Goal: Task Accomplishment & Management: Manage account settings

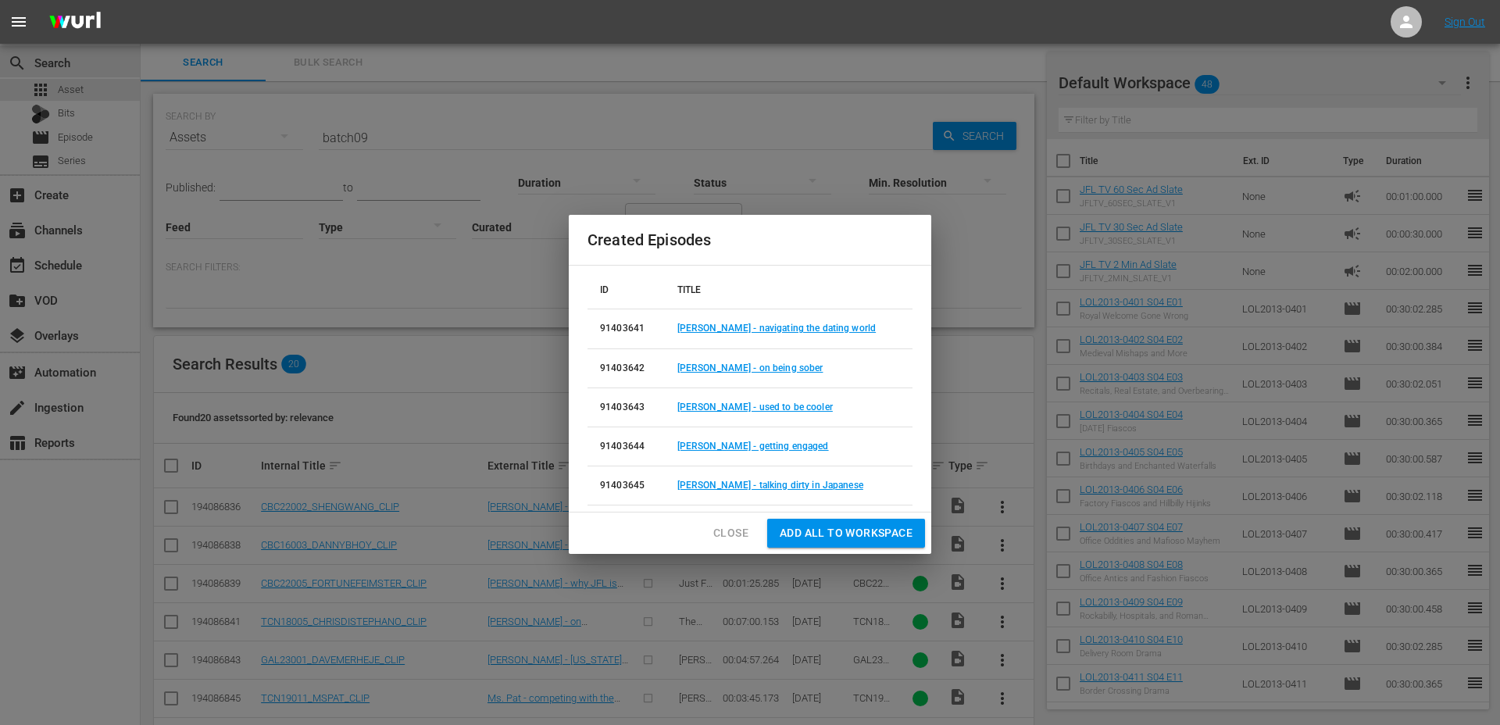
scroll to position [315, 0]
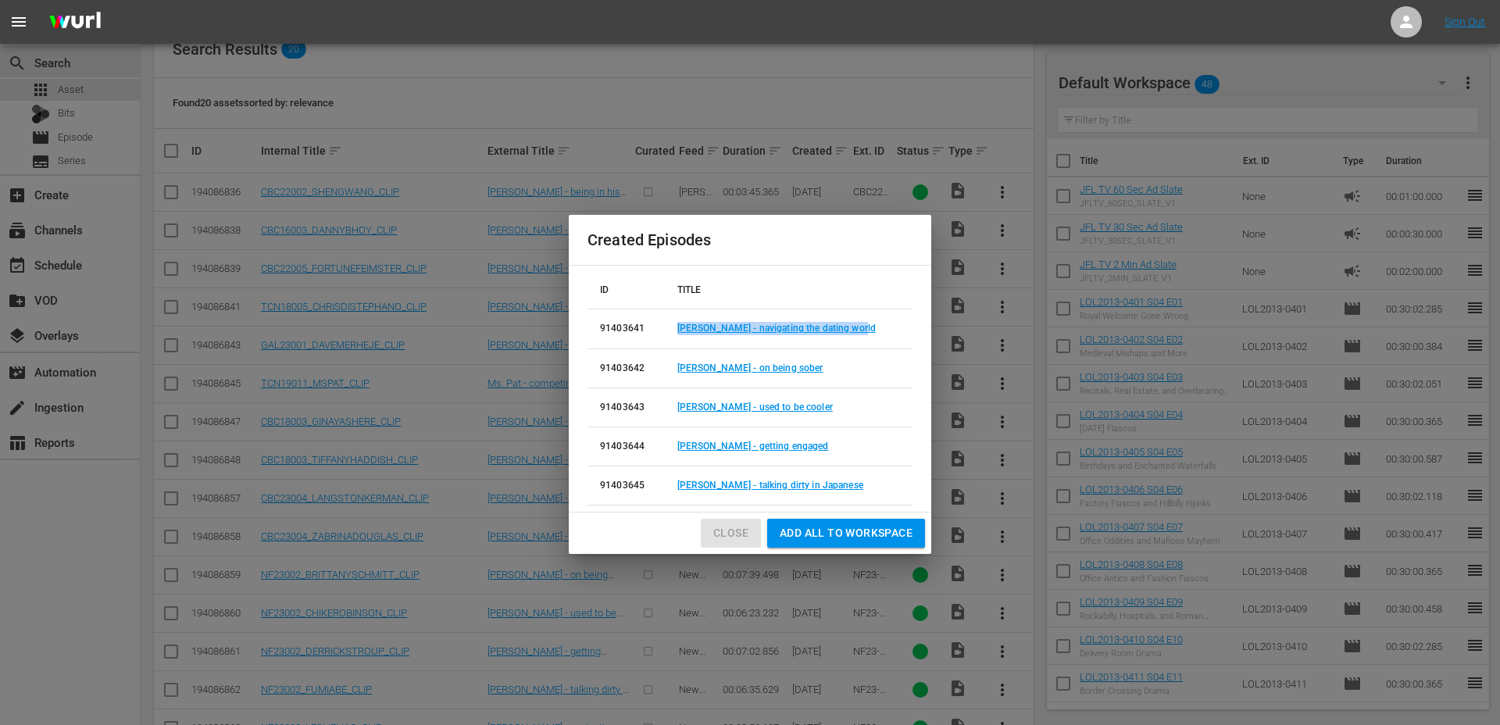
click at [738, 526] on span "Close" at bounding box center [730, 533] width 35 height 20
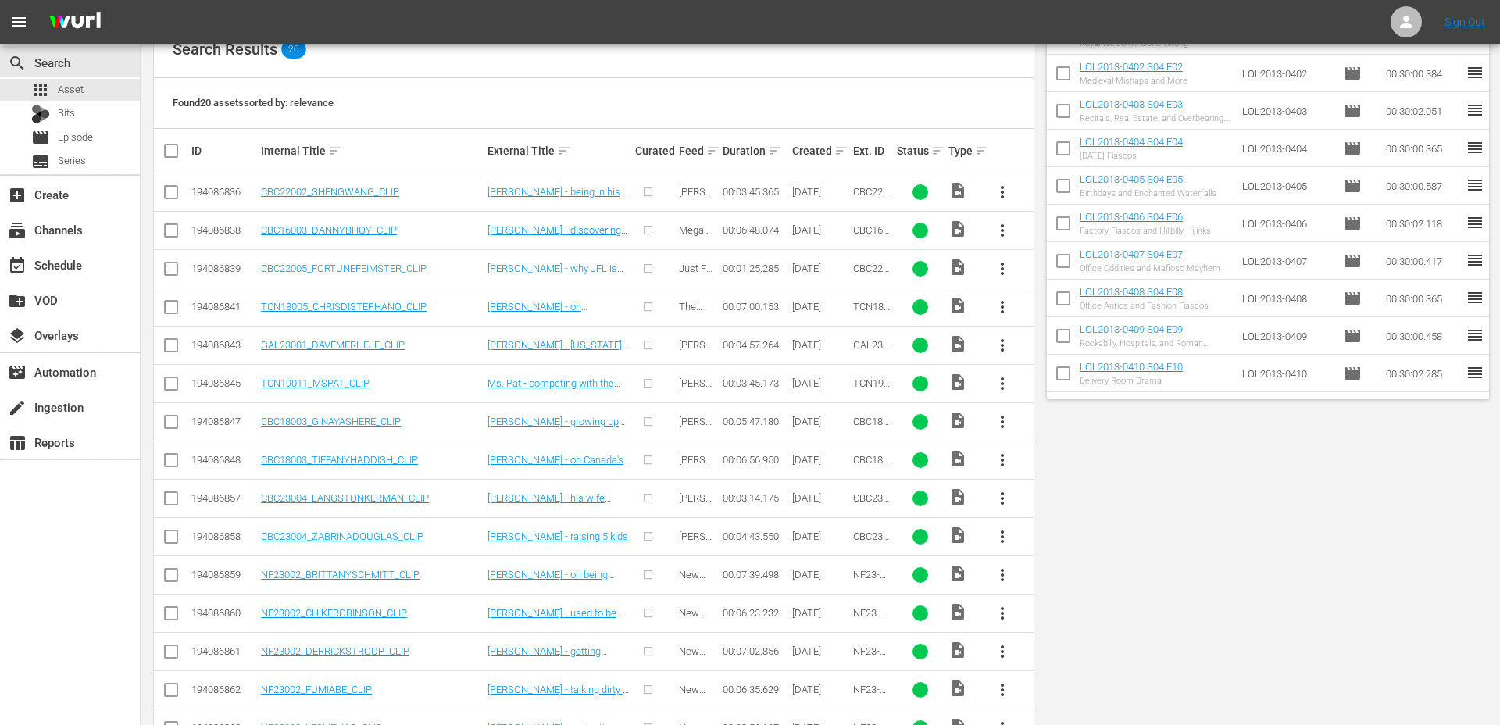
scroll to position [0, 0]
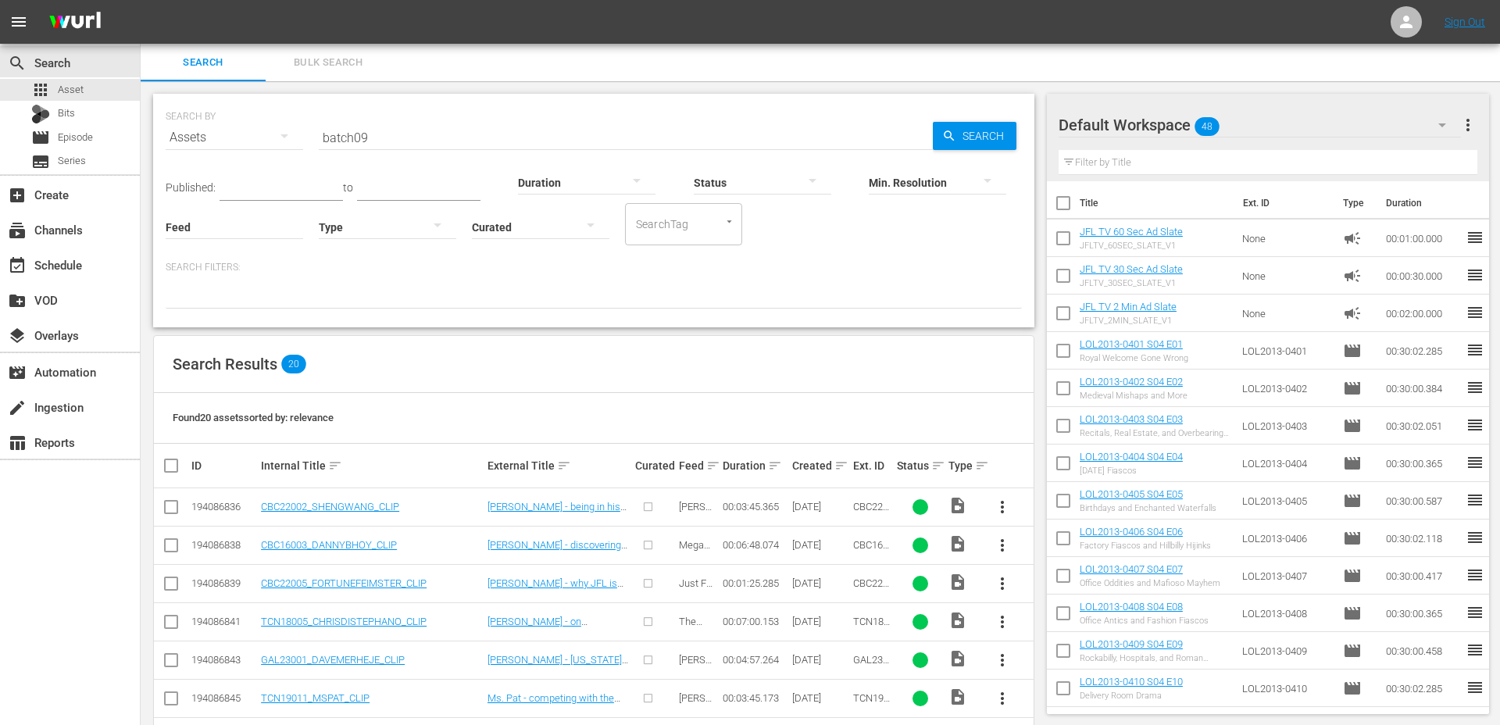
click at [355, 141] on input "batch09" at bounding box center [626, 137] width 614 height 37
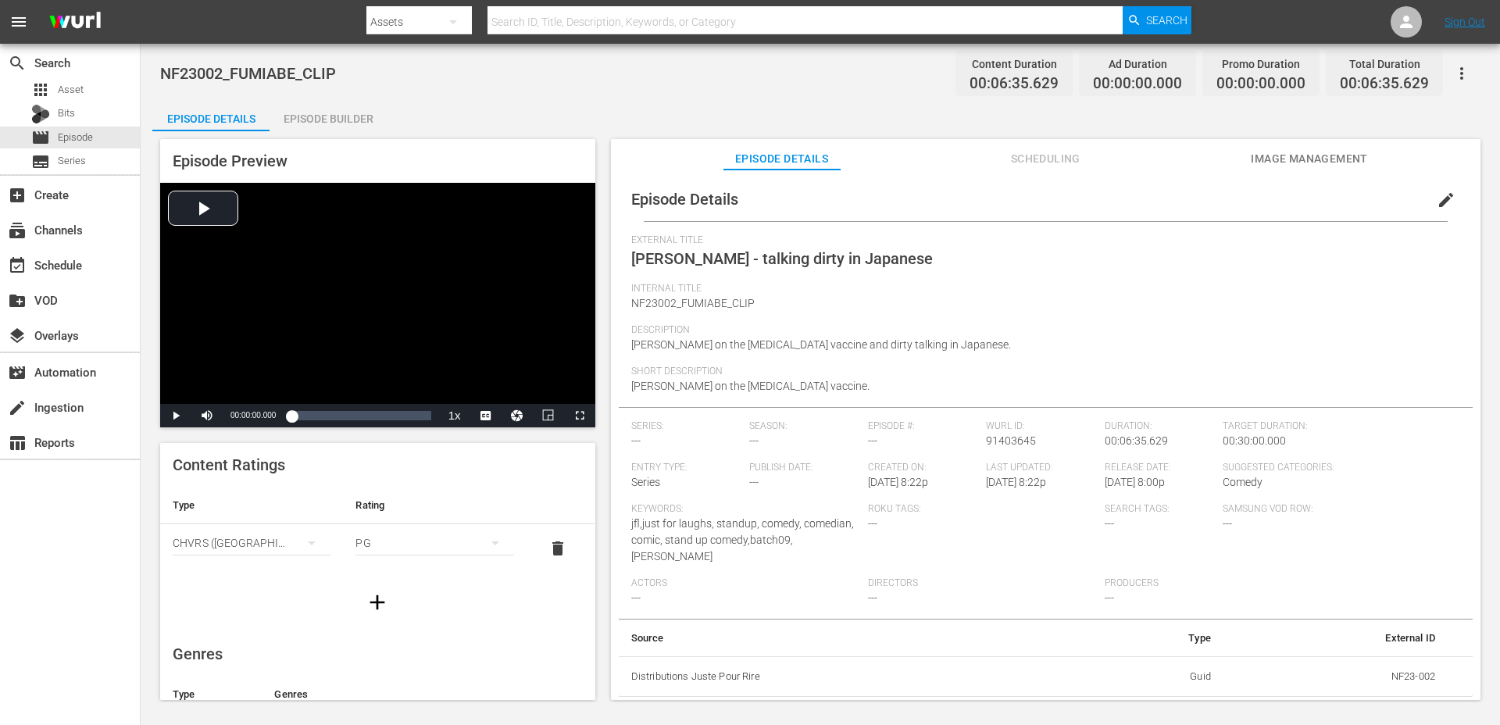
click at [1246, 151] on div "Episode Details Scheduling Image Management" at bounding box center [1045, 154] width 791 height 31
click at [350, 114] on div "Episode Builder" at bounding box center [327, 118] width 117 height 37
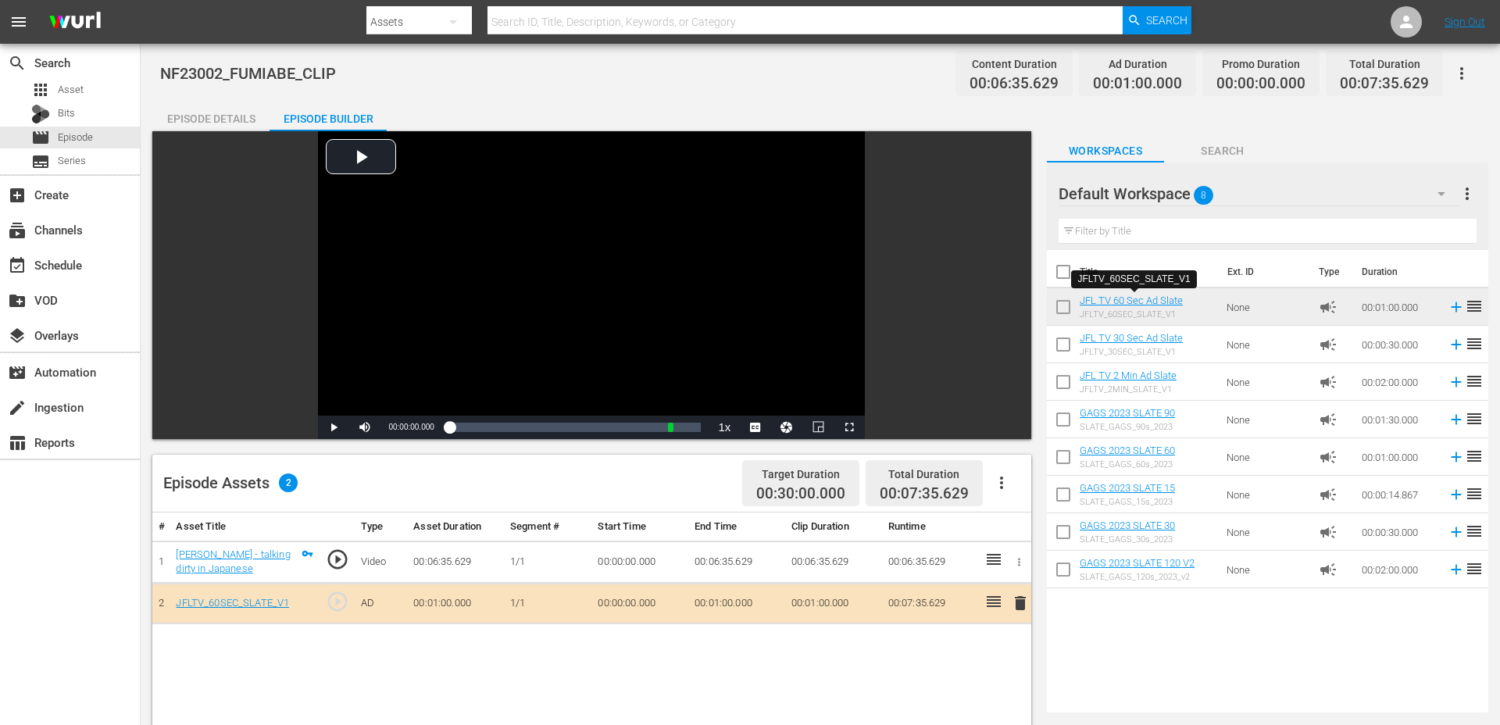
click at [241, 121] on div "Episode Details" at bounding box center [210, 118] width 117 height 37
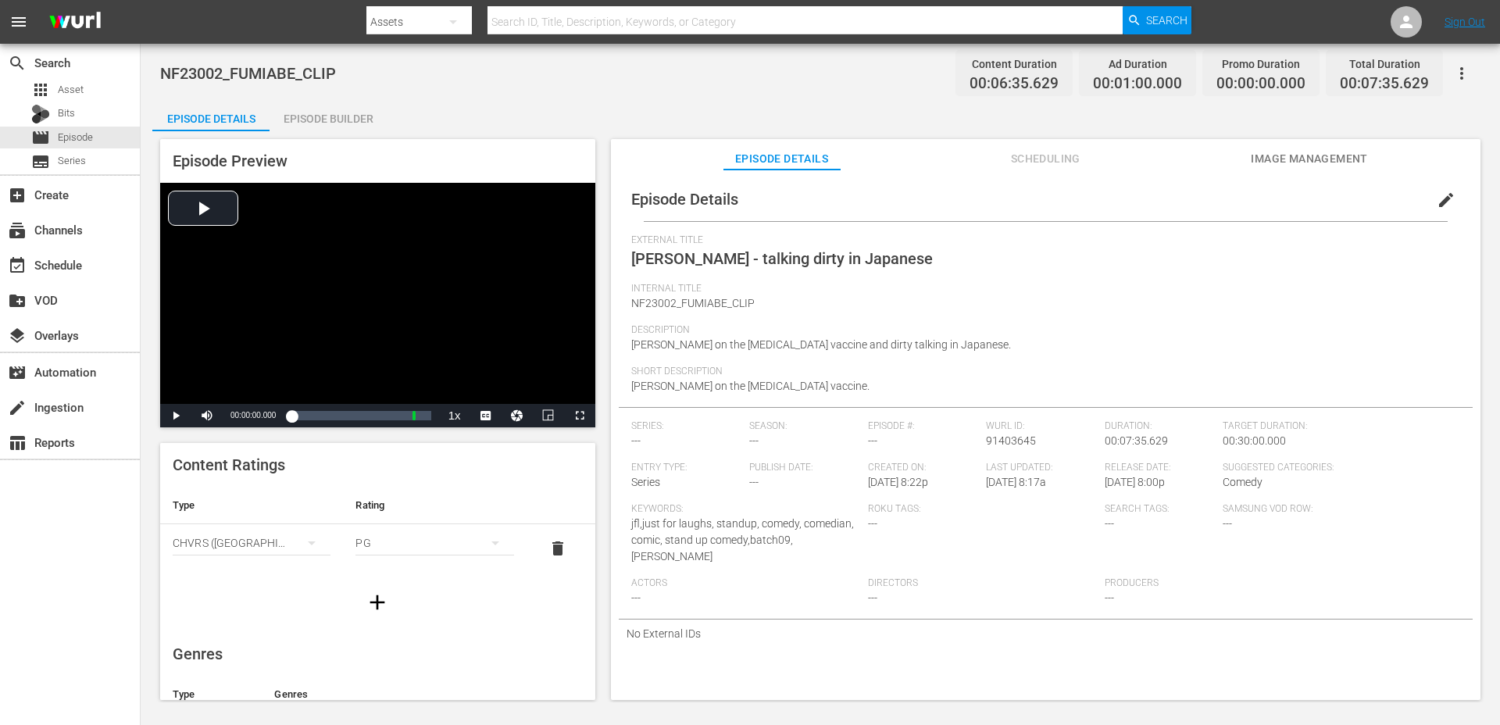
click at [365, 607] on icon "button" at bounding box center [377, 602] width 25 height 25
click at [295, 594] on button "simple table" at bounding box center [311, 590] width 37 height 37
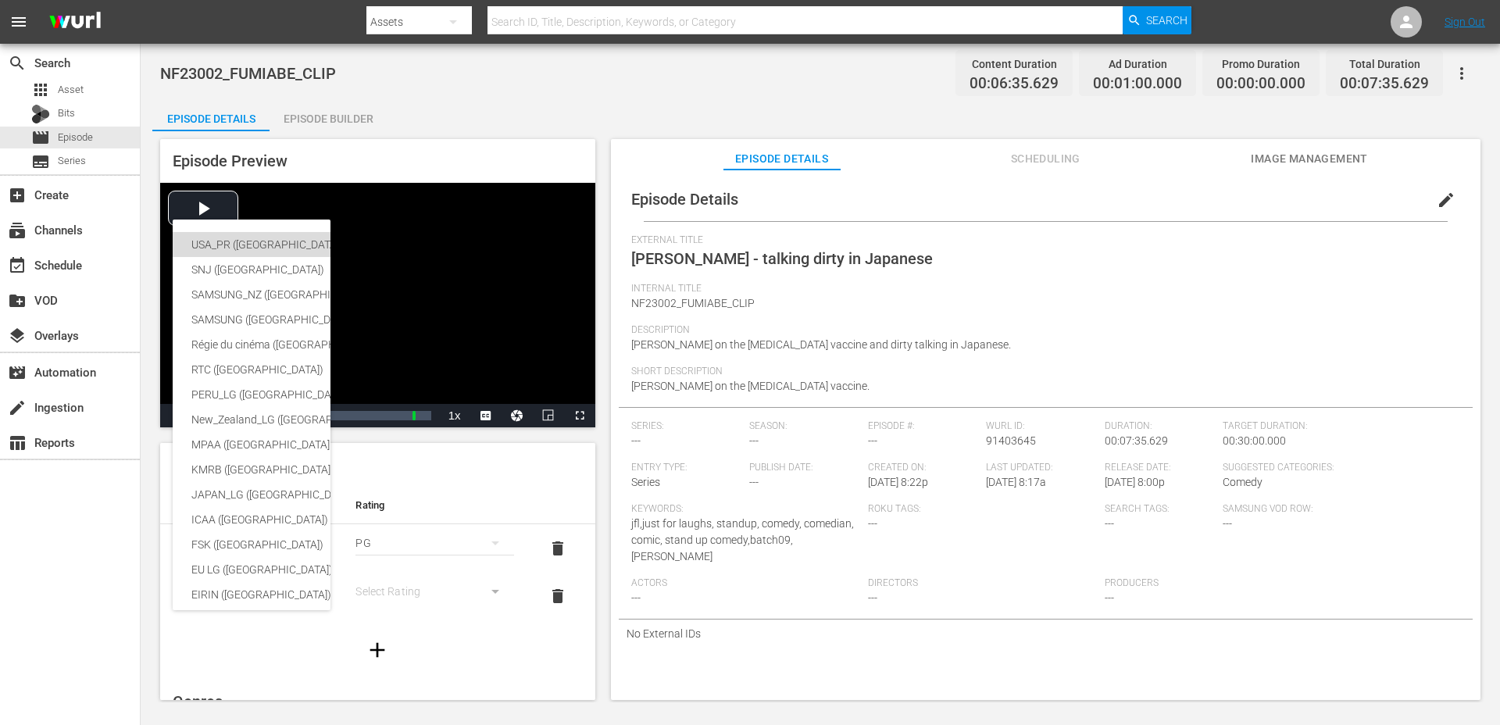
click at [242, 246] on div "USA_PR ([GEOGRAPHIC_DATA] ([GEOGRAPHIC_DATA]))" at bounding box center [382, 244] width 383 height 25
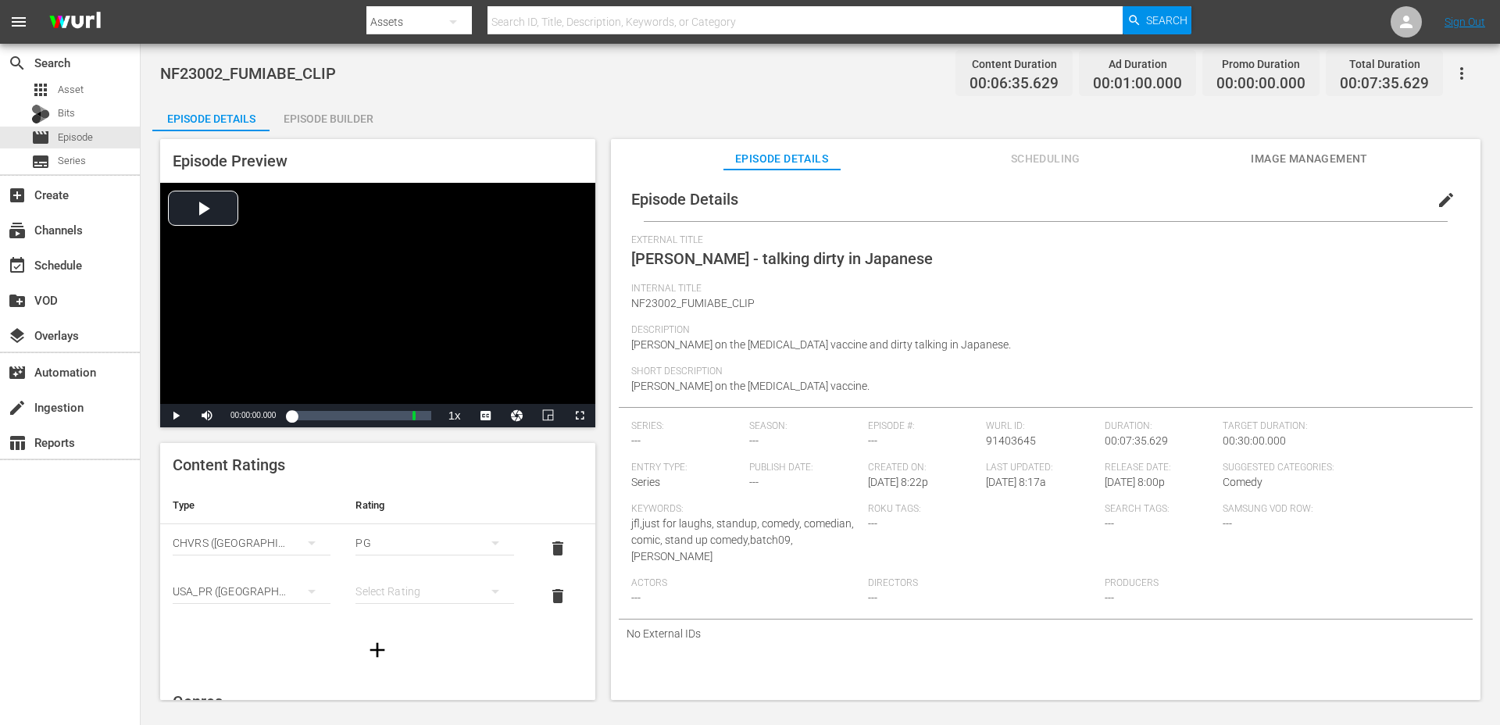
click at [369, 585] on div "simple table" at bounding box center [434, 591] width 158 height 44
click at [396, 537] on div "TVPG" at bounding box center [434, 534] width 120 height 25
click at [1436, 194] on span "edit" at bounding box center [1445, 200] width 19 height 19
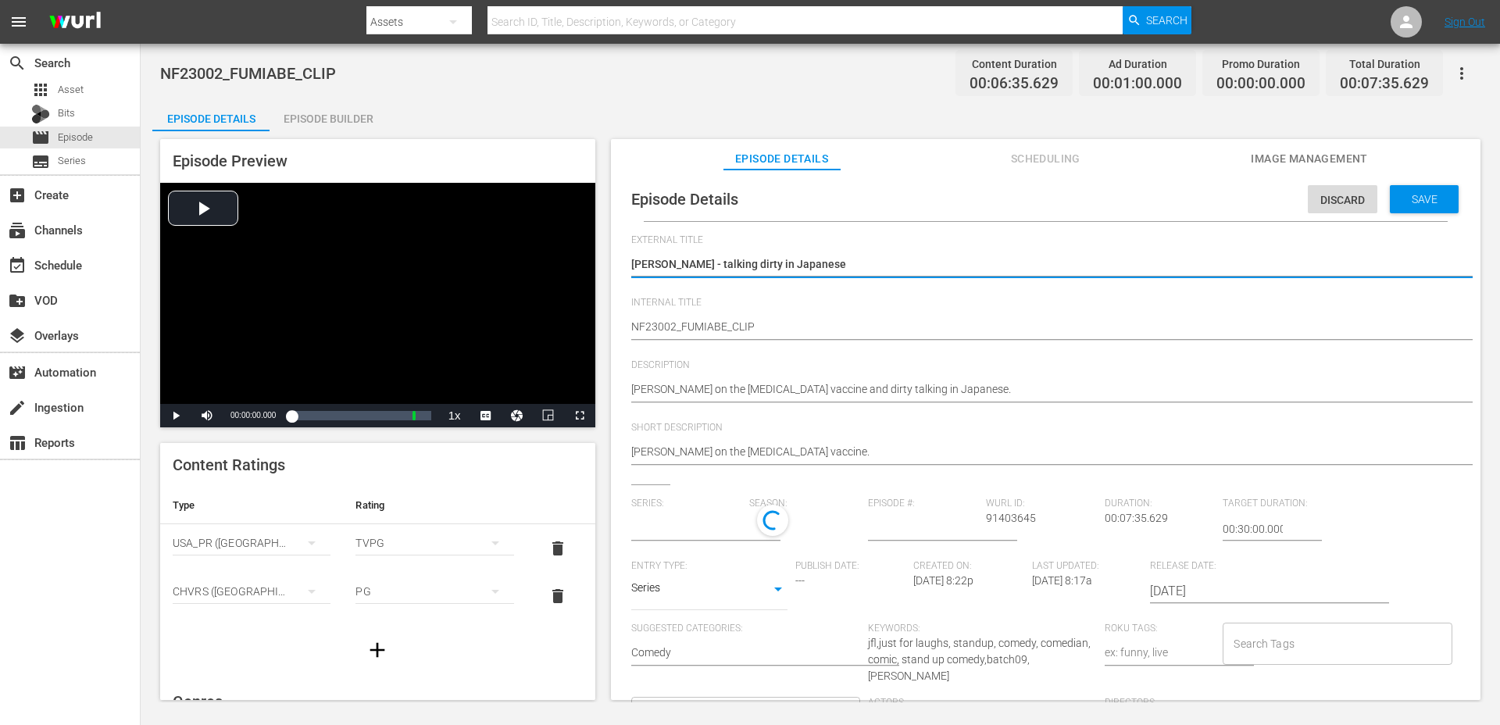
type input "No Series"
click at [680, 595] on body "menu Search By Assets Search ID, Title, Description, Keywords, or Category Sear…" at bounding box center [750, 362] width 1500 height 725
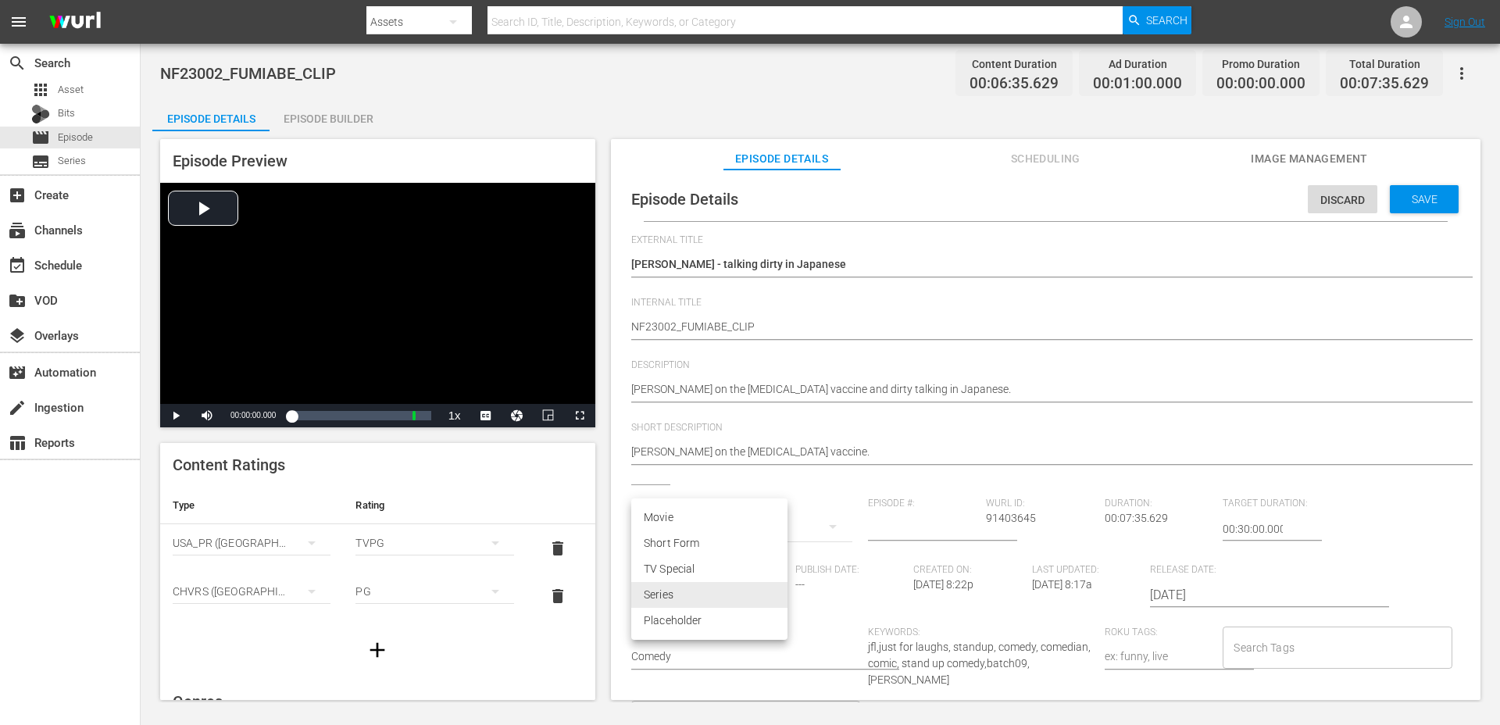
click at [683, 565] on li "TV Special" at bounding box center [709, 569] width 156 height 26
click at [690, 594] on body "menu Search By Assets Search ID, Title, Description, Keywords, or Category Sear…" at bounding box center [750, 362] width 1500 height 725
click at [679, 562] on li "Short Form" at bounding box center [709, 569] width 156 height 26
type input "SHORT_FORM_VIDEO"
click at [1259, 646] on input "Search Tags" at bounding box center [1324, 647] width 191 height 28
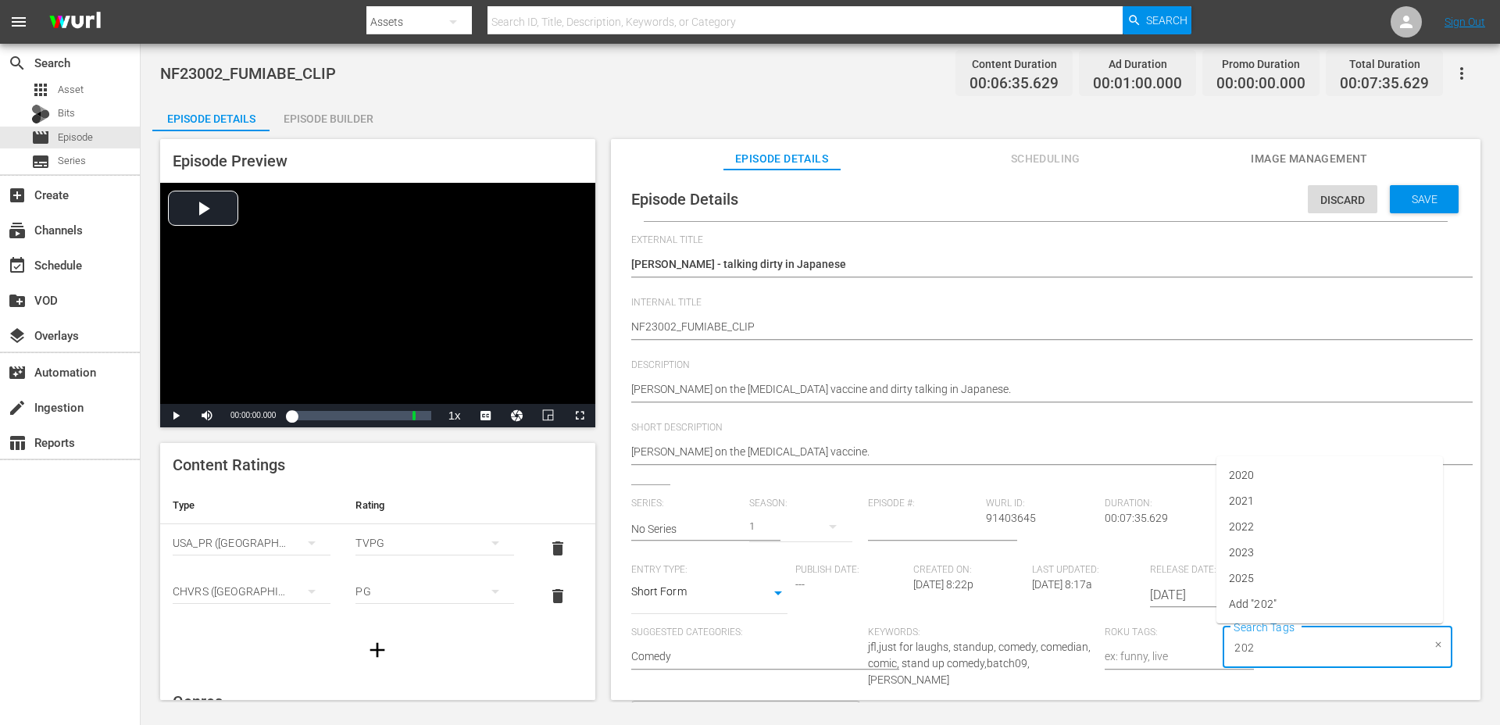
type input "2023"
type input "clip"
type input "bat"
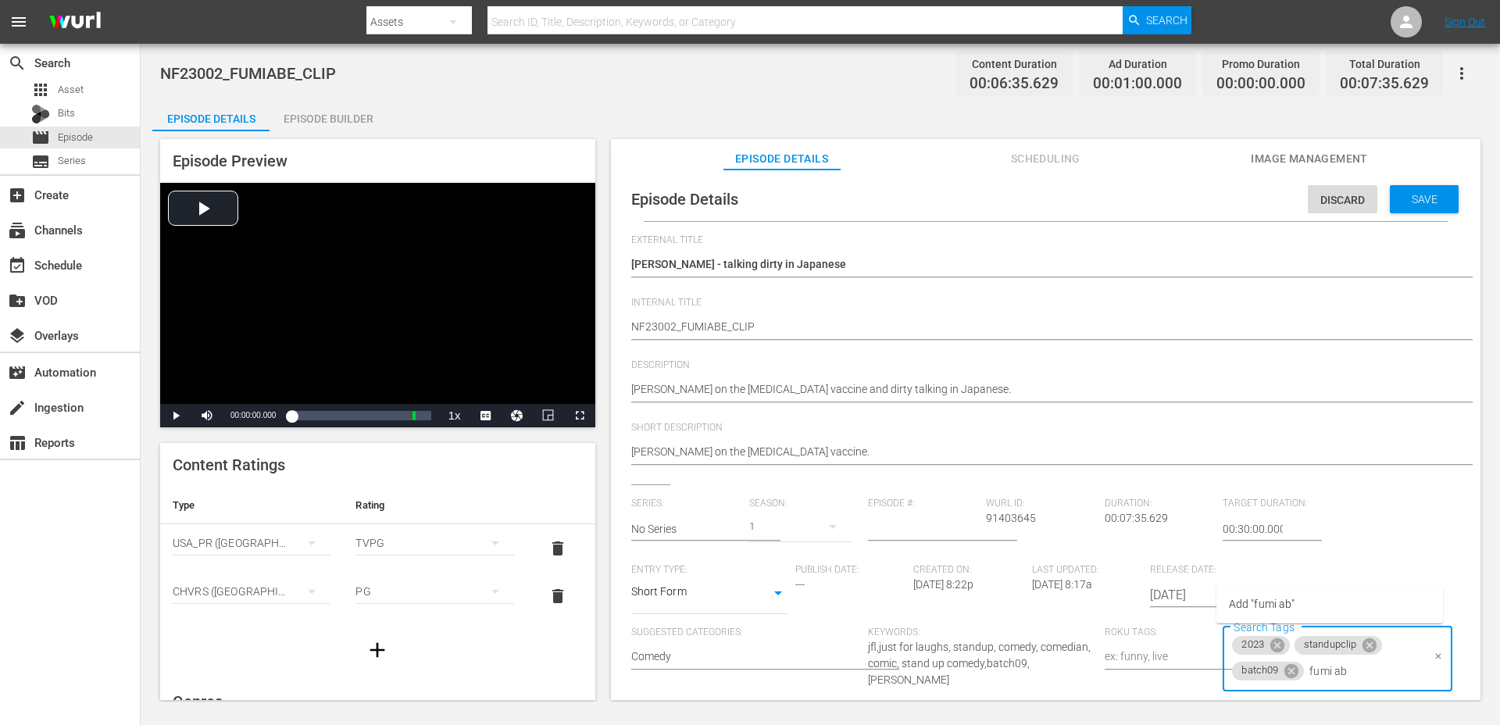
type input "fumi abe"
type input "c"
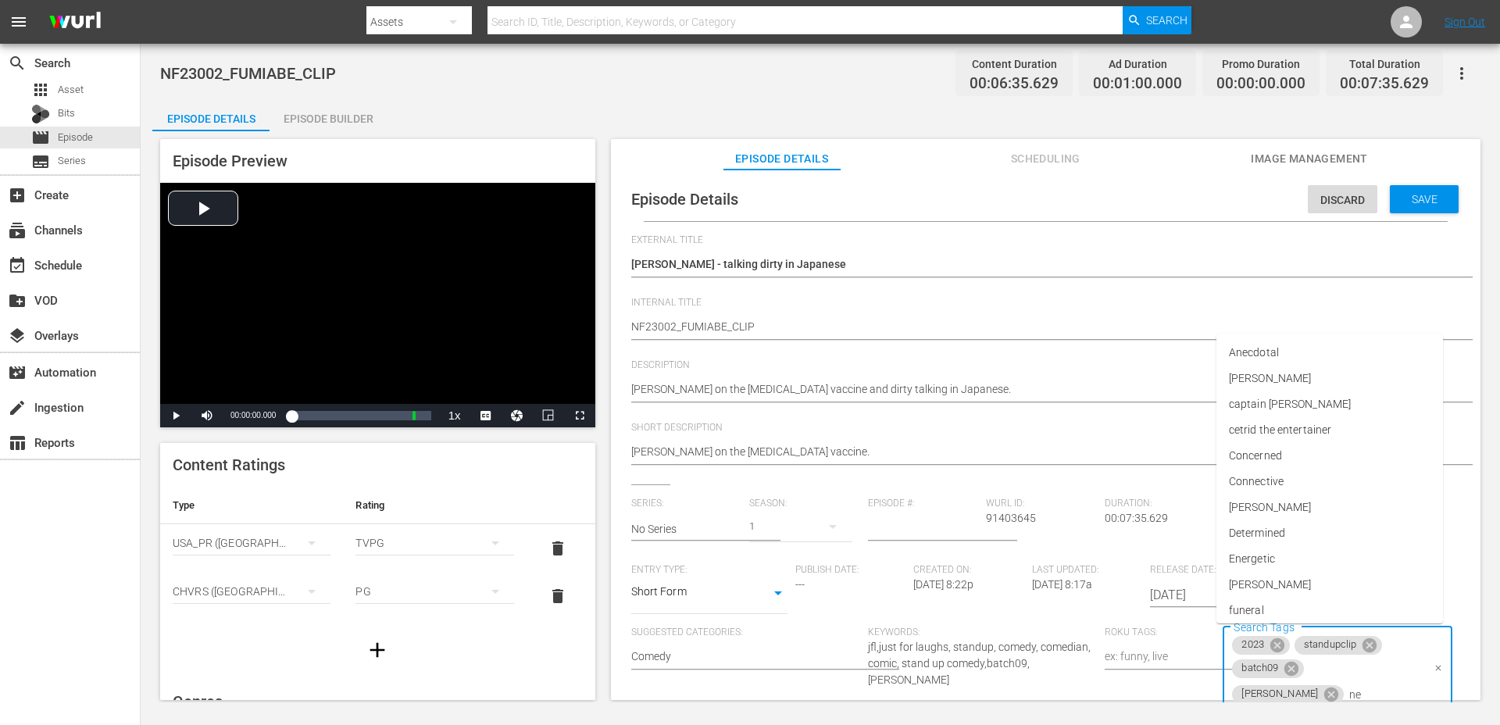
type input "new"
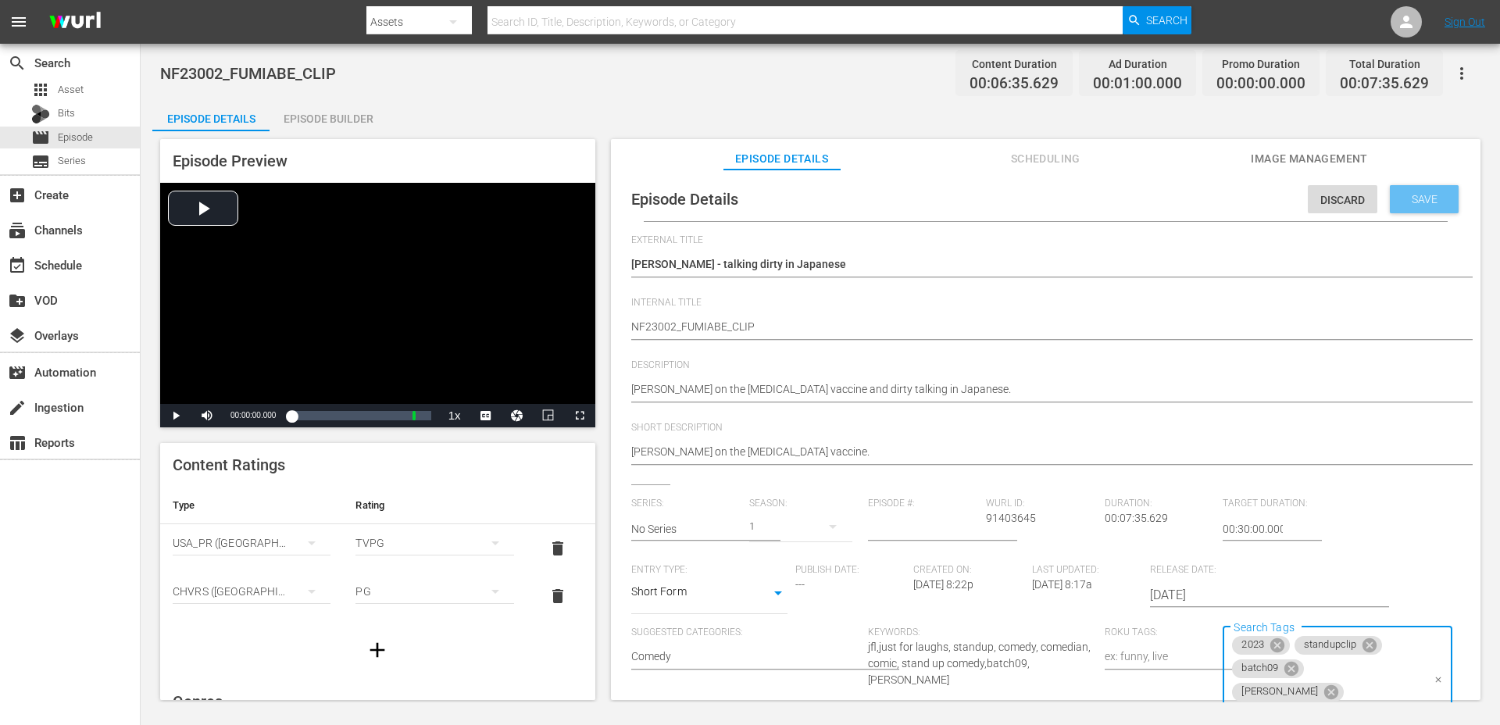
click at [1418, 198] on span "Save" at bounding box center [1424, 199] width 51 height 12
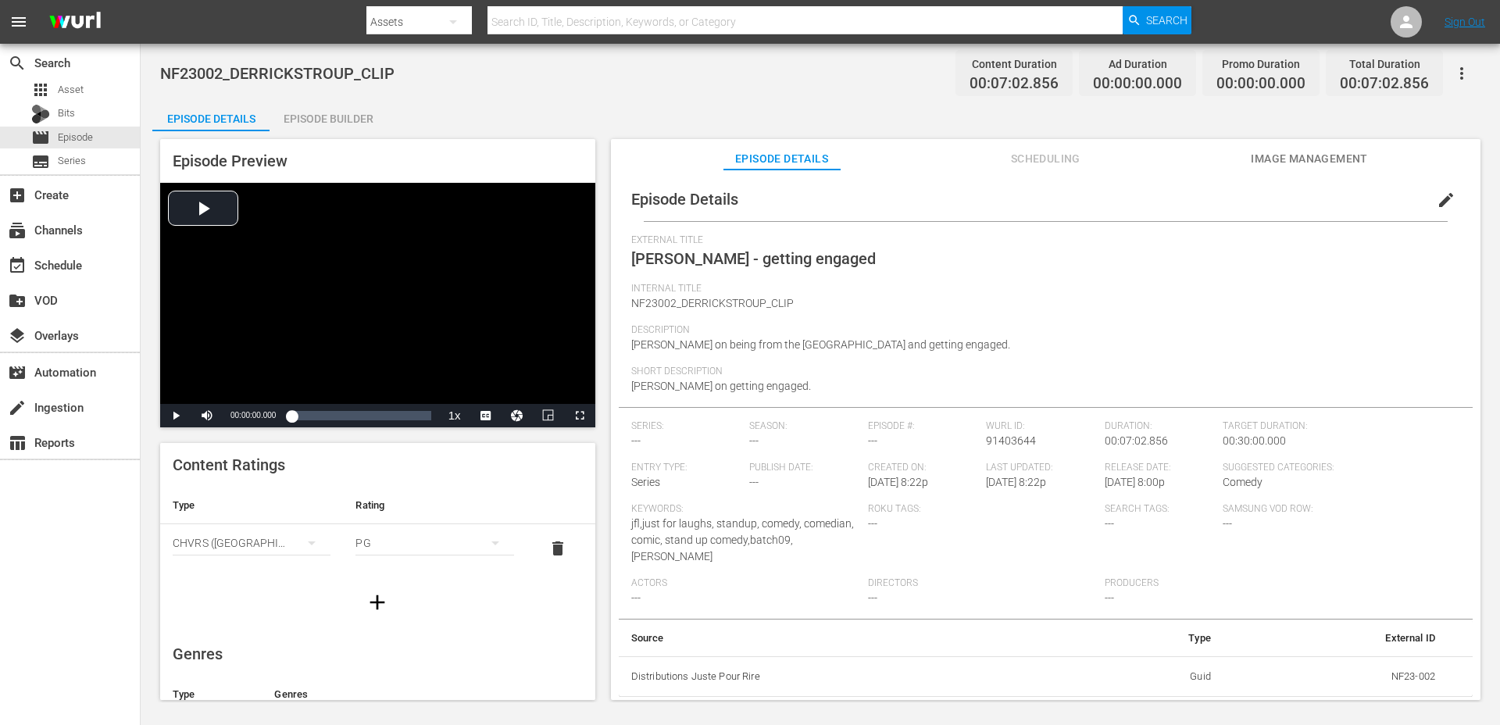
click at [323, 115] on div "Episode Builder" at bounding box center [327, 118] width 117 height 37
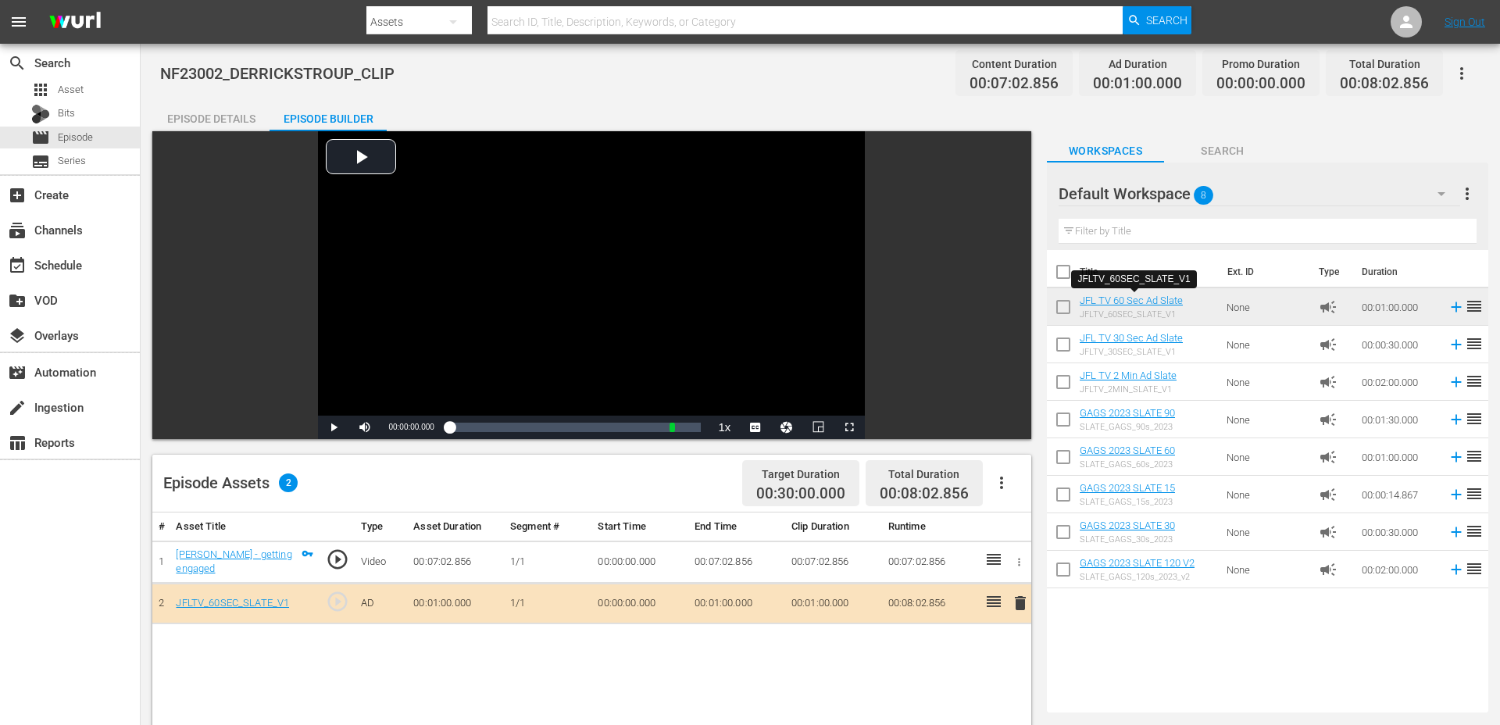
click at [240, 111] on div "Episode Details" at bounding box center [210, 118] width 117 height 37
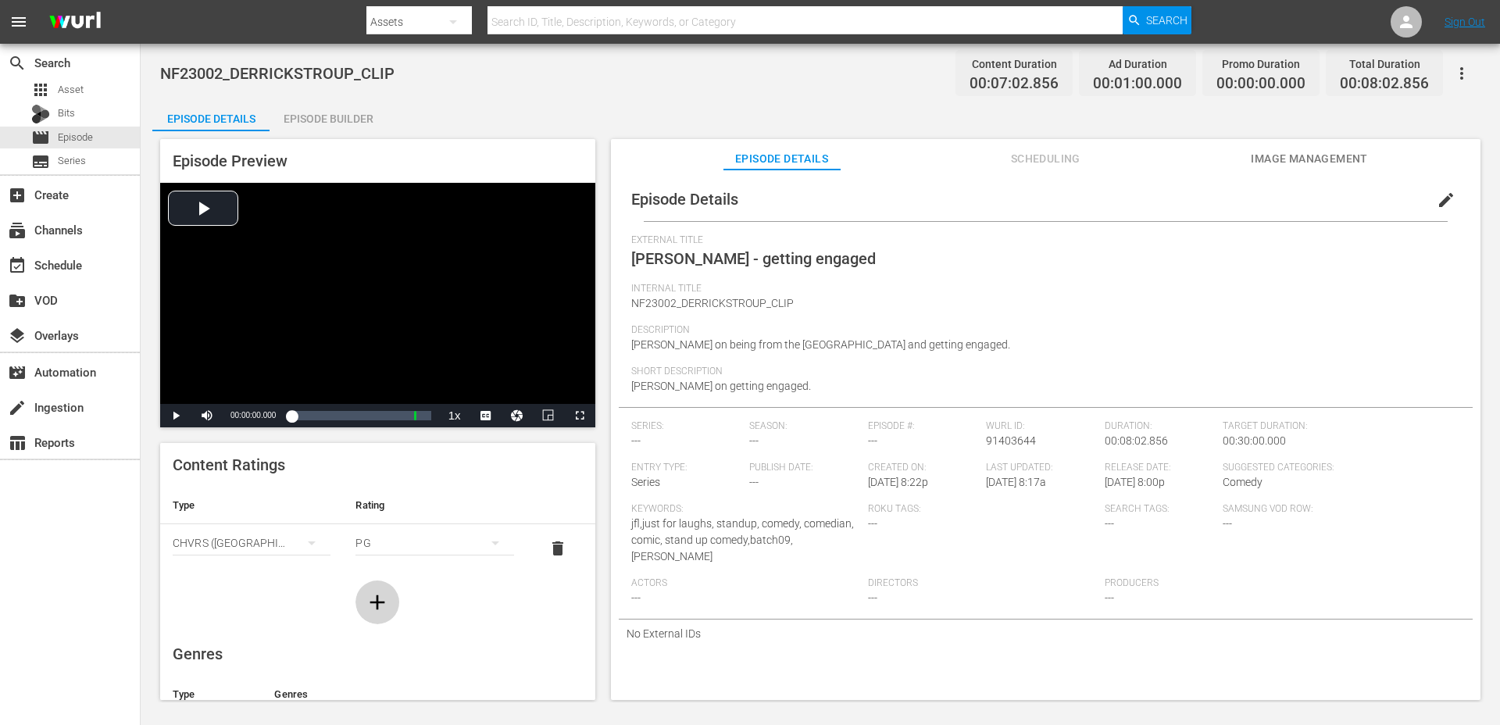
click at [384, 606] on icon "button" at bounding box center [377, 602] width 25 height 25
click at [287, 588] on div "simple table" at bounding box center [252, 591] width 158 height 44
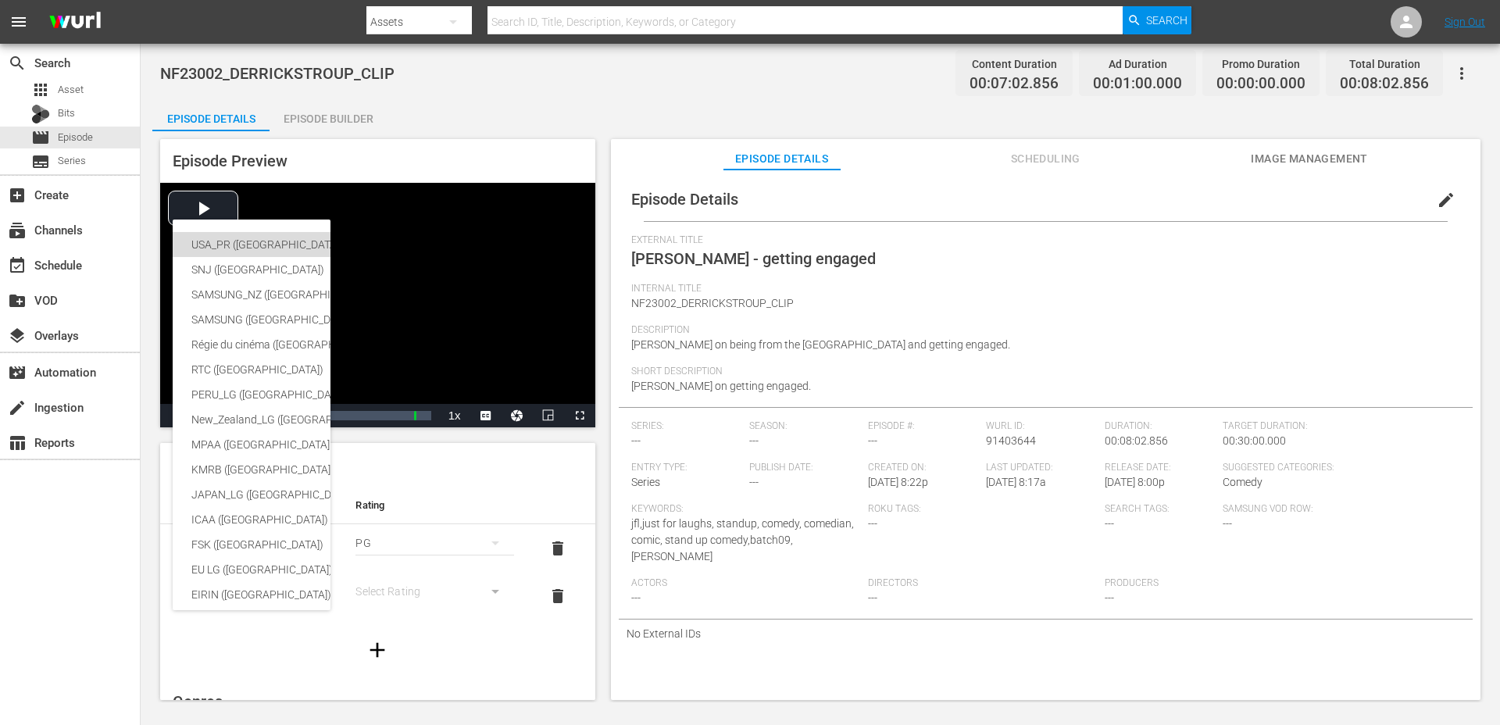
click at [248, 245] on div "USA_PR ([GEOGRAPHIC_DATA] ([GEOGRAPHIC_DATA]))" at bounding box center [382, 244] width 383 height 25
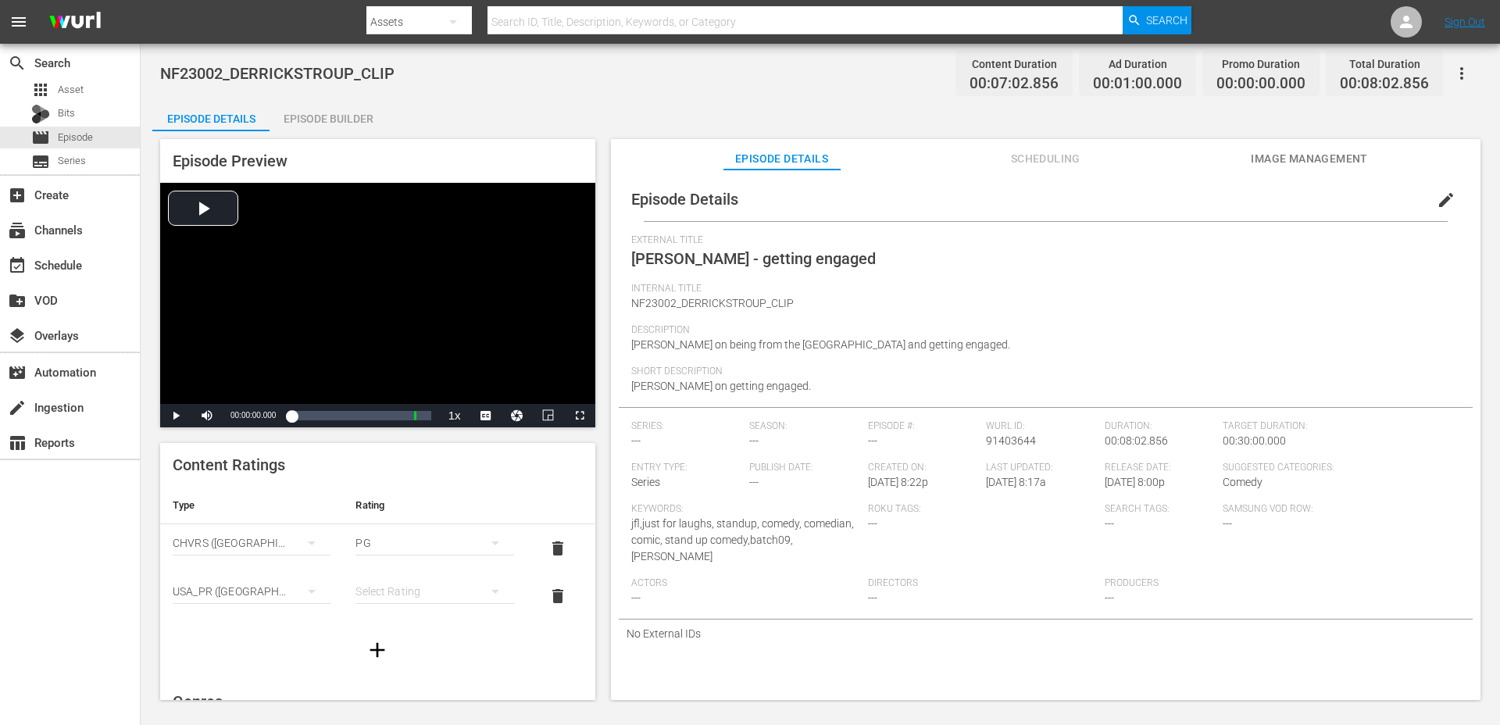
click at [365, 578] on div "simple table" at bounding box center [434, 591] width 158 height 44
click at [380, 528] on div "TVPG" at bounding box center [434, 534] width 120 height 25
click at [1439, 203] on span "edit" at bounding box center [1445, 200] width 19 height 19
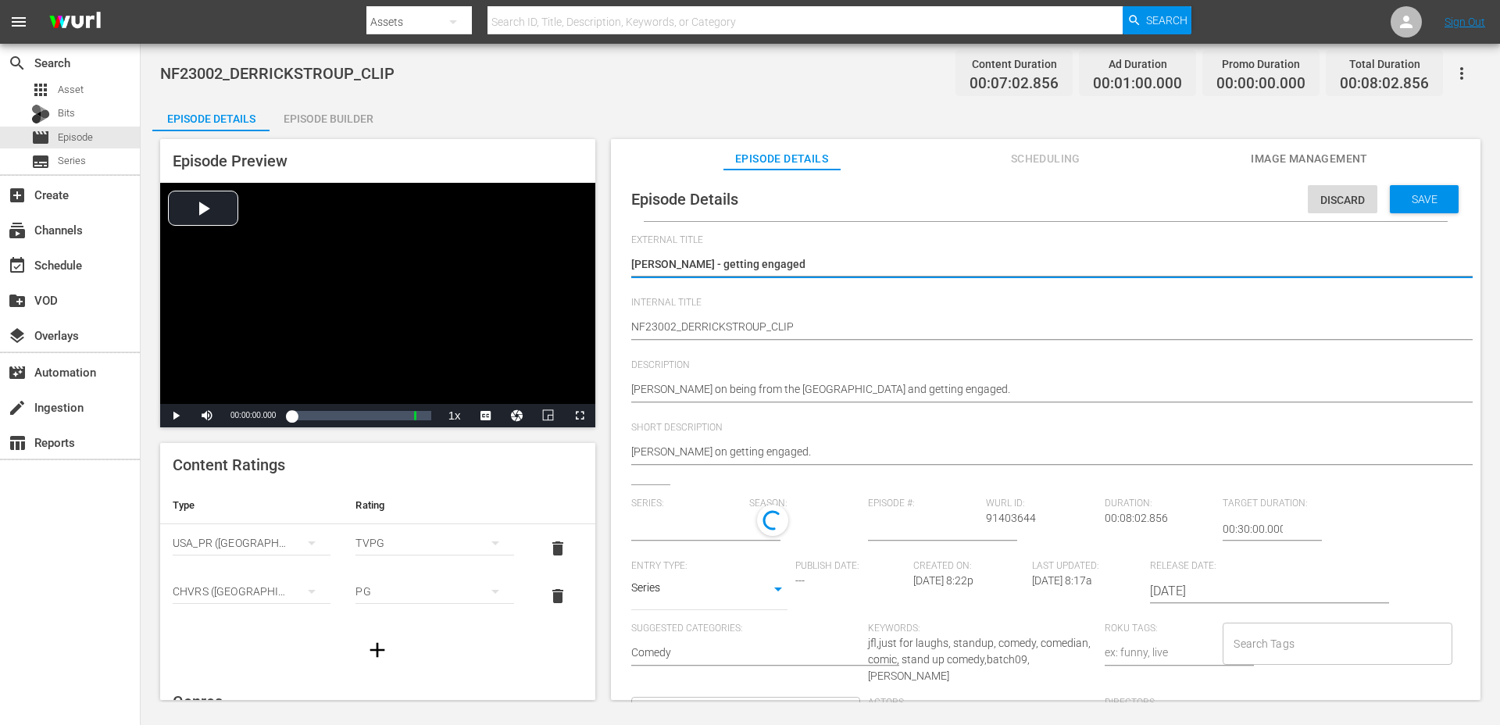
type input "No Series"
click at [699, 605] on div "Series SERIES" at bounding box center [709, 594] width 156 height 37
click at [694, 592] on body "menu Search By Assets Search ID, Title, Description, Keywords, or Category Sear…" at bounding box center [750, 362] width 1500 height 725
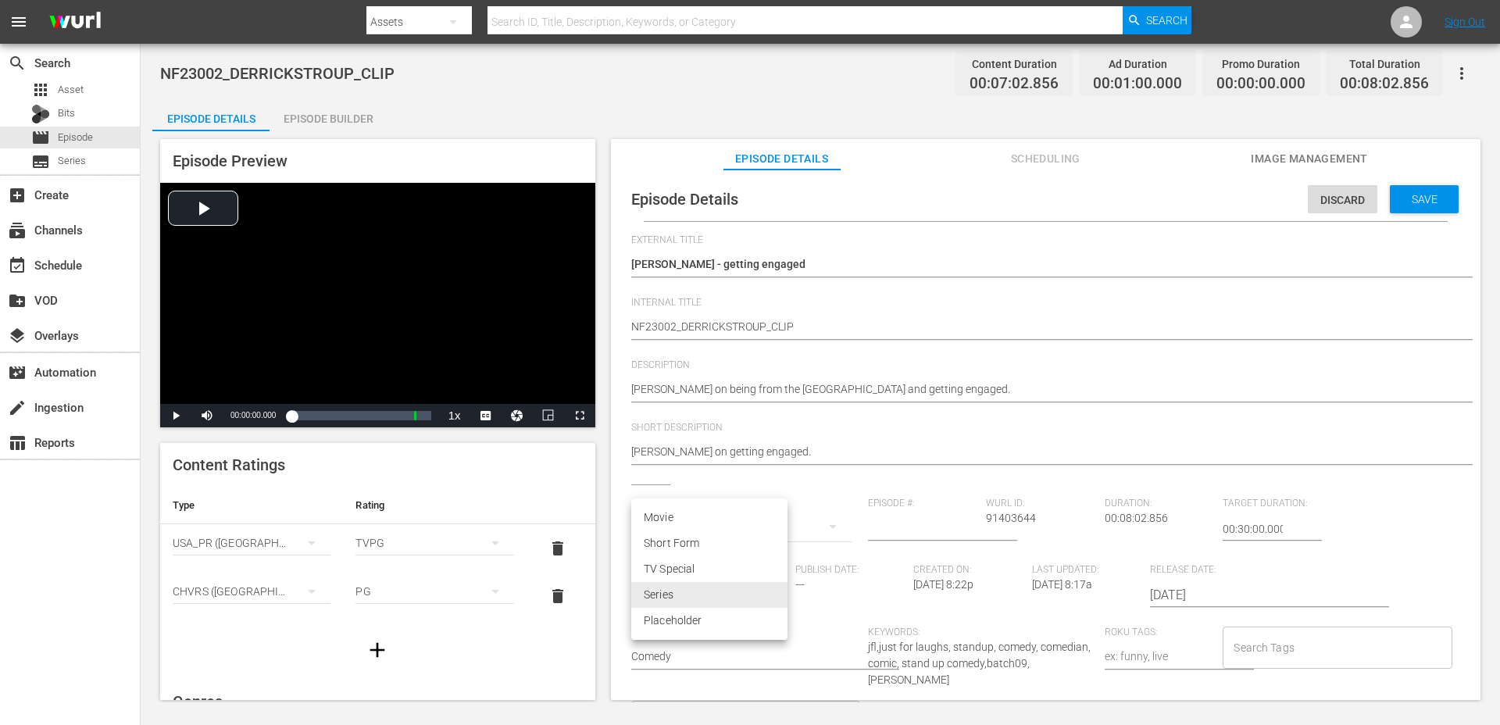
click at [698, 545] on li "Short Form" at bounding box center [709, 543] width 156 height 26
type input "SHORT_FORM_VIDEO"
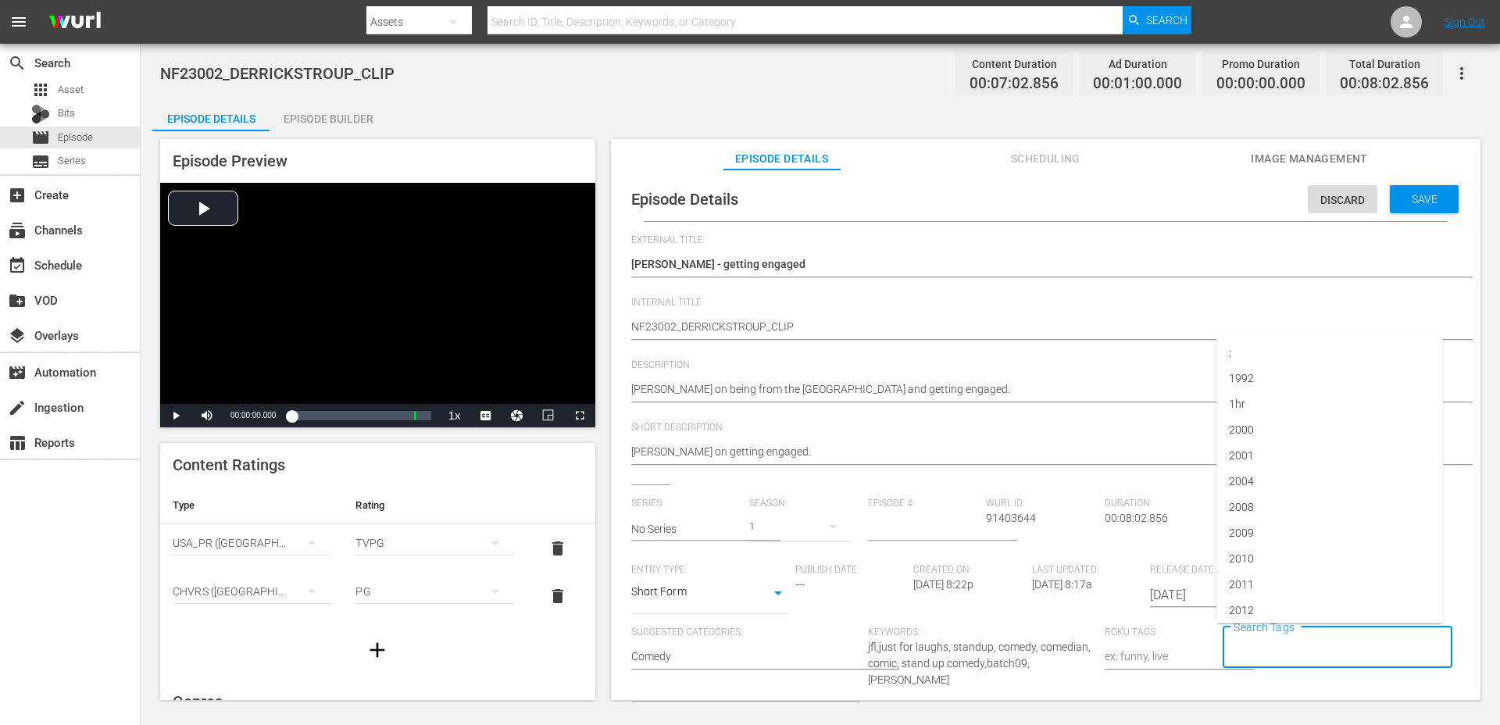
click at [1267, 646] on input "Search Tags" at bounding box center [1324, 647] width 191 height 28
type input "2023"
type input "derrick stroup"
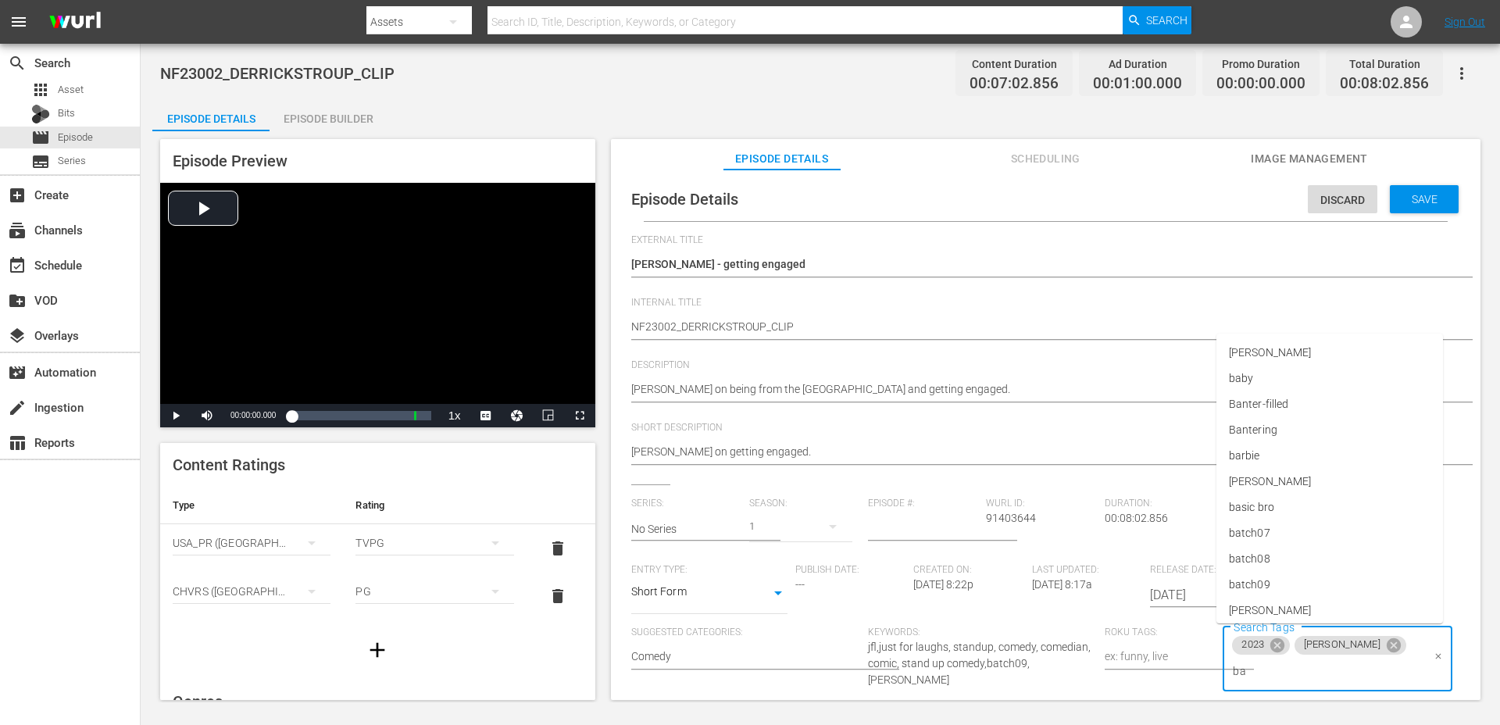
type input "bat"
type input "clip"
click at [1293, 584] on li "standupclip" at bounding box center [1329, 578] width 226 height 26
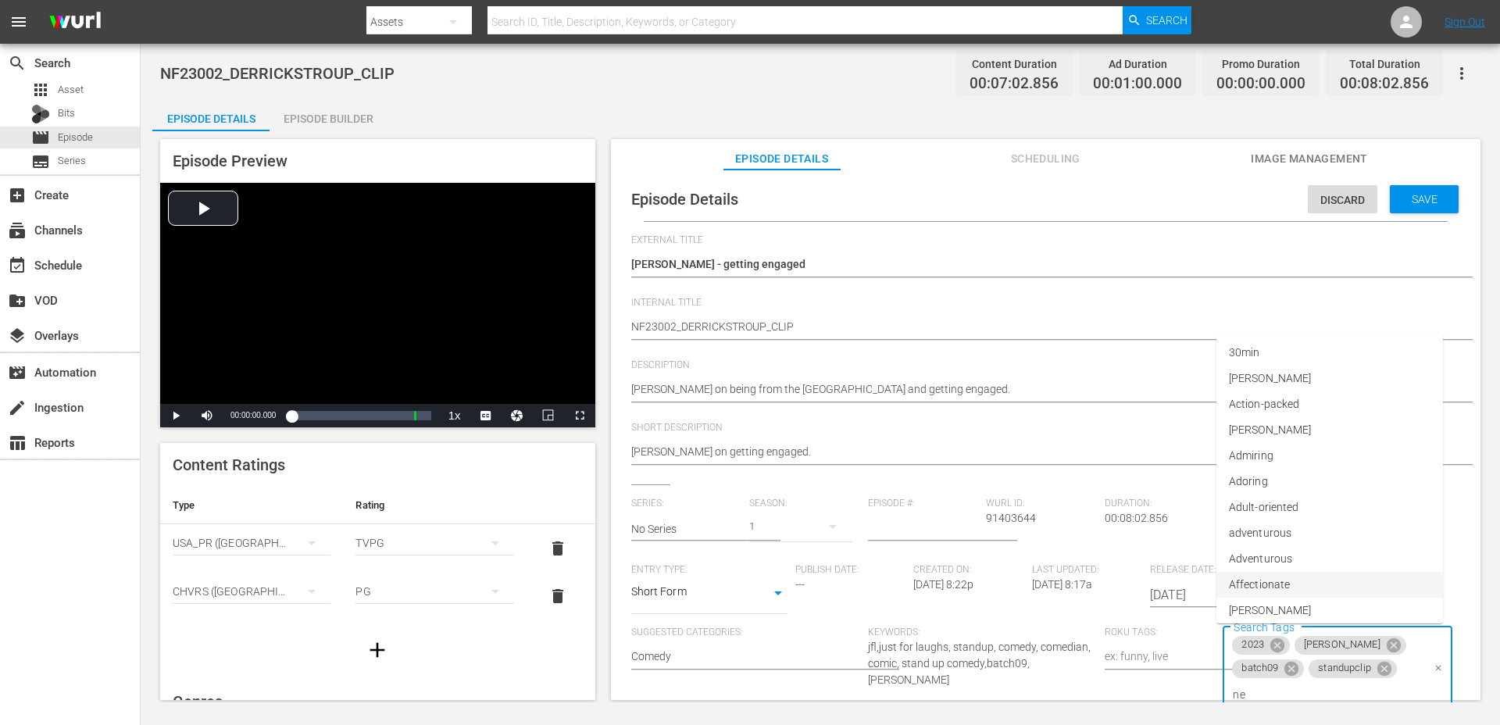
type input "new"
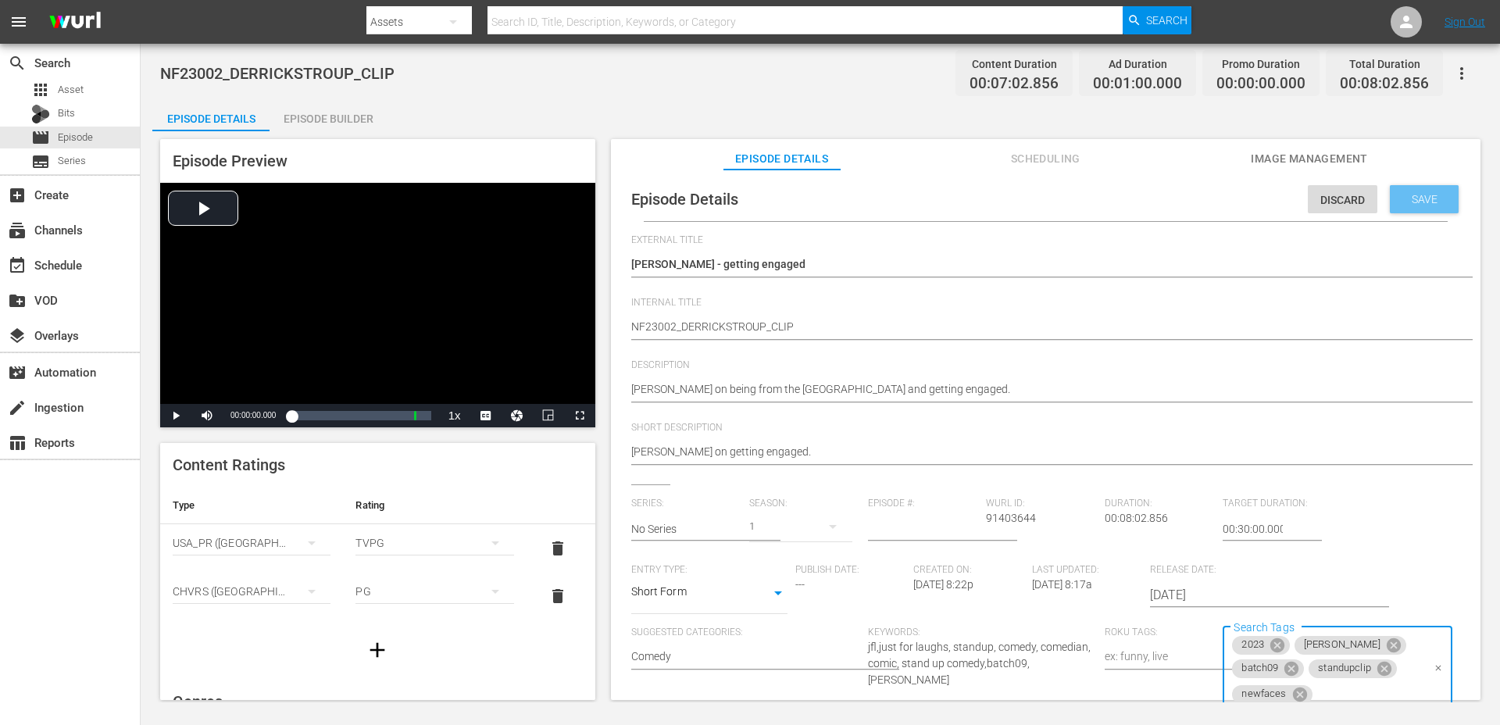
click at [1407, 194] on span "Save" at bounding box center [1424, 199] width 51 height 12
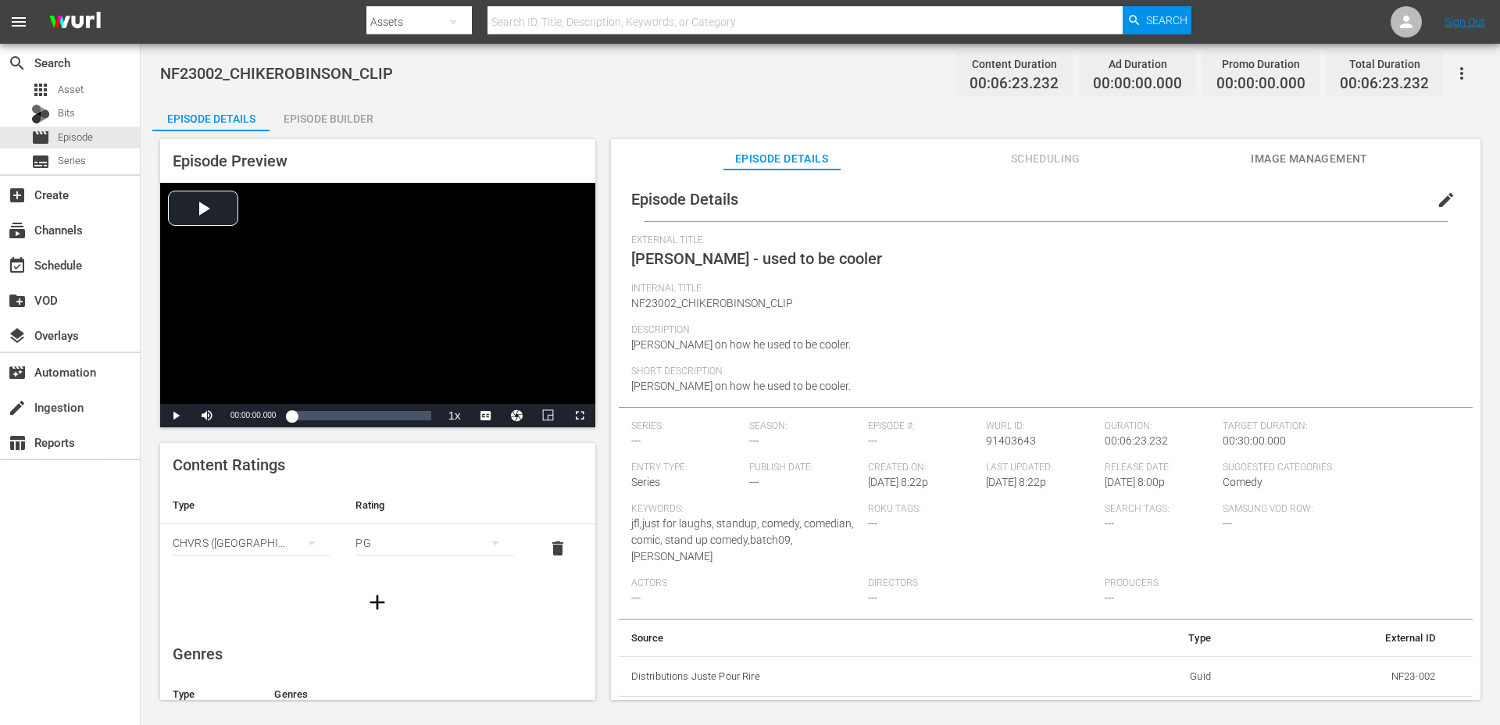
click at [319, 116] on div "Episode Builder" at bounding box center [327, 118] width 117 height 37
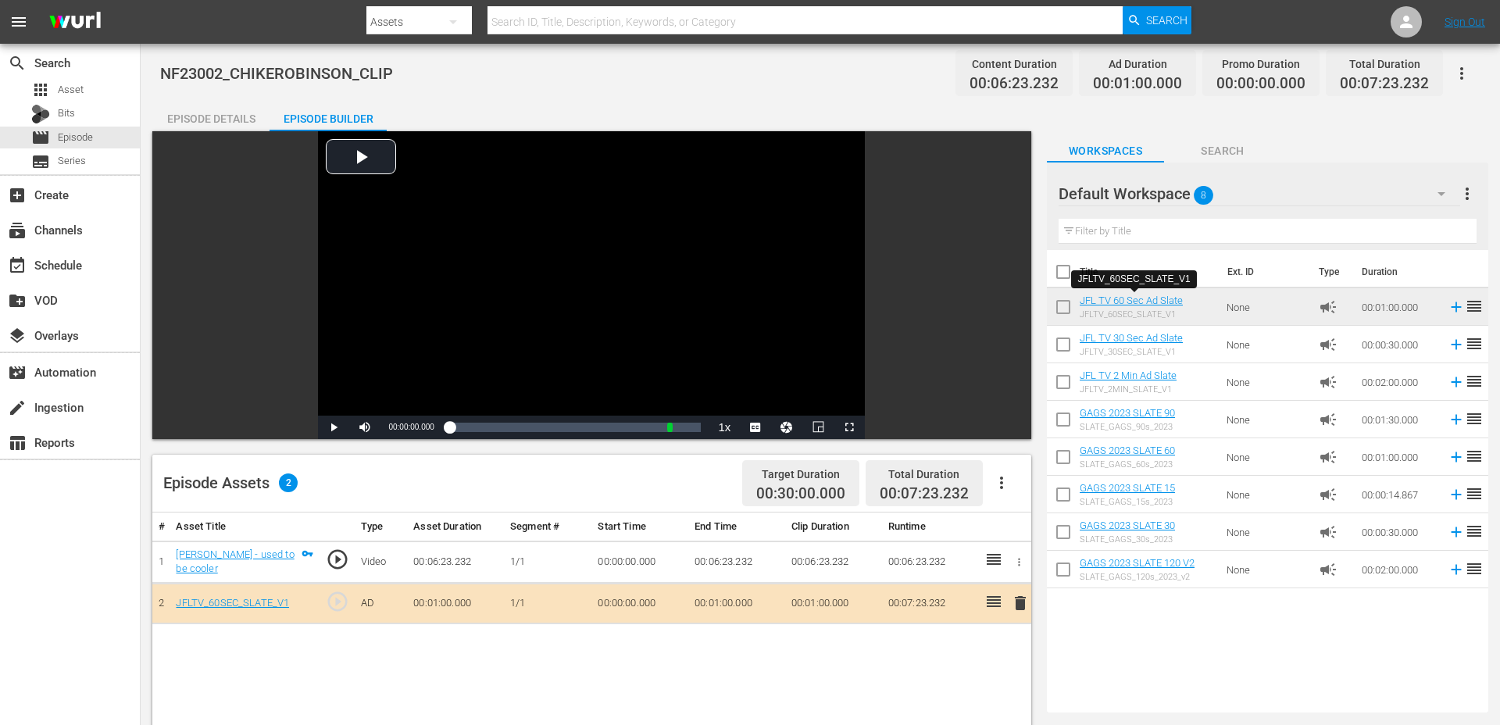
click at [225, 121] on div "Episode Details" at bounding box center [210, 118] width 117 height 37
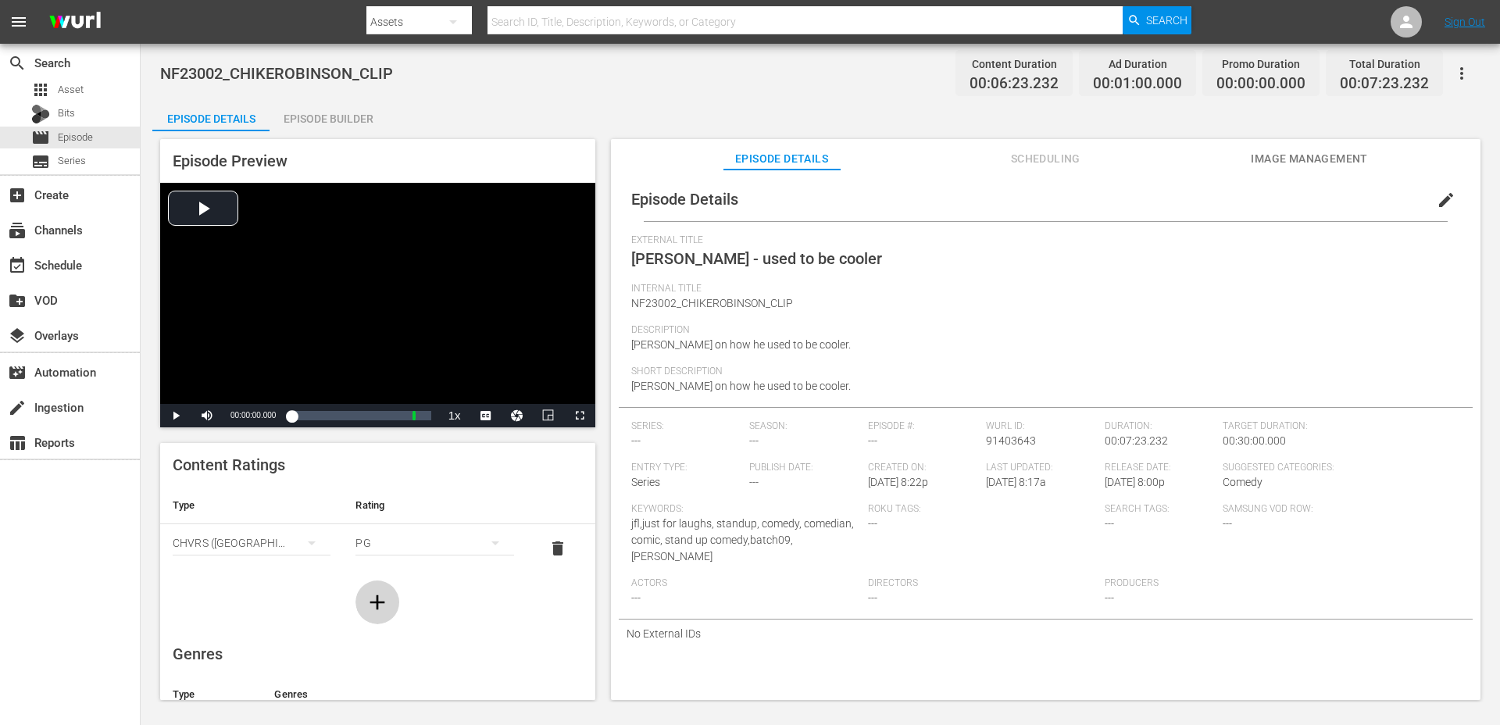
click at [374, 615] on button "button" at bounding box center [377, 602] width 44 height 44
click at [288, 577] on div "simple table" at bounding box center [252, 591] width 158 height 44
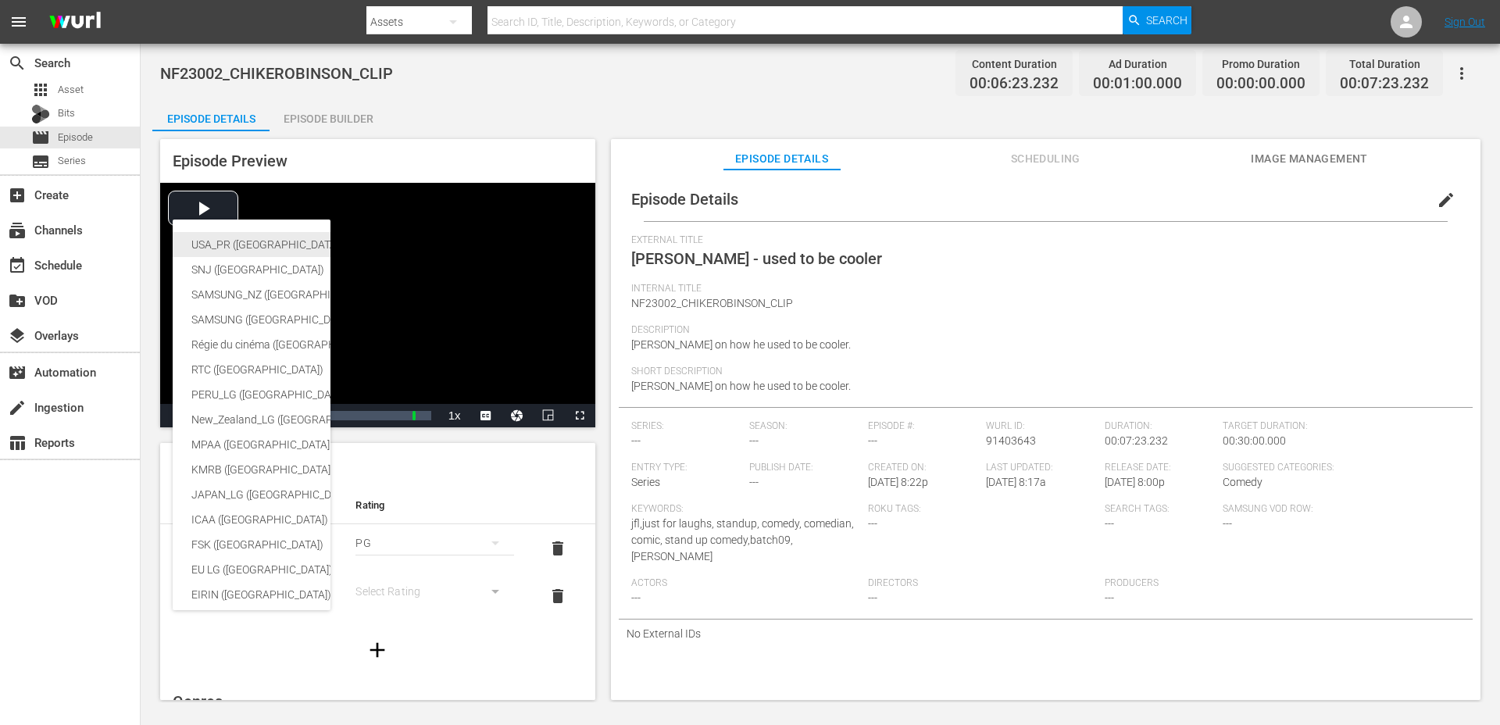
click at [233, 237] on div "USA_PR ([GEOGRAPHIC_DATA] ([GEOGRAPHIC_DATA]))" at bounding box center [382, 244] width 383 height 25
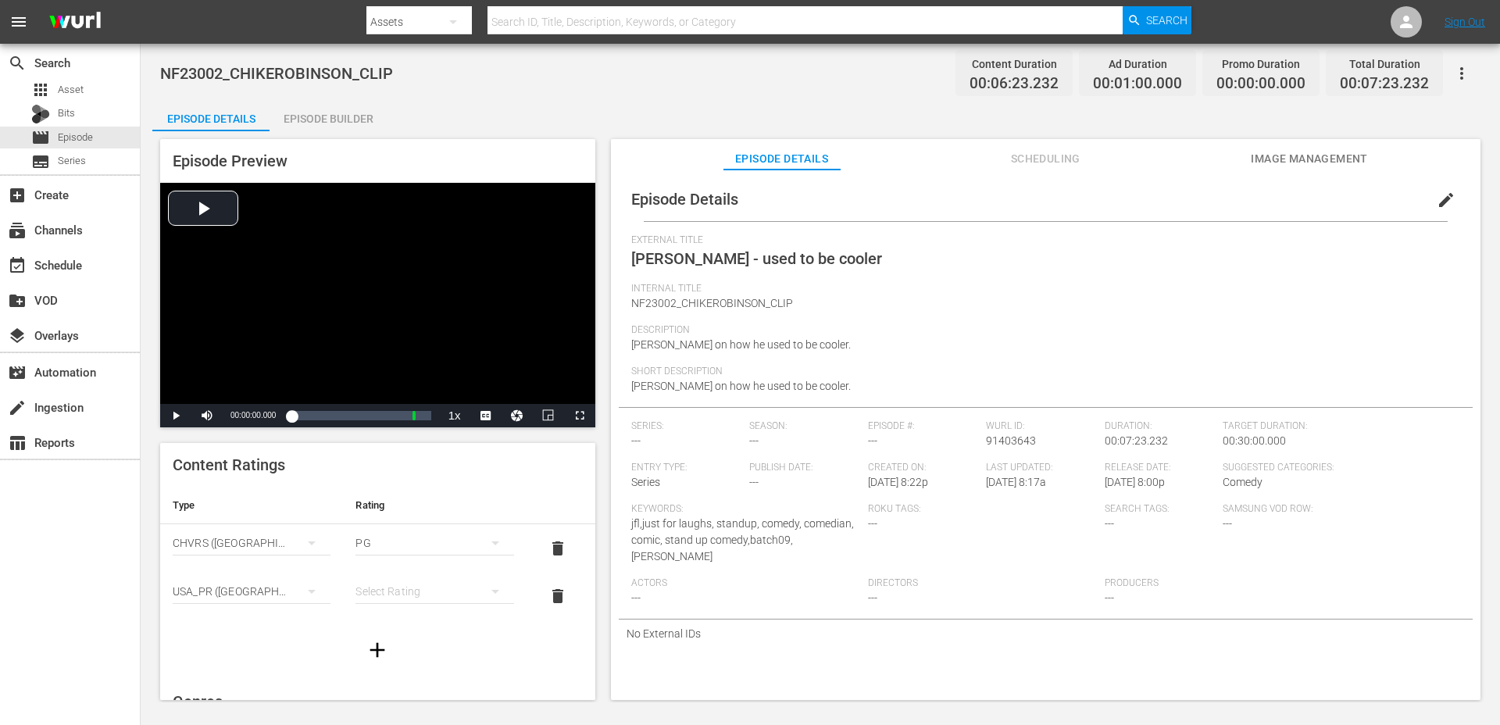
click at [408, 593] on div "simple table" at bounding box center [434, 591] width 158 height 44
click at [413, 537] on div "TVPG" at bounding box center [434, 534] width 120 height 25
click at [1436, 196] on span "edit" at bounding box center [1445, 200] width 19 height 19
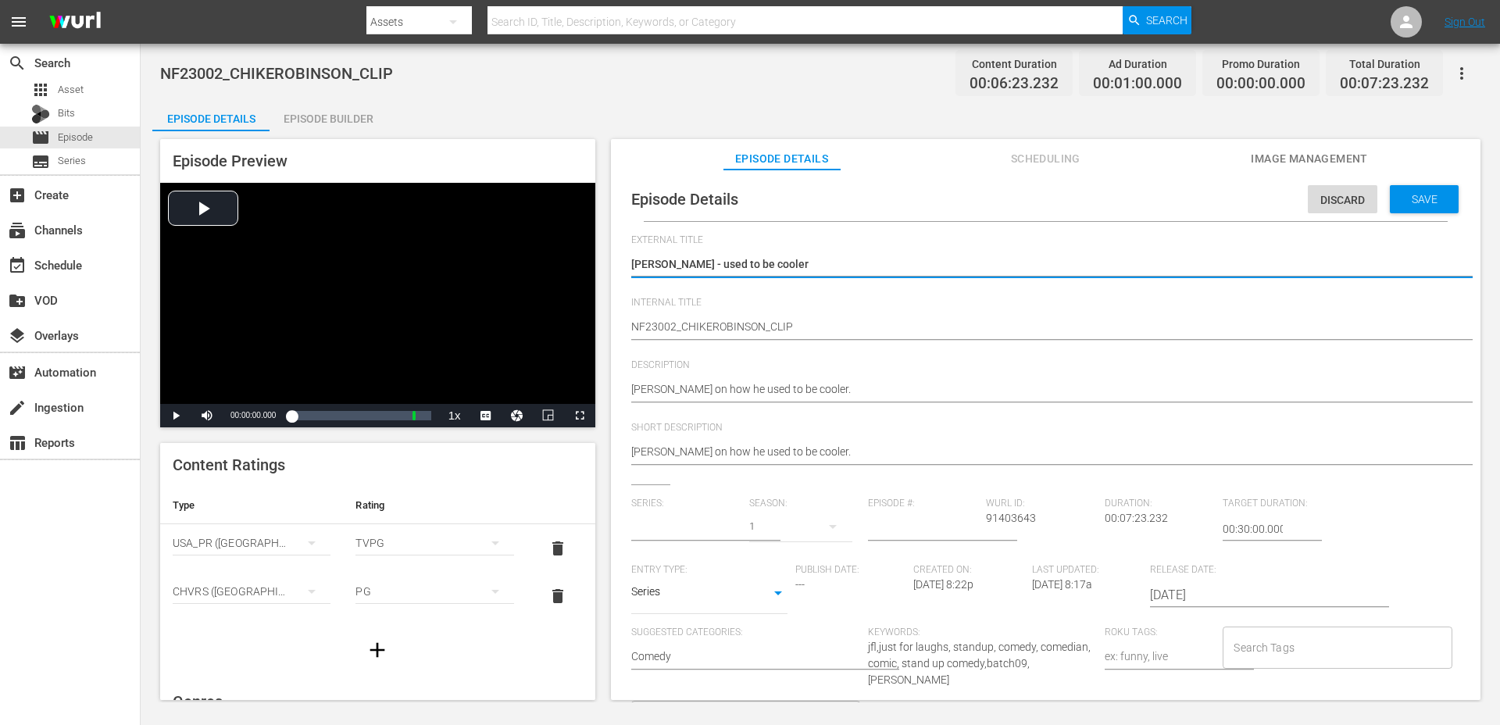
click at [719, 588] on body "menu Search By Assets Search ID, Title, Description, Keywords, or Category Sear…" at bounding box center [750, 362] width 1500 height 725
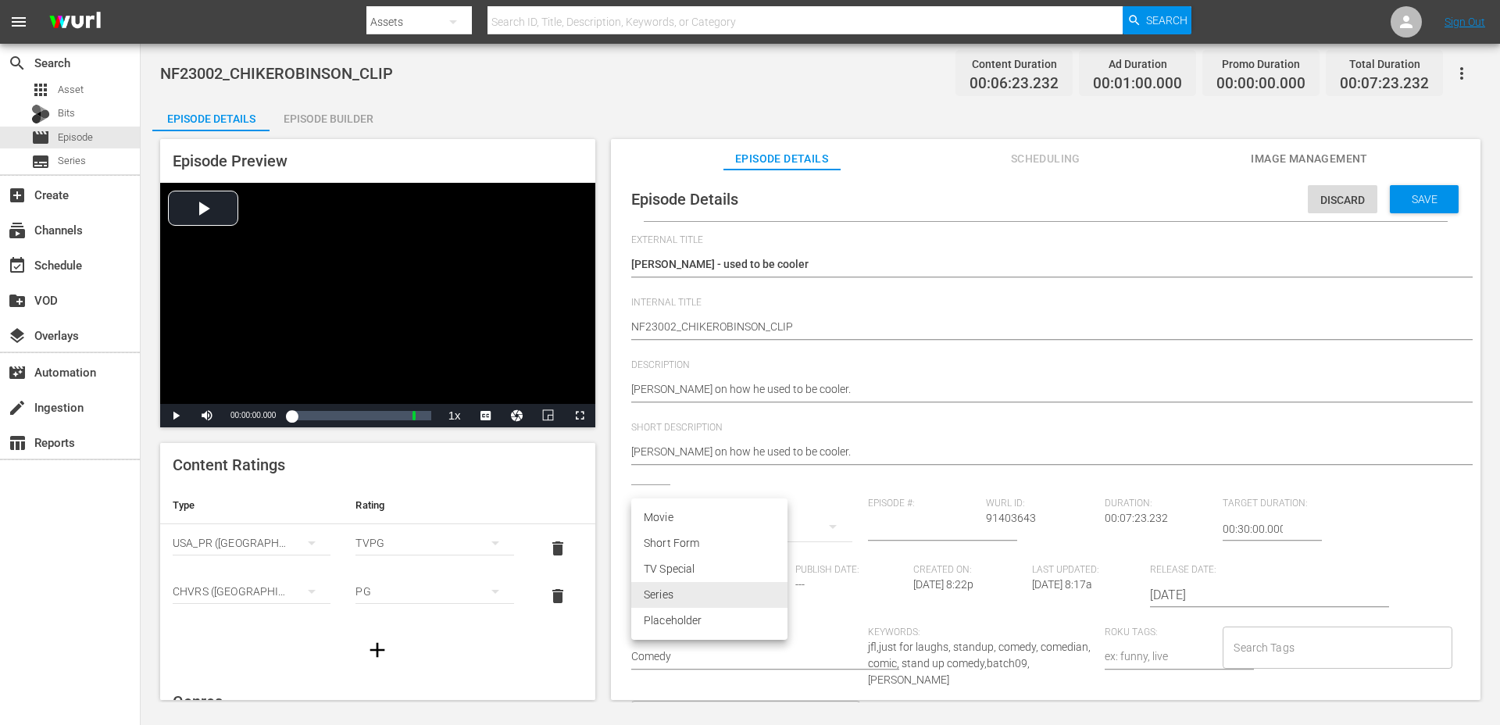
type input "No Series"
click at [701, 541] on li "Short Form" at bounding box center [709, 543] width 156 height 26
type input "SHORT_FORM_VIDEO"
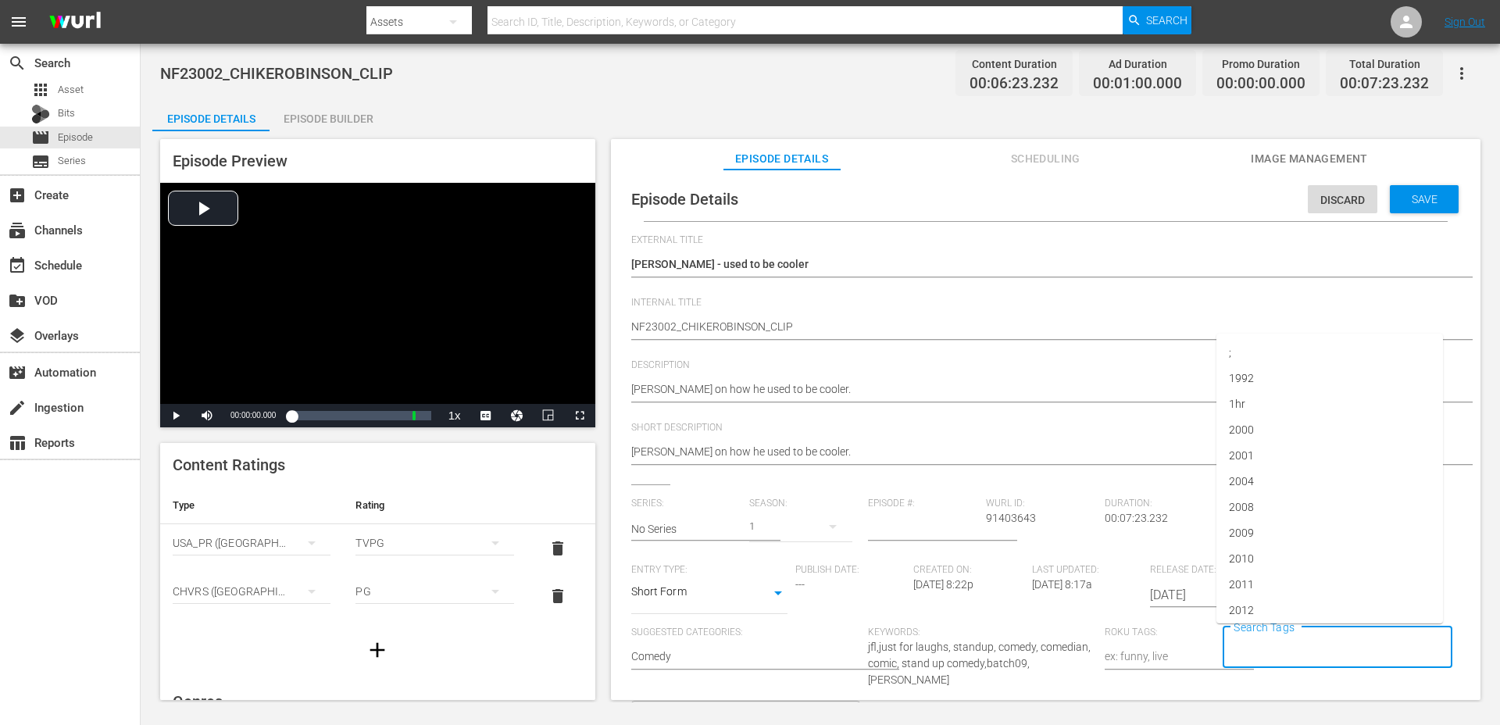
click at [1275, 637] on input "Search Tags" at bounding box center [1324, 647] width 191 height 28
type input "f"
type input "2023"
type input "chike robinson"
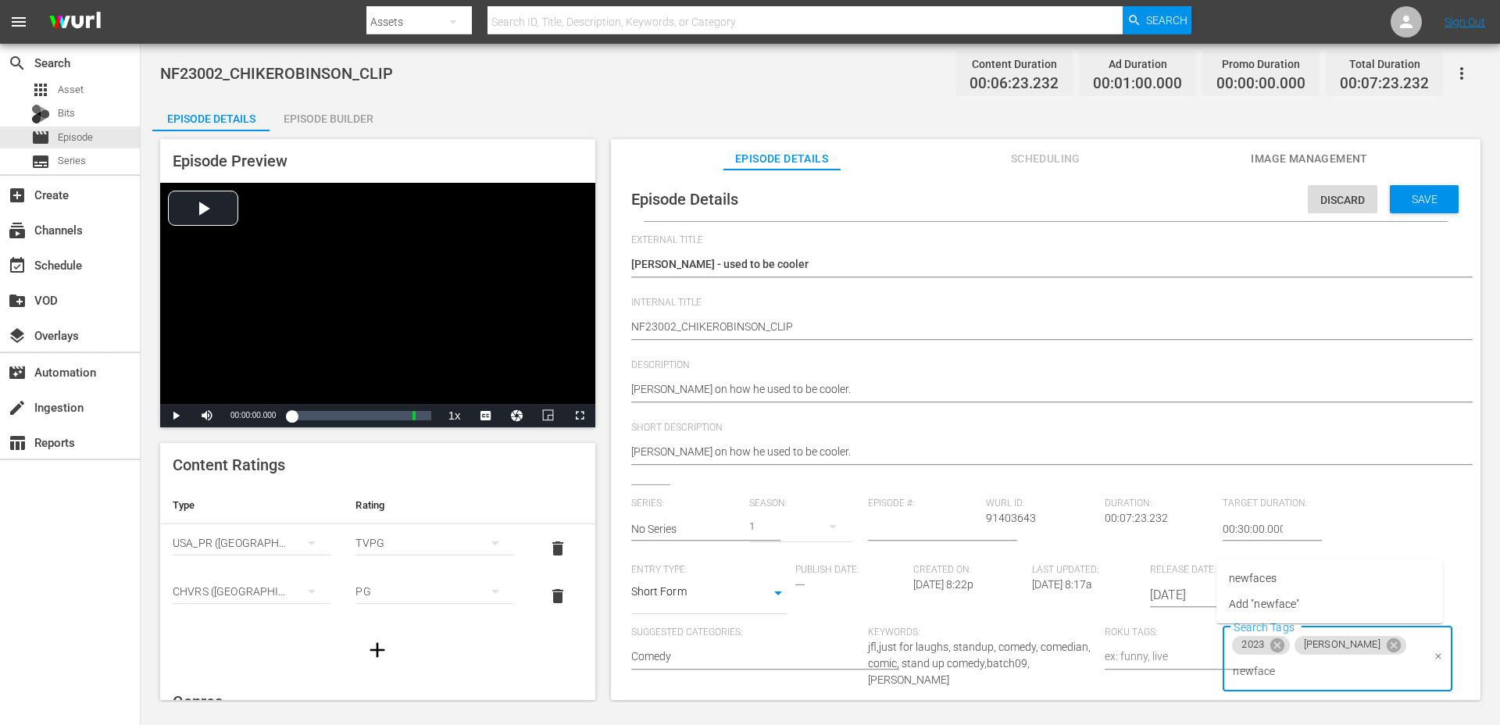
type input "newfaces"
type input "clip"
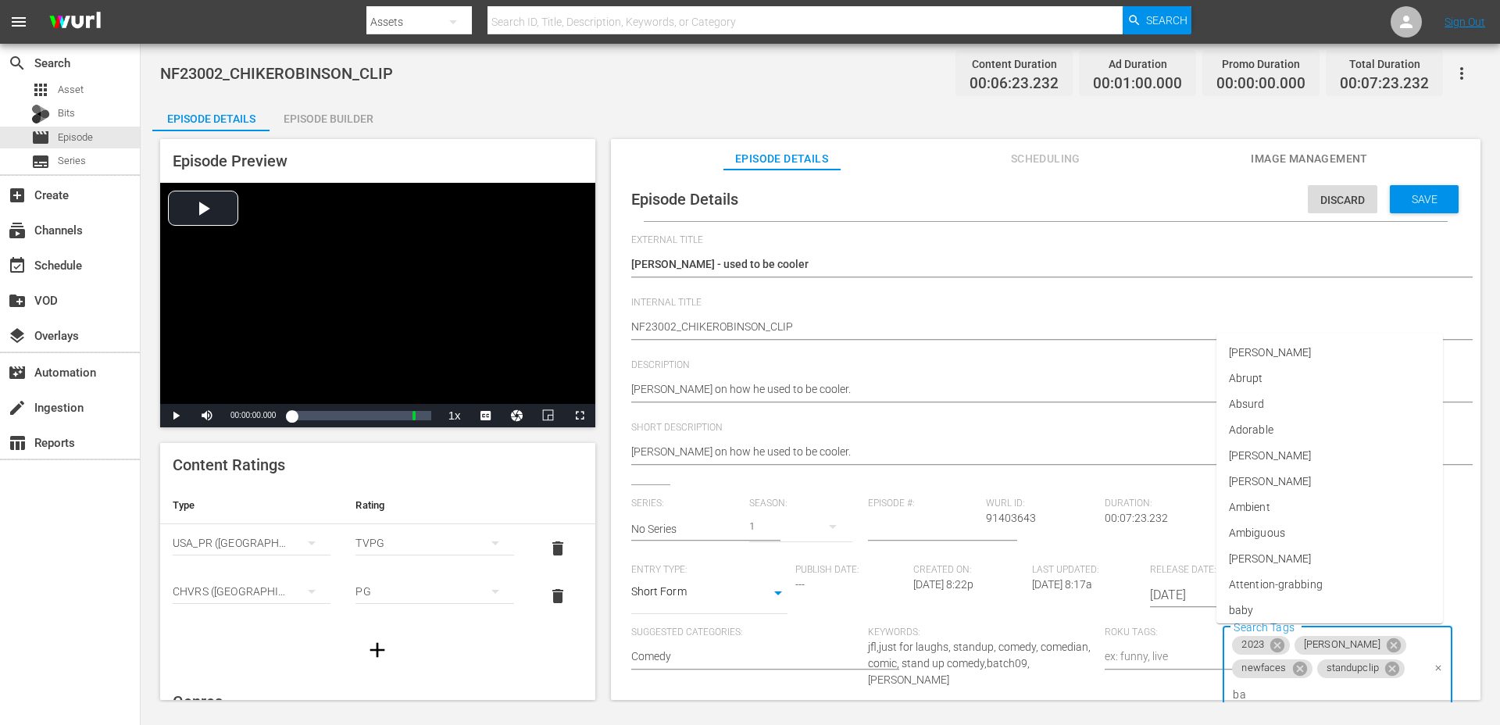
type input "bat"
click at [1280, 571] on li "batch09" at bounding box center [1329, 578] width 226 height 26
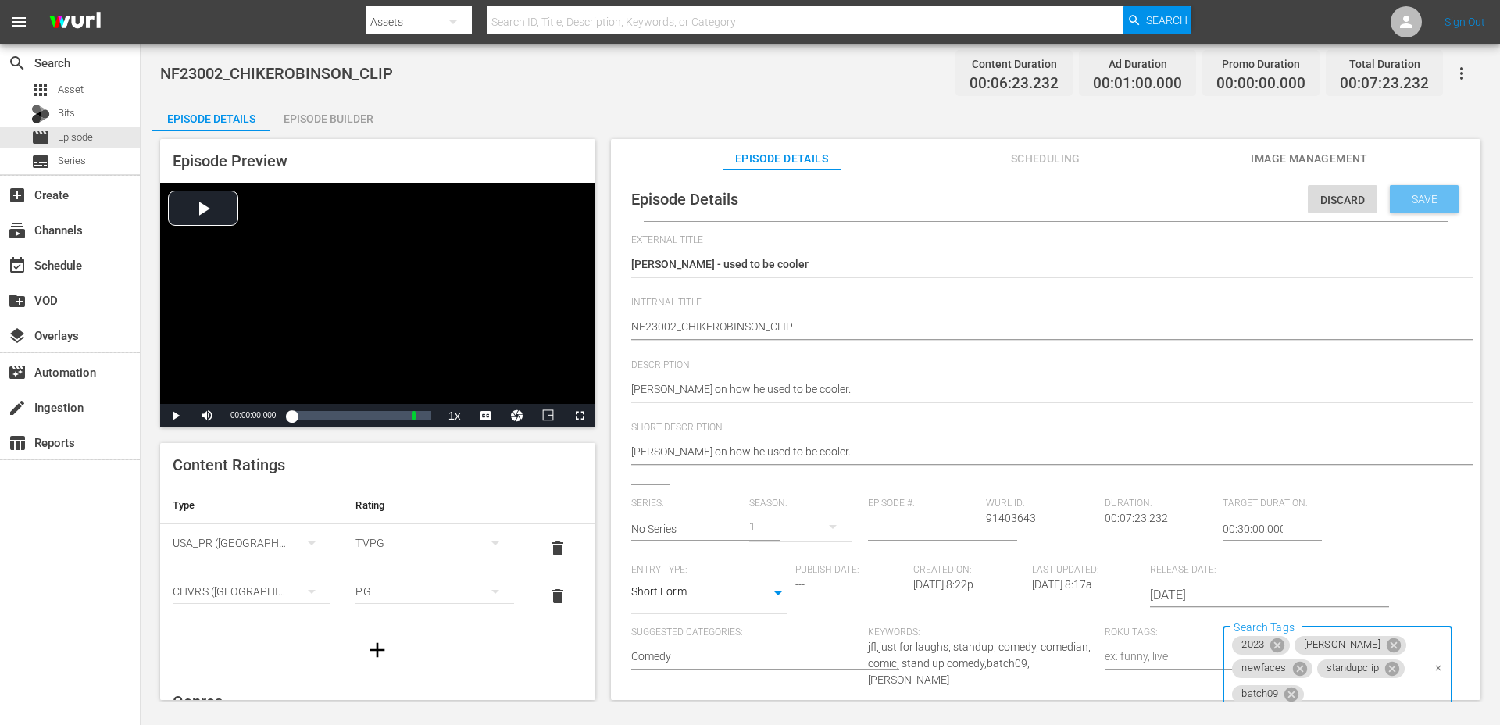
click at [1421, 193] on span "Save" at bounding box center [1424, 199] width 51 height 12
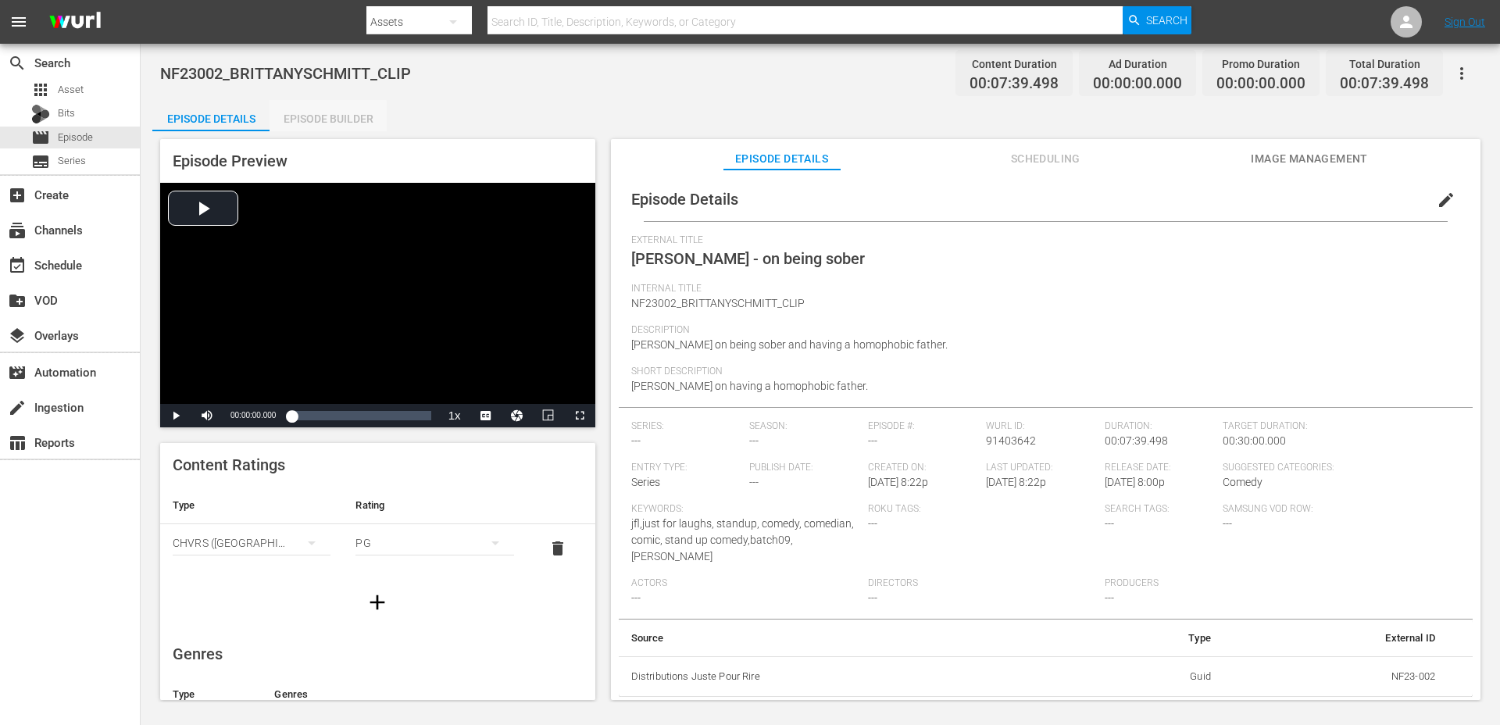
click at [321, 121] on div "Episode Builder" at bounding box center [327, 118] width 117 height 37
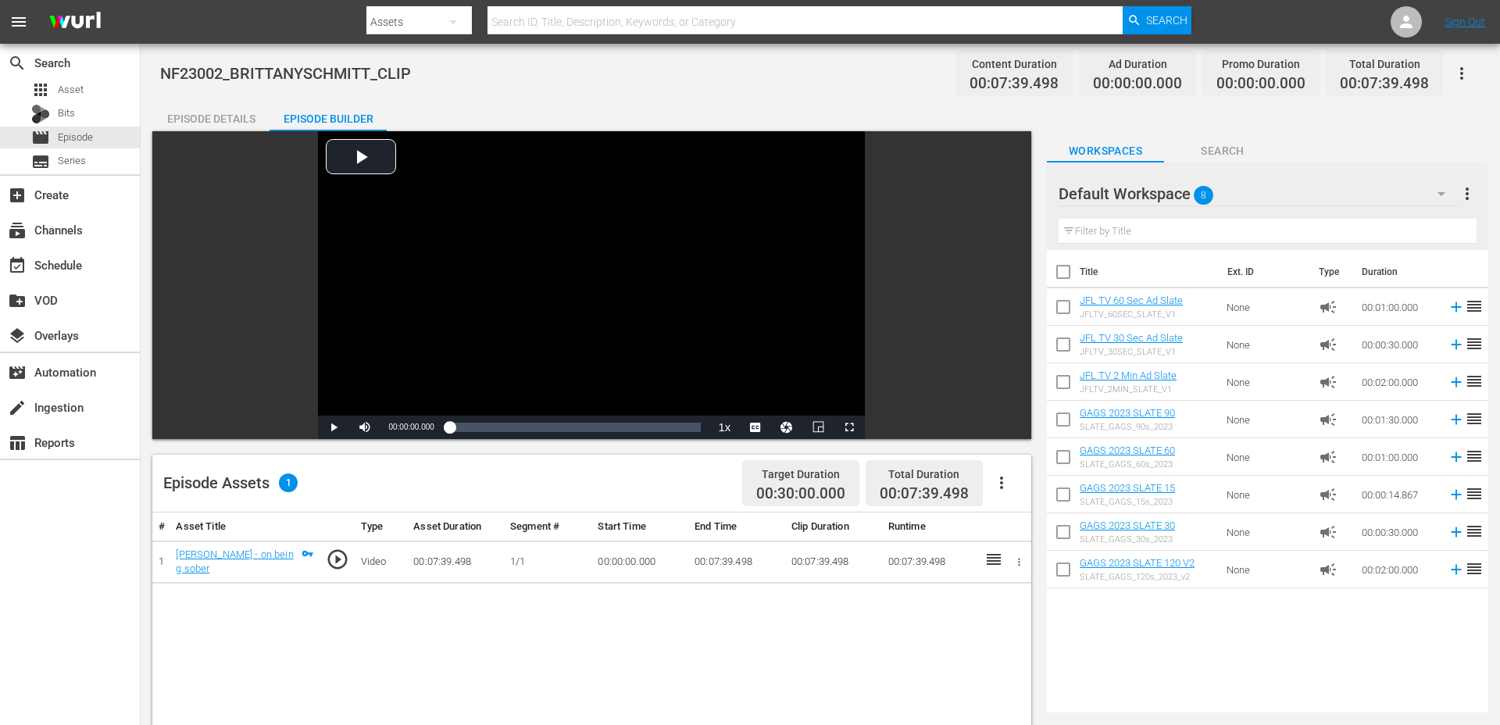
drag, startPoint x: 1119, startPoint y: 148, endPoint x: 1161, endPoint y: 142, distance: 41.9
click at [1160, 142] on span "Workspaces" at bounding box center [1105, 151] width 117 height 20
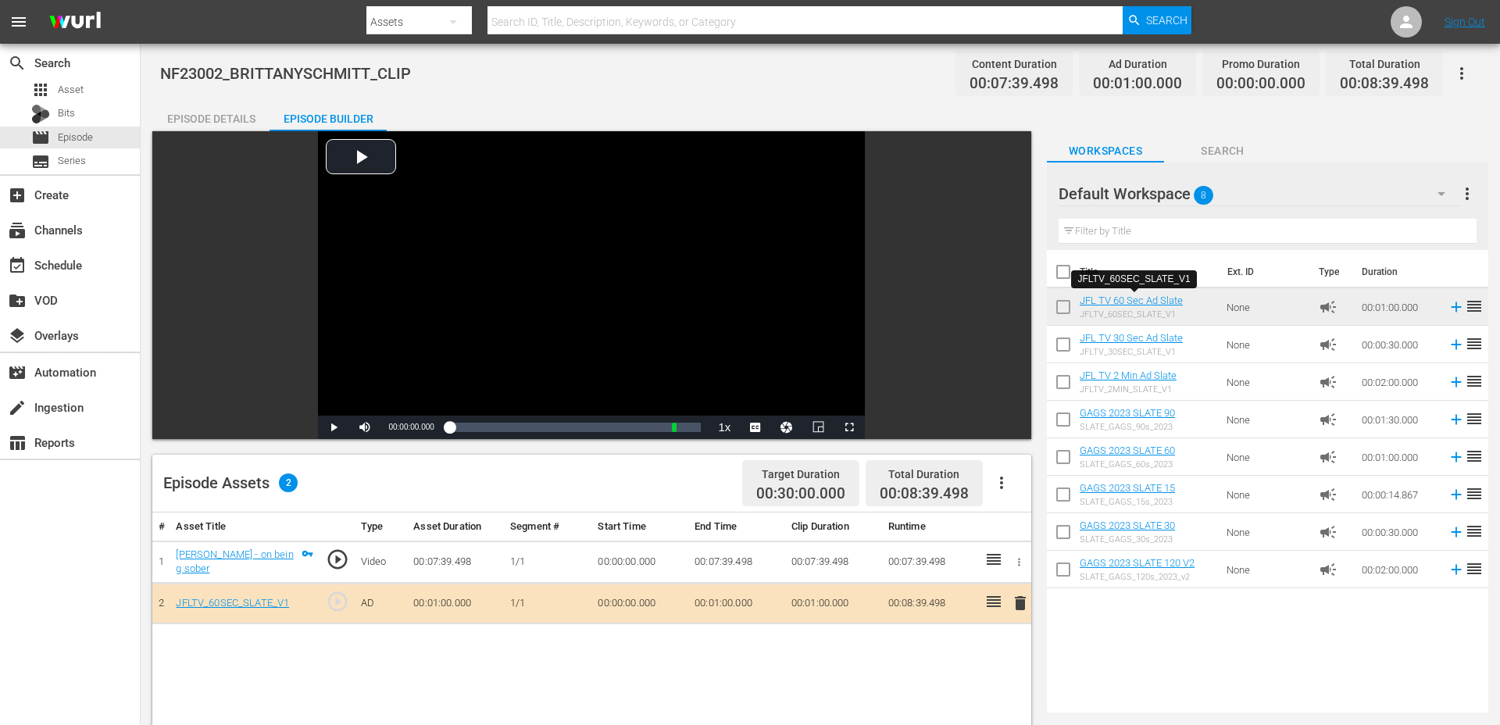
click at [244, 126] on div "Episode Details" at bounding box center [210, 118] width 117 height 37
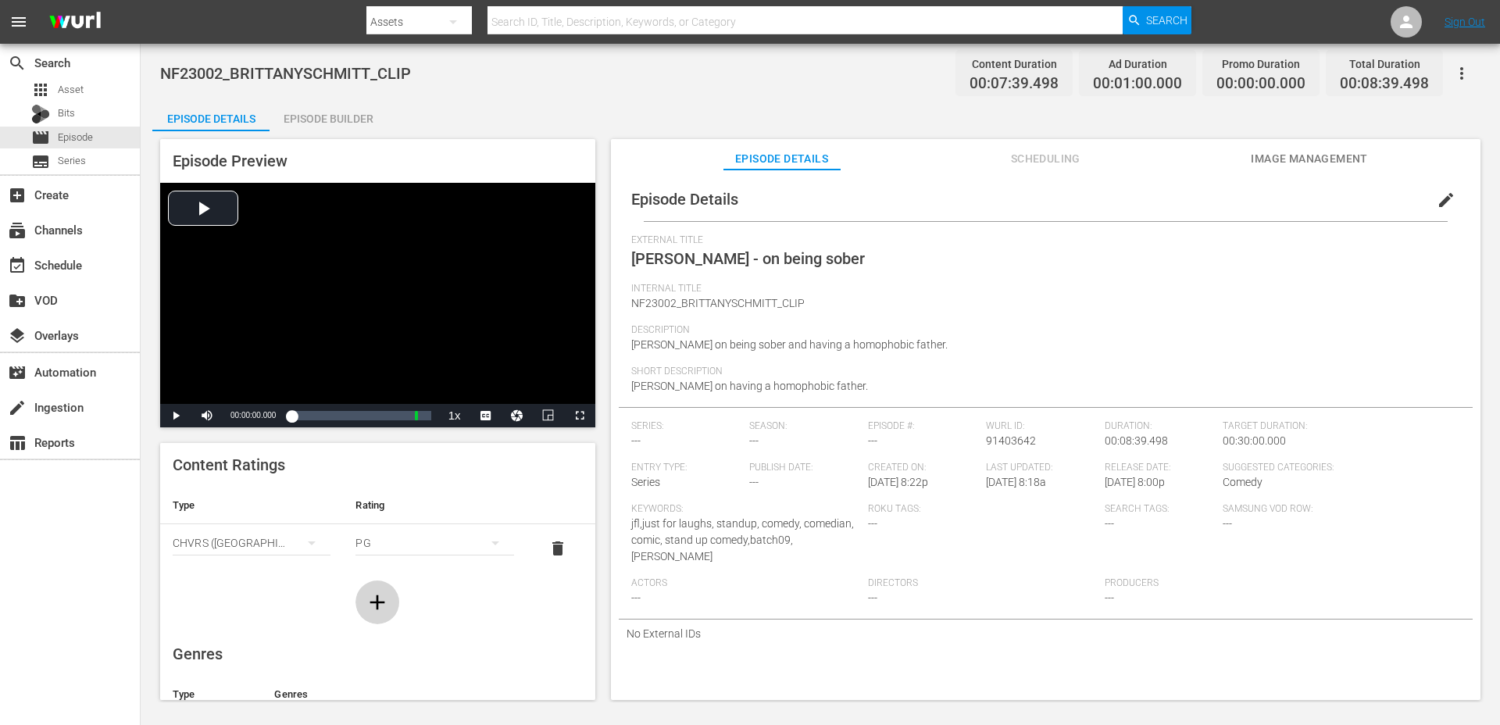
click at [373, 599] on icon "button" at bounding box center [377, 602] width 25 height 25
click at [284, 580] on div "simple table" at bounding box center [252, 591] width 158 height 44
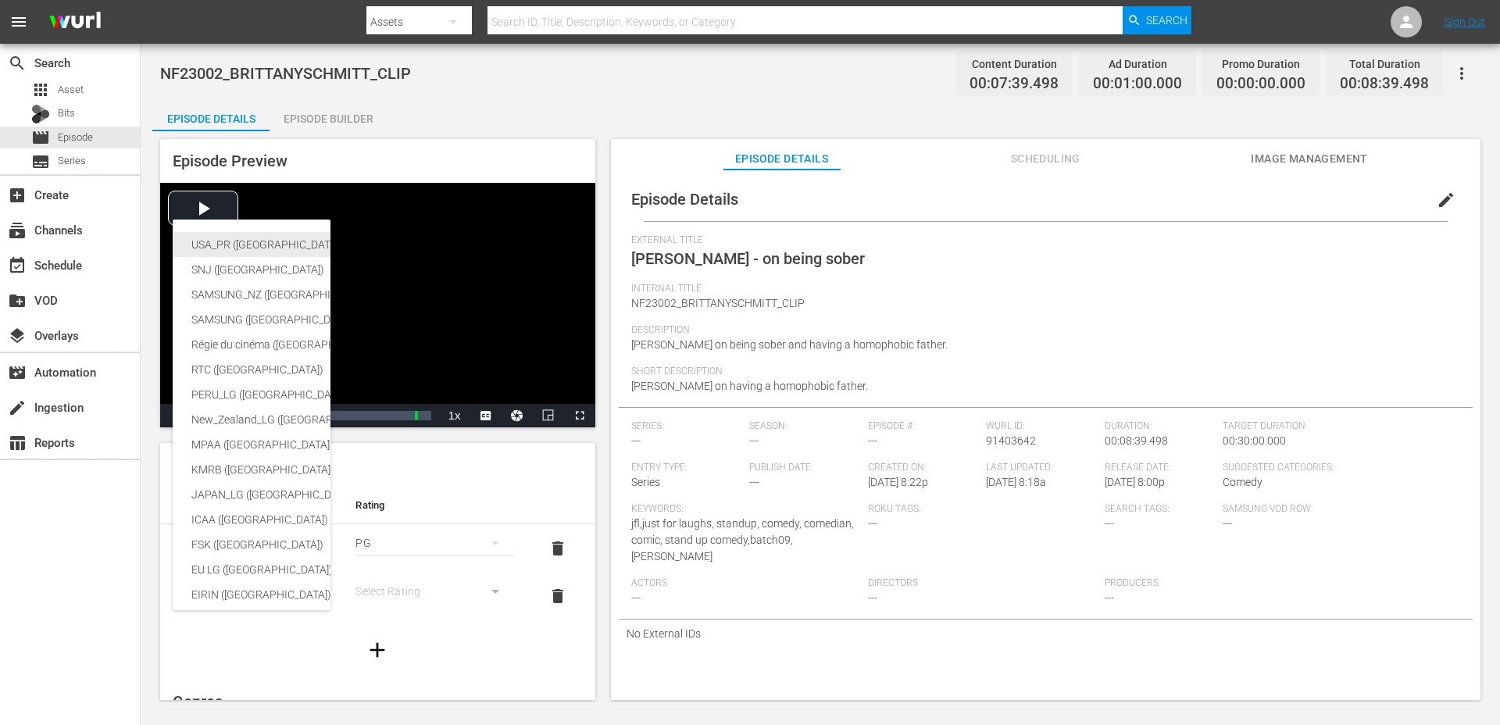
click at [248, 244] on div "USA_PR (United States of America (the))" at bounding box center [382, 244] width 383 height 25
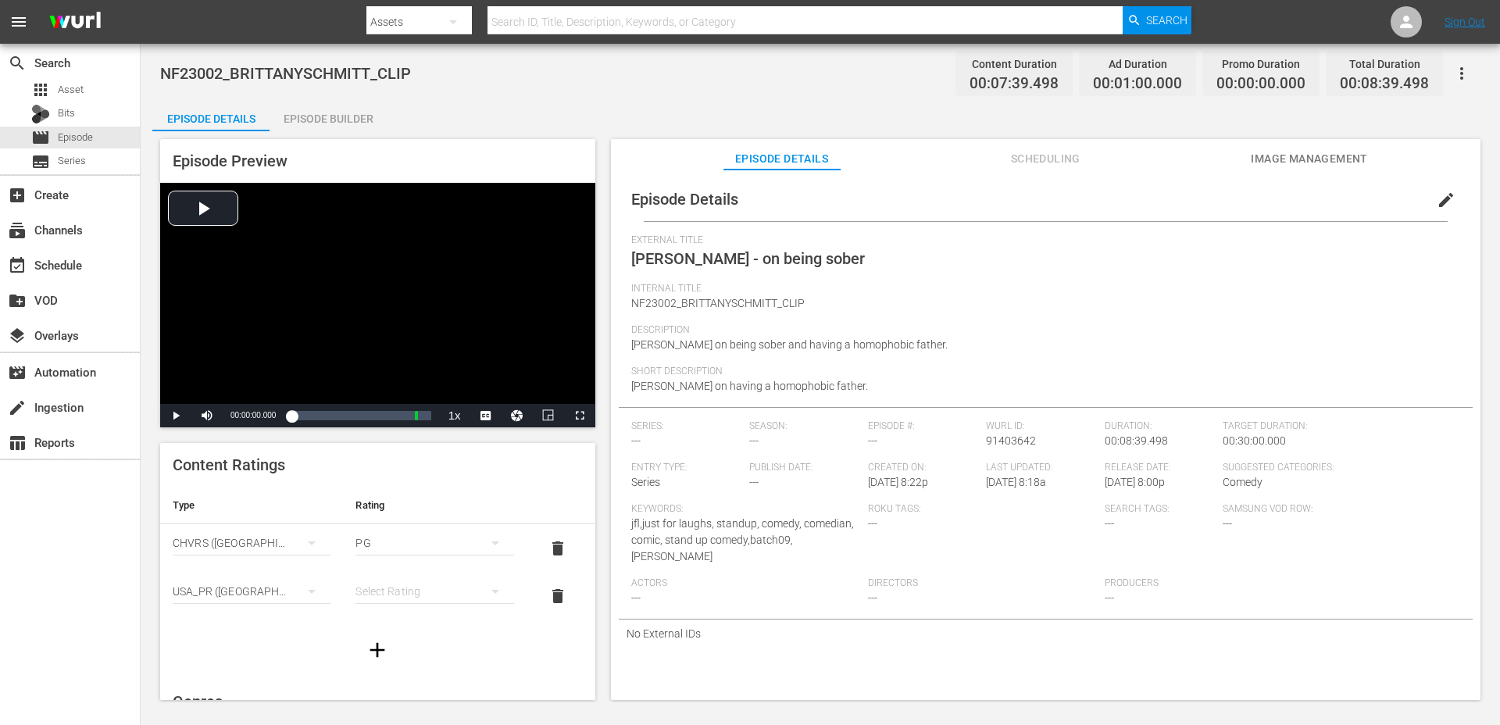
click at [360, 580] on div "simple table" at bounding box center [434, 591] width 158 height 44
click at [394, 547] on div "TV14" at bounding box center [434, 559] width 120 height 25
click at [391, 543] on div "PG" at bounding box center [434, 543] width 158 height 44
click at [337, 604] on div "G PG 14A 18A R A E" at bounding box center [750, 362] width 1500 height 725
click at [394, 547] on div "TV14" at bounding box center [434, 543] width 158 height 44
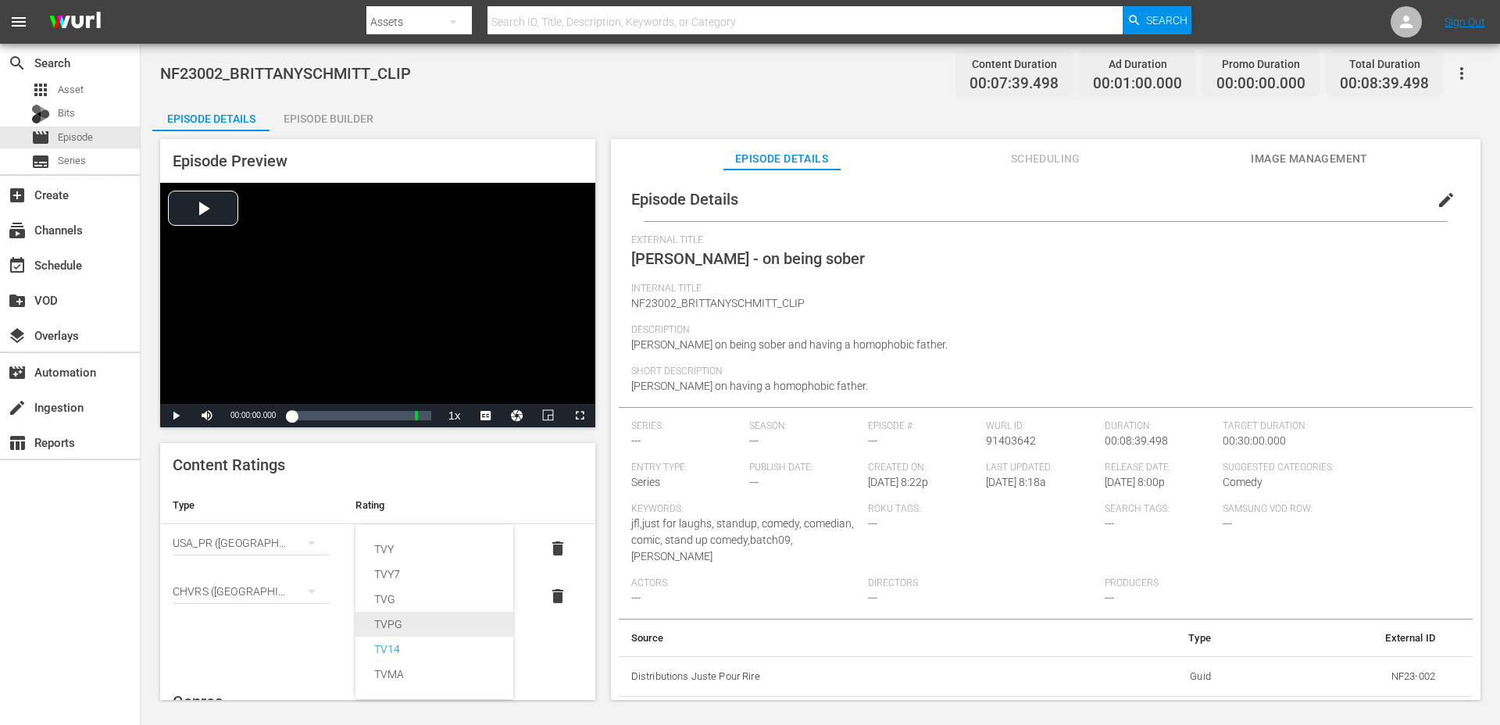
click at [381, 628] on div "TVPG" at bounding box center [434, 624] width 120 height 25
click at [1436, 198] on span "edit" at bounding box center [1445, 200] width 19 height 19
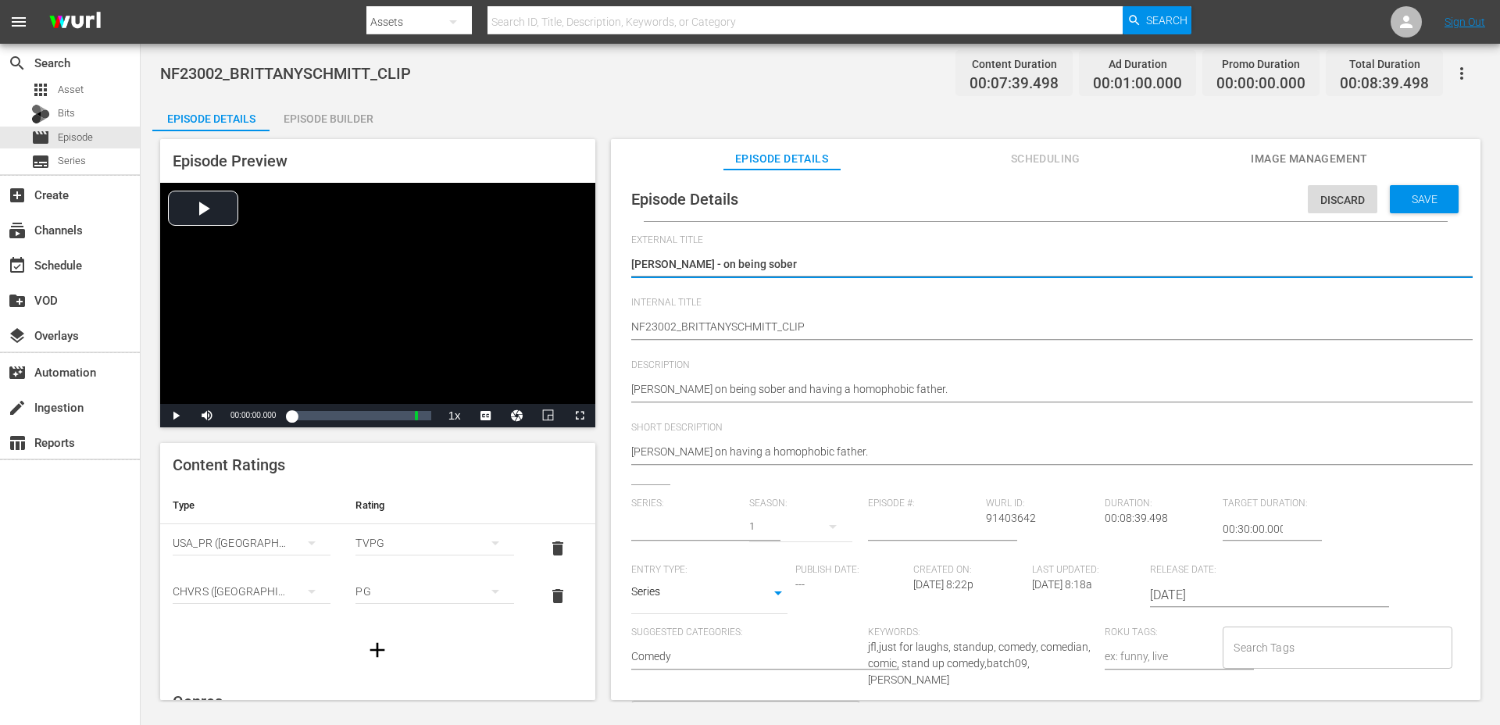
type input "No Series"
click at [665, 595] on body "menu Search By Assets Search ID, Title, Description, Keywords, or Category Sear…" at bounding box center [750, 362] width 1500 height 725
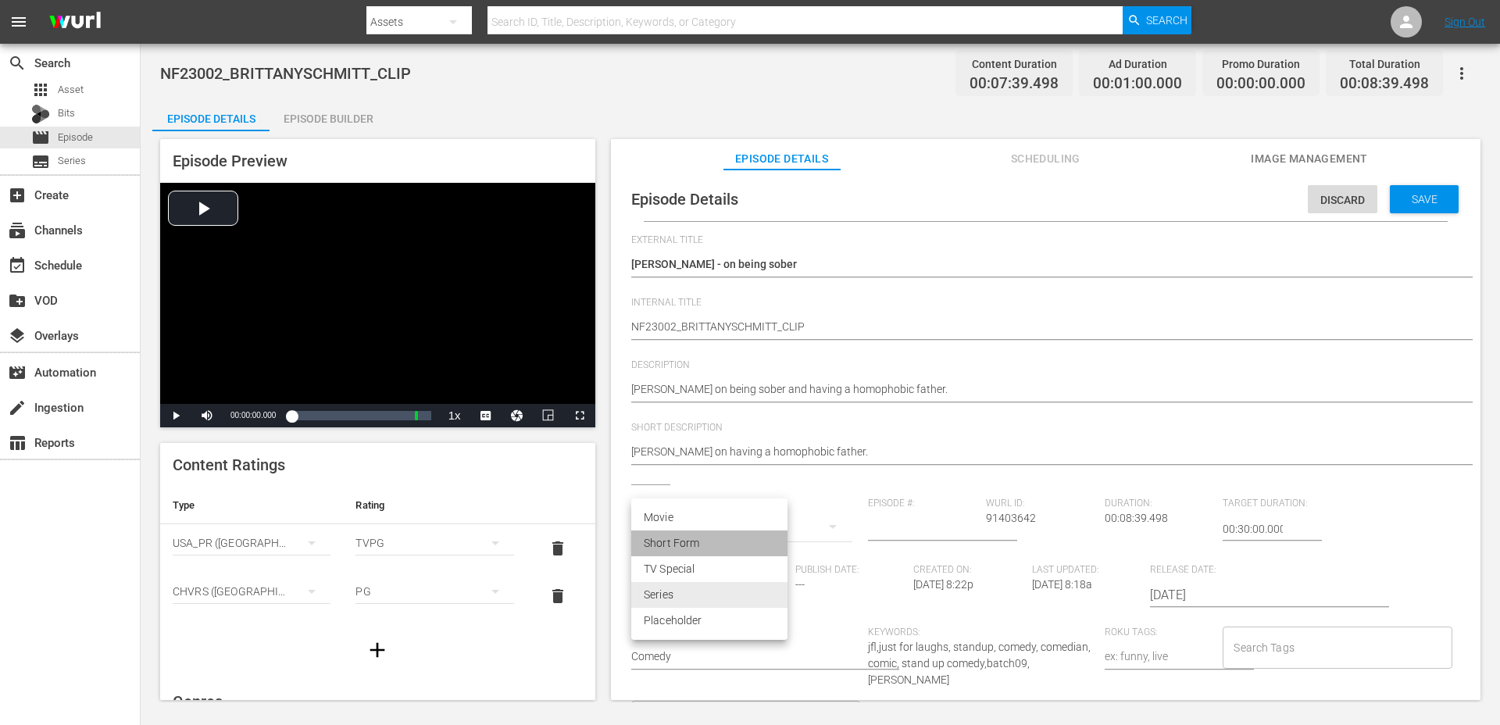
click at [677, 539] on li "Short Form" at bounding box center [709, 543] width 156 height 26
type input "SHORT_FORM_VIDEO"
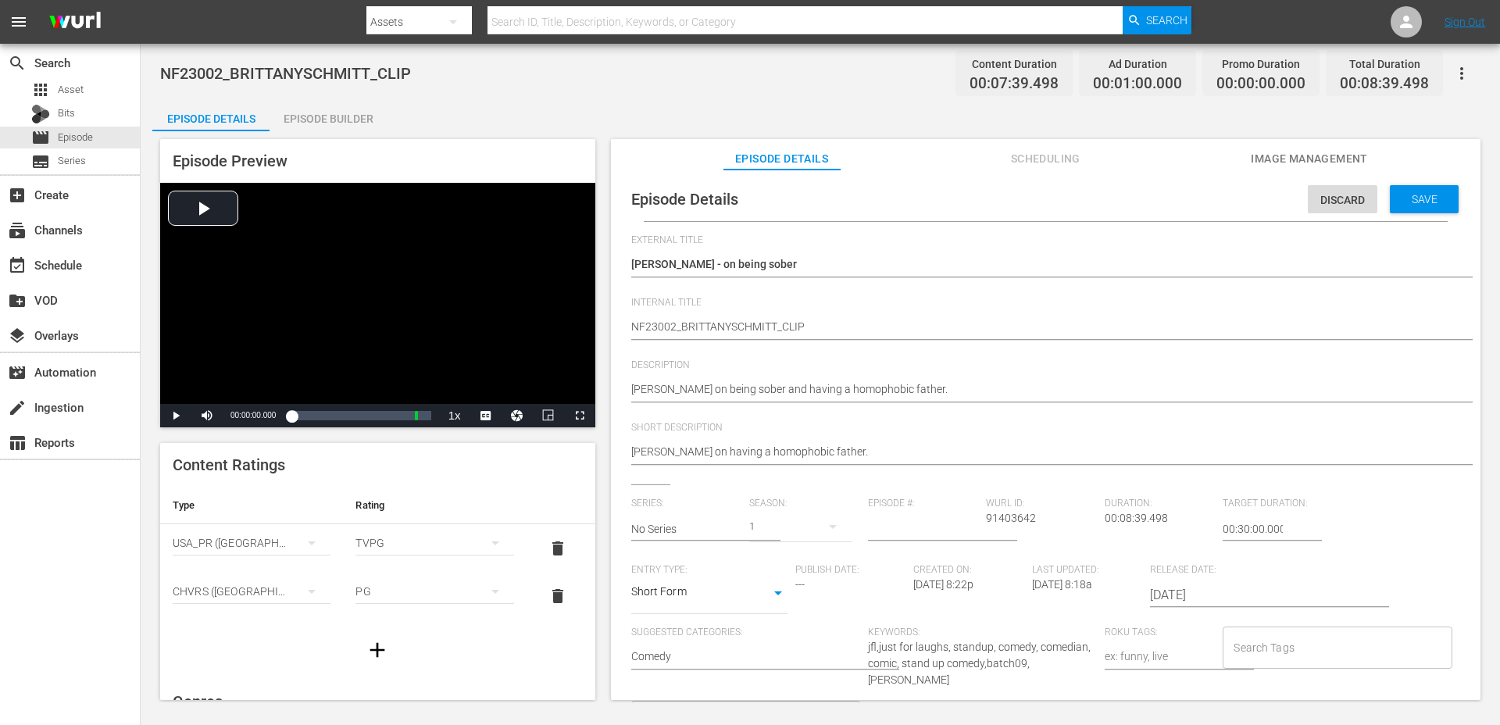
click at [1273, 638] on input "Search Tags" at bounding box center [1324, 647] width 191 height 28
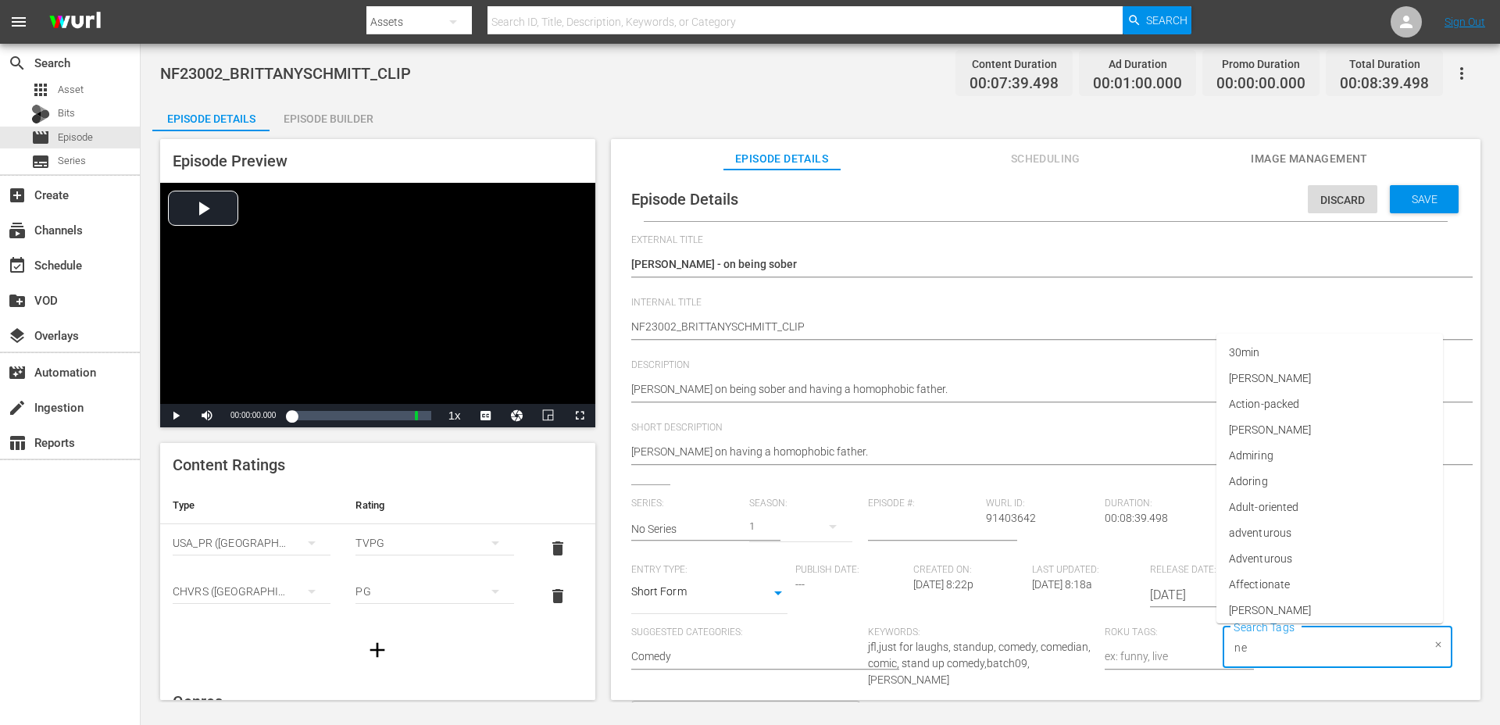
type input "new"
click at [1290, 532] on li "newfaces" at bounding box center [1329, 527] width 226 height 26
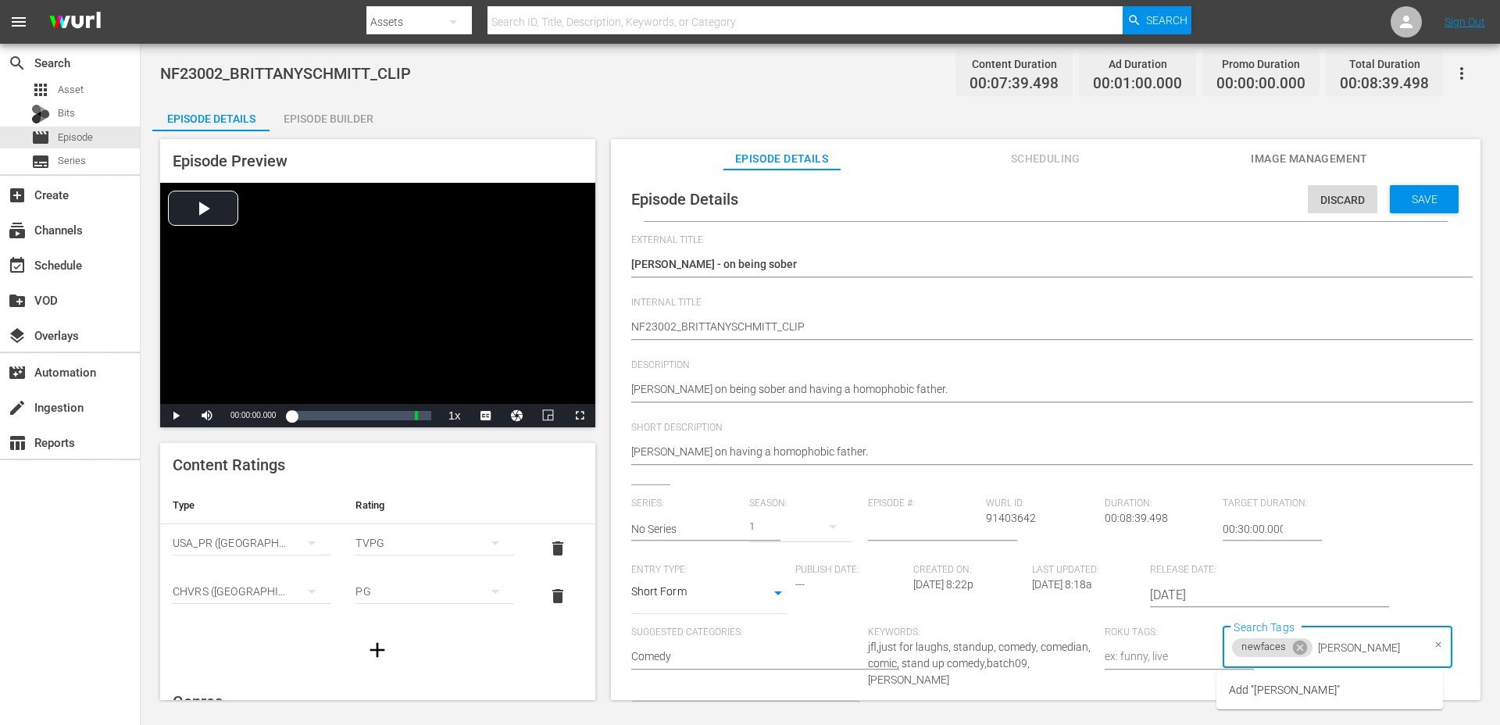
type input "brittany schmitt"
type input "n"
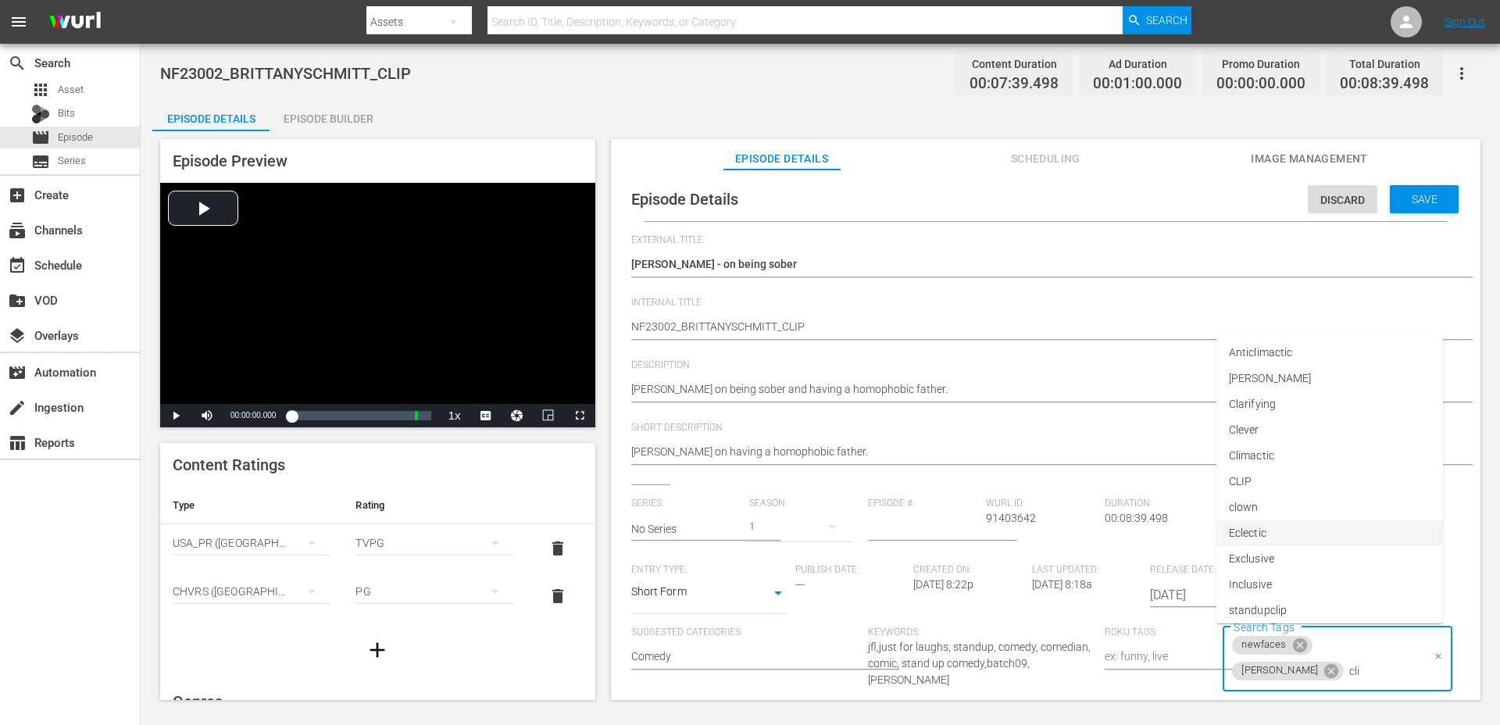
type input "clip"
type input "2023"
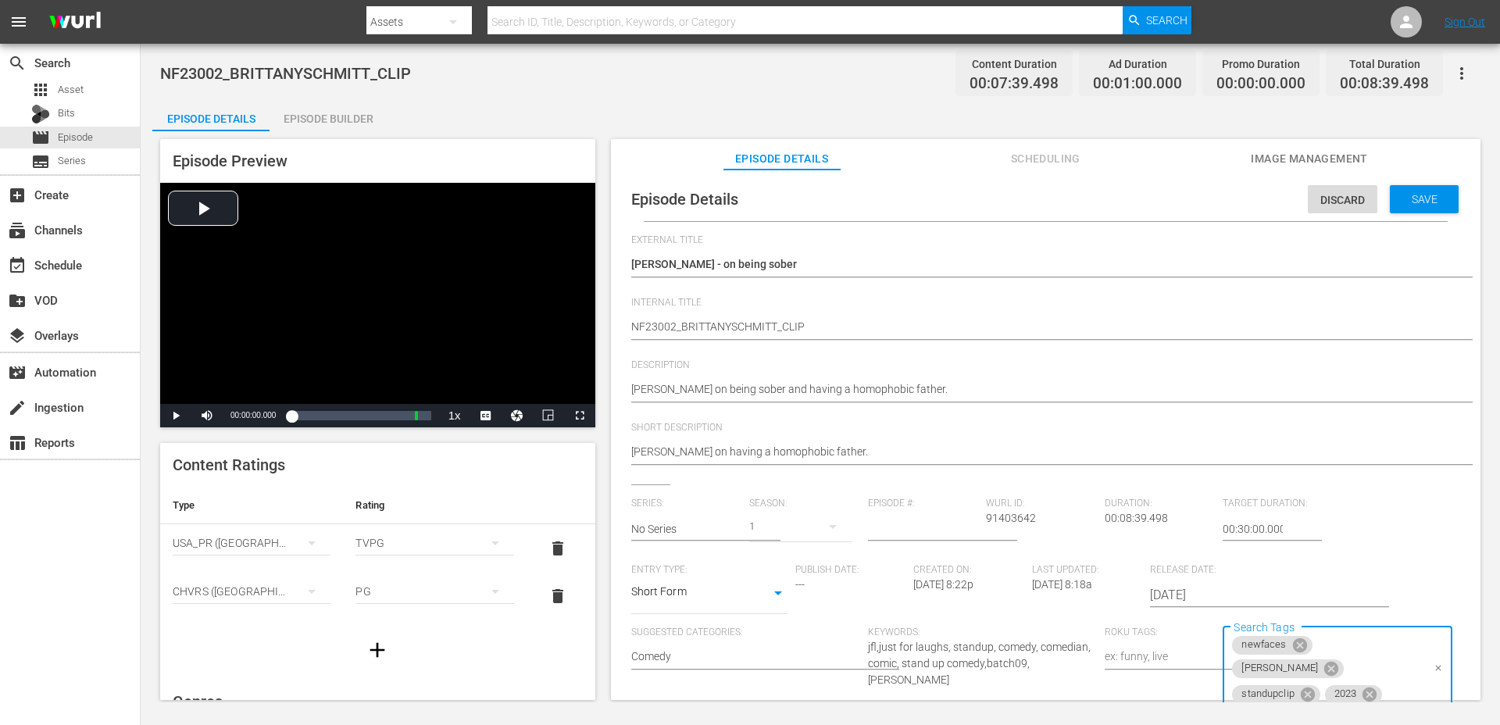
scroll to position [51, 0]
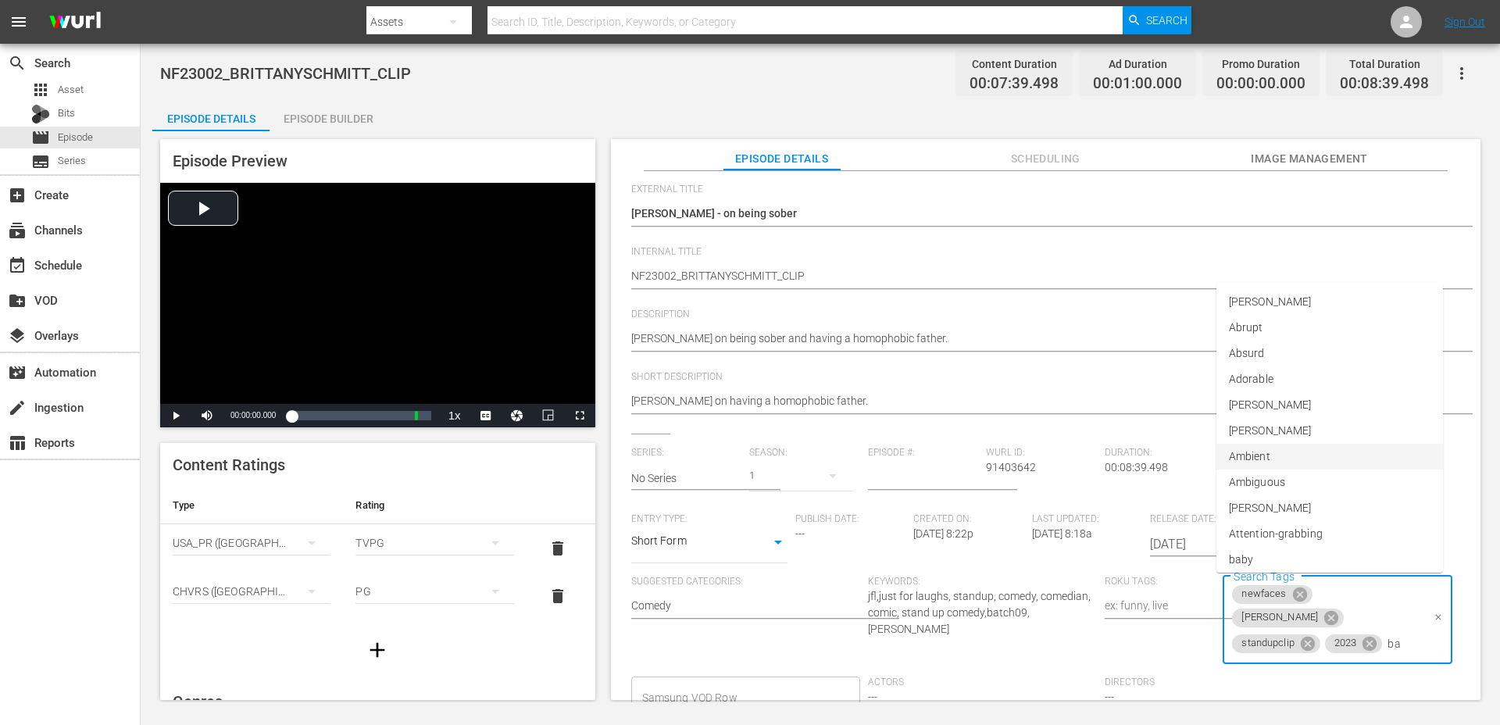
type input "bat"
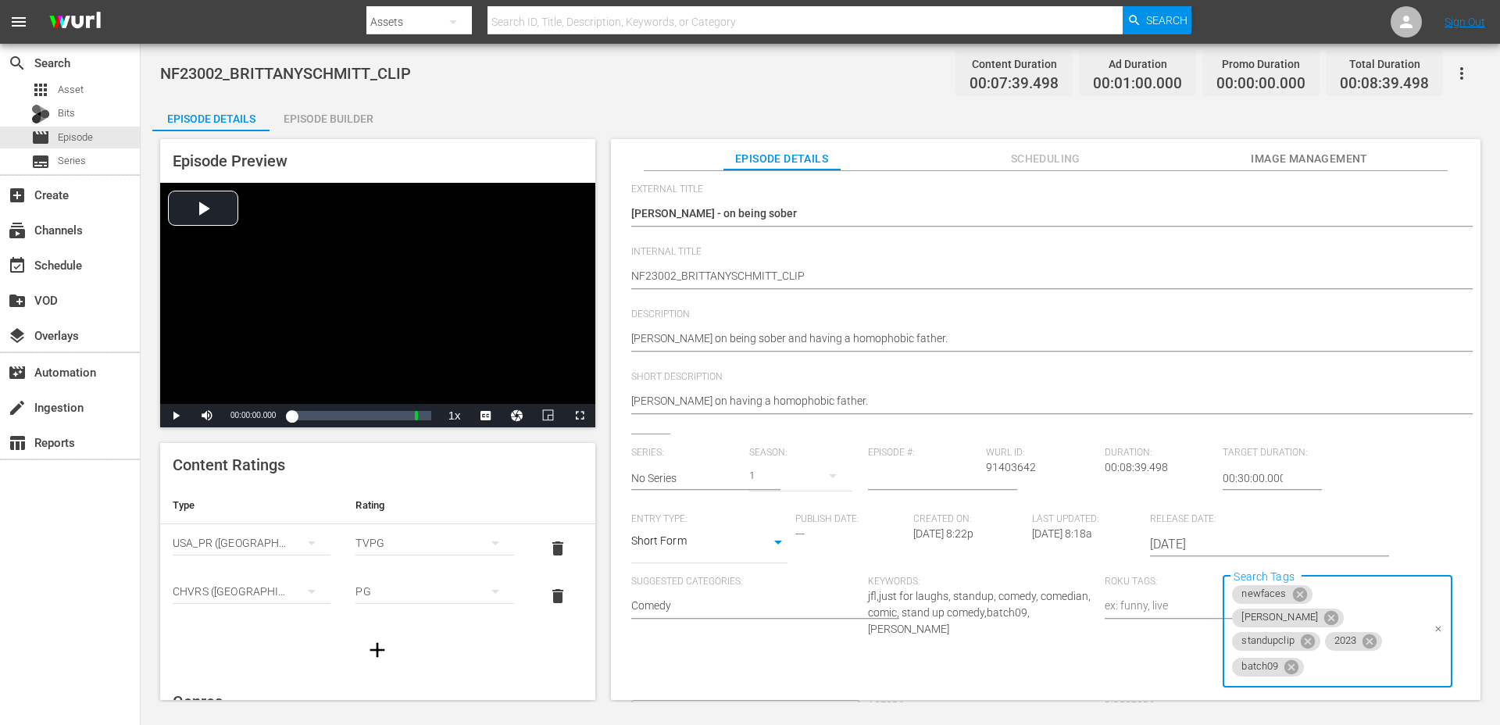
scroll to position [0, 0]
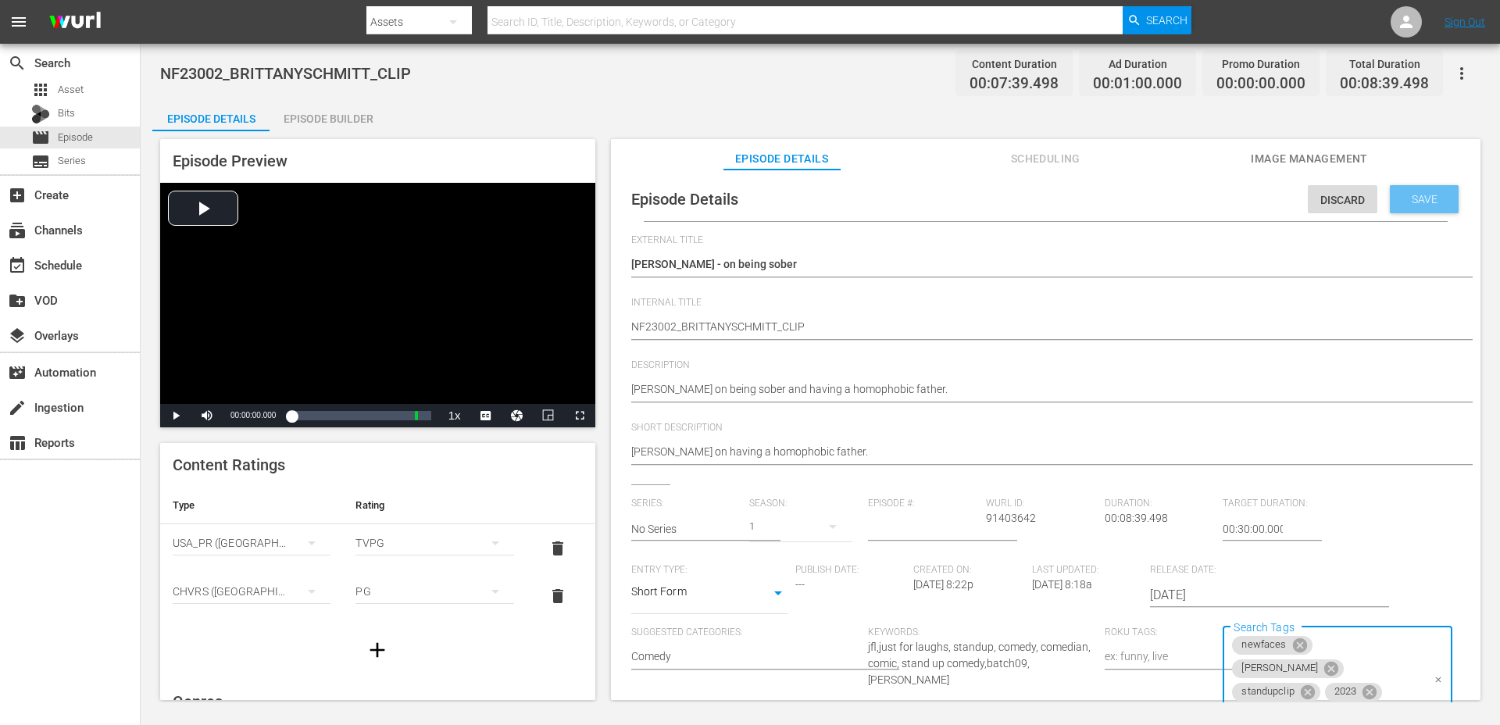
click at [1408, 198] on span "Save" at bounding box center [1424, 199] width 51 height 12
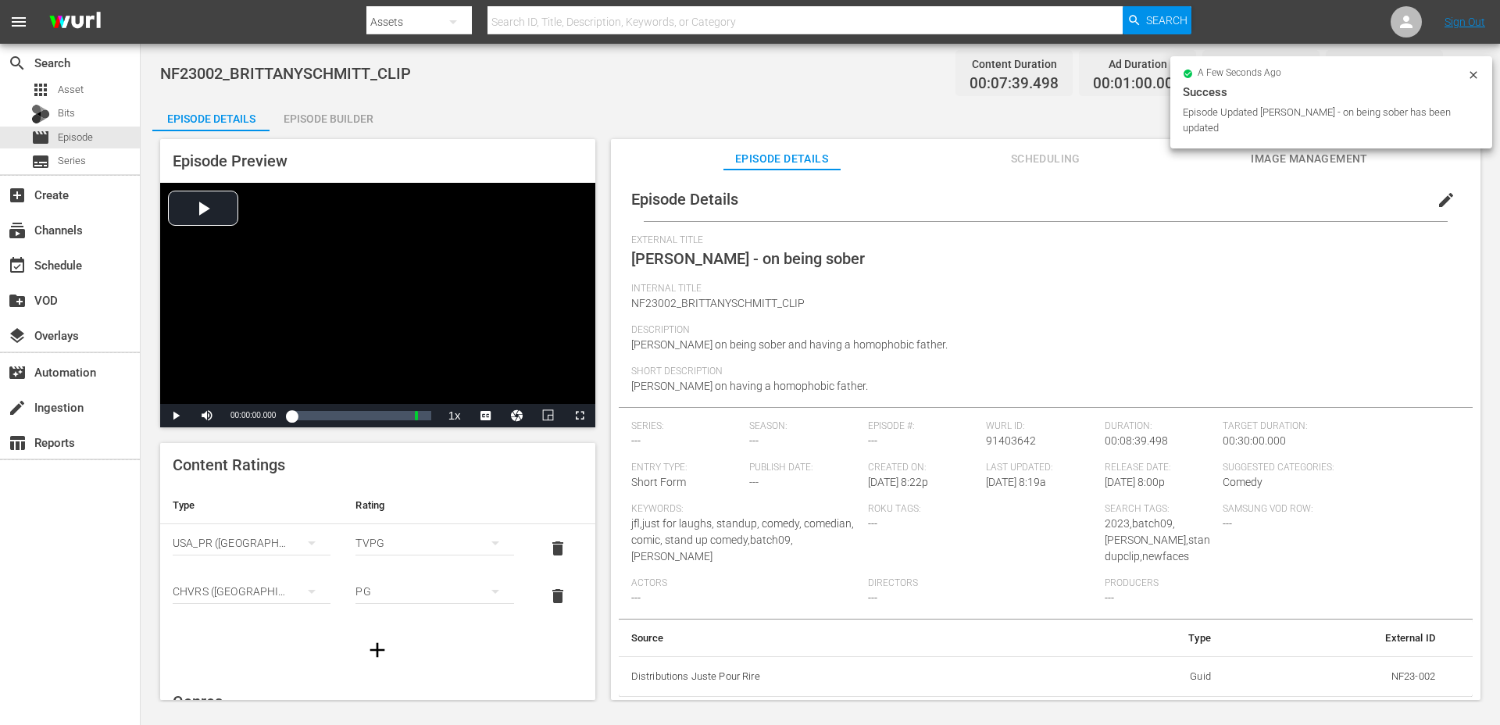
click at [321, 123] on div "Episode Builder" at bounding box center [327, 118] width 117 height 37
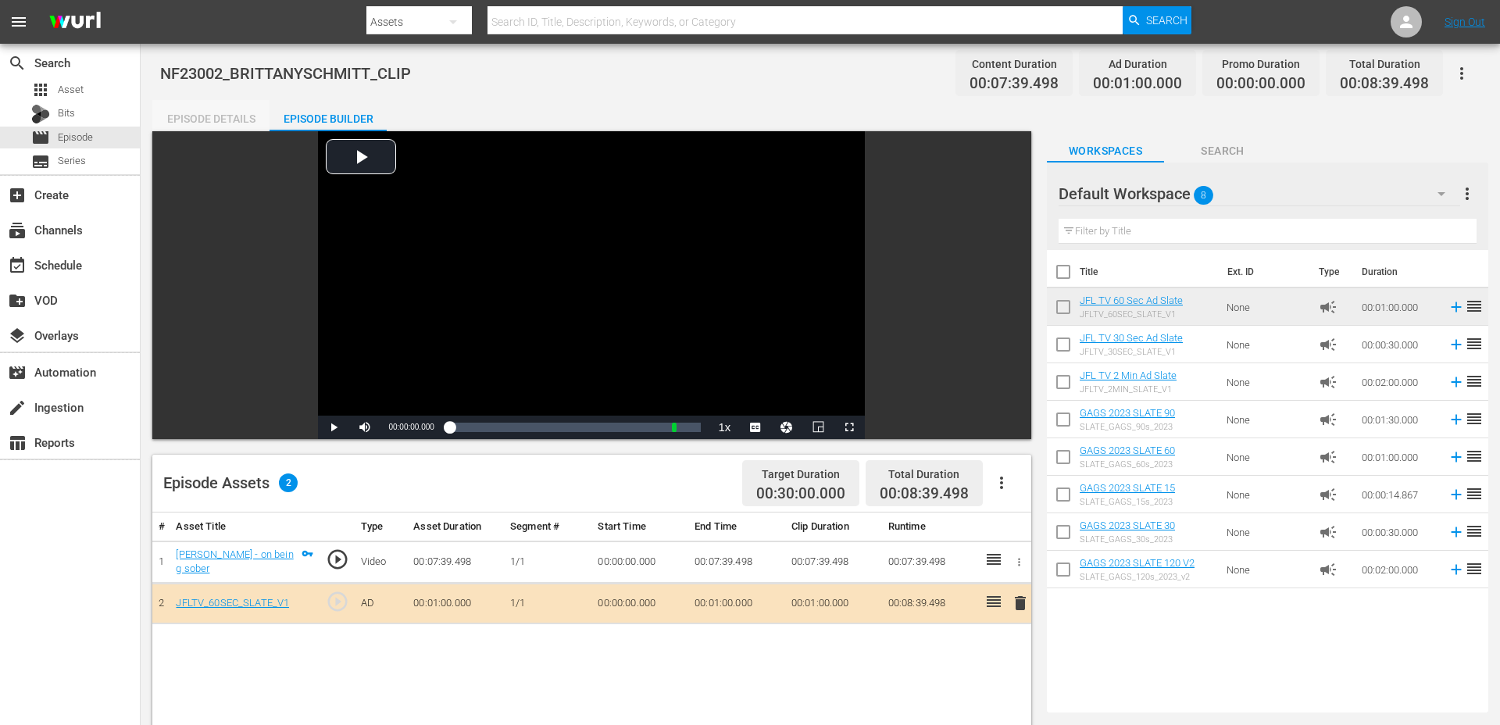
click at [209, 118] on div "Episode Details" at bounding box center [210, 118] width 117 height 37
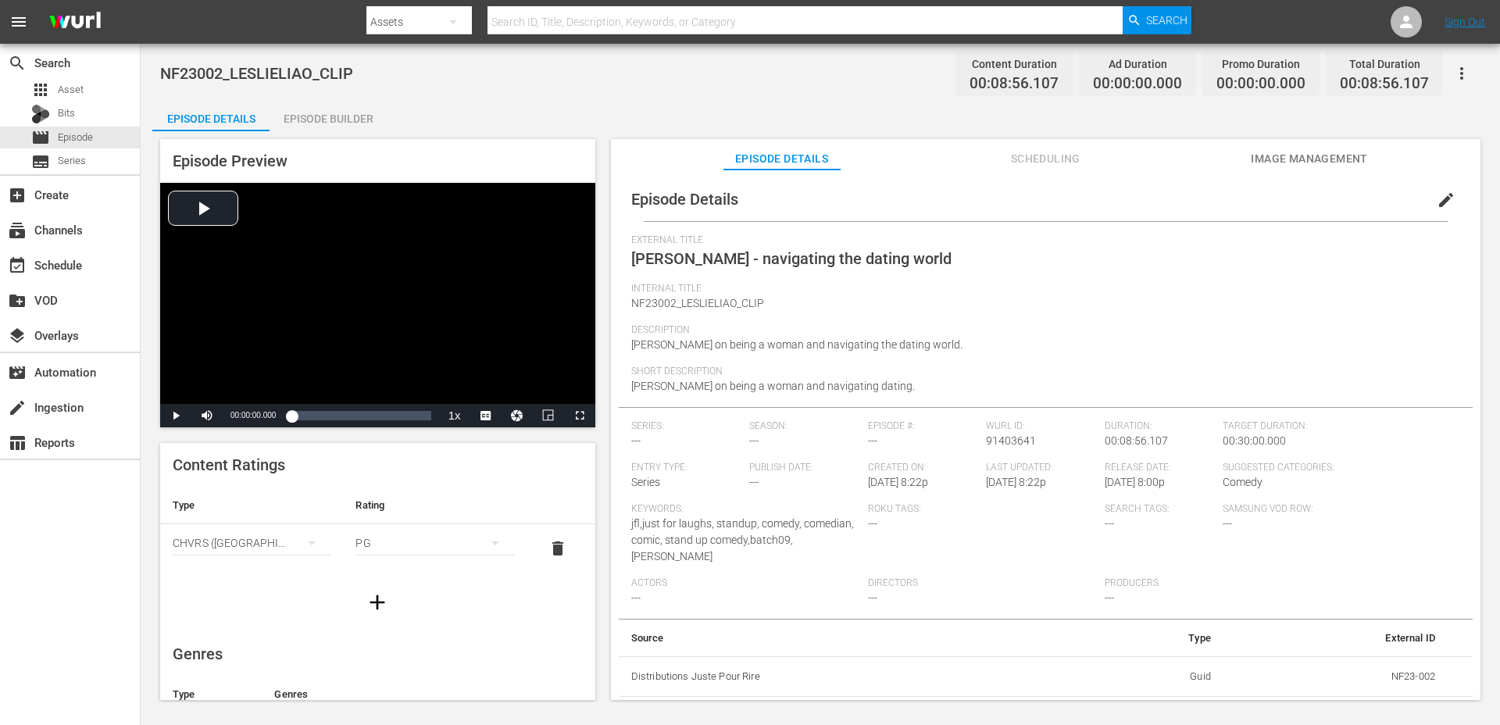
click at [324, 108] on div "Episode Builder" at bounding box center [327, 118] width 117 height 37
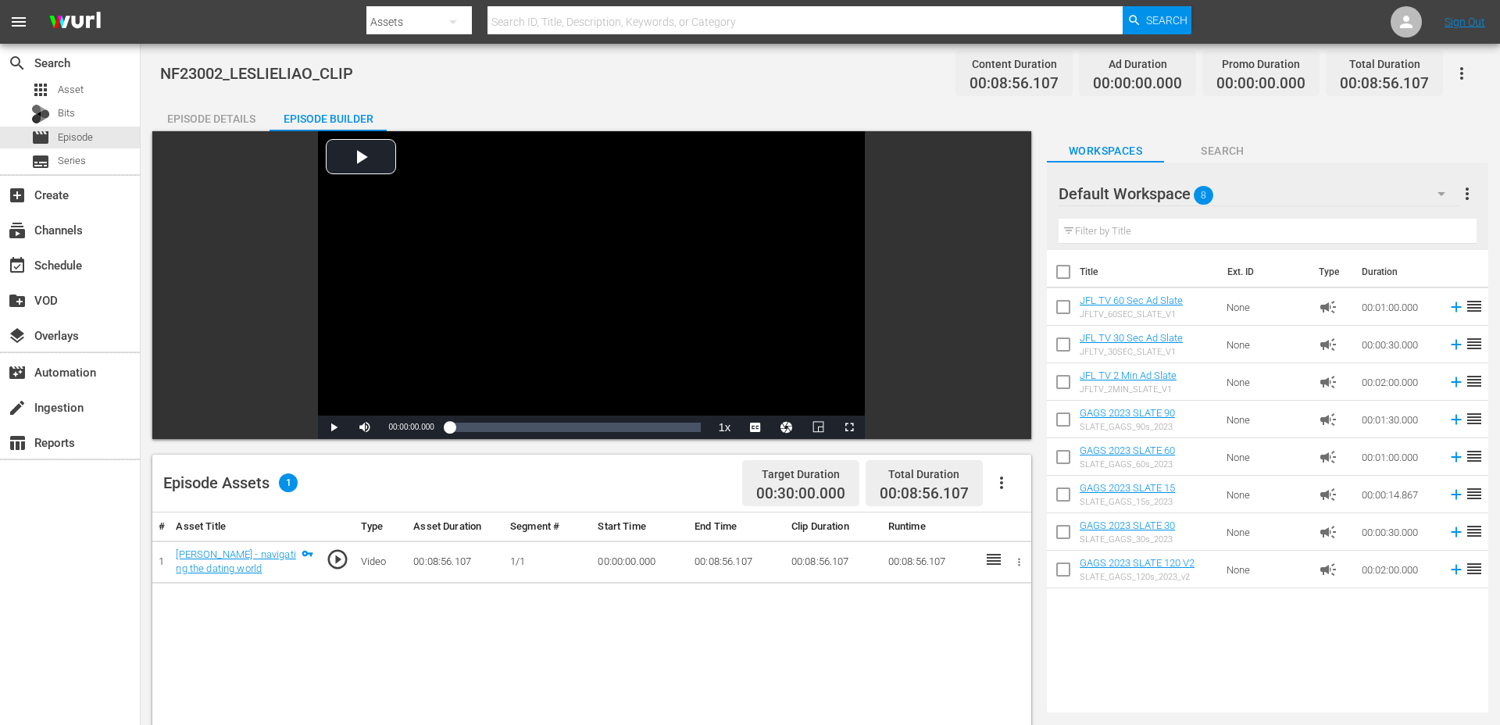
click at [1132, 291] on td "JFL TV 60 Sec Ad Slate JFLTV_60SEC_SLATE_V1" at bounding box center [1149, 306] width 141 height 37
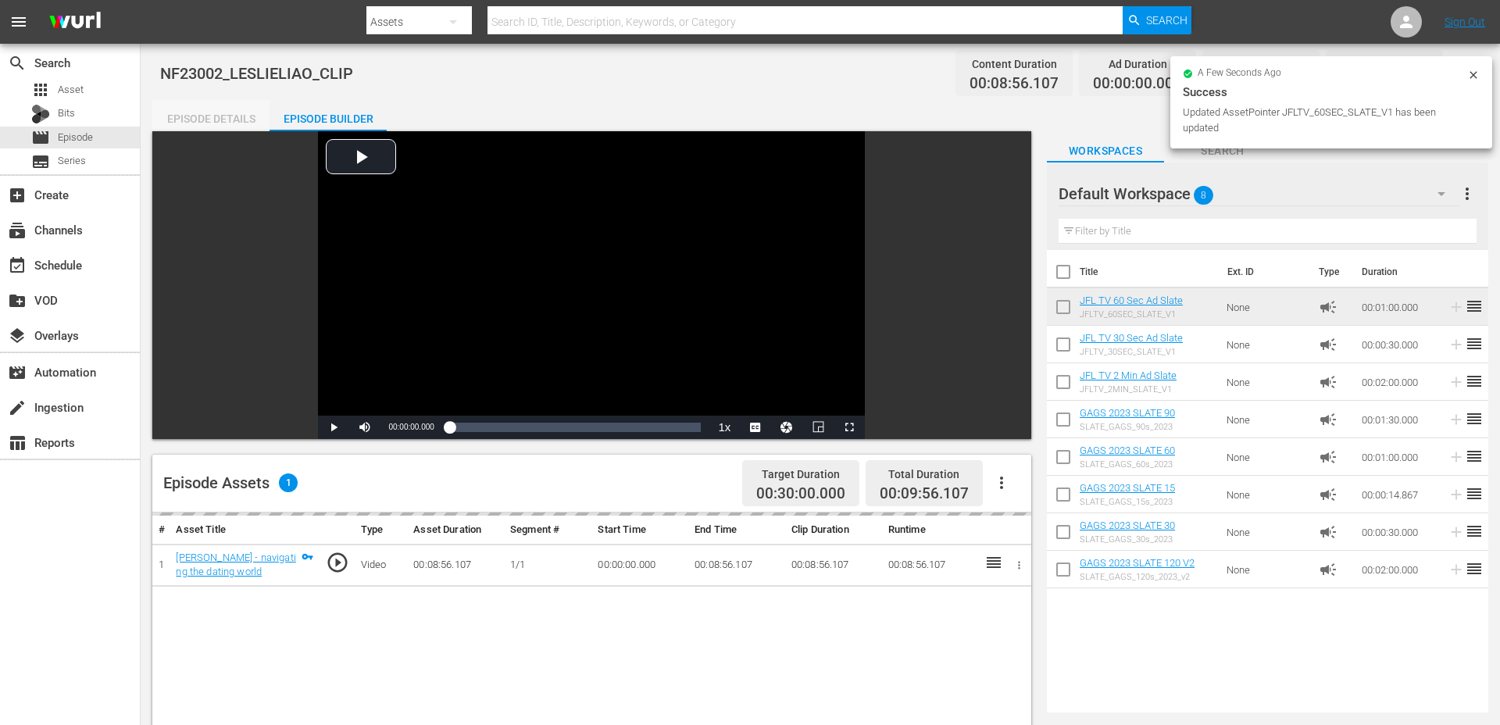
click at [231, 123] on div "Episode Details" at bounding box center [210, 118] width 117 height 37
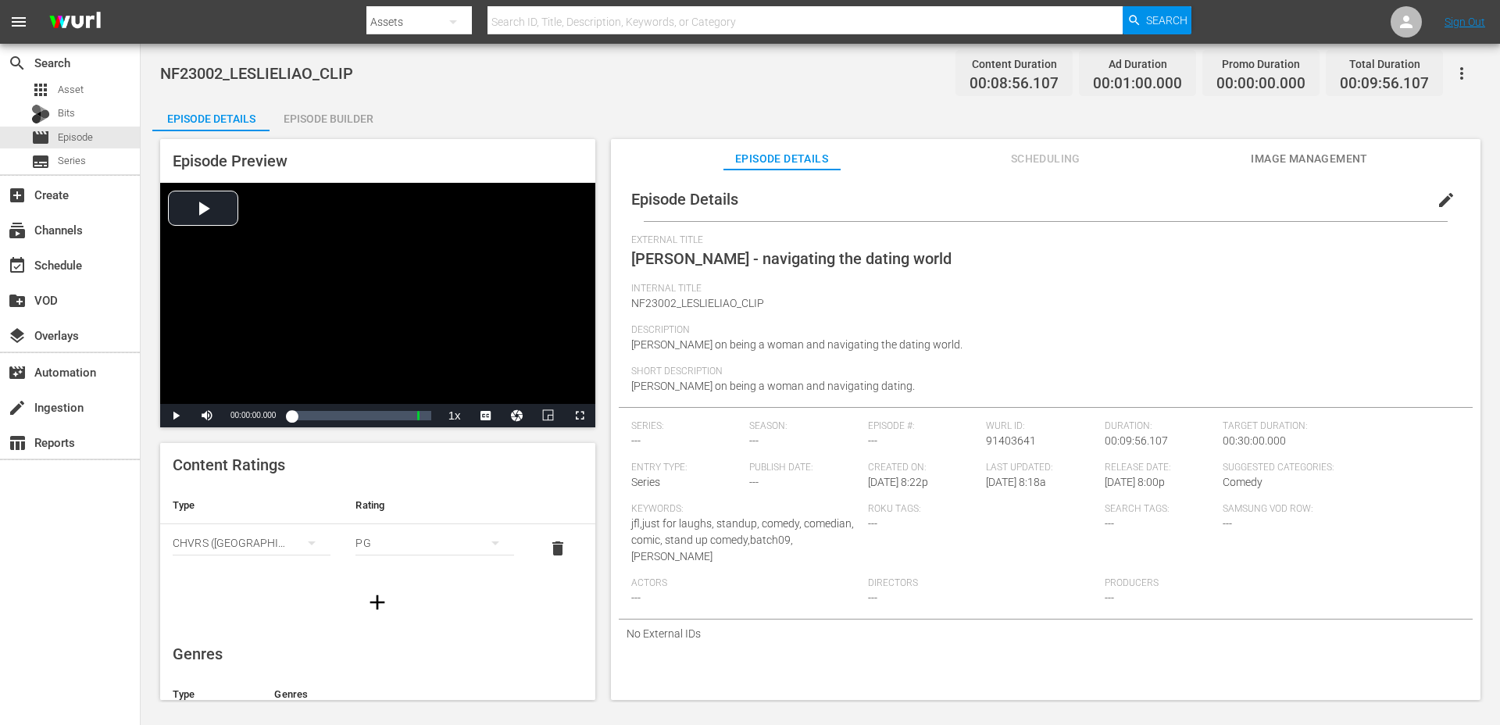
click at [382, 598] on icon "button" at bounding box center [377, 602] width 25 height 25
click at [238, 590] on div "simple table" at bounding box center [252, 591] width 158 height 44
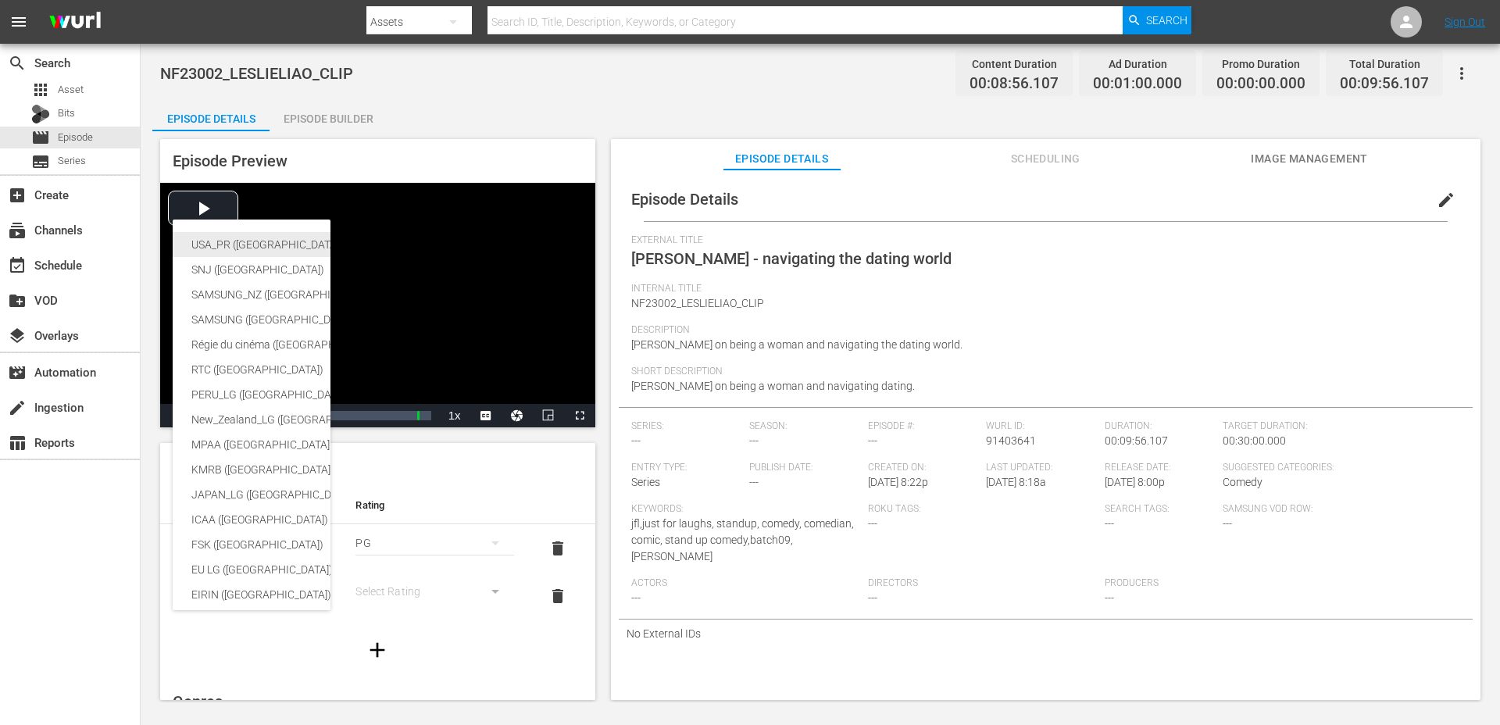
click at [268, 249] on div "USA_PR ([GEOGRAPHIC_DATA] ([GEOGRAPHIC_DATA]))" at bounding box center [382, 244] width 383 height 25
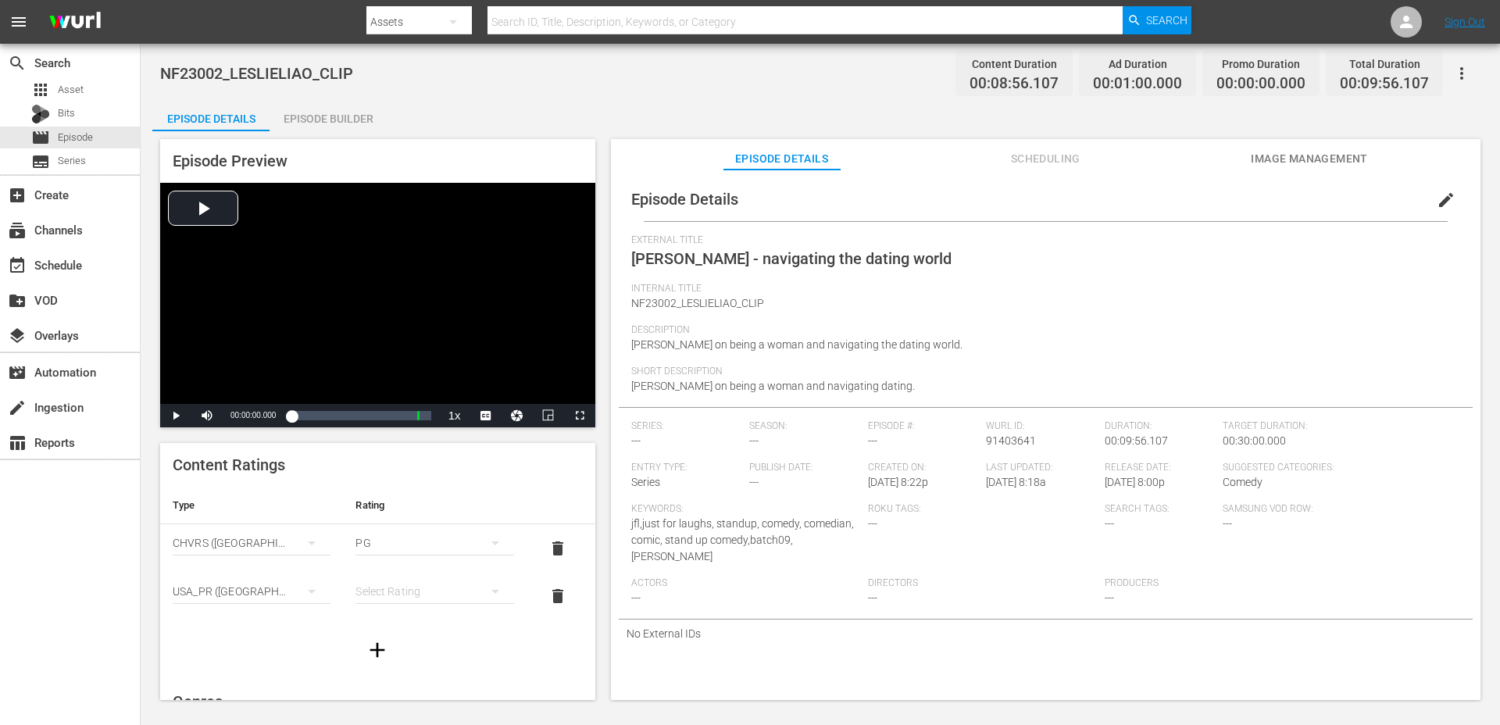
click at [375, 597] on div "simple table" at bounding box center [434, 591] width 158 height 44
click at [407, 537] on div "TVPG" at bounding box center [434, 534] width 120 height 25
click at [1436, 204] on span "edit" at bounding box center [1445, 200] width 19 height 19
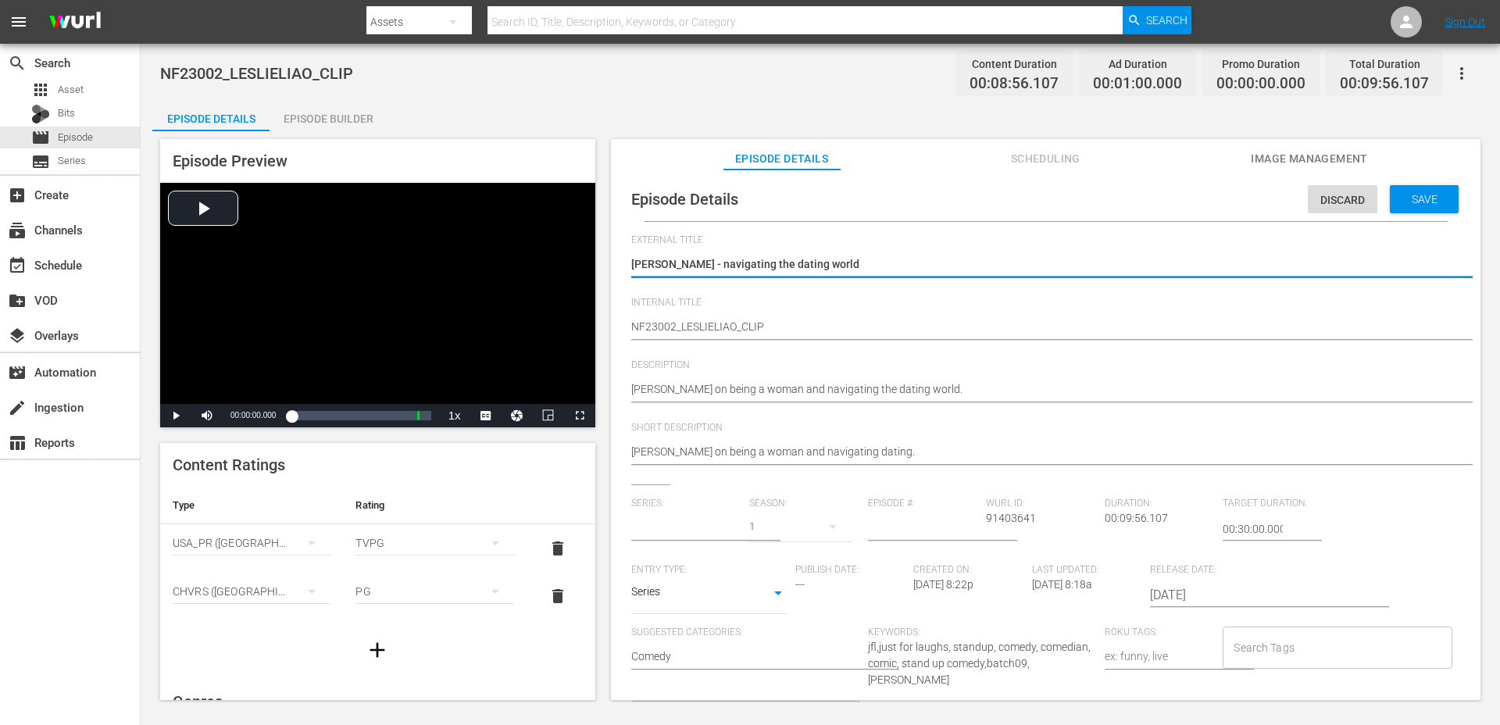
type input "No Series"
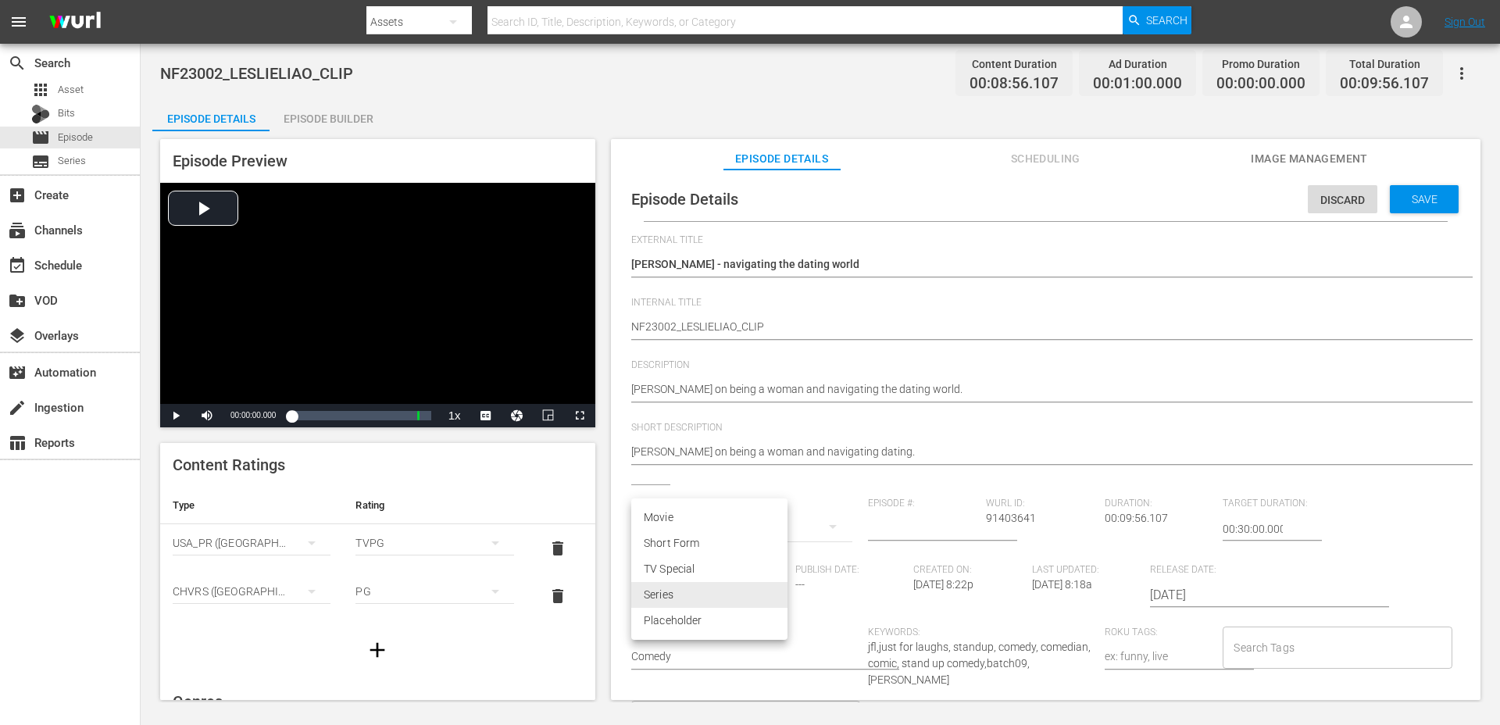
click at [666, 596] on body "menu Search By Assets Search ID, Title, Description, Keywords, or Category Sear…" at bounding box center [750, 362] width 1500 height 725
click at [658, 549] on li "Short Form" at bounding box center [709, 543] width 156 height 26
type input "SHORT_FORM_VIDEO"
click at [1258, 644] on input "Search Tags" at bounding box center [1324, 647] width 191 height 28
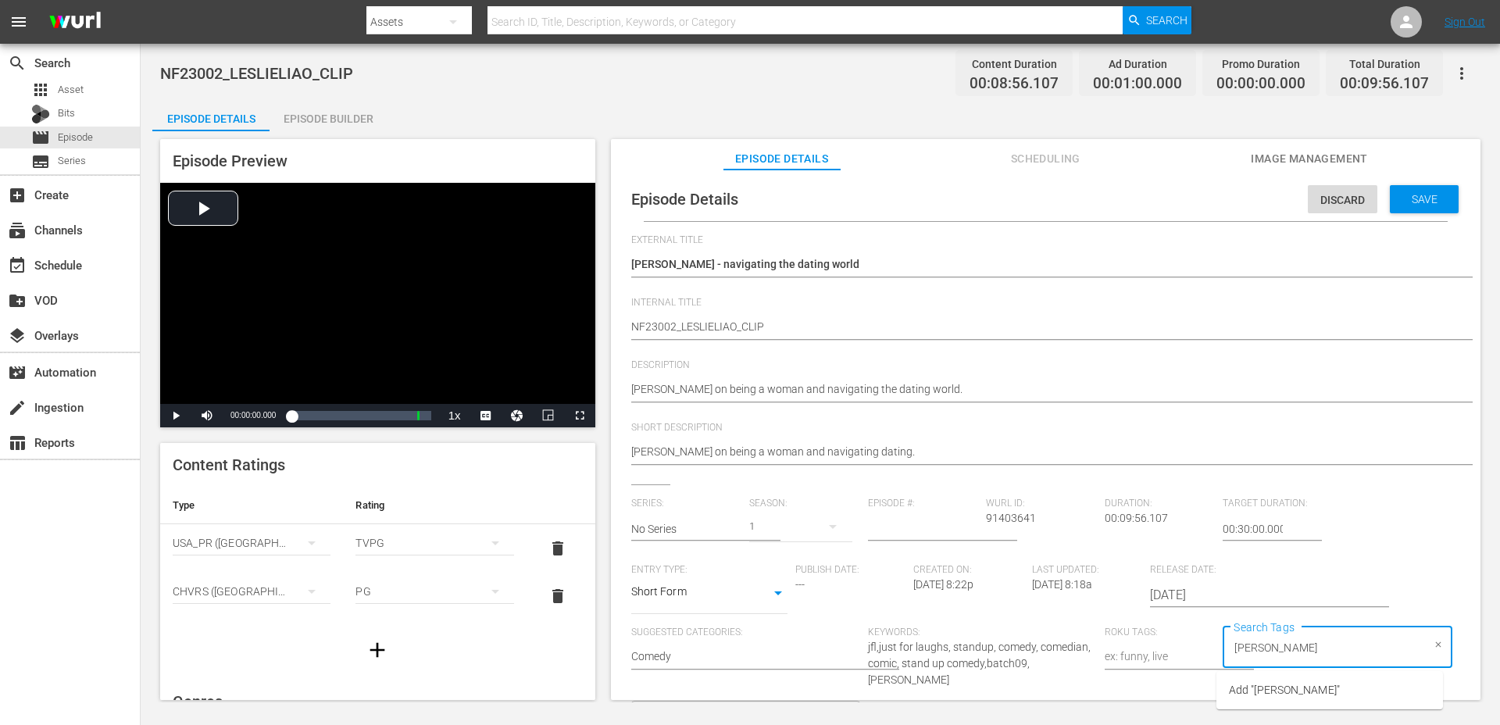
type input "[PERSON_NAME]"
type input "newfa"
click at [1302, 583] on li "newfaces" at bounding box center [1329, 578] width 226 height 26
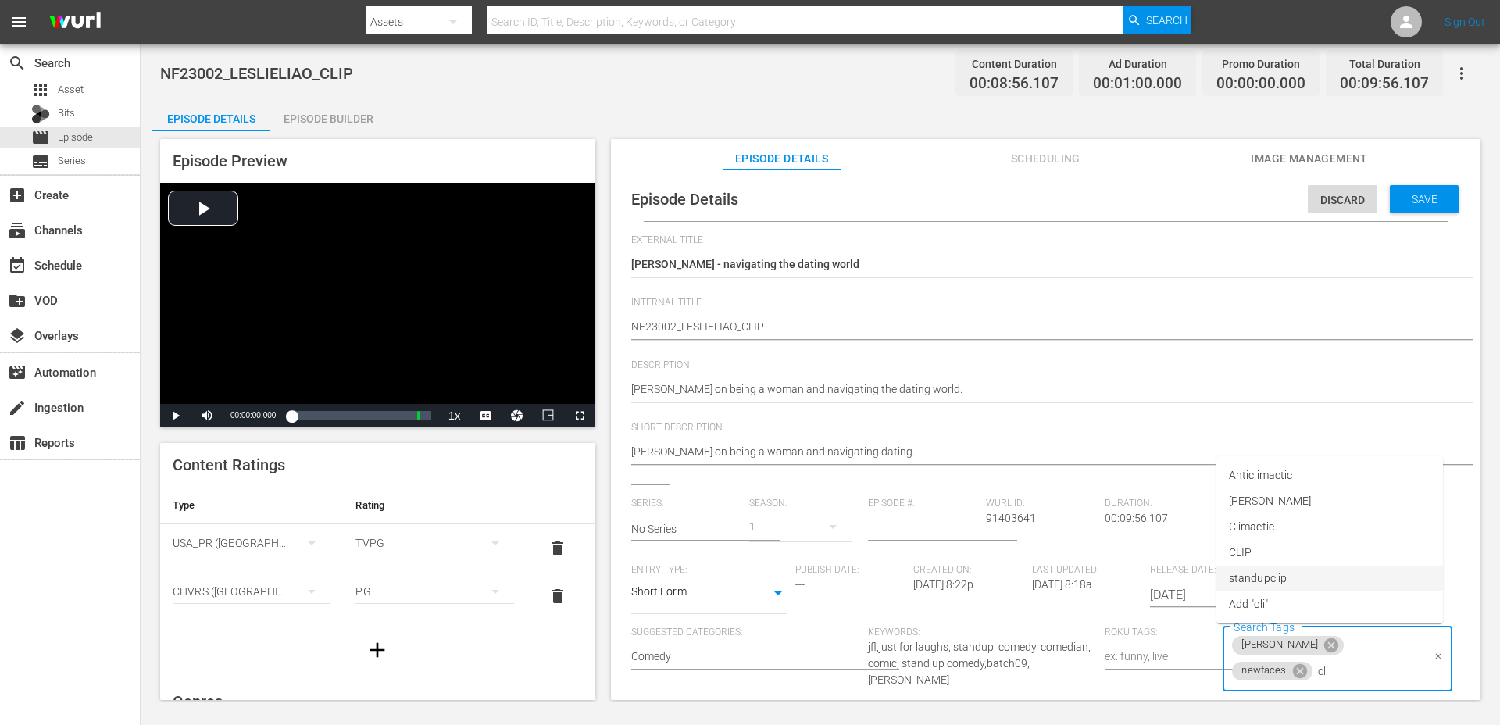
type input "clip"
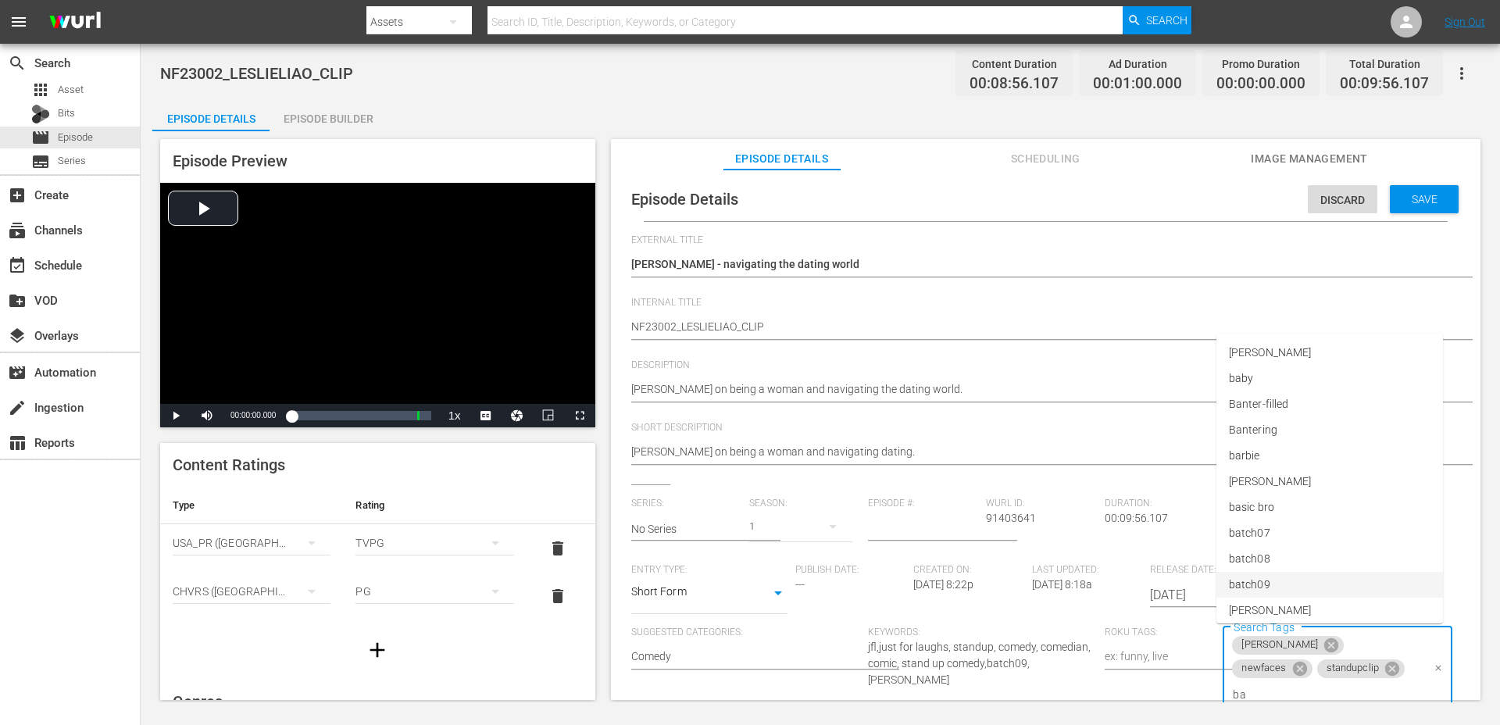
type input "bat"
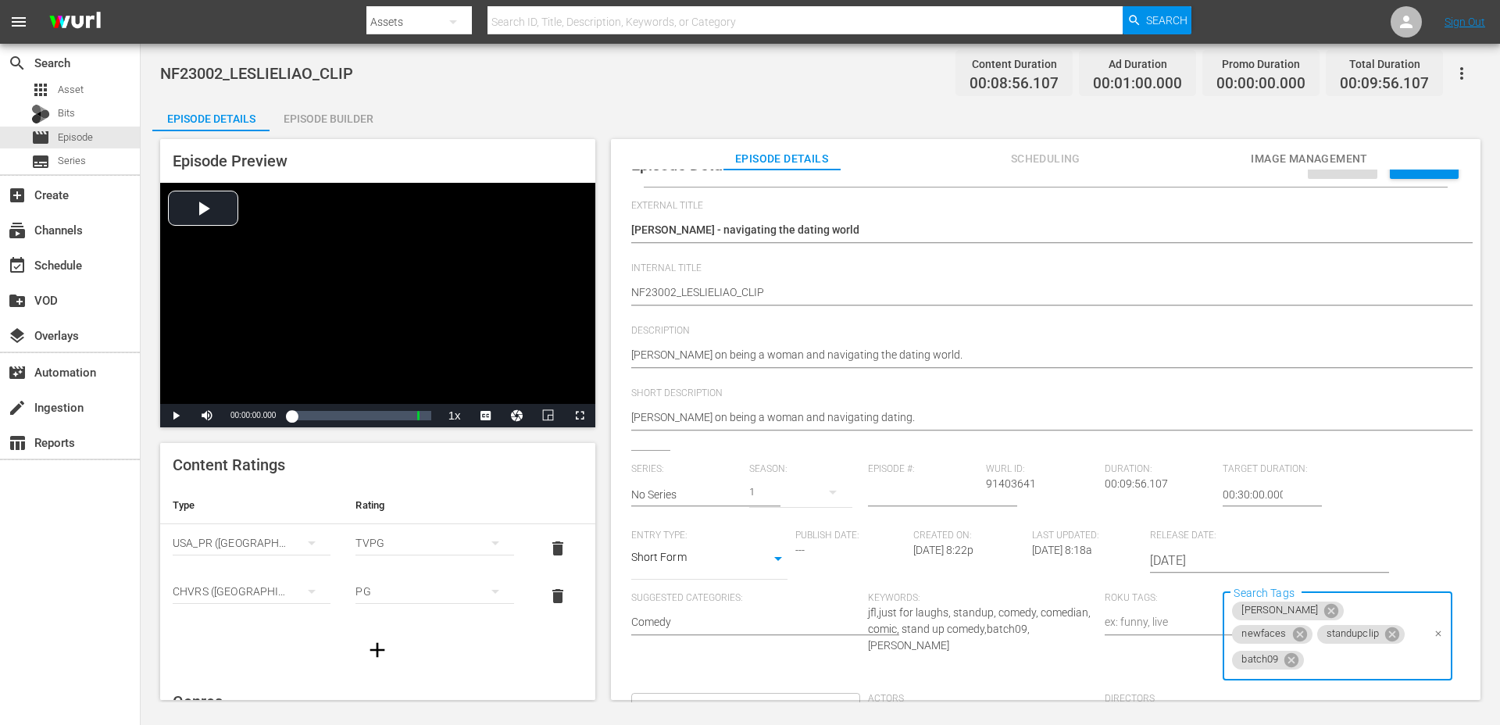
scroll to position [35, 0]
type input "2023"
click at [1302, 544] on li "2023" at bounding box center [1329, 543] width 226 height 26
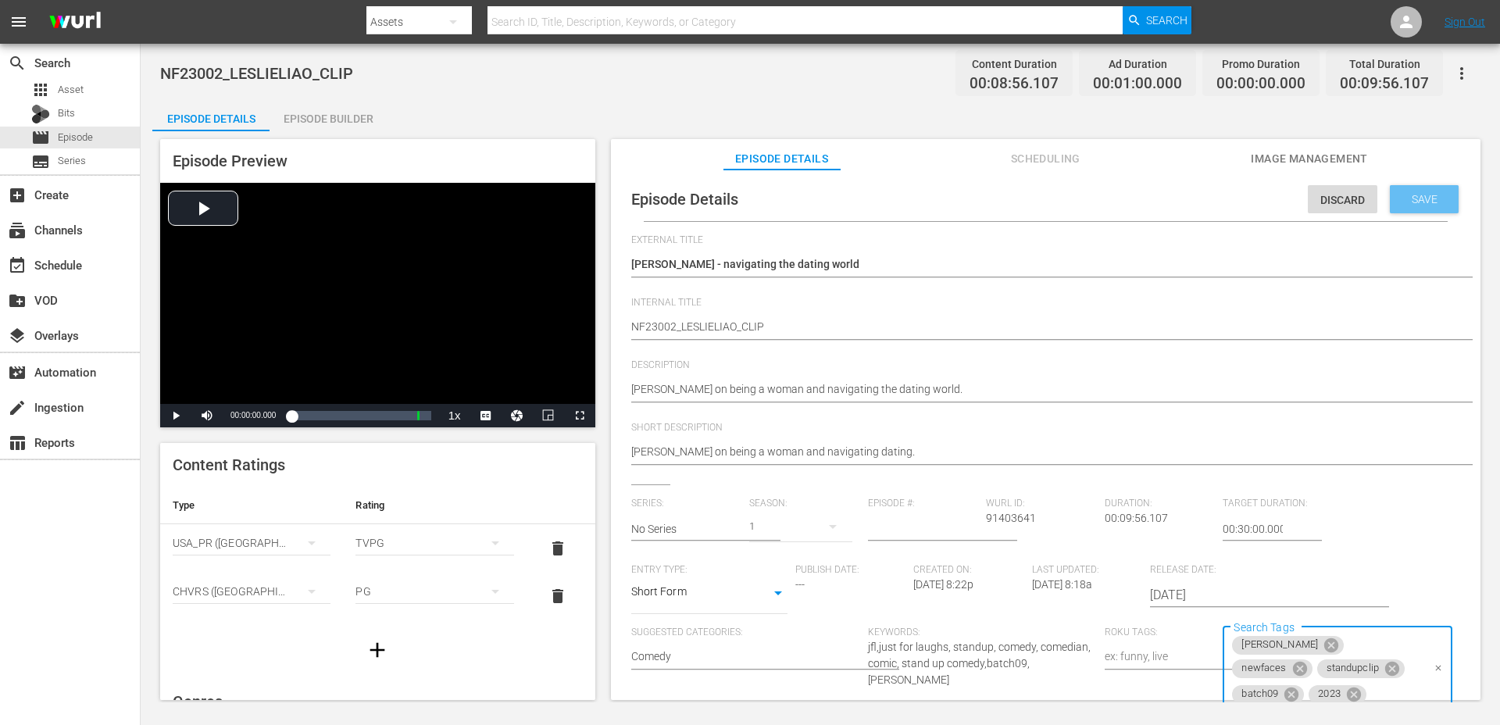
click at [1426, 207] on div "Save" at bounding box center [1423, 199] width 69 height 28
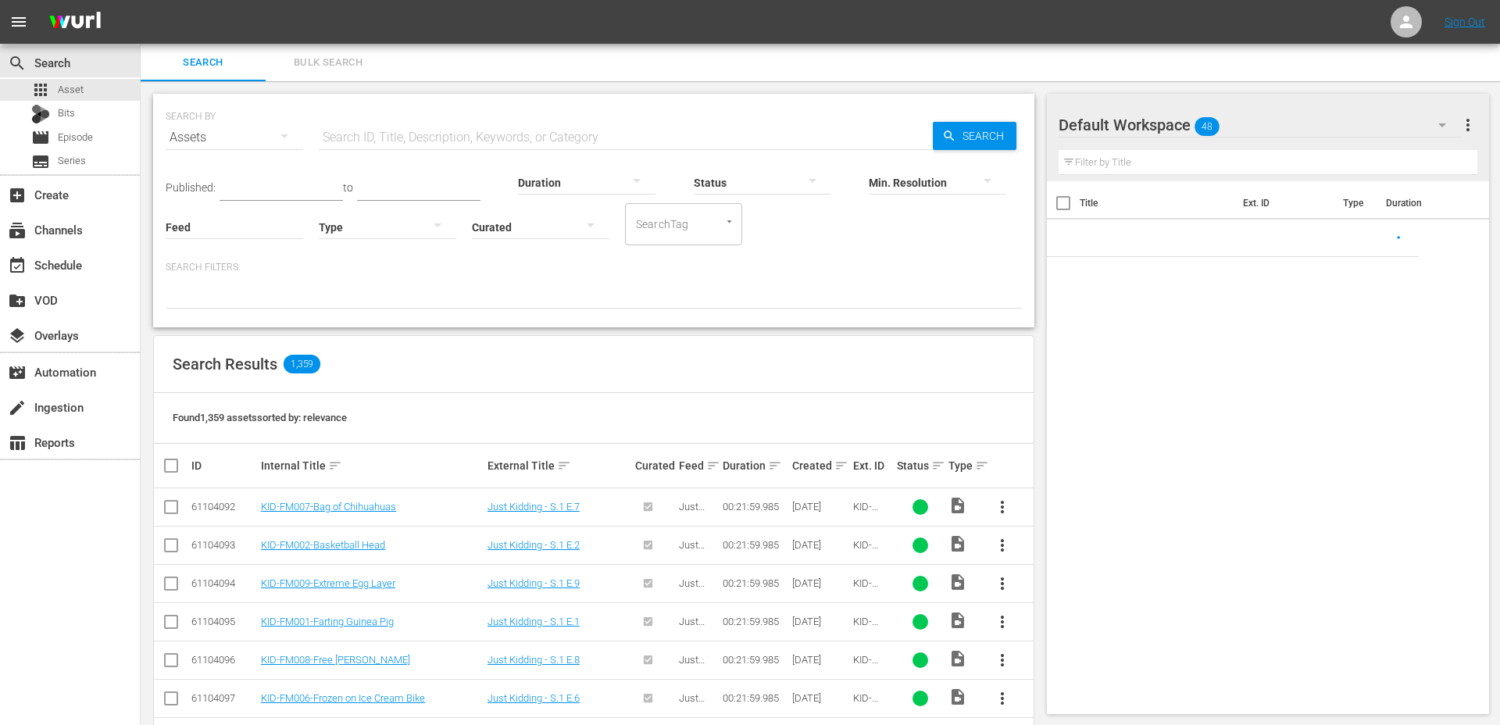
click at [412, 139] on input "text" at bounding box center [626, 137] width 614 height 37
paste input "batch09"
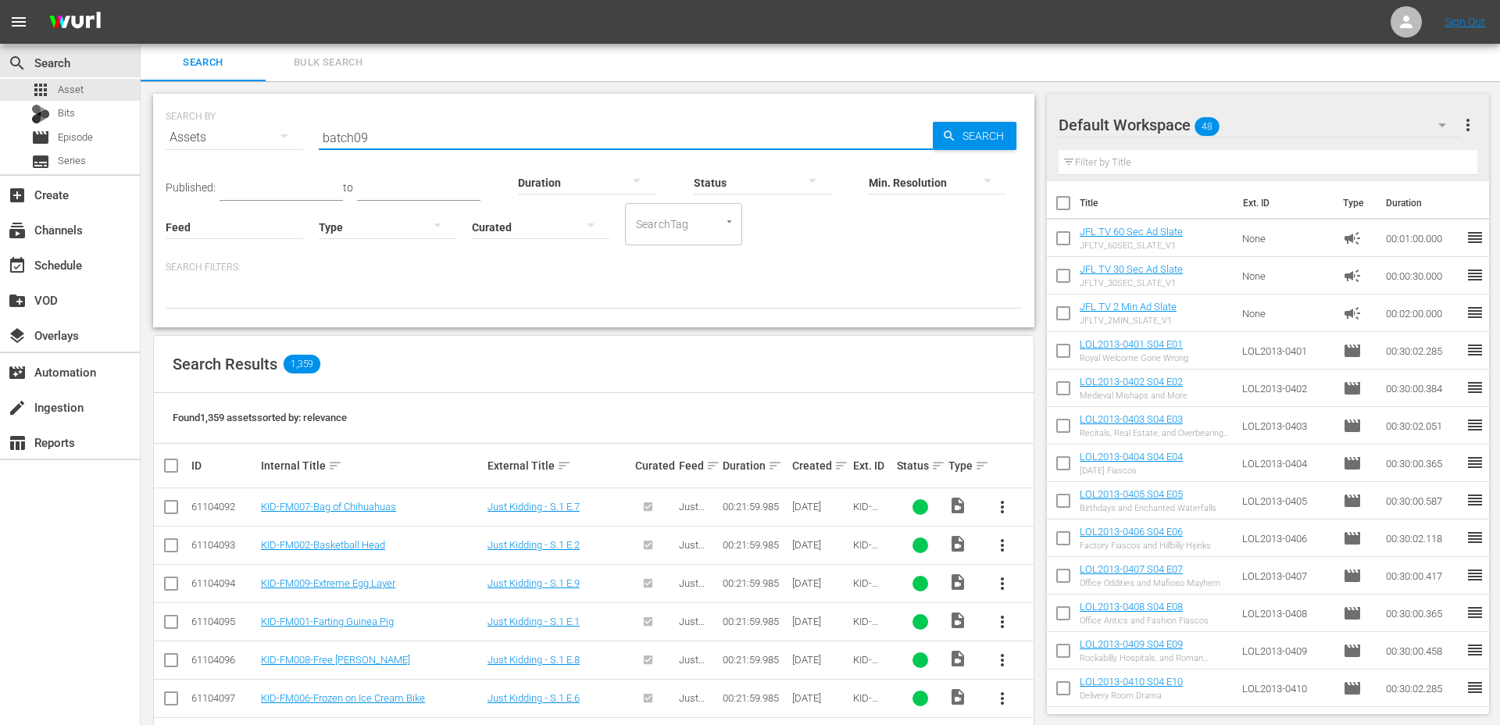
type input "batch09"
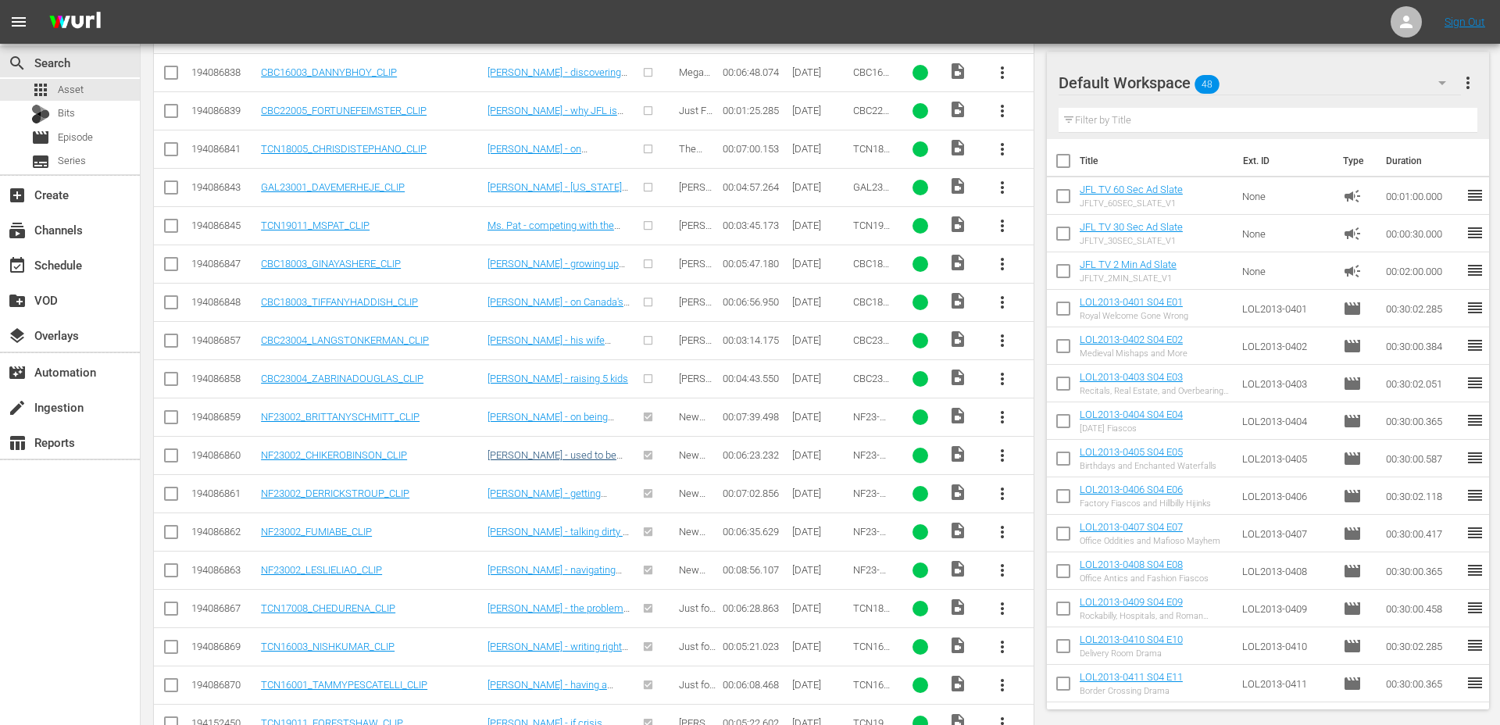
scroll to position [434, 0]
click at [177, 414] on input "checkbox" at bounding box center [171, 420] width 19 height 19
checkbox input "true"
click at [171, 386] on input "checkbox" at bounding box center [171, 382] width 19 height 19
checkbox input "true"
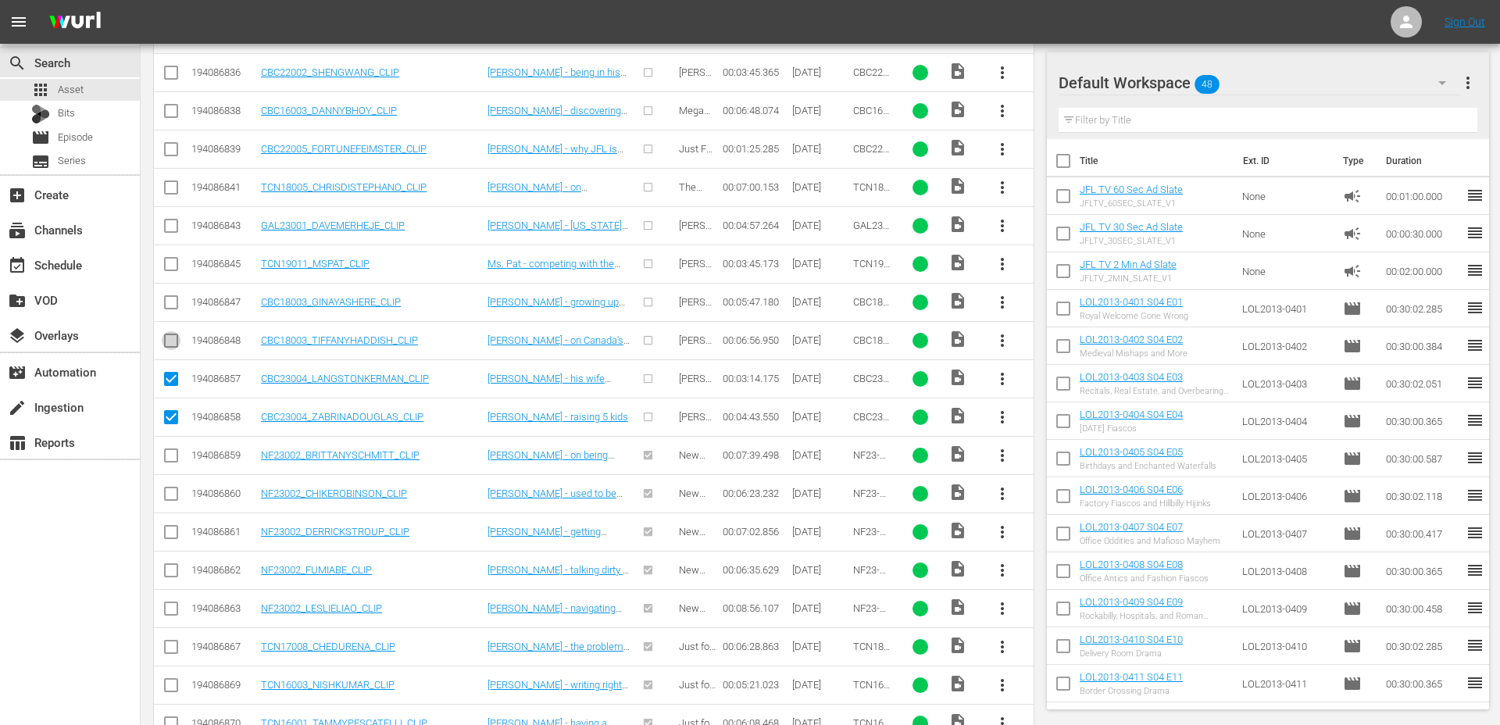
click at [173, 336] on input "checkbox" at bounding box center [171, 343] width 19 height 19
checkbox input "true"
click at [172, 293] on icon at bounding box center [171, 302] width 19 height 19
click at [167, 255] on icon at bounding box center [171, 264] width 19 height 19
click at [169, 263] on input "checkbox" at bounding box center [171, 267] width 19 height 19
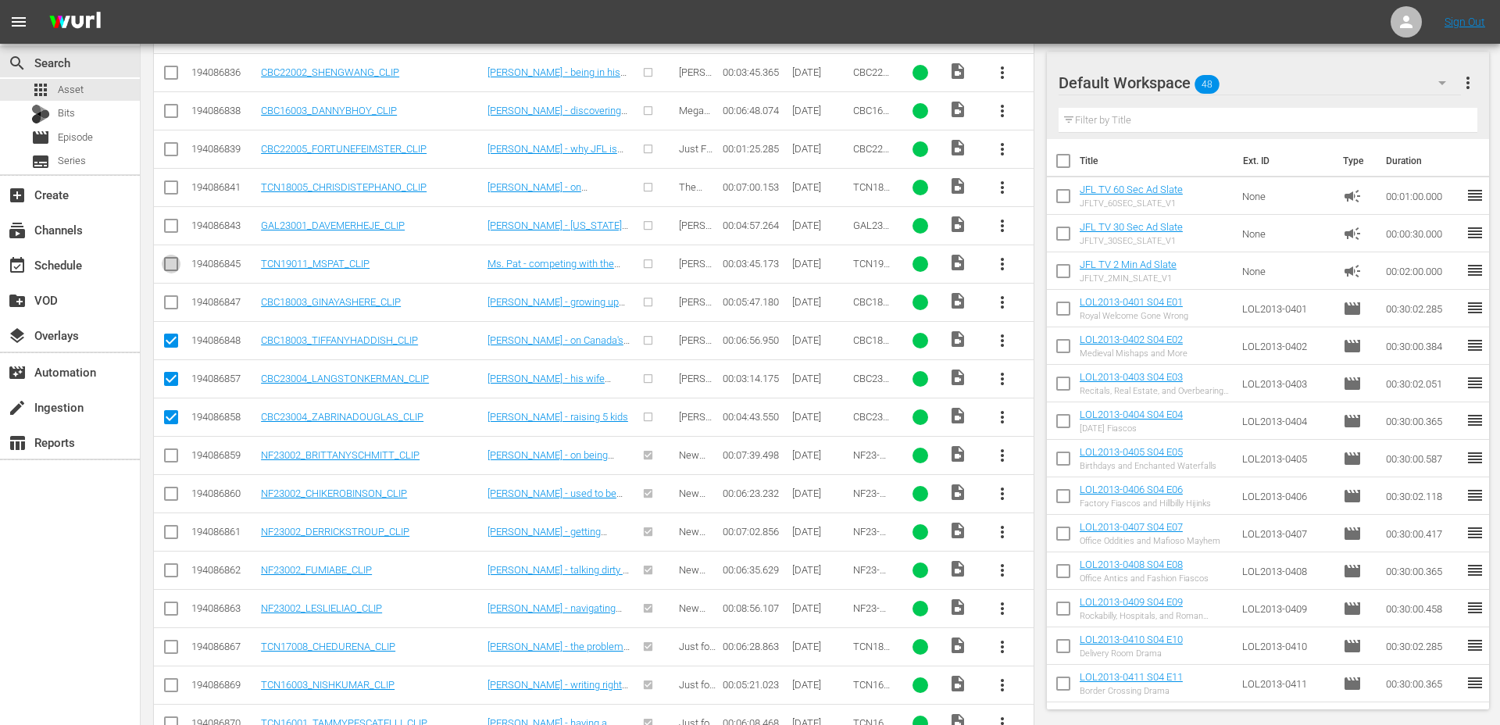
checkbox input "true"
click at [169, 312] on input "checkbox" at bounding box center [171, 305] width 19 height 19
checkbox input "true"
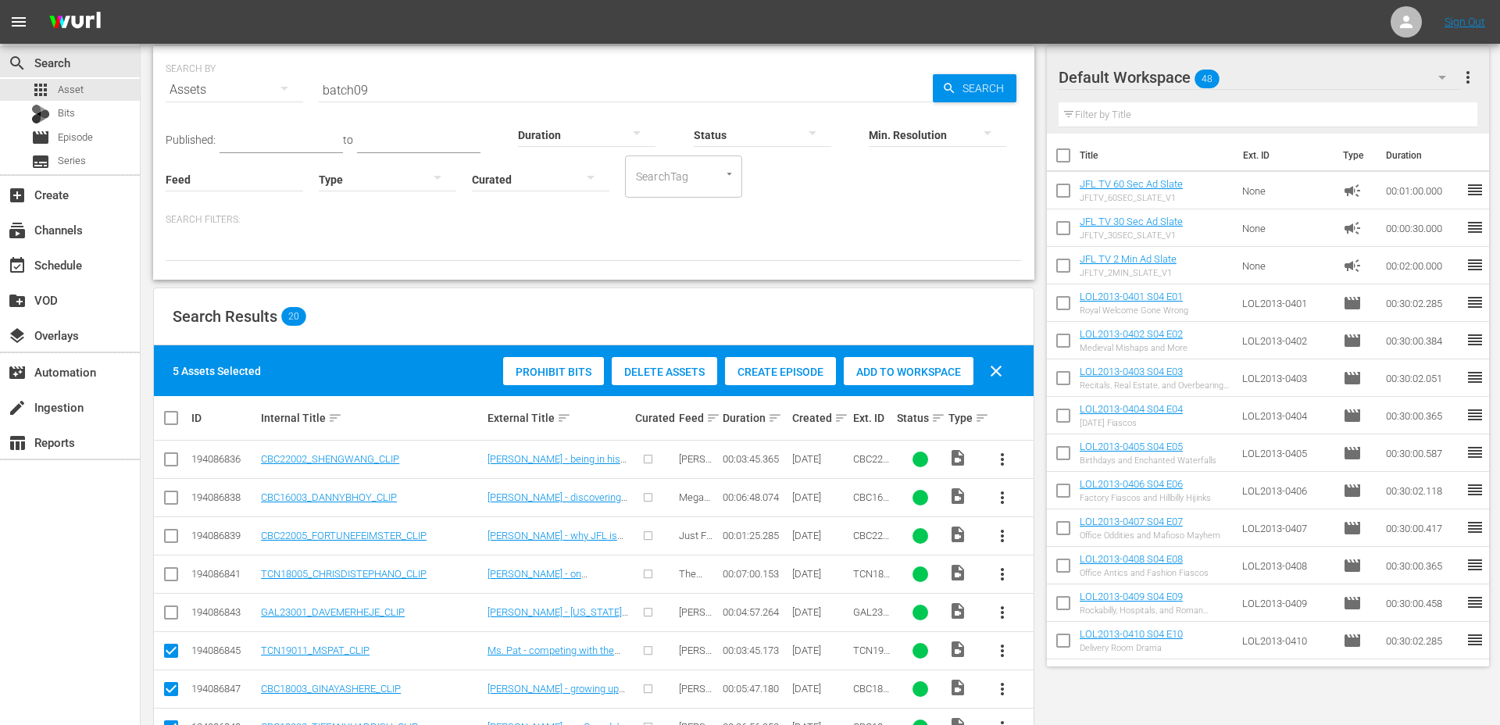
scroll to position [0, 0]
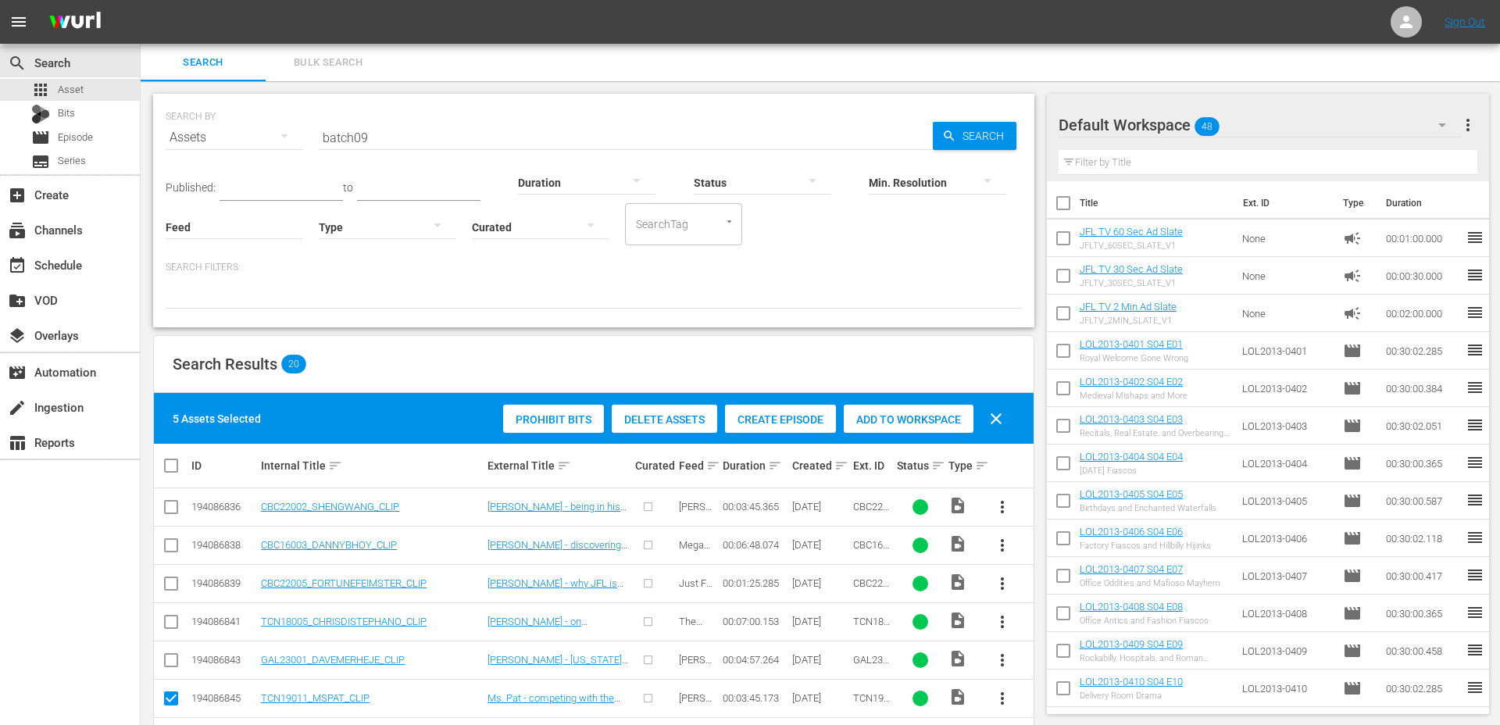
click at [805, 419] on span "Create Episode" at bounding box center [780, 419] width 111 height 12
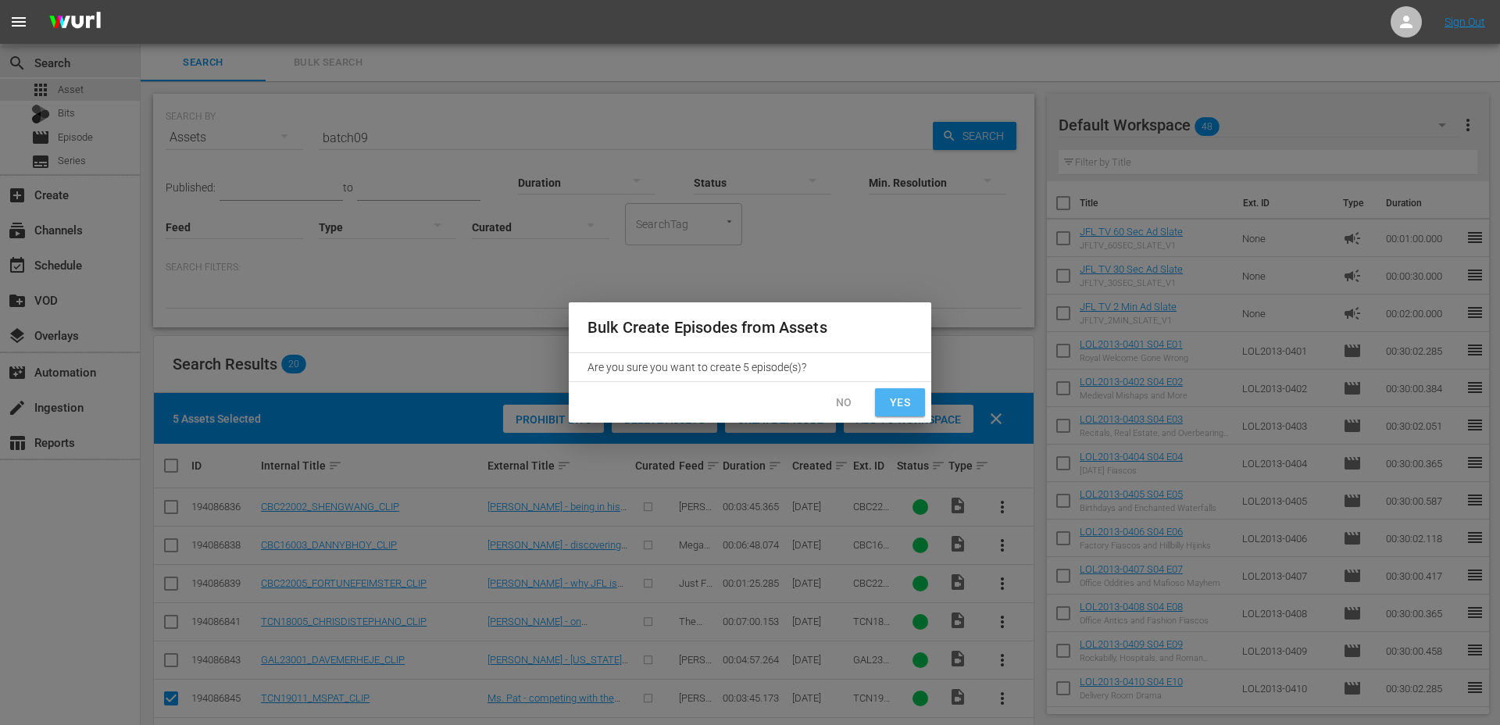
click at [902, 401] on span "Yes" at bounding box center [899, 403] width 25 height 20
checkbox input "false"
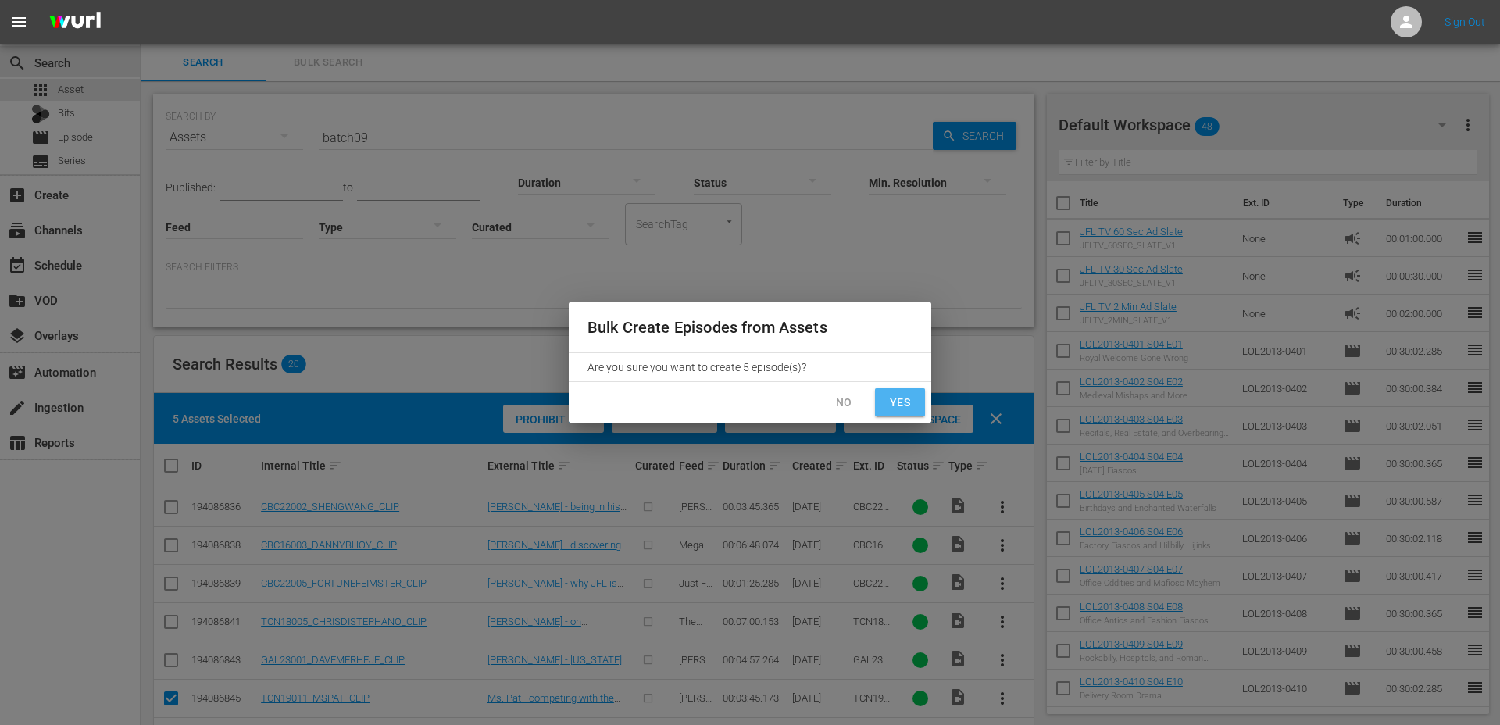
checkbox input "false"
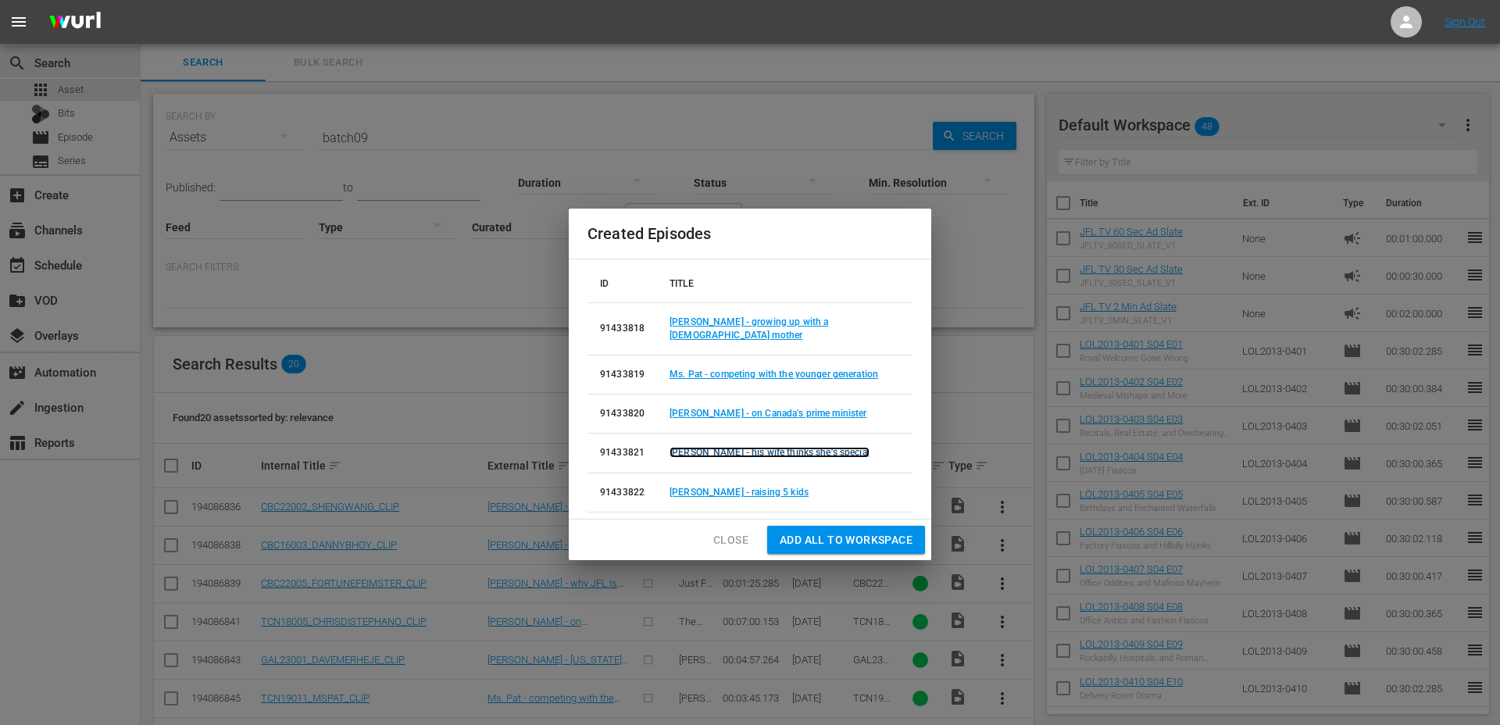
click at [721, 448] on link "Langston Kerman - his wife thinks she's special" at bounding box center [769, 452] width 200 height 11
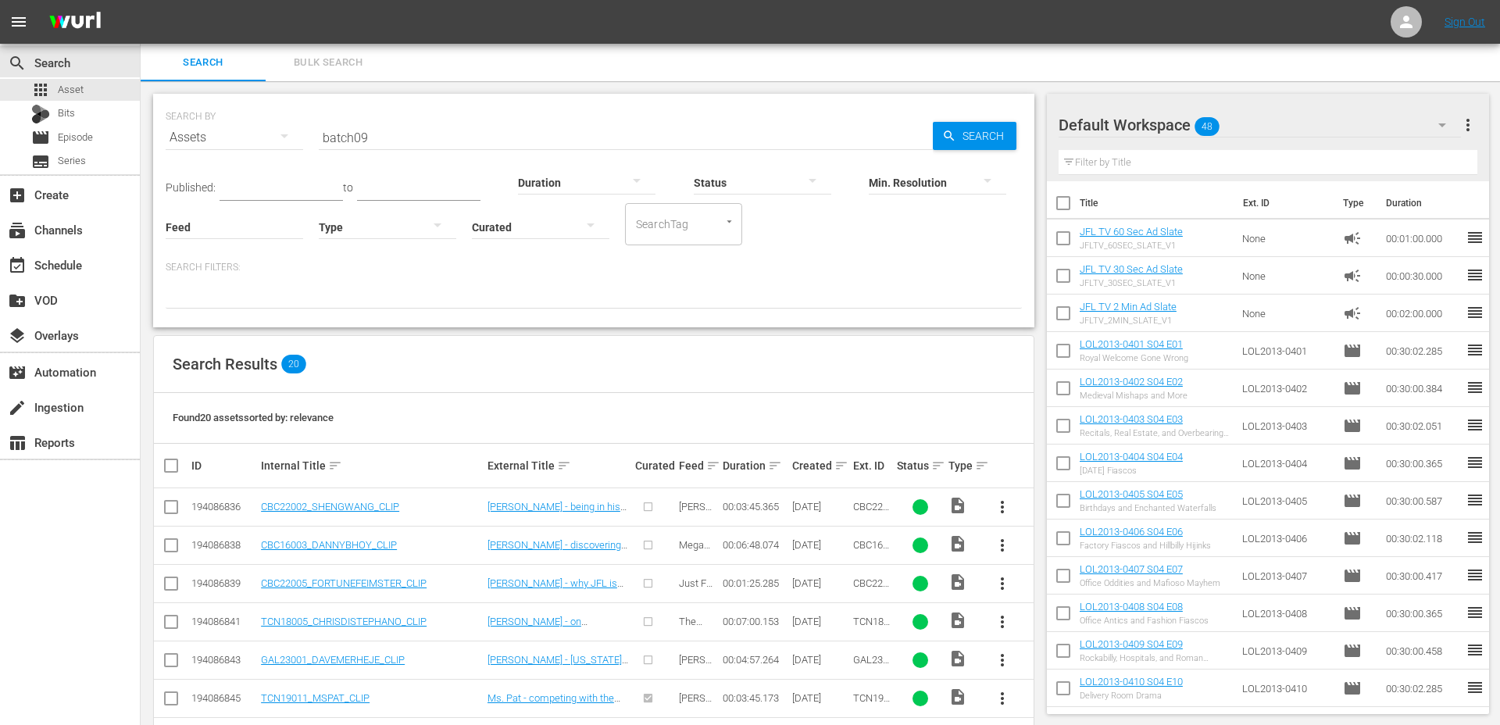
click at [383, 147] on input "batch09" at bounding box center [626, 137] width 614 height 37
click at [986, 141] on span "Search" at bounding box center [986, 136] width 60 height 28
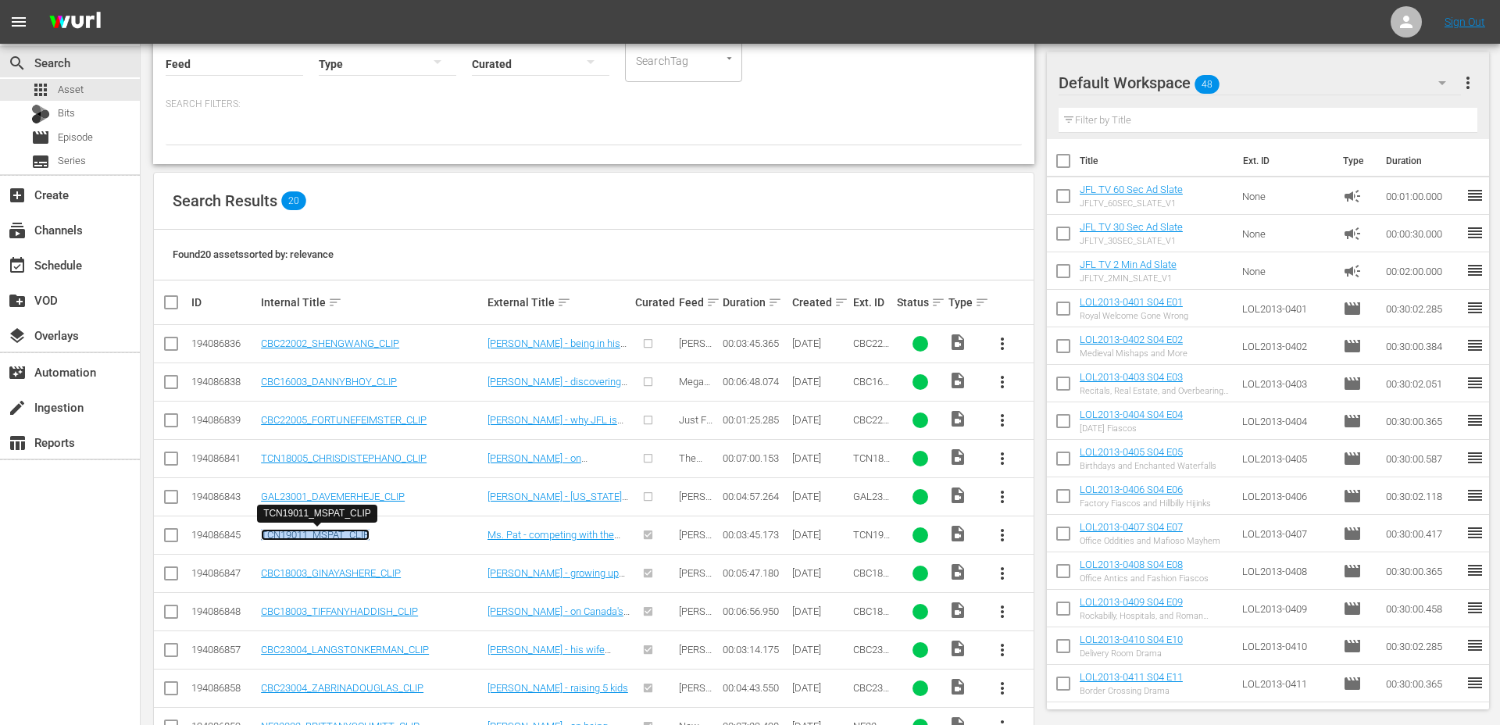
scroll to position [148, 0]
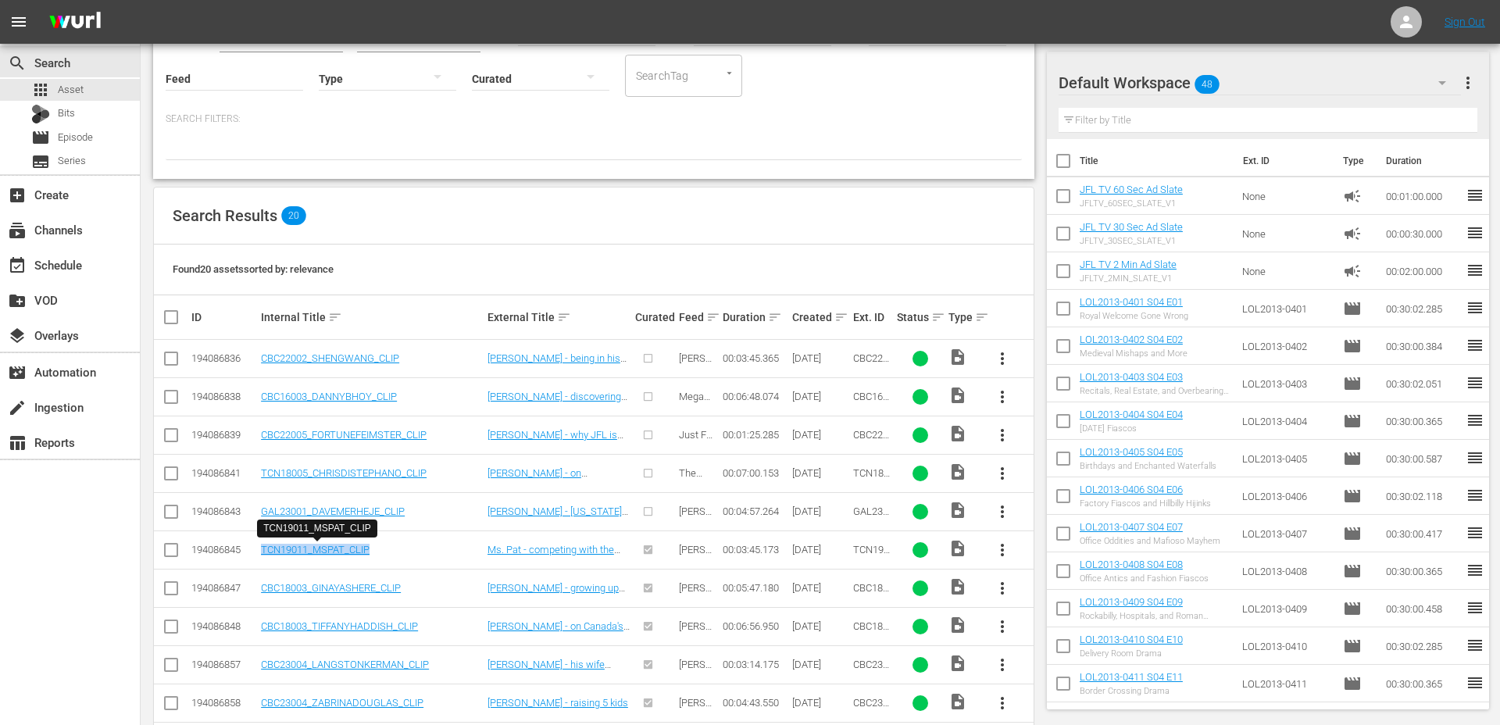
click at [173, 514] on input "checkbox" at bounding box center [171, 514] width 19 height 19
checkbox input "true"
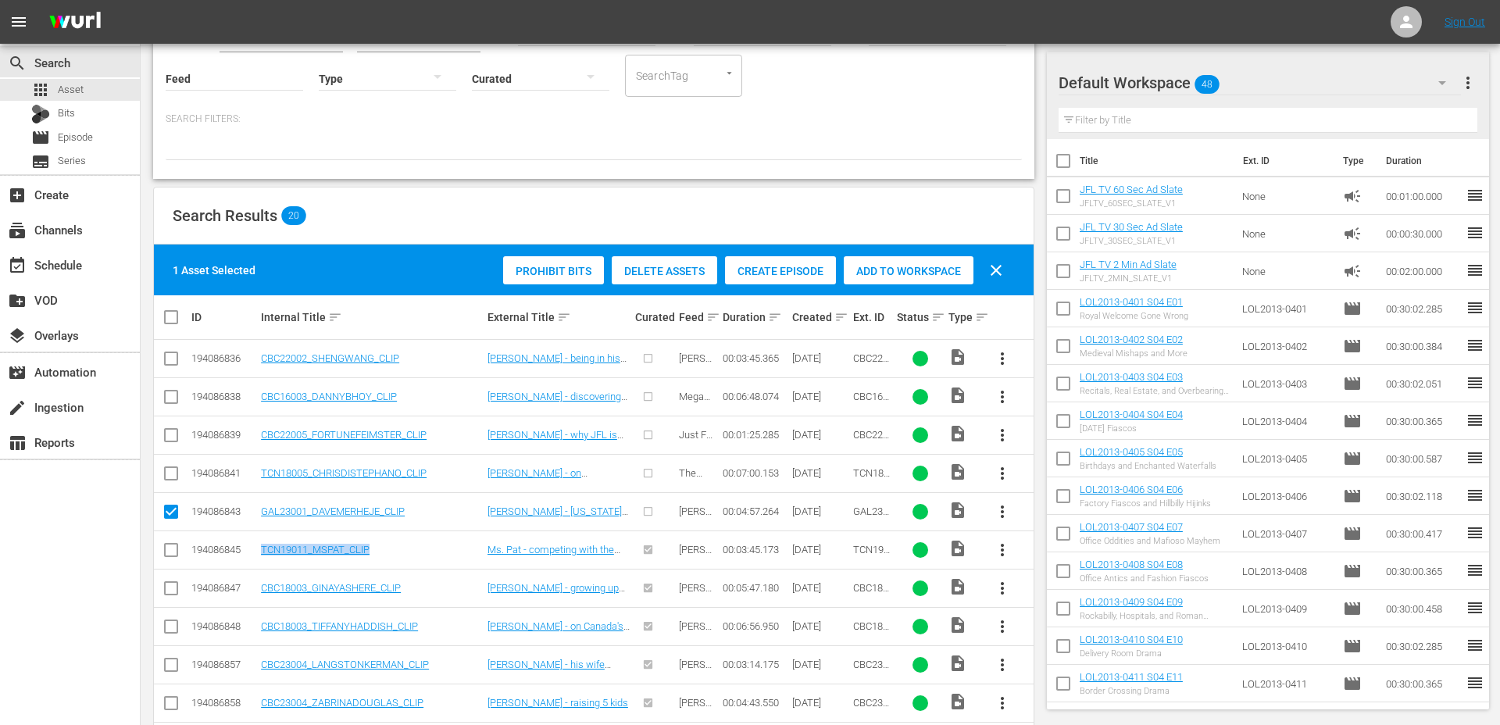
click at [173, 487] on td at bounding box center [171, 473] width 35 height 38
click at [173, 475] on input "checkbox" at bounding box center [171, 476] width 19 height 19
checkbox input "true"
click at [171, 435] on input "checkbox" at bounding box center [171, 438] width 19 height 19
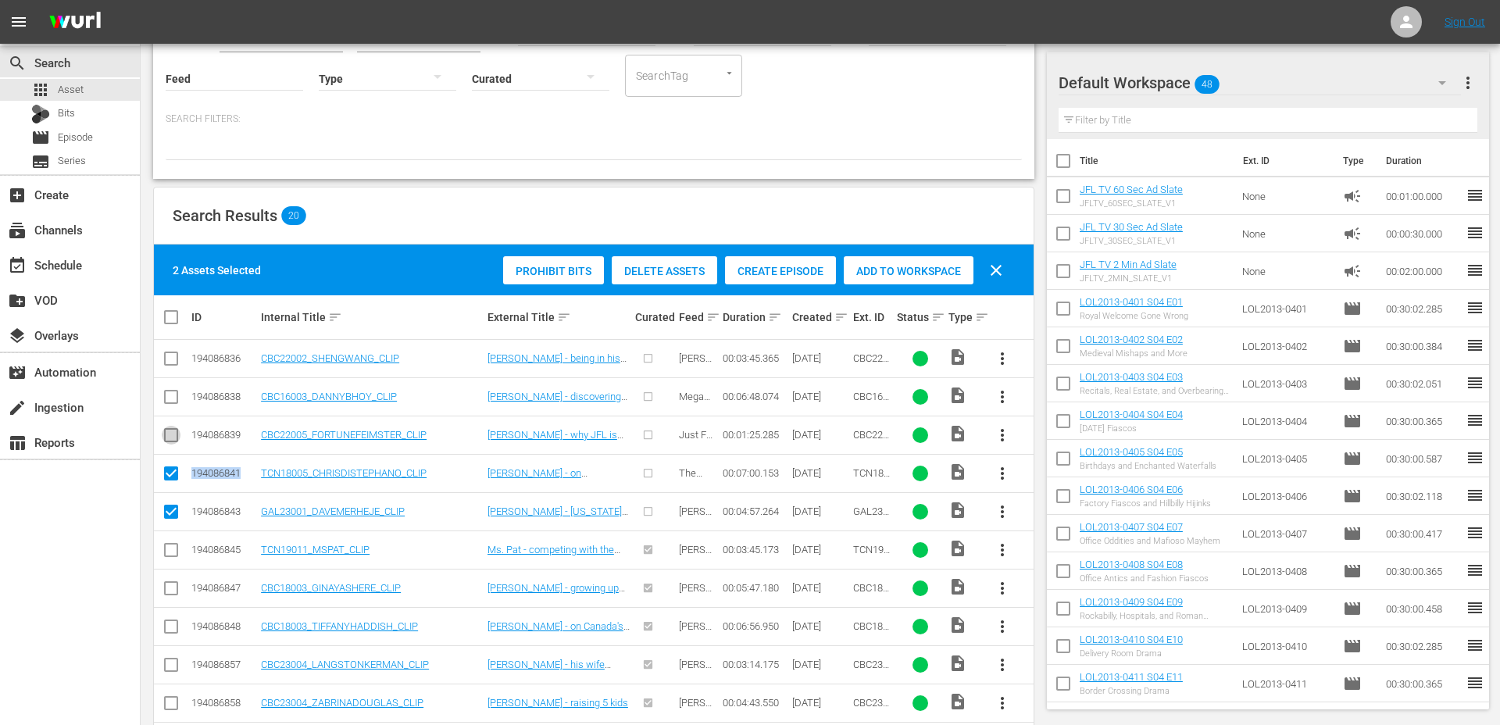
checkbox input "true"
click at [169, 382] on td at bounding box center [171, 396] width 35 height 38
click at [169, 396] on input "checkbox" at bounding box center [171, 399] width 19 height 19
checkbox input "true"
click at [169, 367] on input "checkbox" at bounding box center [171, 361] width 19 height 19
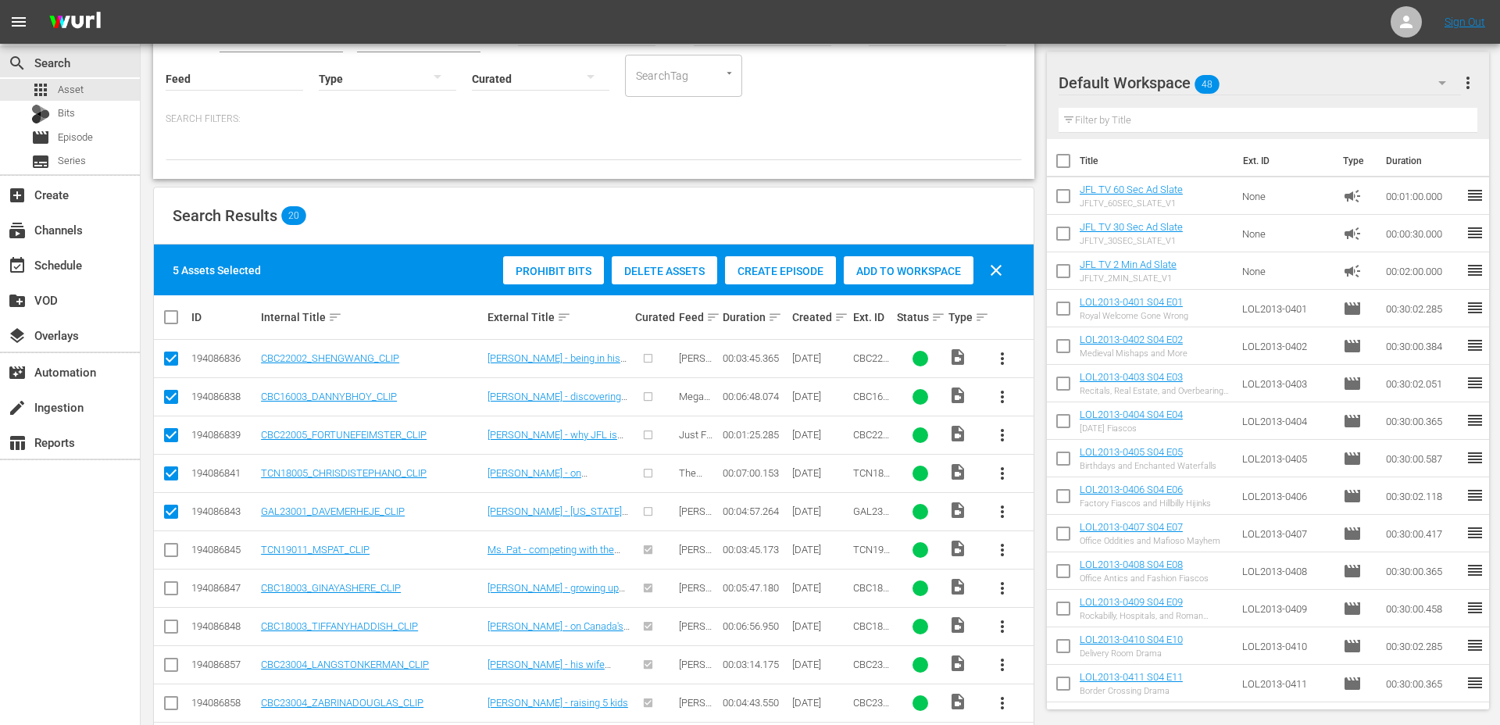
click at [776, 273] on span "Create Episode" at bounding box center [780, 271] width 111 height 12
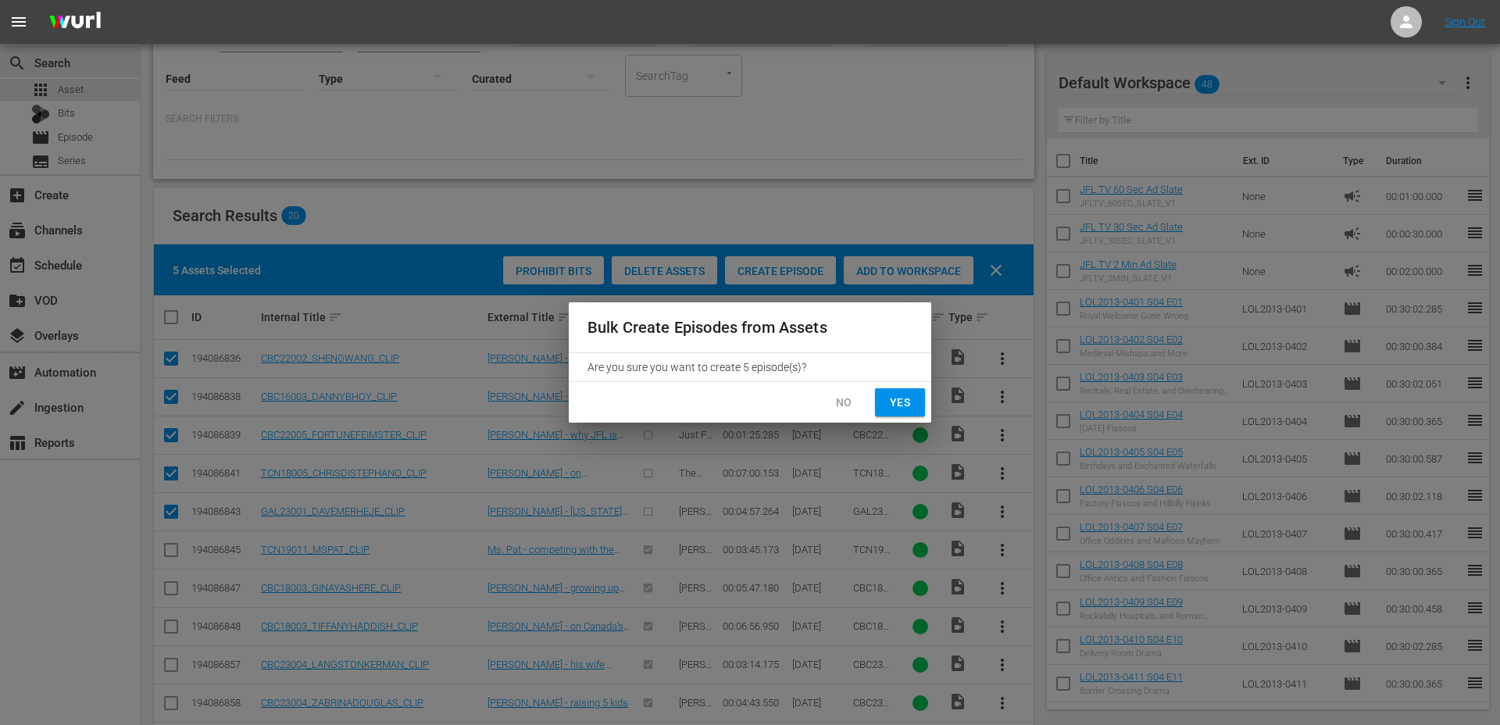
click at [900, 405] on span "Yes" at bounding box center [899, 403] width 25 height 20
checkbox input "false"
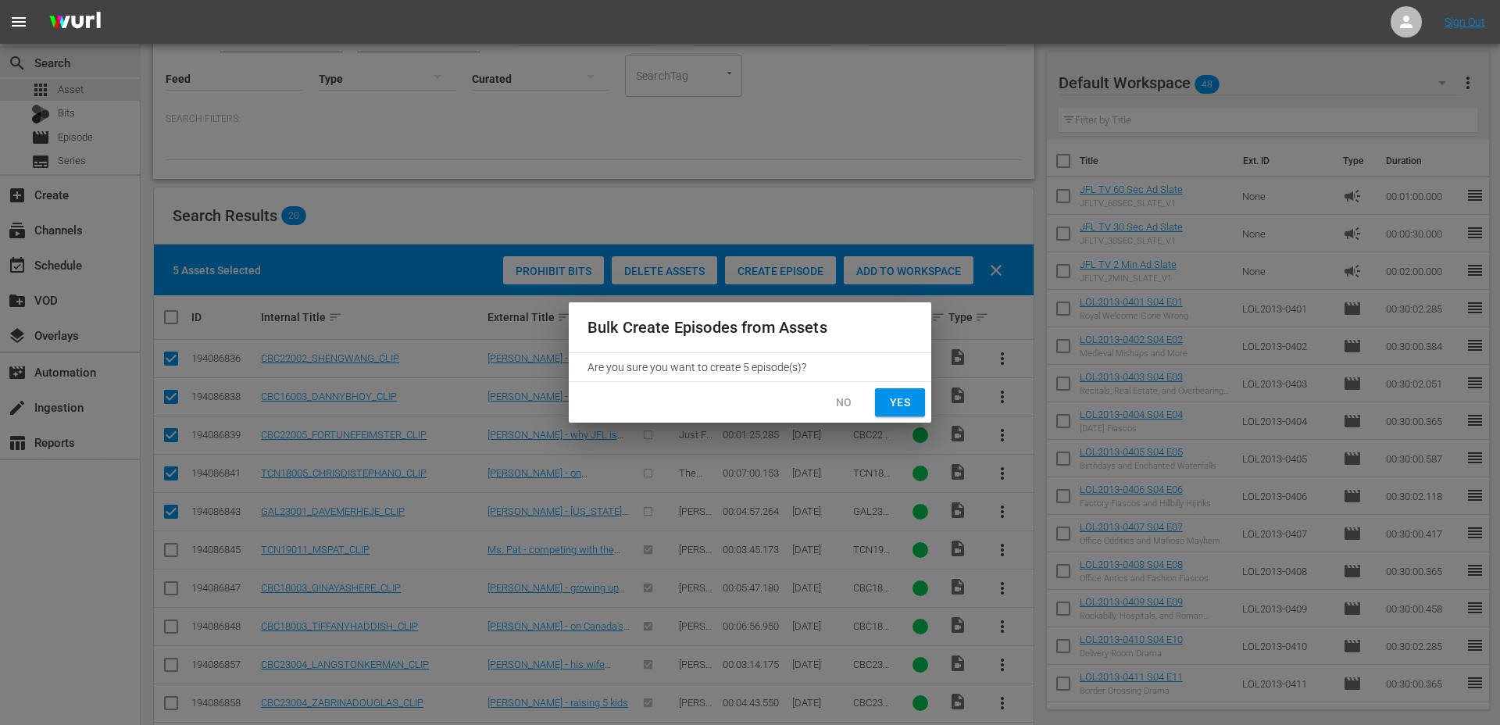
checkbox input "false"
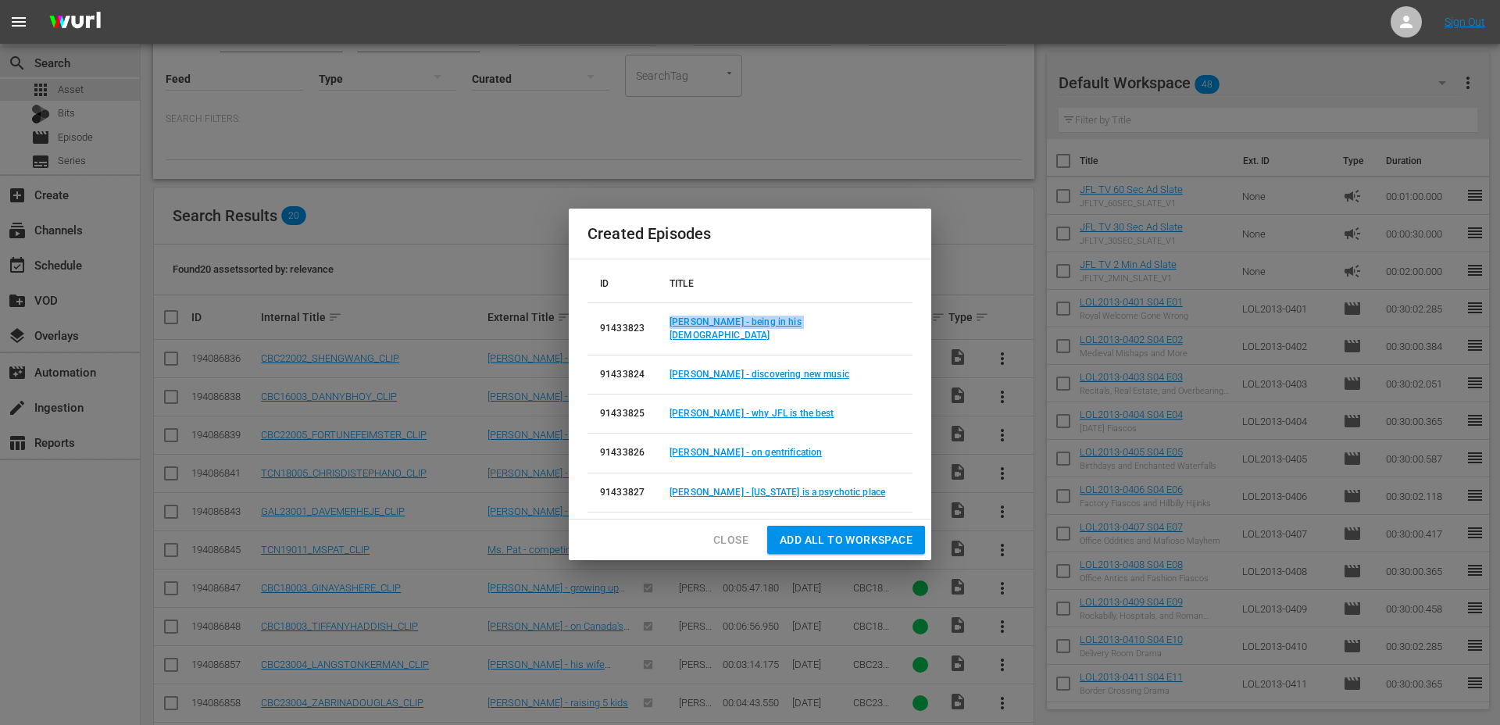
click at [750, 529] on button "Close" at bounding box center [731, 540] width 60 height 29
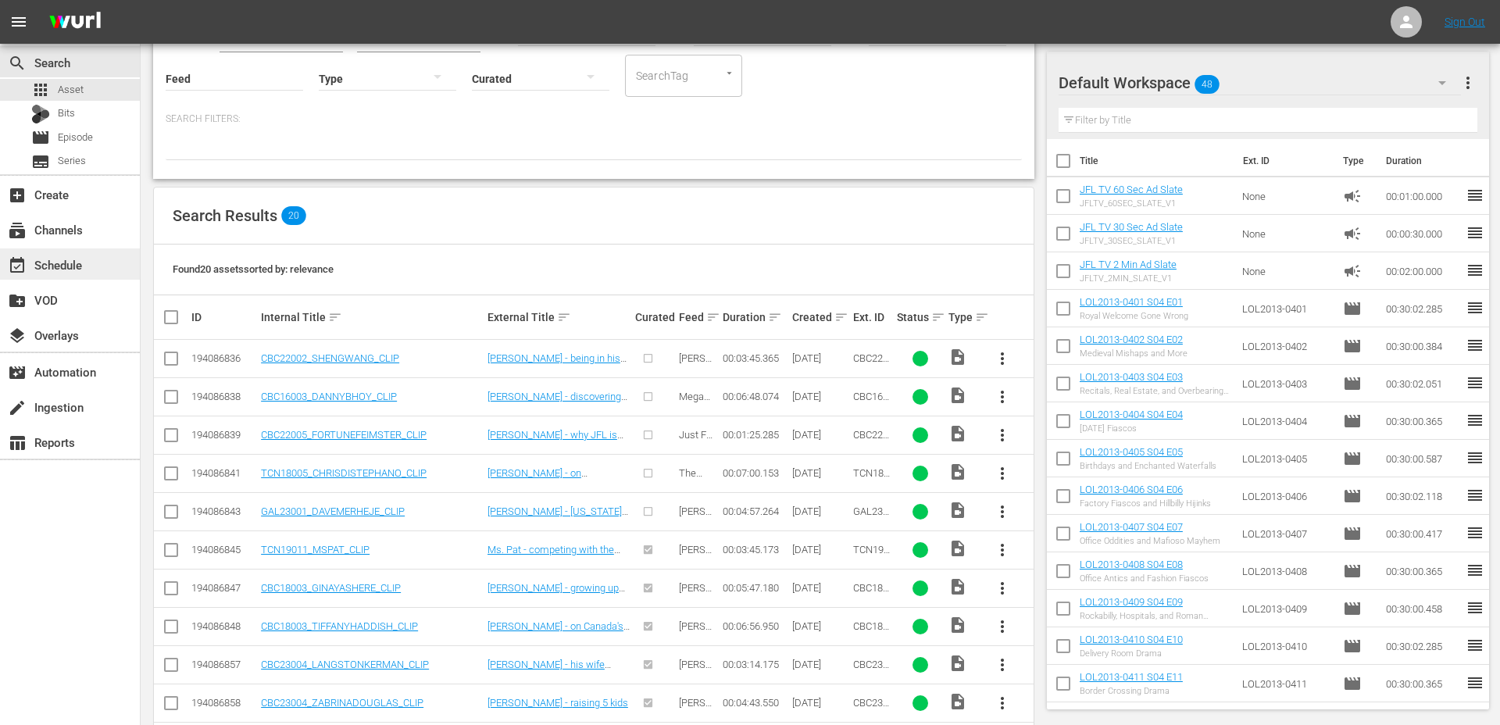
click at [52, 276] on div "event_available Schedule" at bounding box center [70, 263] width 140 height 31
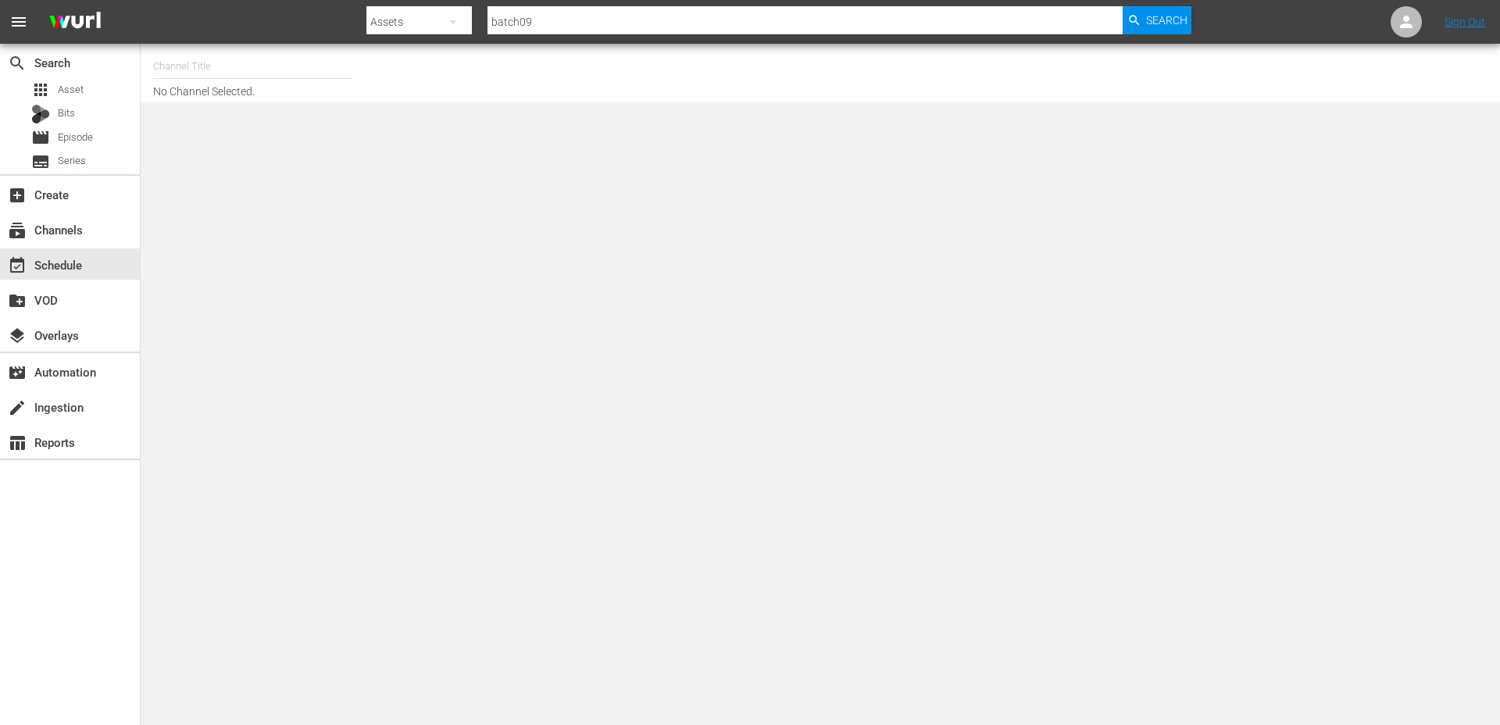
click at [281, 76] on input "text" at bounding box center [253, 66] width 200 height 37
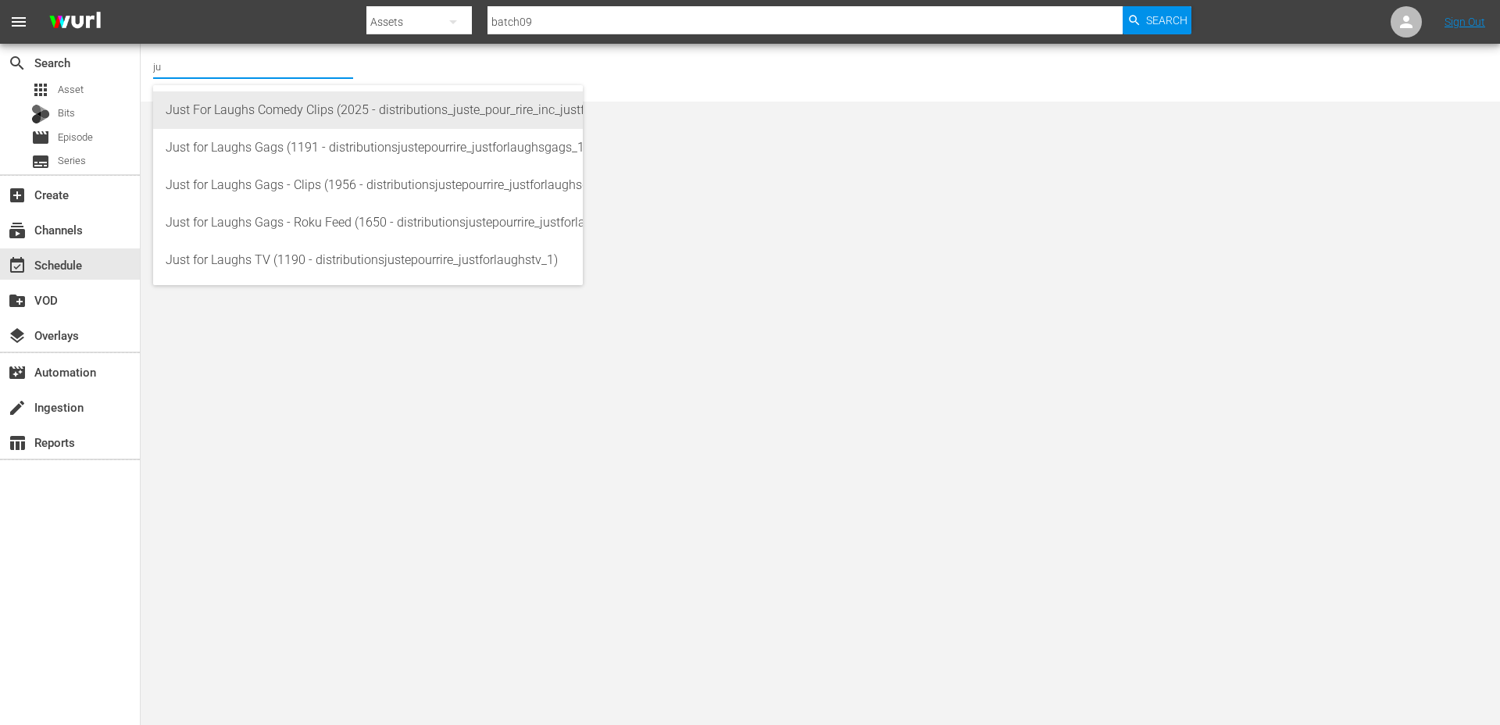
click at [330, 112] on div "Just For Laughs Comedy Clips (2025 - distributions_juste_pour_rire_inc_justforl…" at bounding box center [368, 109] width 405 height 37
type input "Just For Laughs Comedy Clips (2025 - distributions_juste_pour_rire_inc_justforl…"
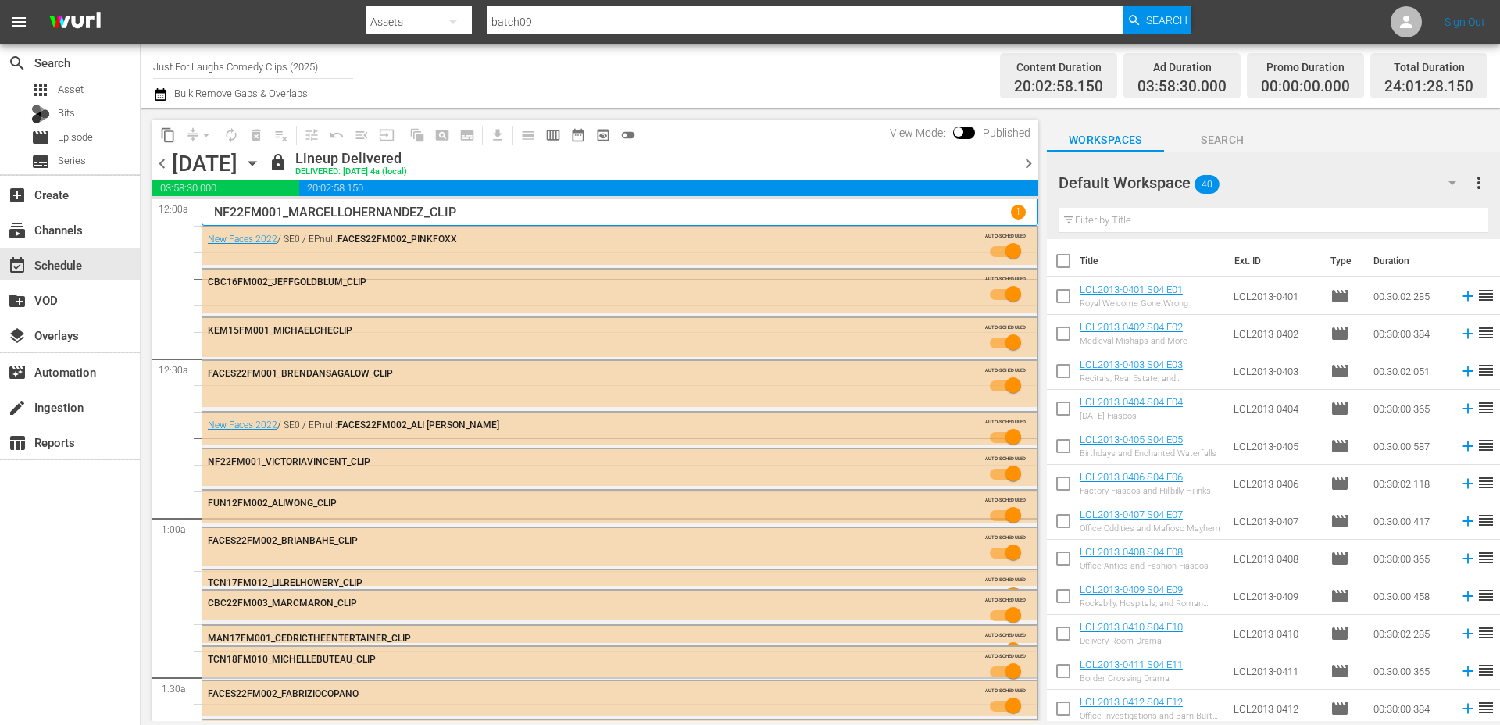
click at [261, 166] on icon "button" at bounding box center [252, 163] width 17 height 17
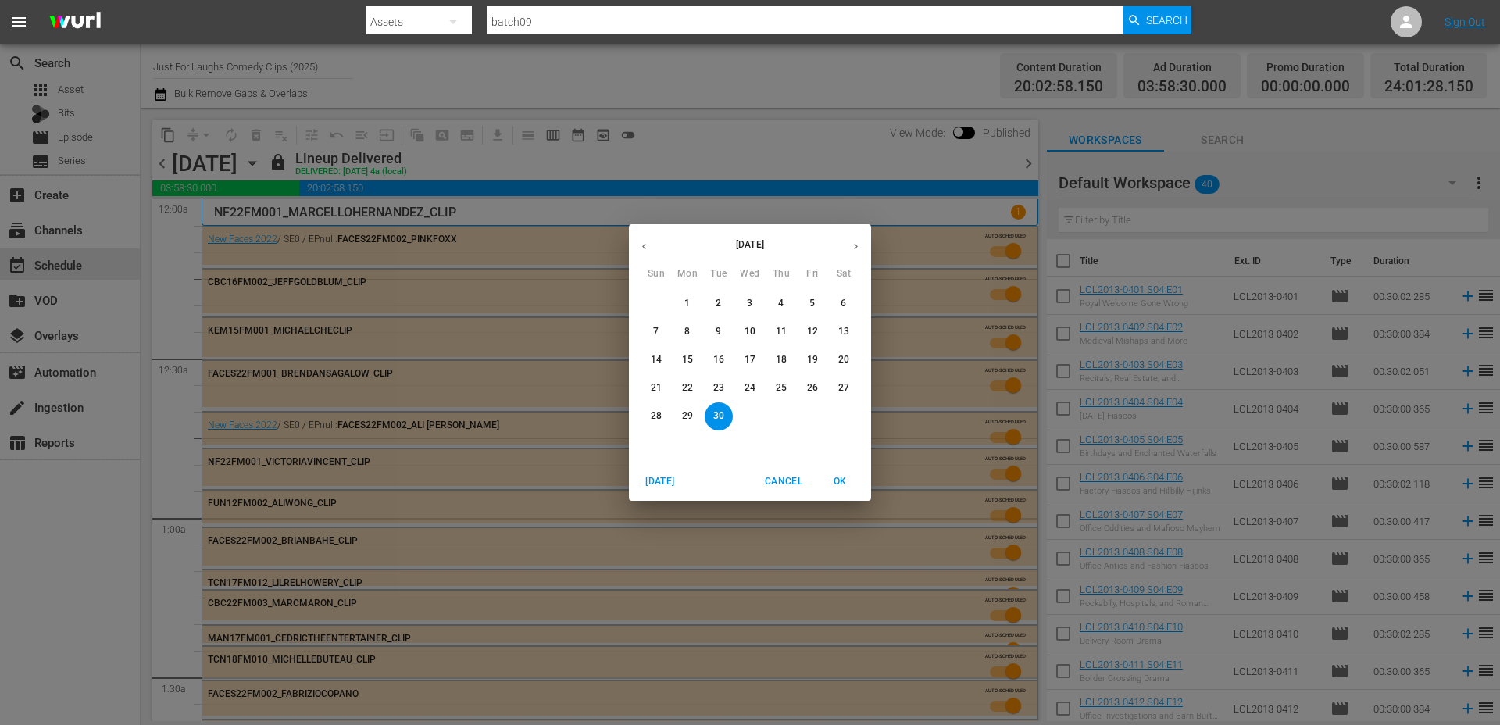
click at [860, 247] on icon "button" at bounding box center [856, 247] width 12 height 12
click at [840, 305] on p "1" at bounding box center [842, 303] width 5 height 13
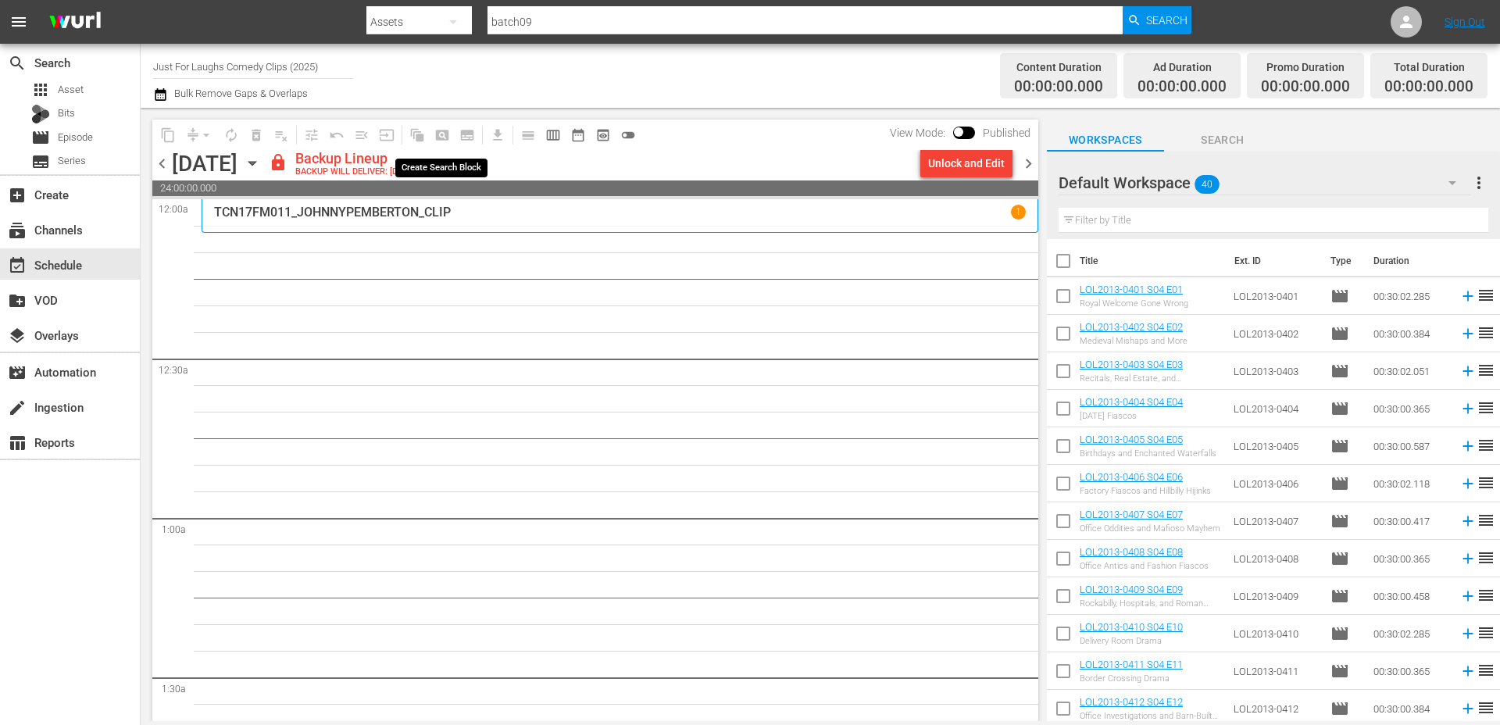
click at [436, 137] on span "pageview_outlined" at bounding box center [442, 135] width 25 height 25
click at [441, 132] on span "pageview_outlined" at bounding box center [442, 135] width 25 height 25
click at [954, 152] on div "Unlock and Edit" at bounding box center [966, 163] width 77 height 28
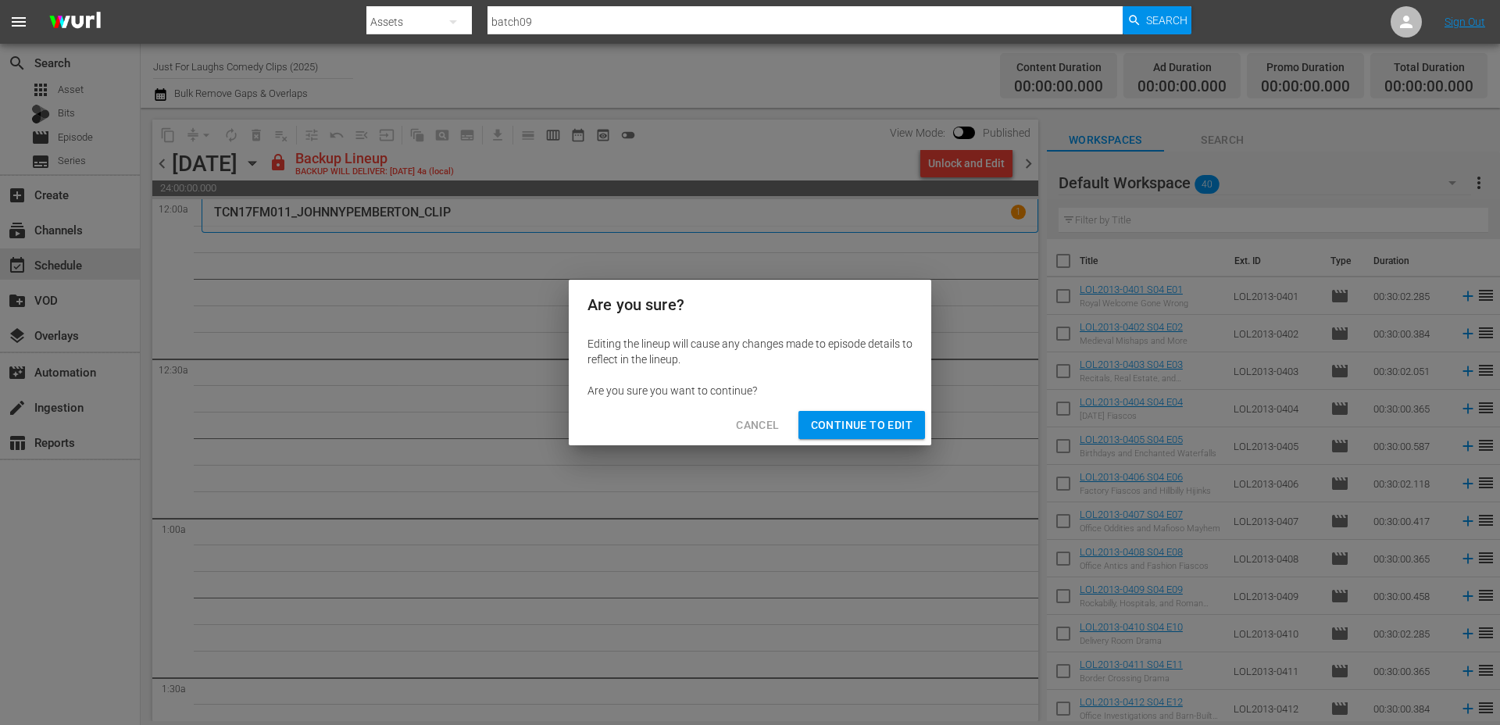
click at [858, 415] on span "Continue to Edit" at bounding box center [862, 425] width 102 height 20
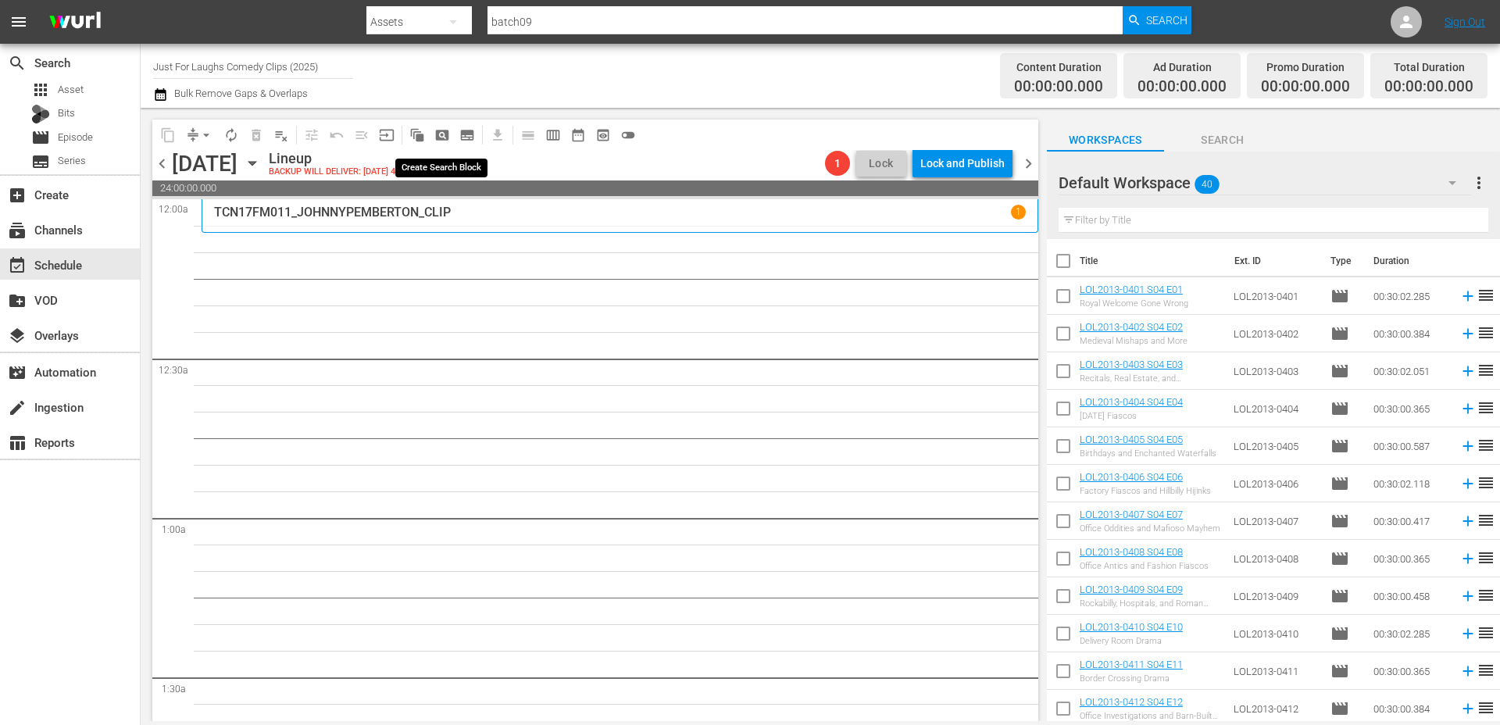
click at [444, 139] on span "pageview_outlined" at bounding box center [442, 135] width 16 height 16
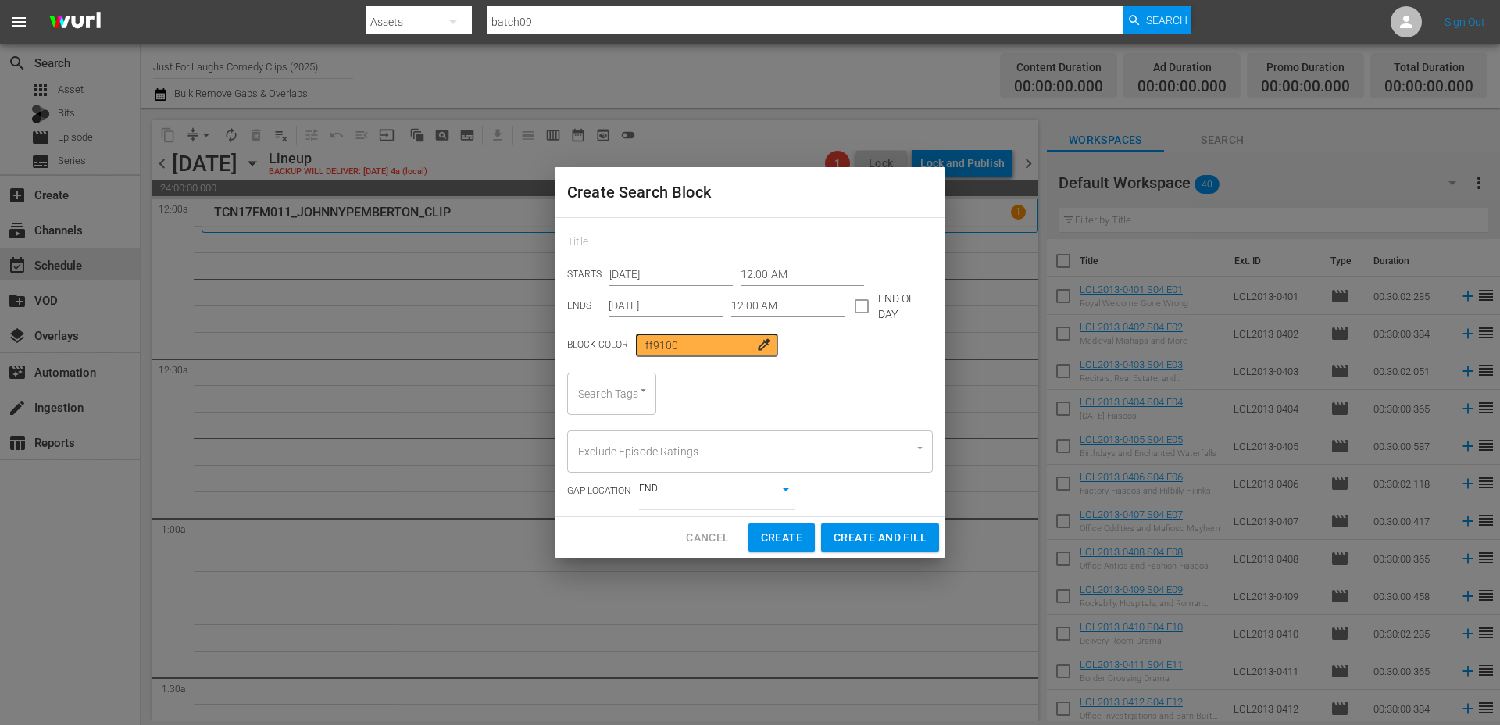
click at [629, 377] on div "Search Tags" at bounding box center [611, 394] width 89 height 42
type input "newfa"
click at [623, 435] on span "newfaces" at bounding box center [603, 436] width 48 height 16
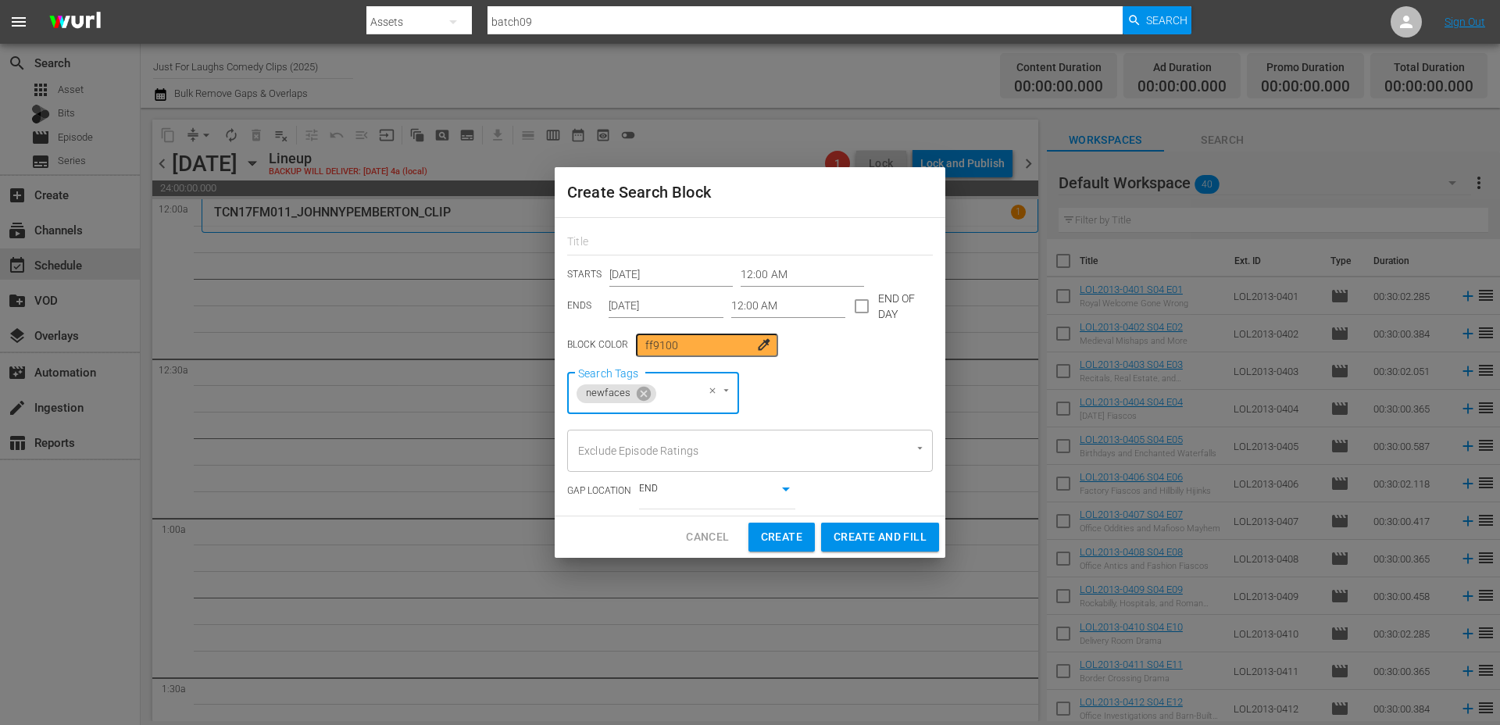
click at [795, 305] on input "12:00 AM" at bounding box center [788, 305] width 115 height 23
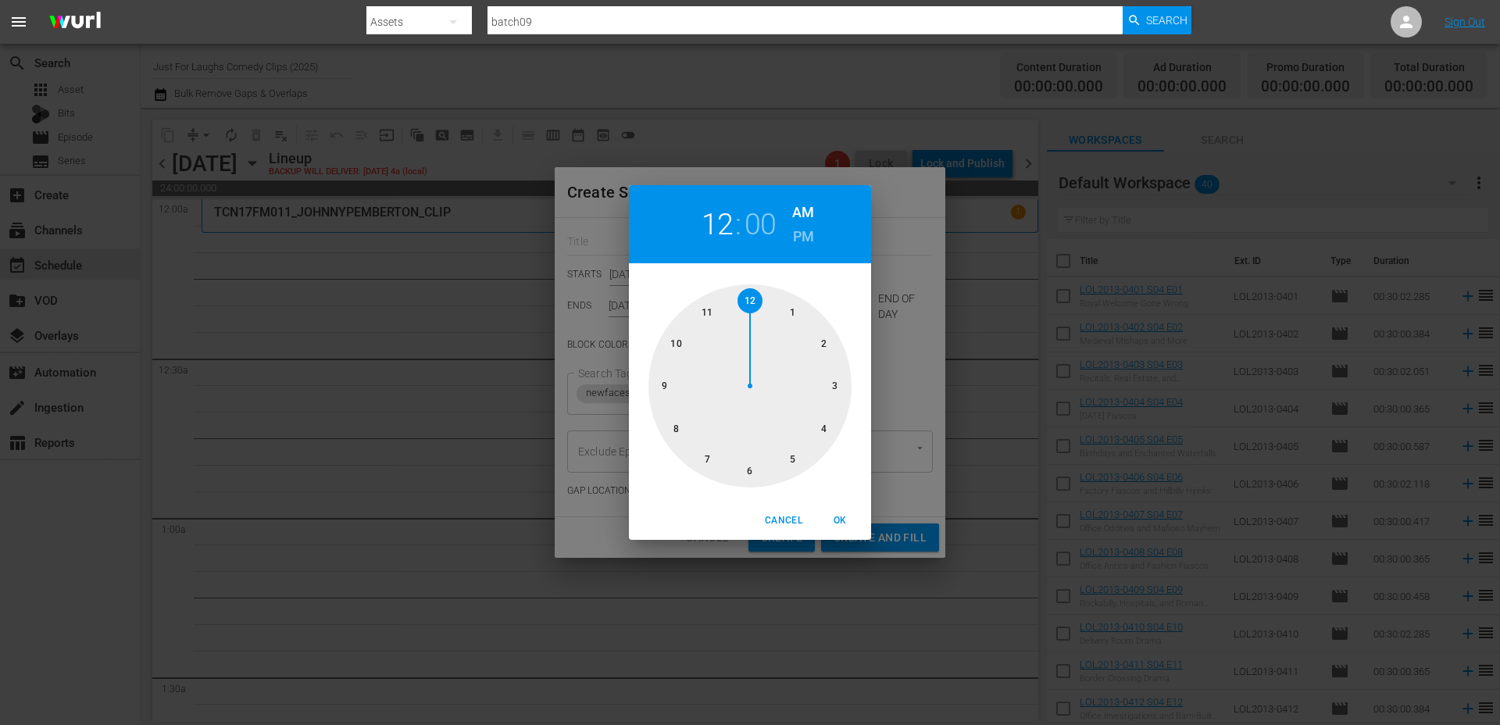
click at [835, 383] on div at bounding box center [749, 385] width 203 height 203
click at [833, 522] on span "OK" at bounding box center [839, 520] width 37 height 16
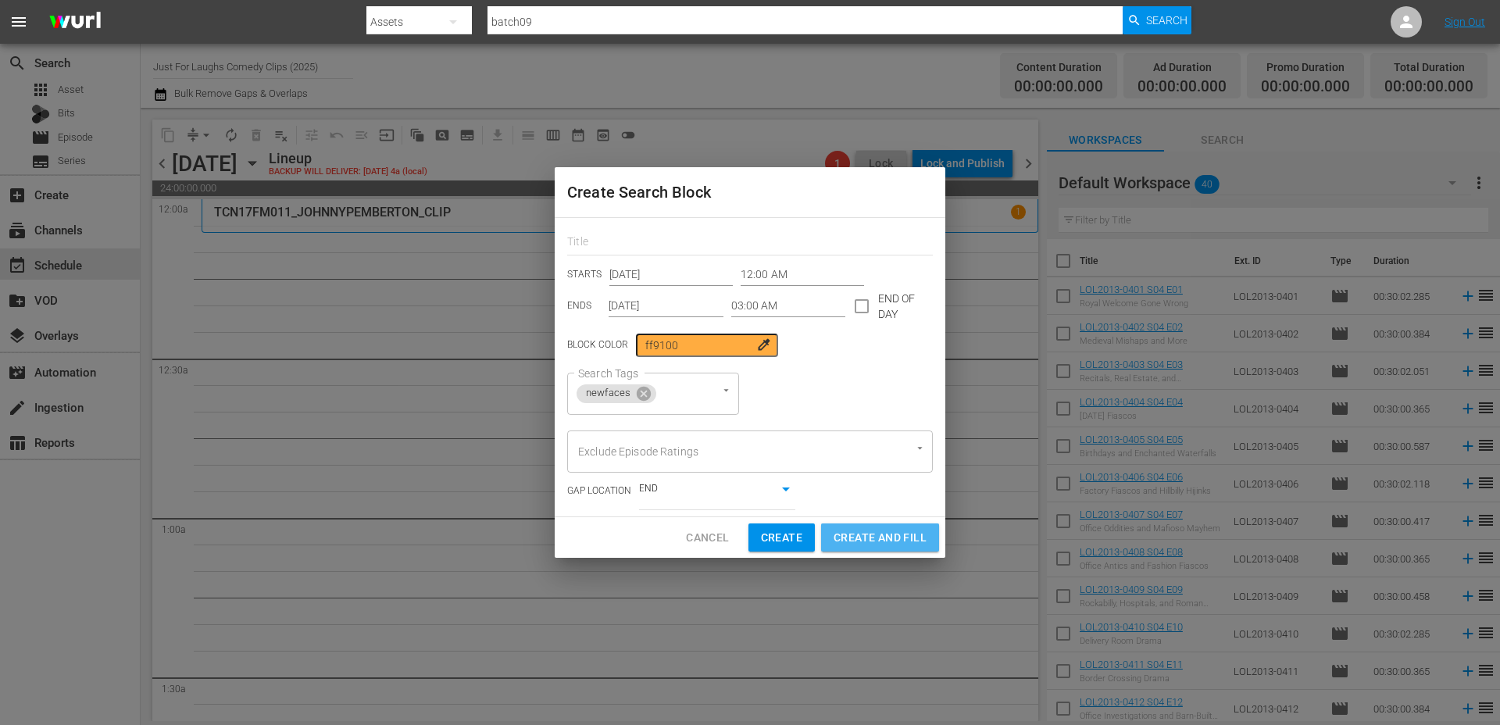
click at [863, 539] on span "Create and Fill" at bounding box center [879, 538] width 93 height 20
type input "12:00 AM"
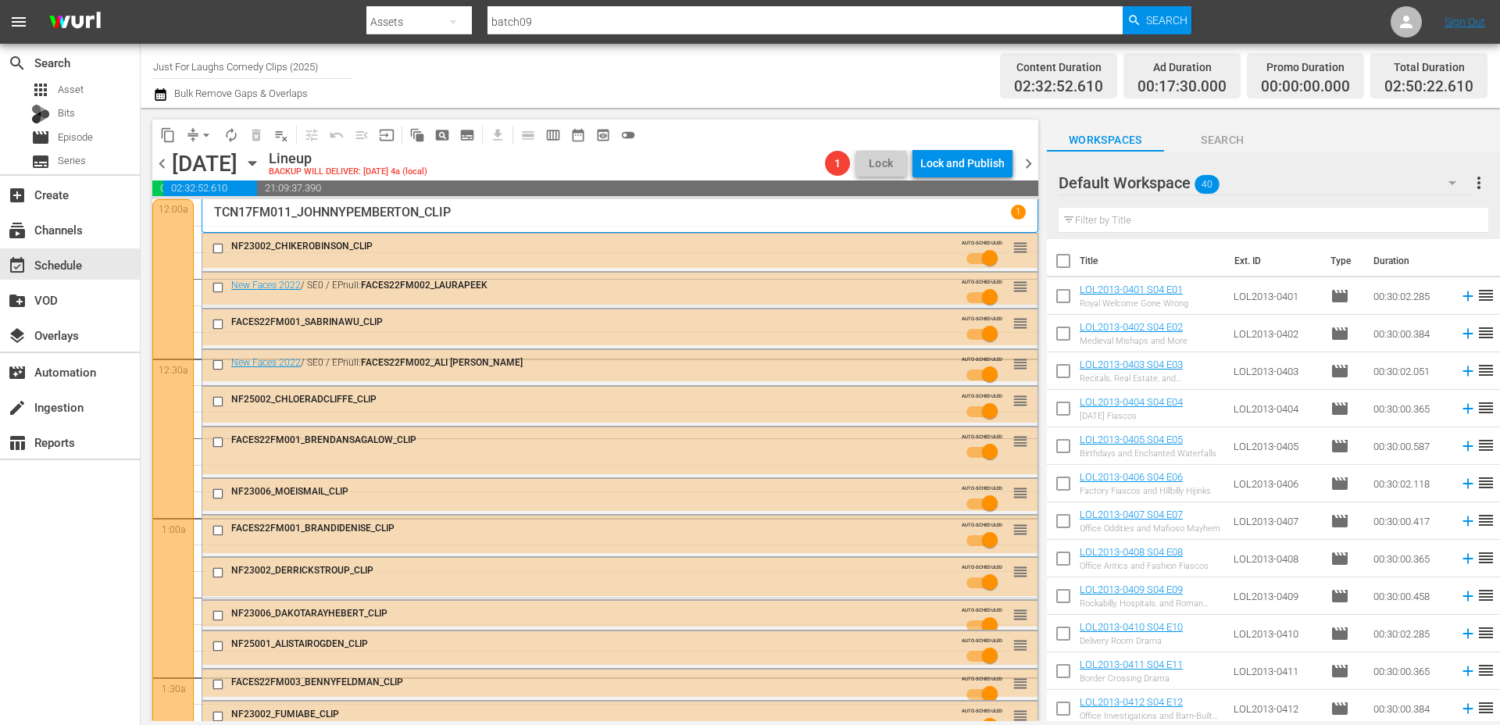
click at [169, 294] on div at bounding box center [172, 677] width 41 height 956
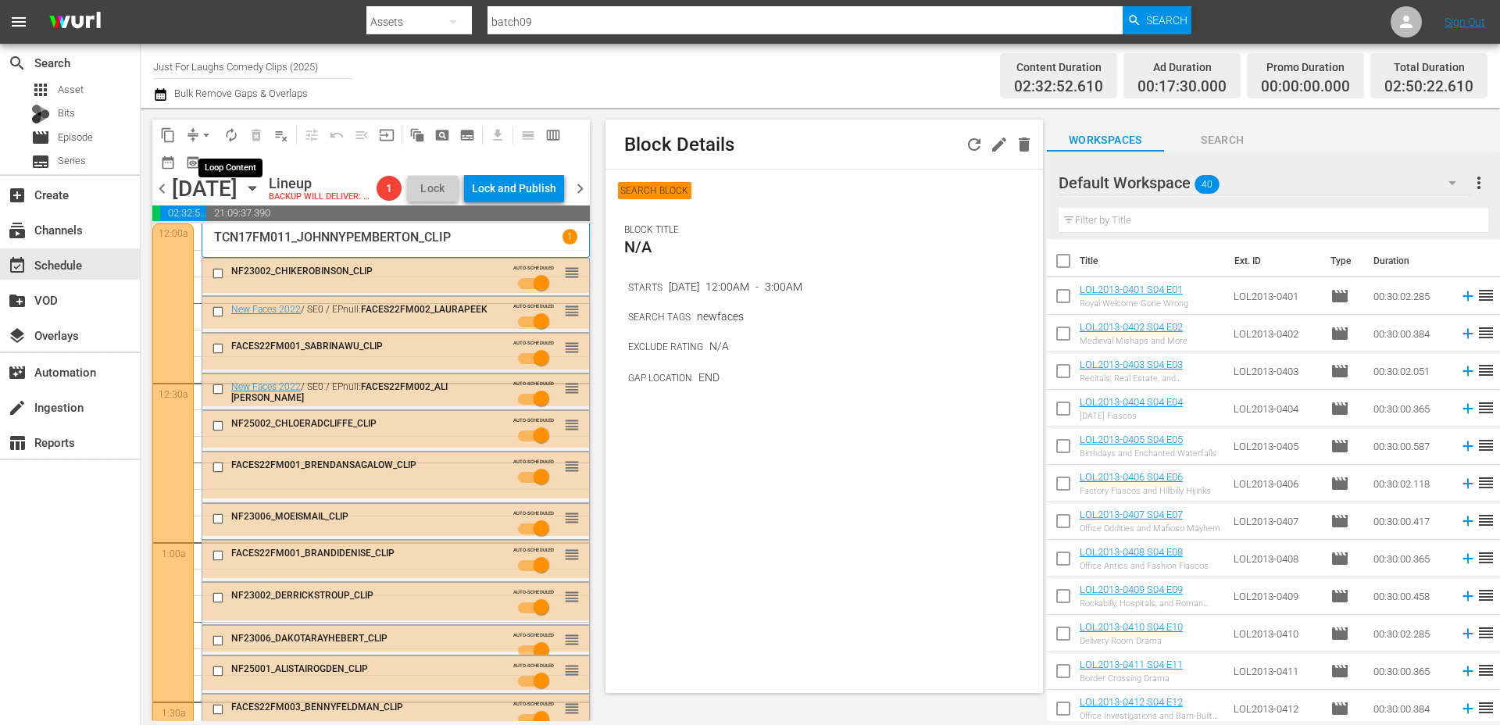
click at [229, 140] on span "autorenew_outlined" at bounding box center [231, 135] width 16 height 16
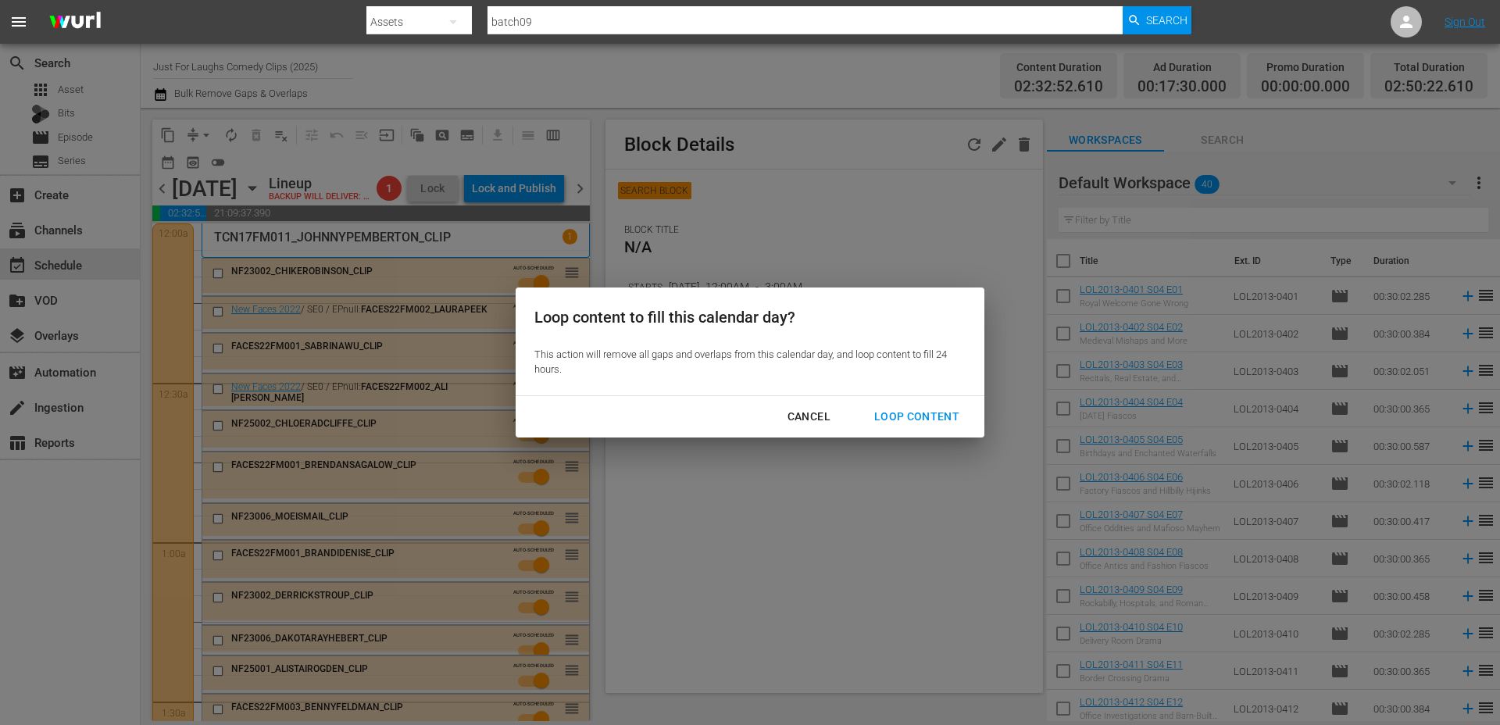
click at [902, 412] on div "Loop Content" at bounding box center [916, 417] width 110 height 20
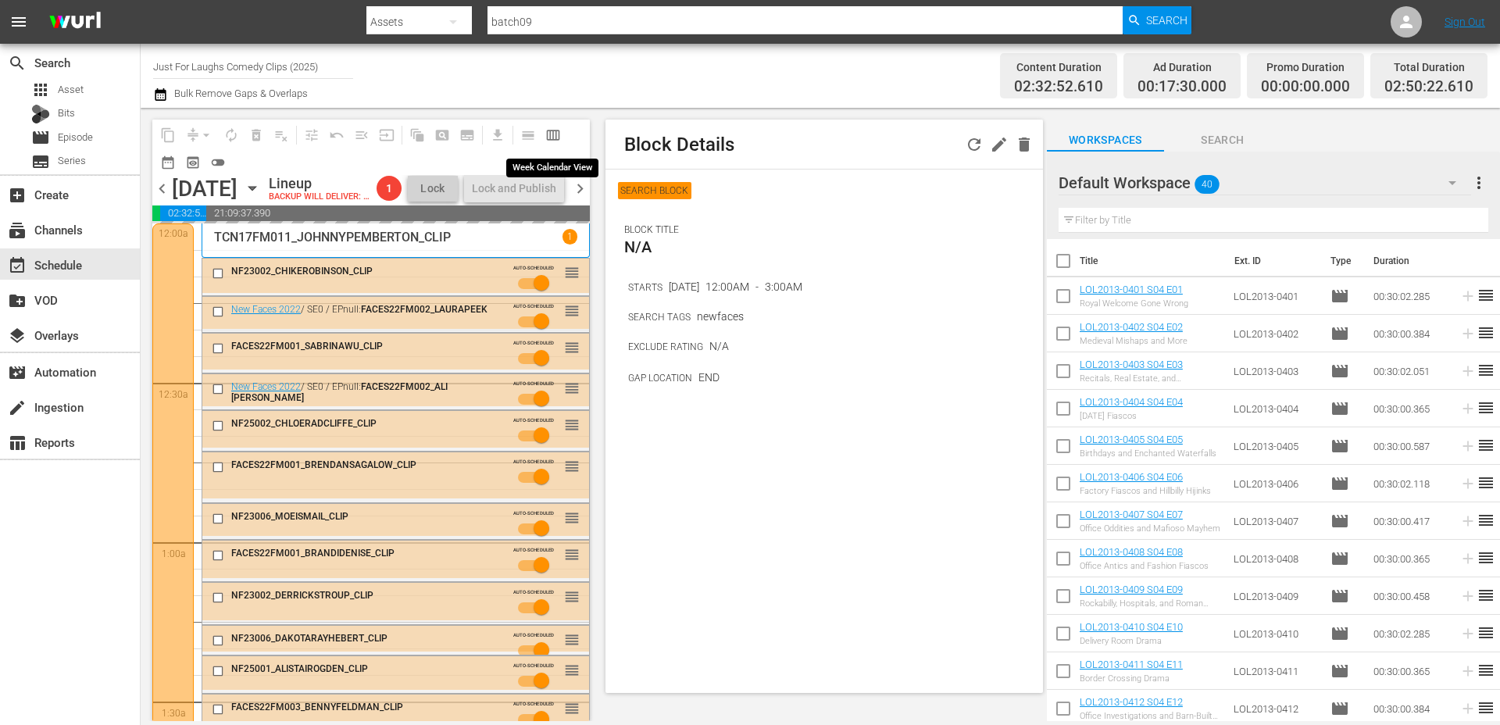
click at [557, 130] on span "calendar_view_week_outlined" at bounding box center [553, 135] width 16 height 16
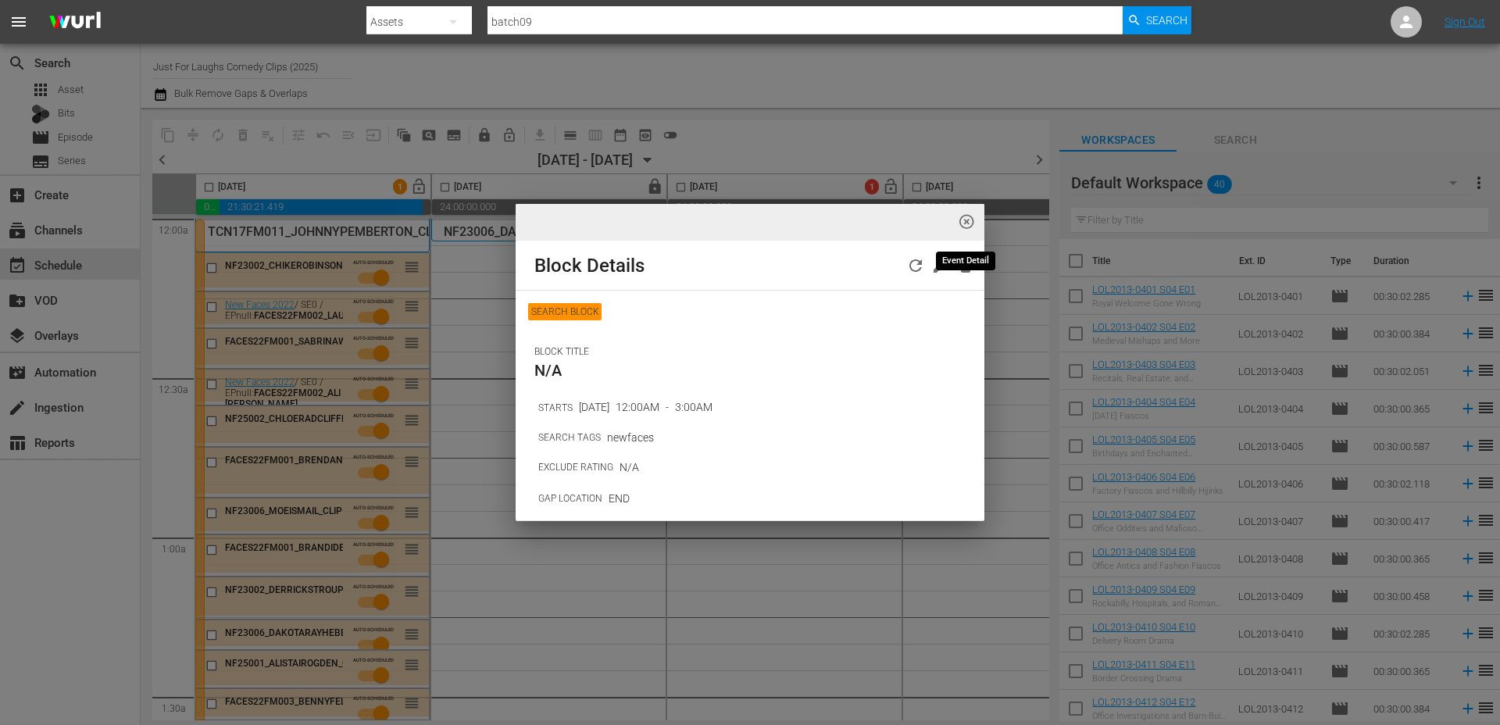
click at [966, 225] on span "highlight_off_icon" at bounding box center [966, 222] width 18 height 18
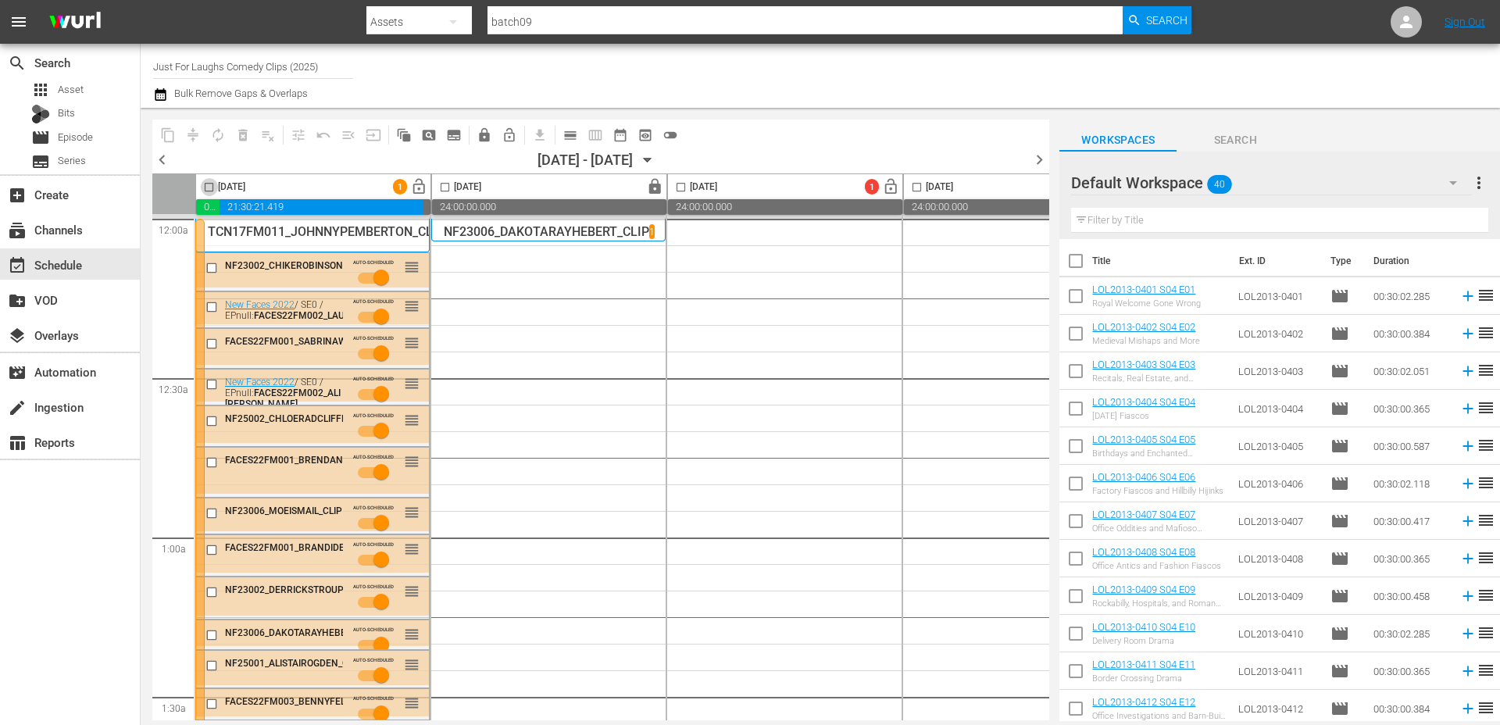
click at [209, 188] on input "checkbox" at bounding box center [209, 190] width 18 height 18
checkbox input "true"
click at [213, 136] on span "autorenew_outlined" at bounding box center [218, 135] width 16 height 16
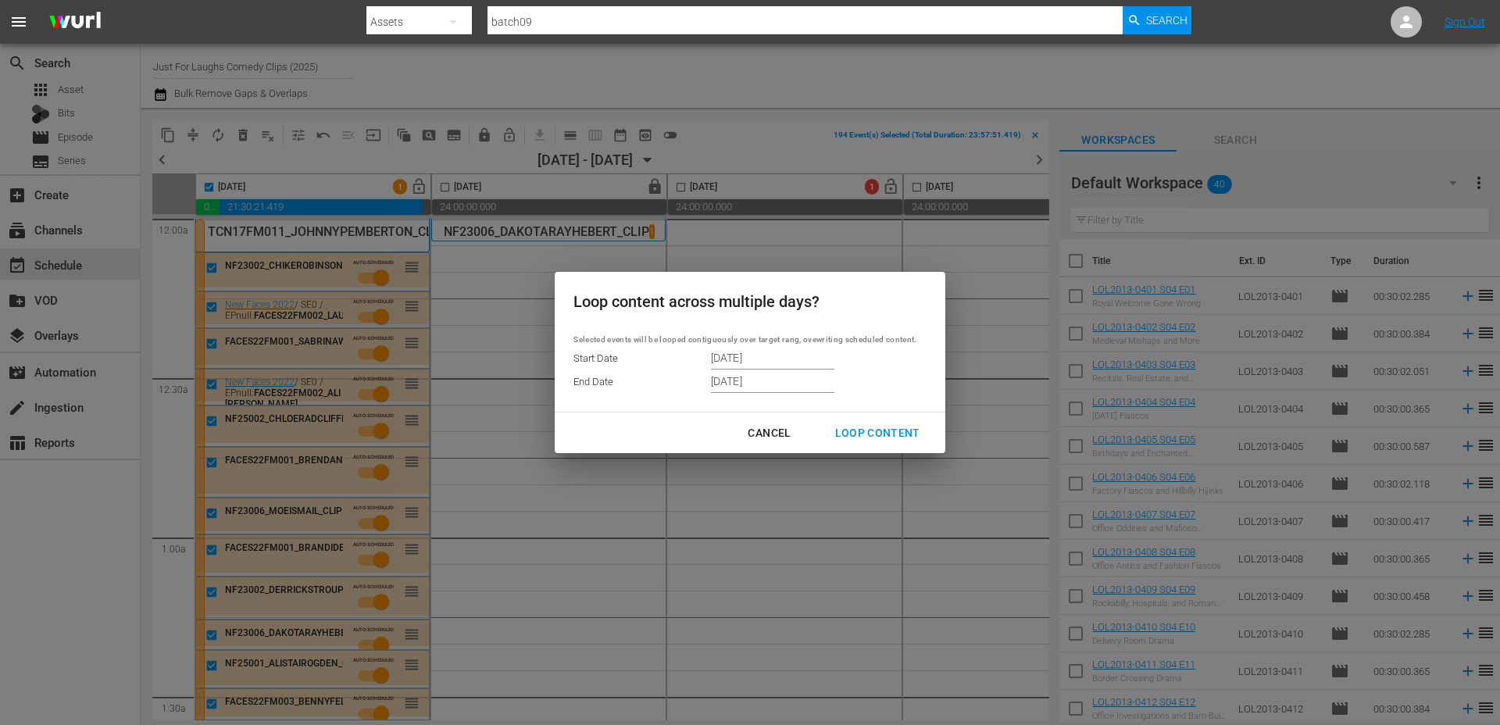
click at [751, 380] on input "11/07/2025" at bounding box center [772, 380] width 123 height 23
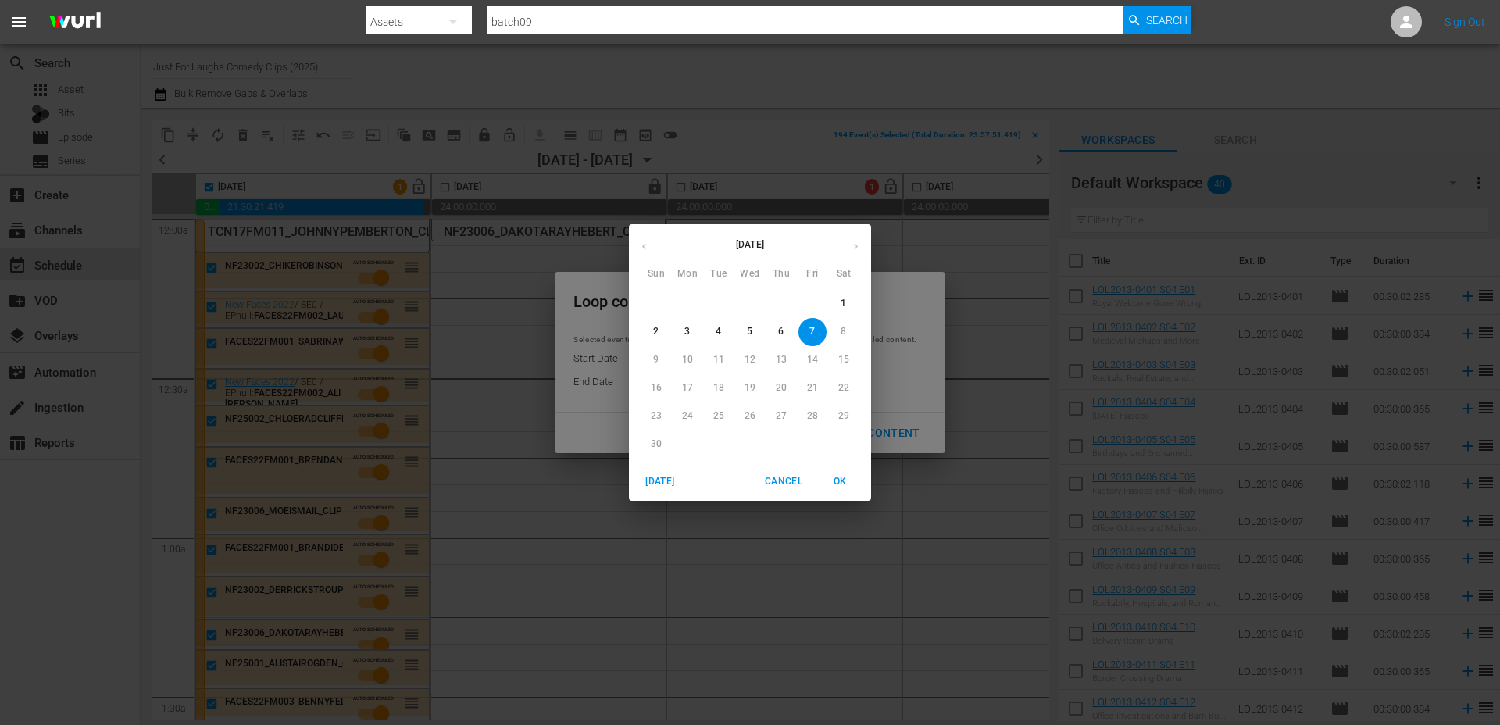
click at [695, 335] on span "3" at bounding box center [687, 331] width 28 height 13
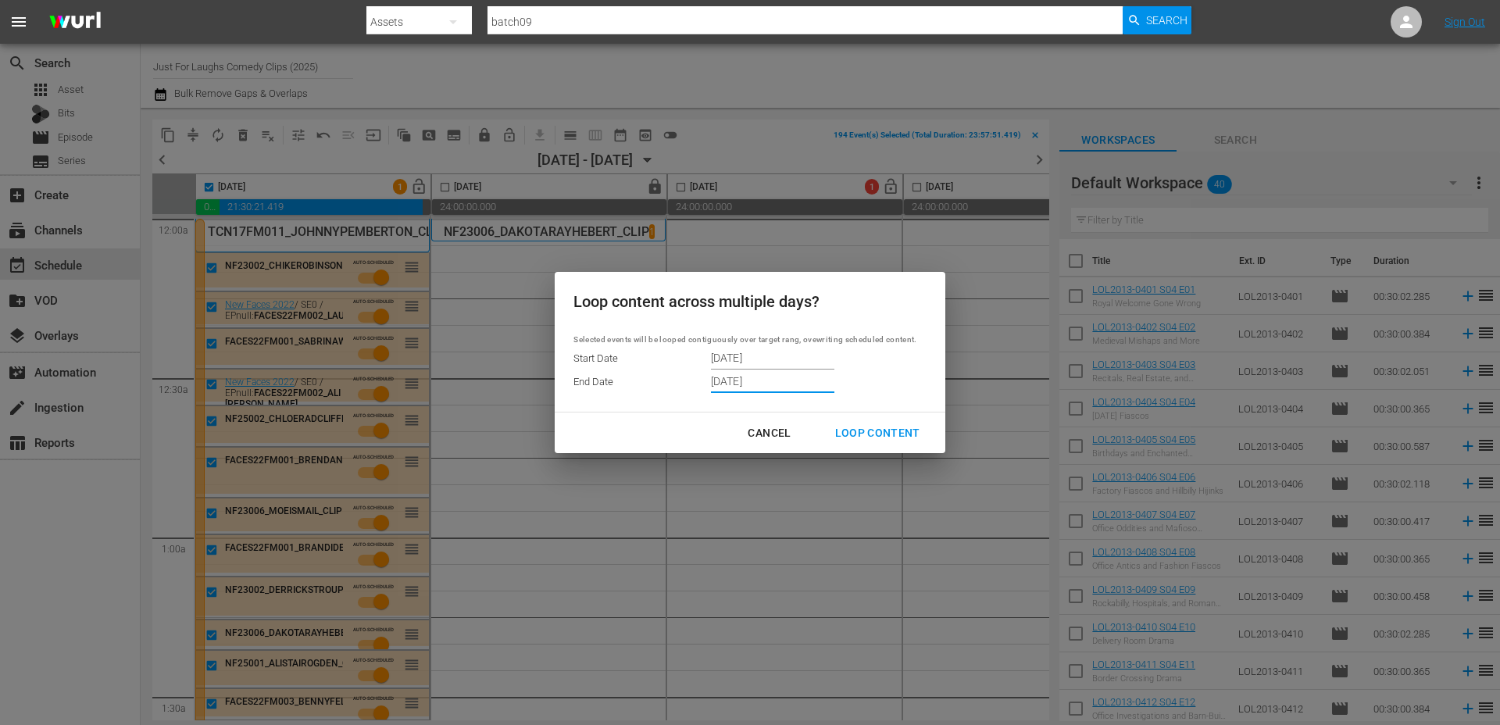
click at [866, 436] on div "Loop Content" at bounding box center [877, 433] width 110 height 20
type input "11/07/2025"
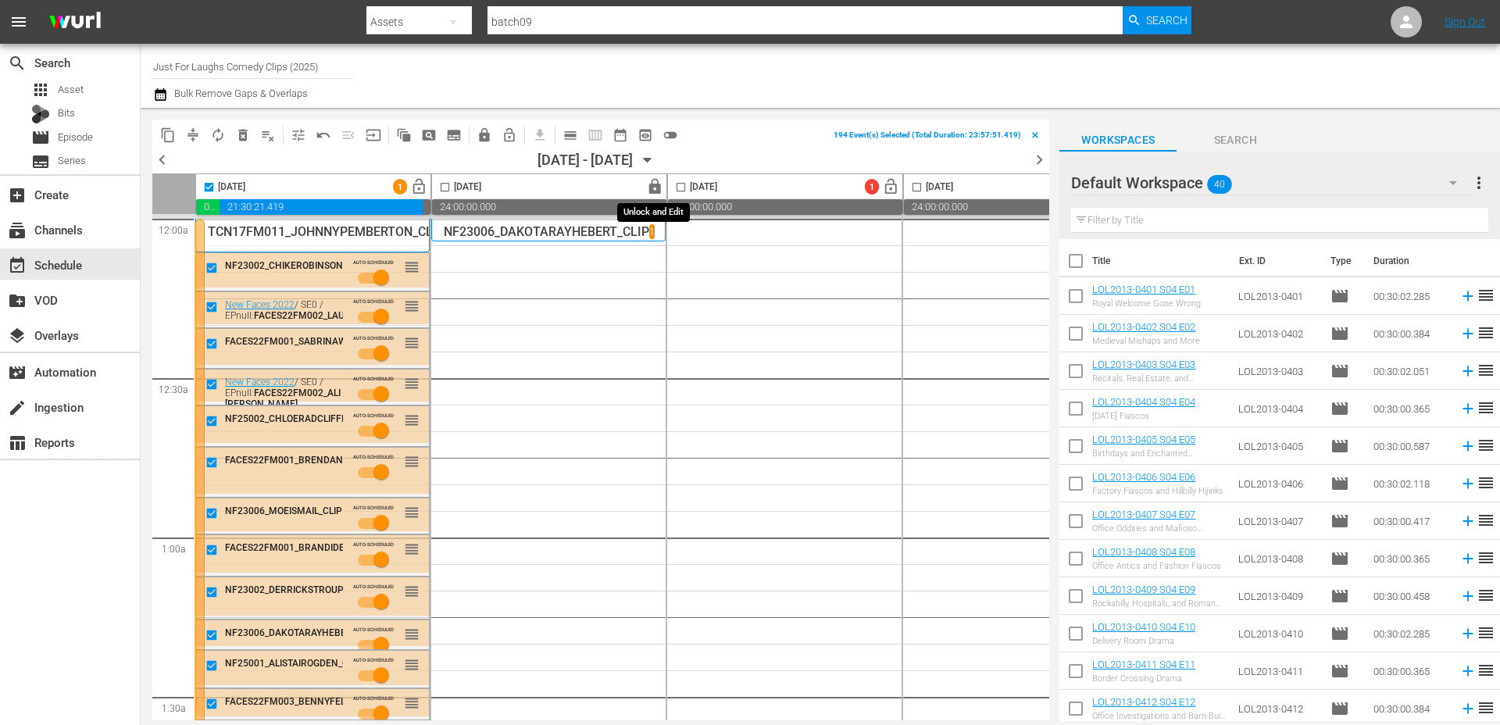
click at [653, 185] on span "lock" at bounding box center [655, 187] width 18 height 18
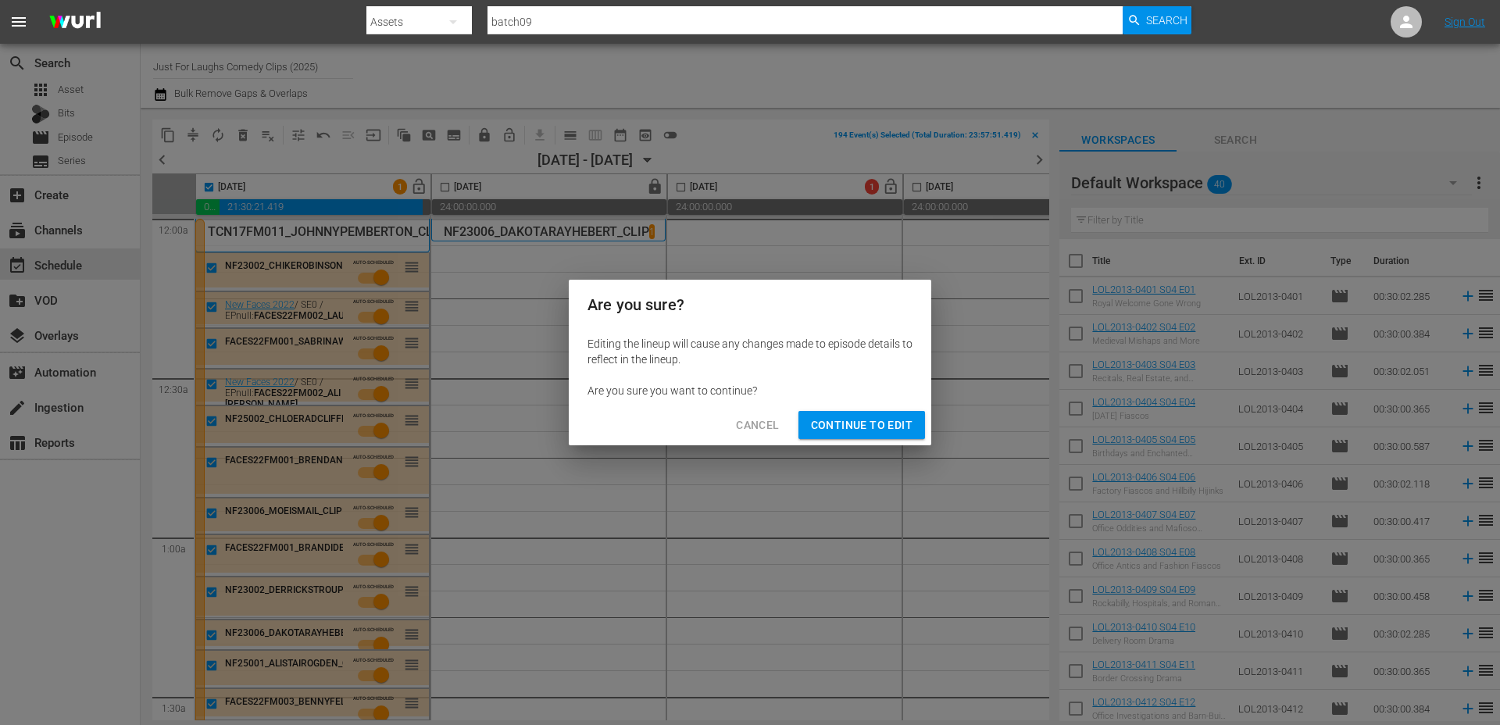
click at [841, 426] on span "Continue to Edit" at bounding box center [862, 425] width 102 height 20
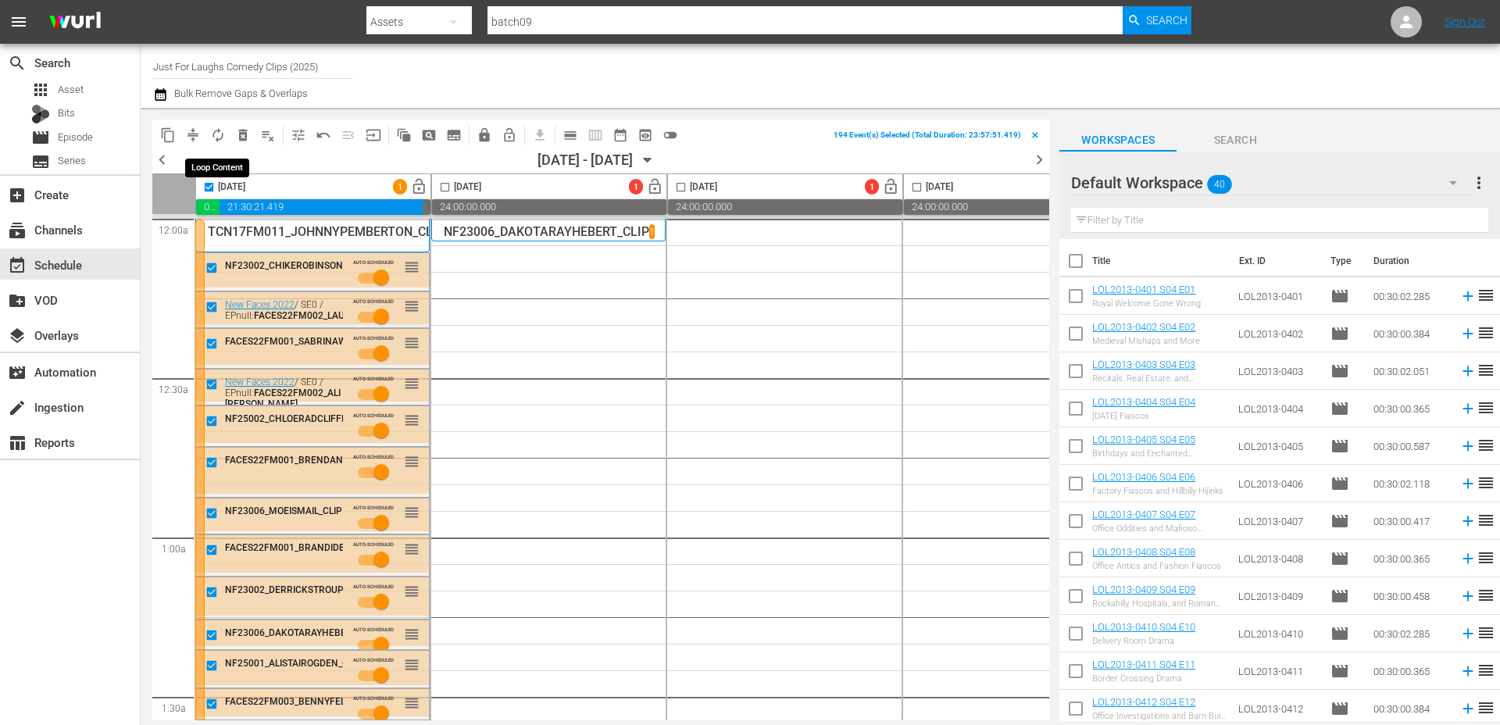
click at [221, 146] on button "autorenew_outlined" at bounding box center [217, 135] width 25 height 25
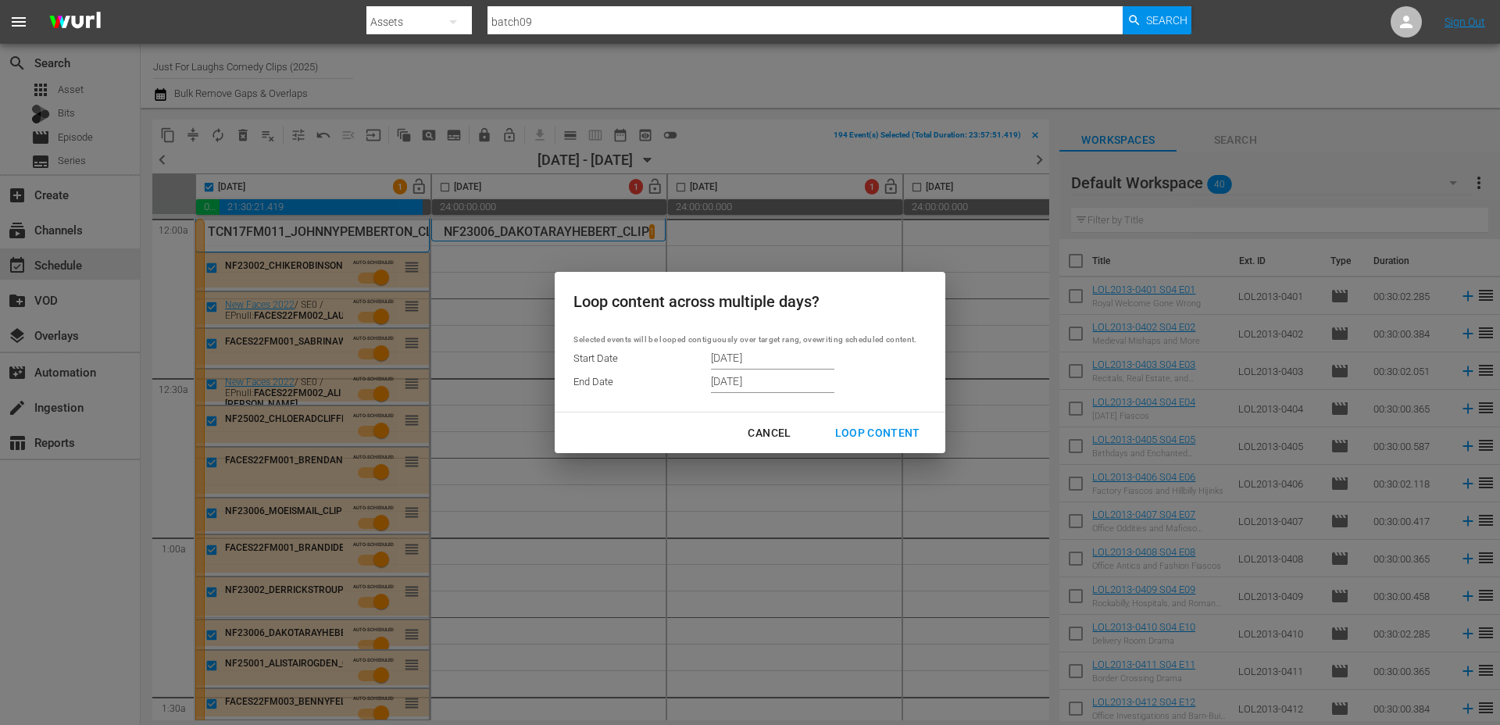
click at [770, 377] on input "11/07/2025" at bounding box center [772, 380] width 123 height 23
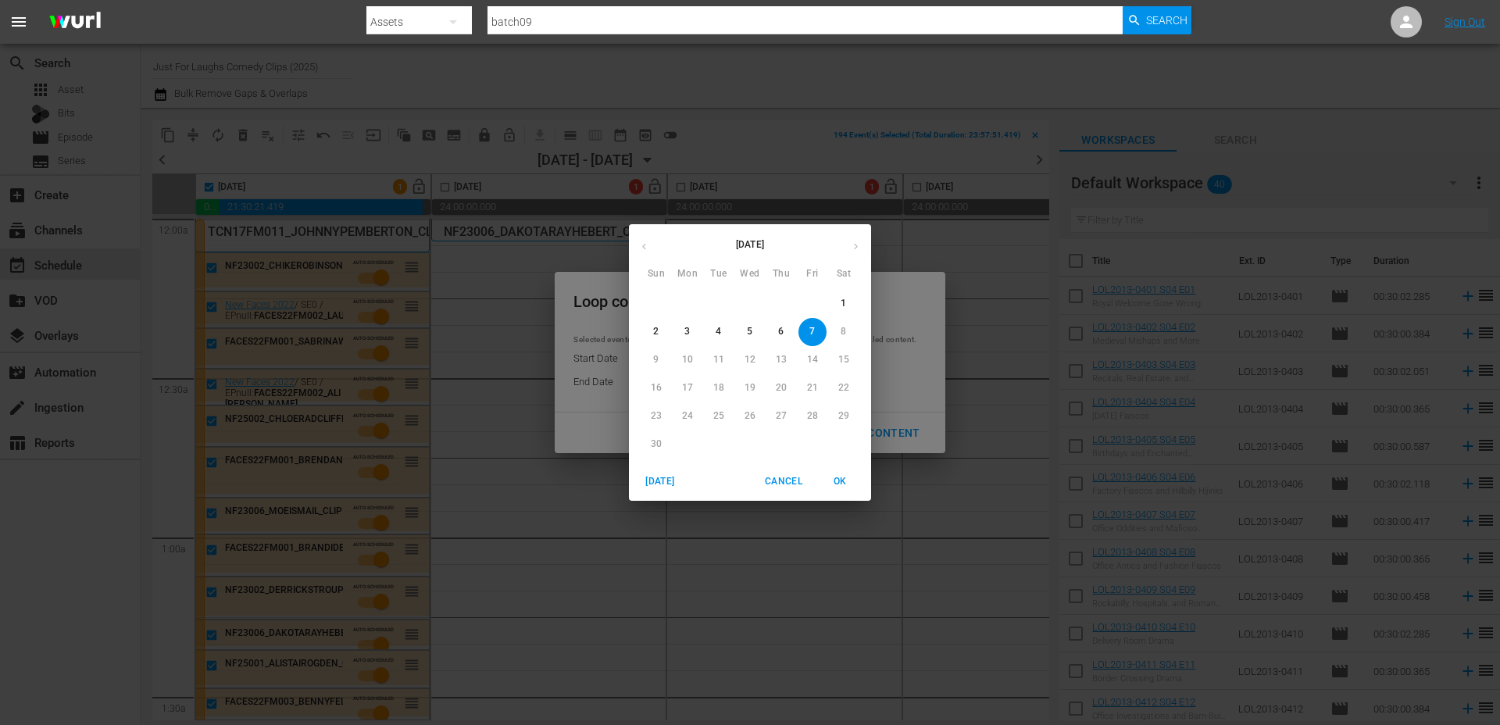
click at [687, 333] on p "3" at bounding box center [686, 331] width 5 height 13
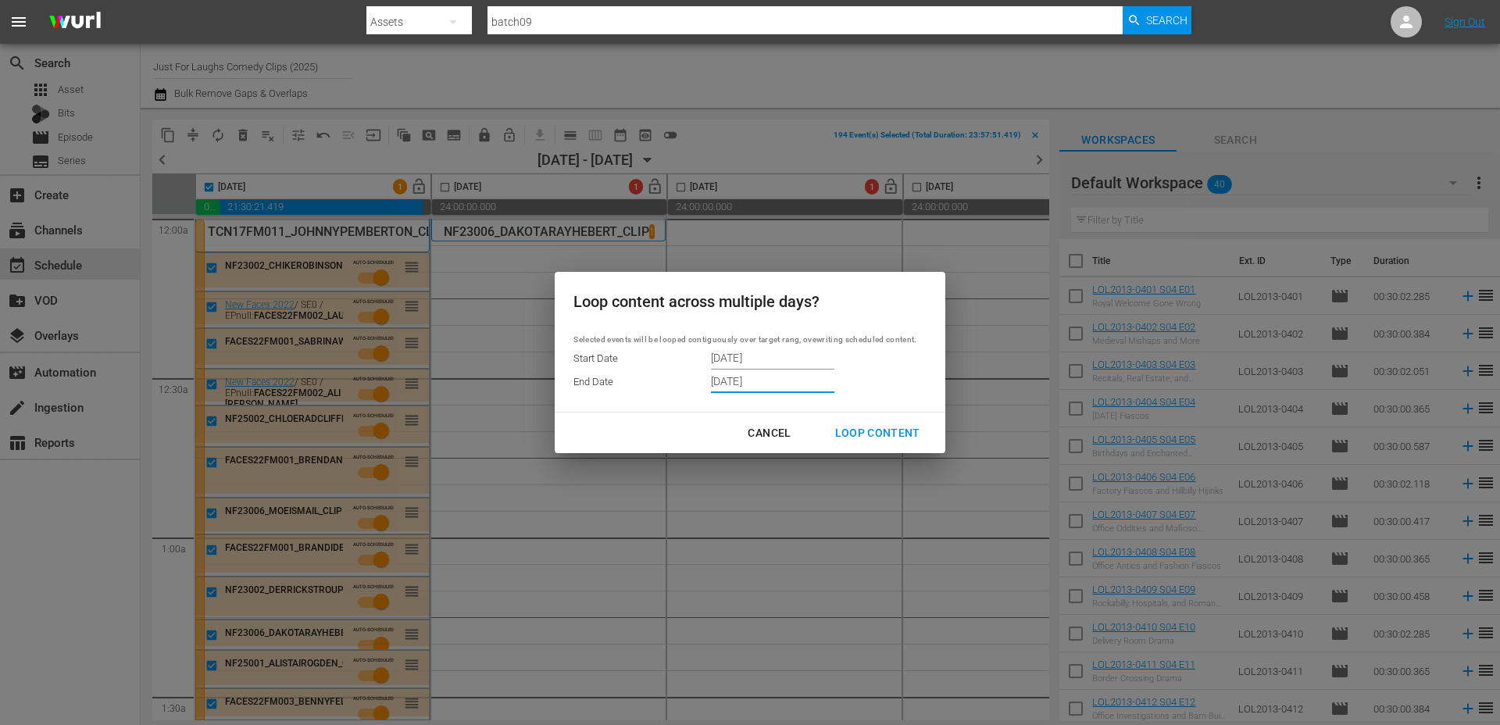
click at [763, 381] on input "11/03/2025" at bounding box center [772, 380] width 123 height 23
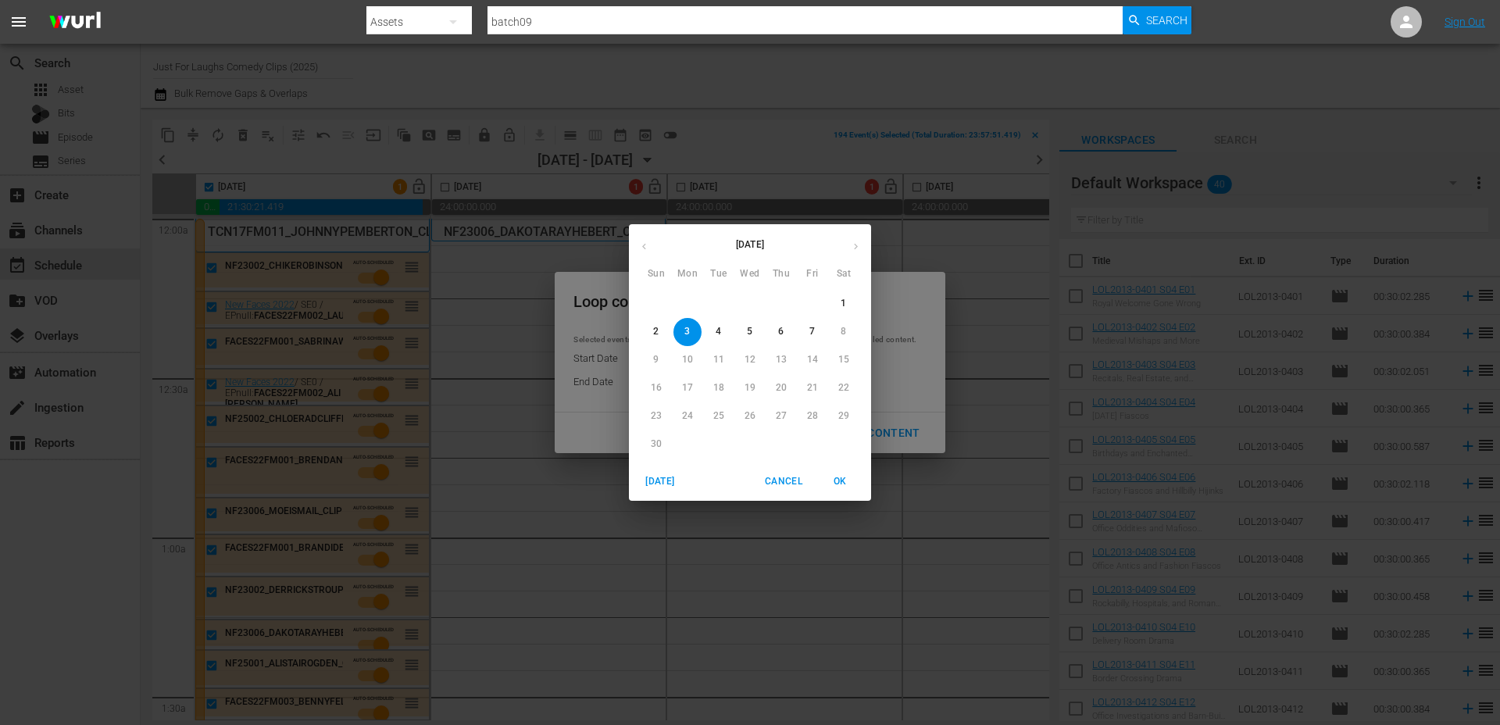
click at [800, 198] on div "November 2025 Sun Mon Tue Wed Thu Fri Sat 26 27 28 29 30 31 1 2 3 4 5 6 7 8 9 1…" at bounding box center [750, 362] width 1500 height 725
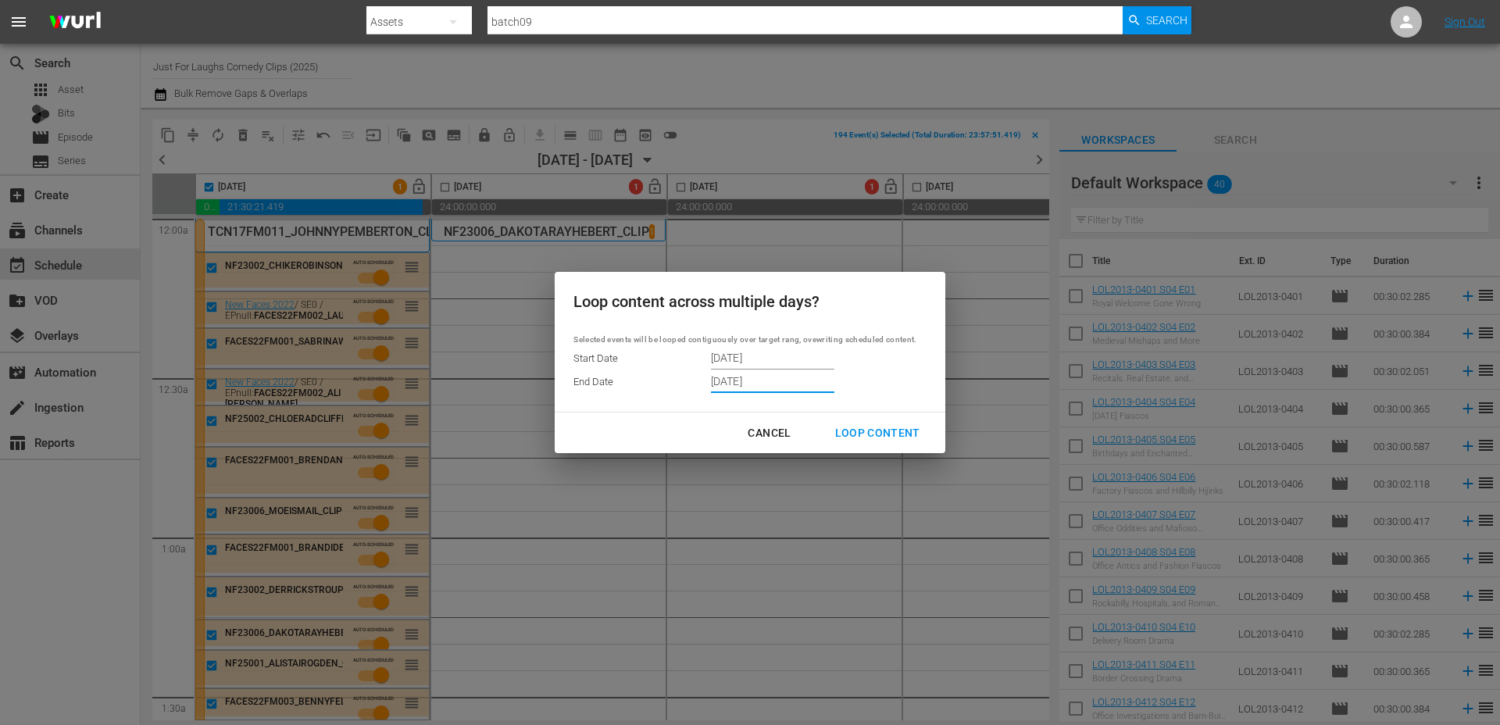
click at [875, 436] on div "Loop Content" at bounding box center [877, 433] width 110 height 20
type input "11/07/2025"
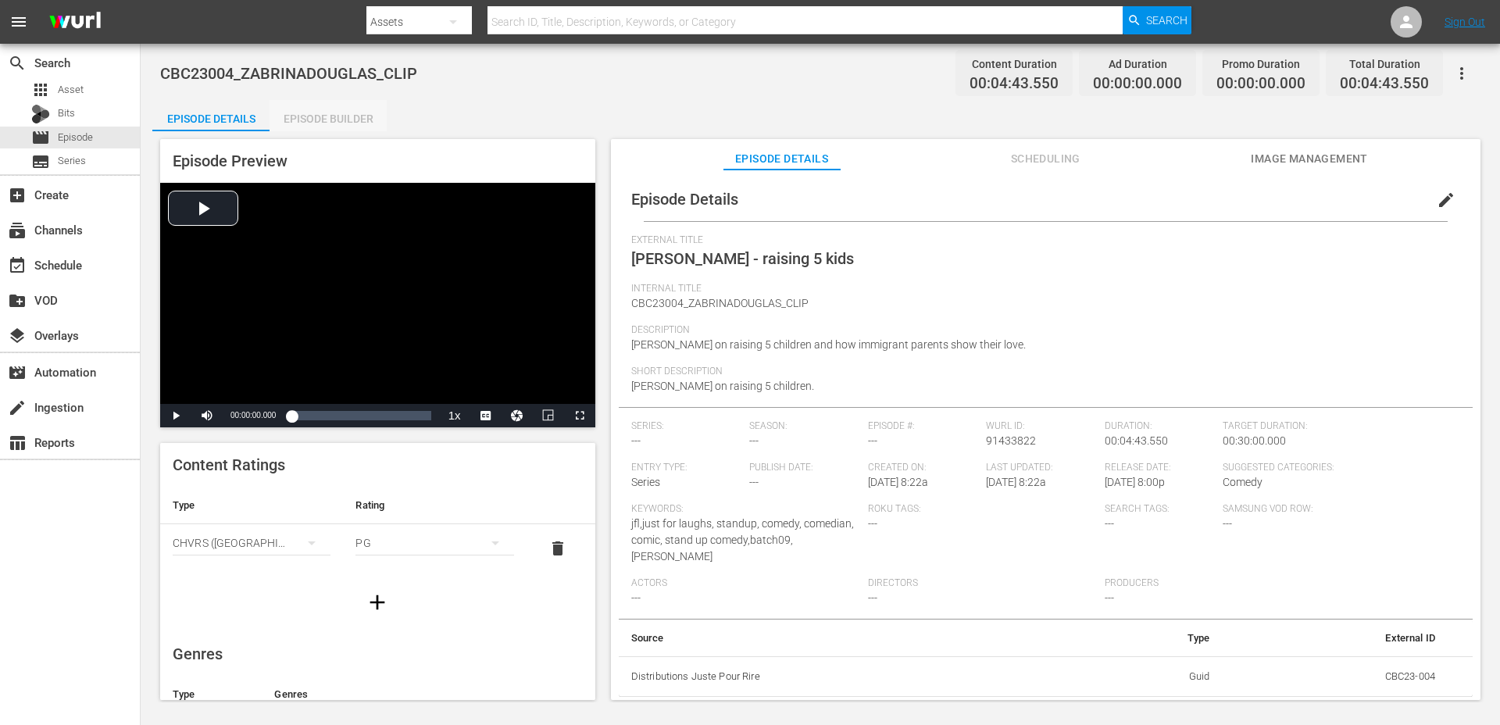
click at [366, 114] on div "Episode Builder" at bounding box center [327, 118] width 117 height 37
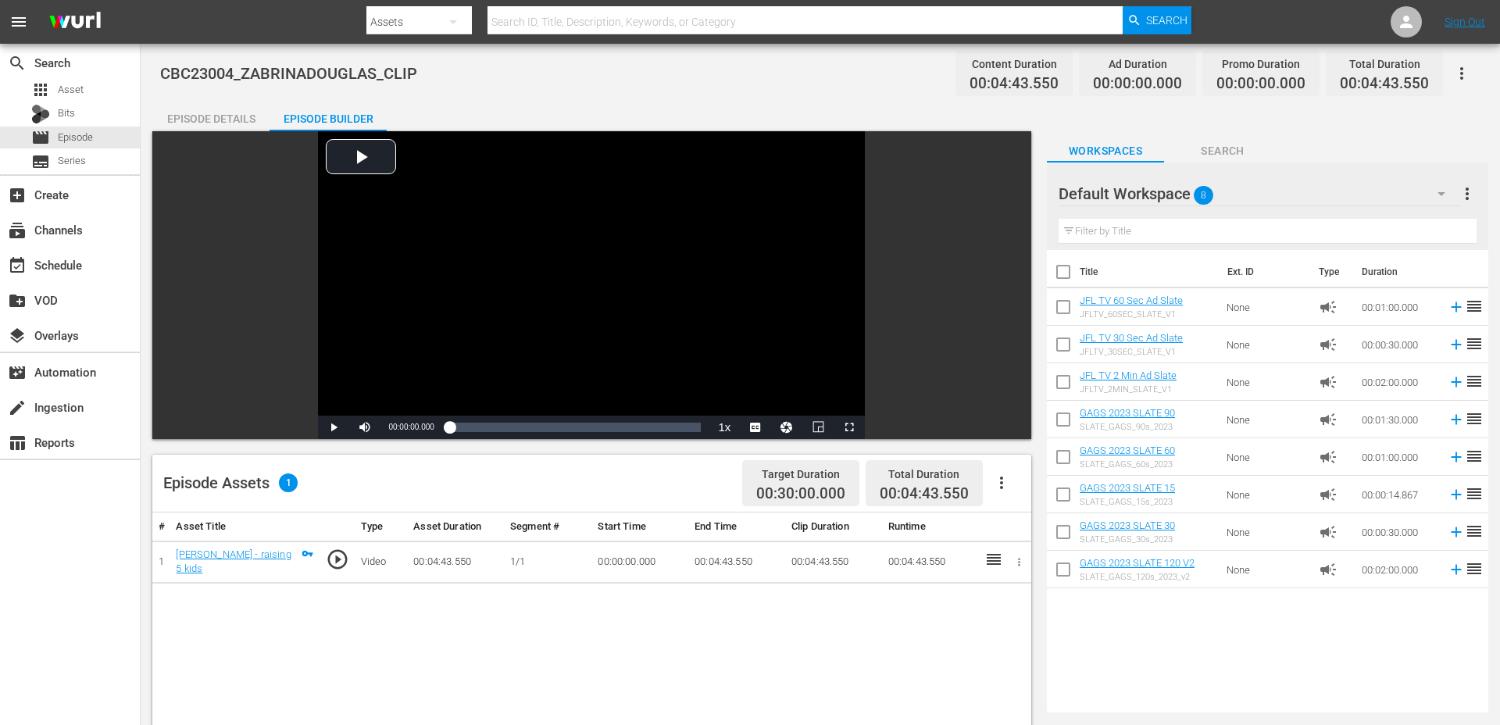
click at [230, 116] on div "Episode Details" at bounding box center [210, 118] width 117 height 37
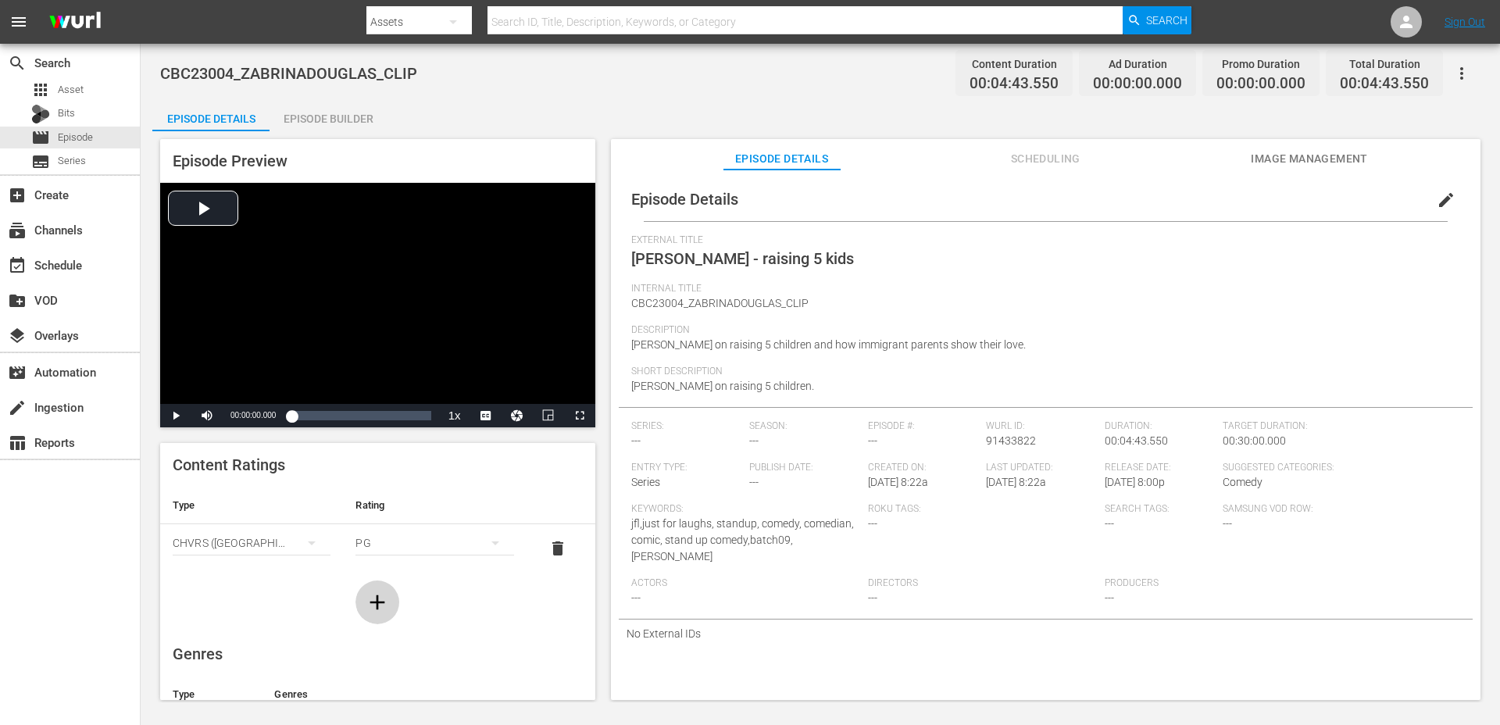
click at [368, 587] on button "button" at bounding box center [377, 602] width 44 height 44
click at [302, 600] on icon "simple table" at bounding box center [311, 591] width 19 height 19
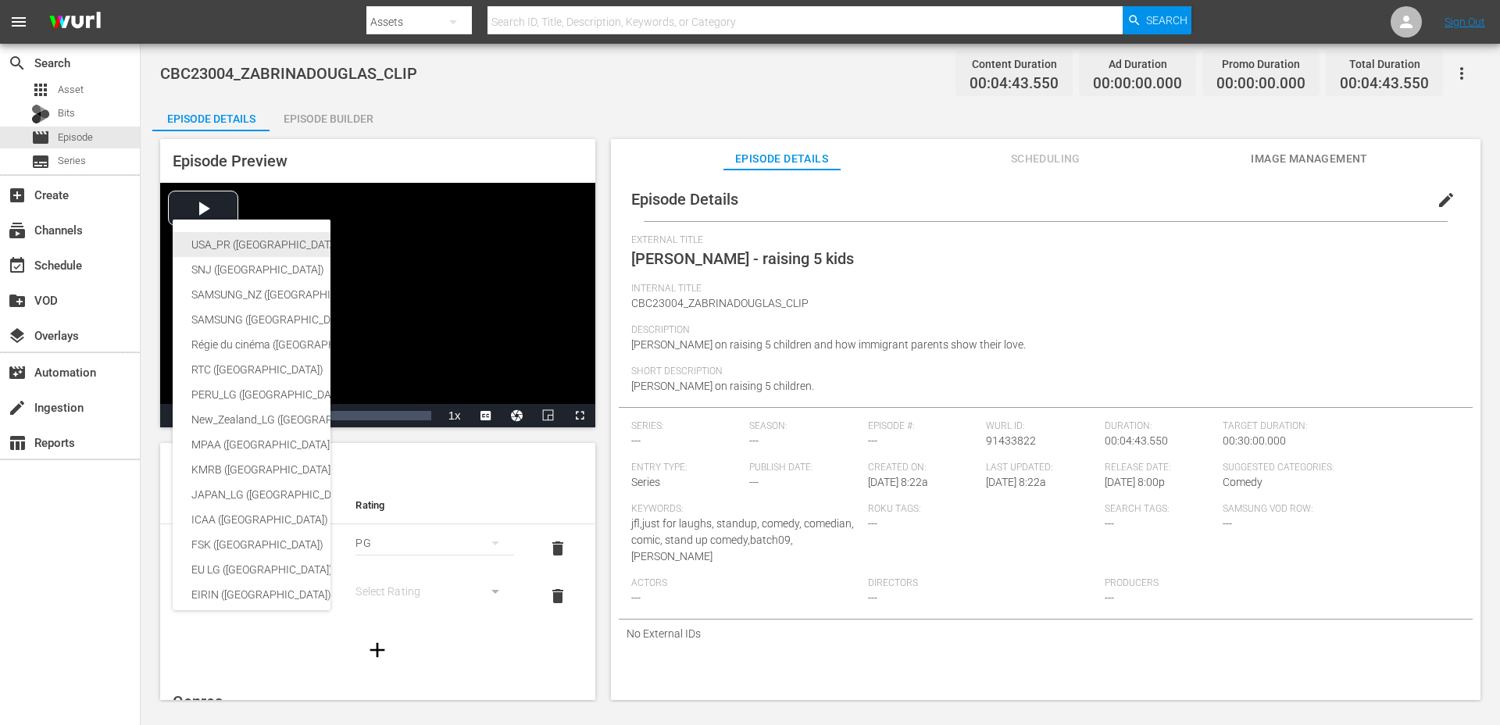
click at [258, 245] on div "USA_PR (United States of America (the))" at bounding box center [382, 244] width 383 height 25
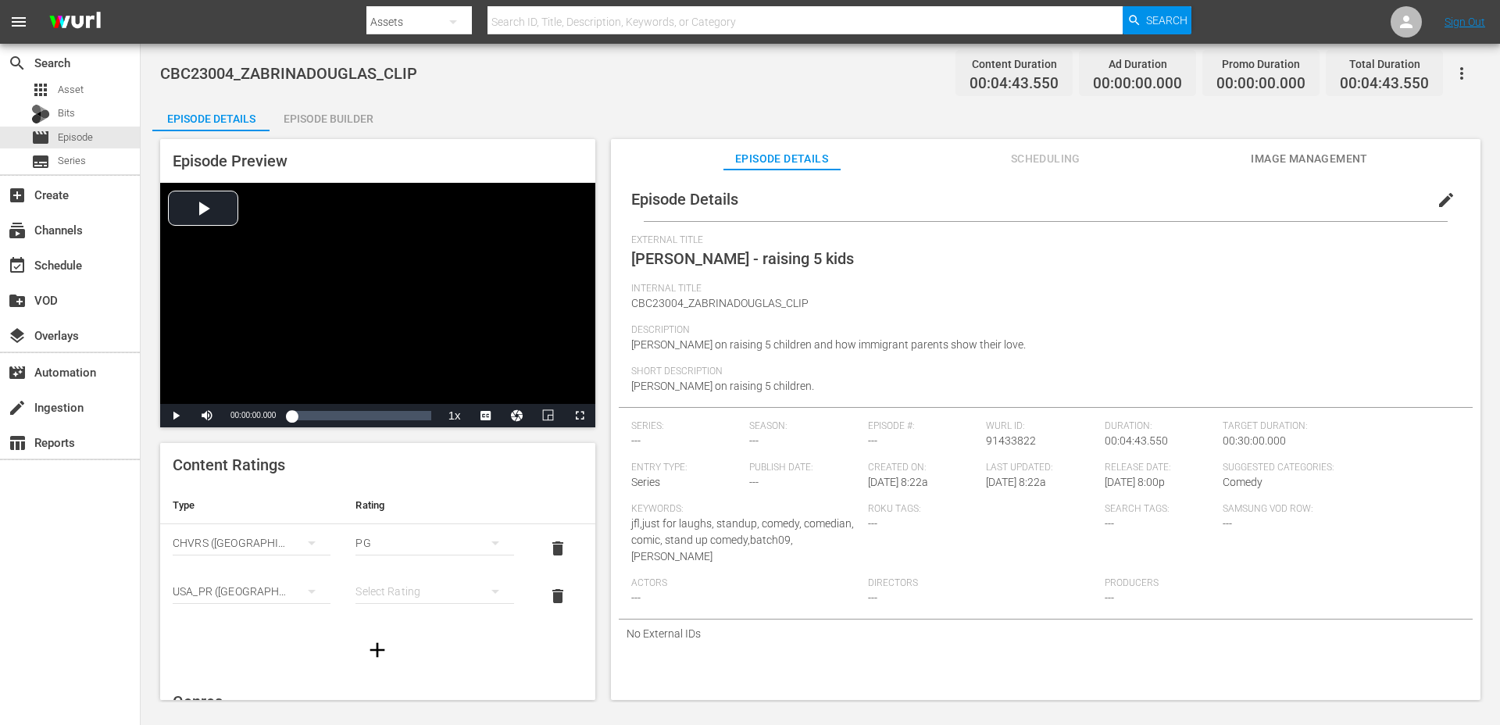
click at [375, 585] on div "simple table" at bounding box center [434, 591] width 158 height 44
click at [386, 540] on div "TVPG" at bounding box center [434, 534] width 120 height 25
click at [1439, 191] on span "edit" at bounding box center [1445, 200] width 19 height 19
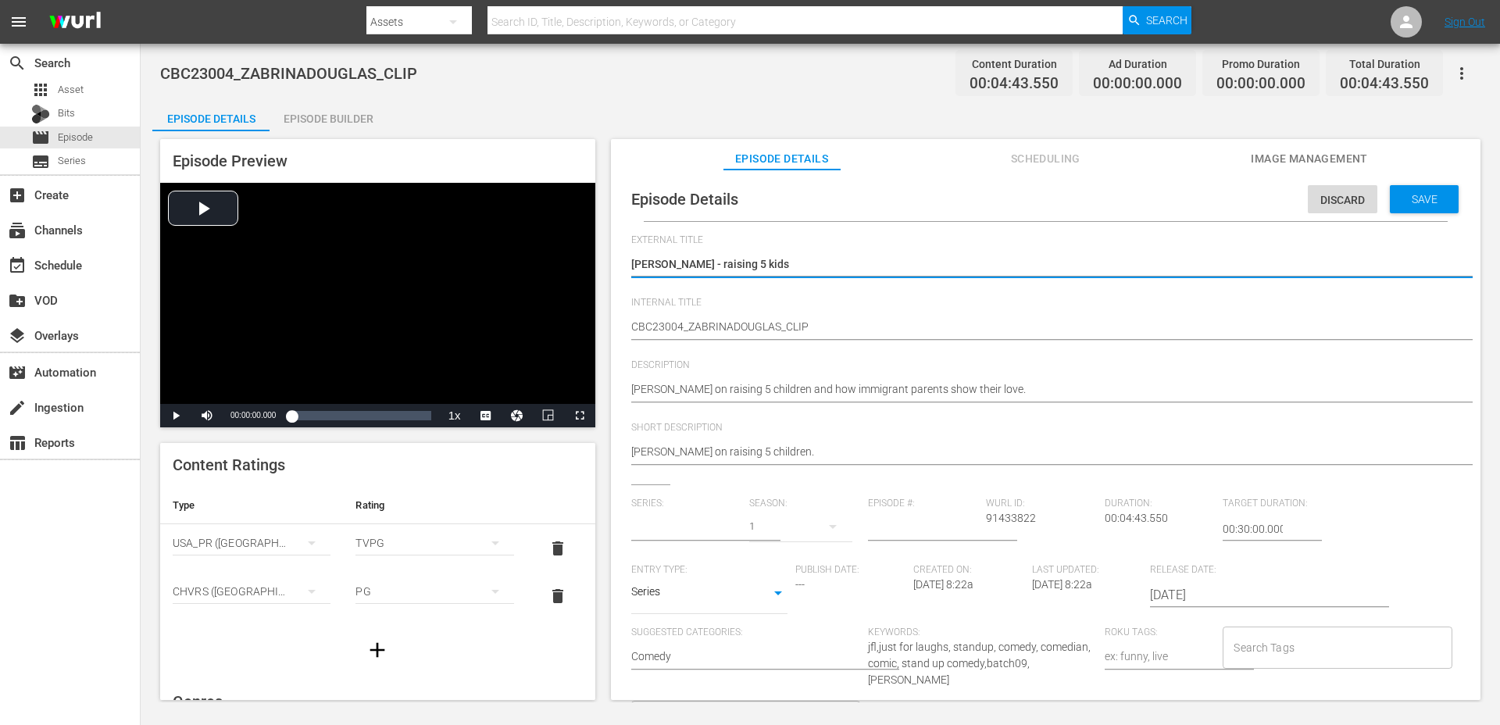
type input "No Series"
click at [682, 601] on body "menu Search By Assets Search ID, Title, Description, Keywords, or Category Sear…" at bounding box center [750, 362] width 1500 height 725
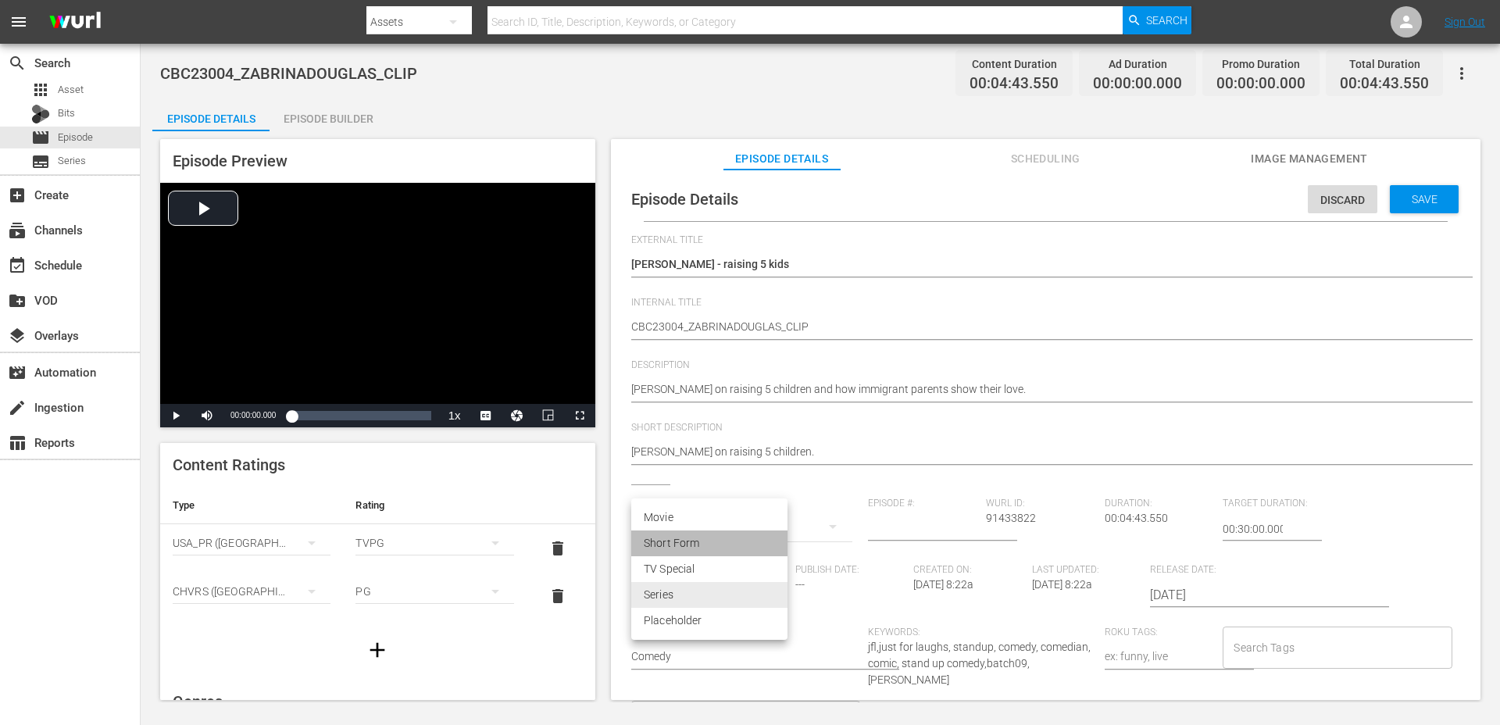
click at [684, 553] on li "Short Form" at bounding box center [709, 543] width 156 height 26
type input "SHORT_FORM_VIDEO"
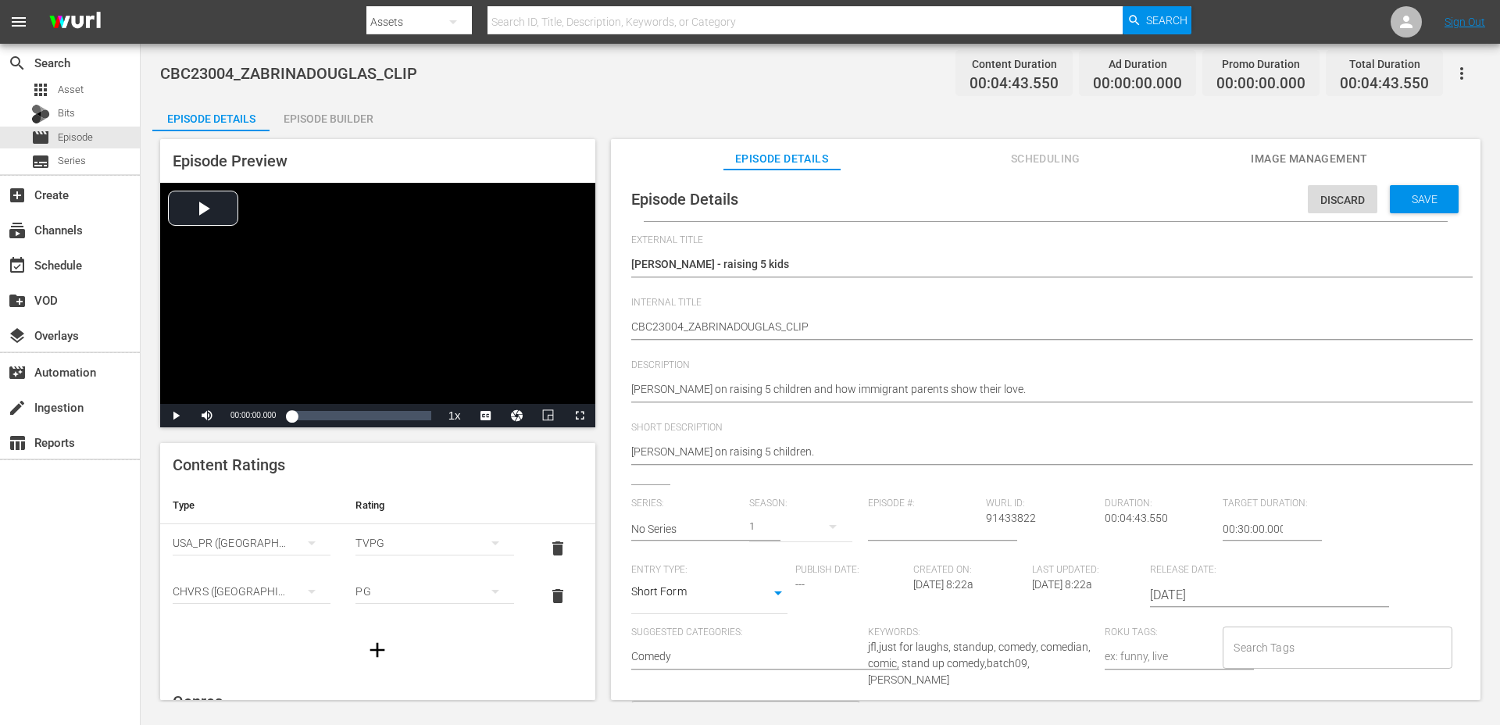
click at [1276, 653] on input "Search Tags" at bounding box center [1324, 647] width 191 height 28
type input "2023"
type input "zabrina douglas"
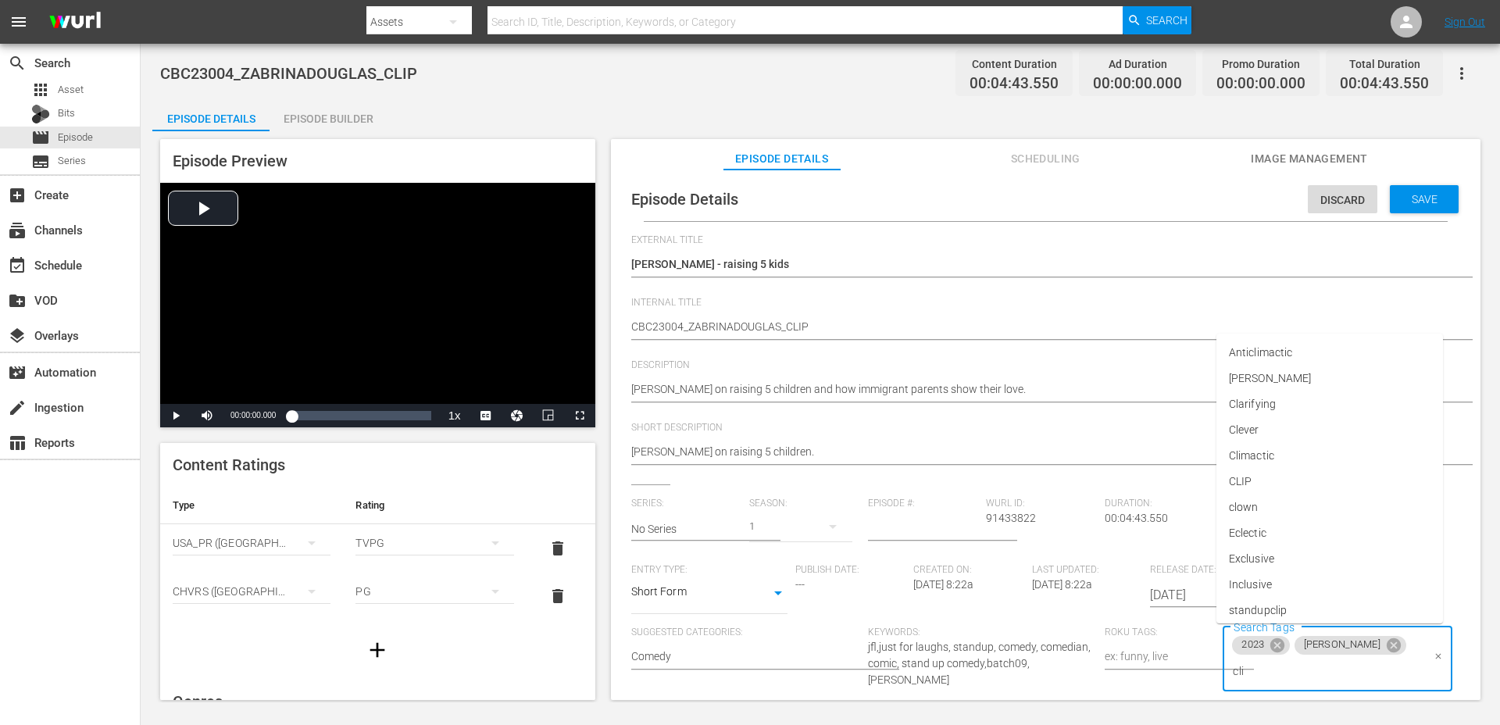
type input "clip"
type input "bat"
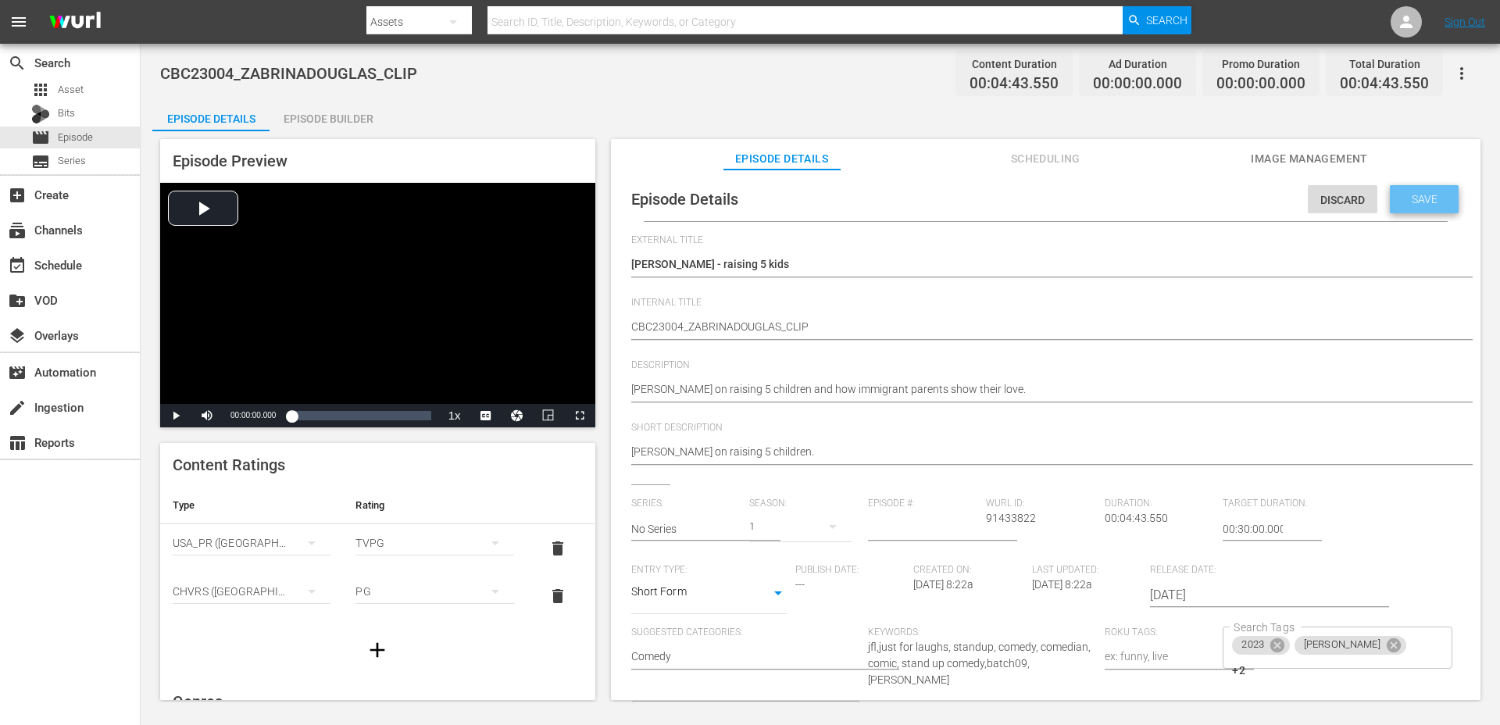
click at [1443, 187] on div "Save" at bounding box center [1423, 199] width 69 height 28
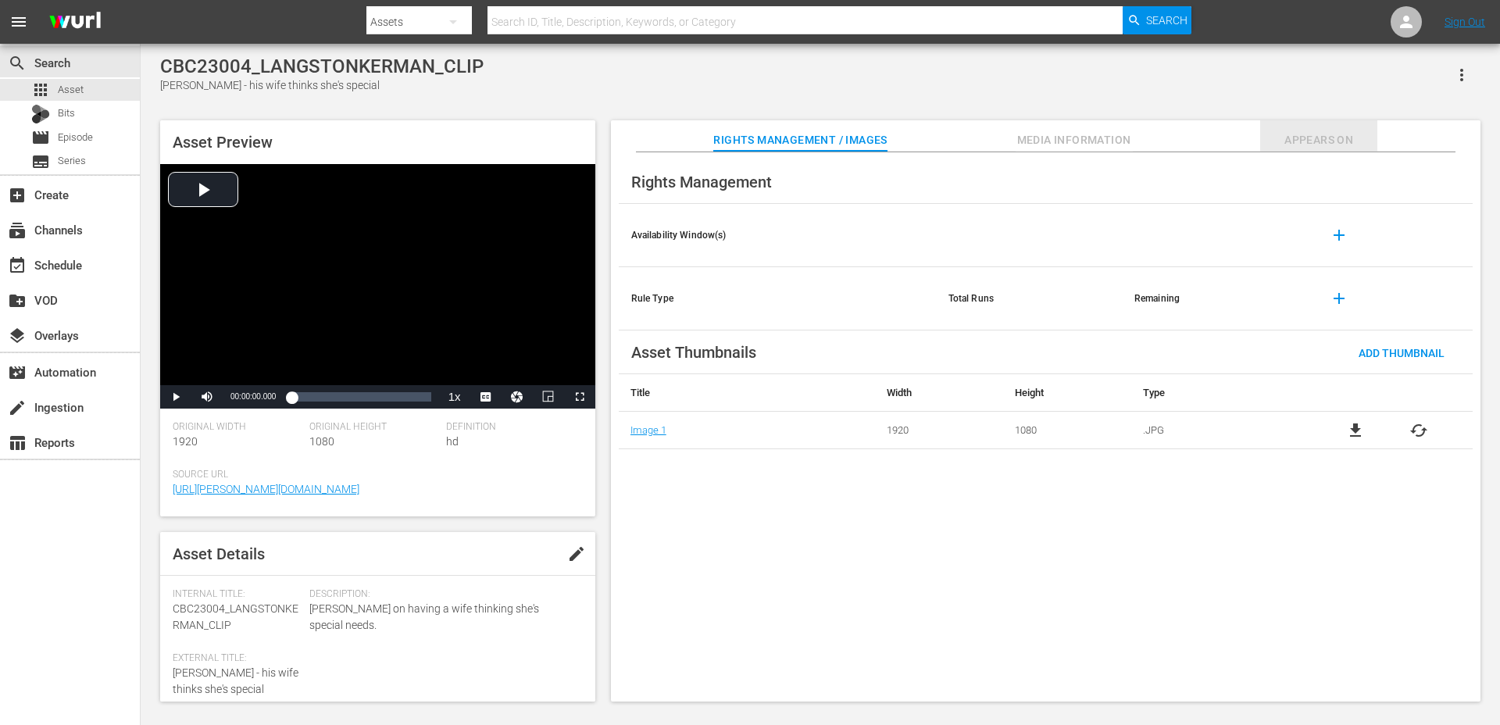
click at [1296, 141] on span "Appears On" at bounding box center [1318, 140] width 117 height 20
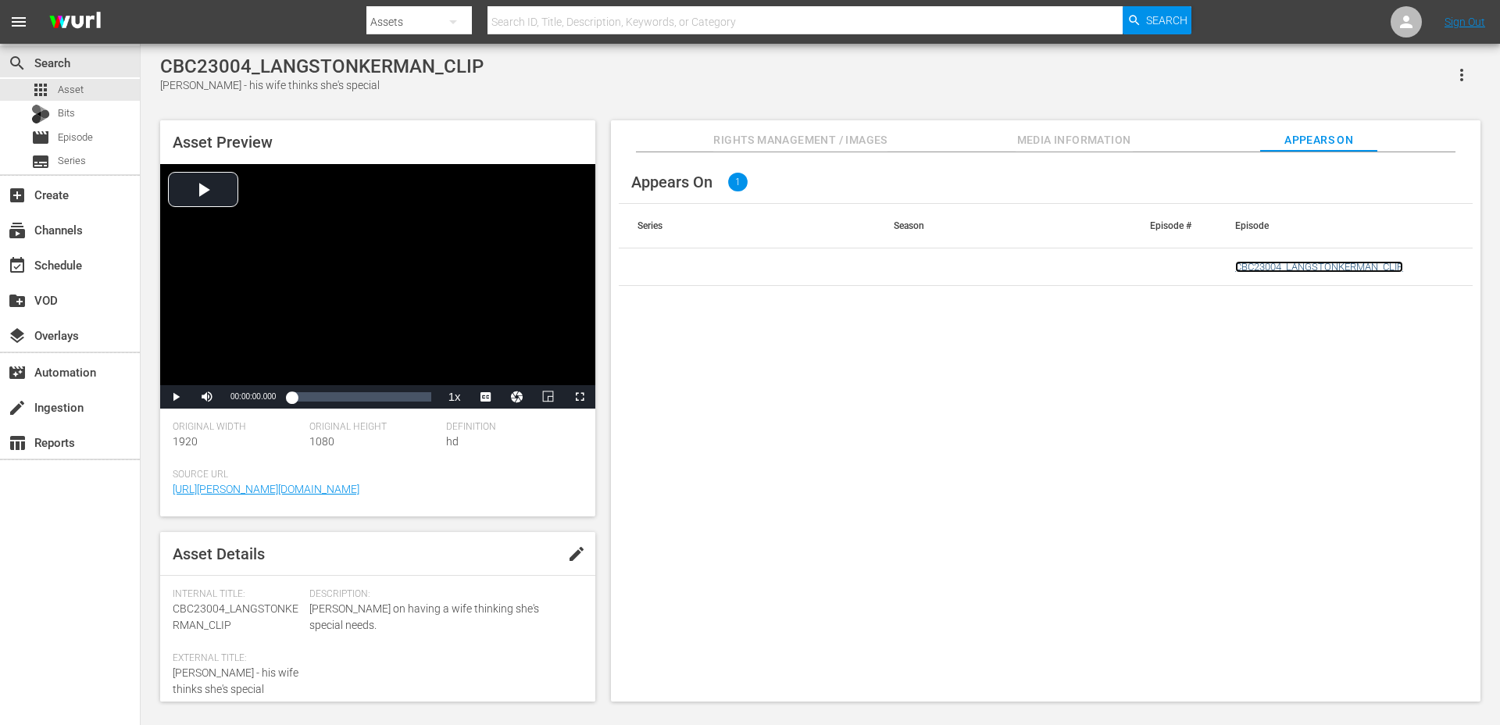
click at [1361, 265] on link "CBC23004_LANGSTONKERMAN_CLIP" at bounding box center [1319, 267] width 168 height 12
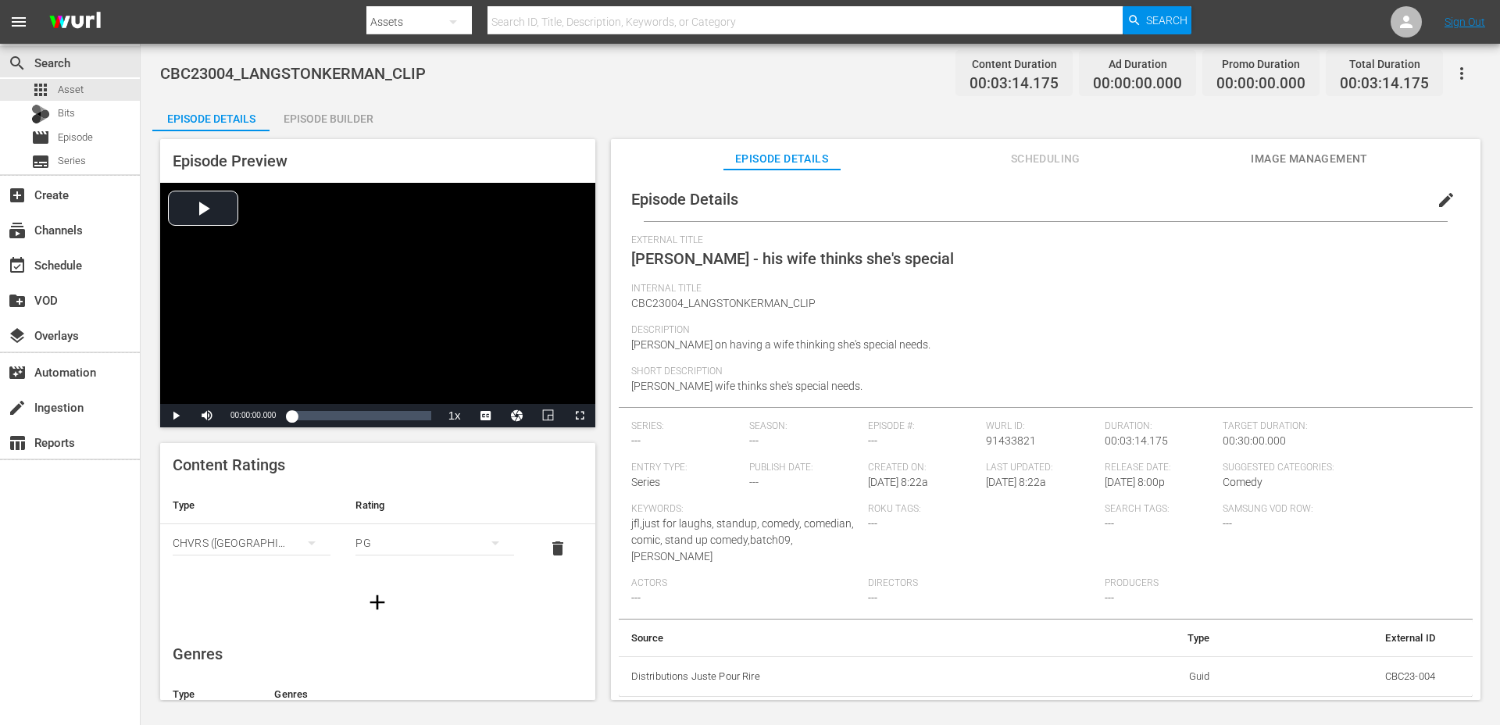
click at [371, 586] on button "button" at bounding box center [377, 602] width 44 height 44
click at [293, 593] on button "simple table" at bounding box center [311, 590] width 37 height 37
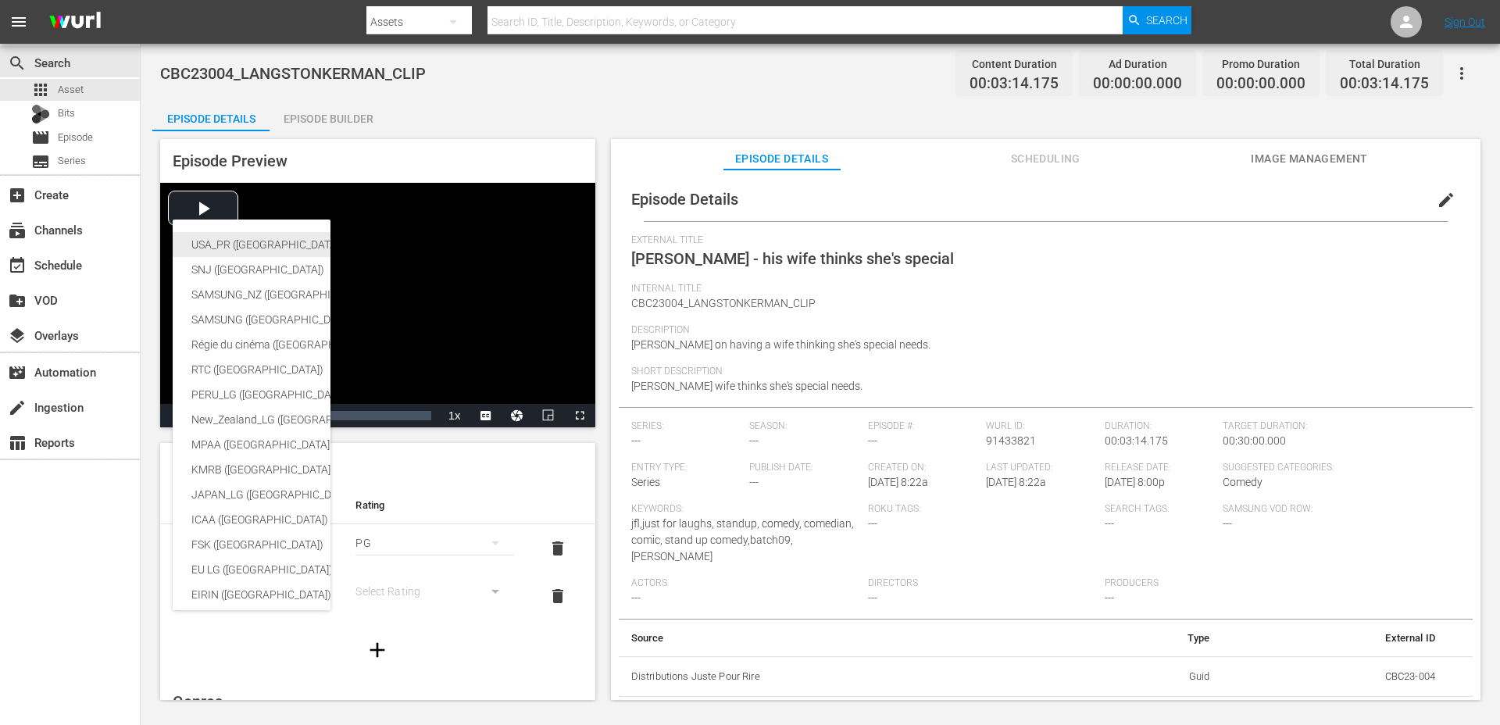
click at [276, 242] on div "USA_PR ([GEOGRAPHIC_DATA] ([GEOGRAPHIC_DATA]))" at bounding box center [382, 244] width 383 height 25
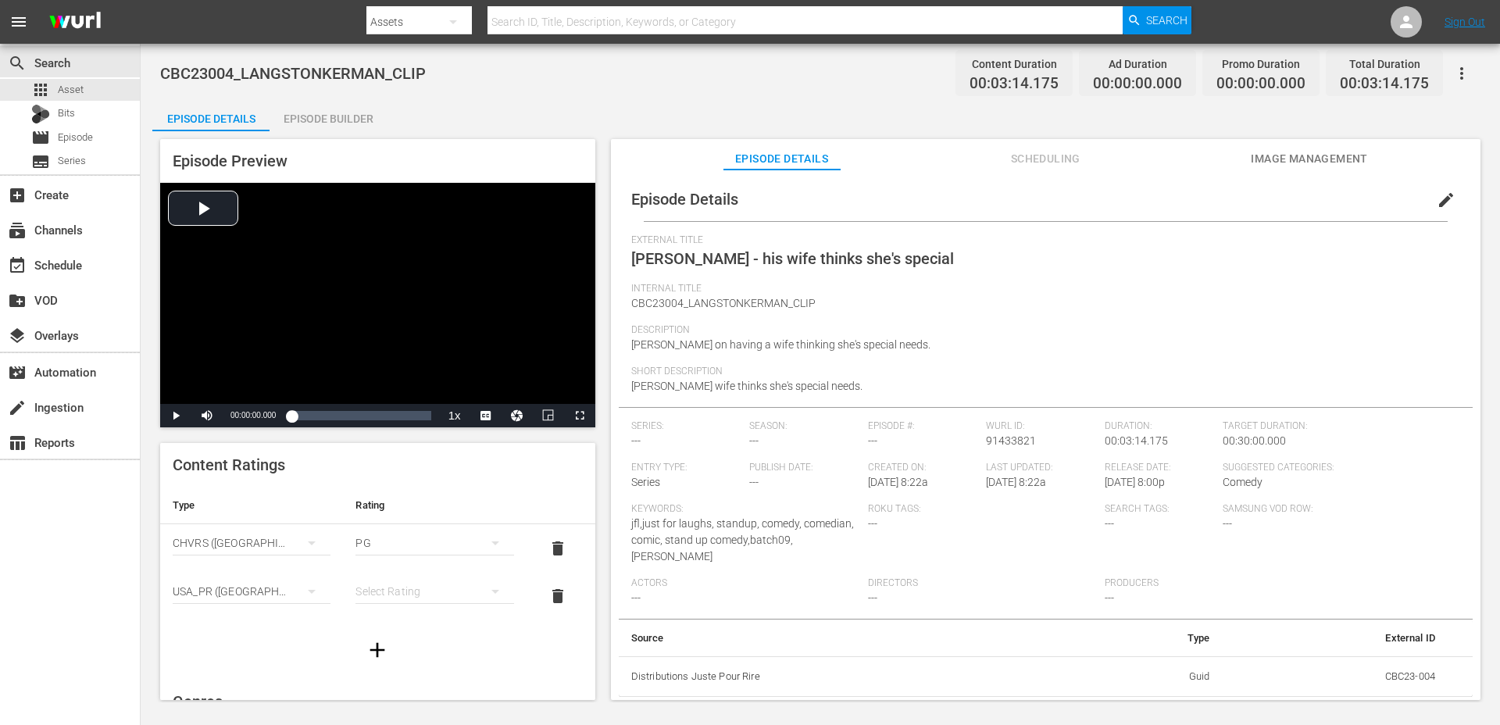
click at [369, 589] on div "simple table" at bounding box center [434, 591] width 158 height 44
click at [414, 533] on div "TVPG" at bounding box center [434, 534] width 120 height 25
click at [1440, 204] on span "edit" at bounding box center [1445, 200] width 19 height 19
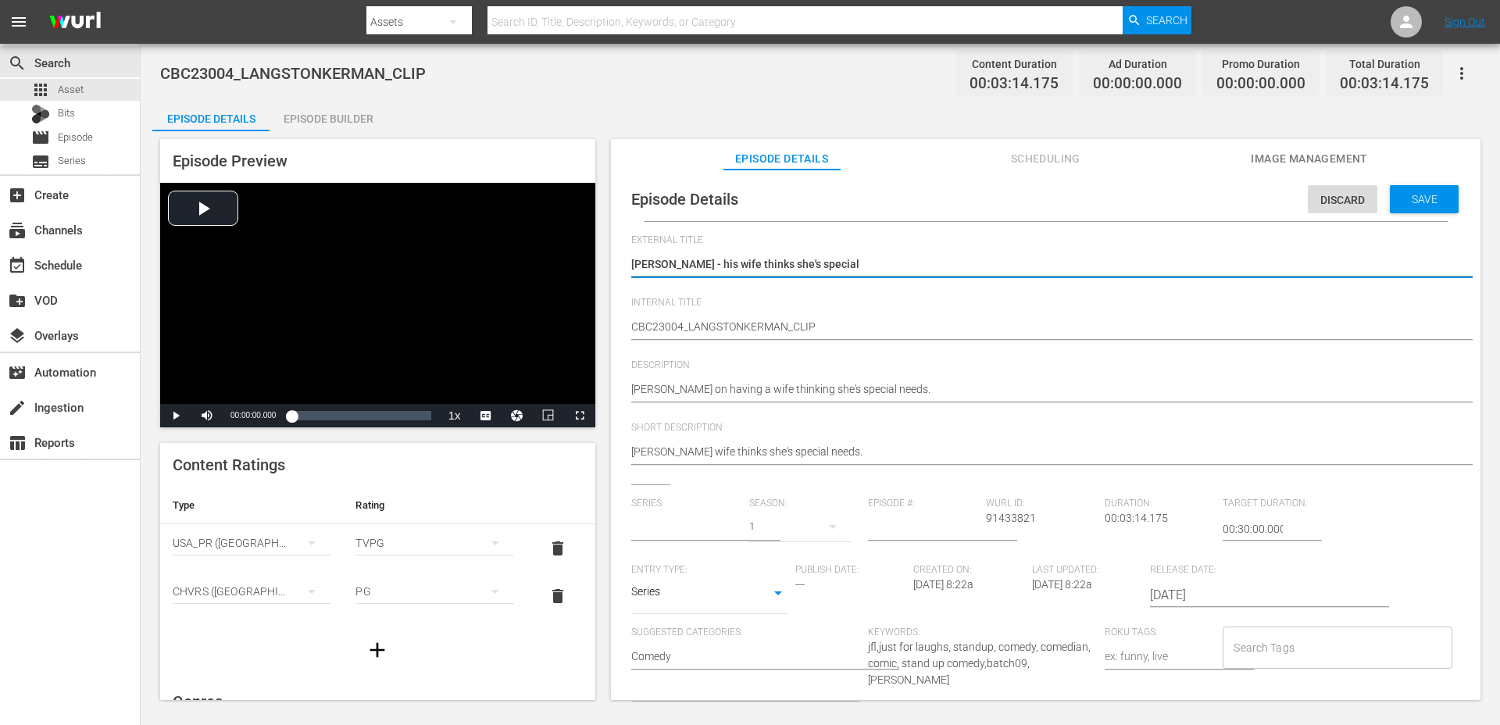
type input "No Series"
click at [679, 612] on div "Series SERIES" at bounding box center [709, 594] width 156 height 37
click at [690, 589] on body "menu Search By Assets Search ID, Title, Description, Keywords, or Category Sear…" at bounding box center [750, 362] width 1500 height 725
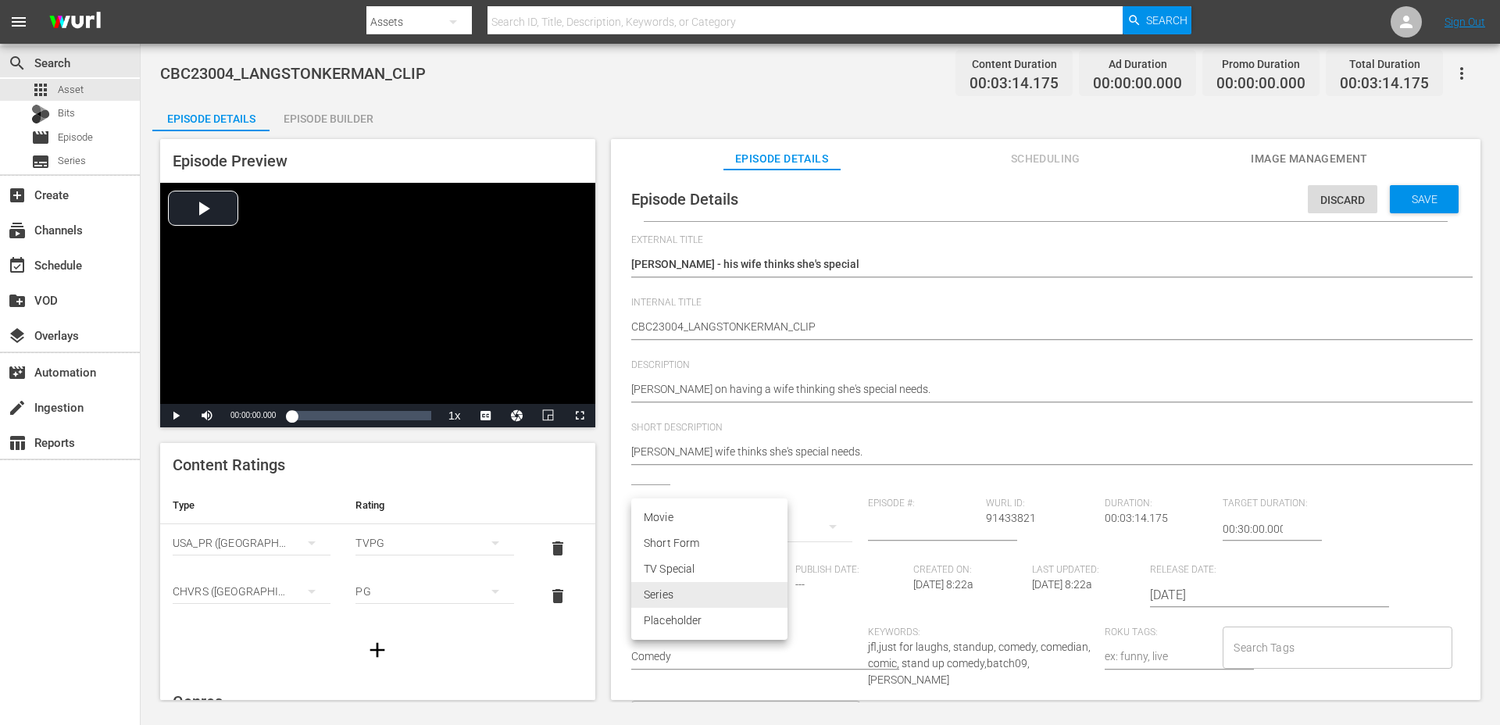
click at [694, 544] on li "Short Form" at bounding box center [709, 543] width 156 height 26
type input "SHORT_FORM_VIDEO"
click at [1283, 652] on input "Search Tags" at bounding box center [1324, 647] width 191 height 28
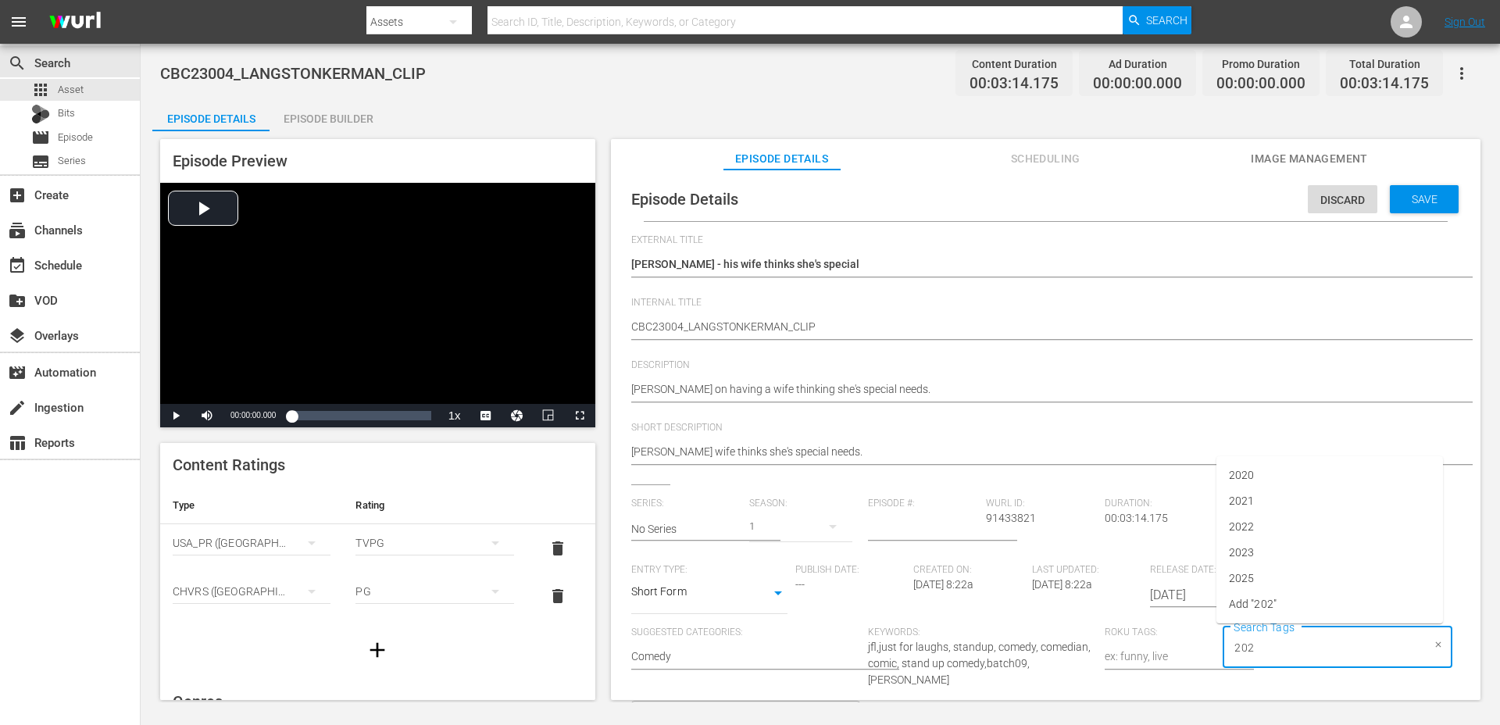
type input "2023"
type input "[PERSON_NAME]"
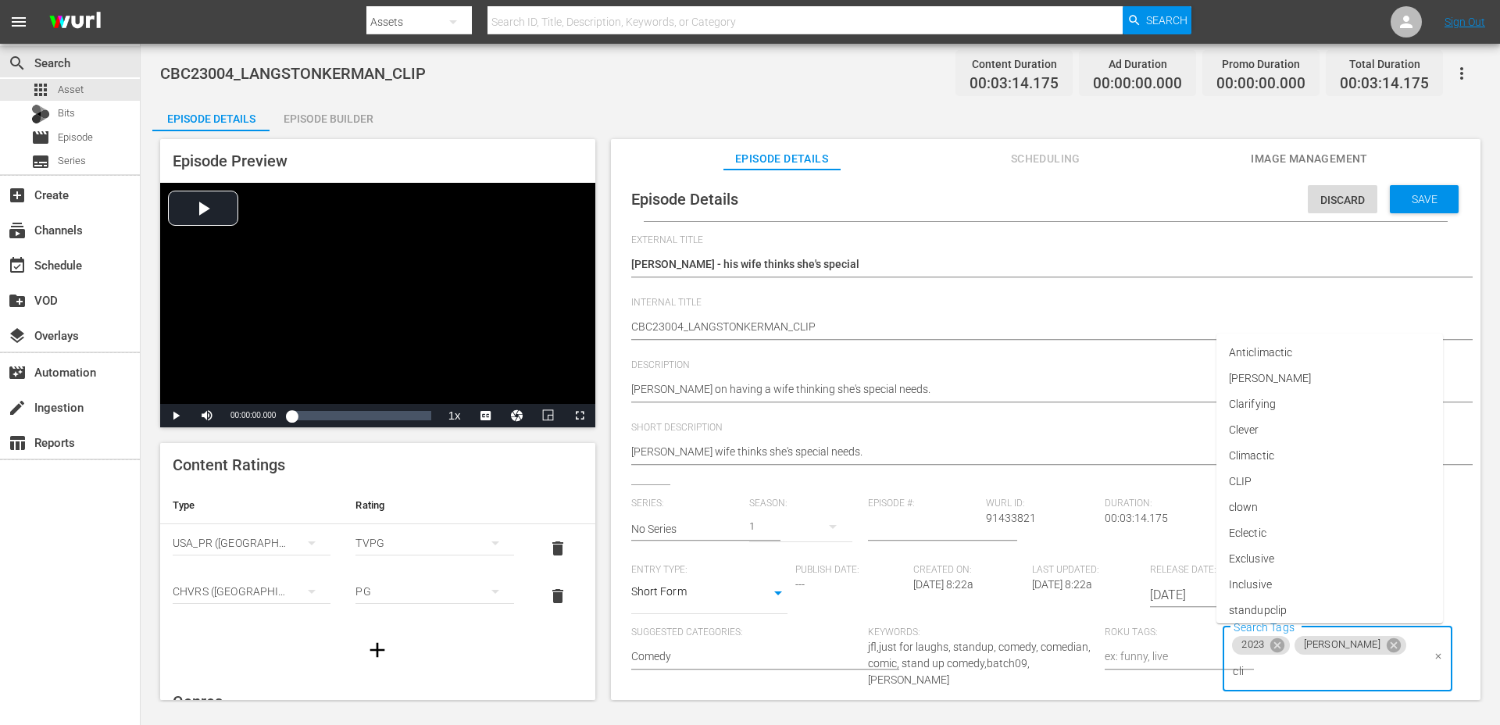
type input "clip"
click at [1325, 589] on li "standupclip" at bounding box center [1329, 578] width 226 height 26
type input "bat"
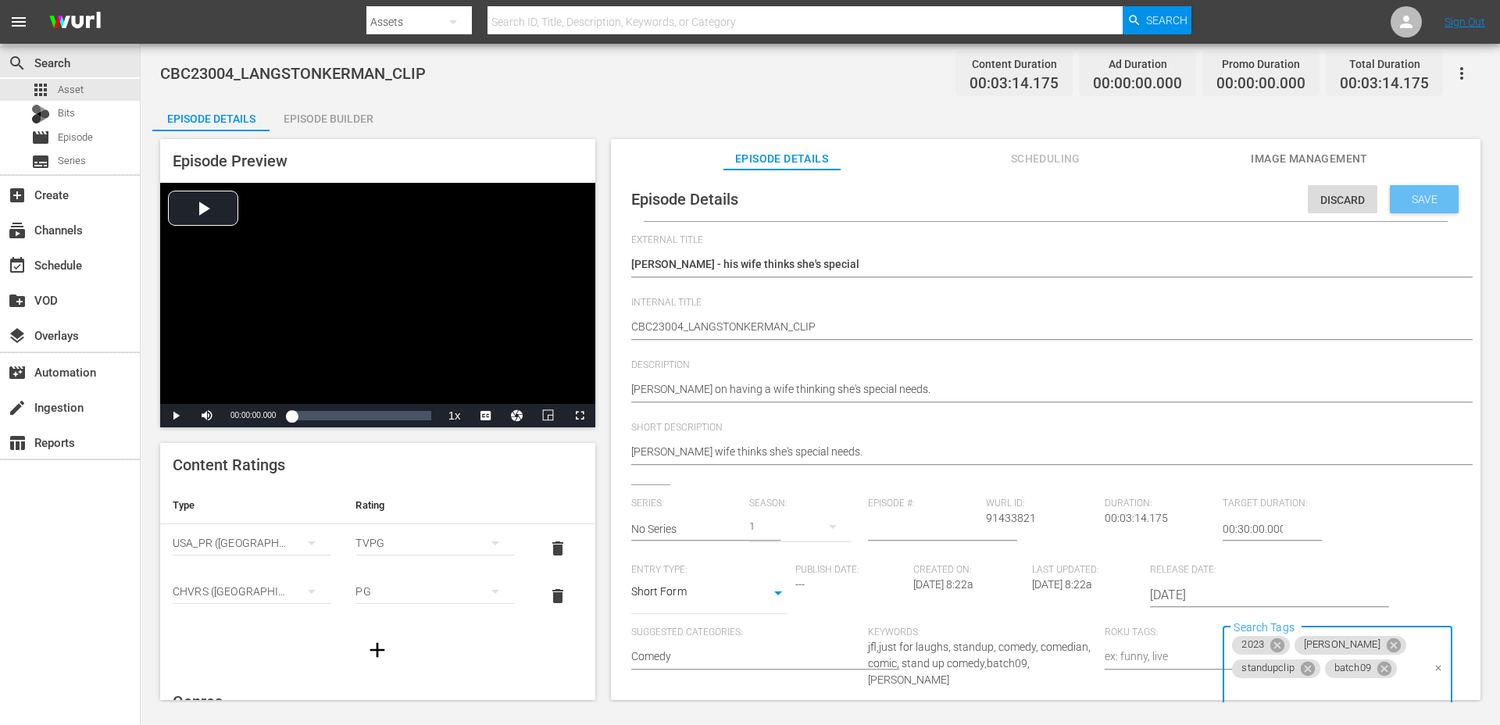
click at [1429, 204] on span "Save" at bounding box center [1424, 199] width 51 height 12
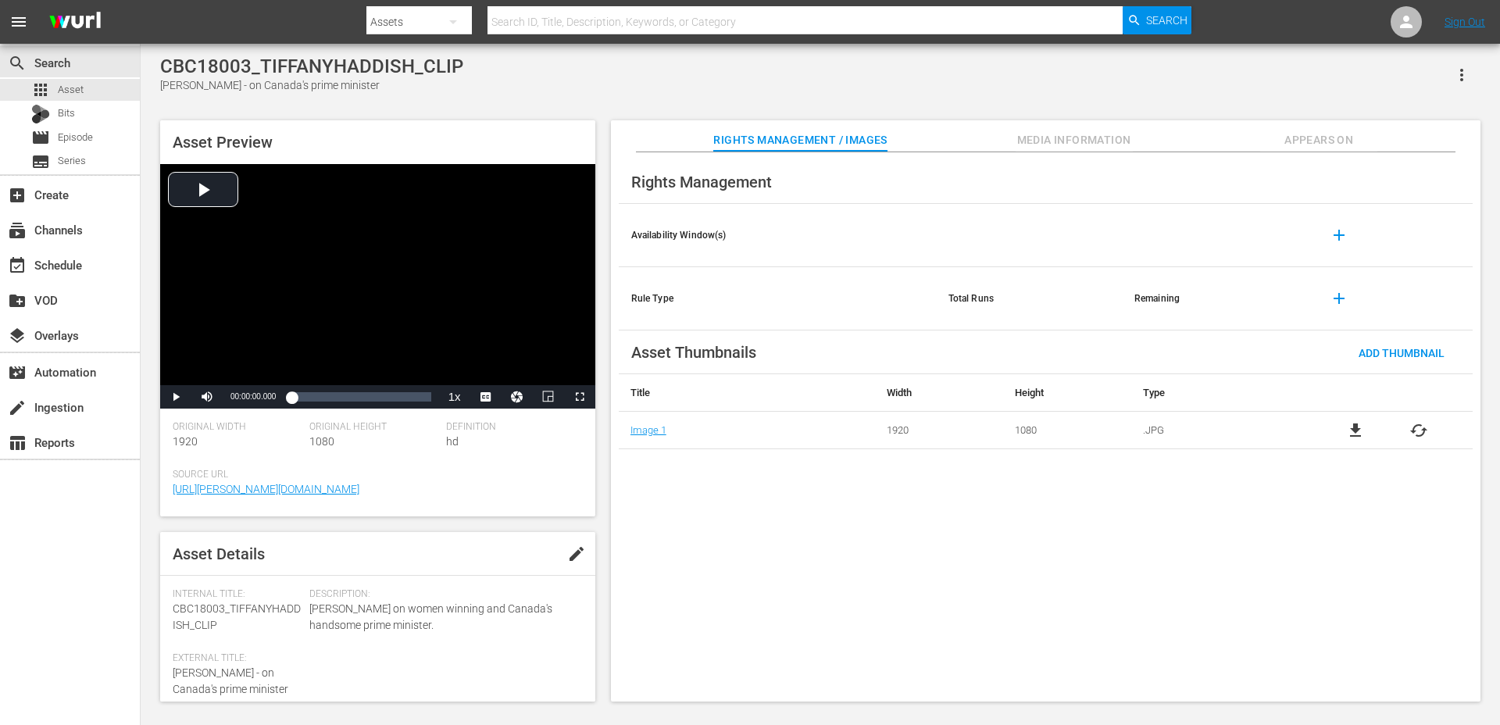
click at [1303, 132] on span "Appears On" at bounding box center [1318, 140] width 117 height 20
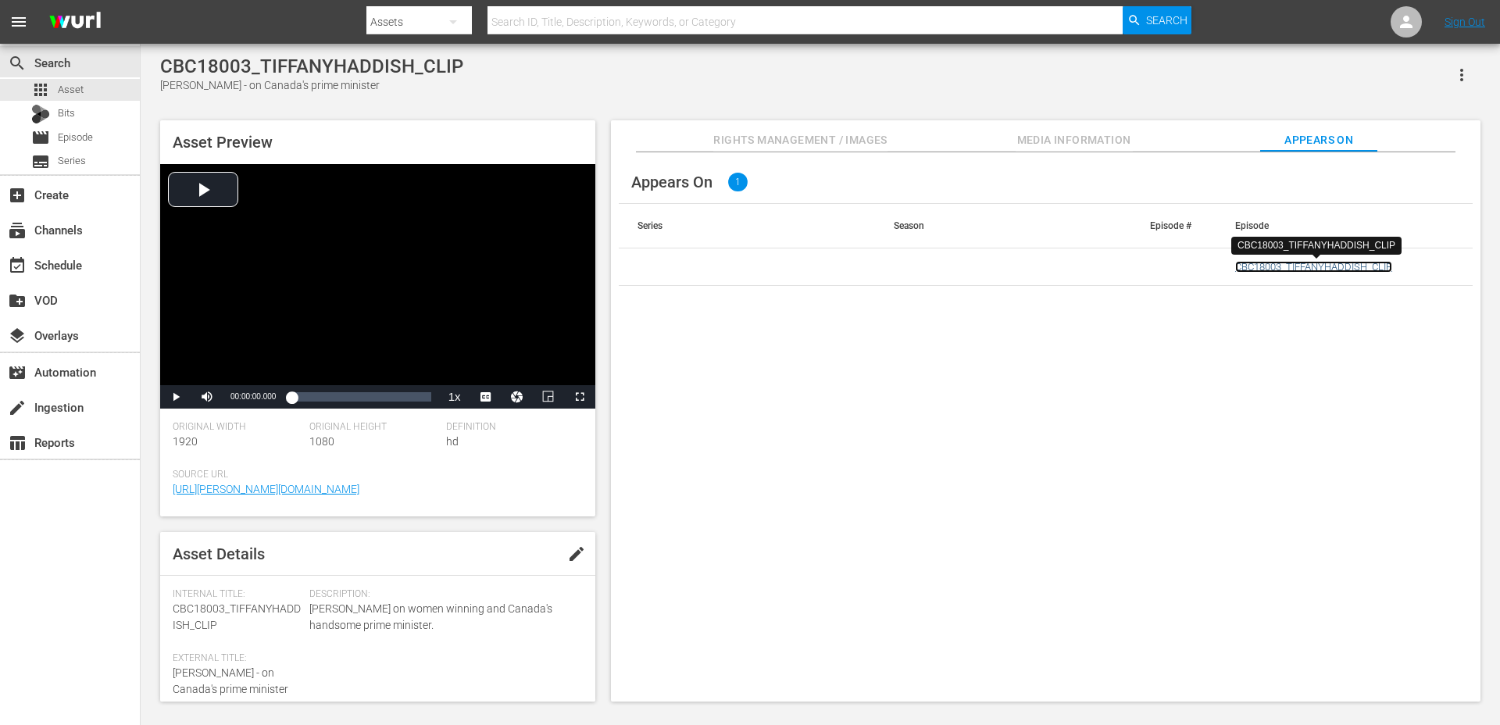
click at [1293, 269] on link "CBC18003_TIFFANYHADDISH_CLIP" at bounding box center [1313, 267] width 157 height 12
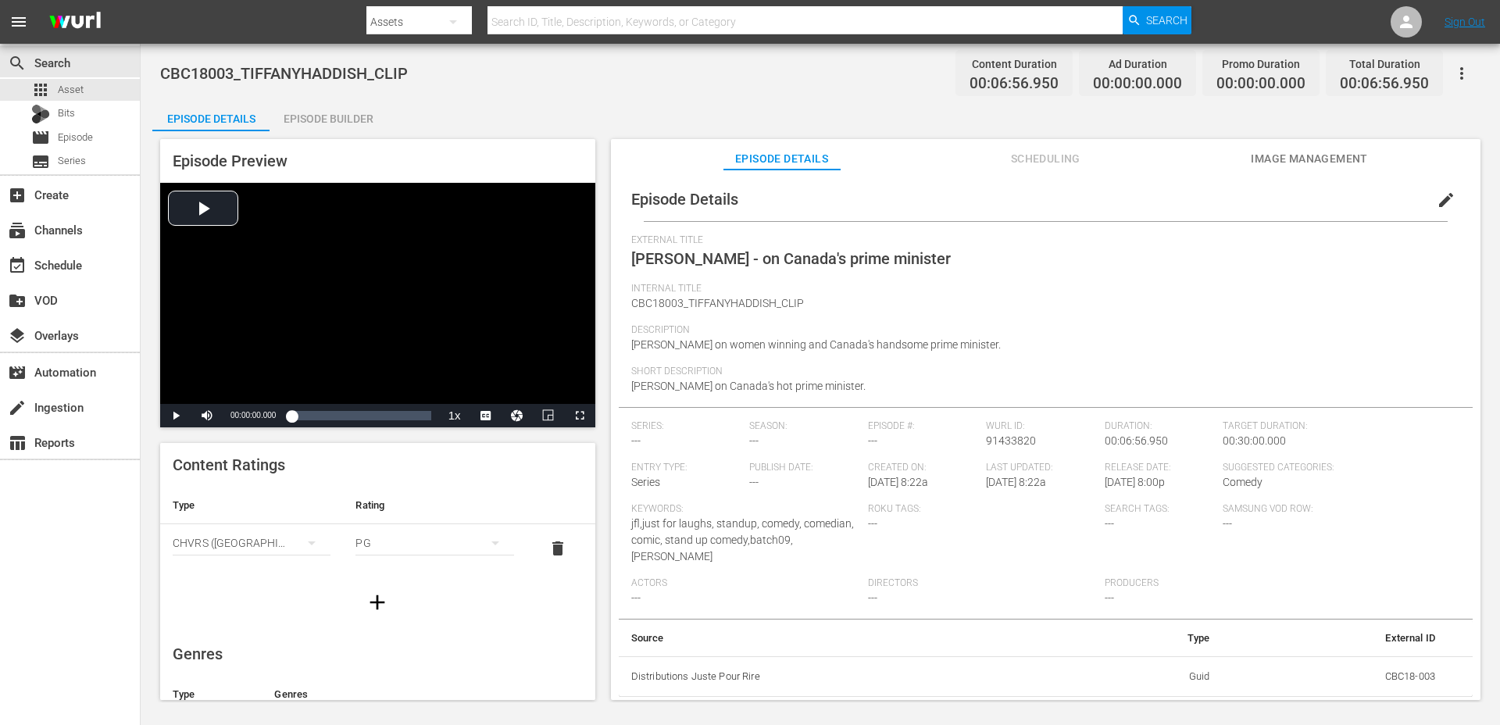
click at [376, 610] on icon "button" at bounding box center [377, 602] width 25 height 25
click at [305, 589] on icon "simple table" at bounding box center [311, 591] width 19 height 19
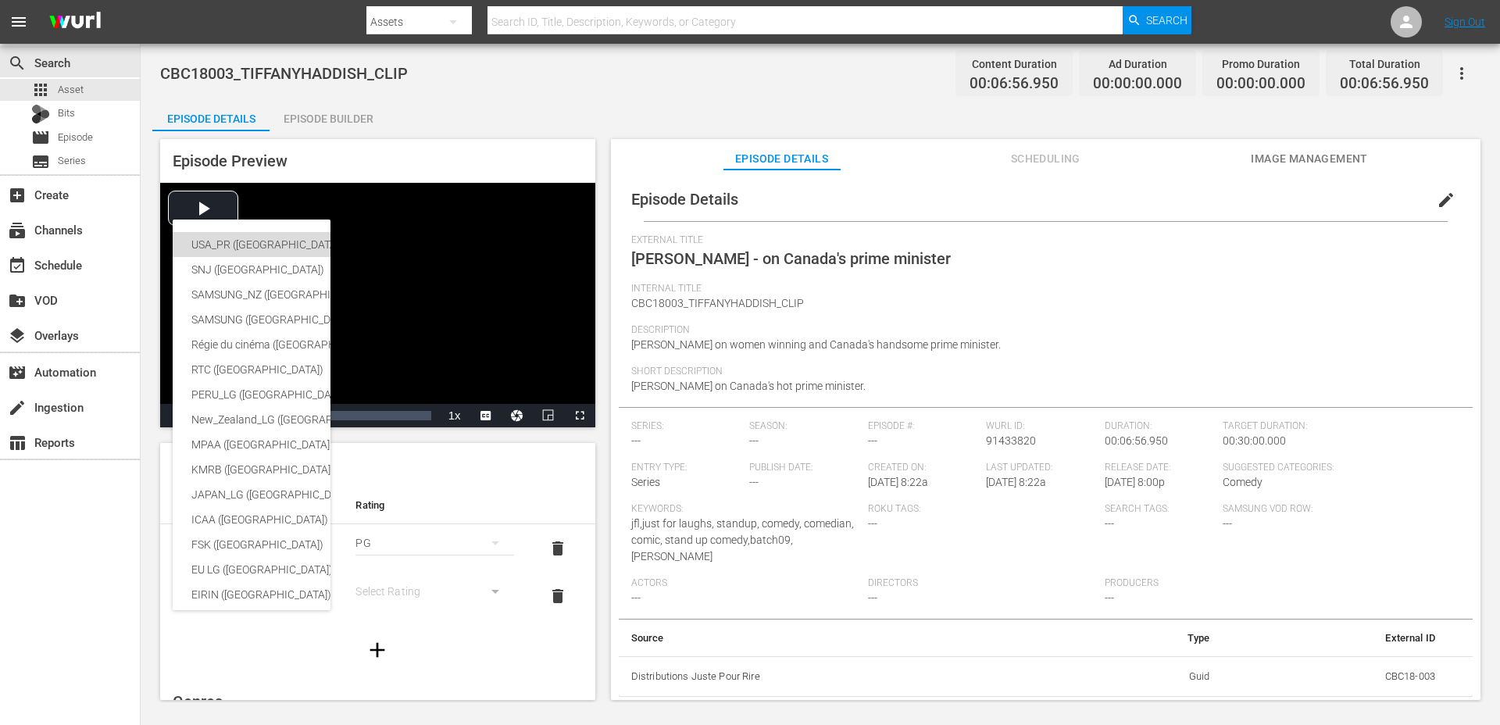
click at [276, 248] on div "USA_PR ([GEOGRAPHIC_DATA] ([GEOGRAPHIC_DATA]))" at bounding box center [382, 244] width 383 height 25
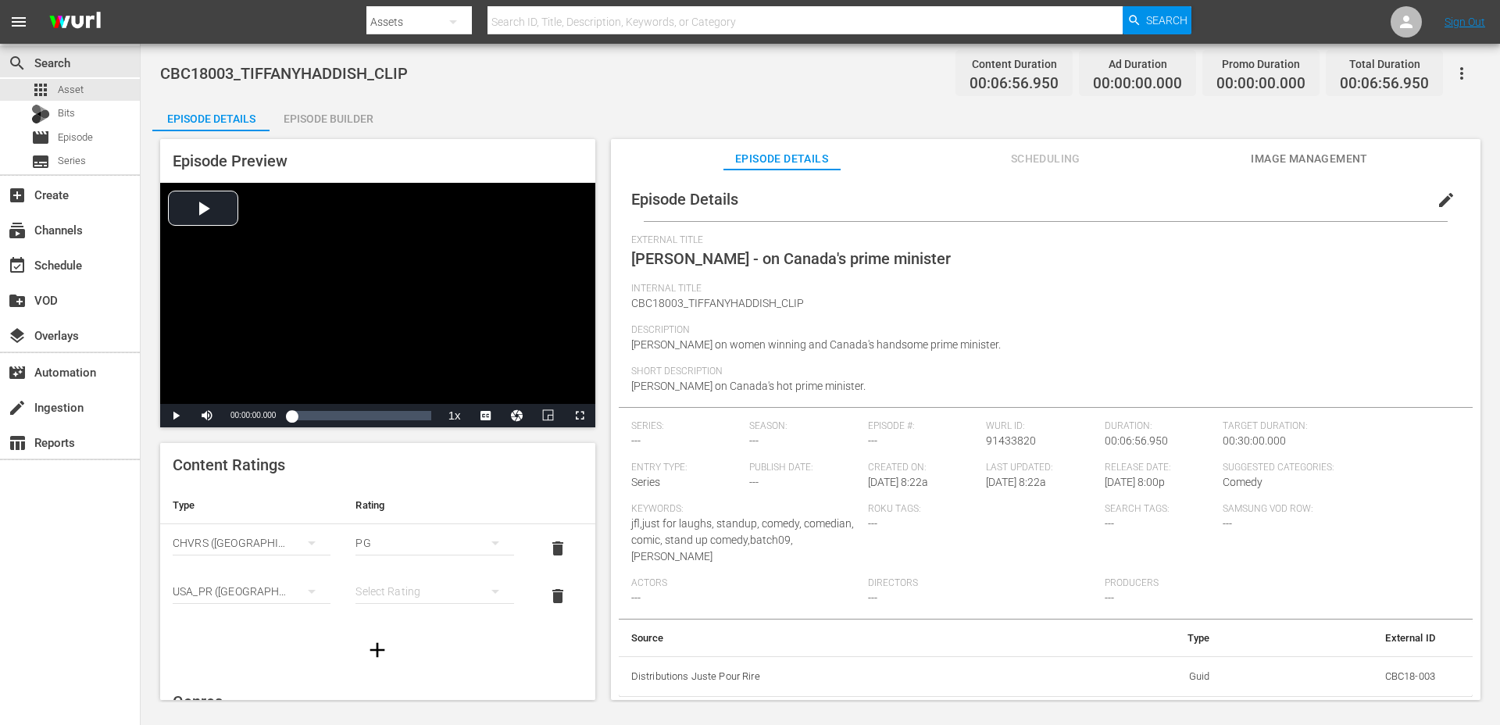
click at [370, 593] on div "simple table" at bounding box center [434, 591] width 158 height 44
click at [402, 526] on div "TVPG" at bounding box center [434, 534] width 120 height 25
click at [1439, 203] on span "edit" at bounding box center [1445, 200] width 19 height 19
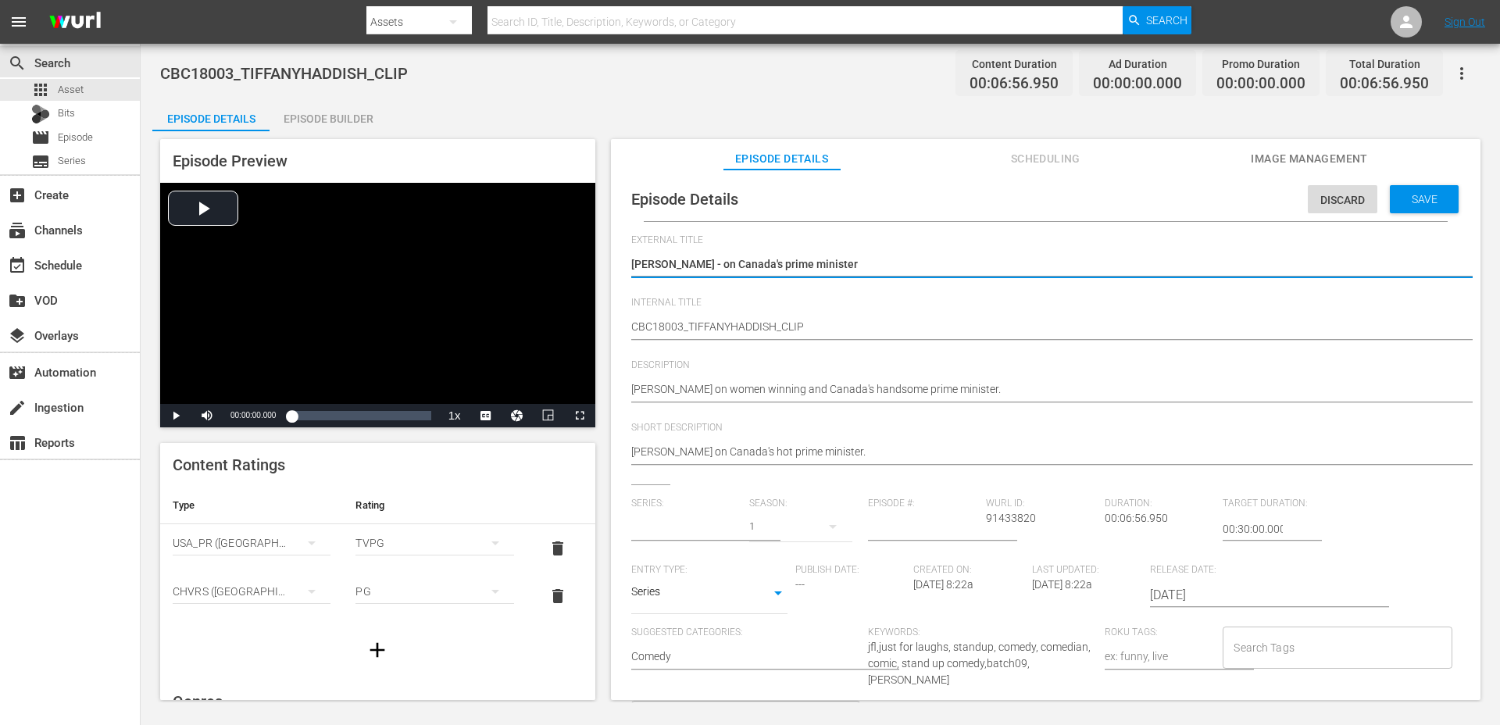
click at [679, 604] on body "menu Search By Assets Search ID, Title, Description, Keywords, or Category Sear…" at bounding box center [750, 362] width 1500 height 725
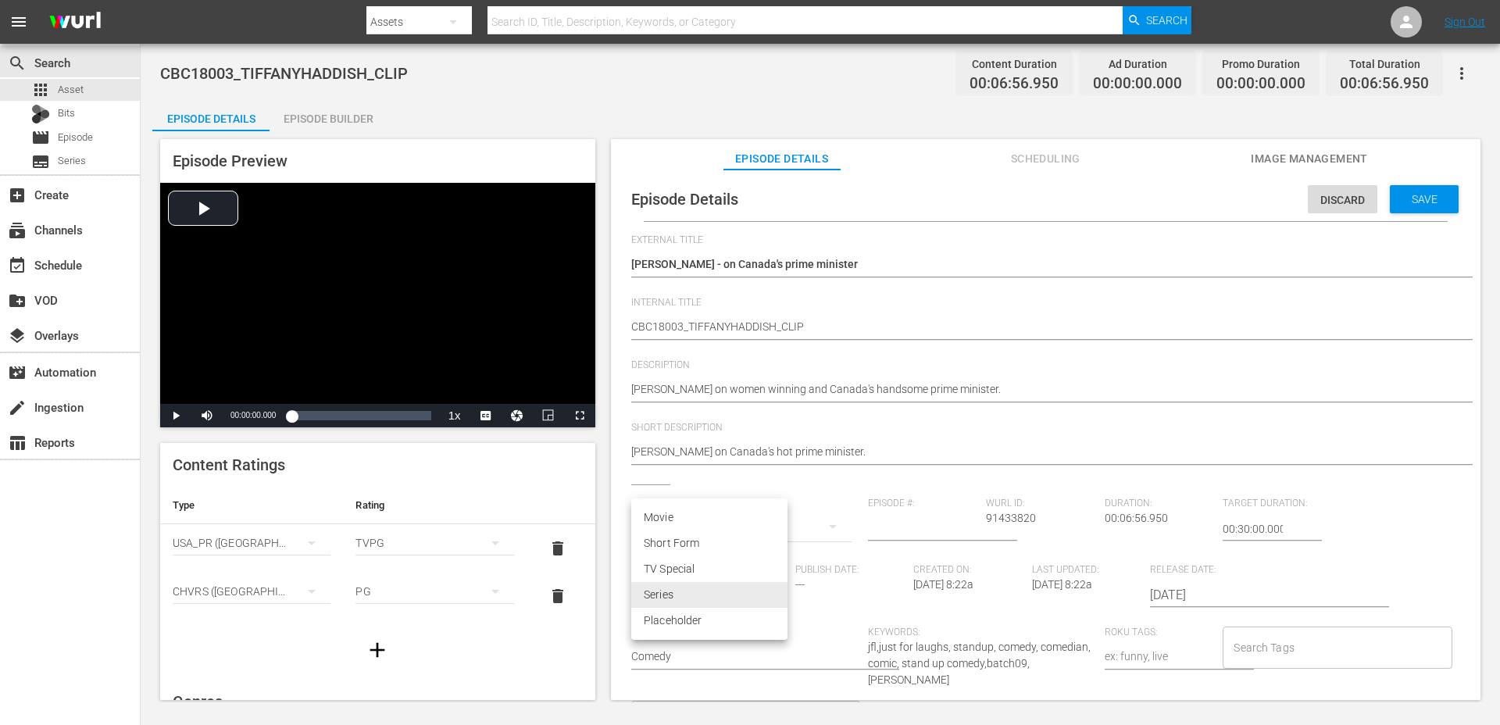
type input "No Series"
click at [692, 549] on li "Short Form" at bounding box center [709, 543] width 156 height 26
type input "SHORT_FORM_VIDEO"
click at [1286, 648] on input "Search Tags" at bounding box center [1324, 647] width 191 height 28
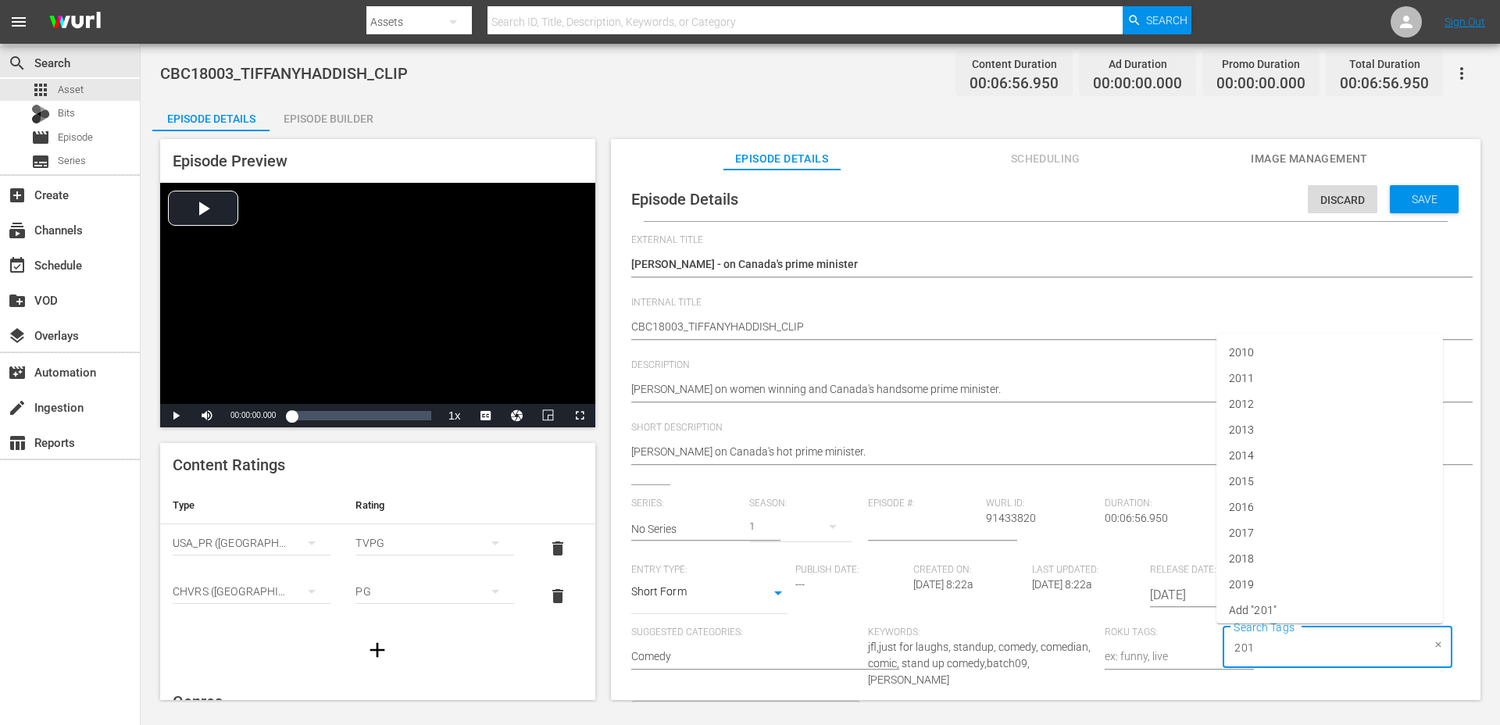
type input "2018"
type input "[PERSON_NAME]"
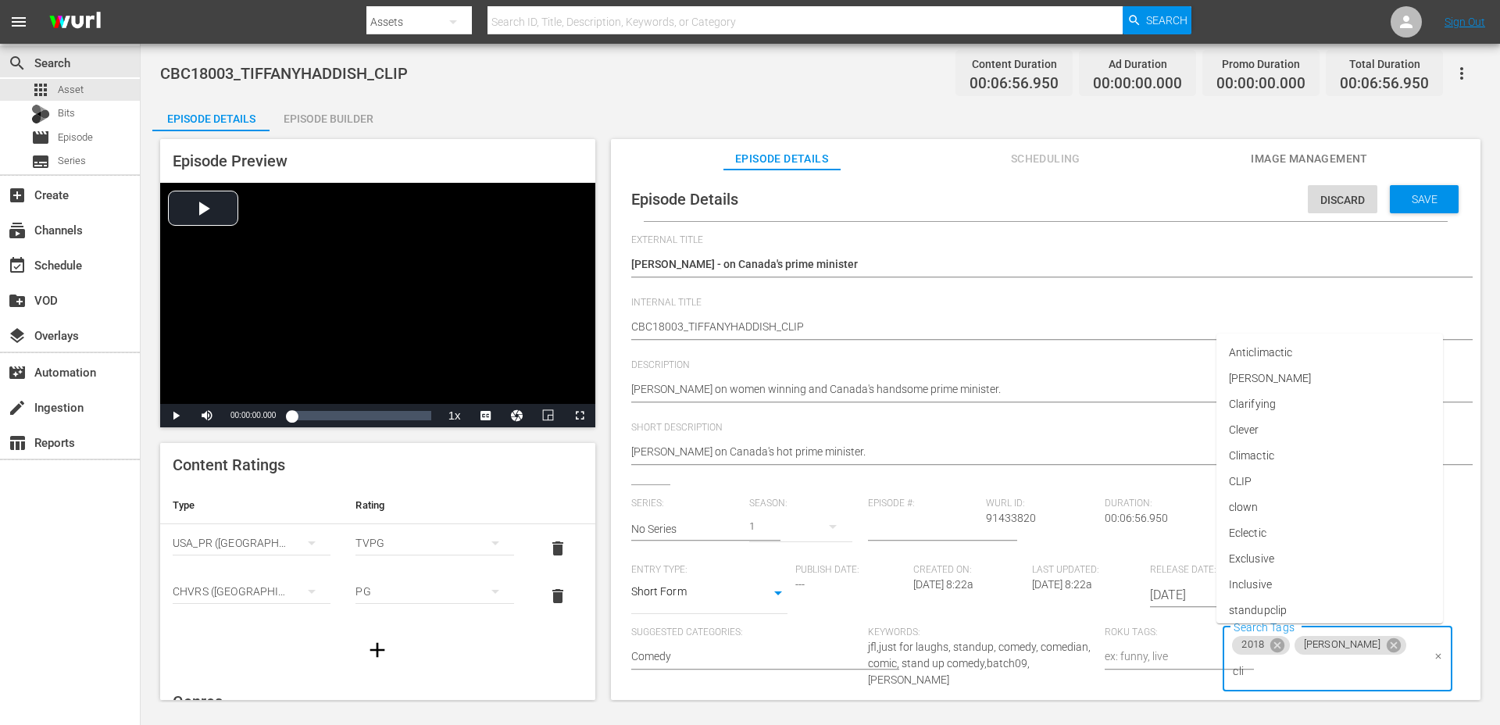
type input "clip"
type input "bat"
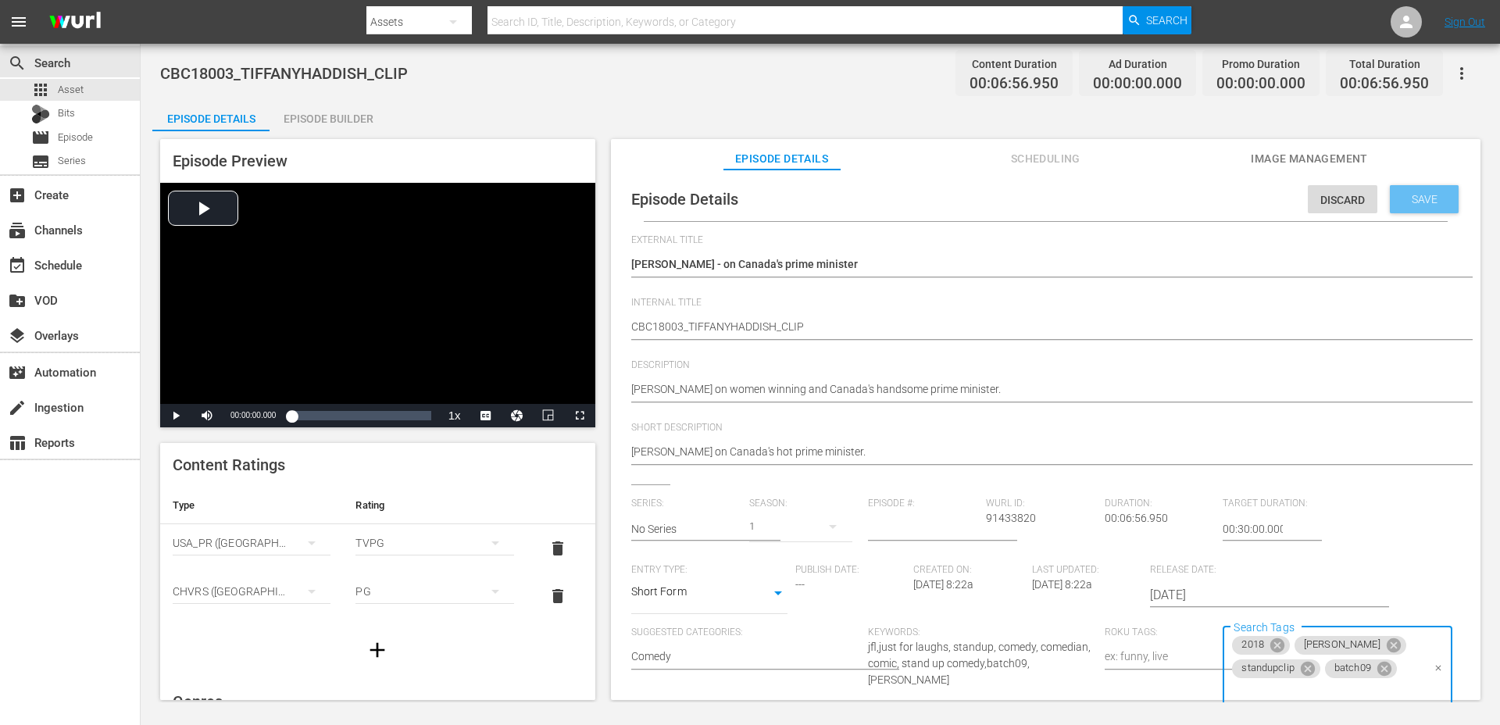
click at [1427, 210] on div "Save" at bounding box center [1423, 199] width 69 height 28
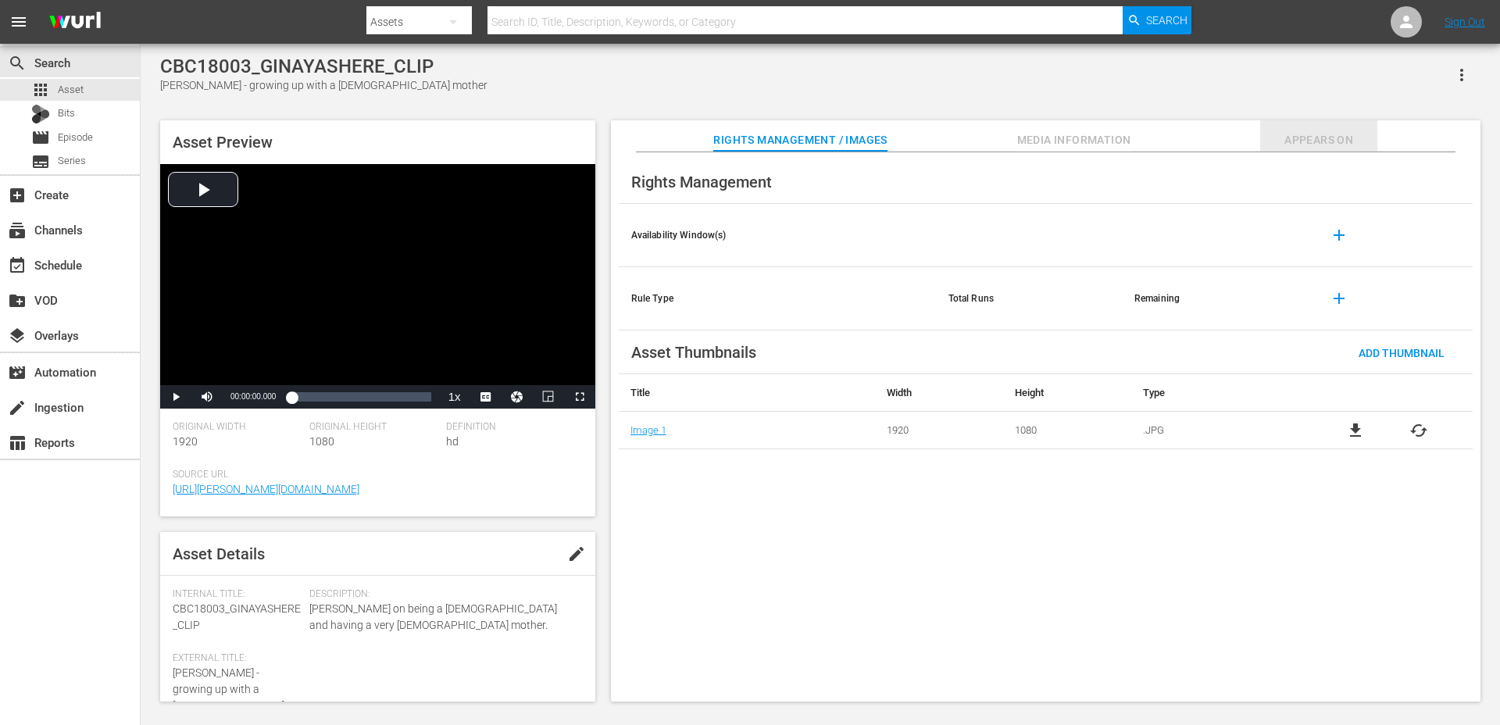
click at [1332, 133] on span "Appears On" at bounding box center [1318, 140] width 117 height 20
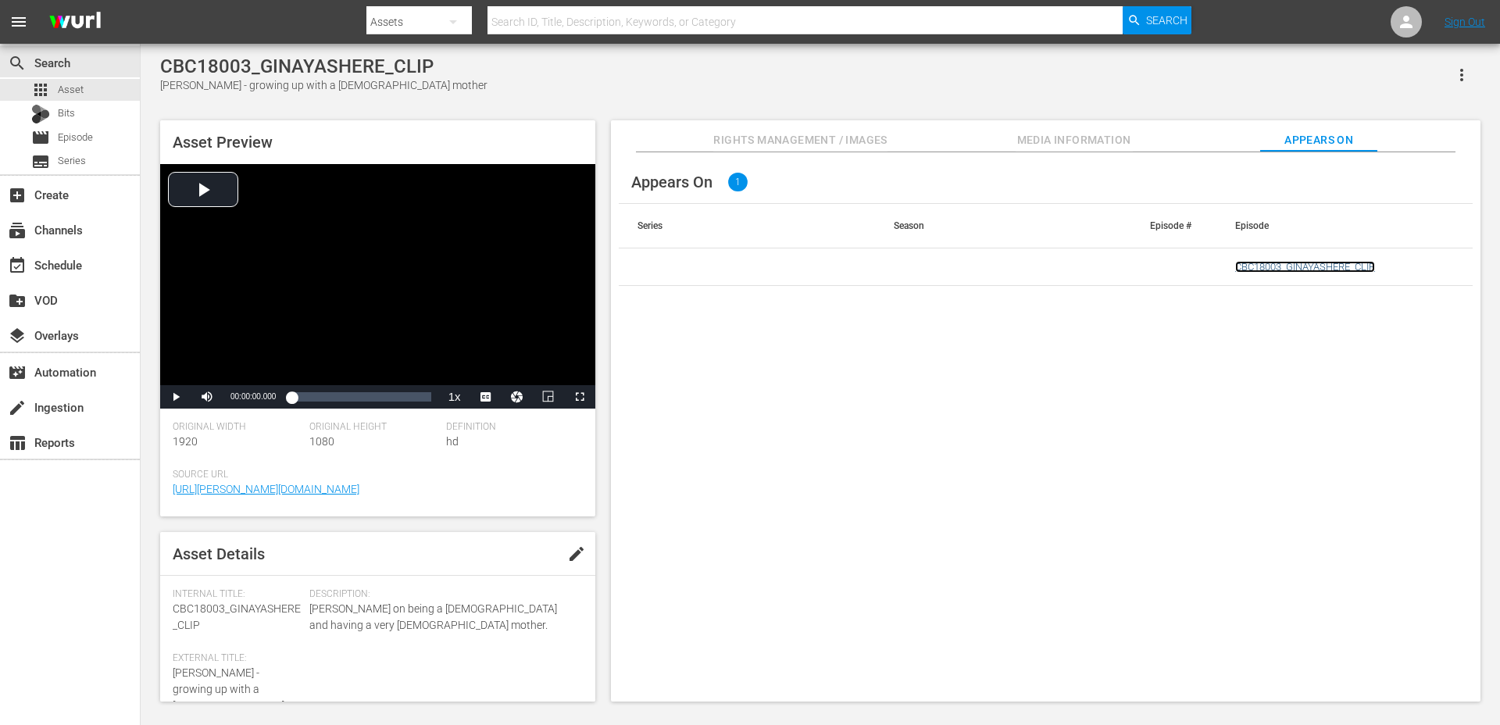
click at [1314, 269] on link "CBC18003_GINAYASHERE_CLIP" at bounding box center [1305, 267] width 140 height 12
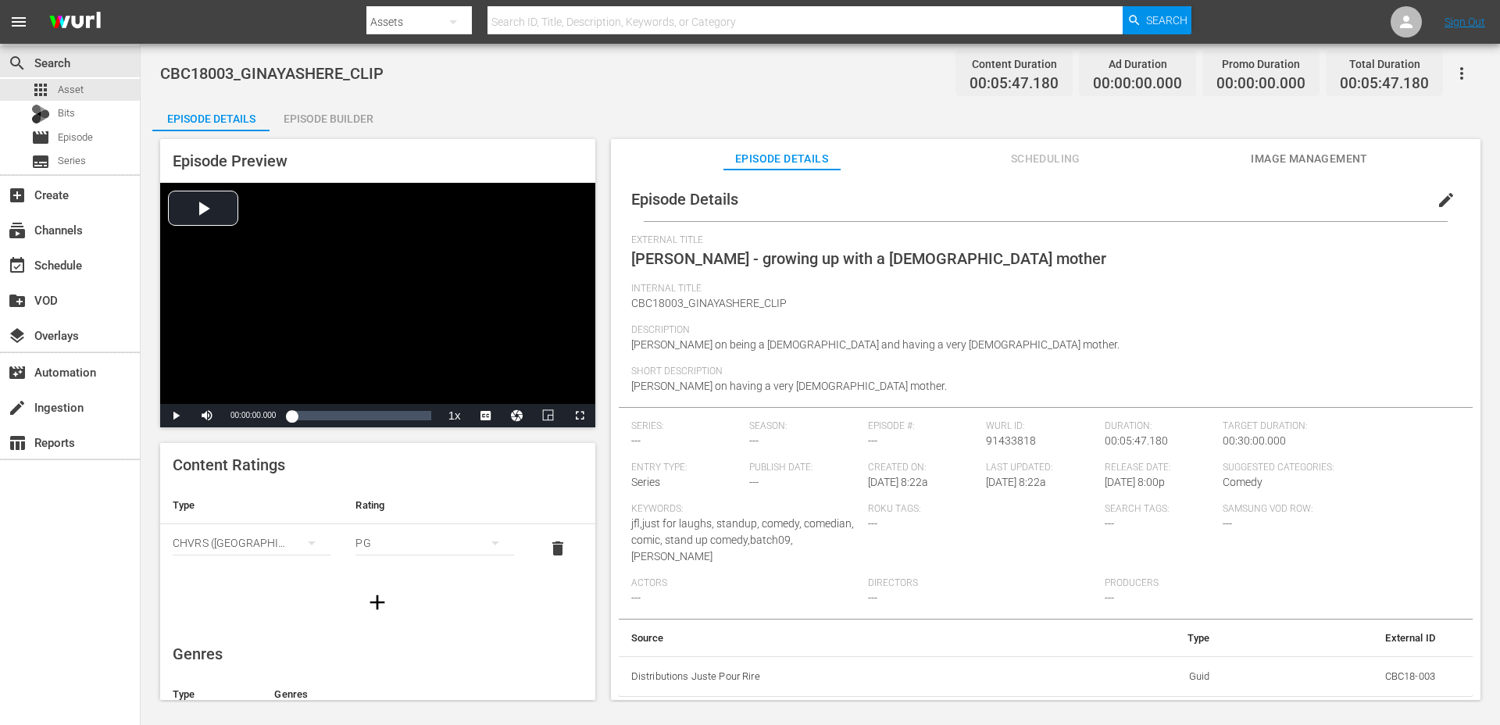
click at [373, 602] on icon "button" at bounding box center [377, 601] width 15 height 15
click at [288, 590] on div "simple table" at bounding box center [252, 591] width 158 height 44
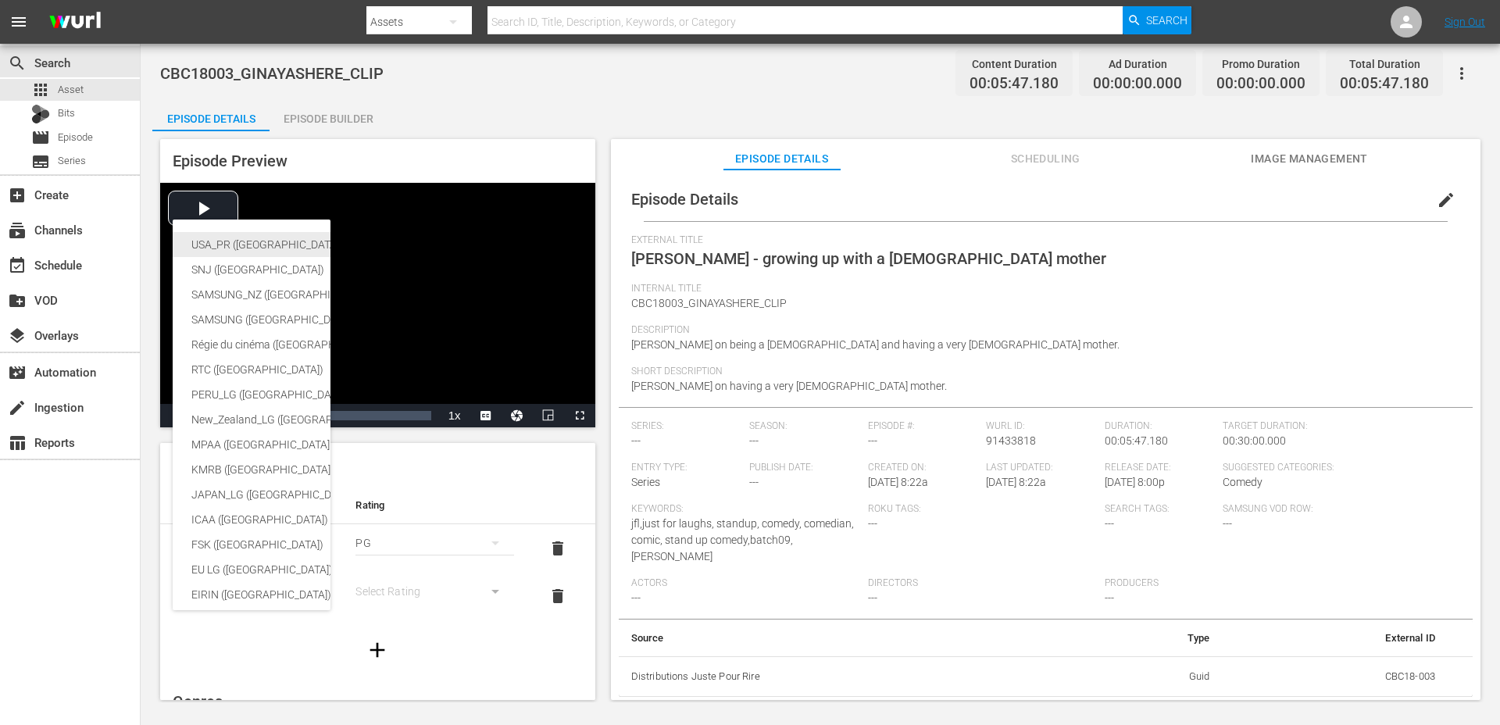
click at [262, 246] on div "USA_PR ([GEOGRAPHIC_DATA] ([GEOGRAPHIC_DATA]))" at bounding box center [382, 244] width 383 height 25
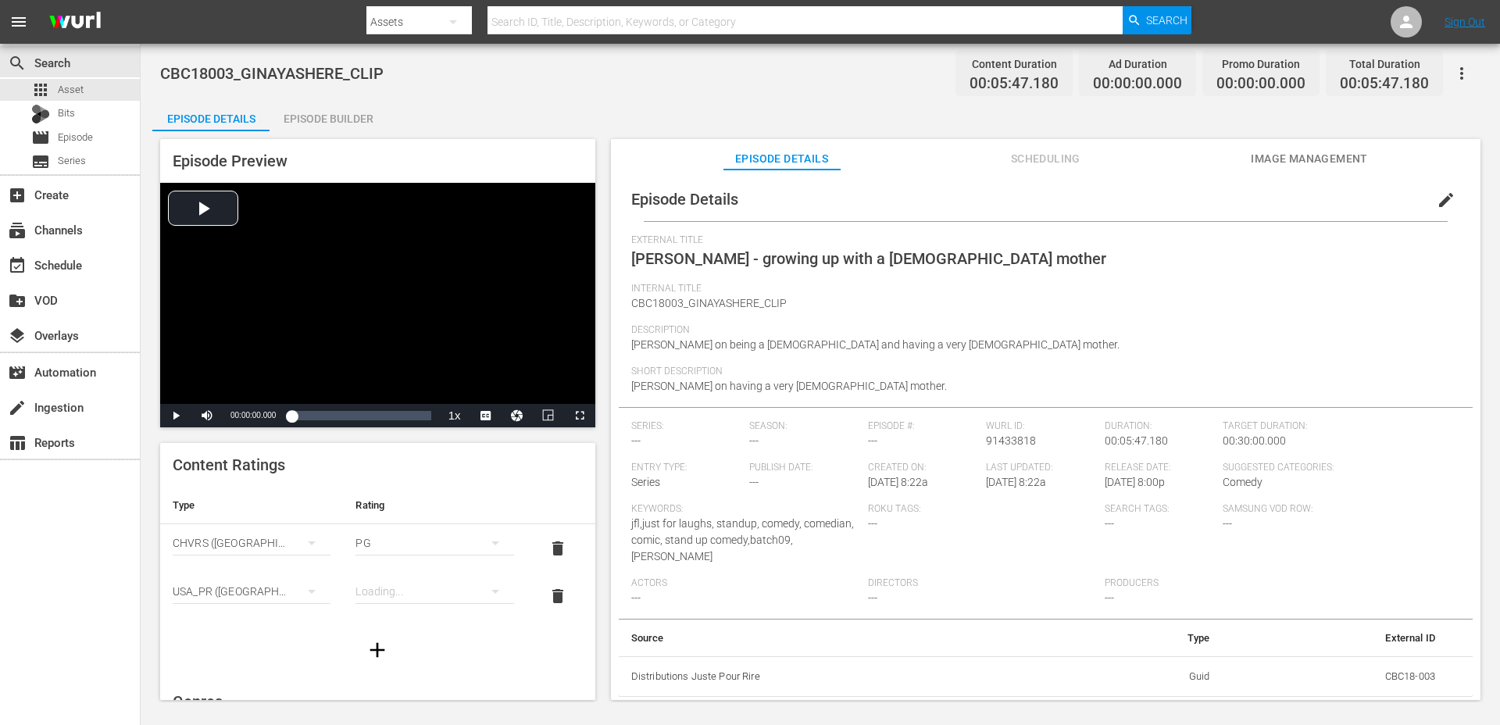
click at [419, 604] on div "simple table" at bounding box center [434, 591] width 158 height 44
click at [415, 537] on div "TVPG" at bounding box center [434, 534] width 120 height 25
click at [1436, 201] on span "edit" at bounding box center [1445, 200] width 19 height 19
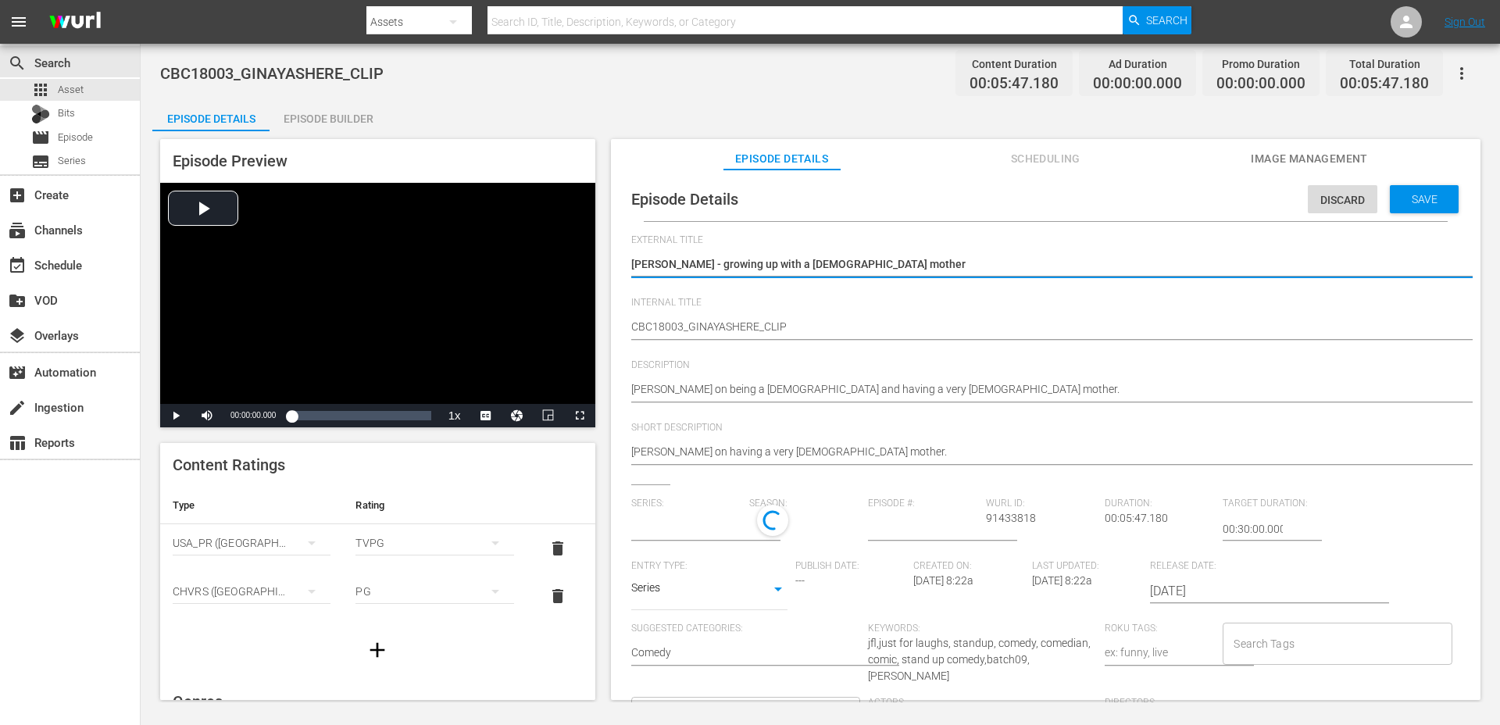
type input "No Series"
click at [698, 602] on body "menu Search By Assets Search ID, Title, Description, Keywords, or Category Sear…" at bounding box center [750, 362] width 1500 height 725
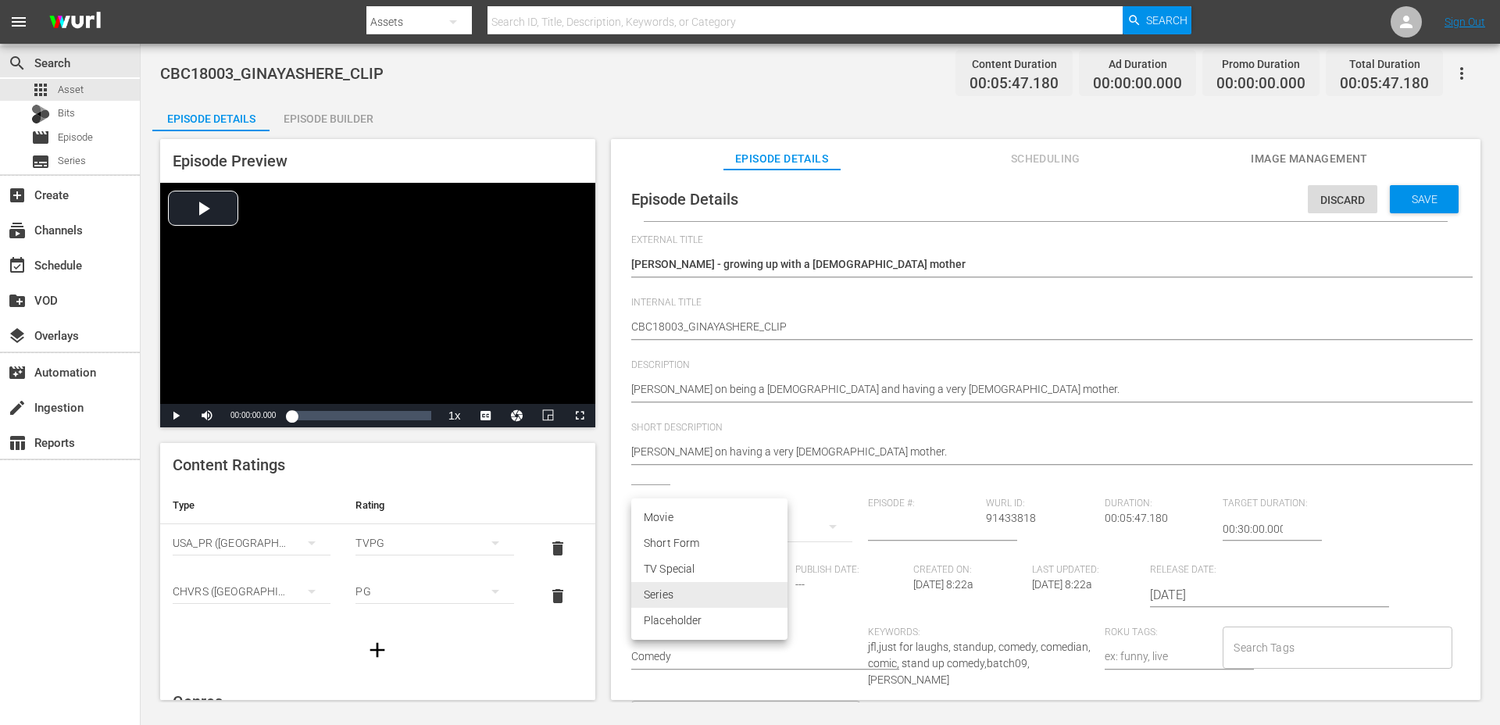
click at [707, 546] on li "Short Form" at bounding box center [709, 543] width 156 height 26
type input "SHORT_FORM_VIDEO"
click at [707, 546] on li "Short Form" at bounding box center [709, 543] width 156 height 26
click at [1255, 639] on input "Search Tags" at bounding box center [1324, 647] width 191 height 28
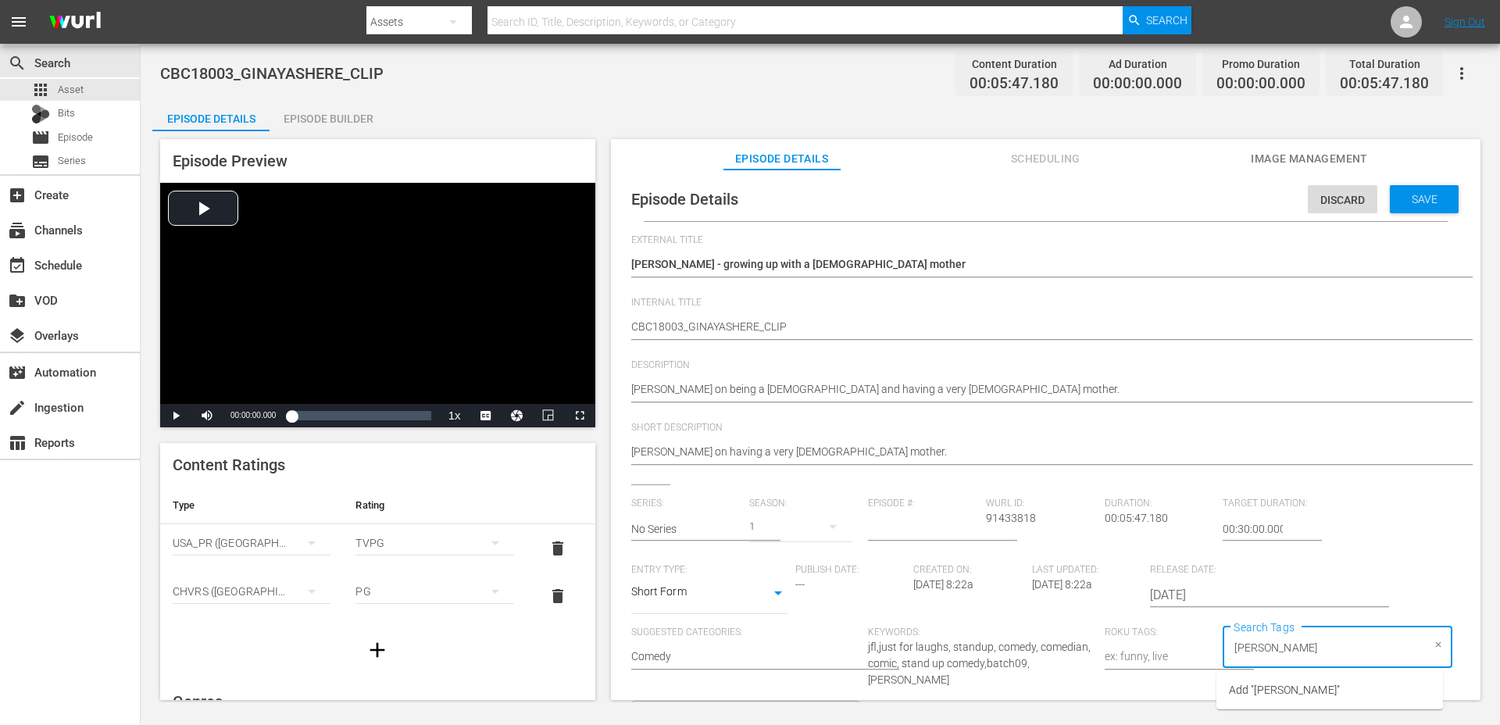
type input "[PERSON_NAME]"
type input "2018"
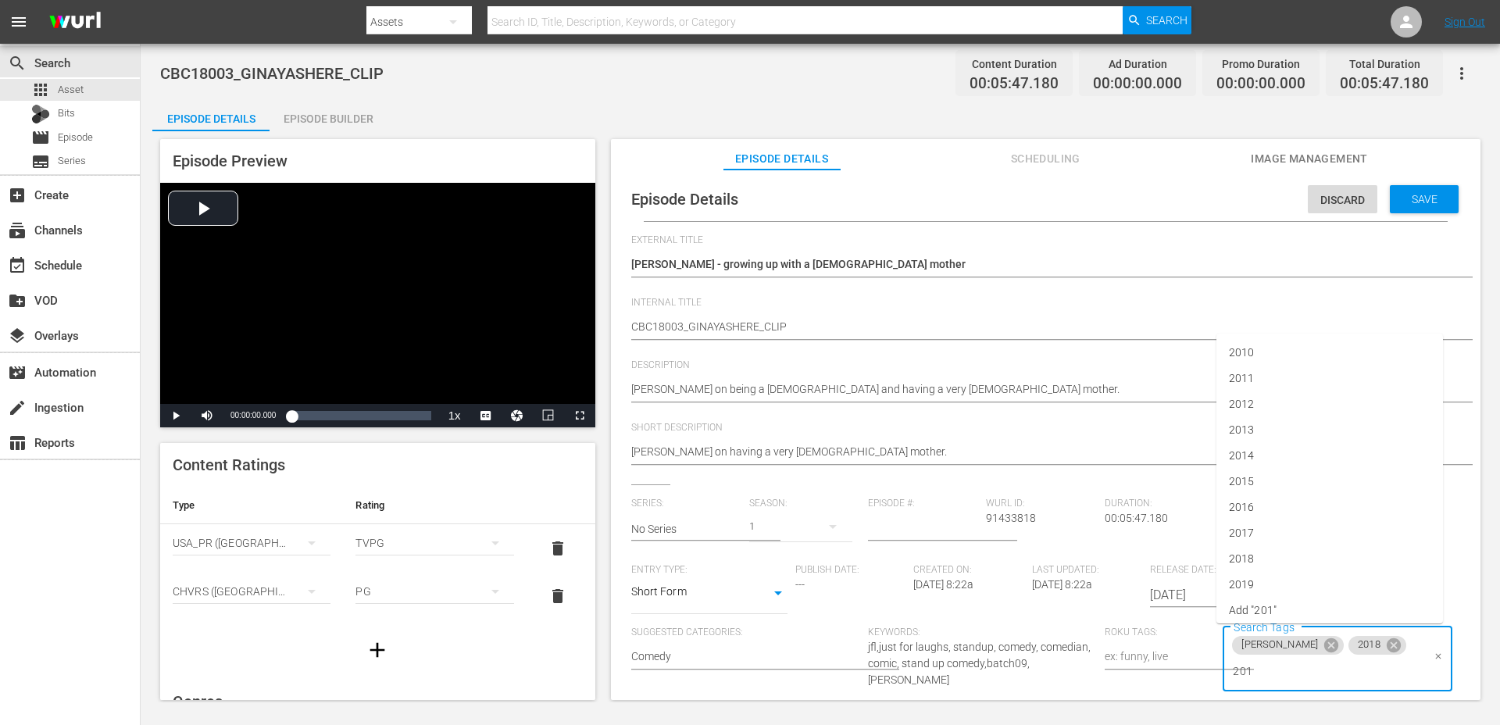
type input "2018"
type input "bat"
click at [1418, 206] on div "Save" at bounding box center [1423, 199] width 69 height 28
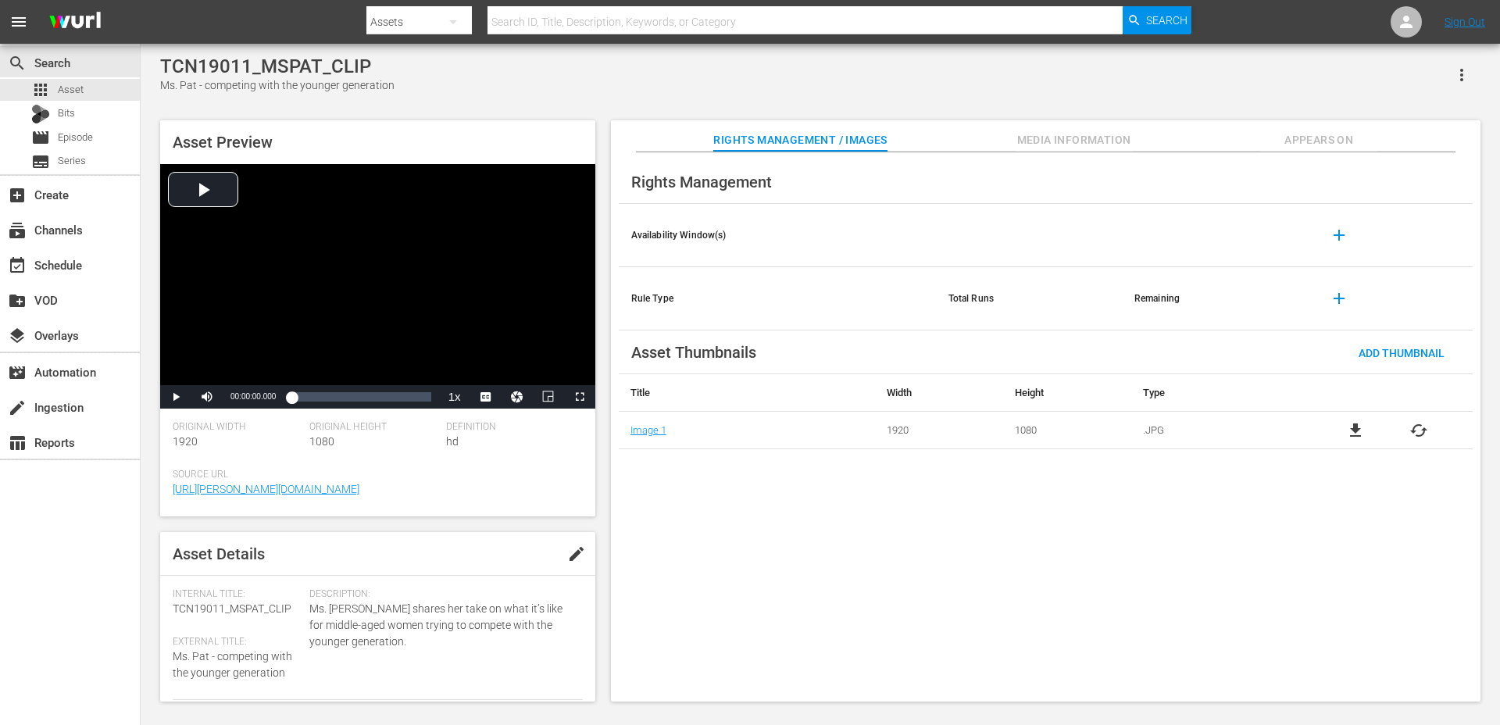
click at [1324, 144] on span "Appears On" at bounding box center [1318, 140] width 117 height 20
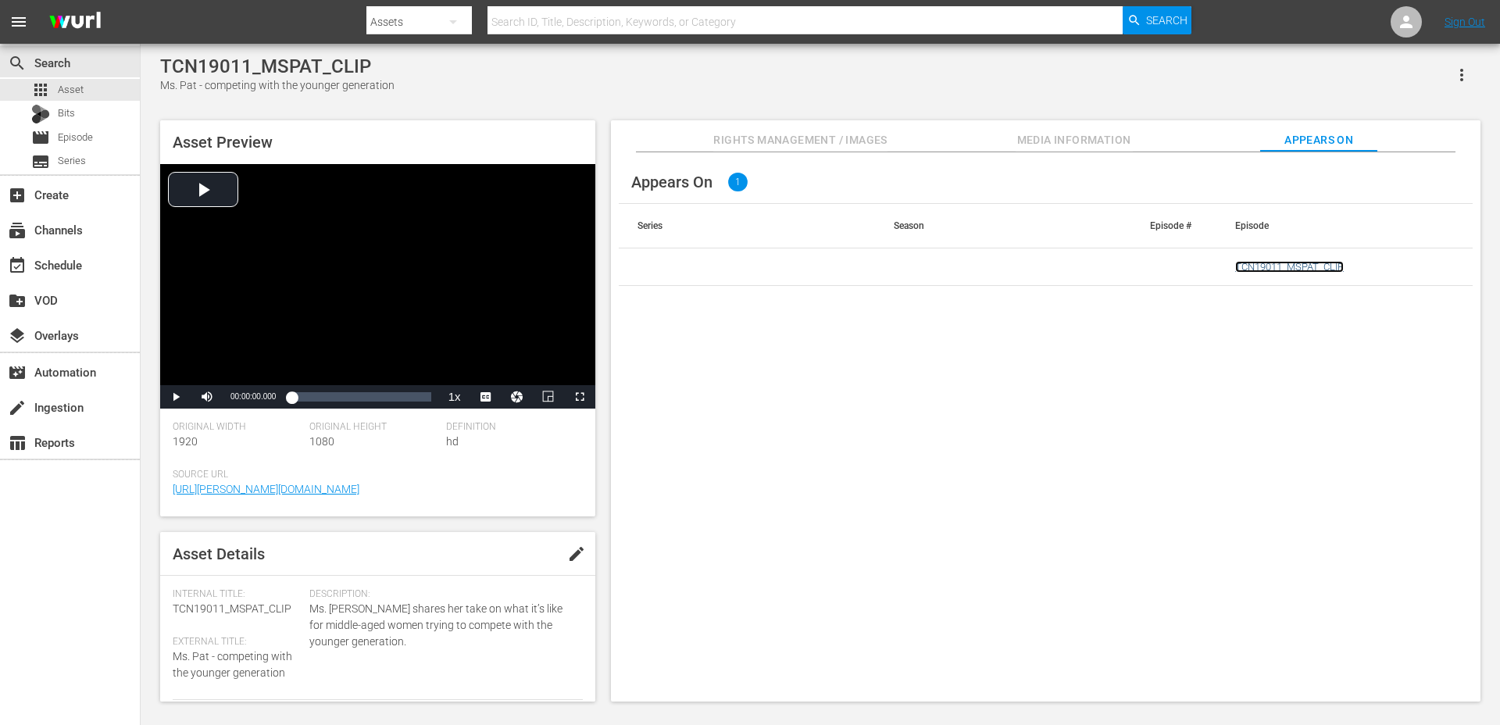
click at [1288, 266] on link "TCN19011_MSPAT_CLIP" at bounding box center [1289, 267] width 109 height 12
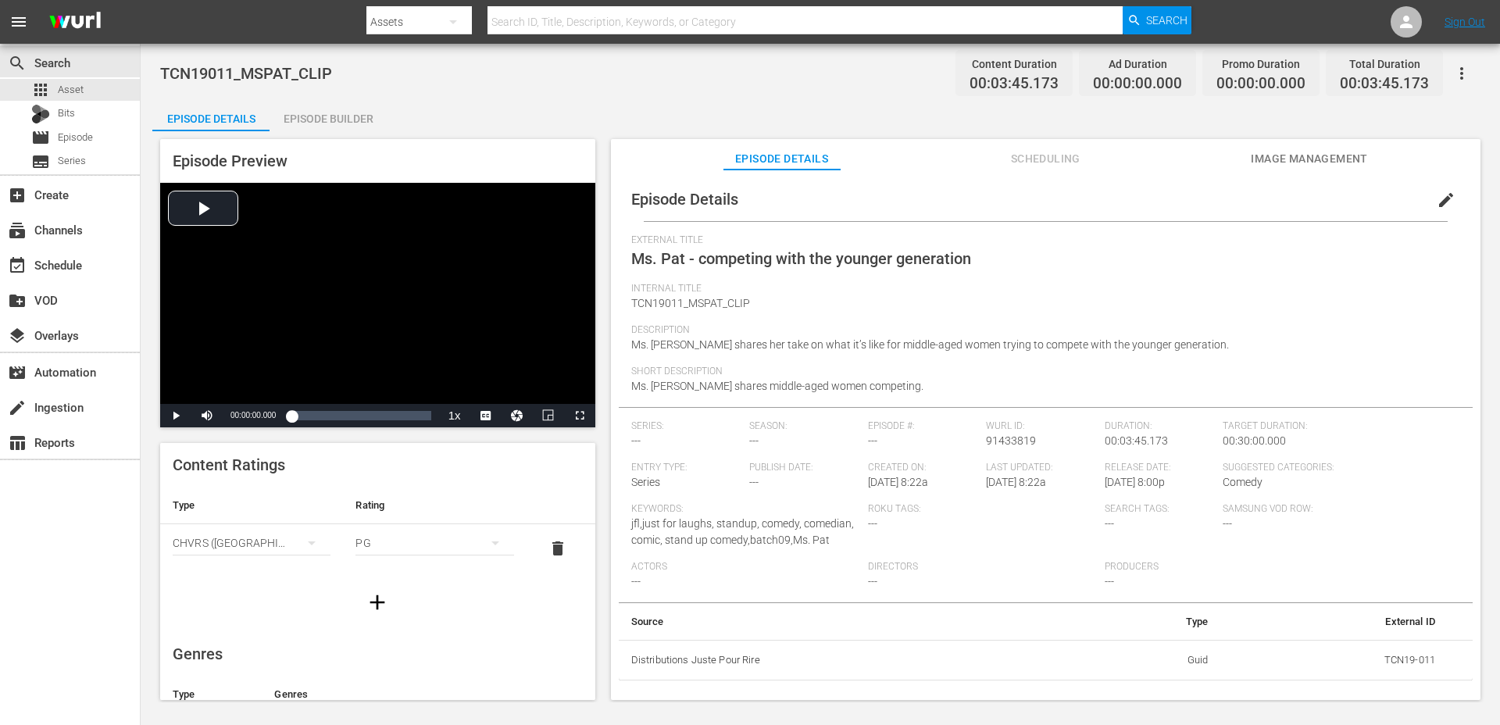
click at [383, 604] on icon "button" at bounding box center [377, 602] width 25 height 25
click at [307, 582] on icon "simple table" at bounding box center [311, 591] width 19 height 19
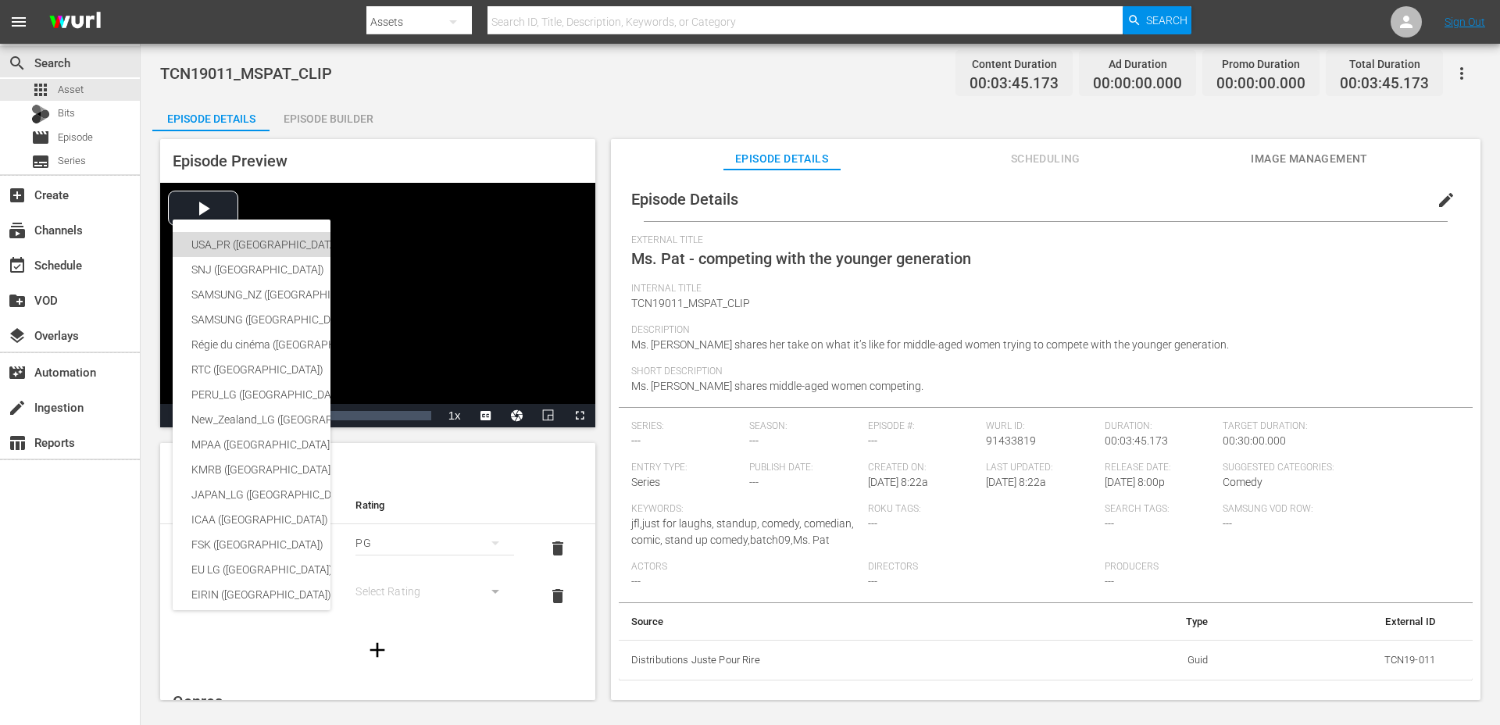
click at [266, 247] on div "USA_PR ([GEOGRAPHIC_DATA] ([GEOGRAPHIC_DATA]))" at bounding box center [382, 244] width 383 height 25
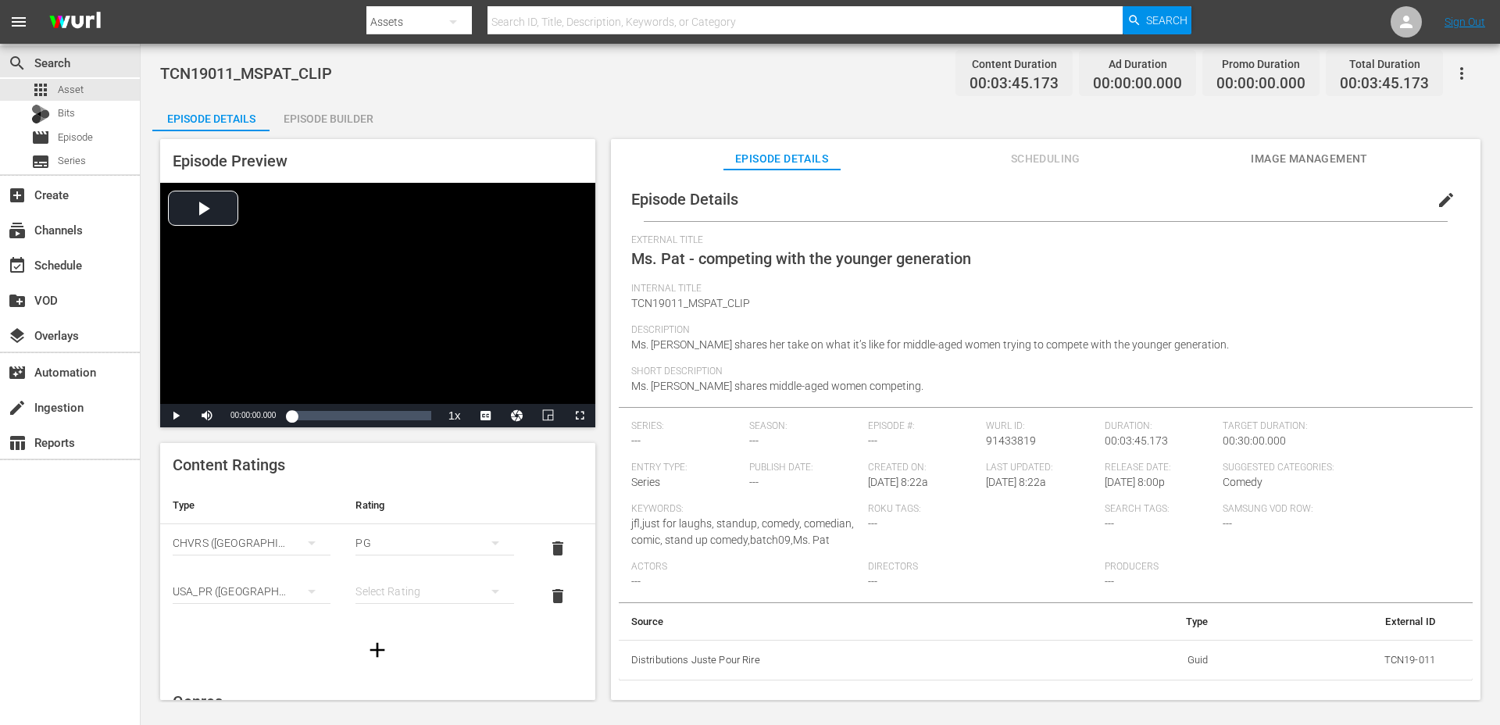
click at [392, 589] on div "simple table" at bounding box center [434, 591] width 158 height 44
click at [406, 537] on div "TVPG" at bounding box center [434, 534] width 120 height 25
click at [1432, 209] on button "edit" at bounding box center [1445, 199] width 37 height 37
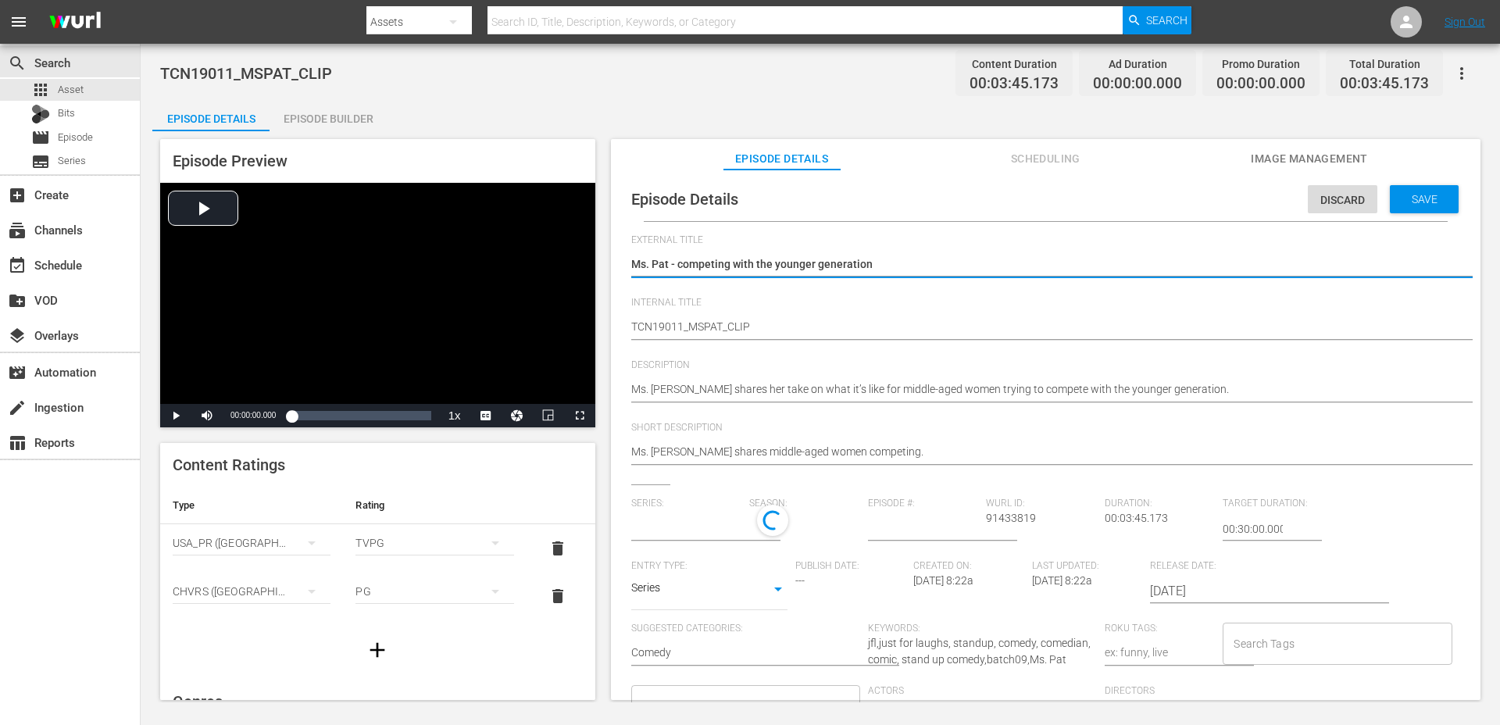
type input "No Series"
click at [672, 533] on input "No Series" at bounding box center [686, 528] width 111 height 37
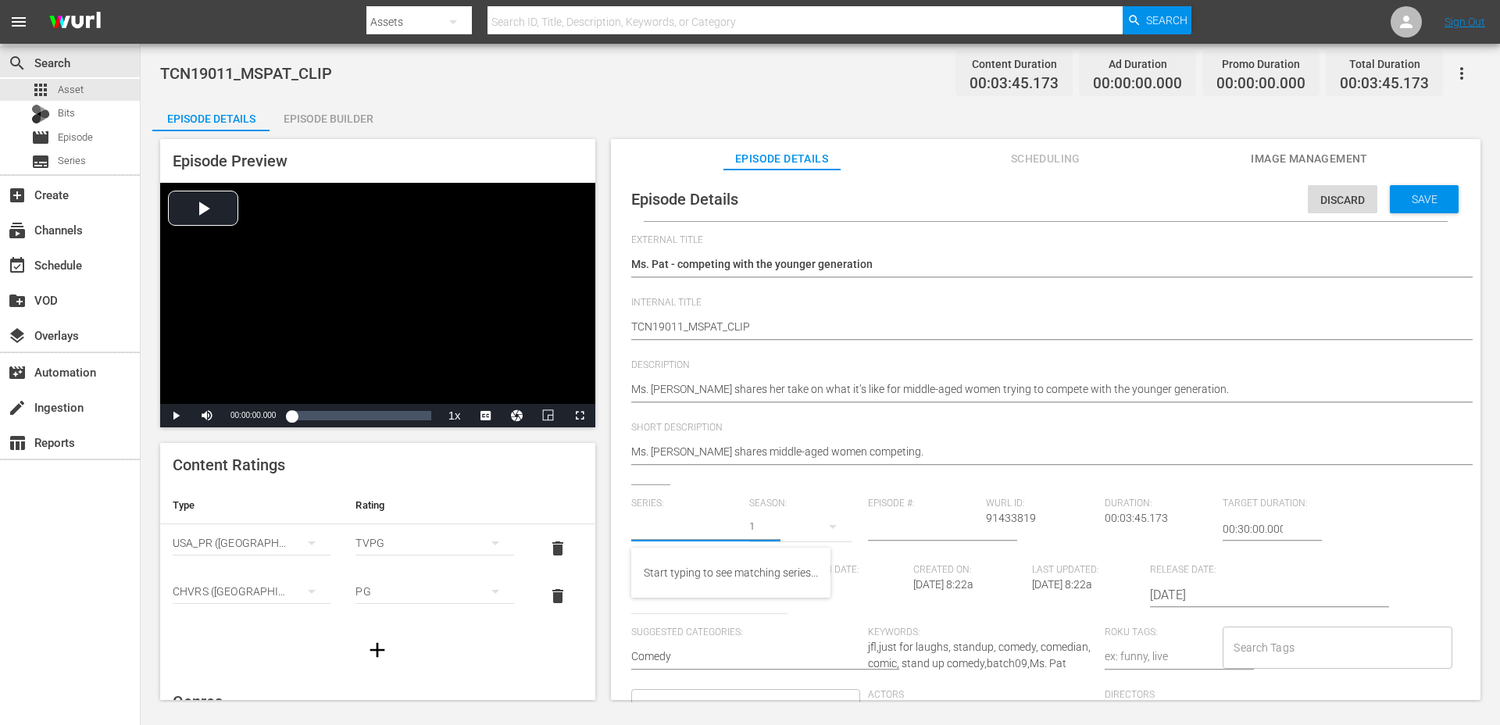
click at [711, 501] on span "Series:" at bounding box center [686, 503] width 111 height 12
click at [717, 513] on input "text" at bounding box center [686, 528] width 111 height 37
click at [728, 515] on input "text" at bounding box center [686, 528] width 111 height 37
click at [711, 609] on div "Series SERIES" at bounding box center [709, 594] width 156 height 37
click at [726, 592] on body "menu Search By Assets Search ID, Title, Description, Keywords, or Category Sear…" at bounding box center [750, 362] width 1500 height 725
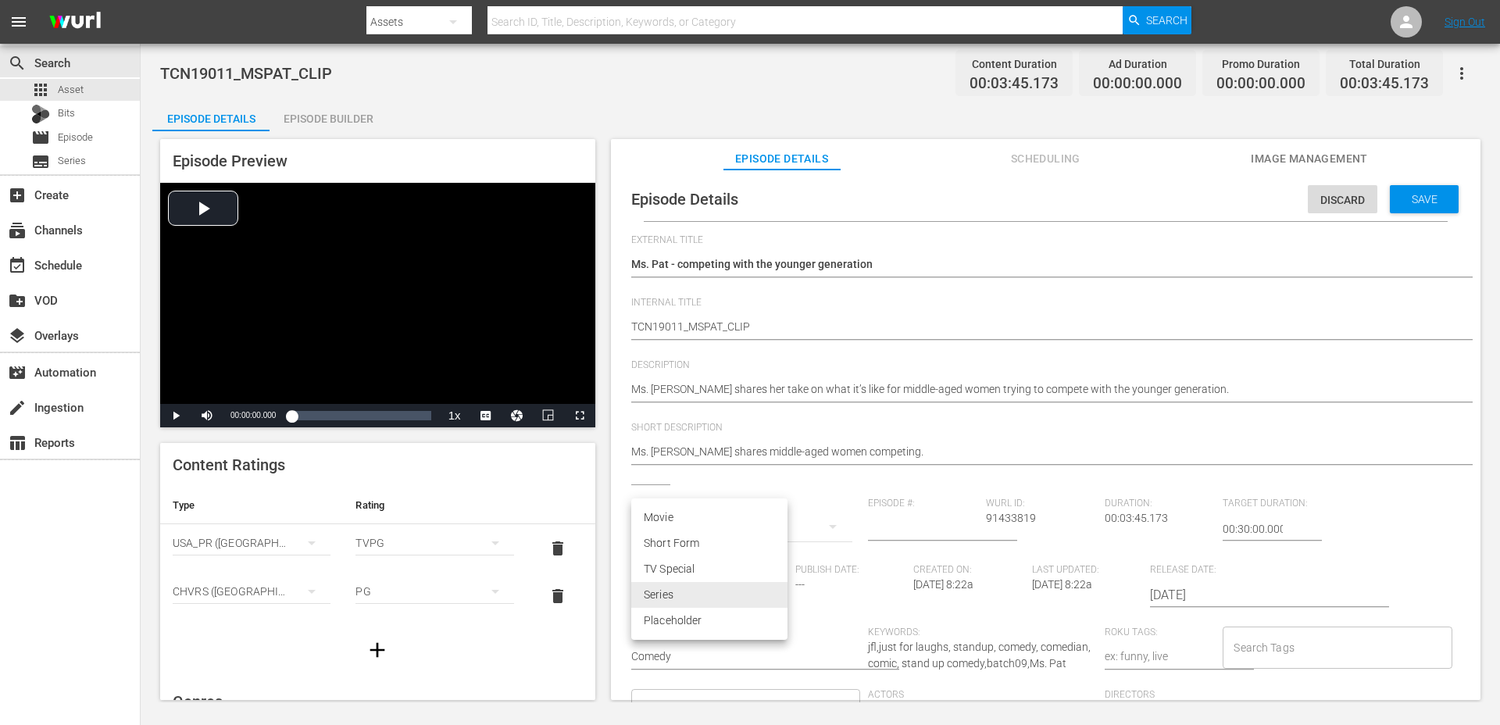
click at [722, 543] on li "Short Form" at bounding box center [709, 543] width 156 height 26
type input "SHORT_FORM_VIDEO"
click at [1258, 626] on div "Search Tags" at bounding box center [1336, 647] width 229 height 42
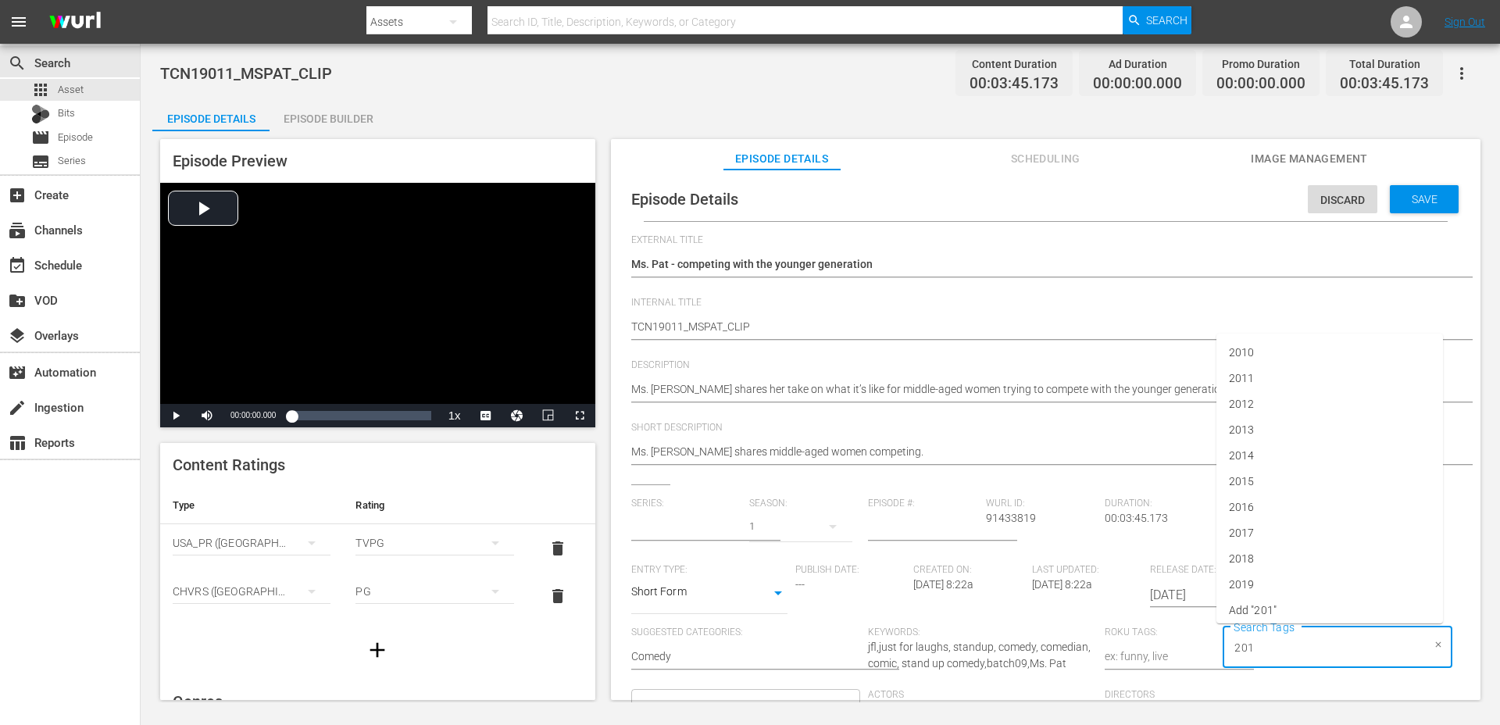
type input "2019"
type input "ms [PERSON_NAME]"
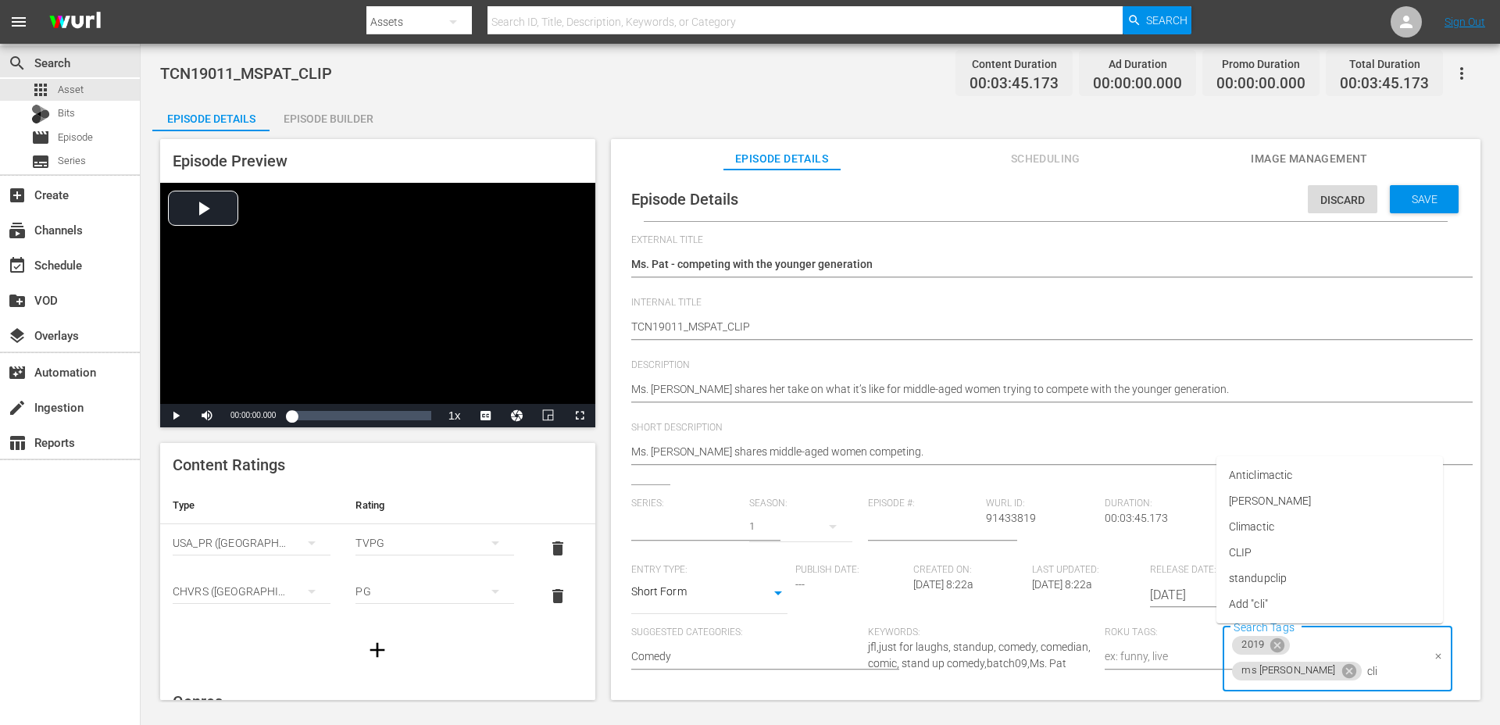
type input "clip"
click at [1255, 577] on span "standupclip" at bounding box center [1258, 578] width 58 height 16
type input "bat"
click at [1419, 191] on div "Save" at bounding box center [1423, 199] width 69 height 28
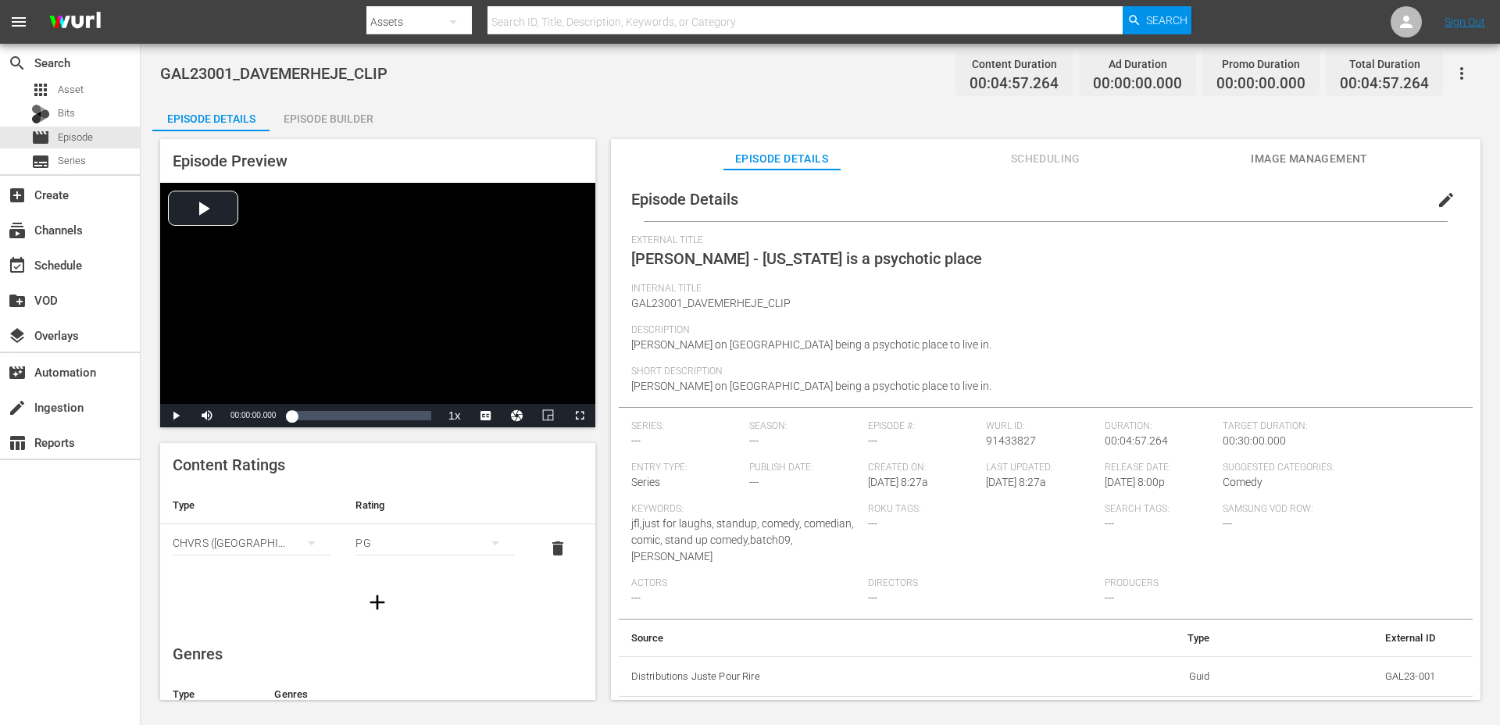
click at [375, 597] on icon "button" at bounding box center [377, 602] width 25 height 25
click at [274, 596] on div "simple table" at bounding box center [252, 591] width 158 height 44
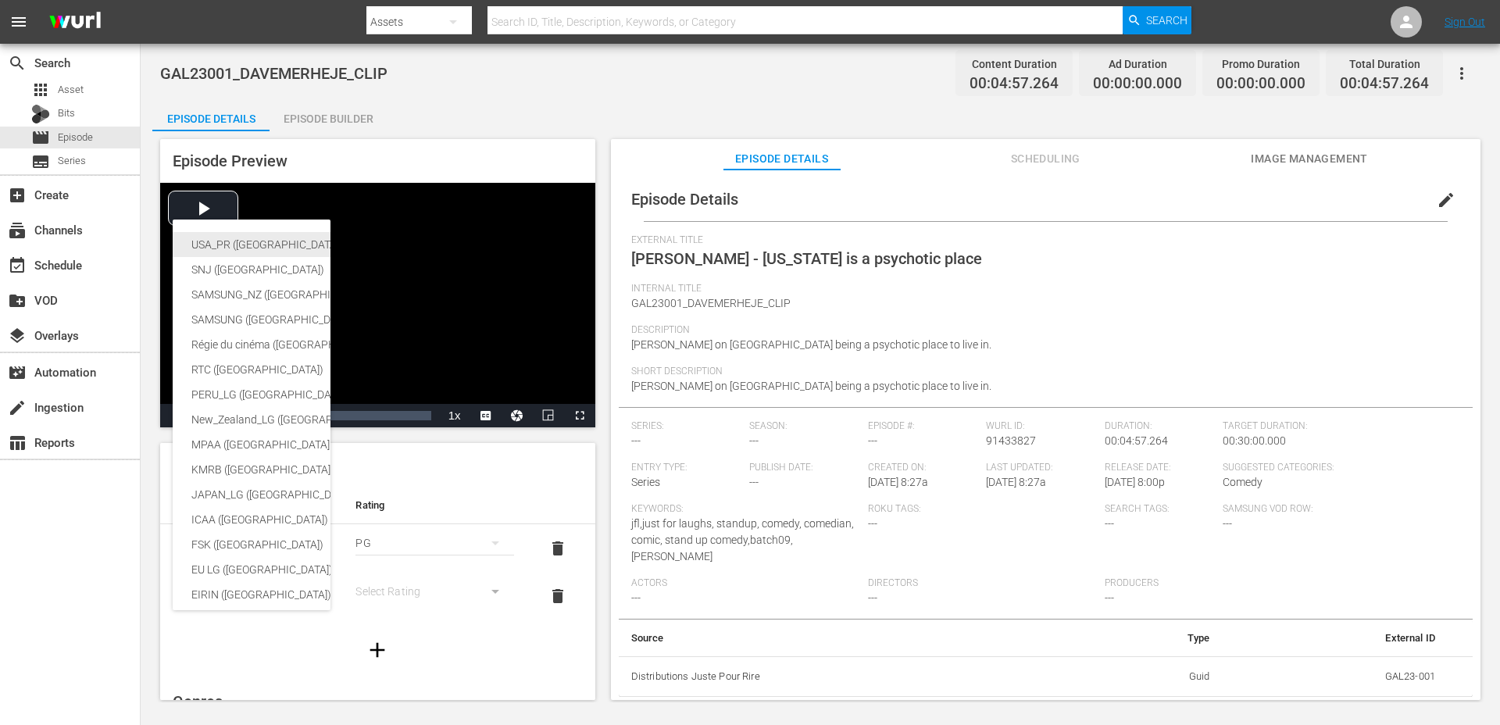
click at [282, 241] on div "USA_PR ([GEOGRAPHIC_DATA] ([GEOGRAPHIC_DATA]))" at bounding box center [382, 244] width 383 height 25
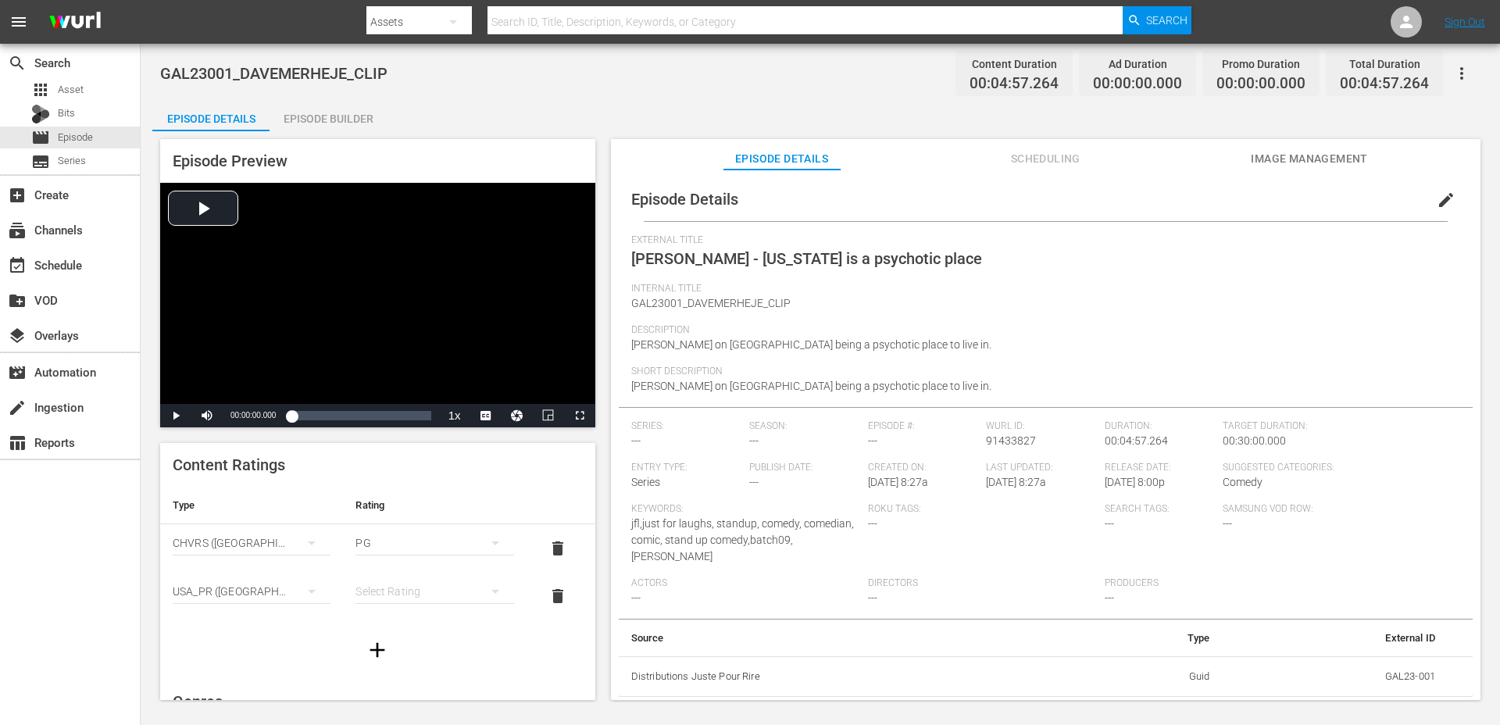
click at [413, 583] on div "simple table" at bounding box center [434, 591] width 158 height 44
click at [397, 530] on div "TVPG" at bounding box center [434, 534] width 120 height 25
click at [366, 126] on div "Episode Builder" at bounding box center [327, 118] width 117 height 37
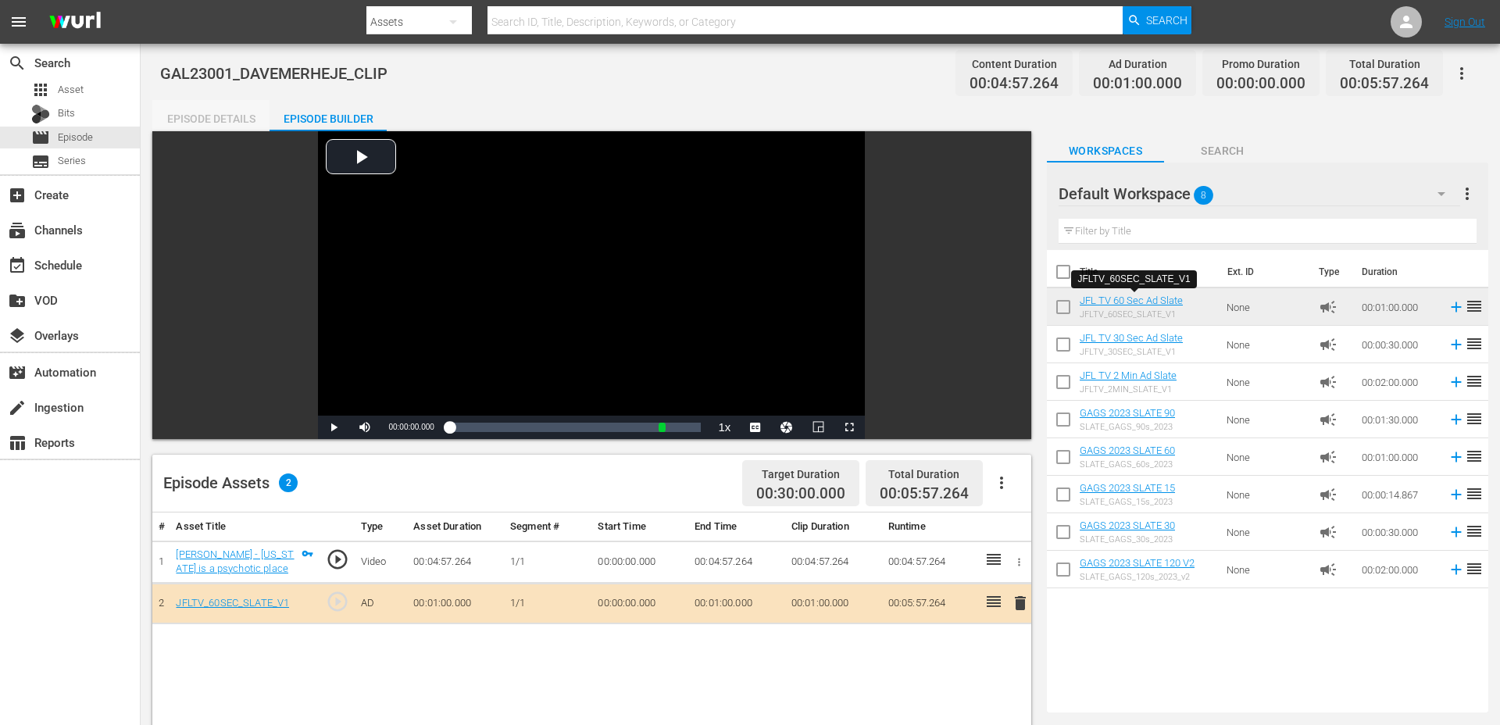
click at [247, 116] on div "Episode Details" at bounding box center [210, 118] width 117 height 37
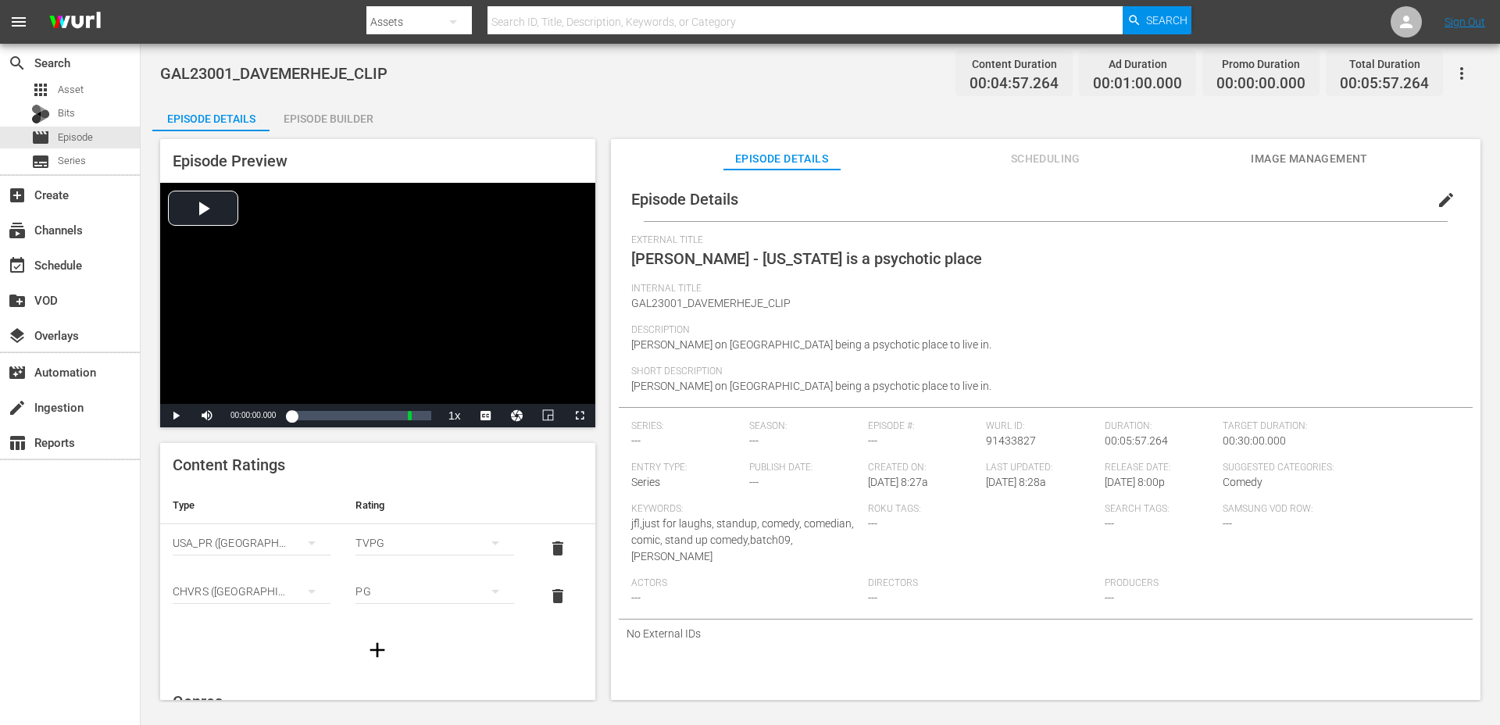
click at [1436, 201] on span "edit" at bounding box center [1445, 200] width 19 height 19
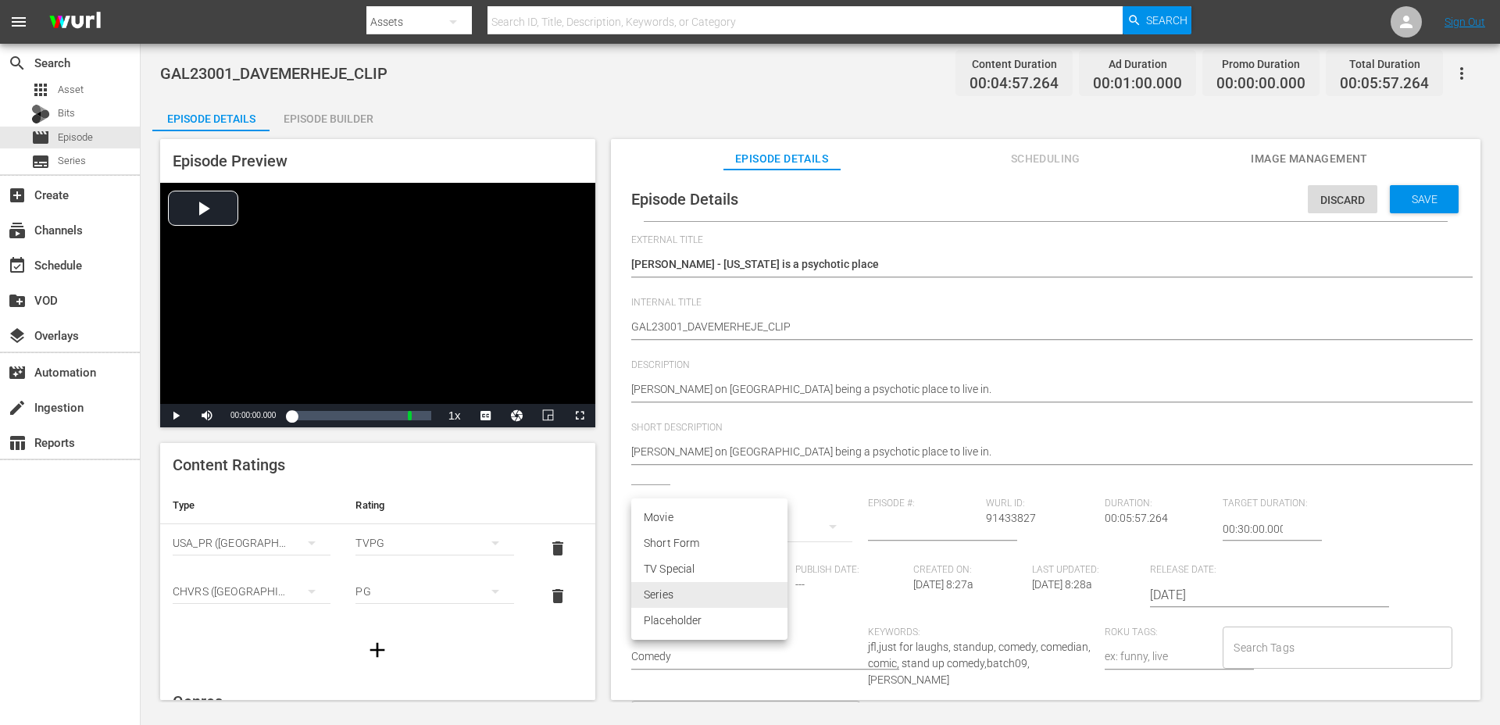
click at [703, 594] on body "menu Search By Assets Search ID, Title, Description, Keywords, or Category Sear…" at bounding box center [750, 362] width 1500 height 725
type input "No Series"
click at [693, 549] on li "Short Form" at bounding box center [709, 543] width 156 height 26
type input "SHORT_FORM_VIDEO"
click at [1251, 644] on input "Search Tags" at bounding box center [1324, 647] width 191 height 28
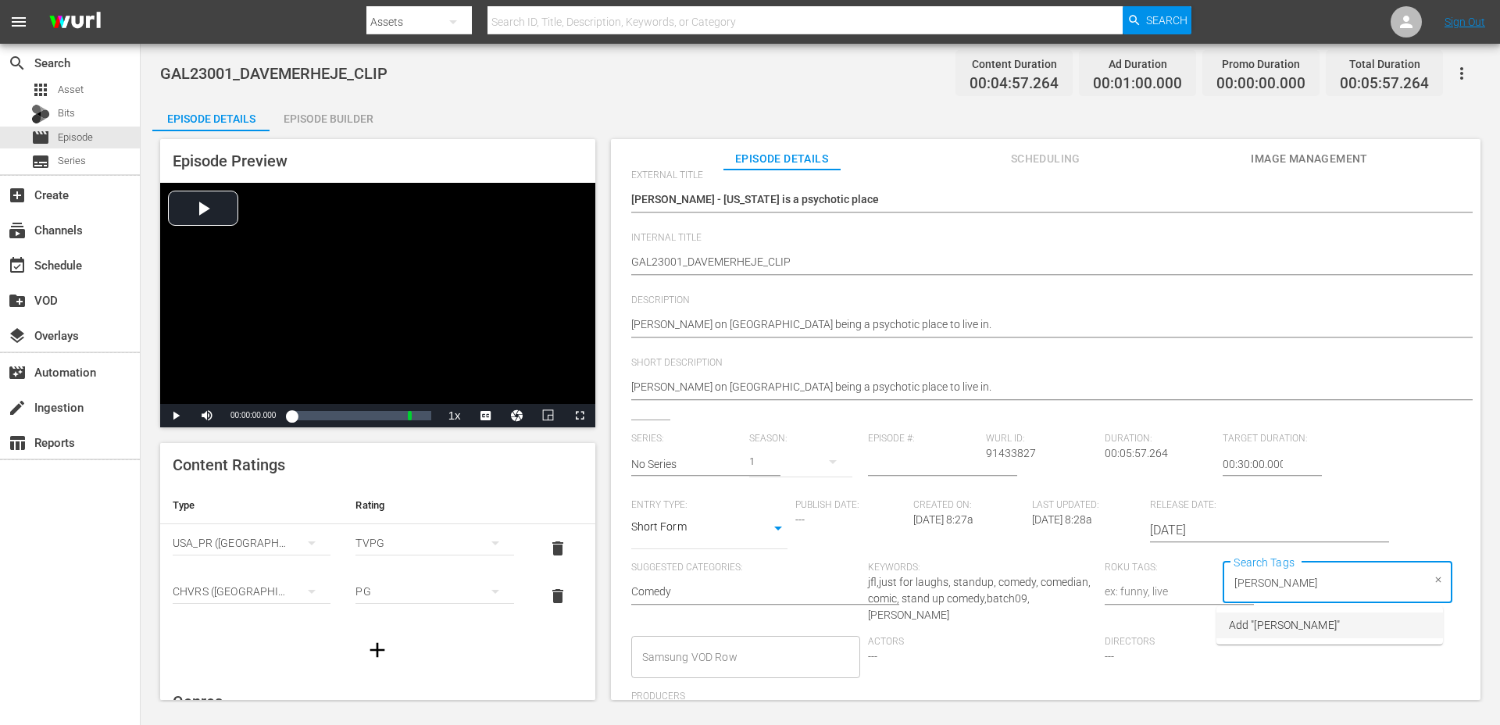
scroll to position [61, 0]
type input "dave merheje"
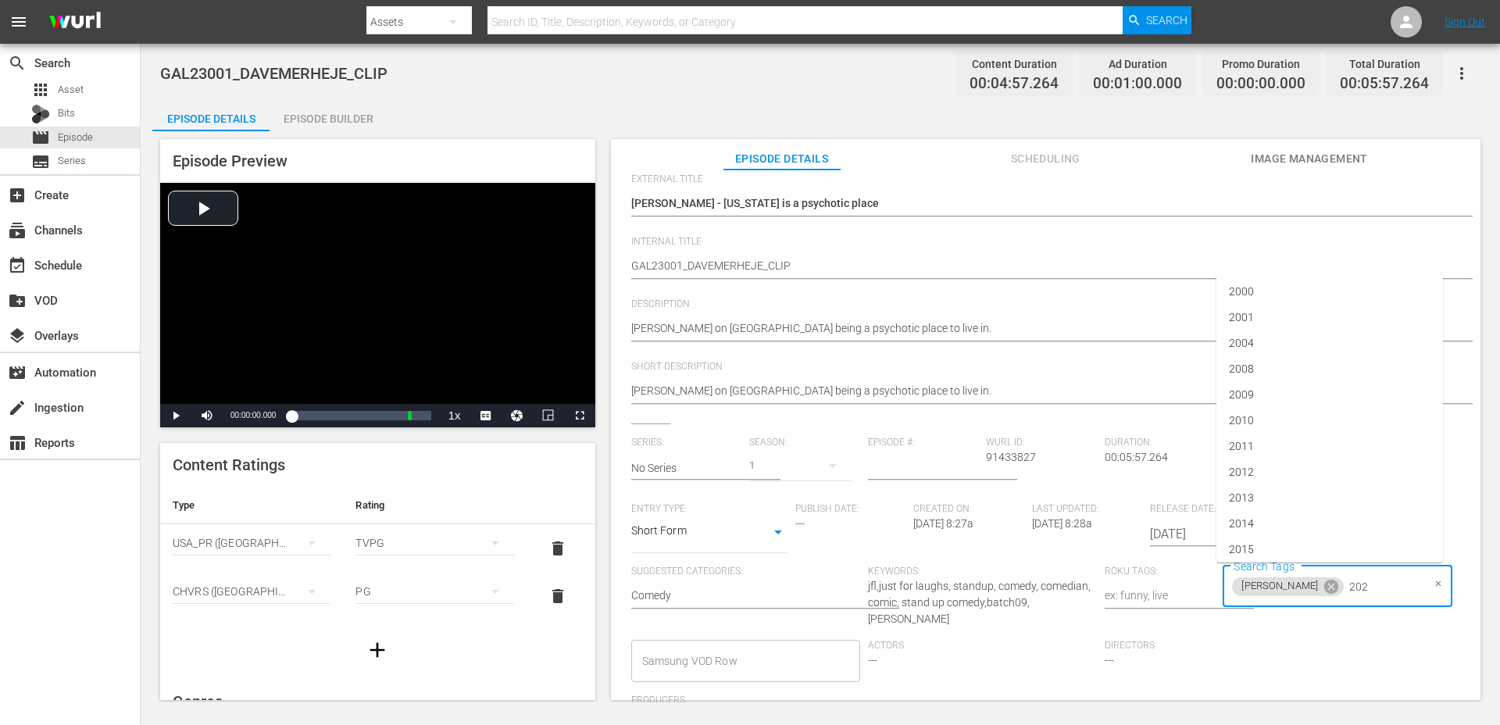
type input "2023"
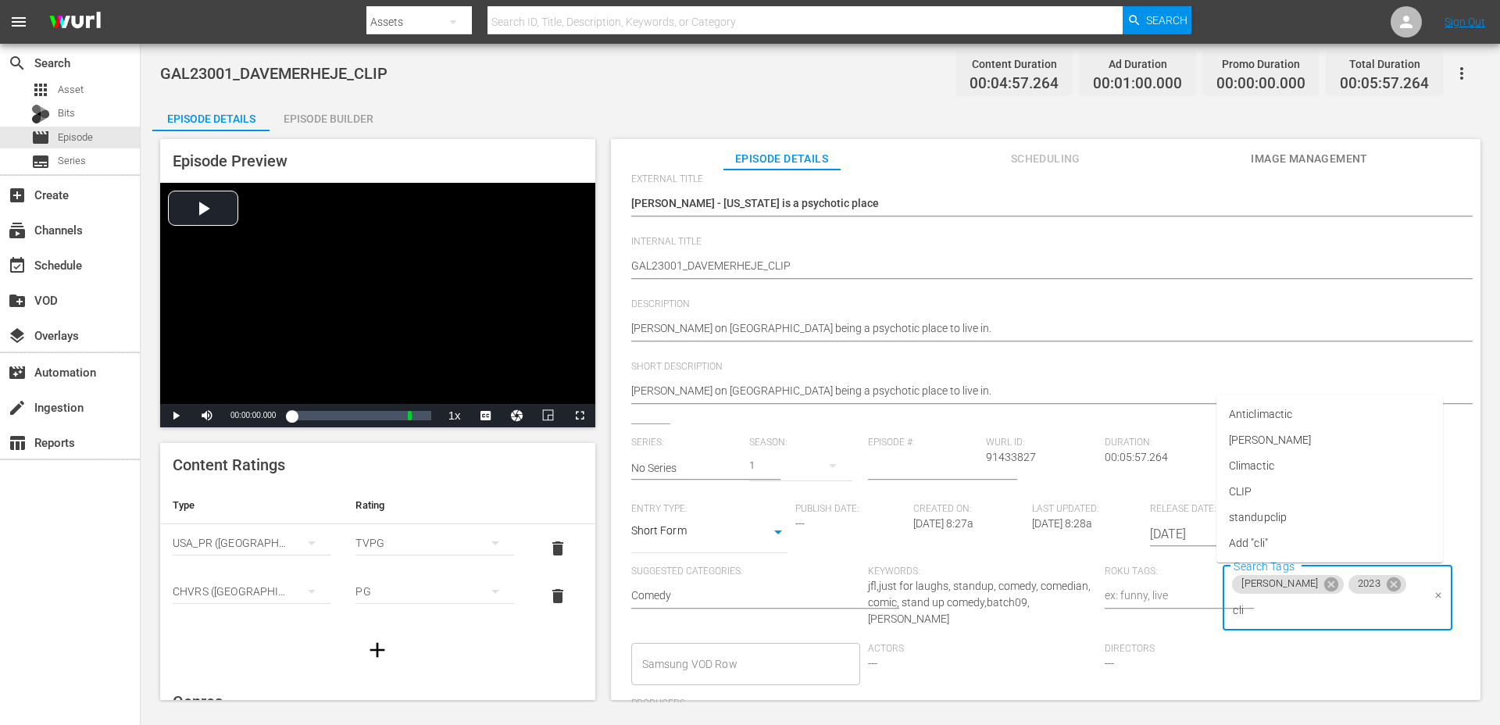
type input "clip"
click at [1307, 521] on li "standupclip" at bounding box center [1329, 518] width 226 height 26
type input "batch"
click at [1275, 512] on li "batch09" at bounding box center [1329, 518] width 226 height 26
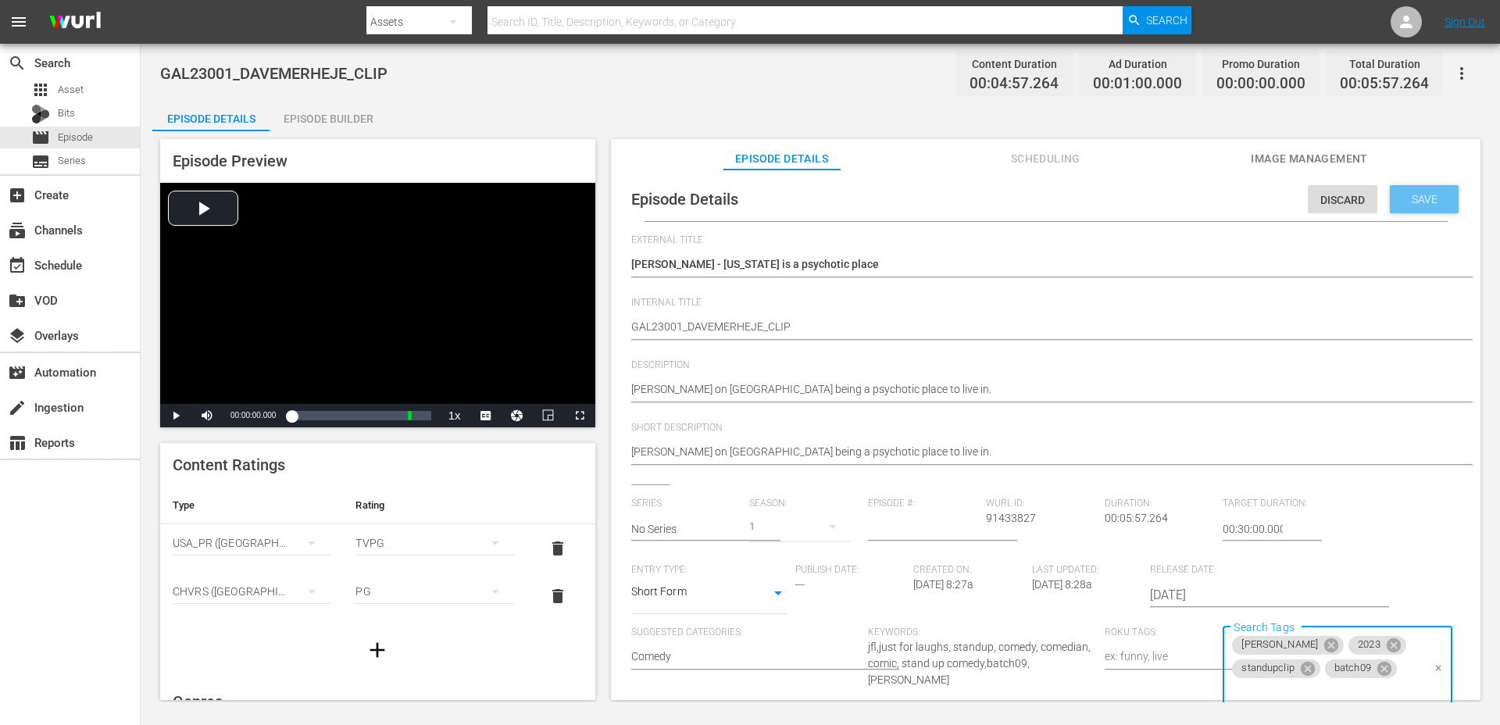
click at [1432, 193] on span "Save" at bounding box center [1424, 199] width 51 height 12
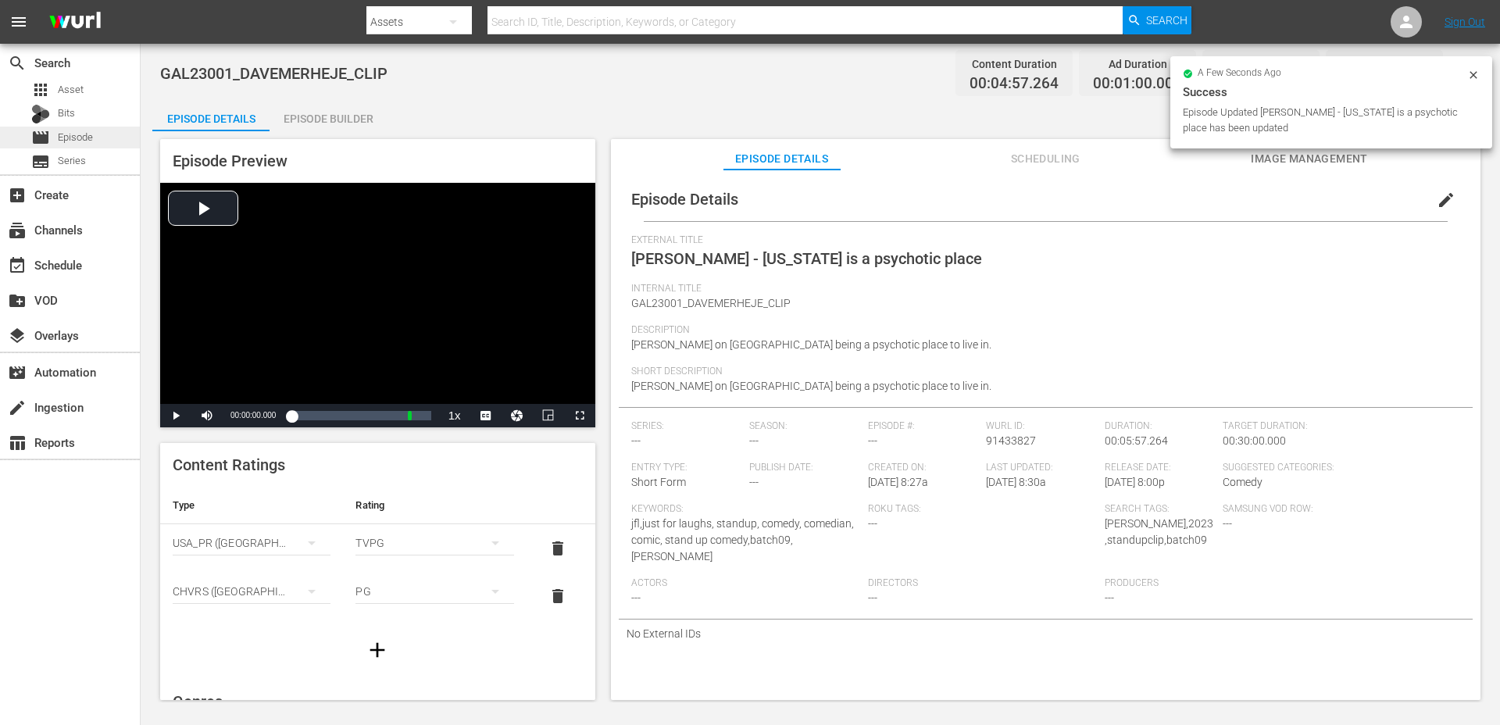
click at [72, 140] on span "Episode" at bounding box center [75, 138] width 35 height 16
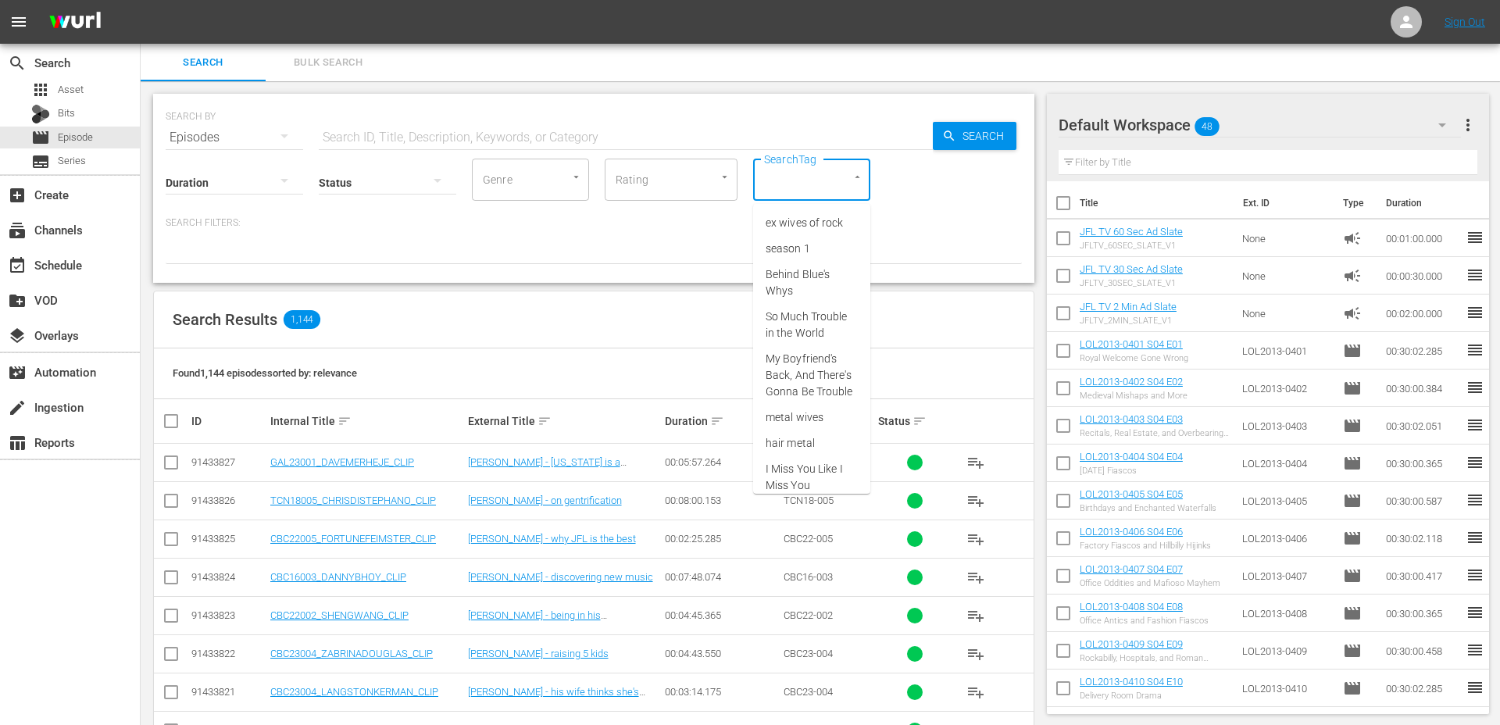
click at [773, 181] on input "SearchTag" at bounding box center [789, 180] width 59 height 28
type input "bat"
click at [790, 269] on span "batch09" at bounding box center [785, 274] width 41 height 16
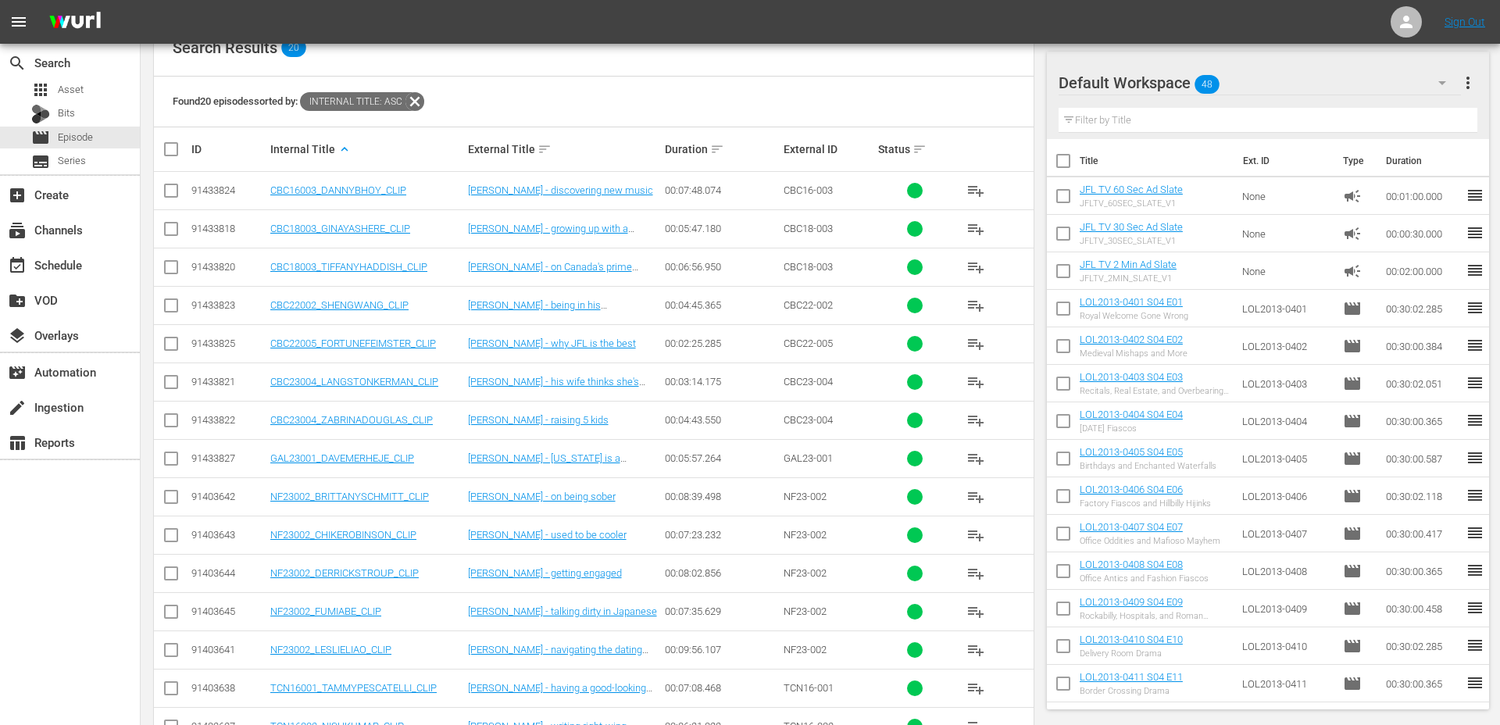
scroll to position [269, 0]
click at [206, 187] on div "91433824" at bounding box center [228, 193] width 74 height 12
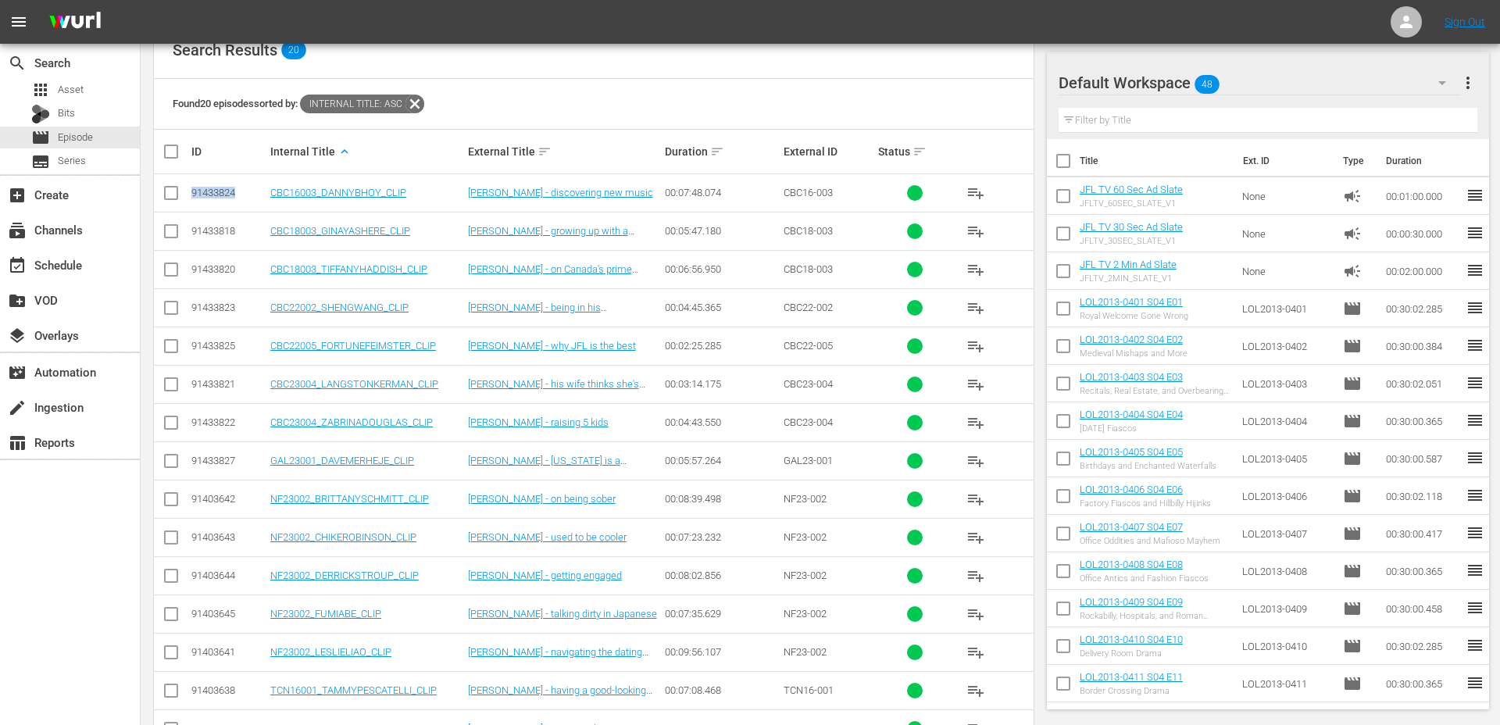
click at [206, 187] on div "91433824" at bounding box center [228, 193] width 74 height 12
copy div "91433824"
click at [219, 191] on div "91433824" at bounding box center [228, 193] width 74 height 12
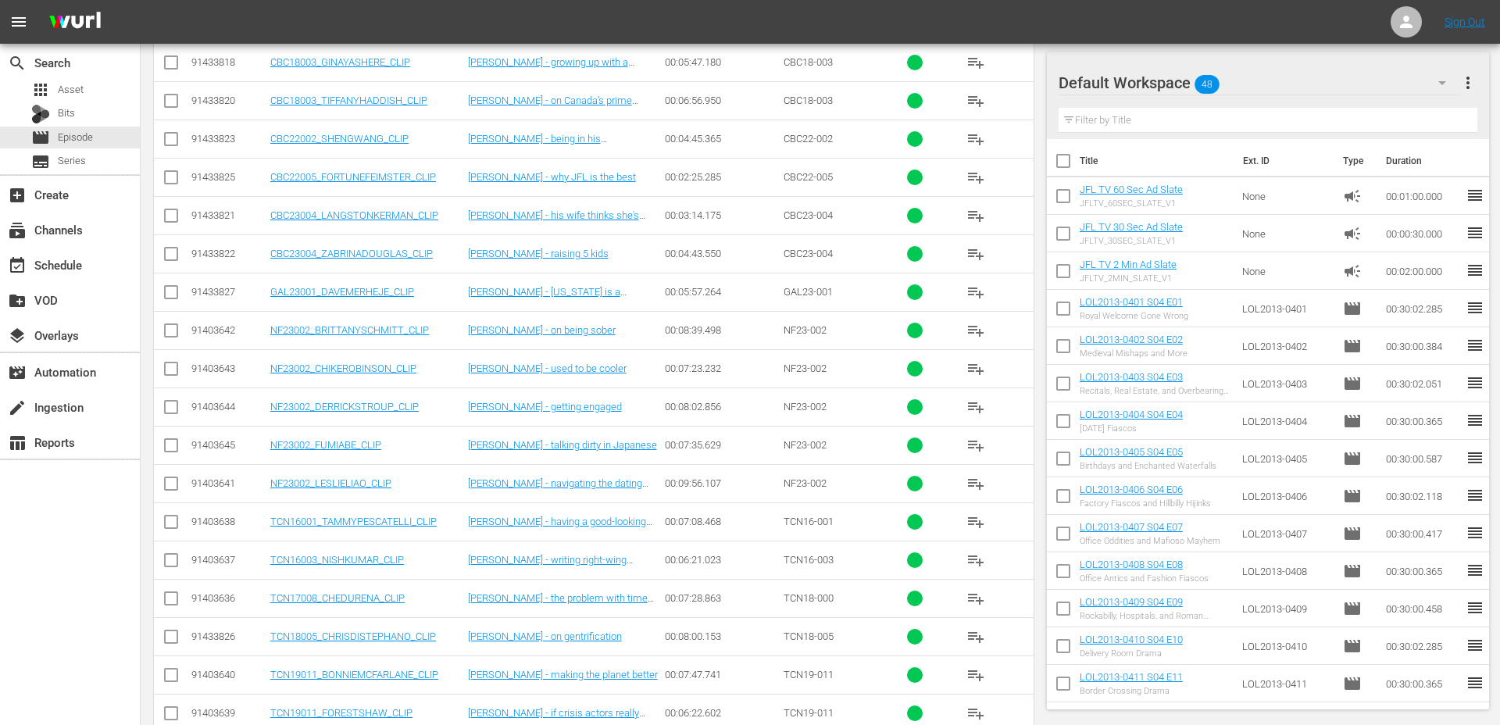
click at [281, 552] on td "TCN16003_NISHKUMAR_CLIP" at bounding box center [367, 559] width 198 height 38
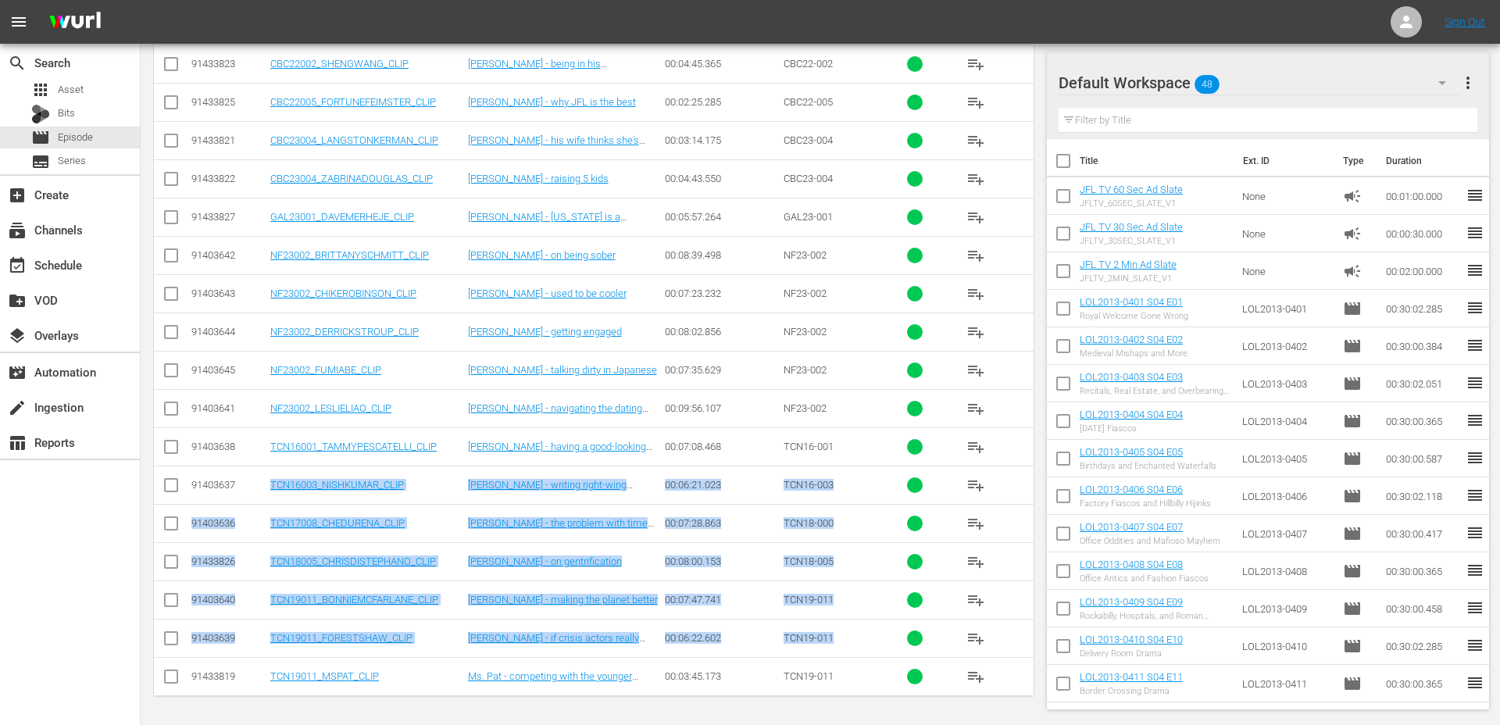
click at [234, 665] on td "91433819" at bounding box center [228, 676] width 79 height 38
click at [234, 679] on div "91433819" at bounding box center [228, 676] width 74 height 12
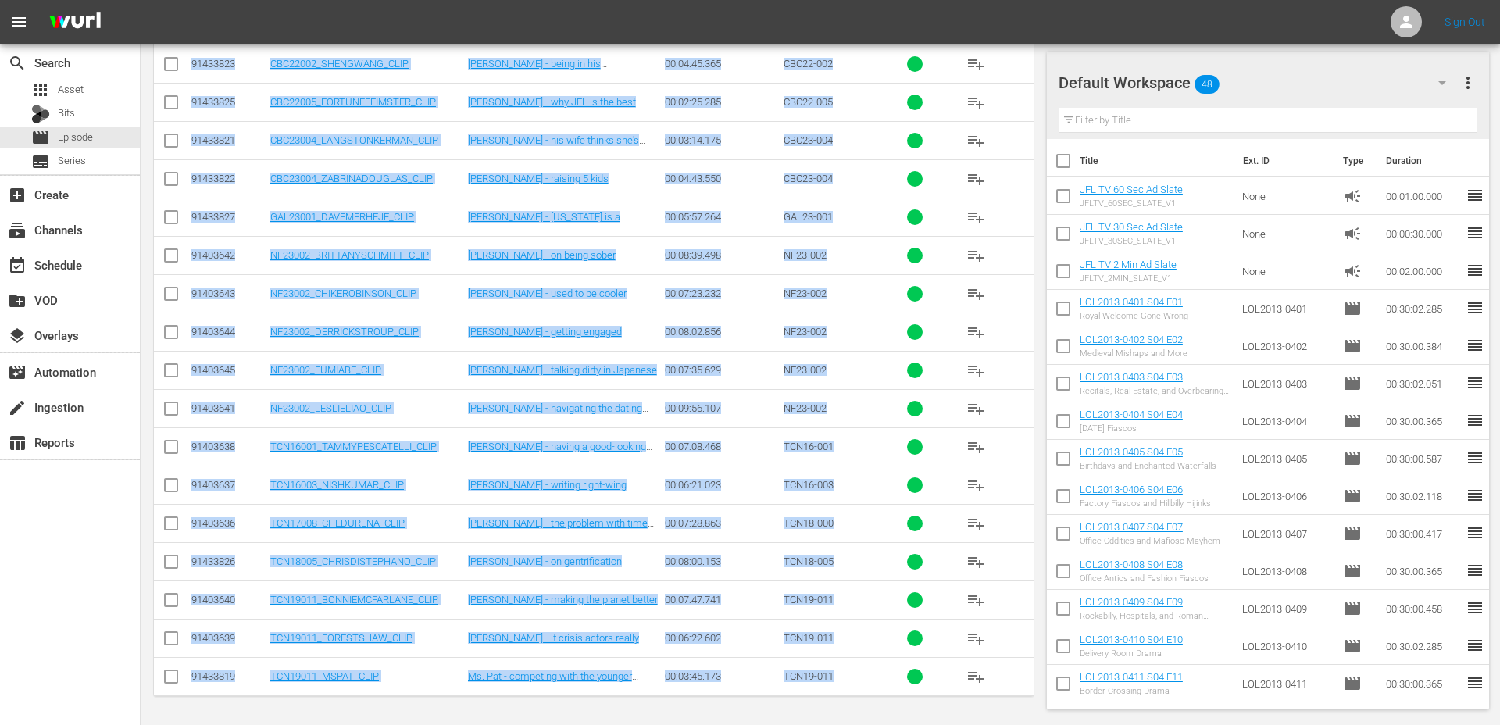
drag, startPoint x: 188, startPoint y: 459, endPoint x: 840, endPoint y: 672, distance: 685.4
click at [840, 672] on tbody "91433824 CBC16003_DANNYBHOY_CLIP Danny Bhoy - discovering new music 00:07:48.07…" at bounding box center [593, 312] width 879 height 765
copy tbody "91433824 CBC16003_DANNYBHOY_CLIP Danny Bhoy - discovering new music 00:07:48.07…"
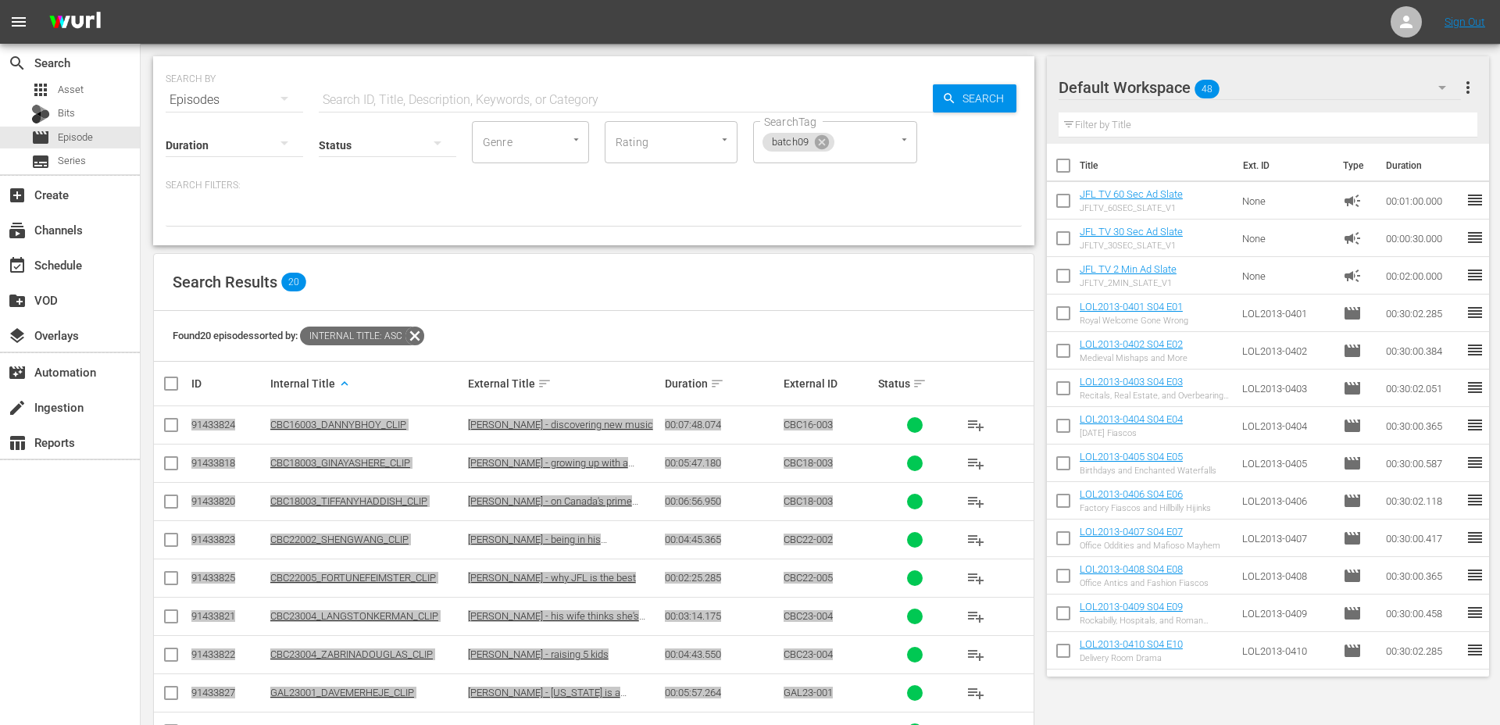
scroll to position [0, 0]
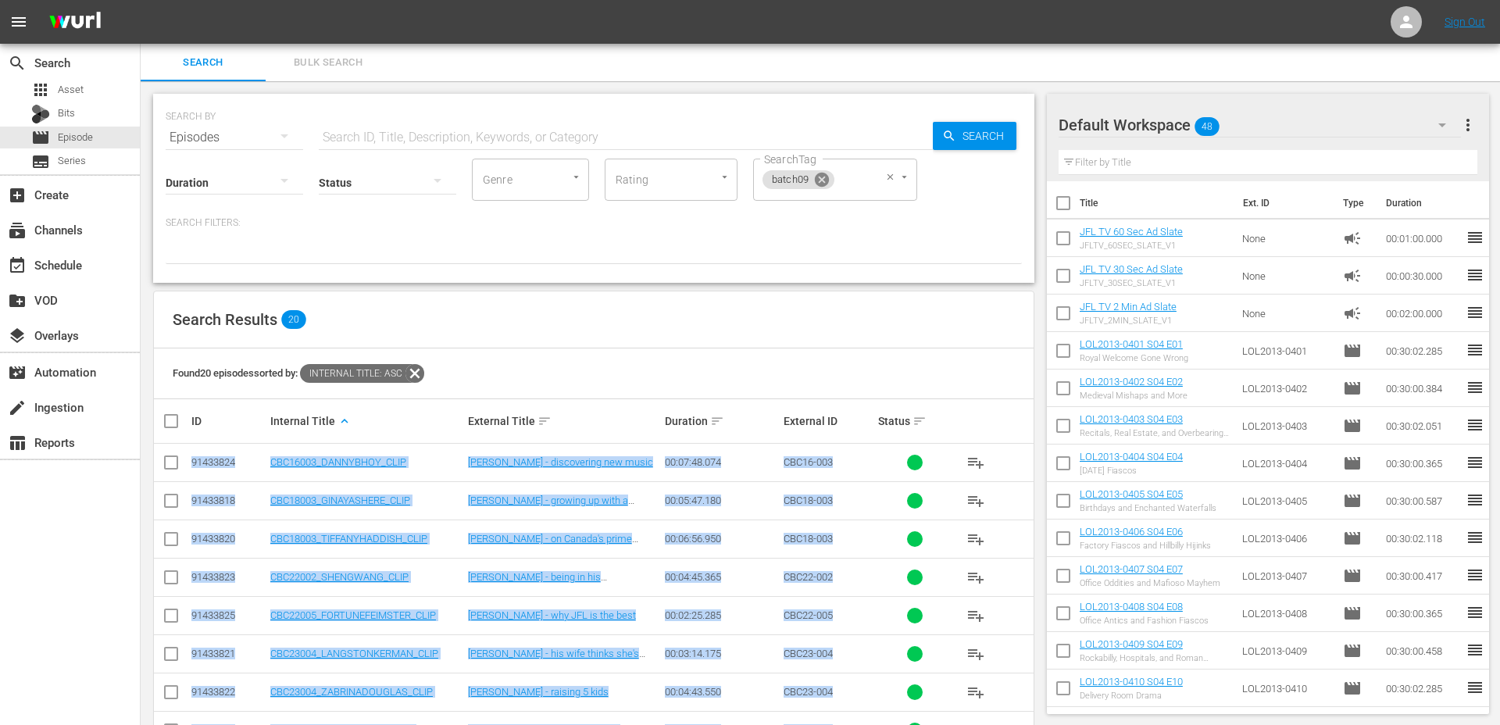
click at [822, 181] on icon at bounding box center [822, 180] width 14 height 14
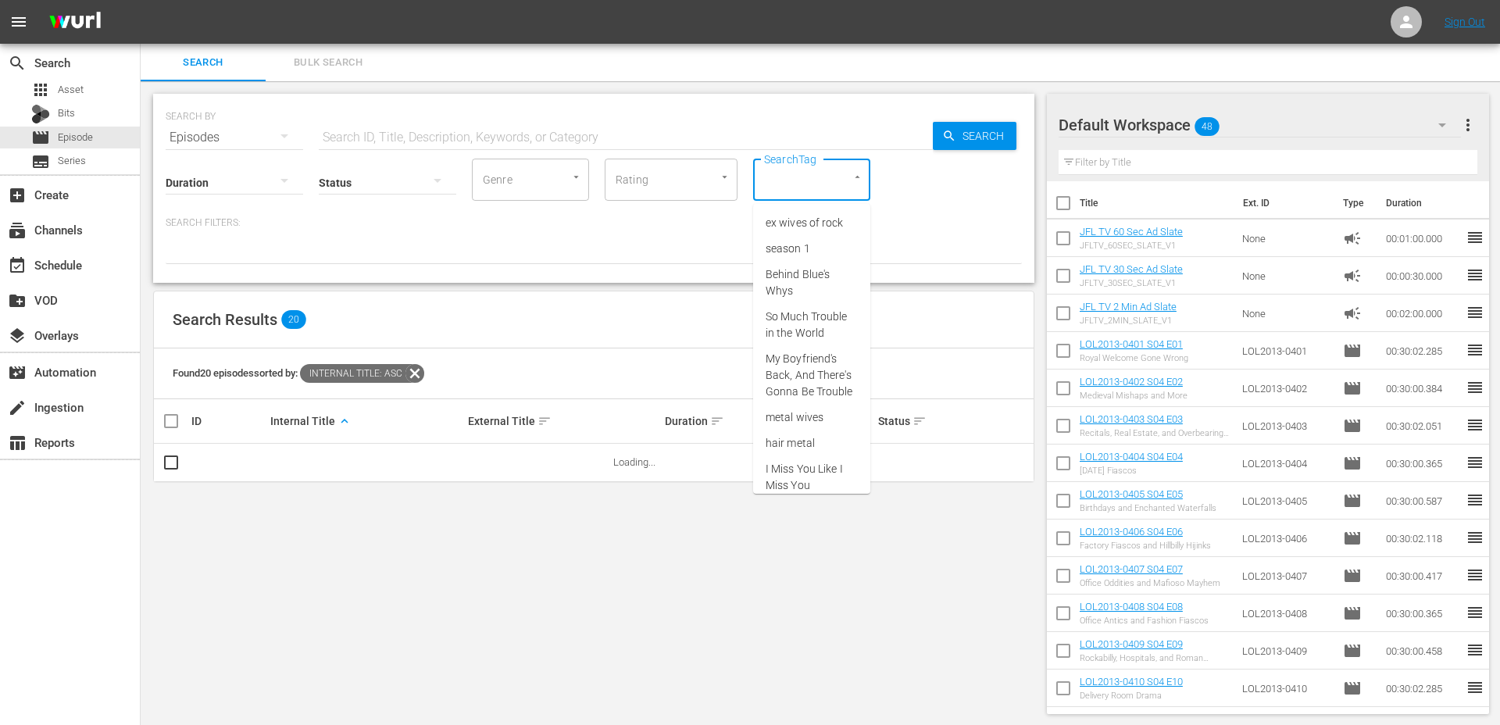
click at [808, 185] on input "SearchTag" at bounding box center [789, 180] width 59 height 28
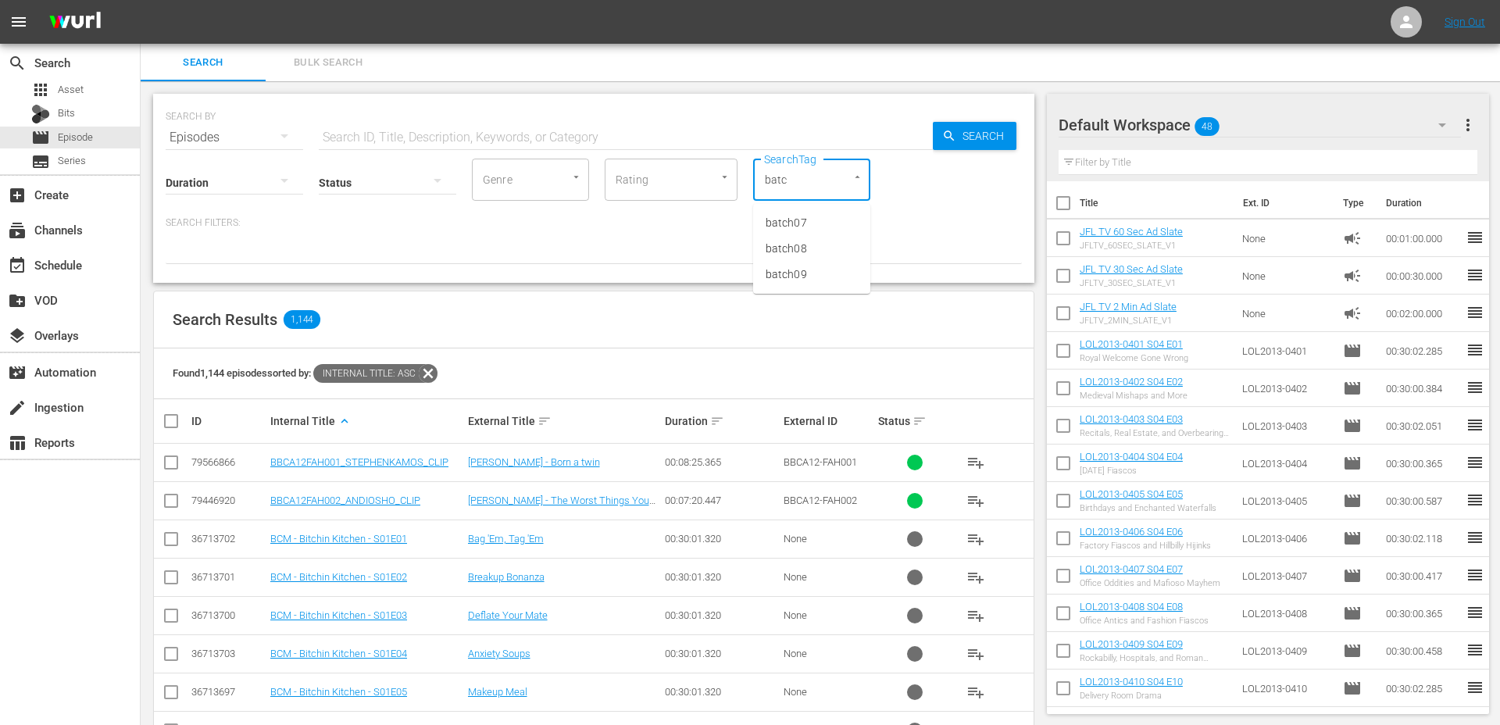
type input "batch"
click at [808, 238] on li "batch08" at bounding box center [811, 249] width 117 height 26
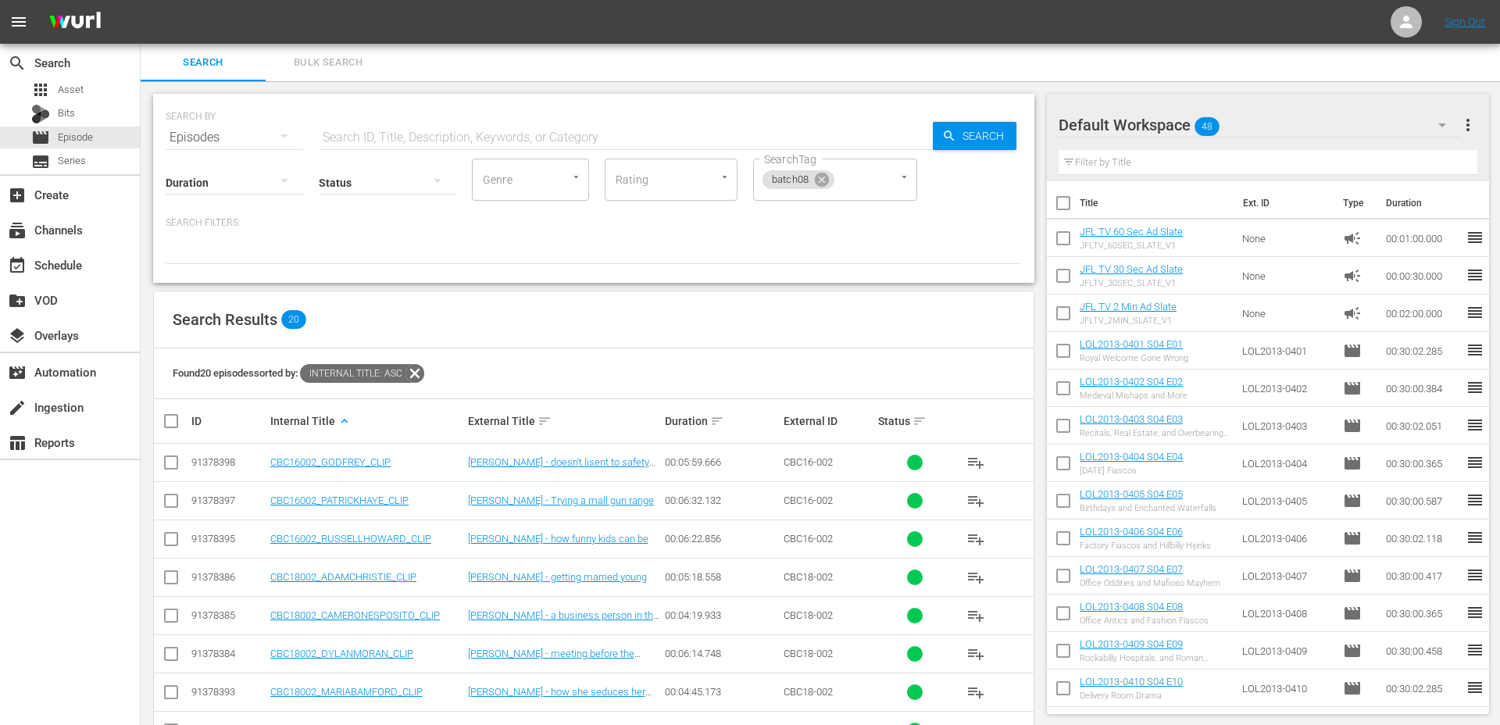
click at [211, 464] on div "91378398" at bounding box center [228, 462] width 74 height 12
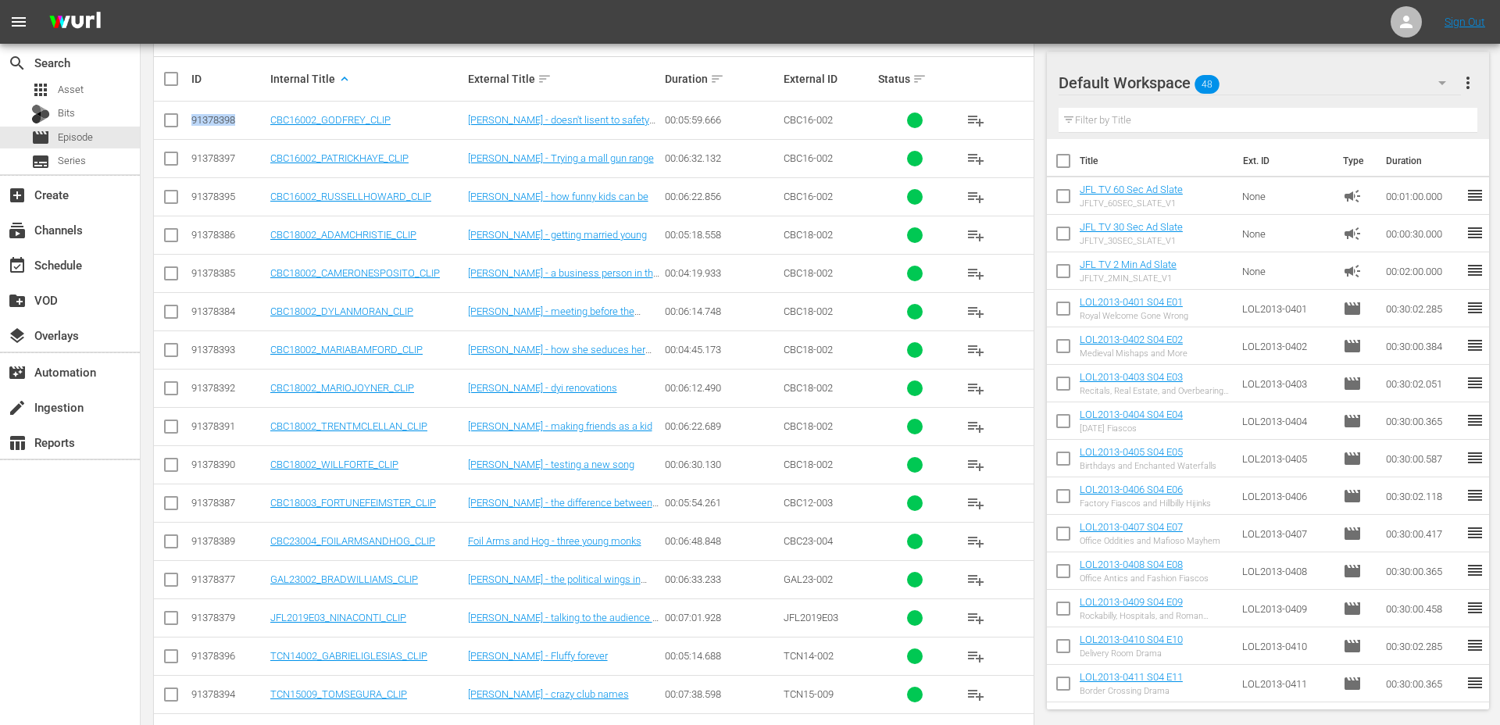
scroll to position [513, 0]
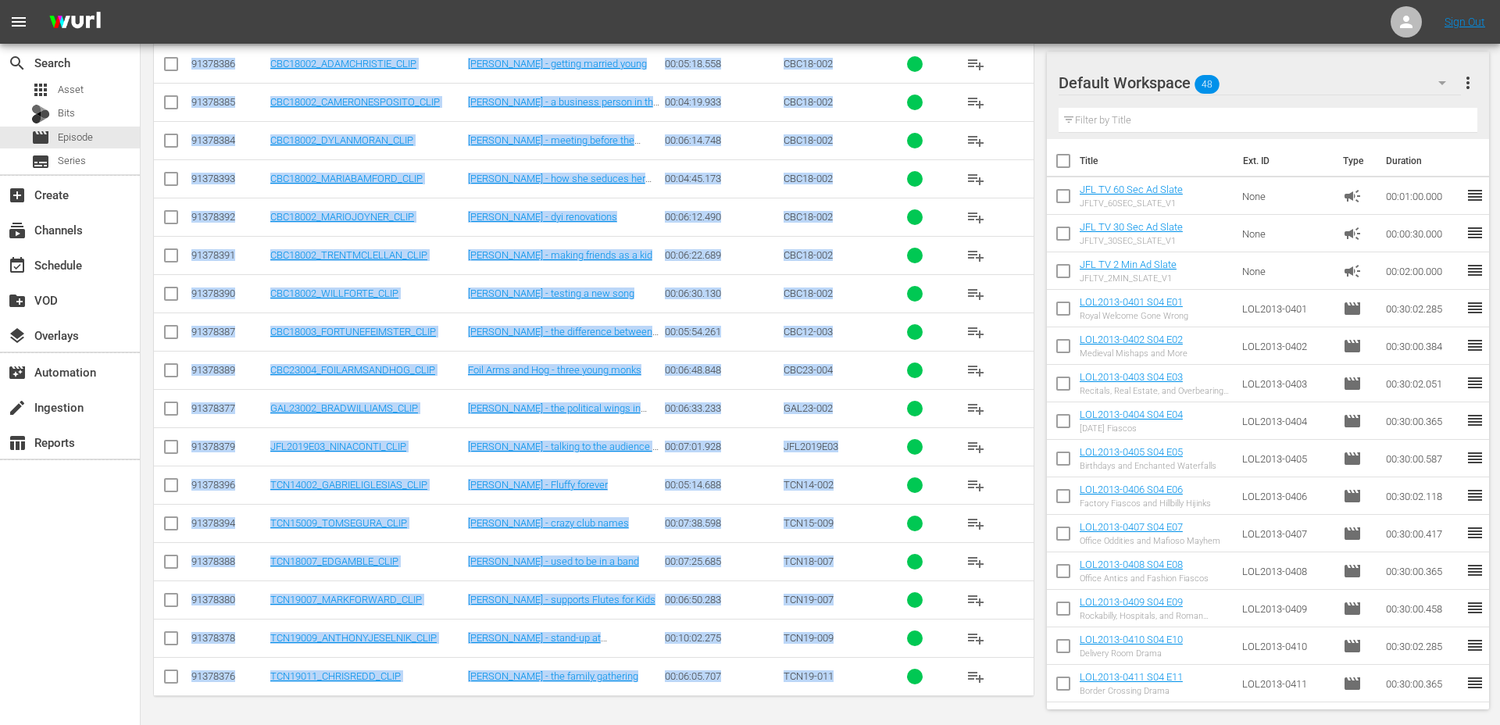
click at [840, 674] on div "TCN19-011" at bounding box center [828, 676] width 90 height 12
copy tbody "91378398 CBC16002_GODFREY_CLIP Godfrey - doesn't lisent to safety instructions …"
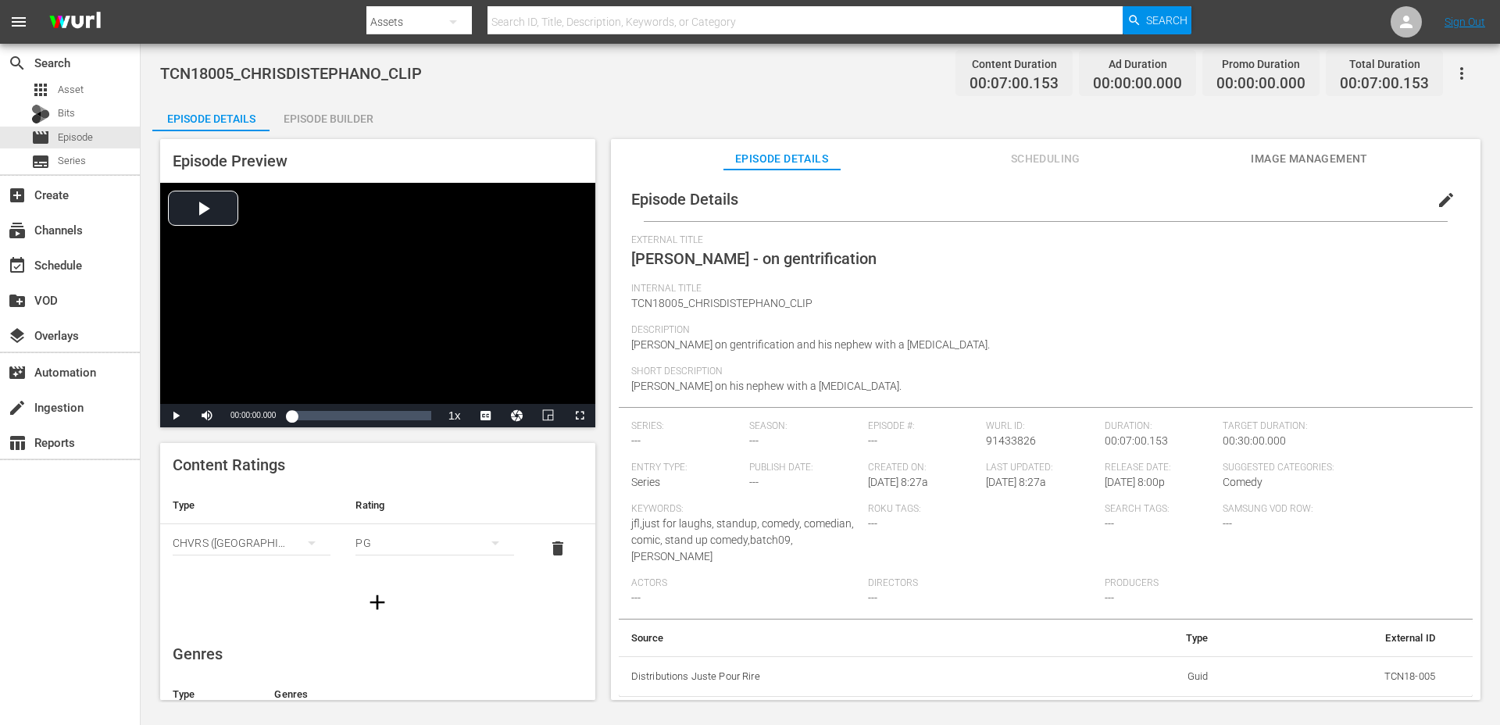
click at [361, 590] on button "button" at bounding box center [377, 602] width 44 height 44
click at [295, 580] on button "simple table" at bounding box center [311, 590] width 37 height 37
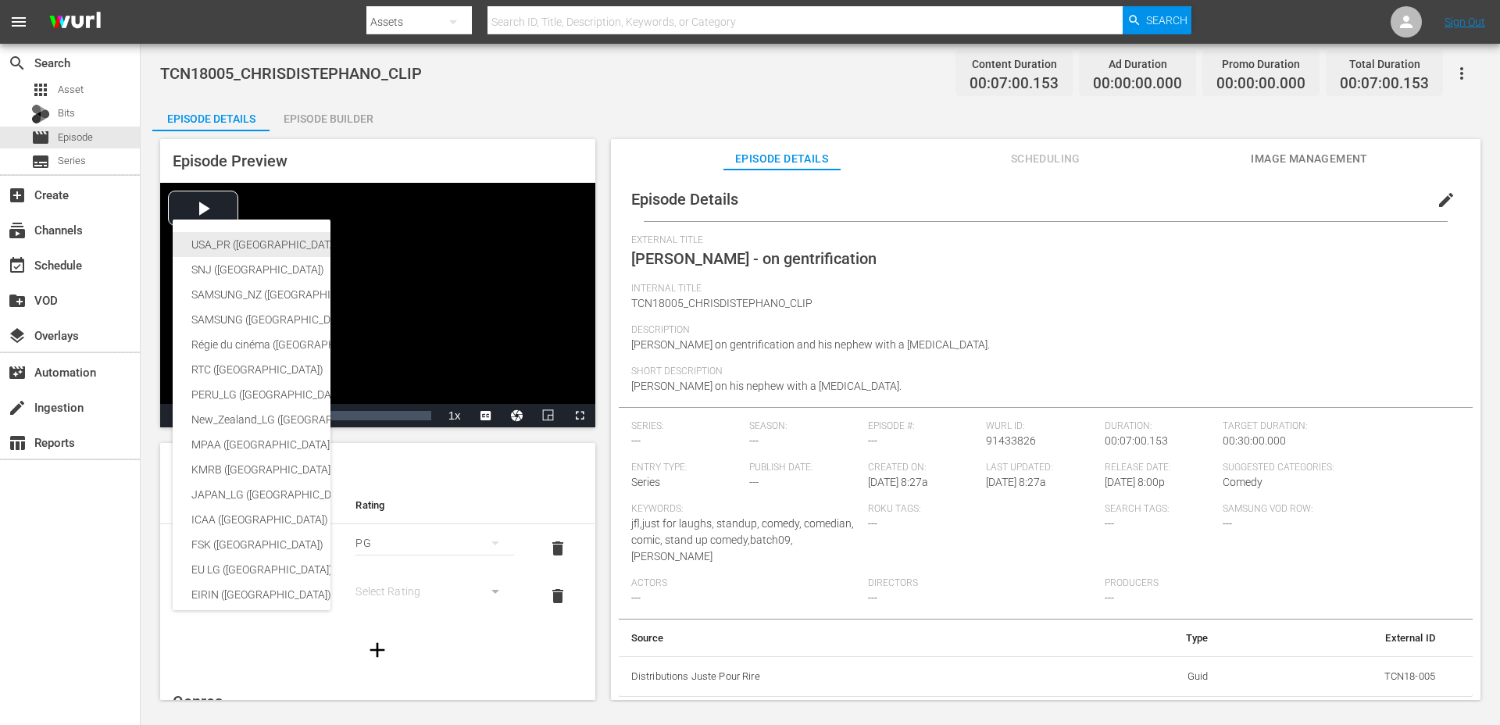
click at [282, 241] on div "USA_PR ([GEOGRAPHIC_DATA] ([GEOGRAPHIC_DATA]))" at bounding box center [382, 244] width 383 height 25
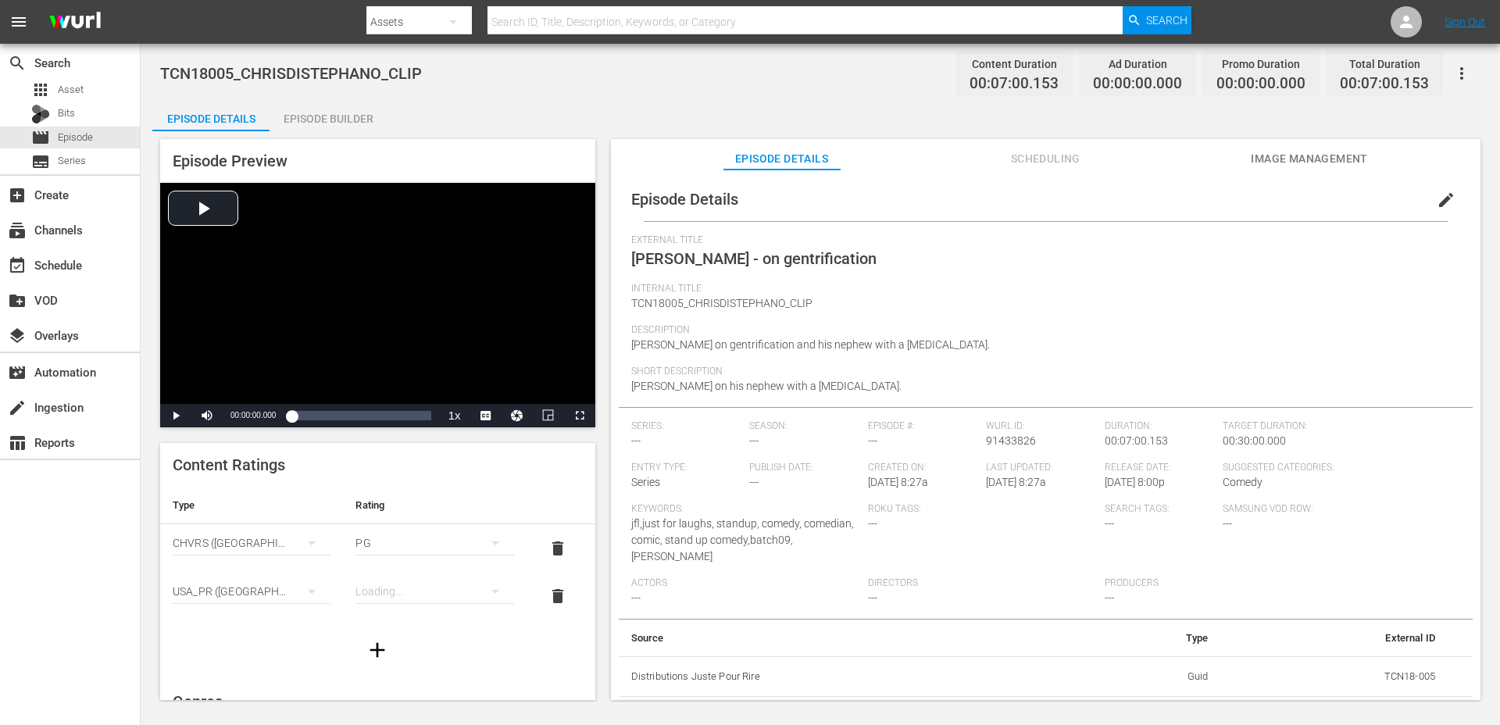
click at [416, 597] on div "simple table" at bounding box center [434, 591] width 158 height 44
click at [386, 537] on div "TVPG" at bounding box center [434, 534] width 120 height 25
click at [330, 119] on div "Episode Builder" at bounding box center [327, 118] width 117 height 37
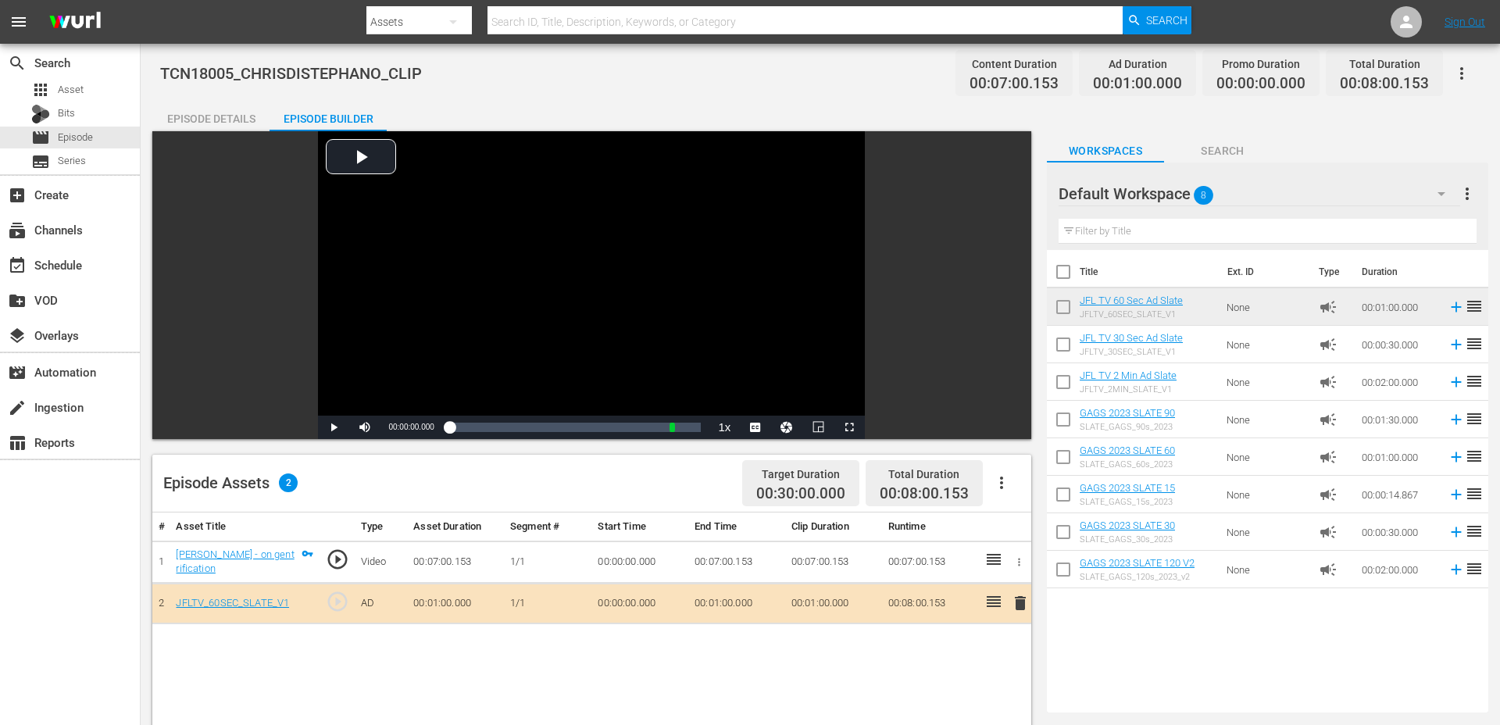
click at [213, 116] on div "Episode Details" at bounding box center [210, 118] width 117 height 37
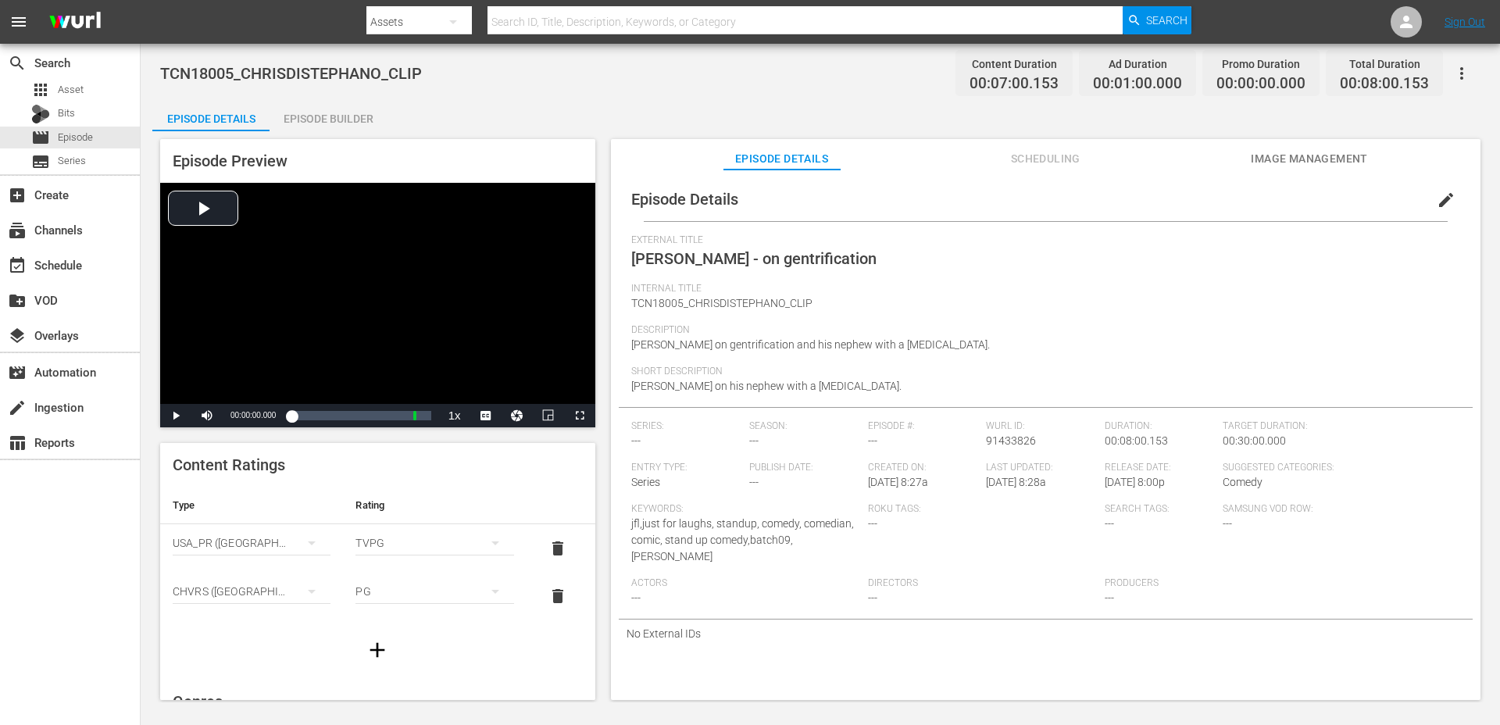
click at [1442, 199] on span "edit" at bounding box center [1445, 200] width 19 height 19
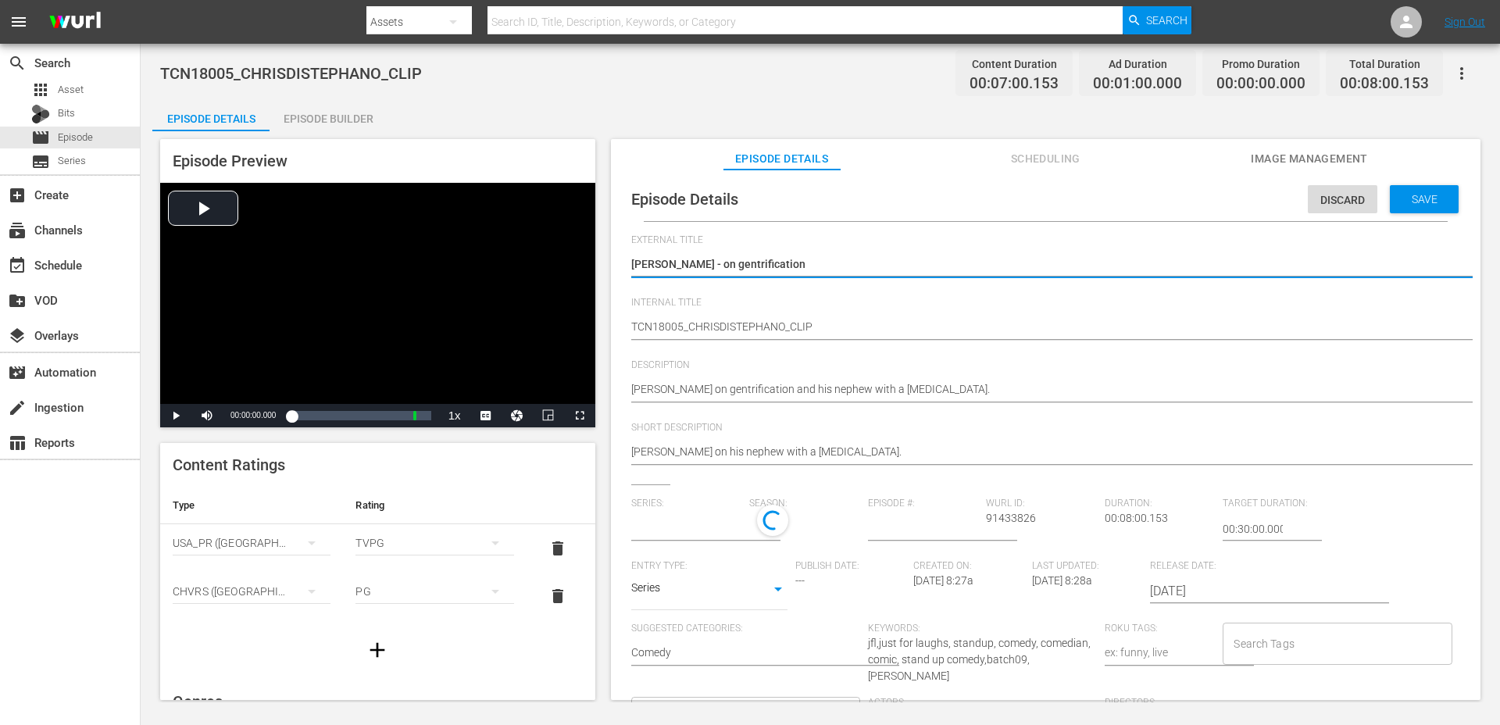
type input "No Series"
click at [728, 598] on body "menu Search By Assets Search ID, Title, Description, Keywords, or Category Sear…" at bounding box center [750, 362] width 1500 height 725
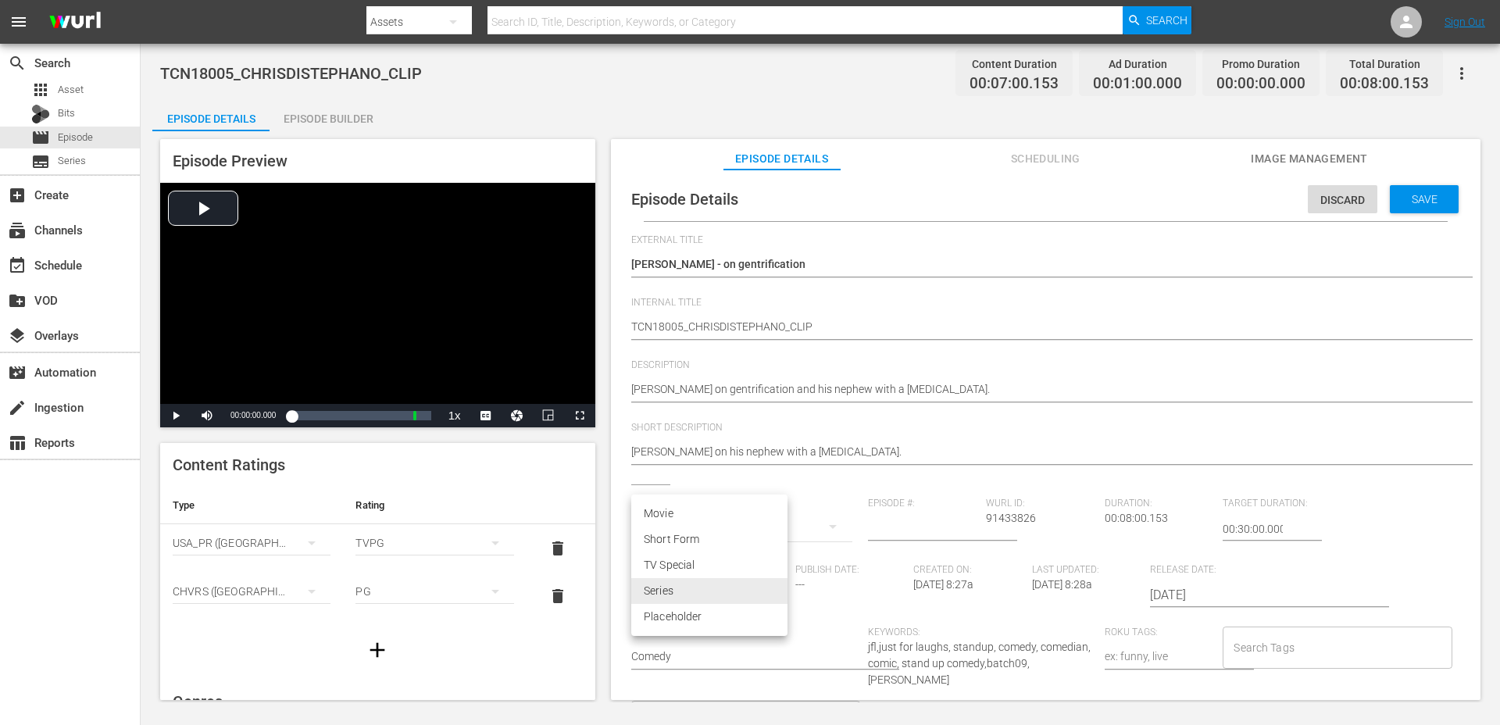
click at [697, 542] on li "Short Form" at bounding box center [709, 539] width 156 height 26
type input "SHORT_FORM_VIDEO"
click at [1266, 647] on input "Search Tags" at bounding box center [1324, 647] width 191 height 28
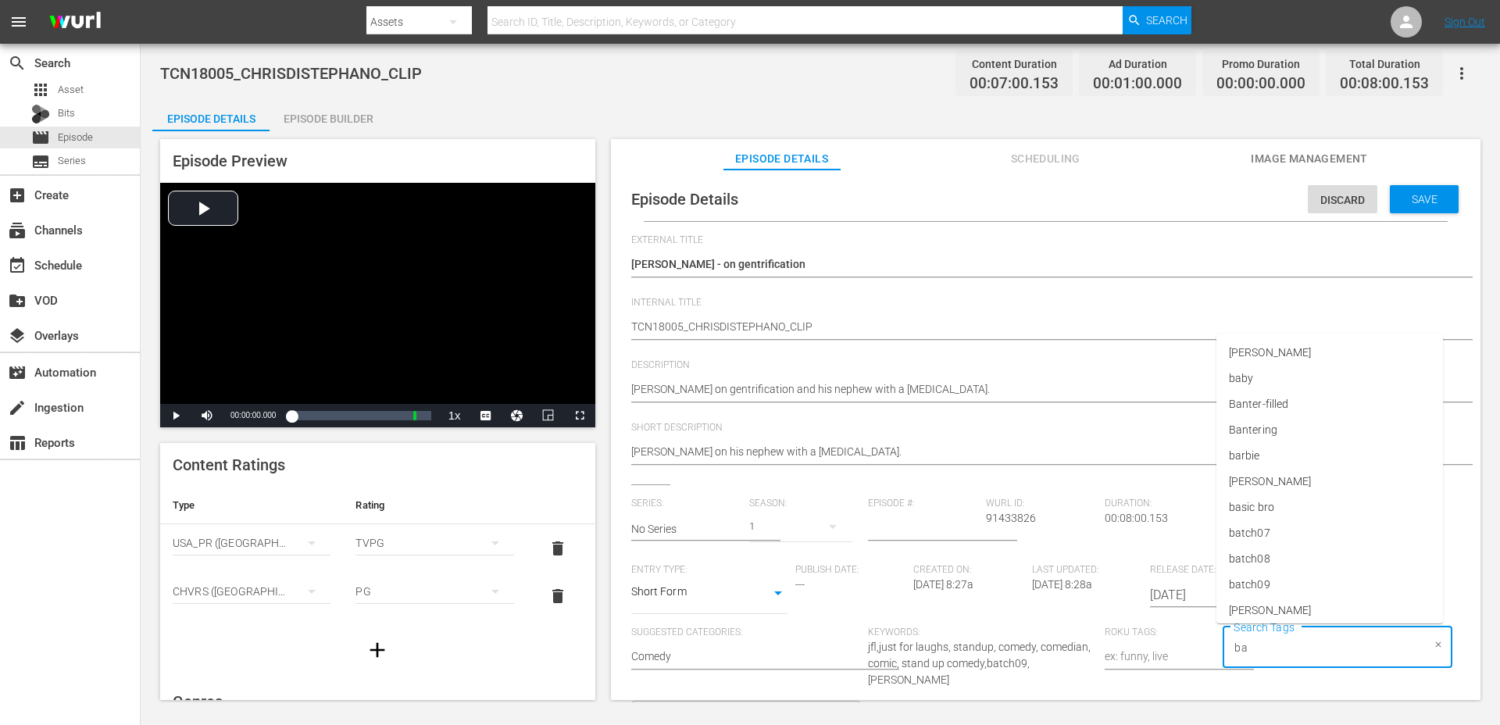
type input "bat"
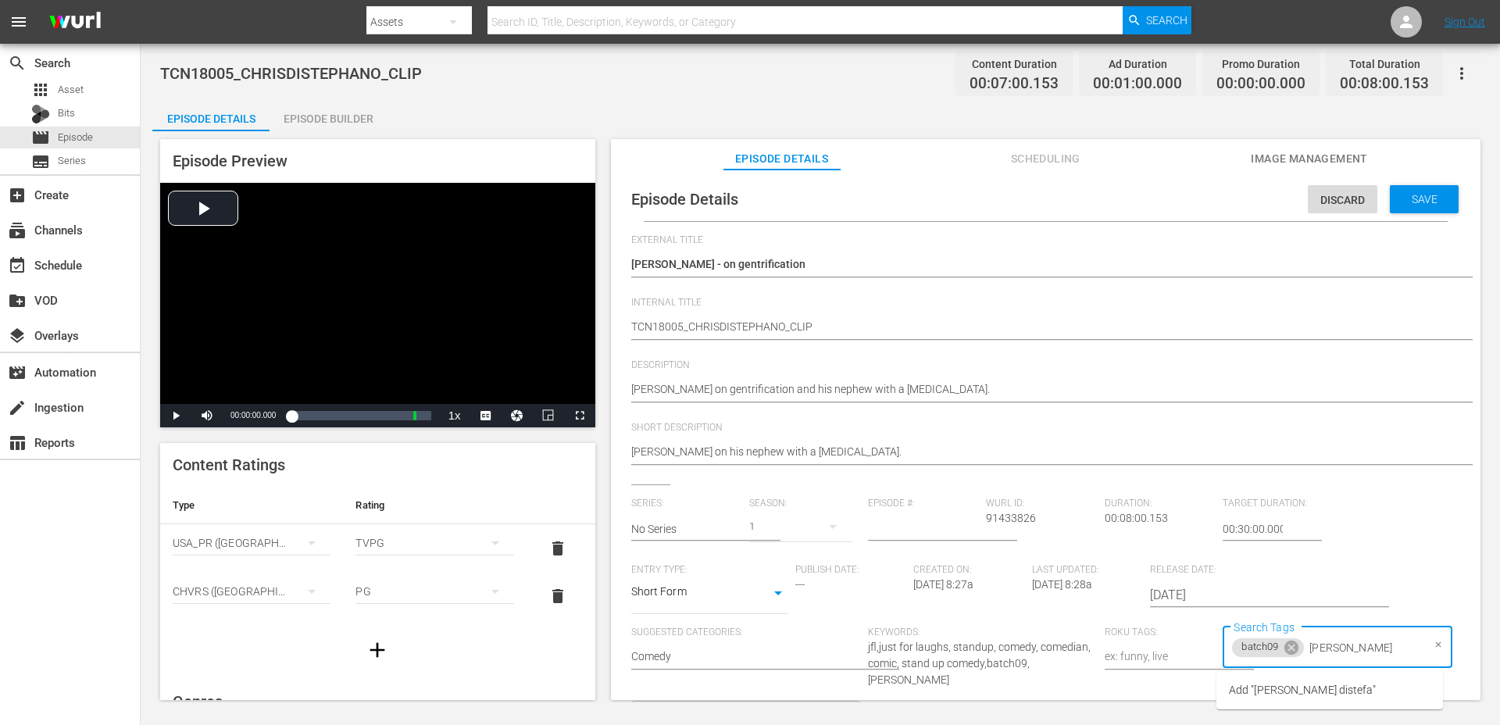
type input "[PERSON_NAME]"
type input "clip"
type input "2018"
click at [1414, 198] on span "Save" at bounding box center [1424, 199] width 51 height 12
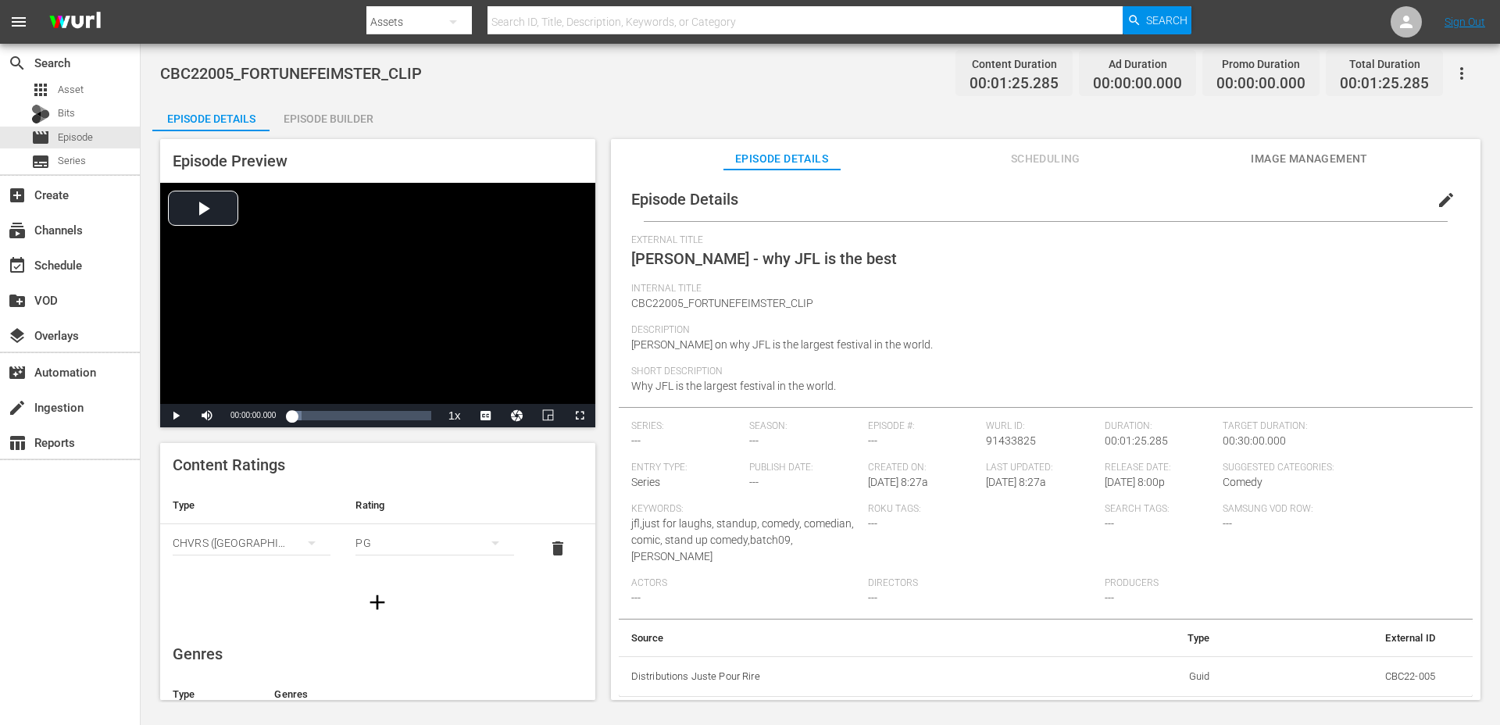
click at [373, 612] on icon "button" at bounding box center [377, 602] width 25 height 25
click at [286, 583] on div "simple table" at bounding box center [252, 591] width 158 height 44
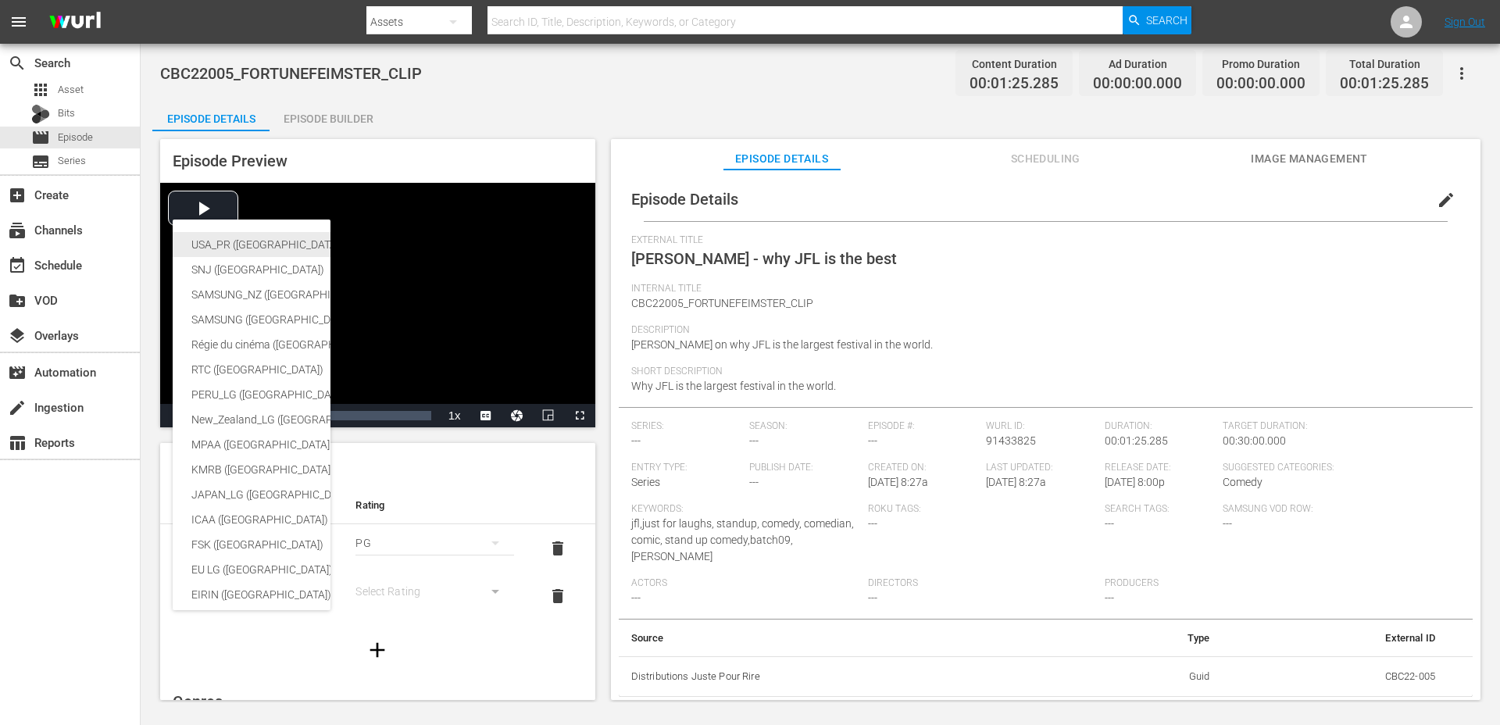
click at [241, 241] on div "USA_PR ([GEOGRAPHIC_DATA] ([GEOGRAPHIC_DATA]))" at bounding box center [382, 244] width 383 height 25
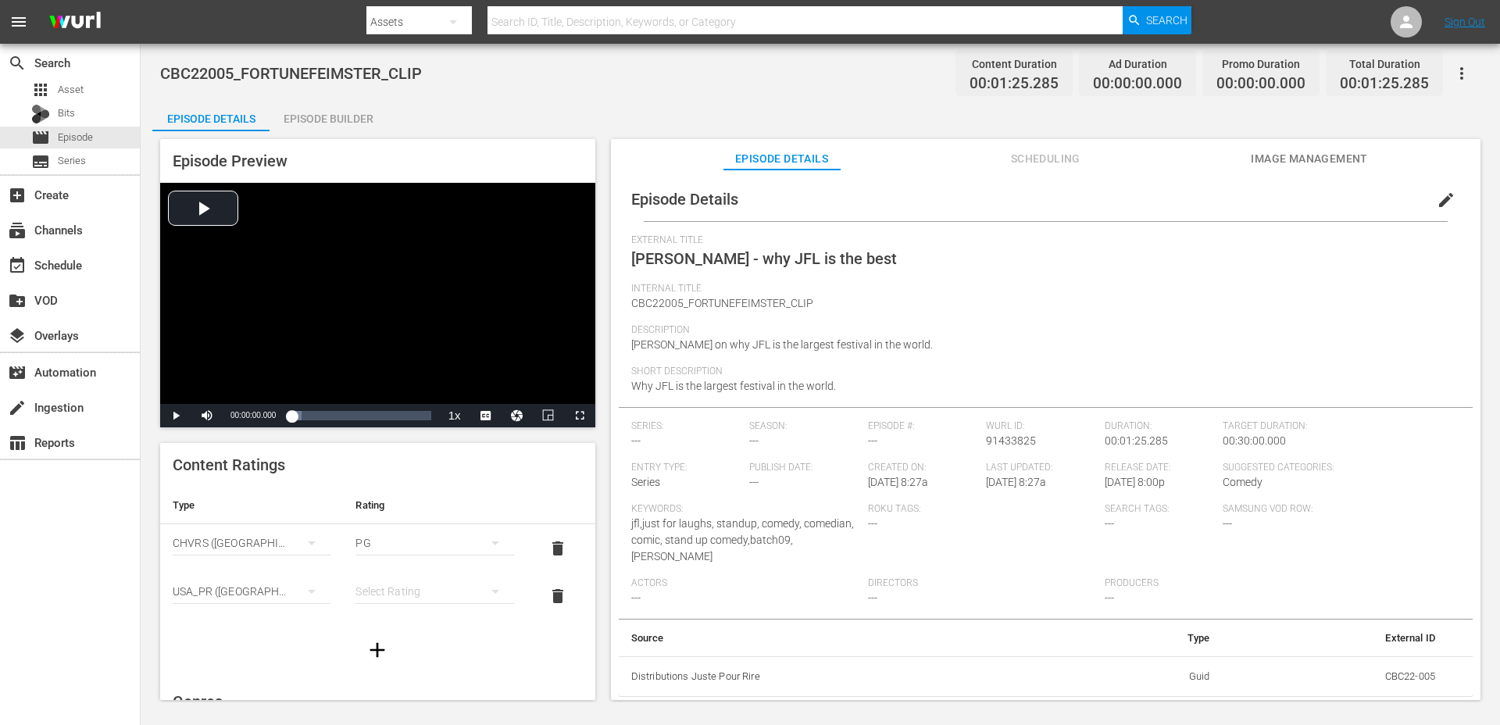
click at [406, 601] on div "simple table" at bounding box center [434, 591] width 158 height 44
click at [406, 540] on div "TVPG" at bounding box center [434, 534] width 120 height 25
click at [335, 123] on div "Episode Builder" at bounding box center [327, 118] width 117 height 37
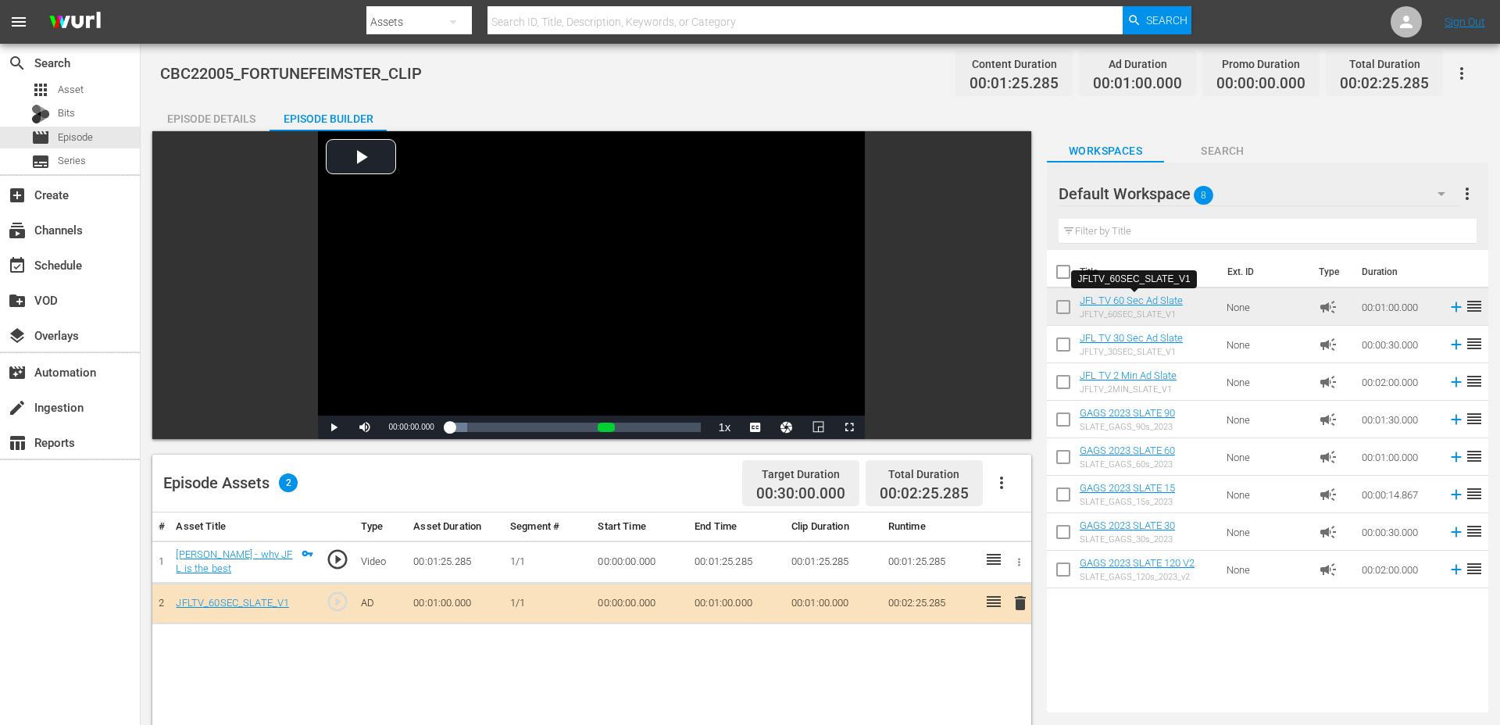
click at [238, 107] on div "Episode Details" at bounding box center [210, 118] width 117 height 37
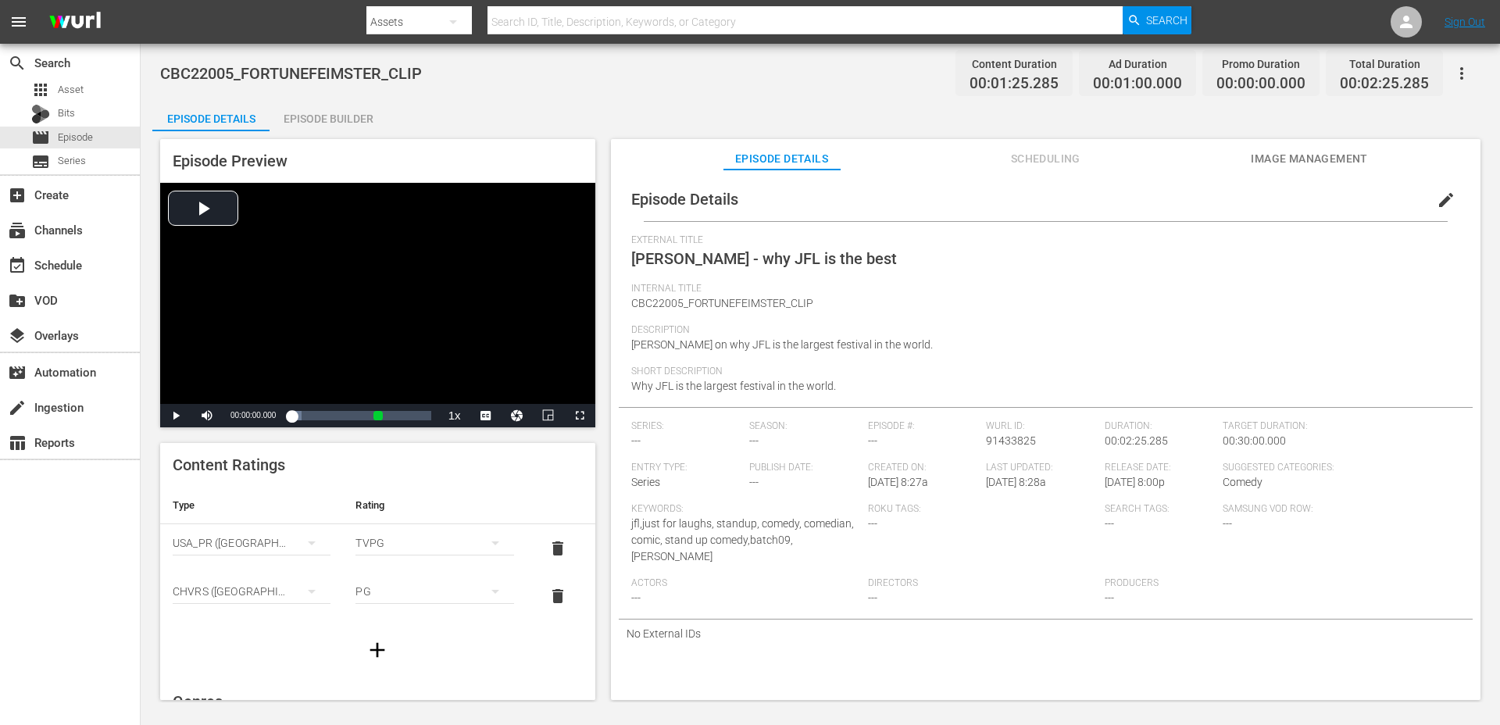
click at [1427, 201] on button "edit" at bounding box center [1445, 199] width 37 height 37
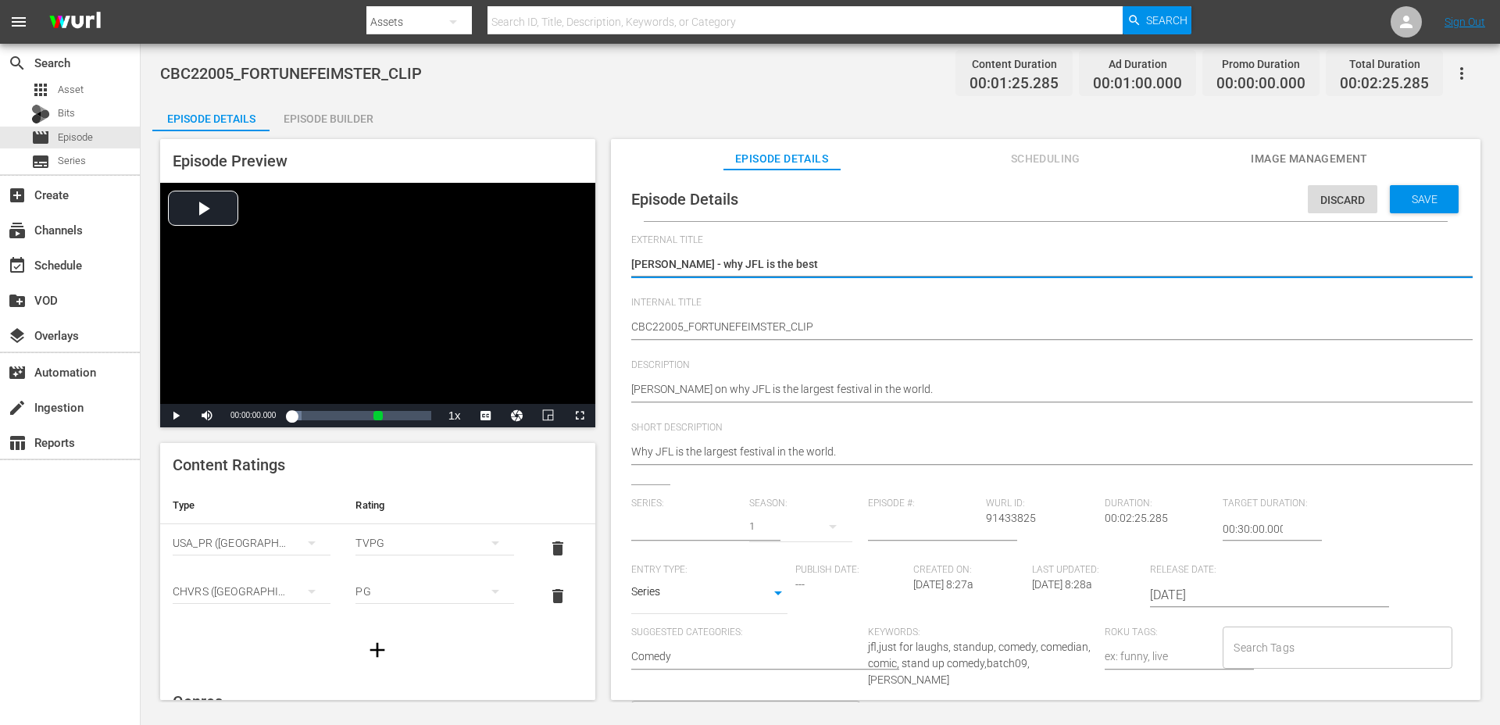
click at [738, 596] on body "menu Search By Assets Search ID, Title, Description, Keywords, or Category Sear…" at bounding box center [750, 362] width 1500 height 725
type input "No Series"
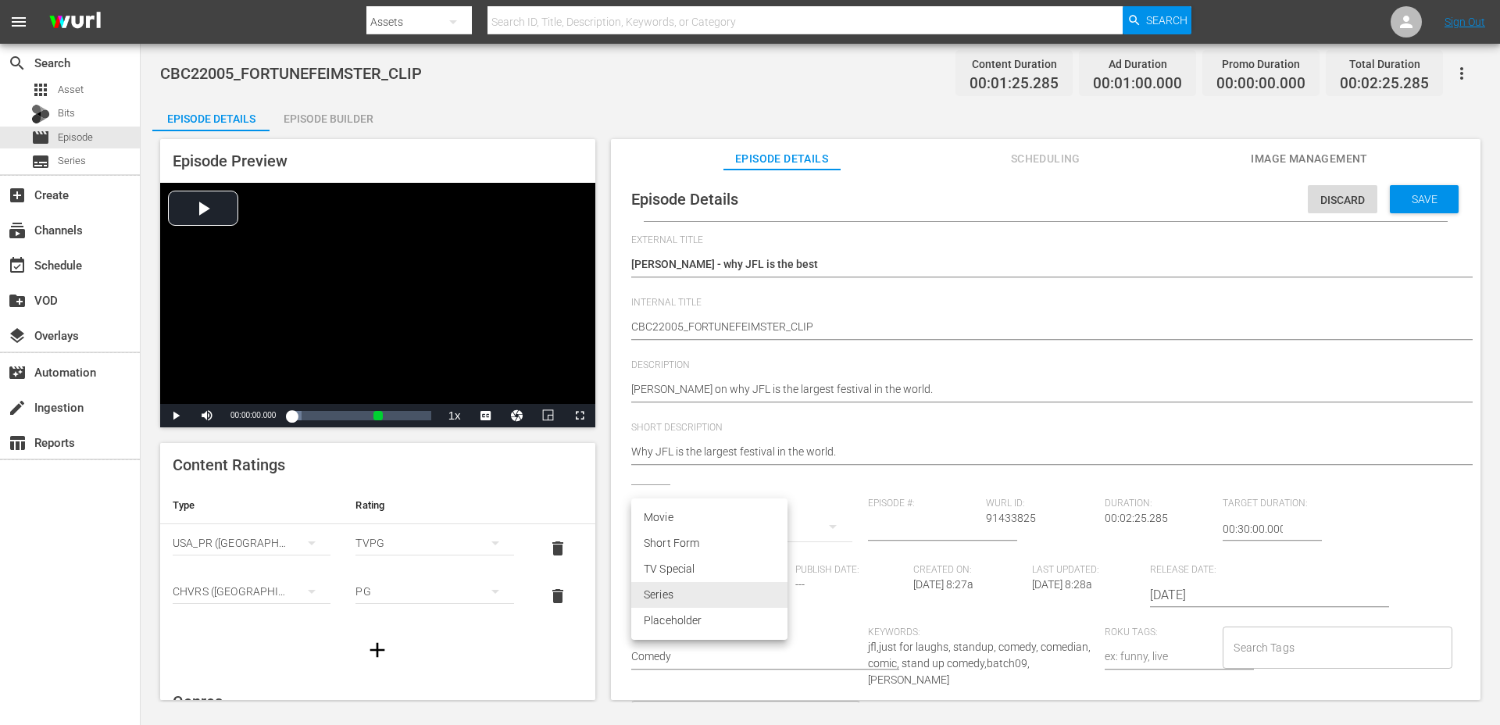
click at [701, 544] on li "Short Form" at bounding box center [709, 543] width 156 height 26
type input "SHORT_FORM_VIDEO"
click at [1268, 664] on div "Search Tags" at bounding box center [1336, 647] width 229 height 42
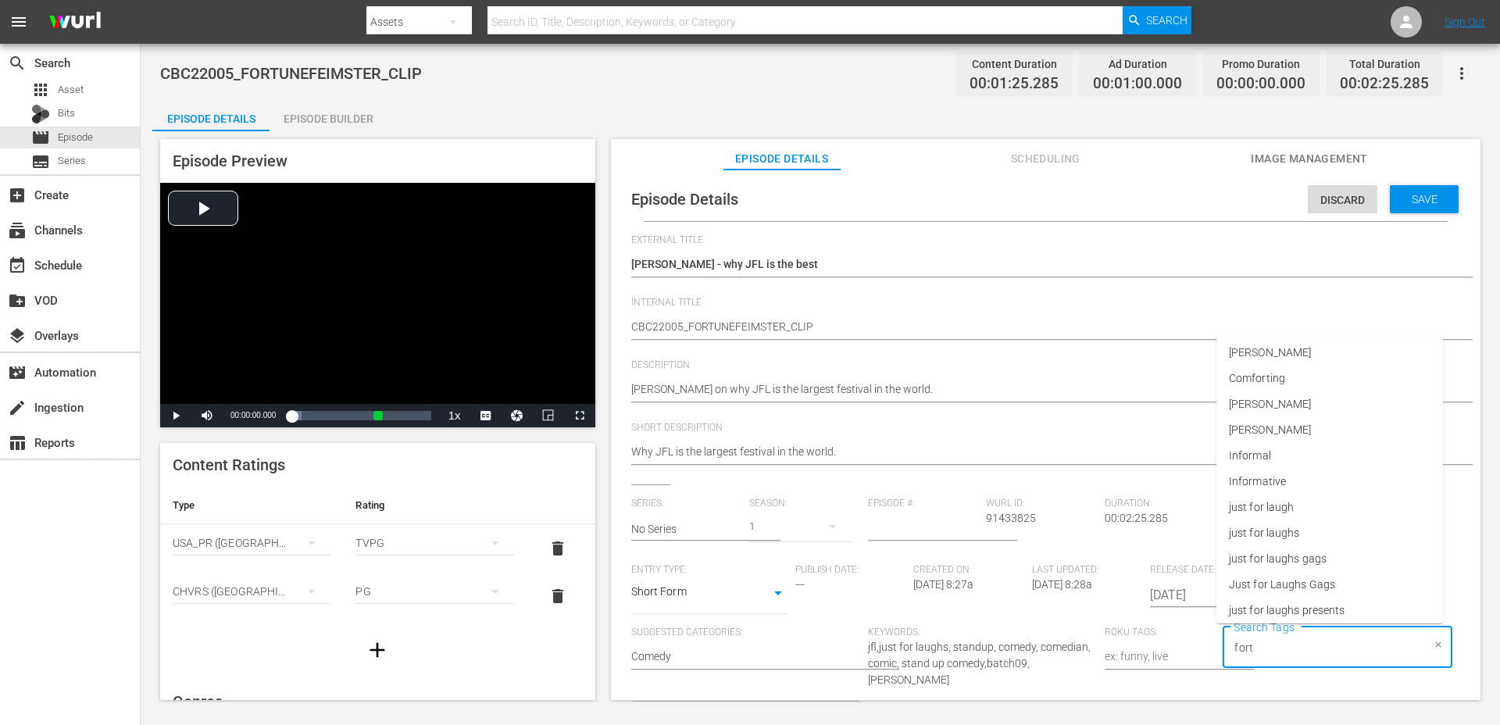
type input "fortu"
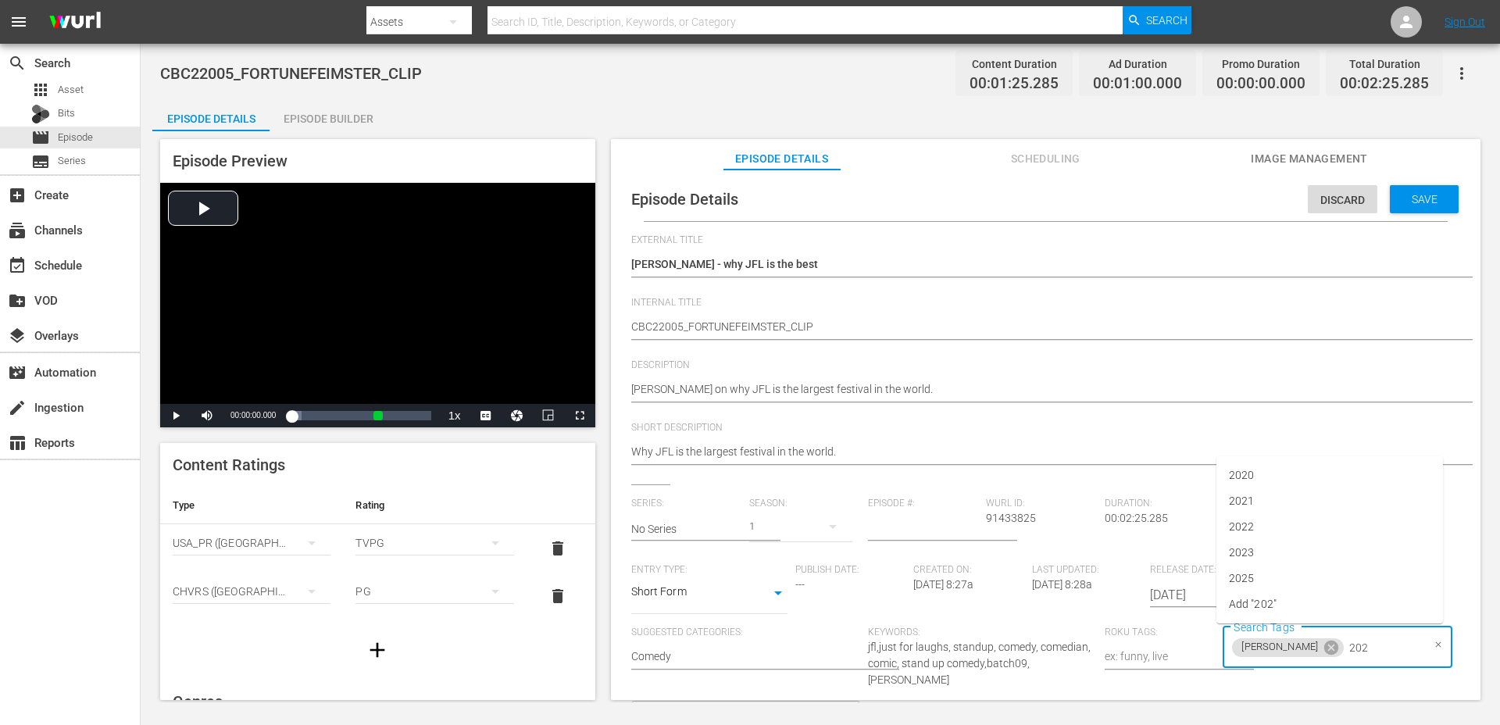
type input "2022"
type input "clip"
type input "bat"
click at [1423, 202] on span "Save" at bounding box center [1424, 199] width 51 height 12
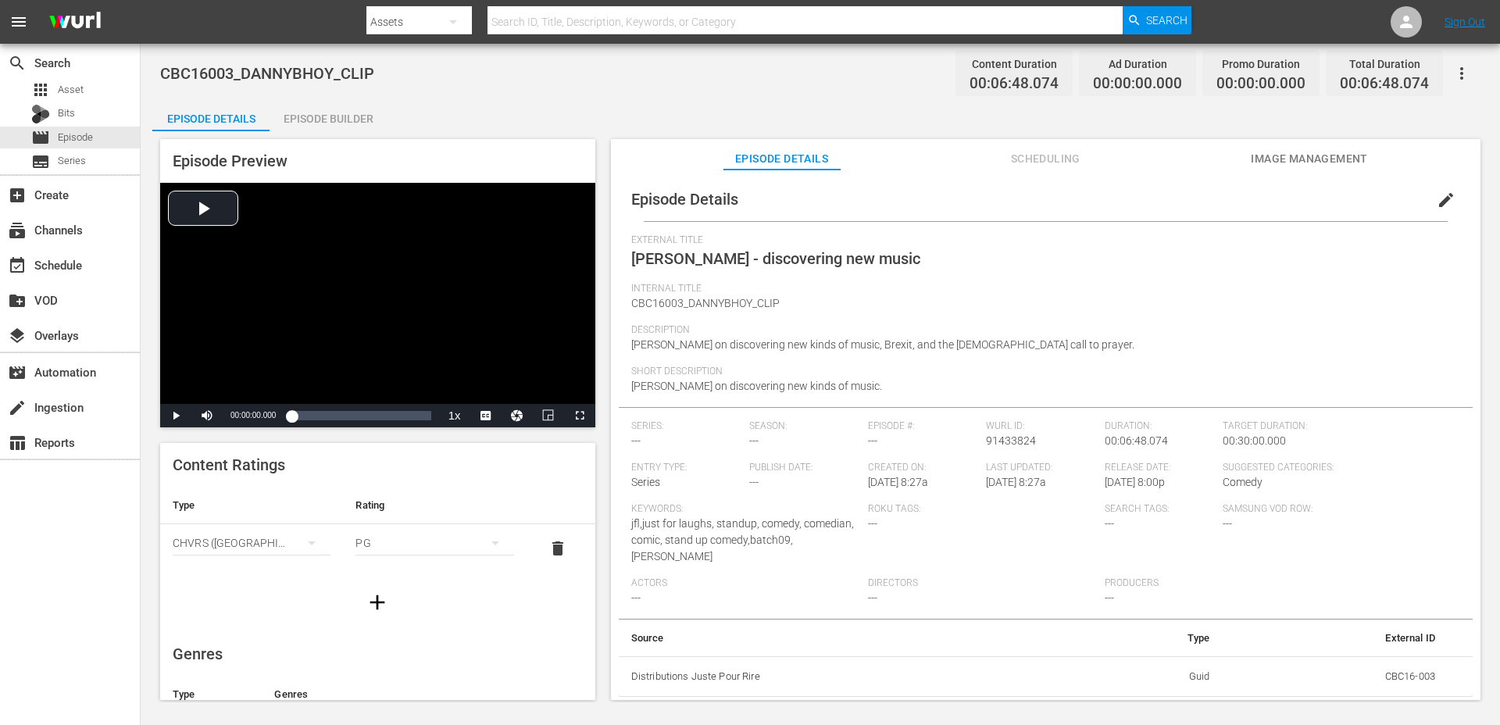
click at [362, 606] on button "button" at bounding box center [377, 602] width 44 height 44
click at [373, 606] on div "simple table" at bounding box center [434, 591] width 158 height 44
click at [279, 598] on div "simple table" at bounding box center [252, 591] width 158 height 44
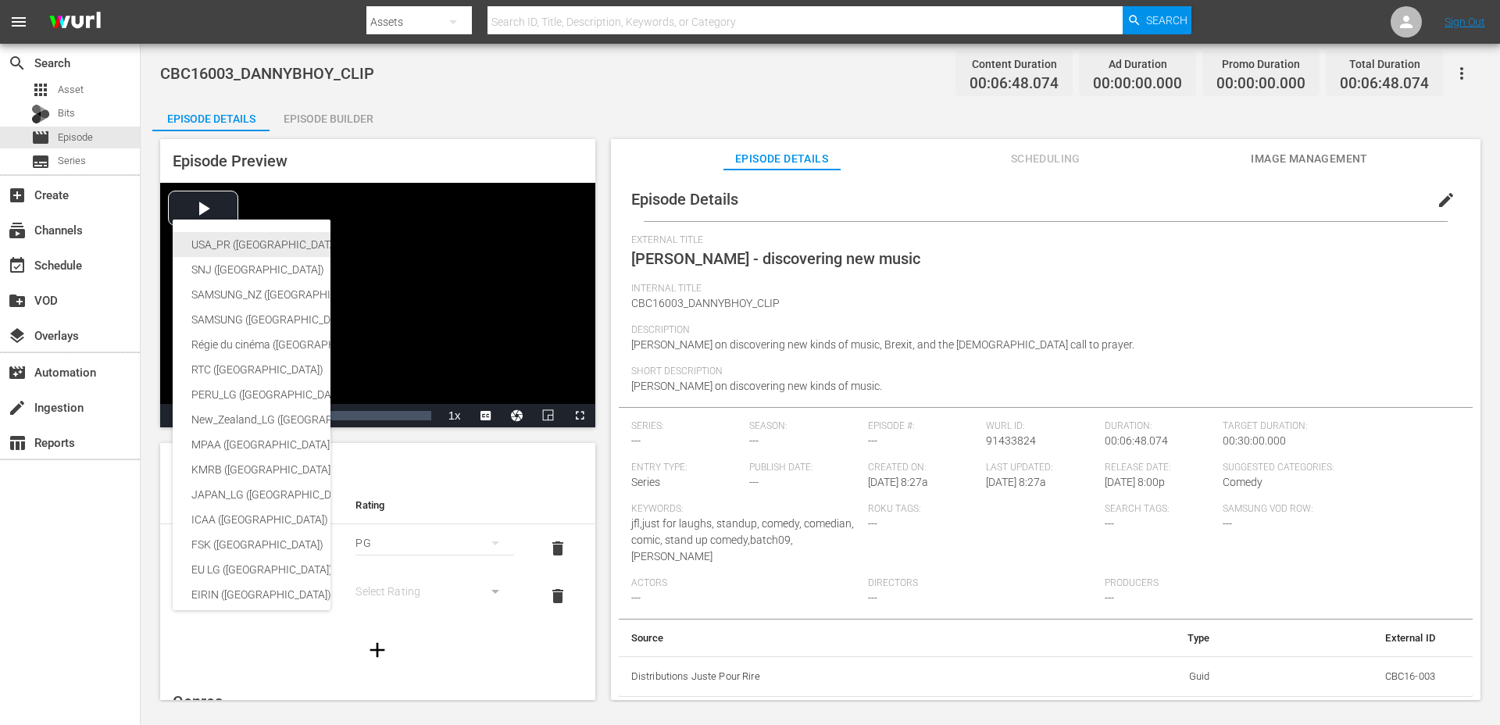
click at [261, 244] on div "USA_PR ([GEOGRAPHIC_DATA] ([GEOGRAPHIC_DATA]))" at bounding box center [382, 244] width 383 height 25
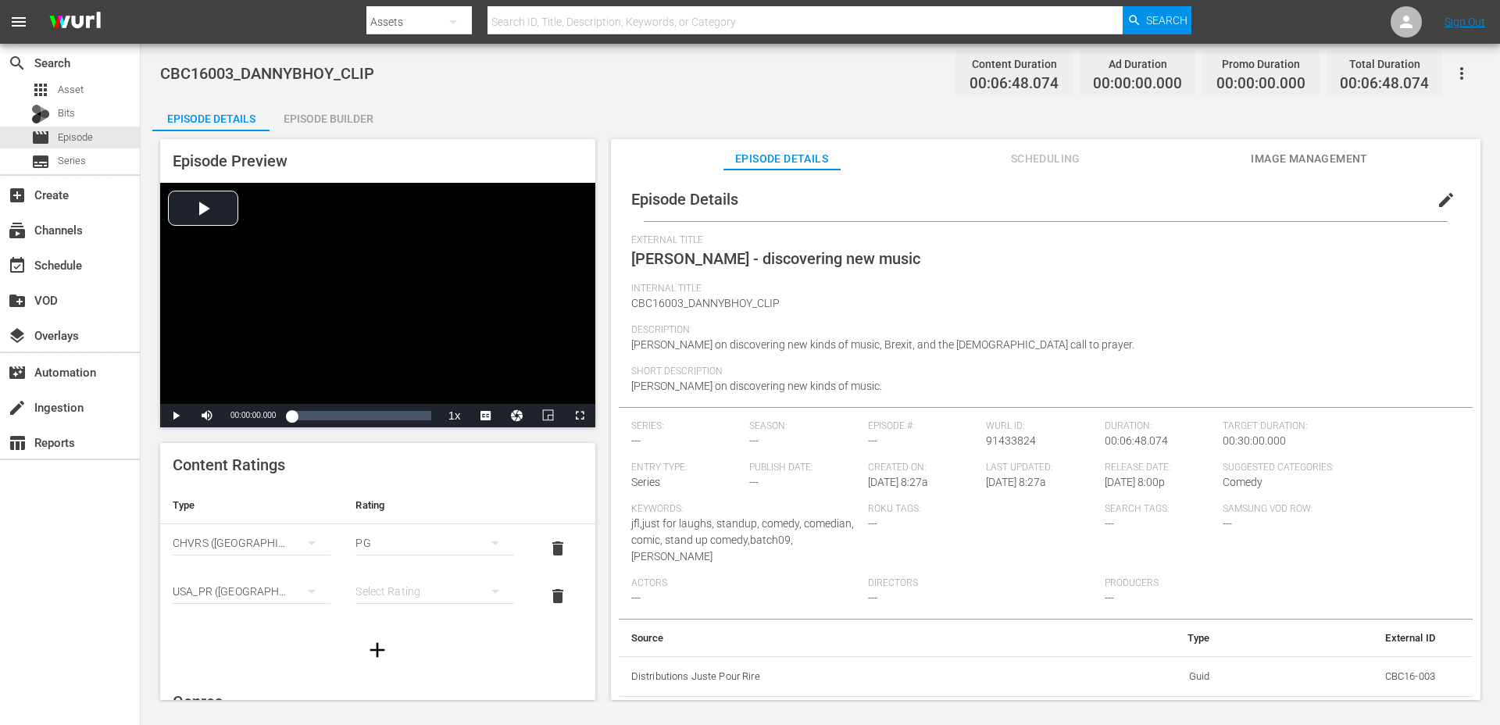
click at [388, 597] on div "simple table" at bounding box center [434, 591] width 158 height 44
click at [407, 532] on div "TVPG" at bounding box center [434, 534] width 120 height 25
click at [343, 130] on div "Episode Builder" at bounding box center [327, 118] width 117 height 37
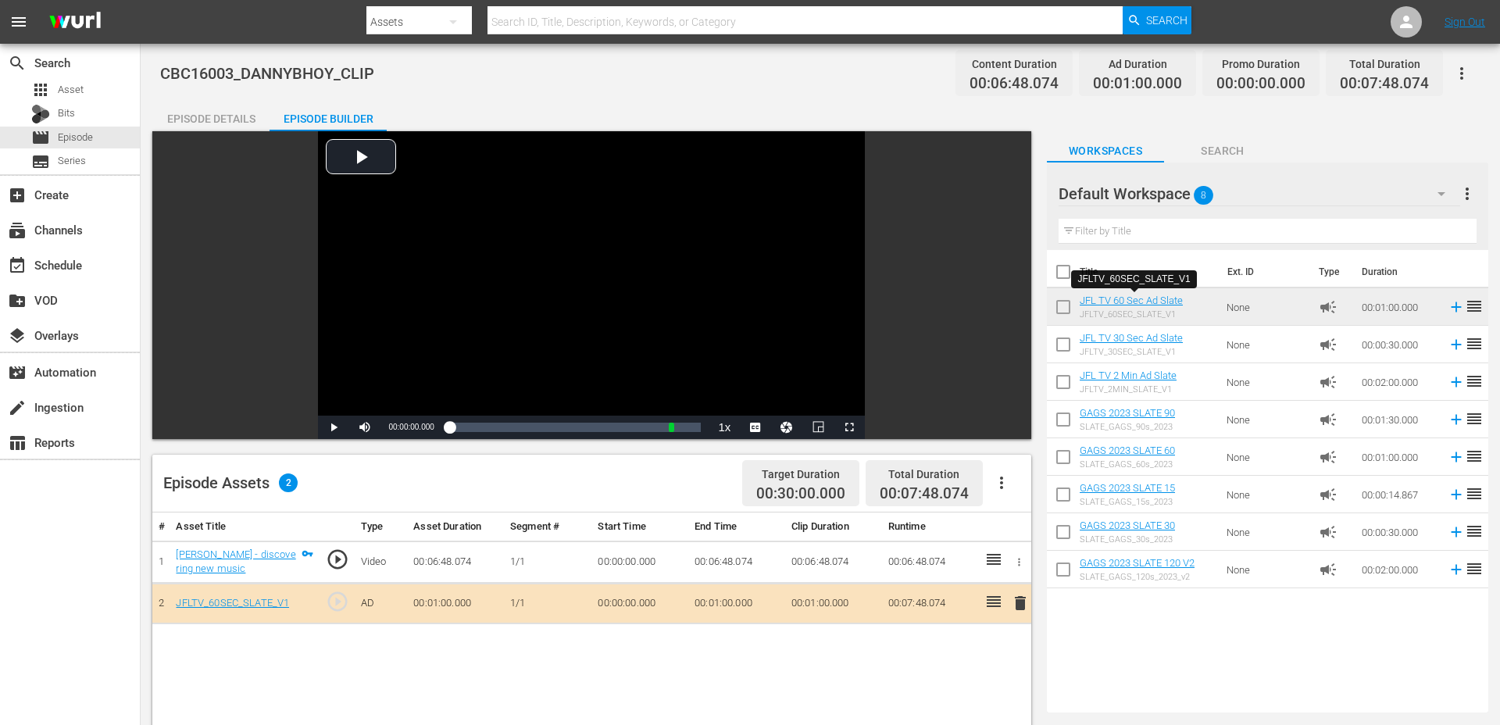
click at [192, 119] on div "Episode Details" at bounding box center [210, 118] width 117 height 37
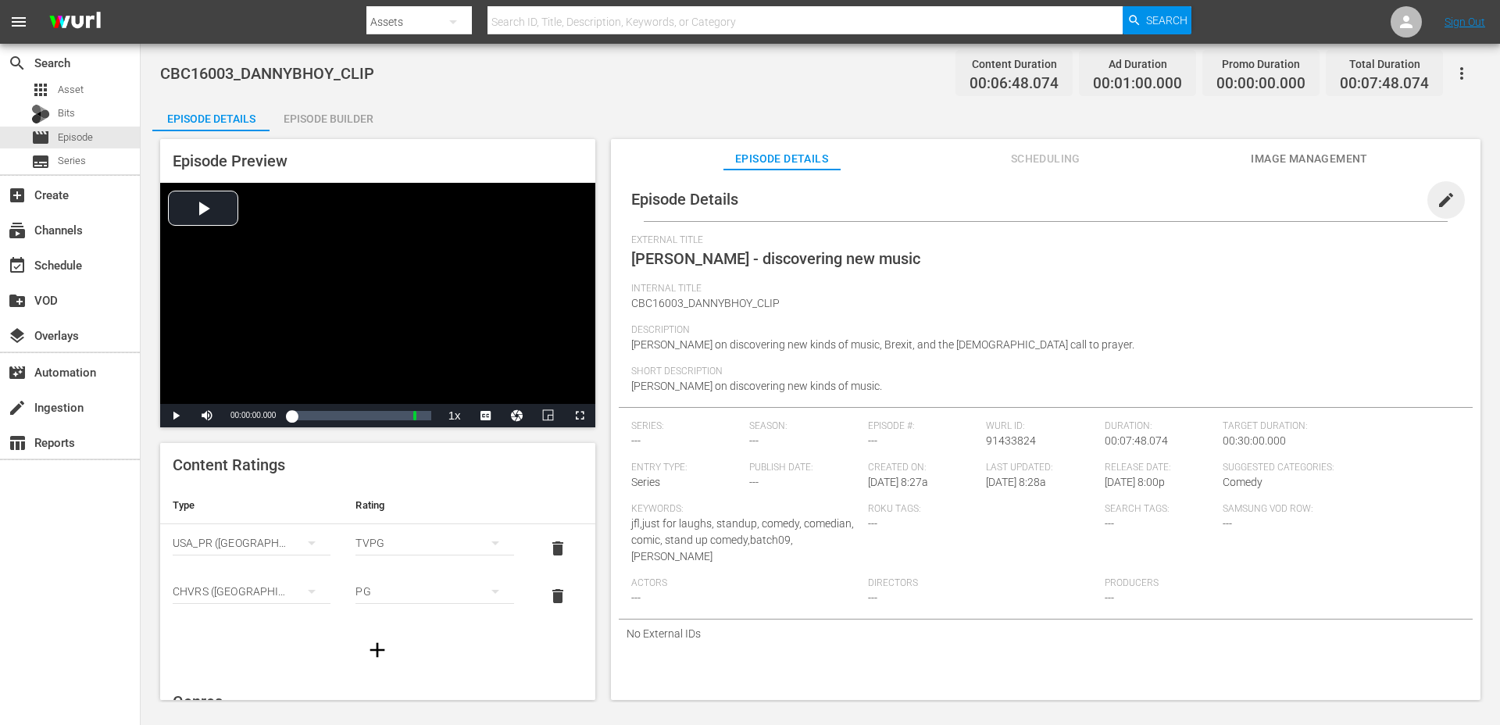
click at [1440, 198] on span "edit" at bounding box center [1445, 200] width 19 height 19
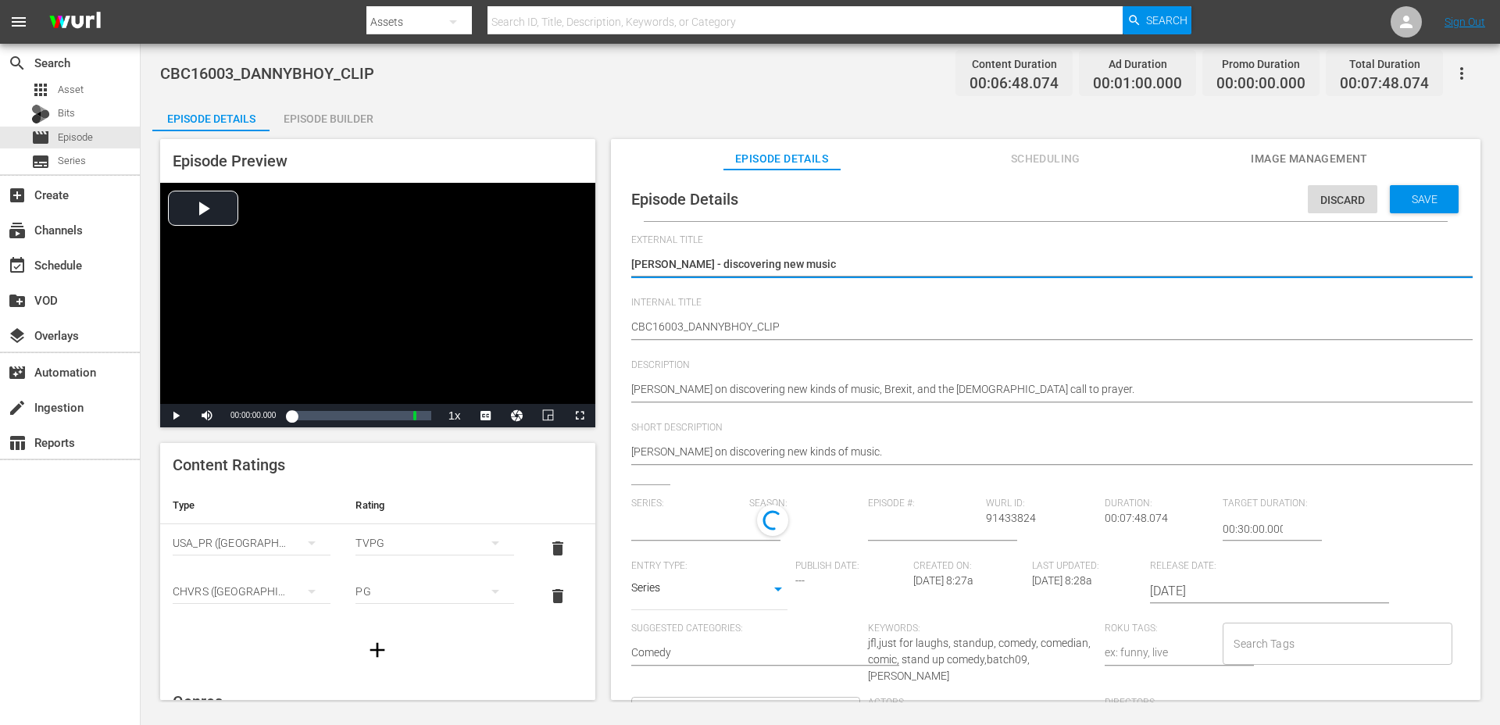
type input "No Series"
click at [1237, 631] on input "Search Tags" at bounding box center [1324, 643] width 191 height 28
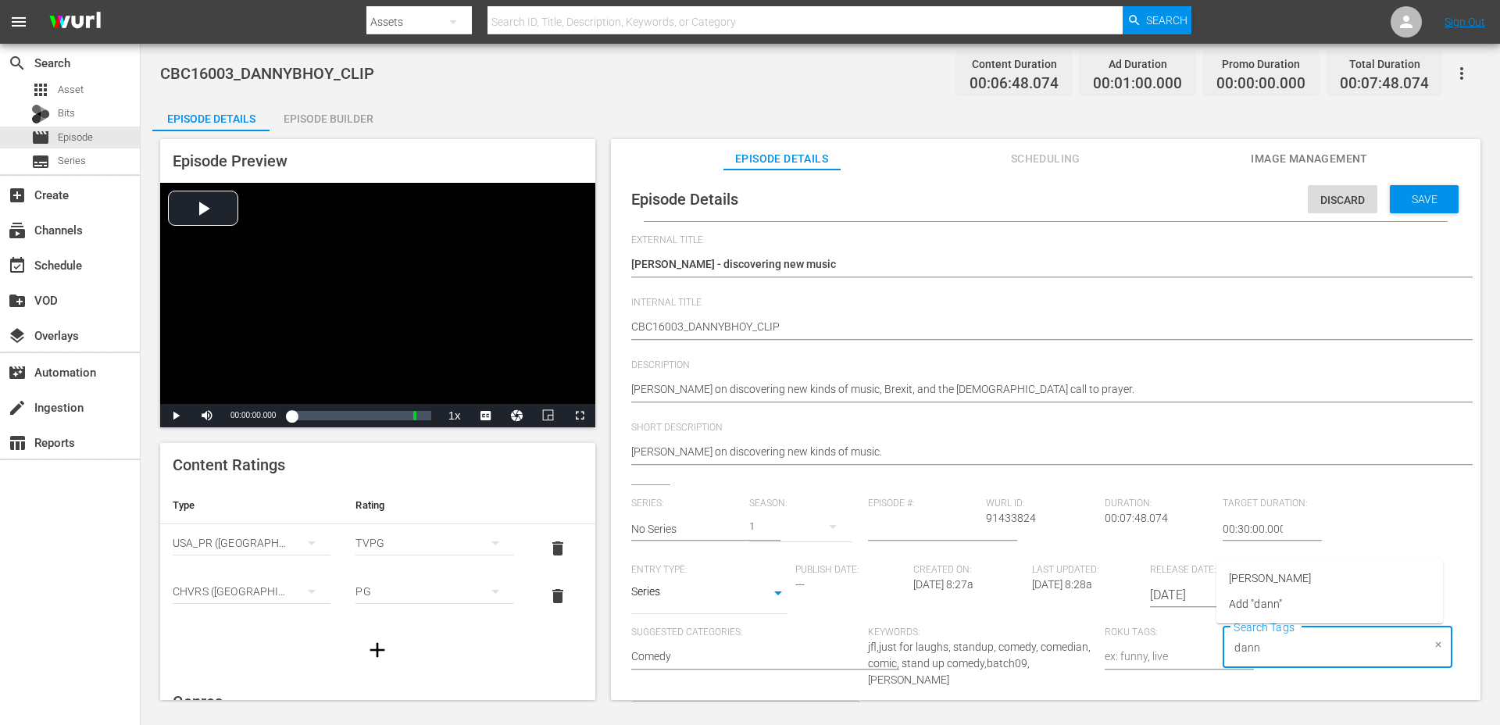
type input "danny"
click at [1271, 583] on span "[PERSON_NAME]" at bounding box center [1270, 578] width 82 height 16
type input "2016"
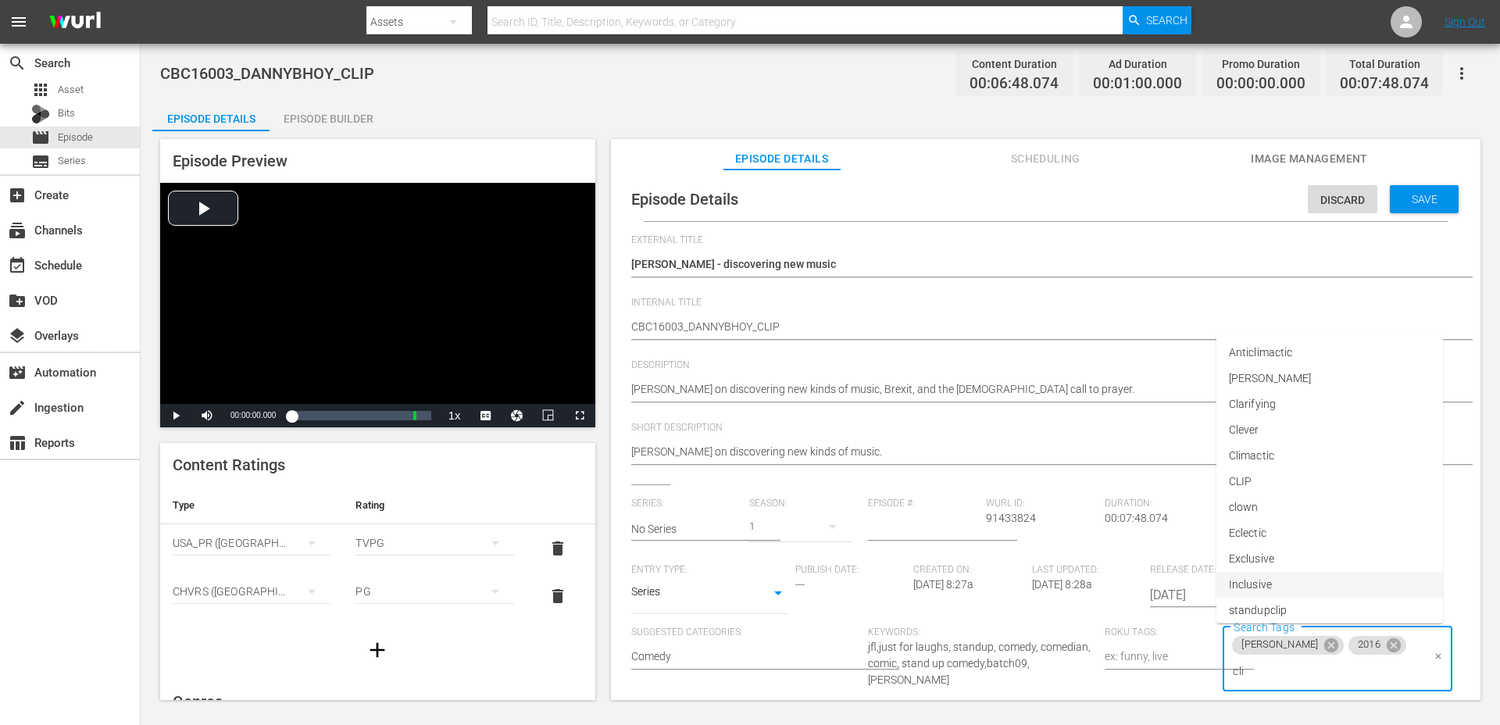
type input "clip"
click at [1252, 577] on span "standupclip" at bounding box center [1258, 578] width 58 height 16
type input "bat"
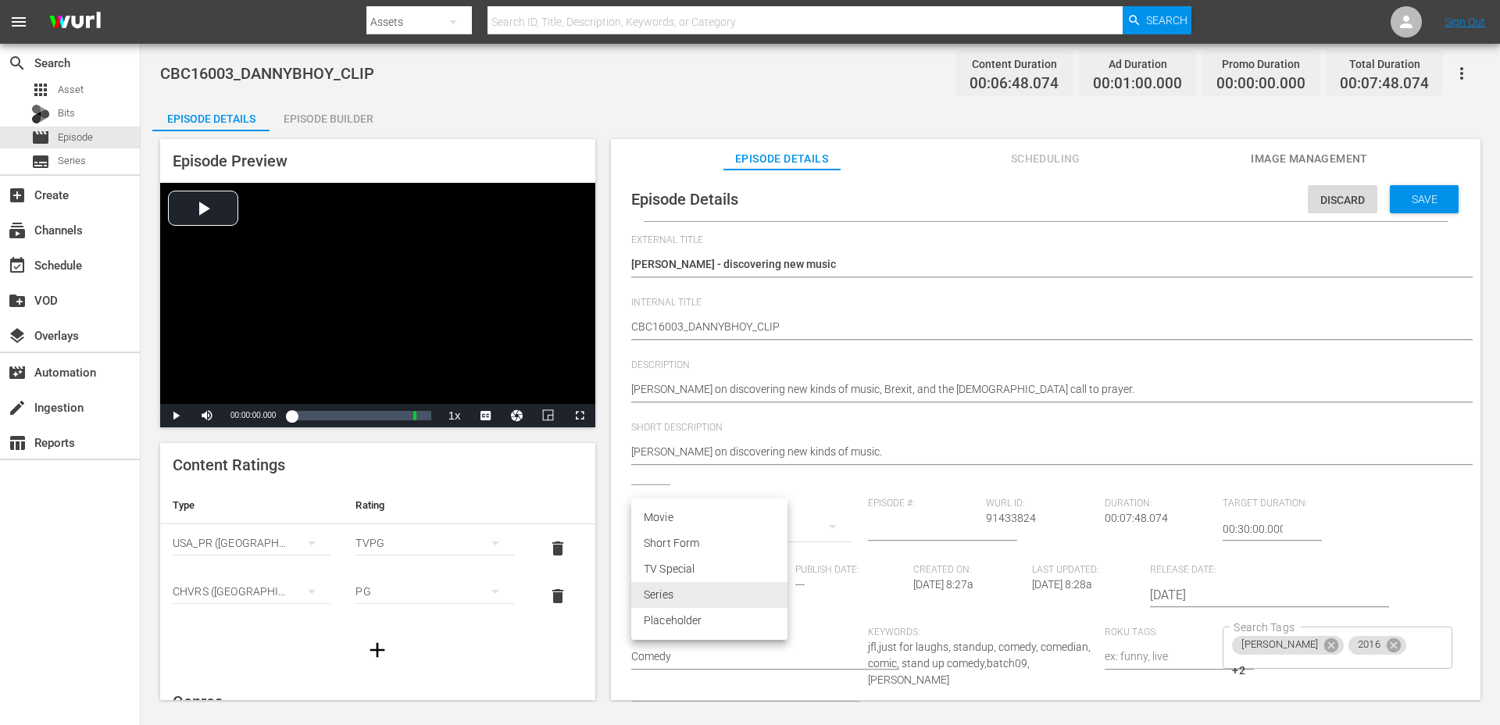
click at [729, 590] on body "menu Search By Assets Search ID, Title, Description, Keywords, or Category Sear…" at bounding box center [750, 362] width 1500 height 725
click at [704, 544] on li "Short Form" at bounding box center [709, 543] width 156 height 26
type input "SHORT_FORM_VIDEO"
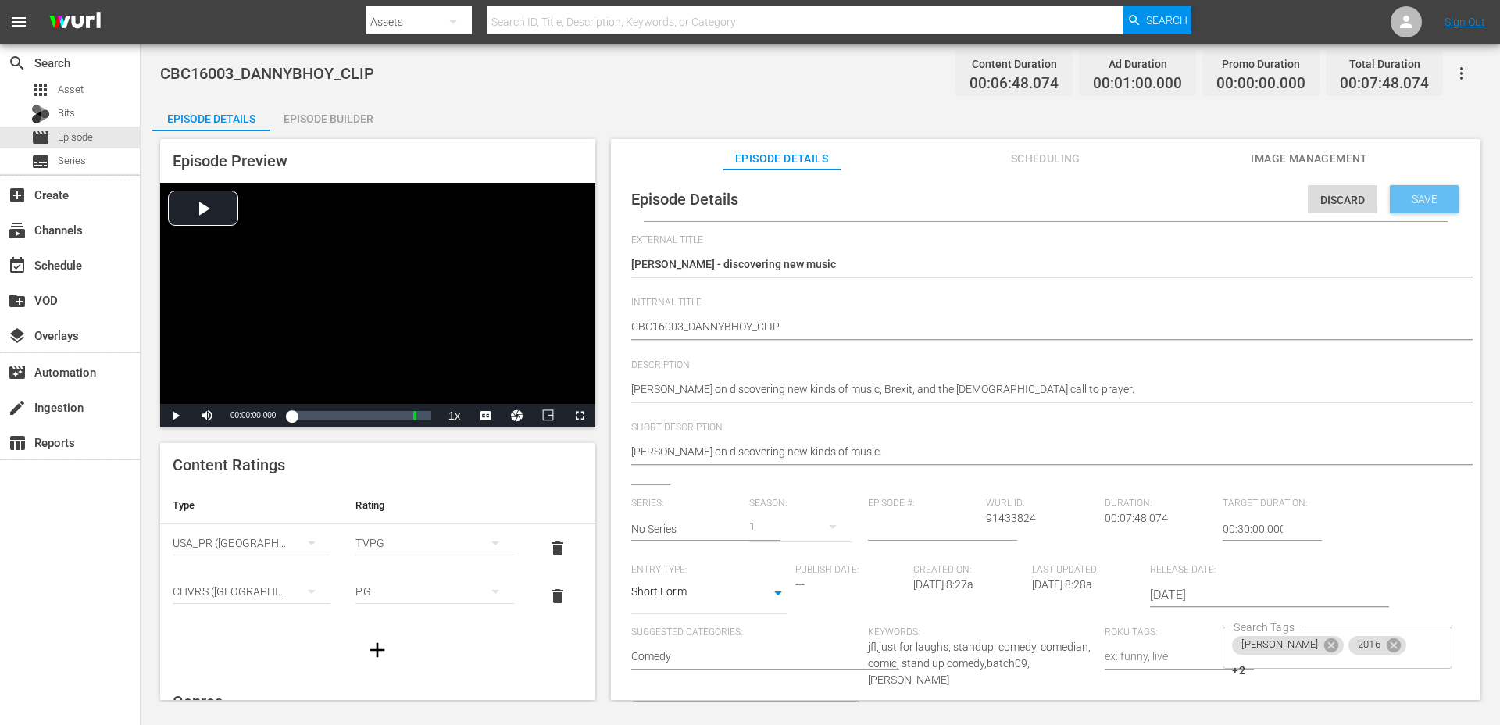
click at [1394, 209] on div "Save" at bounding box center [1423, 199] width 69 height 28
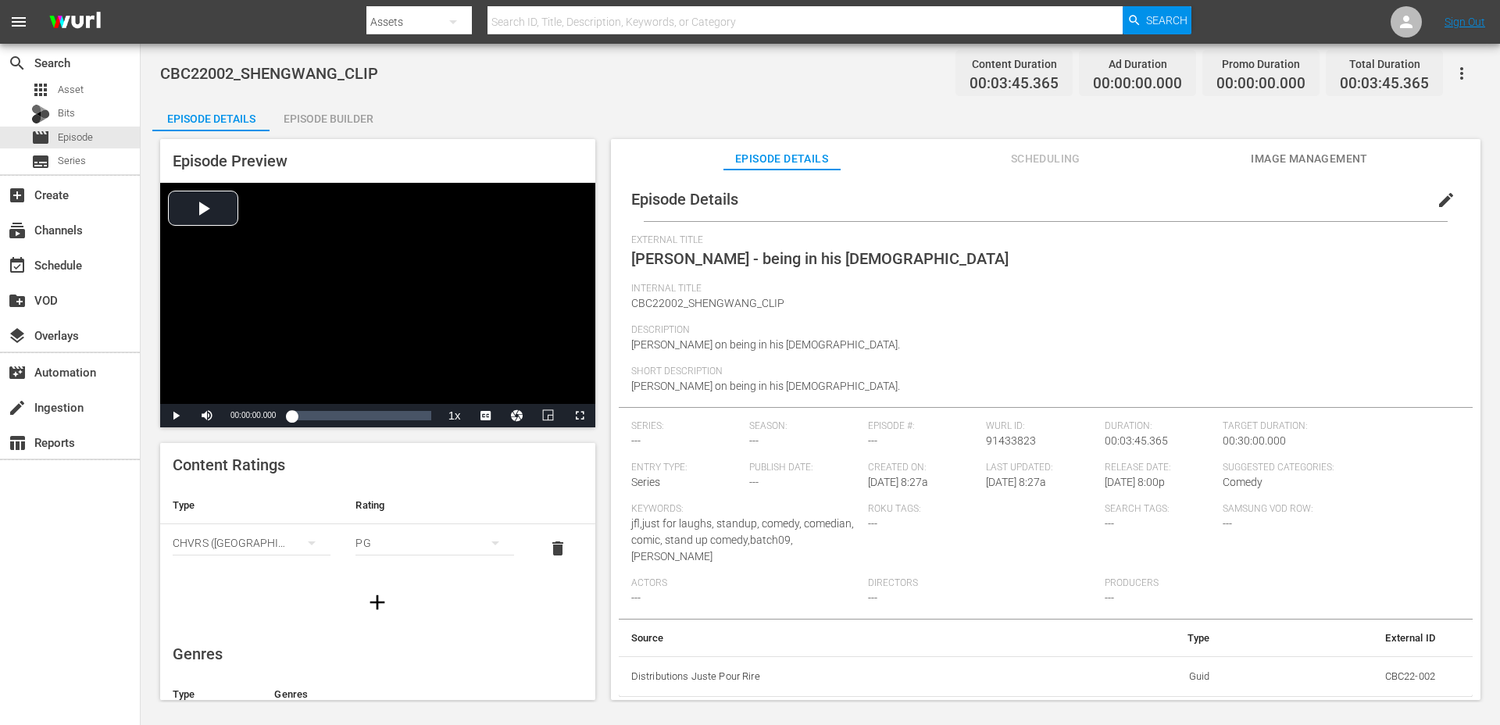
click at [372, 602] on icon "button" at bounding box center [377, 601] width 15 height 15
click at [294, 593] on button "simple table" at bounding box center [311, 590] width 37 height 37
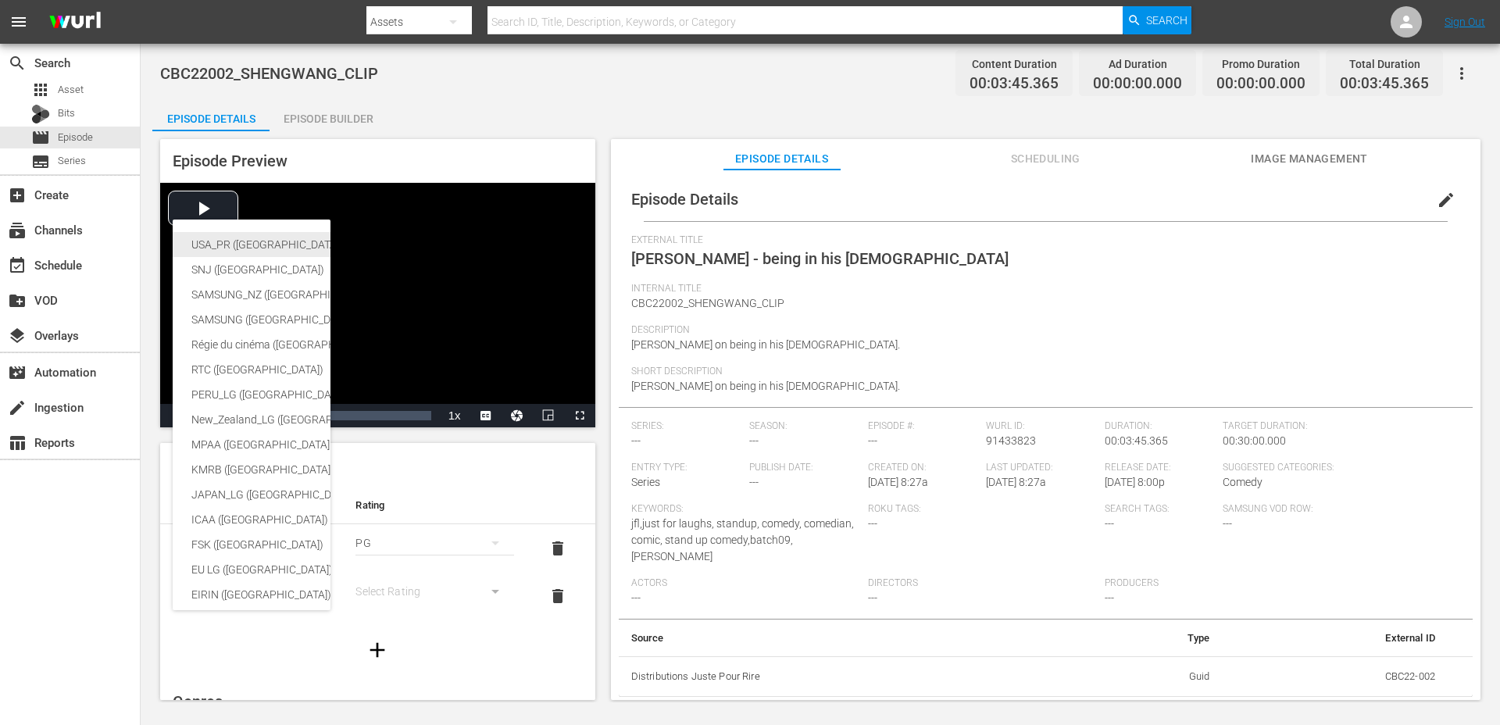
click at [255, 243] on div "USA_PR ([GEOGRAPHIC_DATA] ([GEOGRAPHIC_DATA]))" at bounding box center [382, 244] width 383 height 25
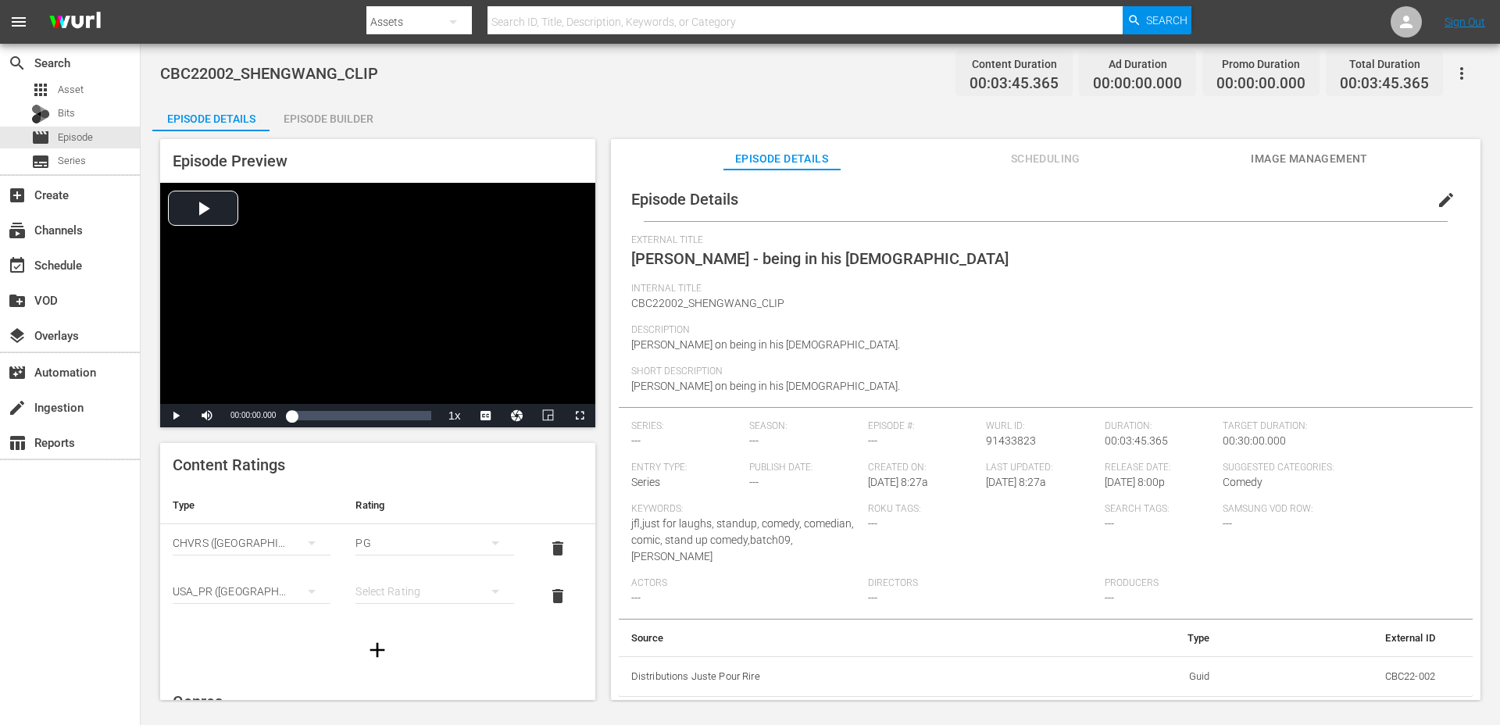
click at [412, 598] on div "simple table" at bounding box center [434, 591] width 158 height 44
click at [407, 534] on div "TVPG" at bounding box center [434, 534] width 120 height 25
click at [333, 112] on div "Episode Builder" at bounding box center [327, 118] width 117 height 37
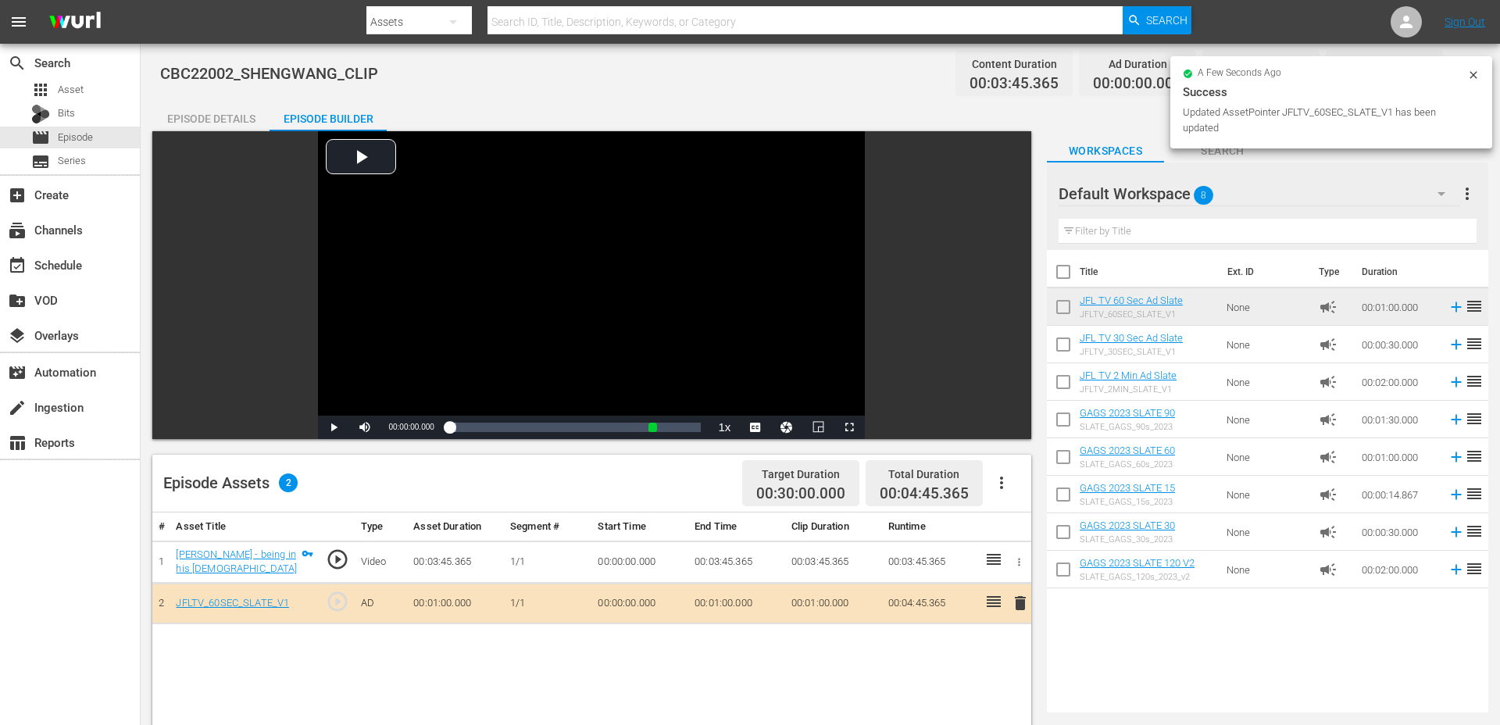
click at [213, 116] on div "Episode Details" at bounding box center [210, 118] width 117 height 37
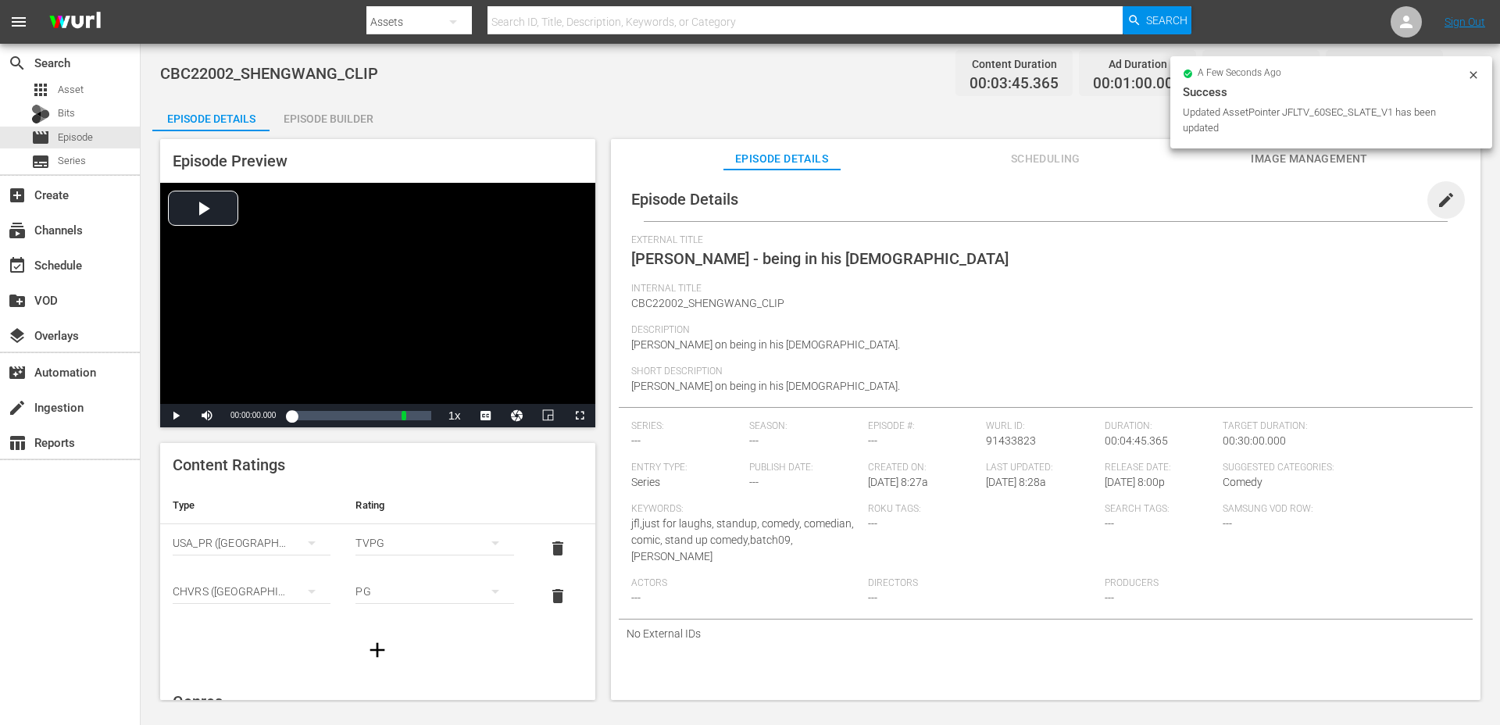
click at [1445, 196] on span "edit" at bounding box center [1445, 200] width 19 height 19
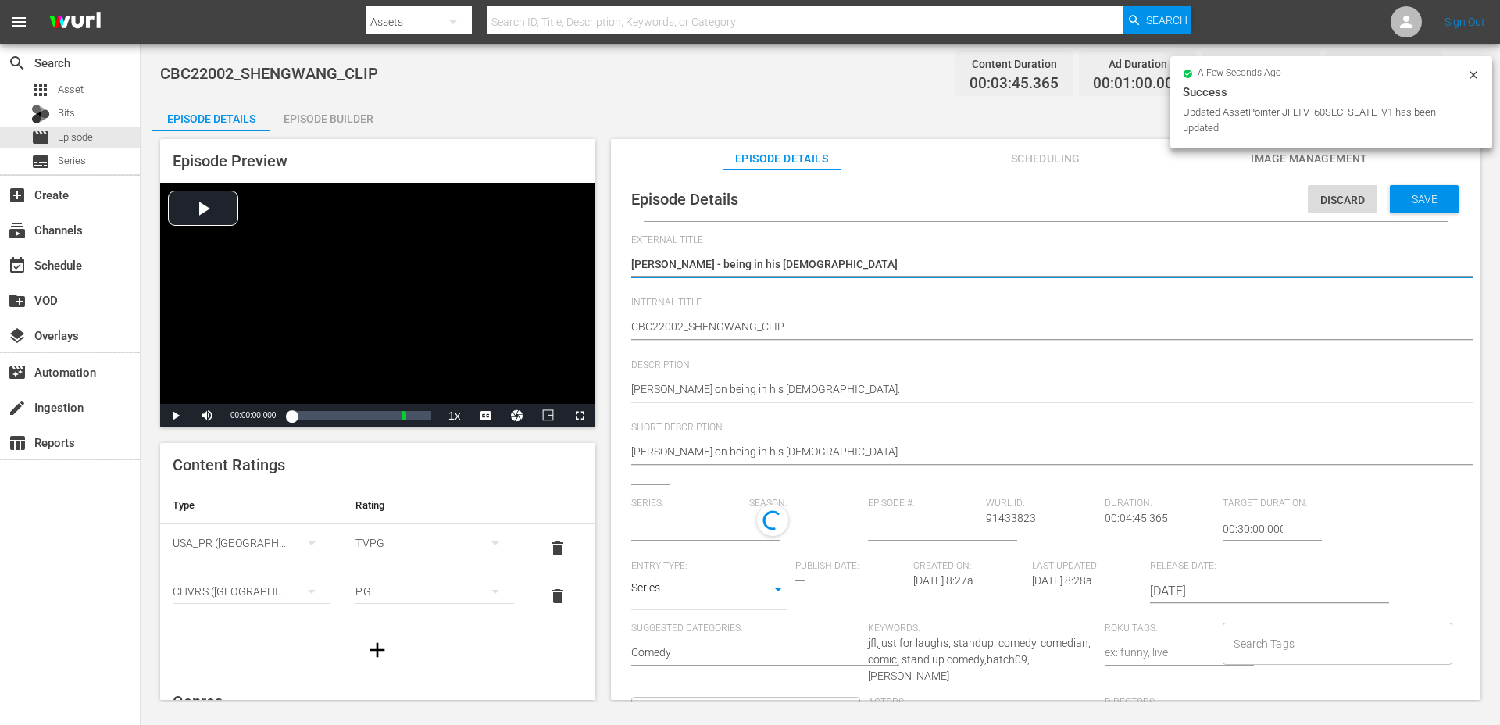
type input "No Series"
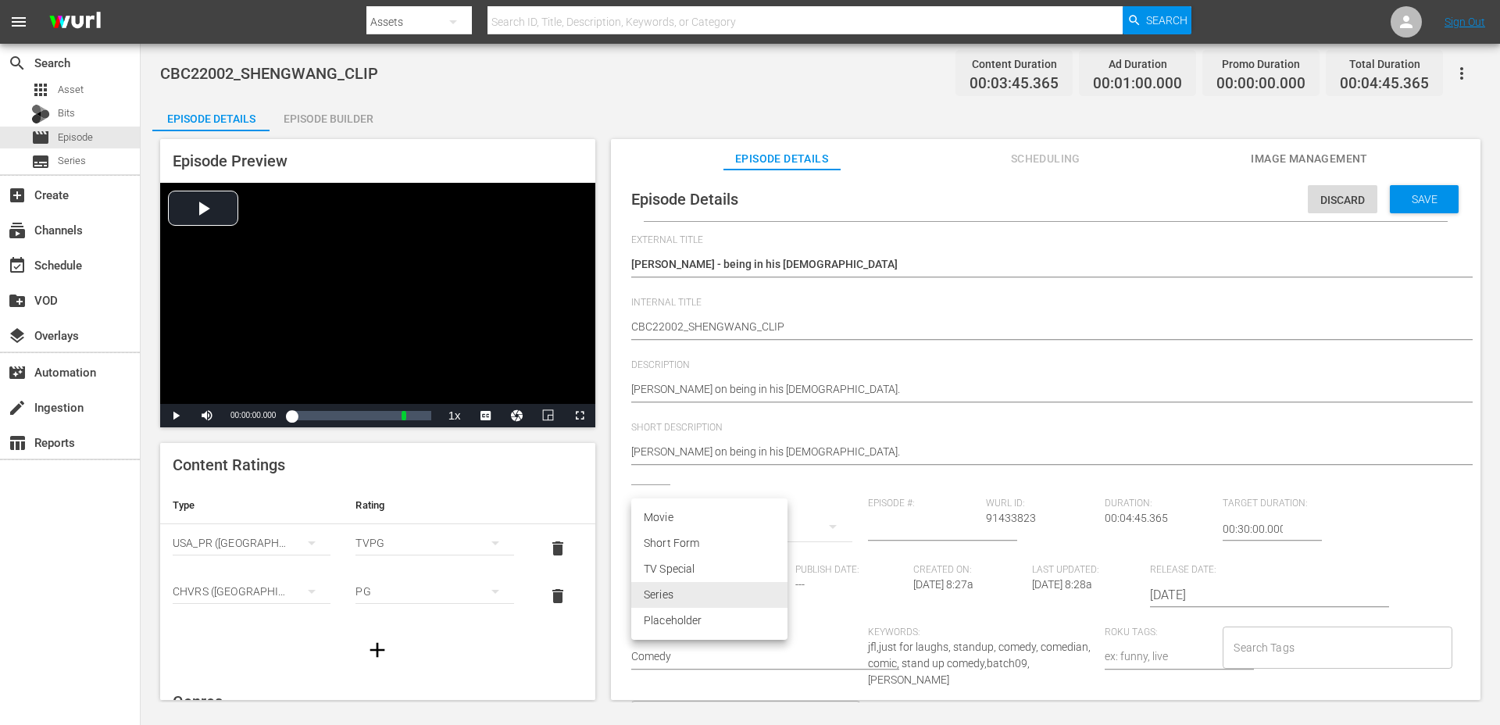
click at [733, 594] on body "menu Search By Assets Search ID, Title, Description, Keywords, or Category Sear…" at bounding box center [750, 362] width 1500 height 725
click at [688, 537] on li "Short Form" at bounding box center [709, 543] width 156 height 26
type input "SHORT_FORM_VIDEO"
click at [1264, 641] on input "Search Tags" at bounding box center [1324, 647] width 191 height 28
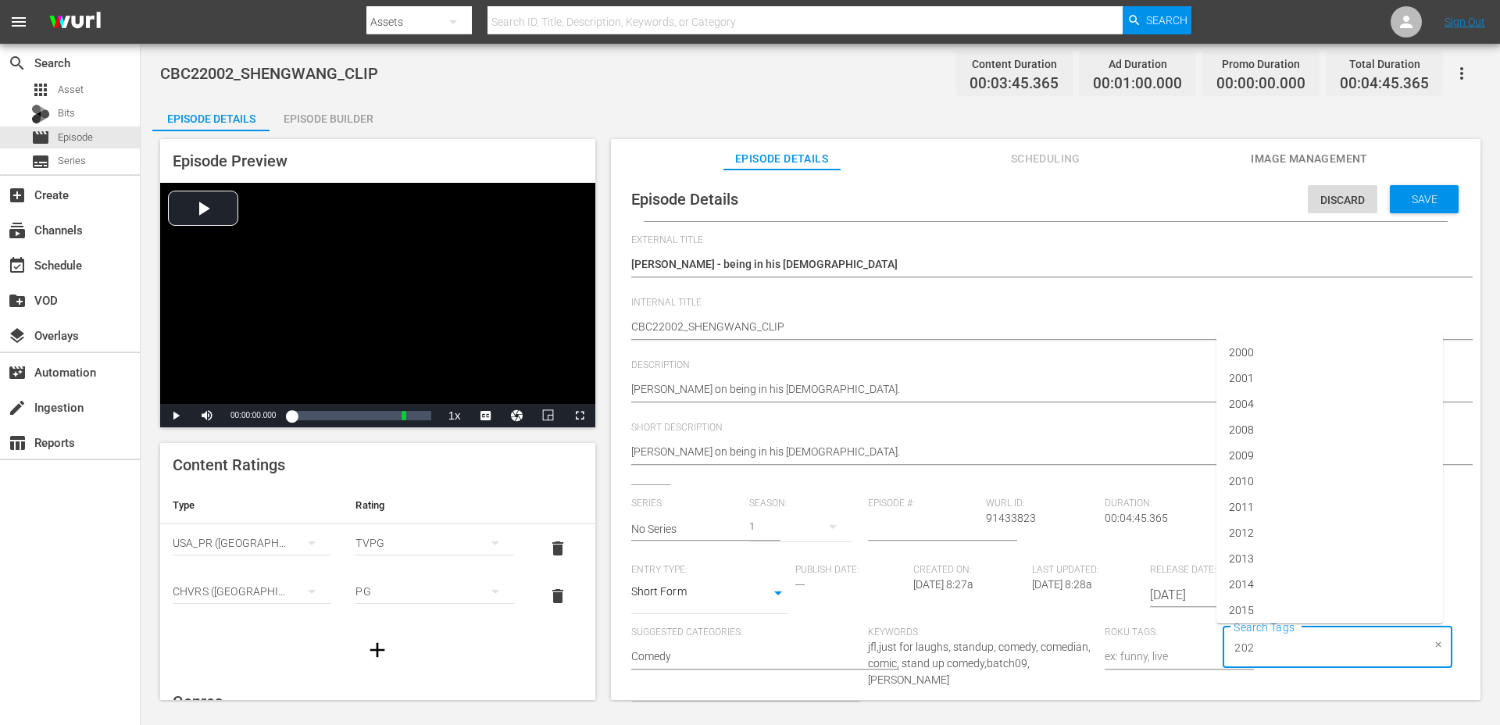
type input "2022"
type input "[PERSON_NAME]"
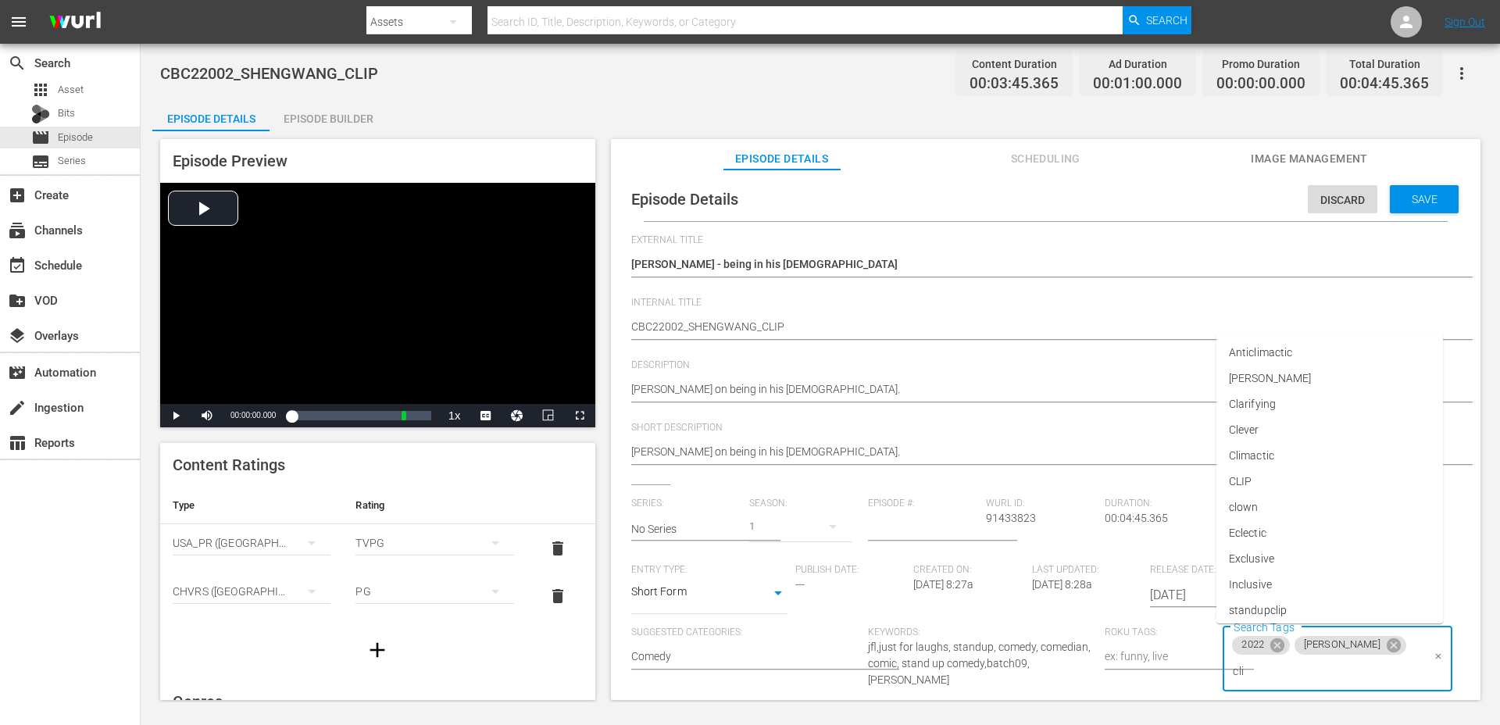
type input "clip"
click at [1322, 578] on li "standupclip" at bounding box center [1329, 578] width 226 height 26
type input "bat"
click at [1293, 573] on li "batch09" at bounding box center [1329, 578] width 226 height 26
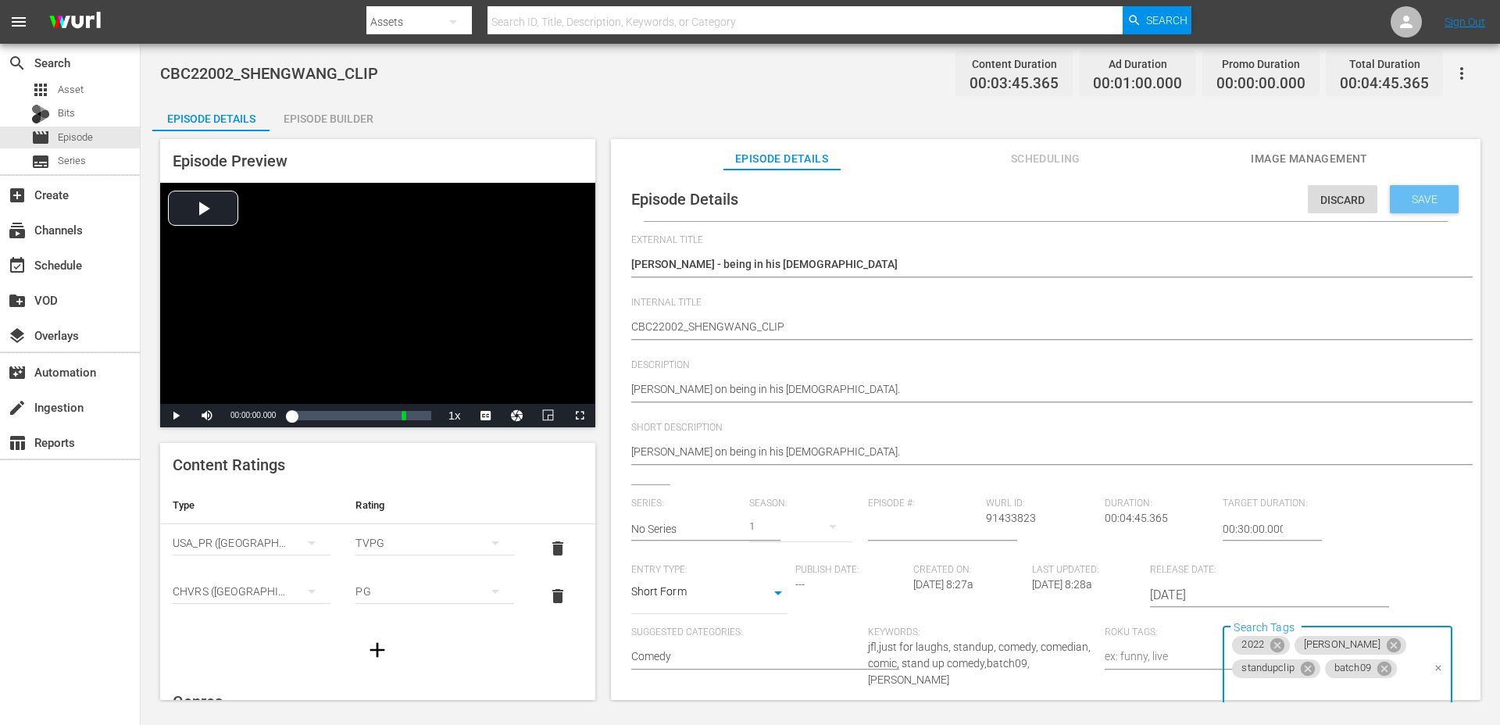
click at [1399, 191] on div "Save" at bounding box center [1423, 199] width 69 height 28
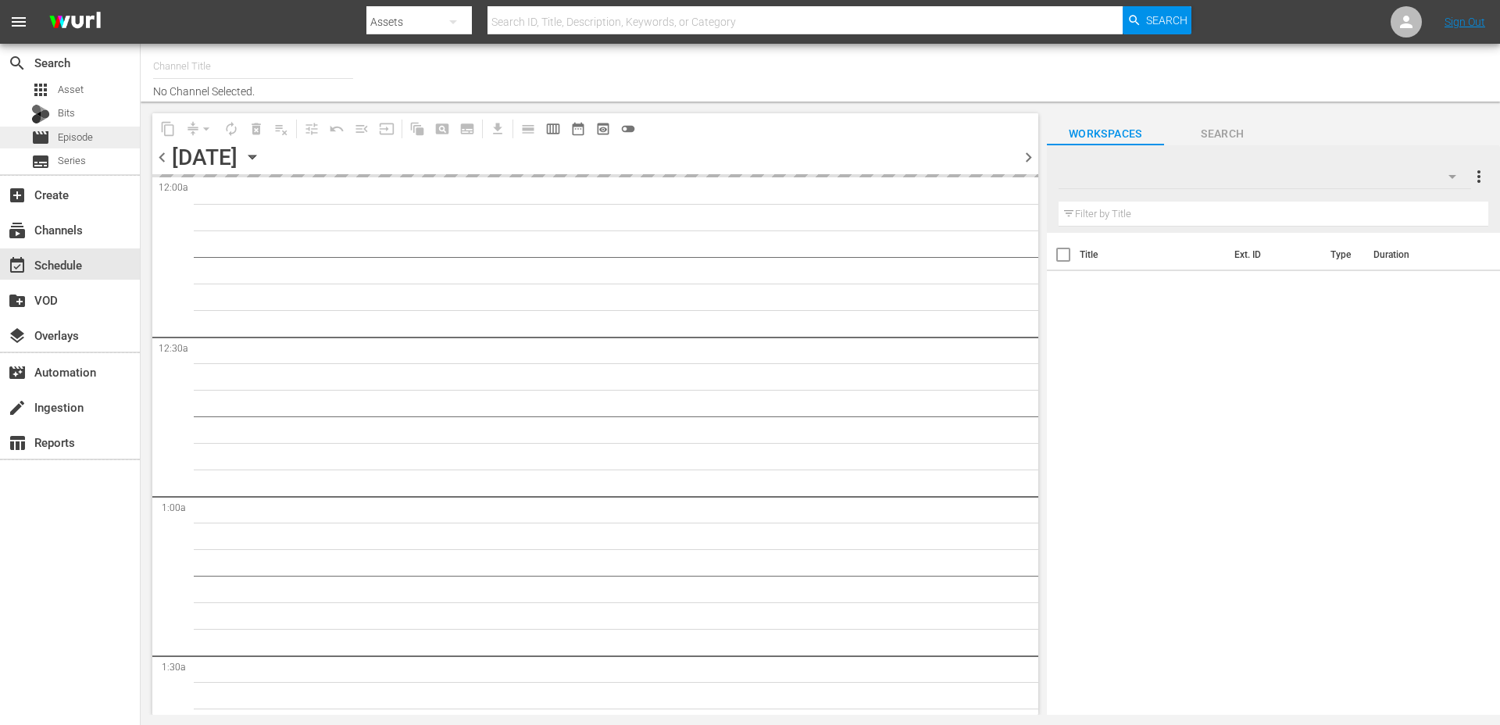
type input "Just For Laughs Comedy Clips (2025)"
click at [72, 137] on span "Episode" at bounding box center [75, 138] width 35 height 16
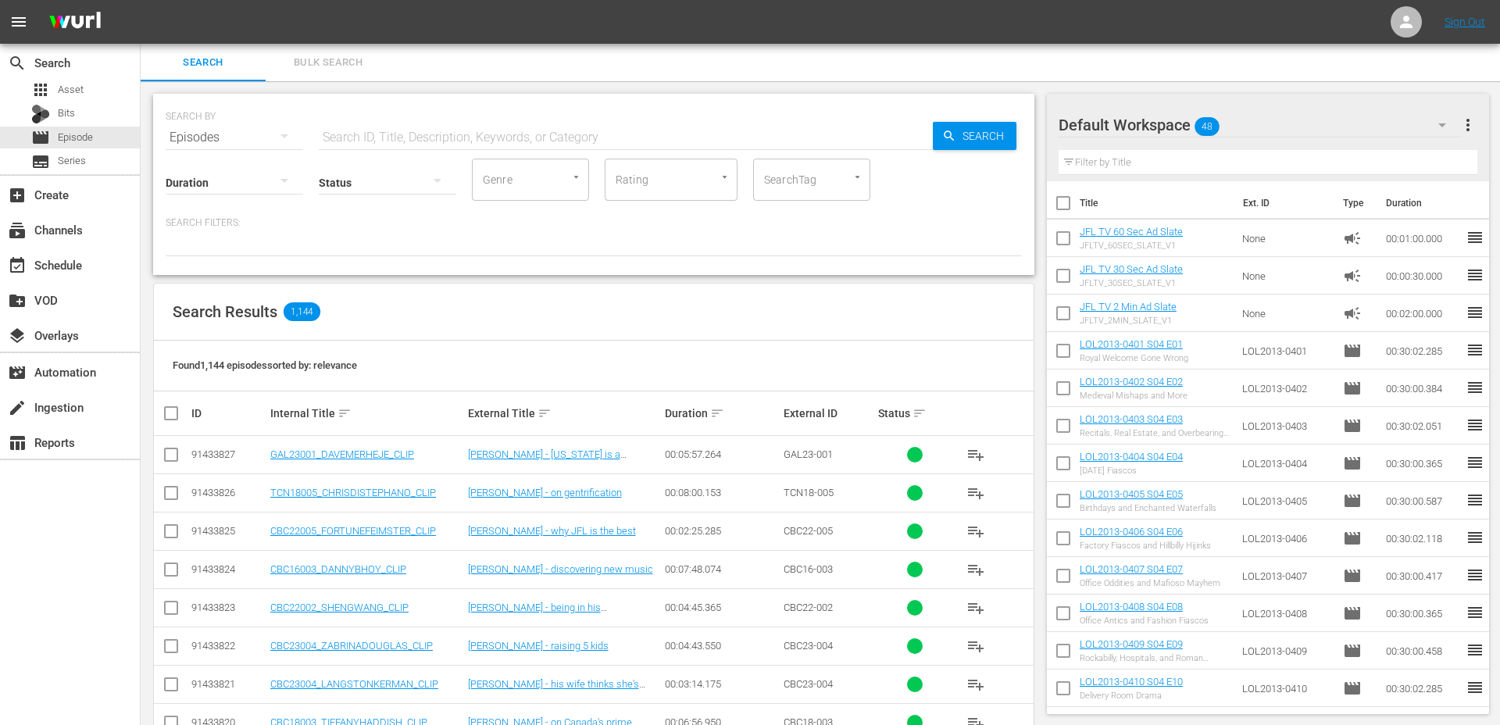
click at [824, 195] on div "SearchTag" at bounding box center [811, 180] width 117 height 42
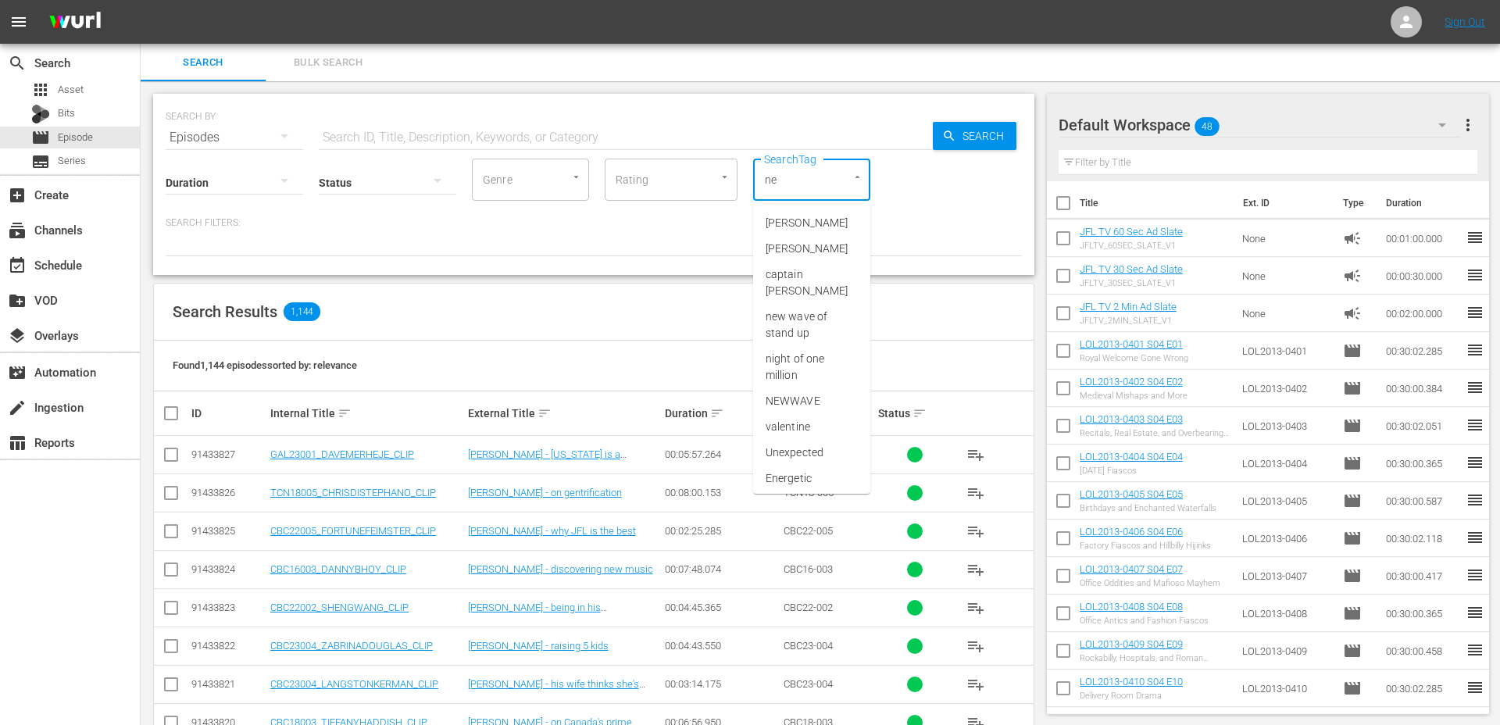
type input "new"
click at [803, 294] on span "newfaces" at bounding box center [789, 291] width 48 height 16
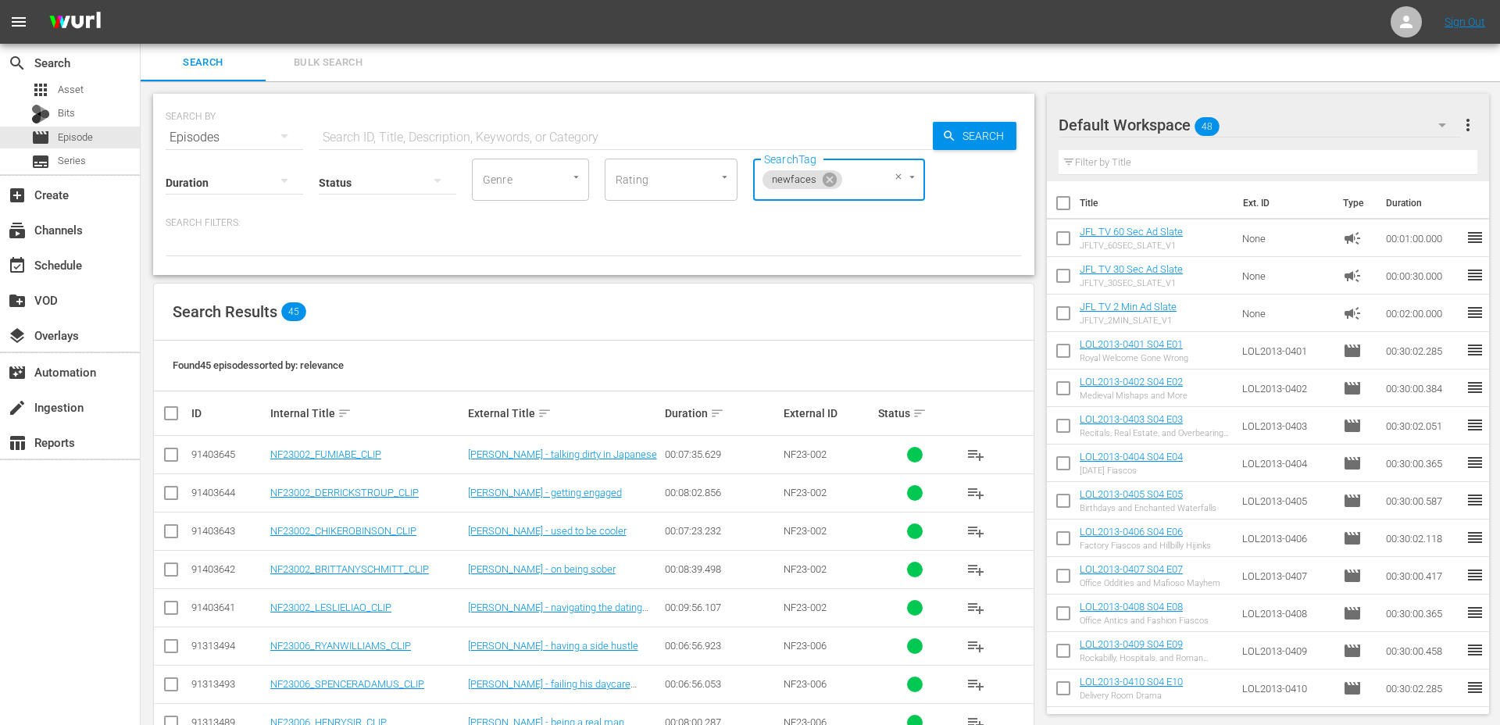
click at [171, 416] on input "checkbox" at bounding box center [177, 413] width 31 height 19
checkbox input "true"
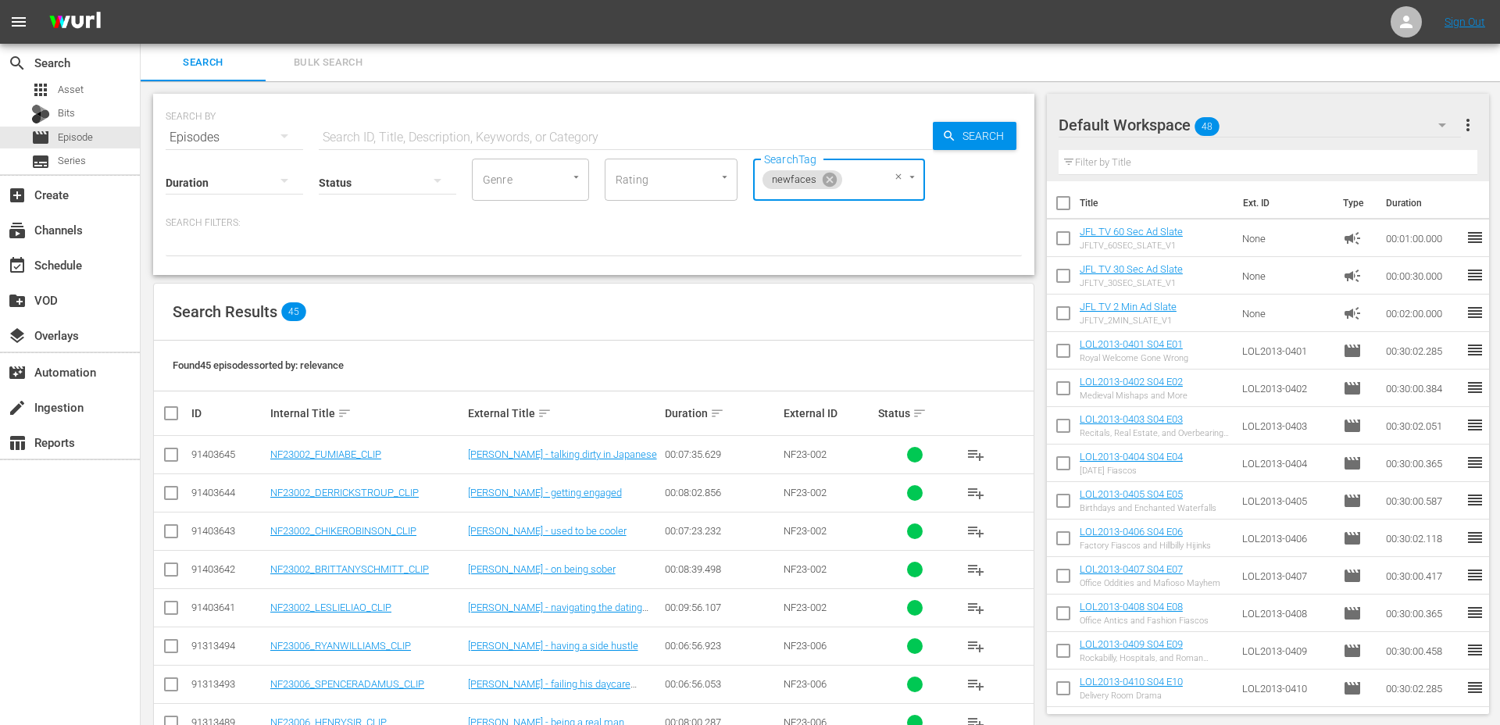
checkbox input "true"
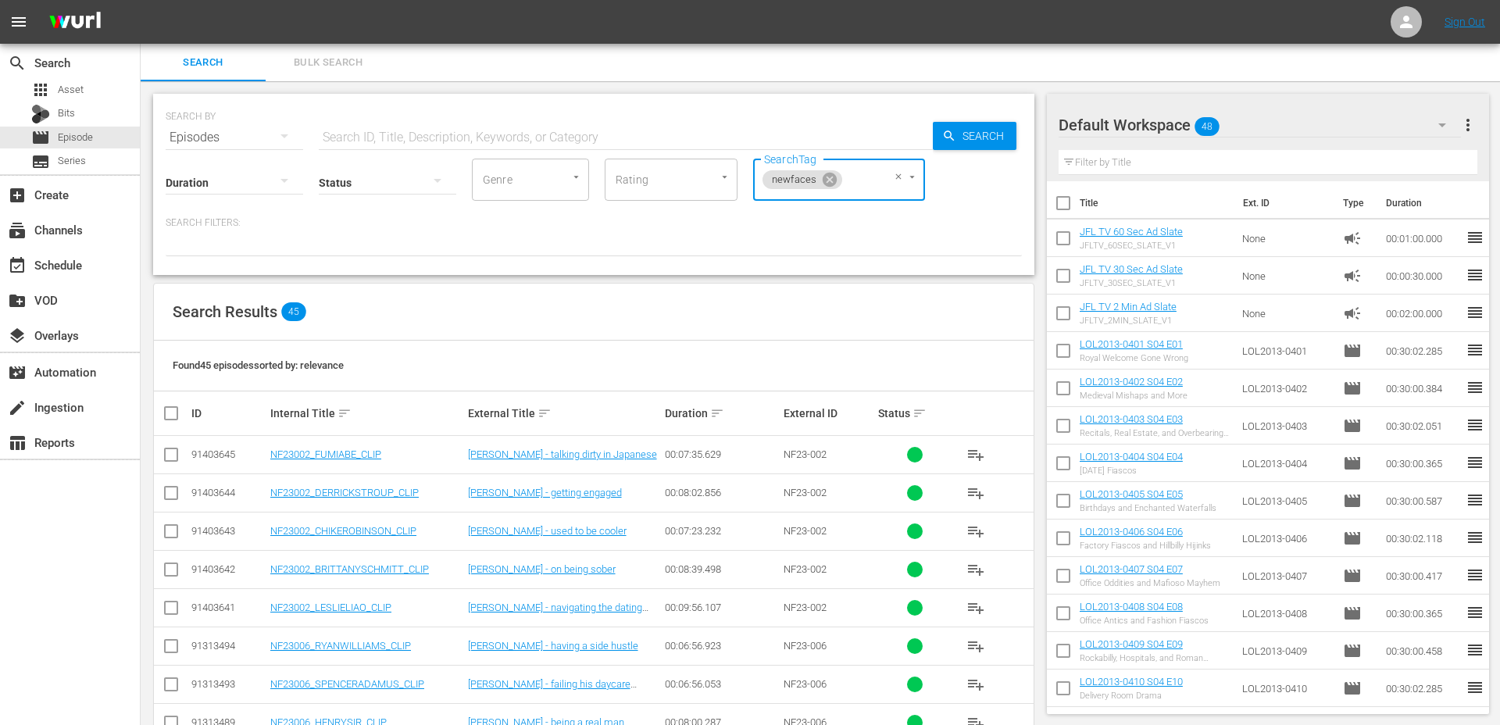
checkbox input "true"
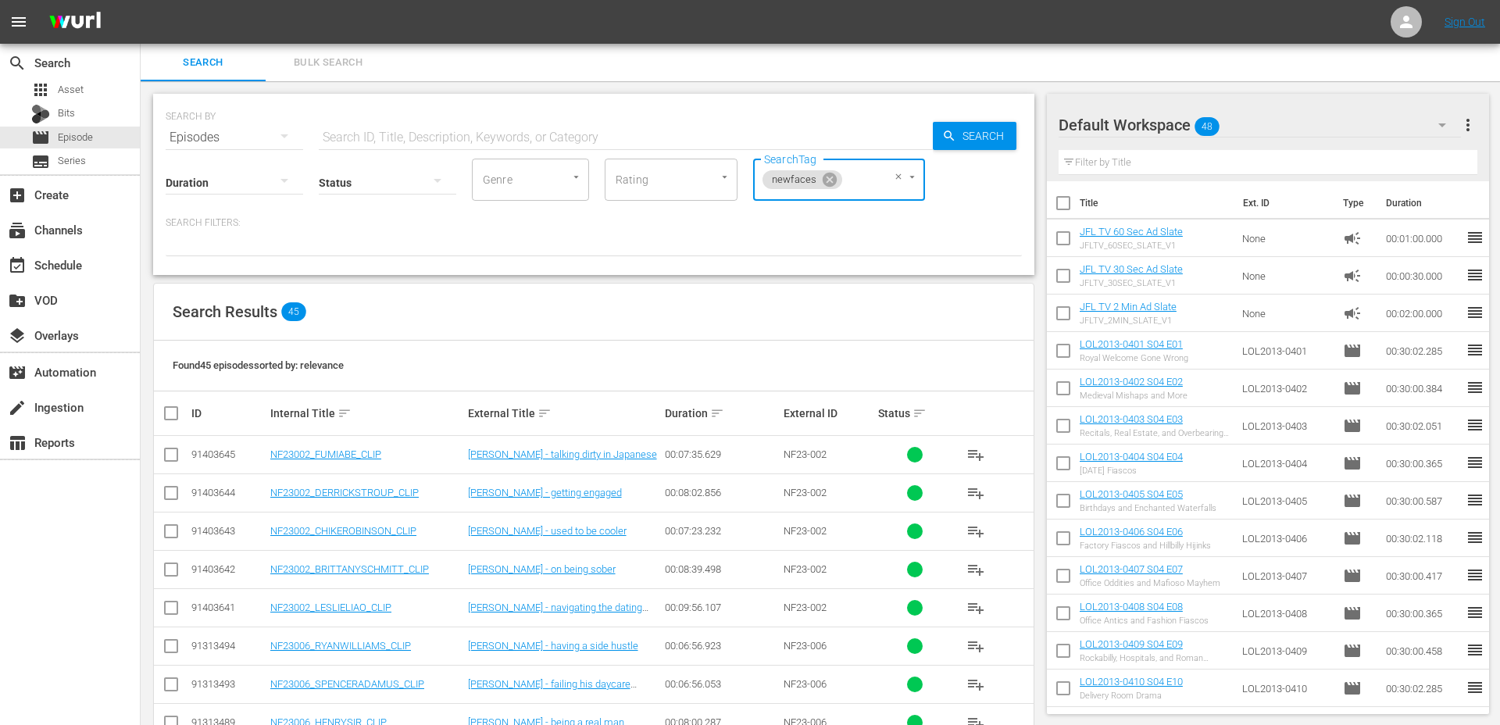
checkbox input "true"
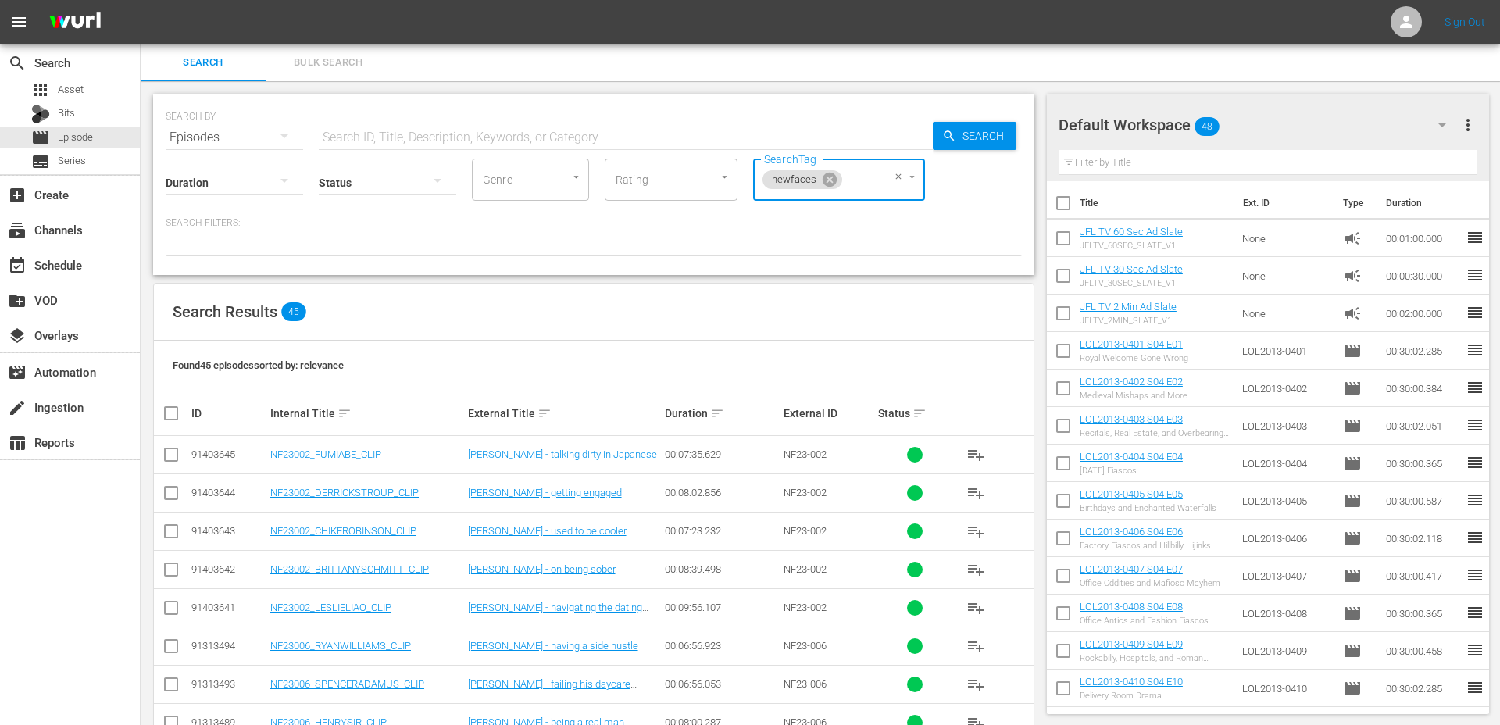
checkbox input "true"
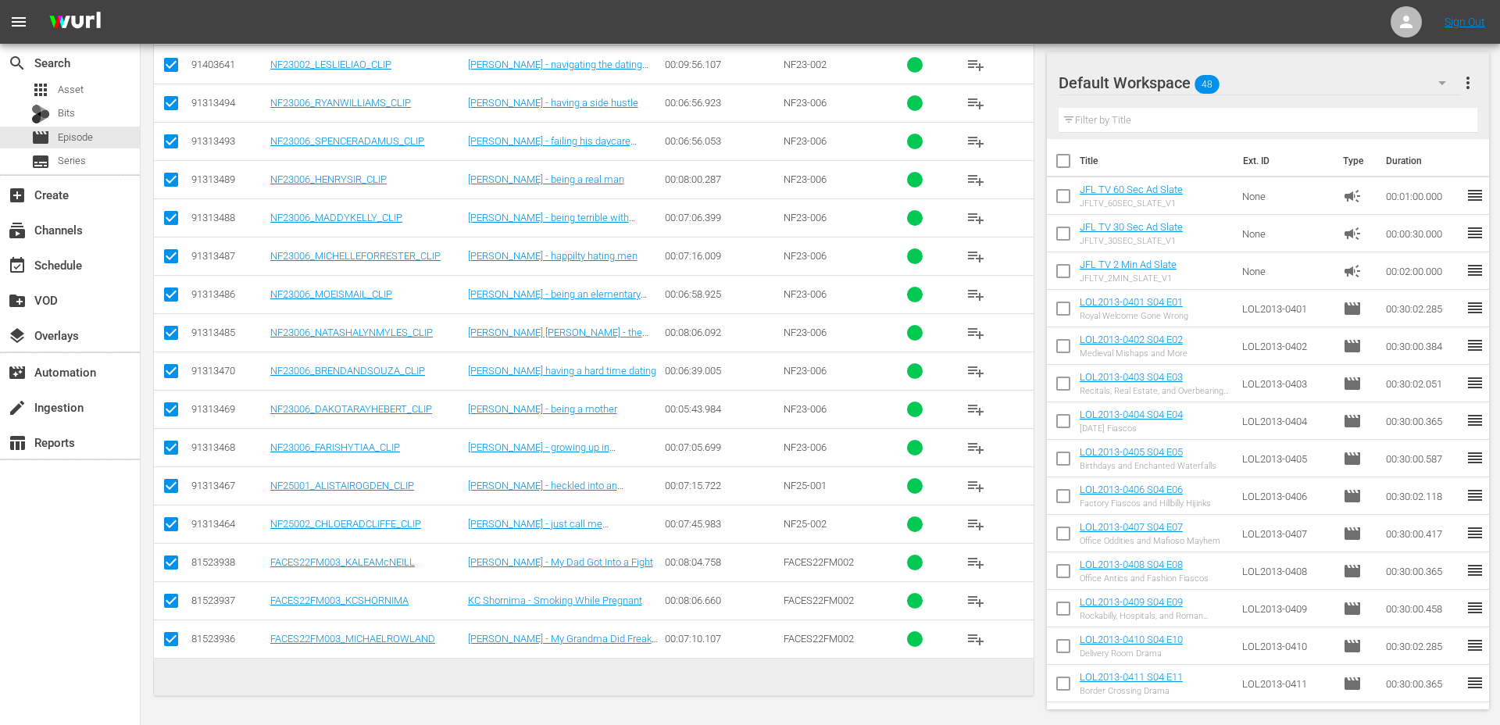
scroll to position [233, 0]
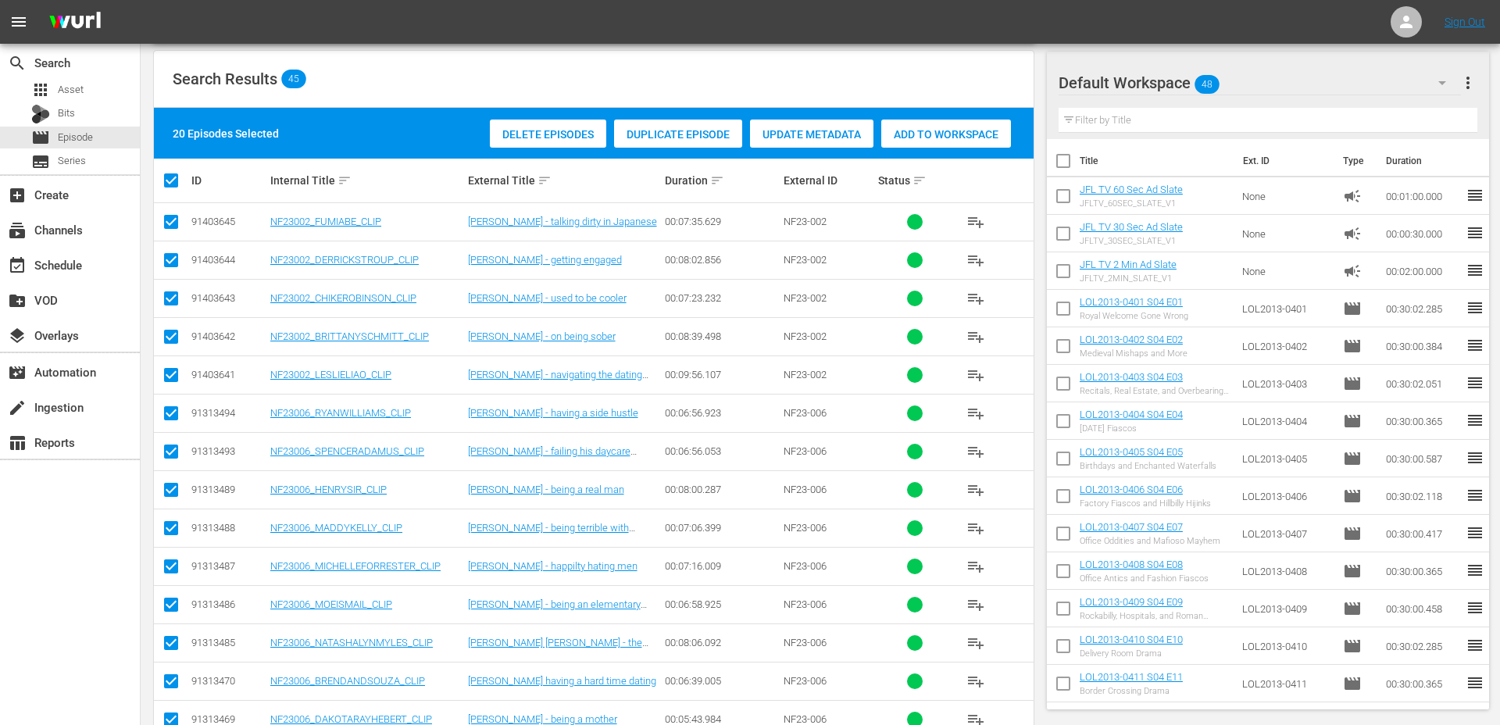
checkbox input "false"
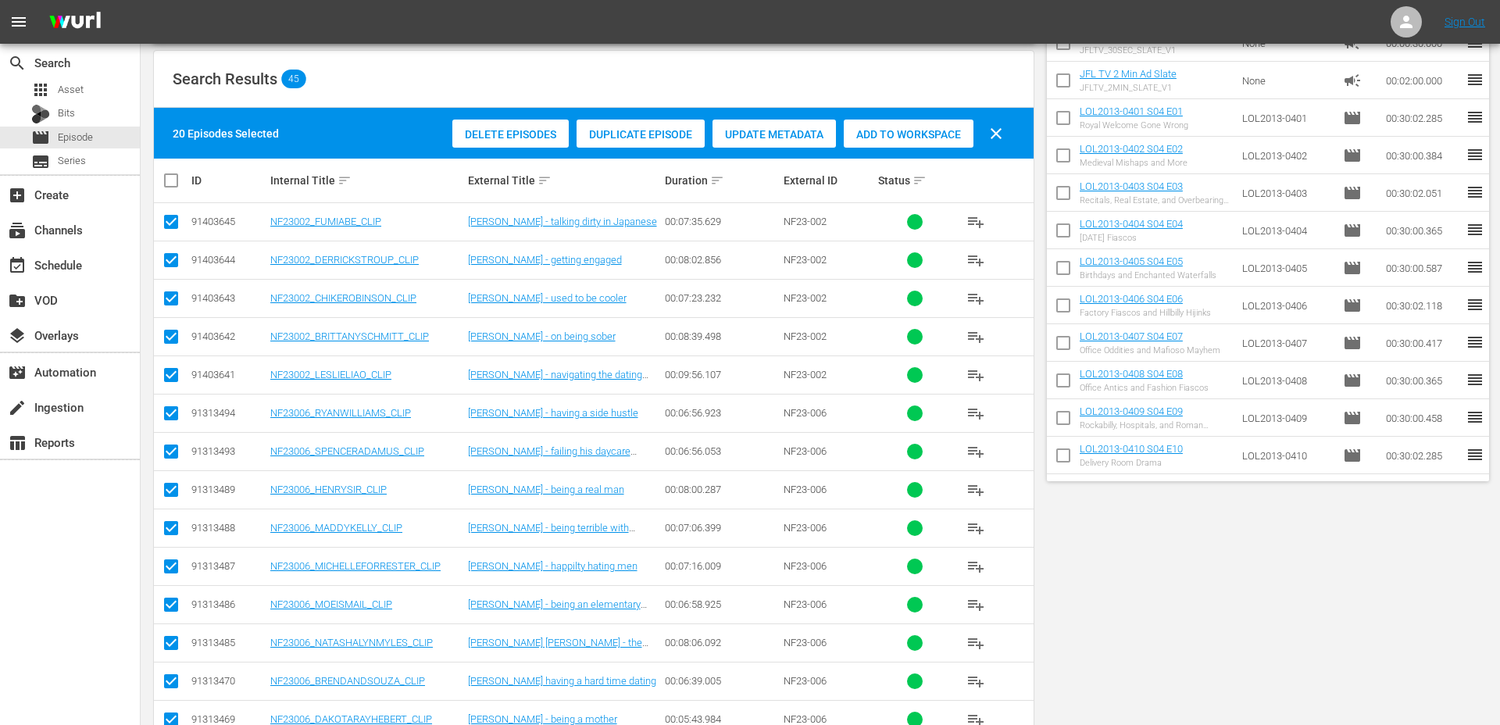
scroll to position [0, 0]
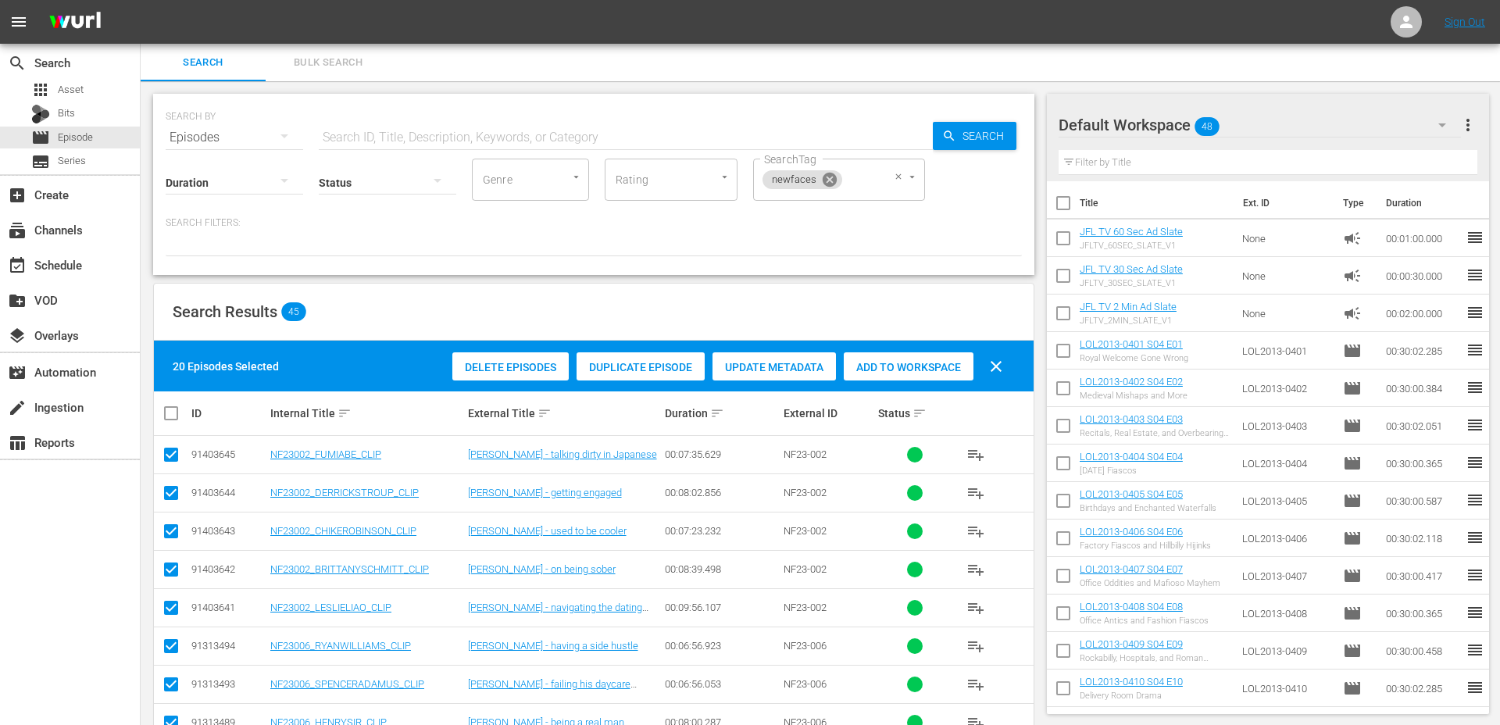
click at [836, 173] on icon at bounding box center [829, 179] width 17 height 17
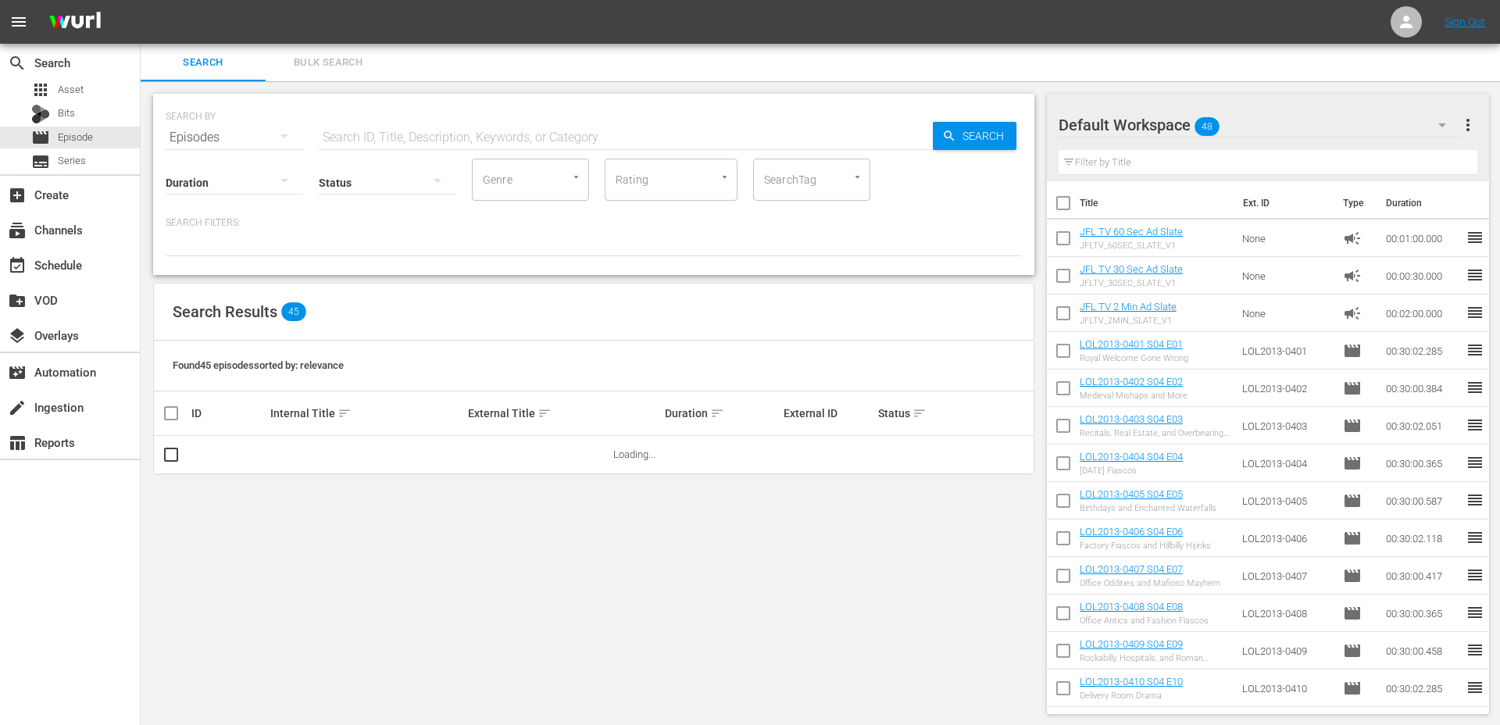
click at [816, 177] on input "SearchTag" at bounding box center [789, 180] width 59 height 28
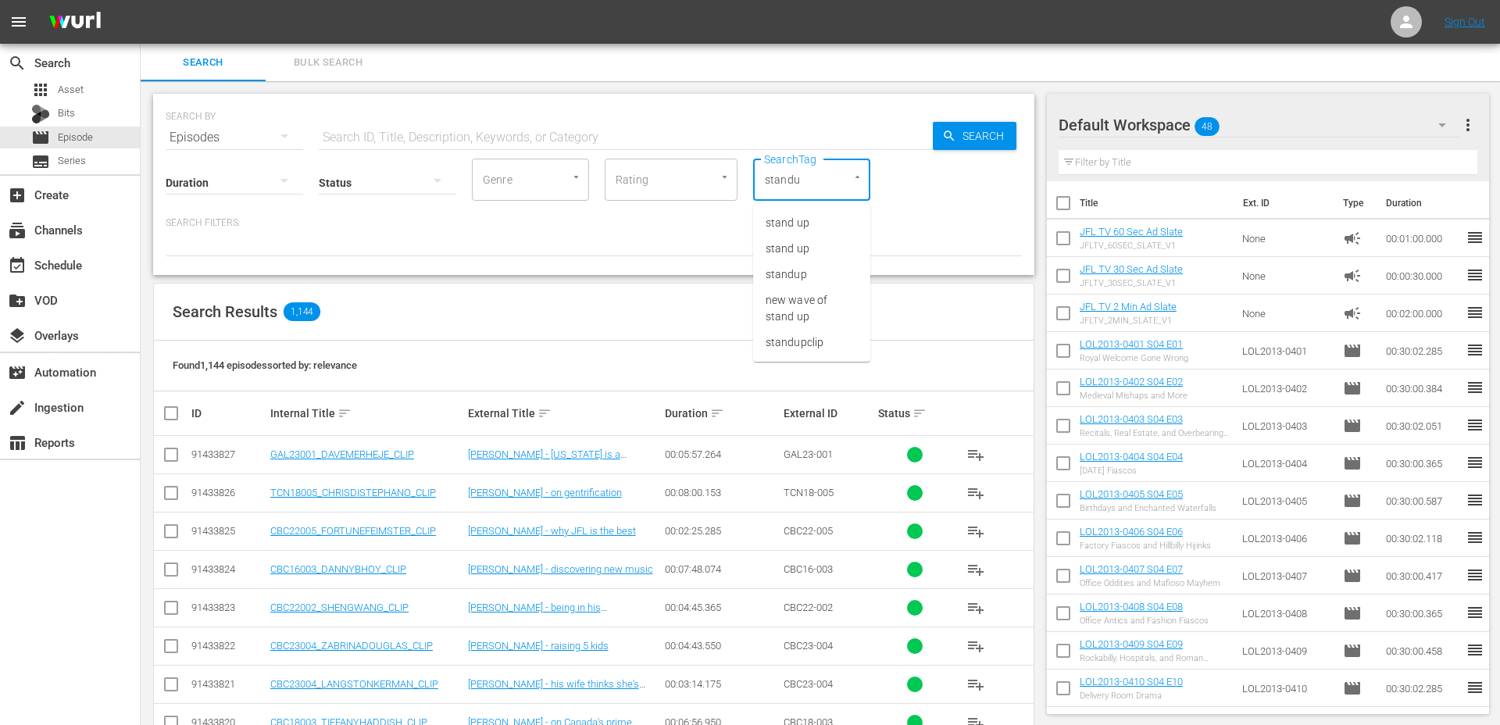
type input "standup"
click at [819, 247] on span "standupclip" at bounding box center [794, 249] width 58 height 16
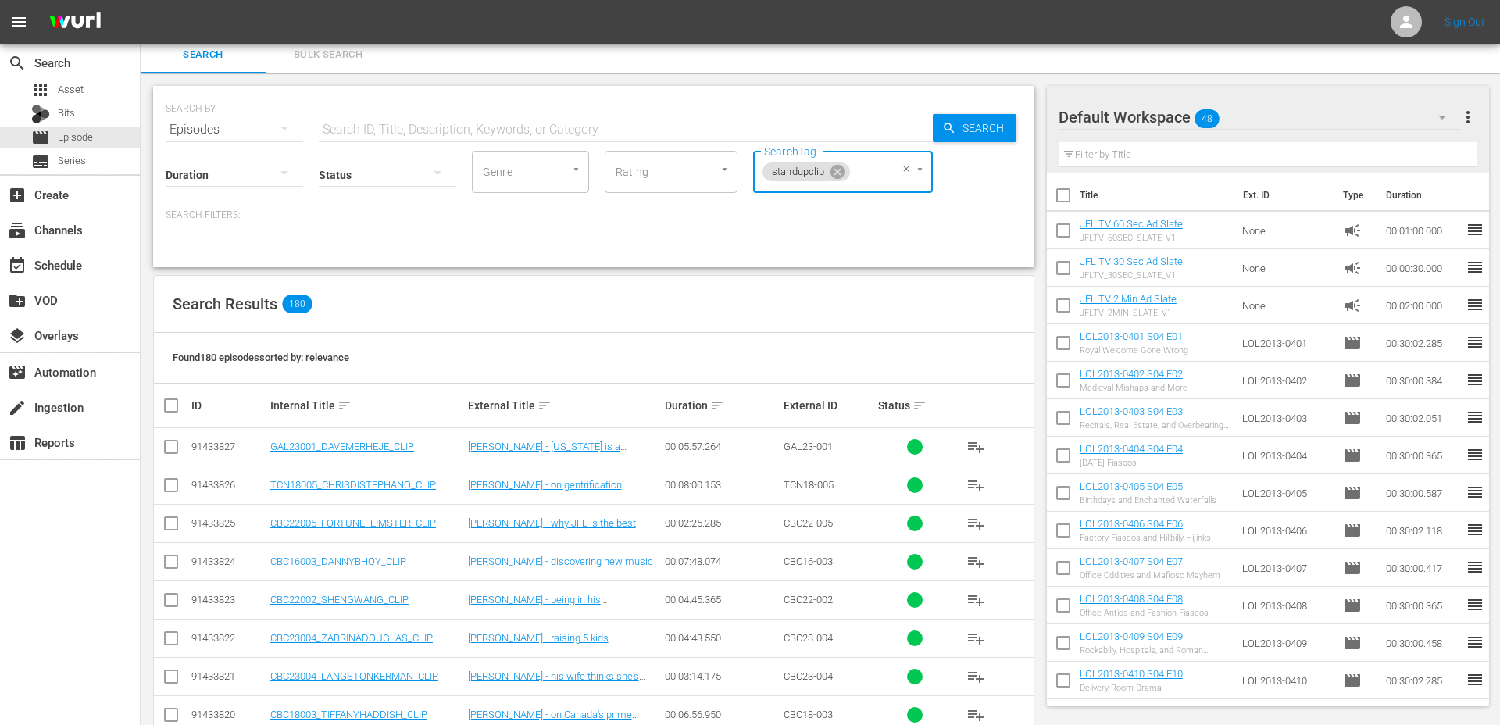
scroll to position [5, 0]
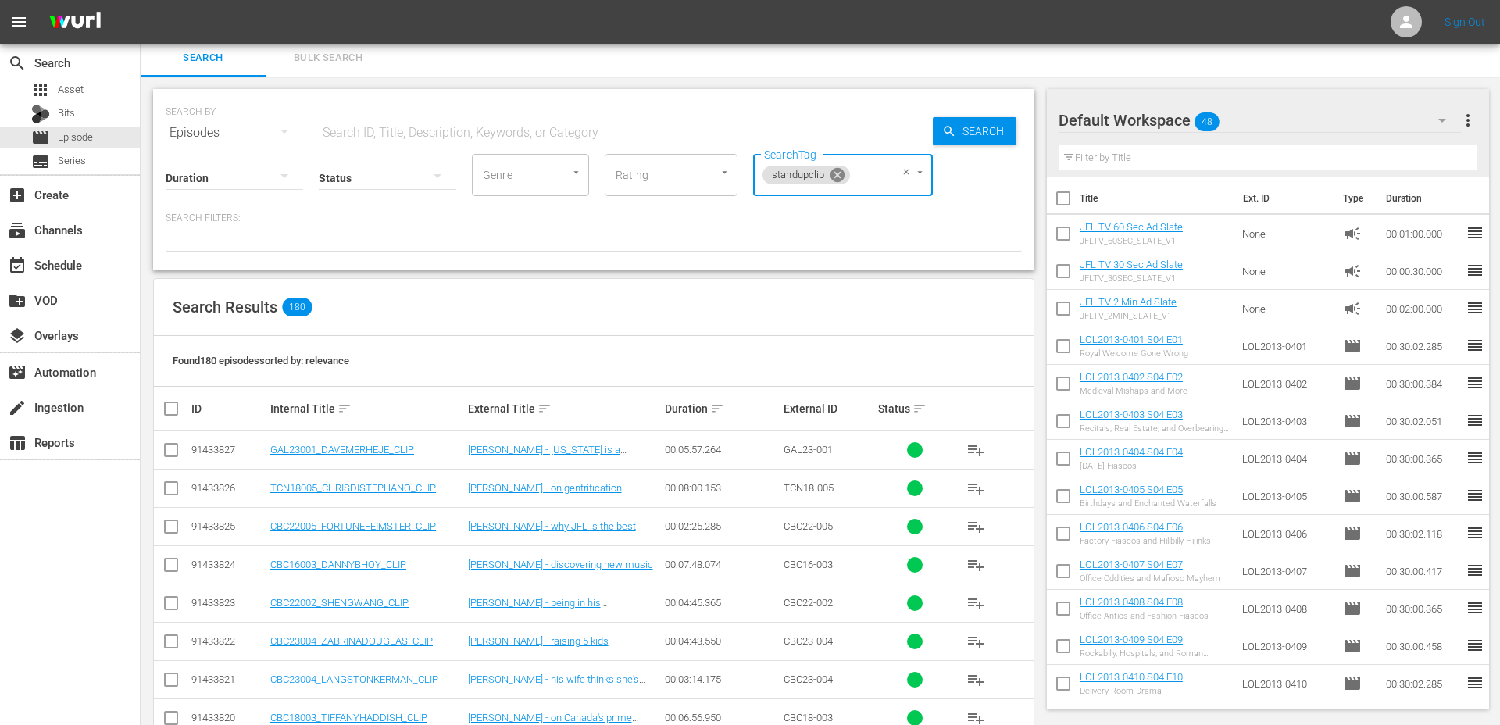
click at [838, 180] on icon at bounding box center [837, 175] width 14 height 14
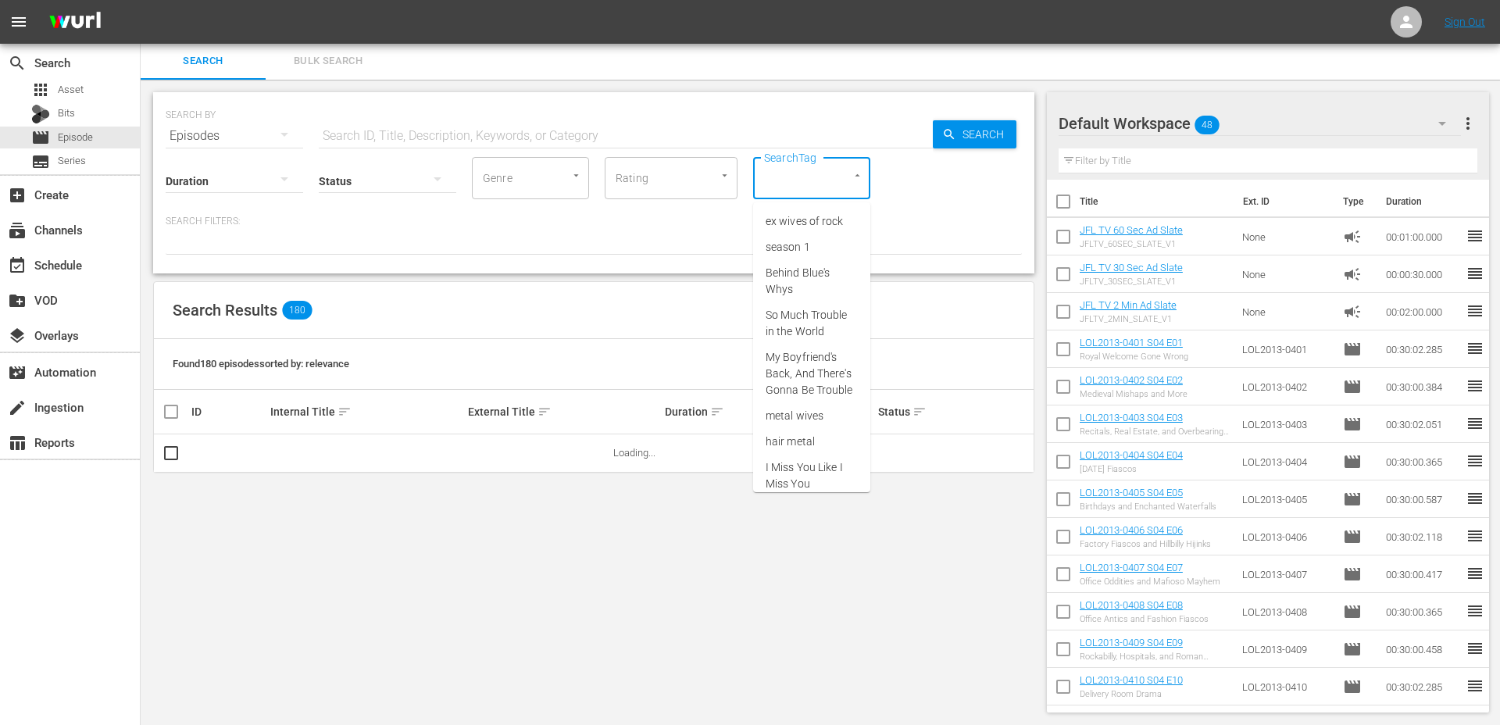
click at [812, 180] on input "SearchTag" at bounding box center [789, 178] width 59 height 28
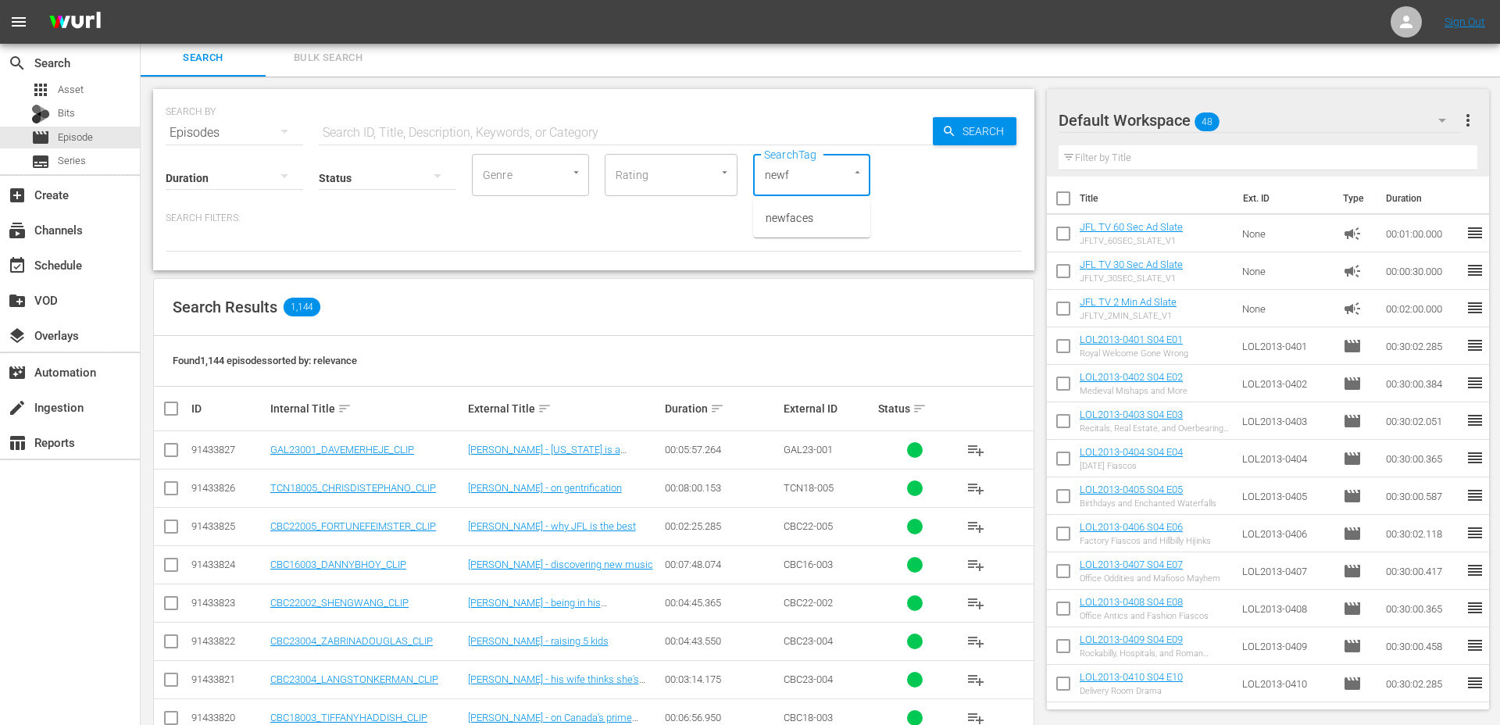
type input "newfa"
click at [824, 216] on li "newfaces" at bounding box center [811, 218] width 117 height 26
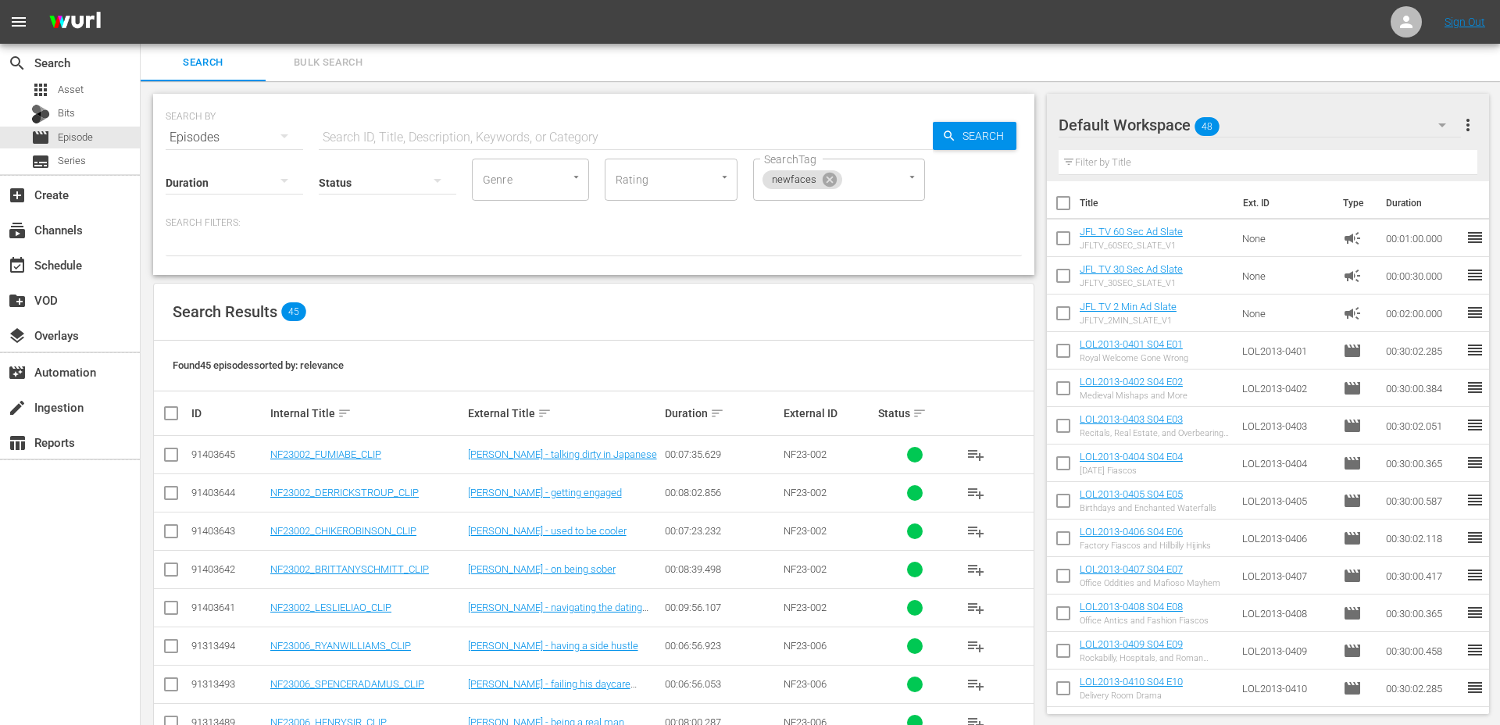
scroll to position [0, 0]
click at [831, 184] on icon at bounding box center [829, 180] width 14 height 14
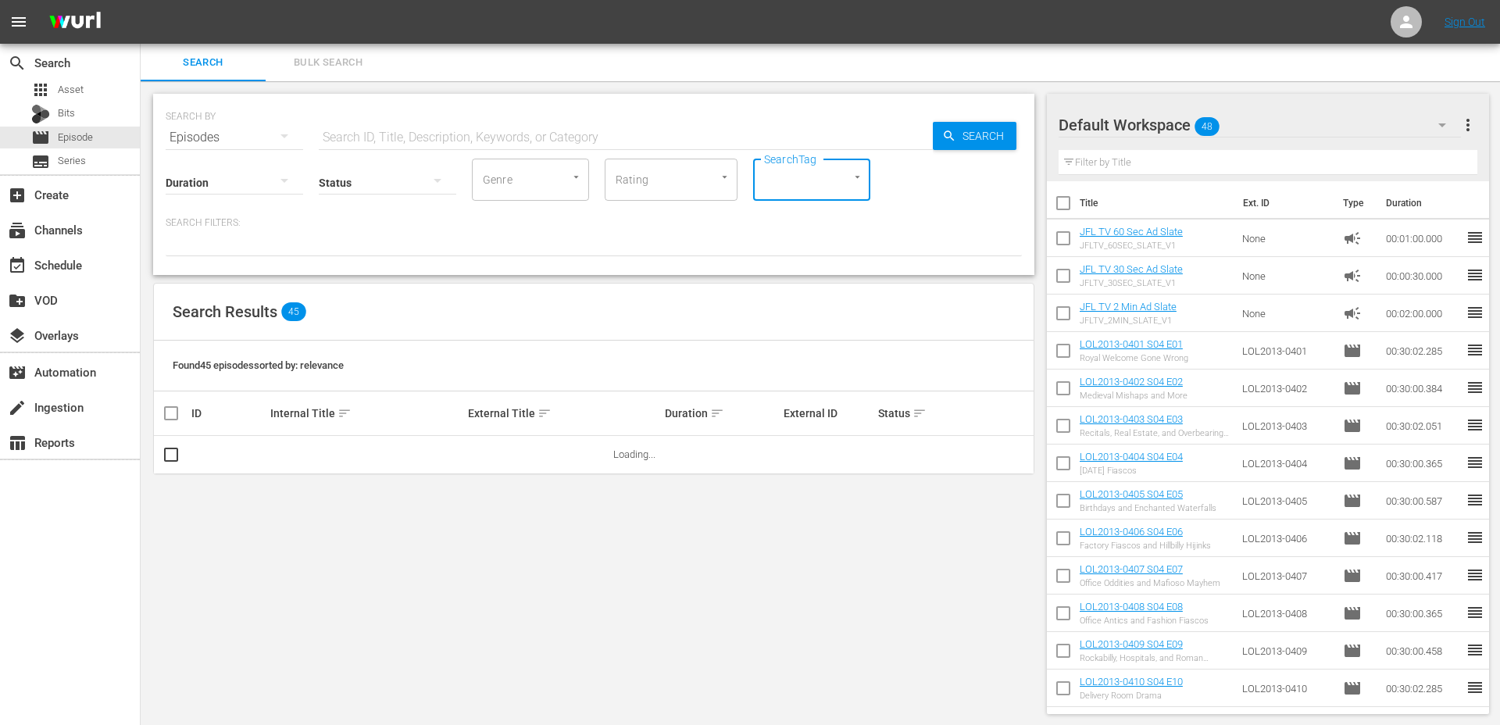
click at [811, 183] on input "SearchTag" at bounding box center [789, 180] width 59 height 28
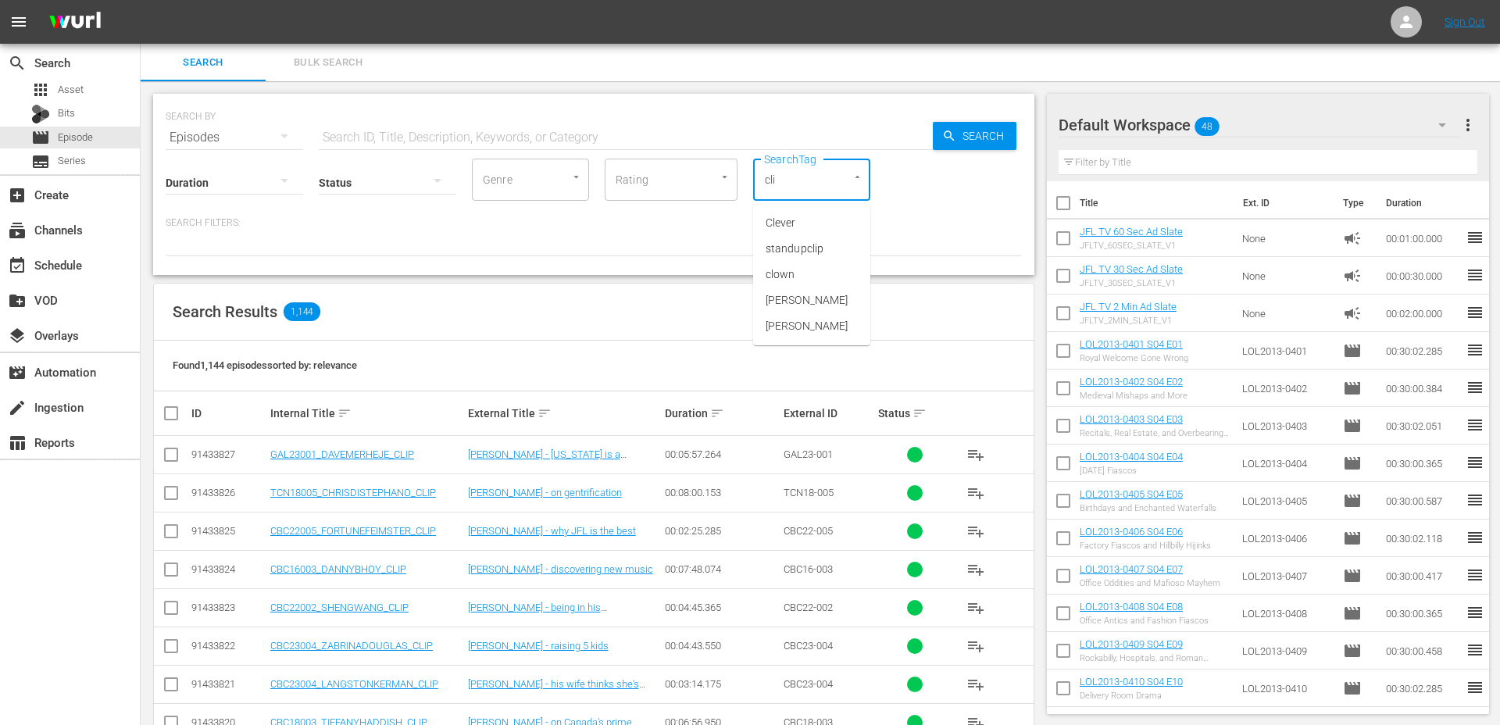
type input "clip"
click at [810, 231] on li "standupclip" at bounding box center [811, 223] width 117 height 26
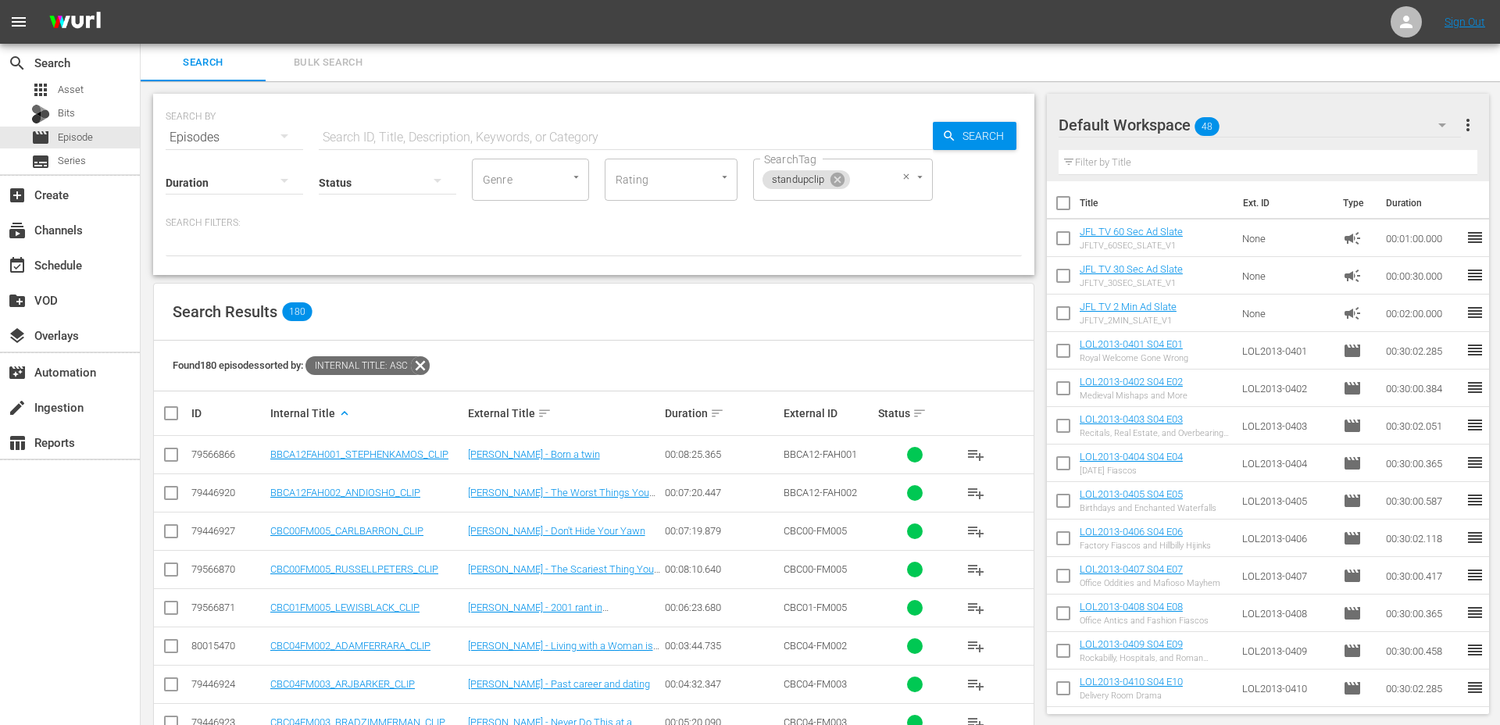
click at [879, 187] on input "SearchTag" at bounding box center [867, 180] width 30 height 28
type input "batch"
click at [854, 219] on li "batch07" at bounding box center [842, 223] width 180 height 26
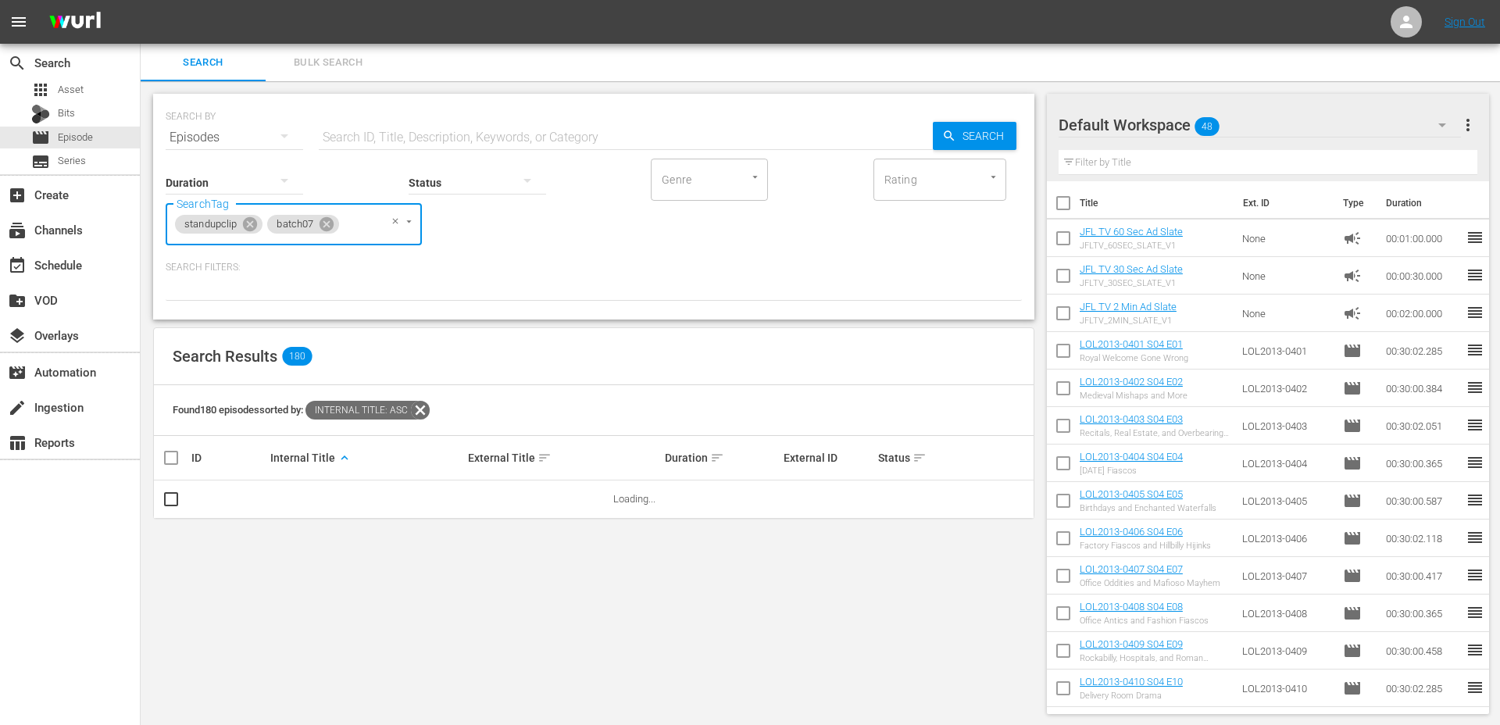
scroll to position [0, 0]
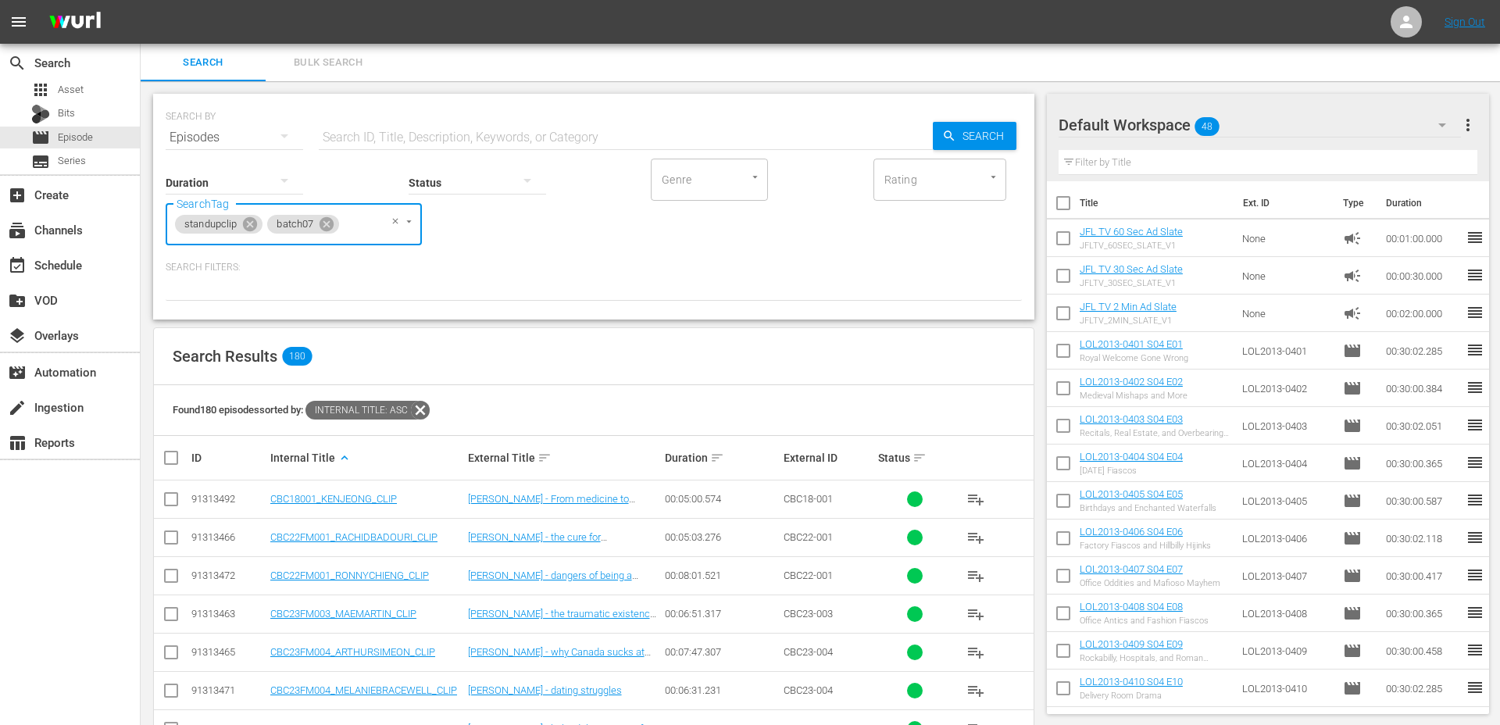
click at [169, 464] on input "checkbox" at bounding box center [177, 457] width 31 height 19
checkbox input "true"
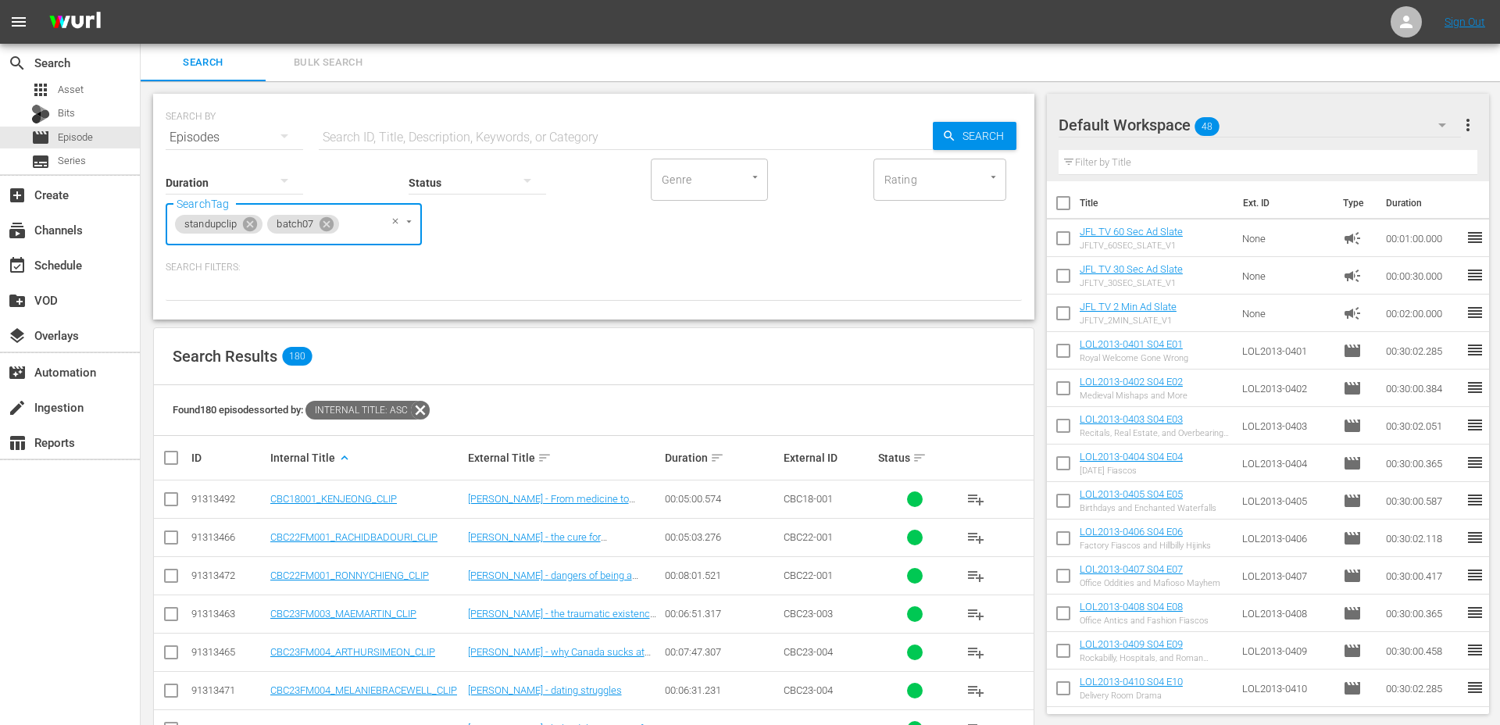
checkbox input "true"
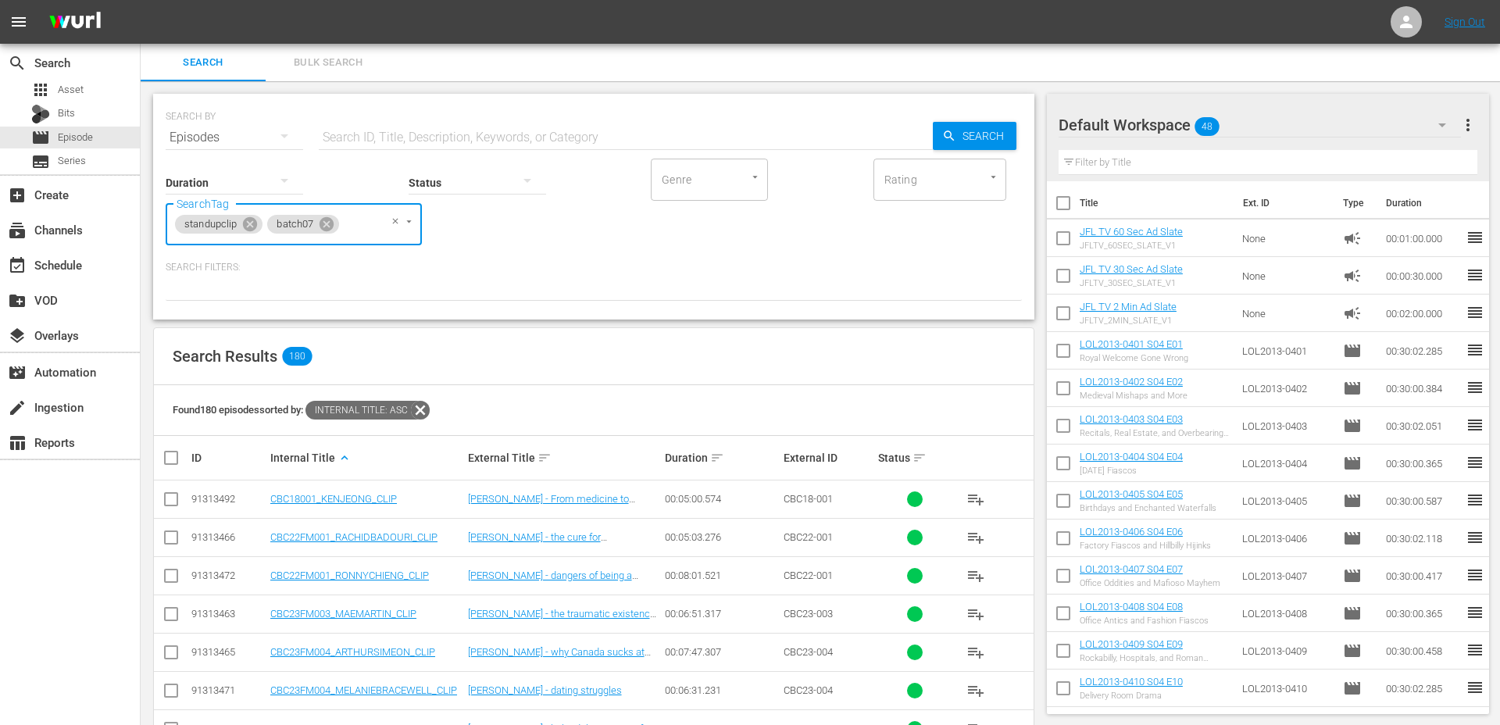
checkbox input "true"
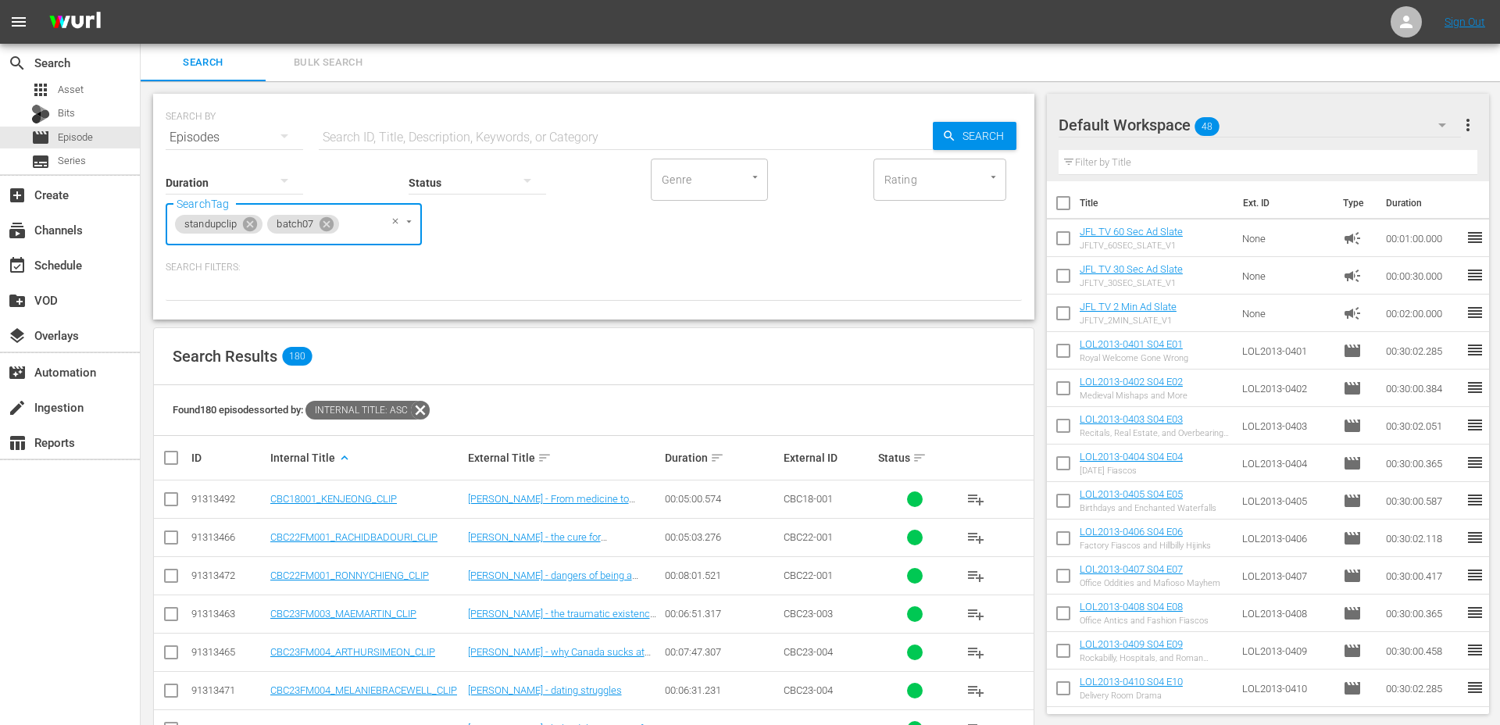
checkbox input "true"
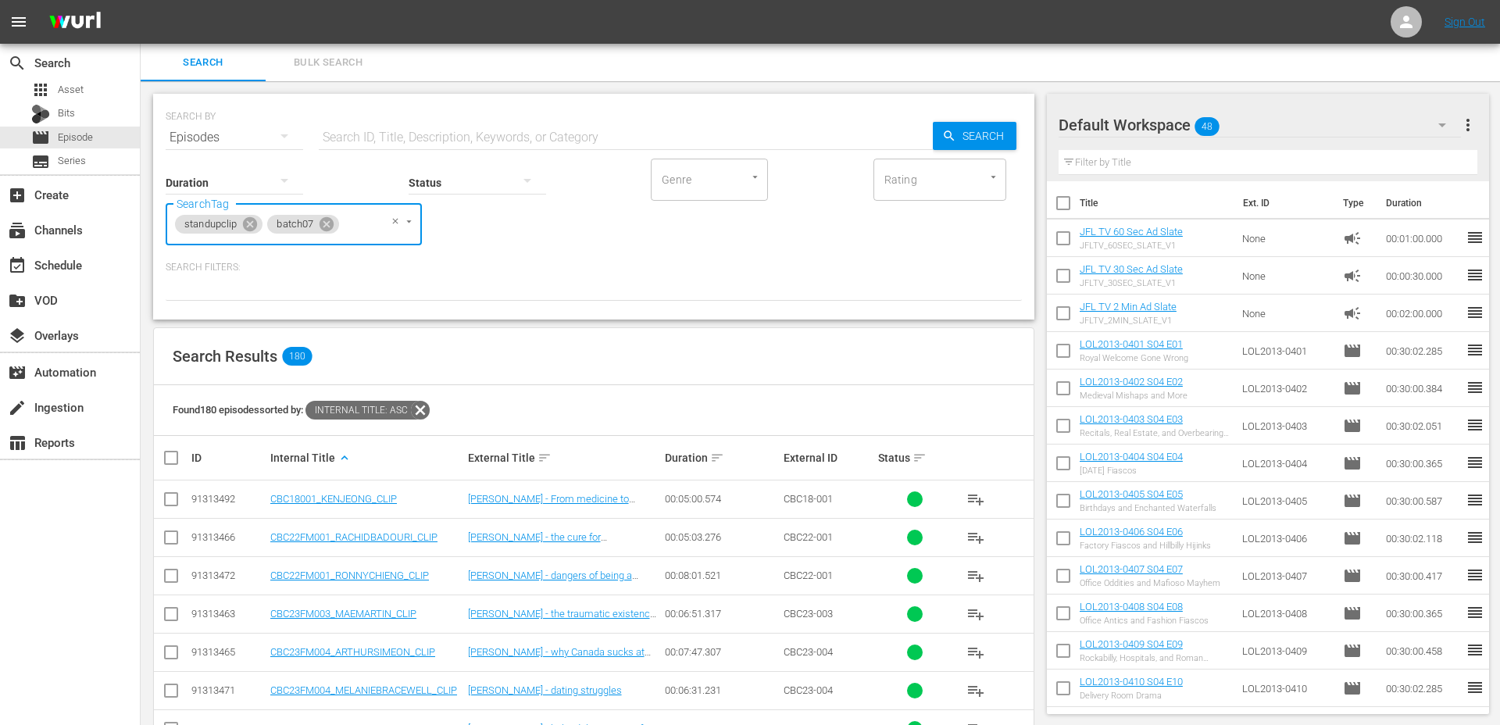
checkbox input "true"
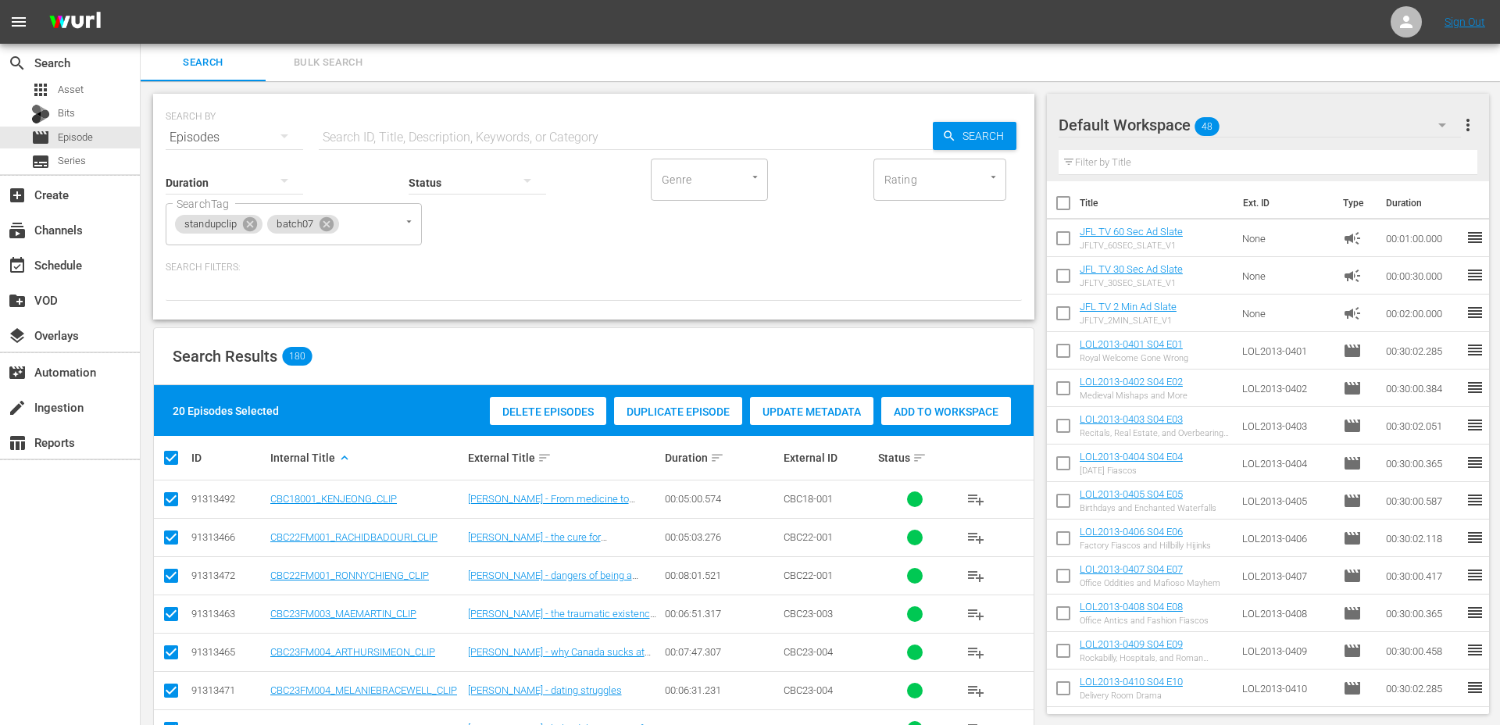
click at [169, 464] on input "checkbox" at bounding box center [177, 457] width 31 height 19
checkbox input "false"
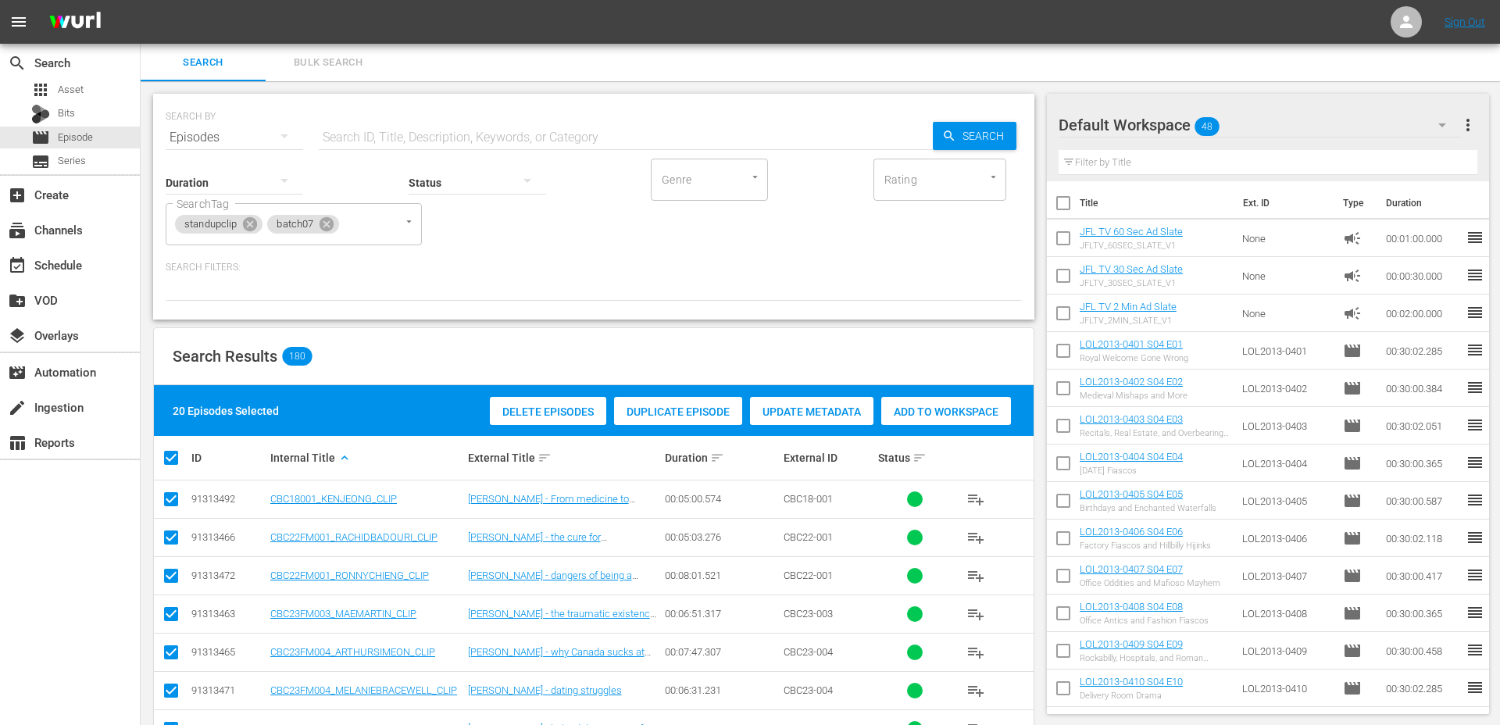
checkbox input "false"
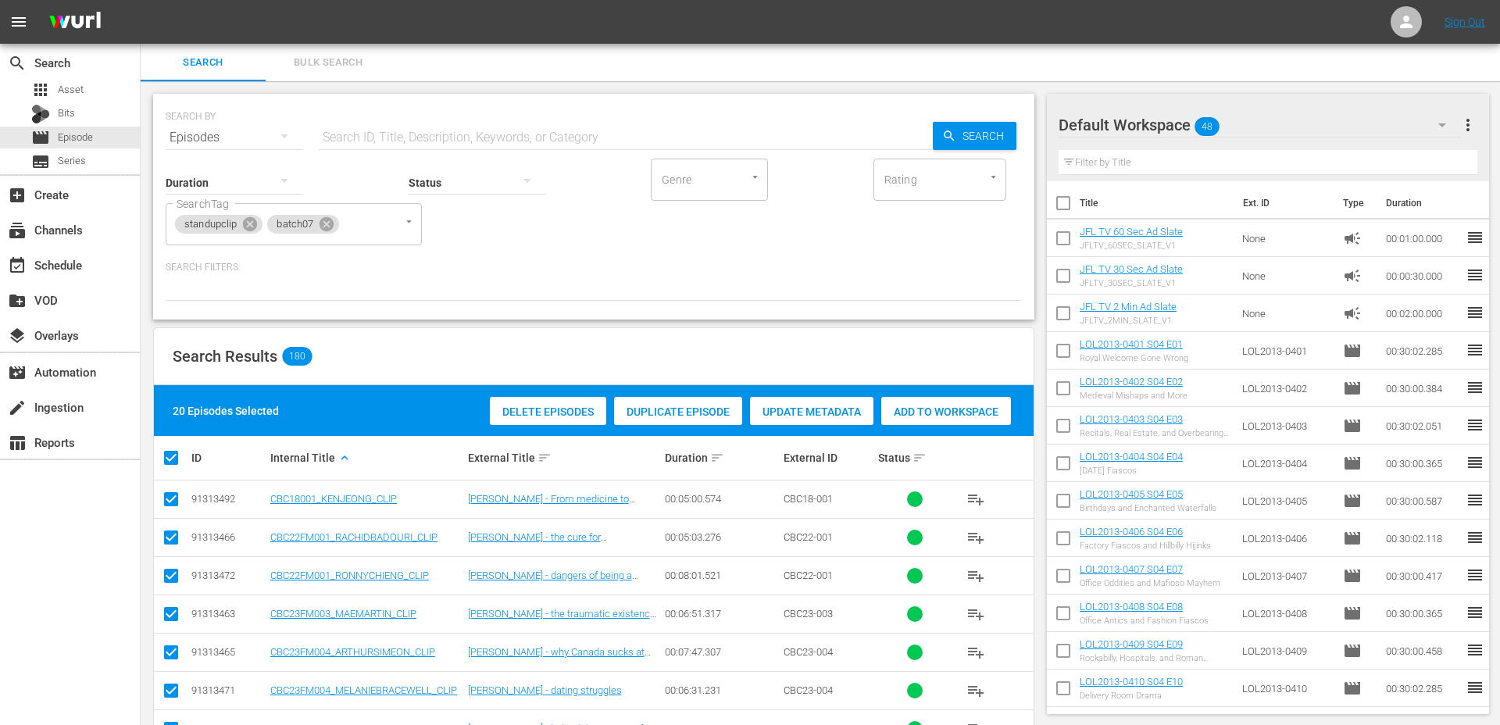
checkbox input "false"
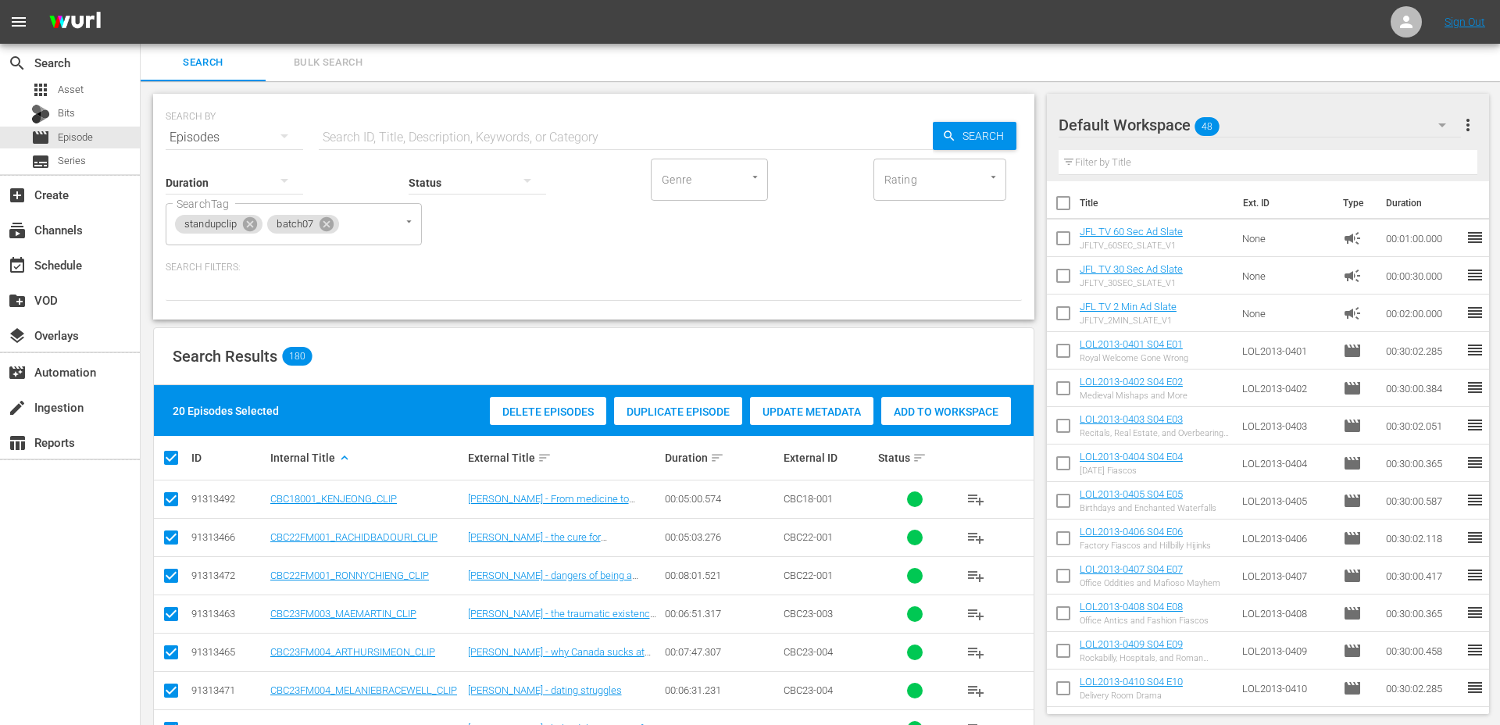
checkbox input "false"
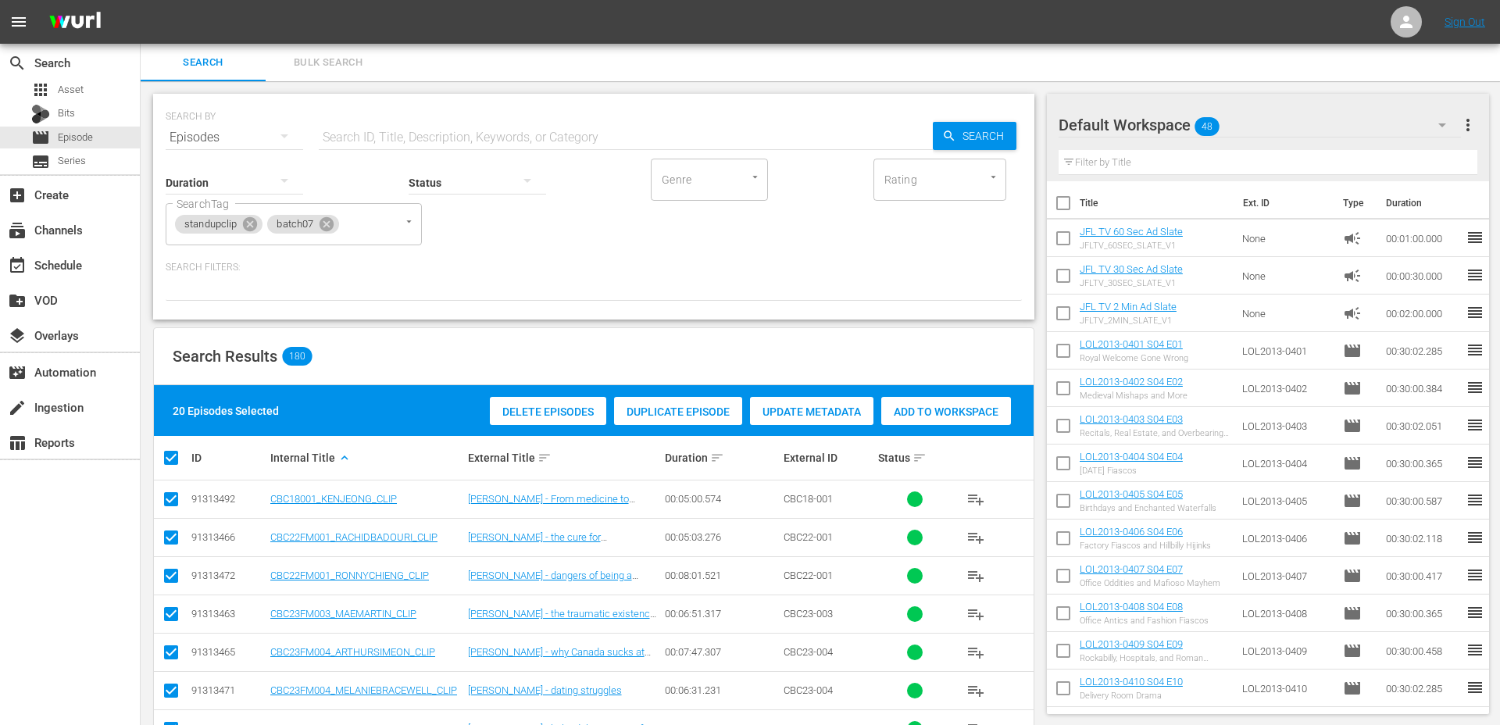
checkbox input "false"
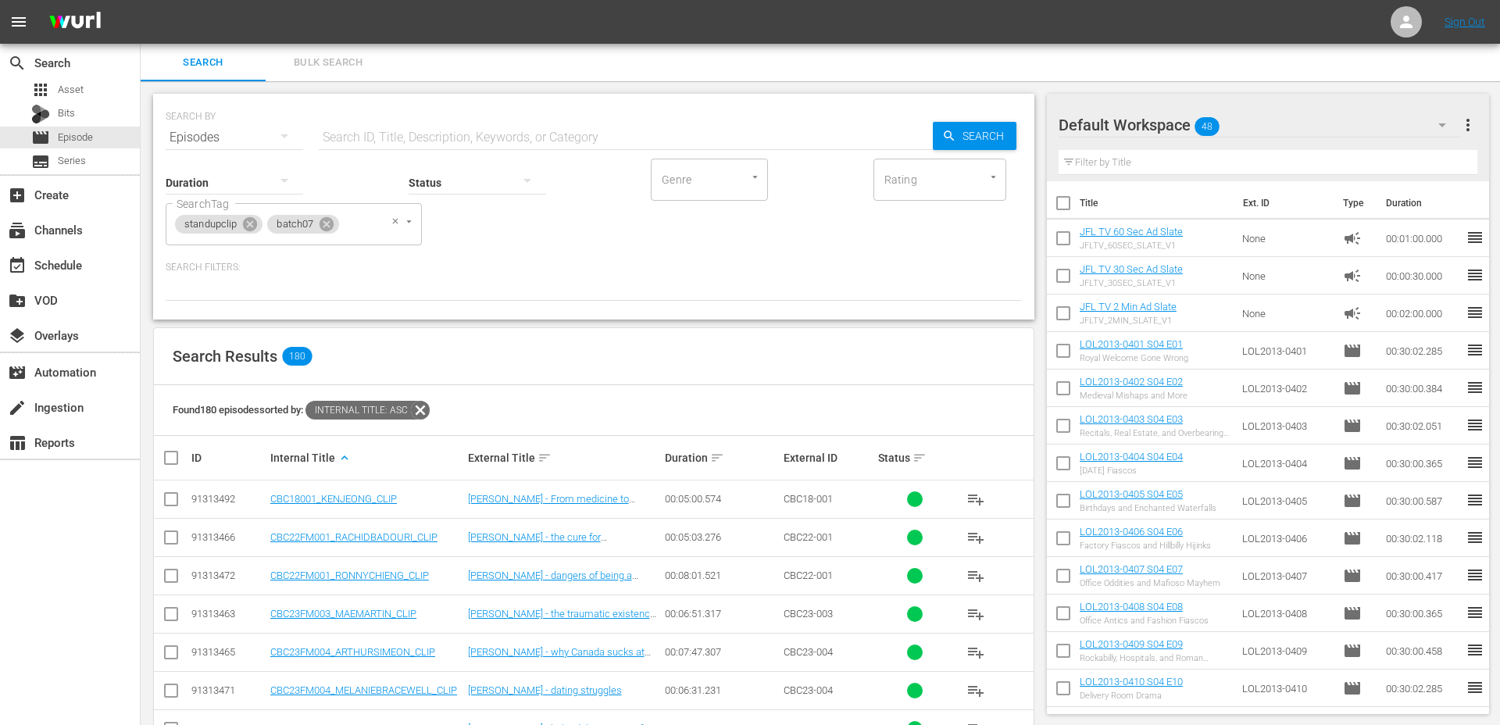
click at [305, 229] on span "batch07" at bounding box center [294, 224] width 55 height 13
click at [321, 226] on icon at bounding box center [326, 224] width 14 height 14
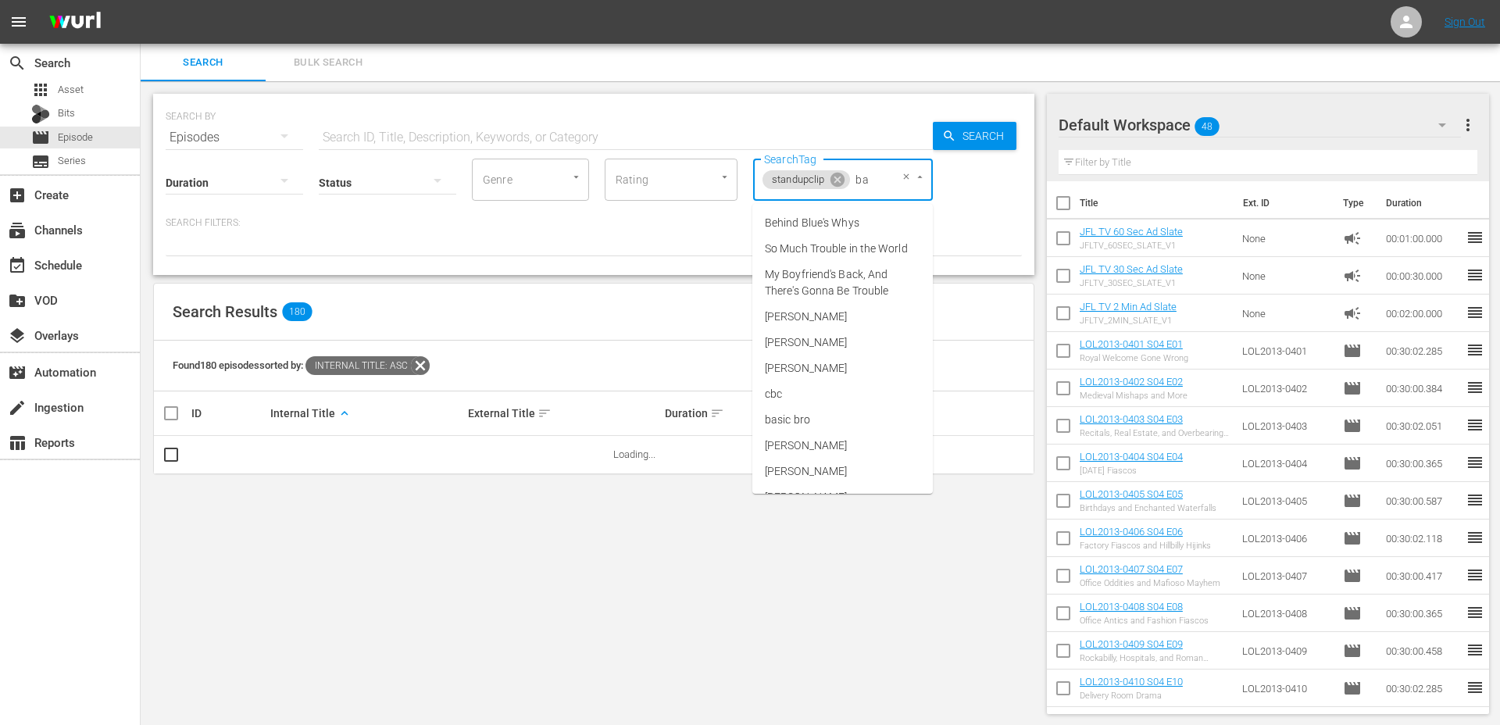
type input "bat"
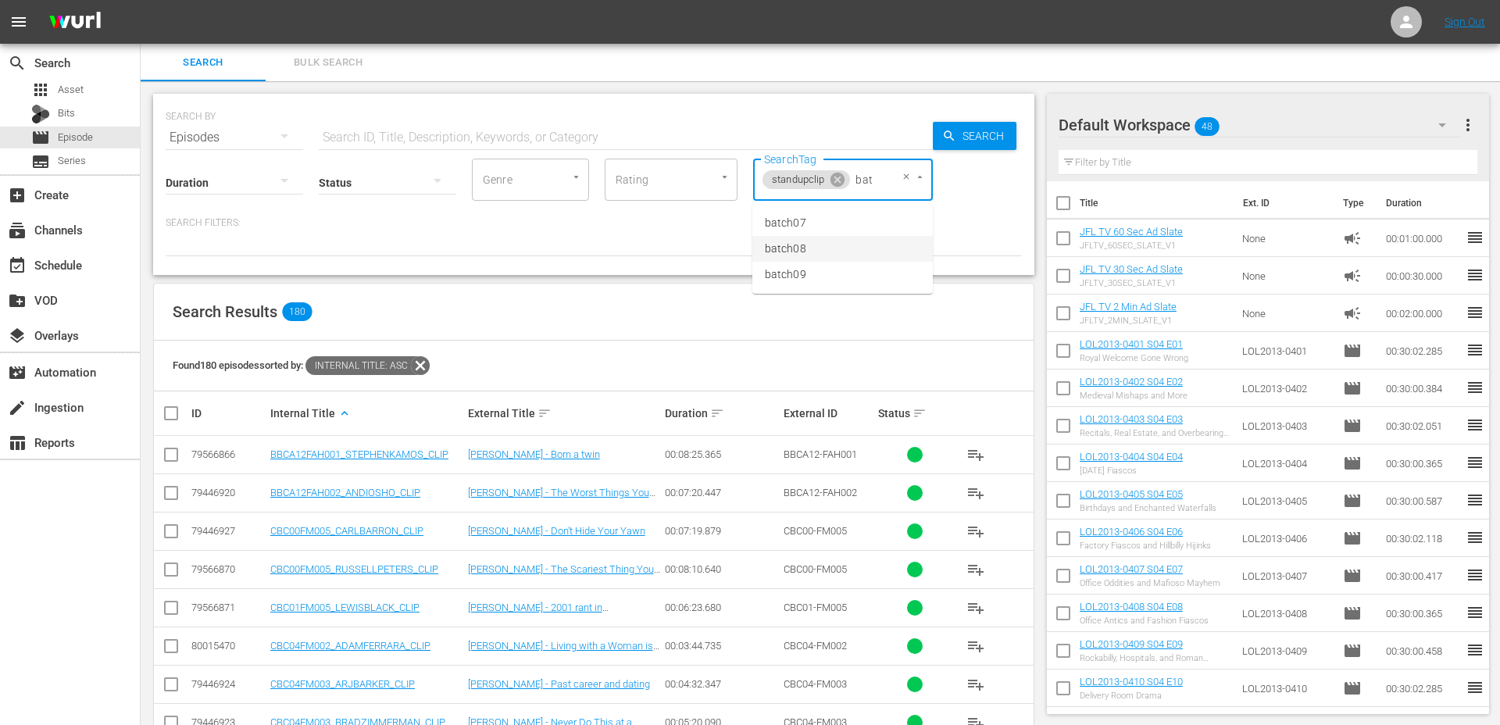
click at [815, 241] on li "batch08" at bounding box center [842, 249] width 180 height 26
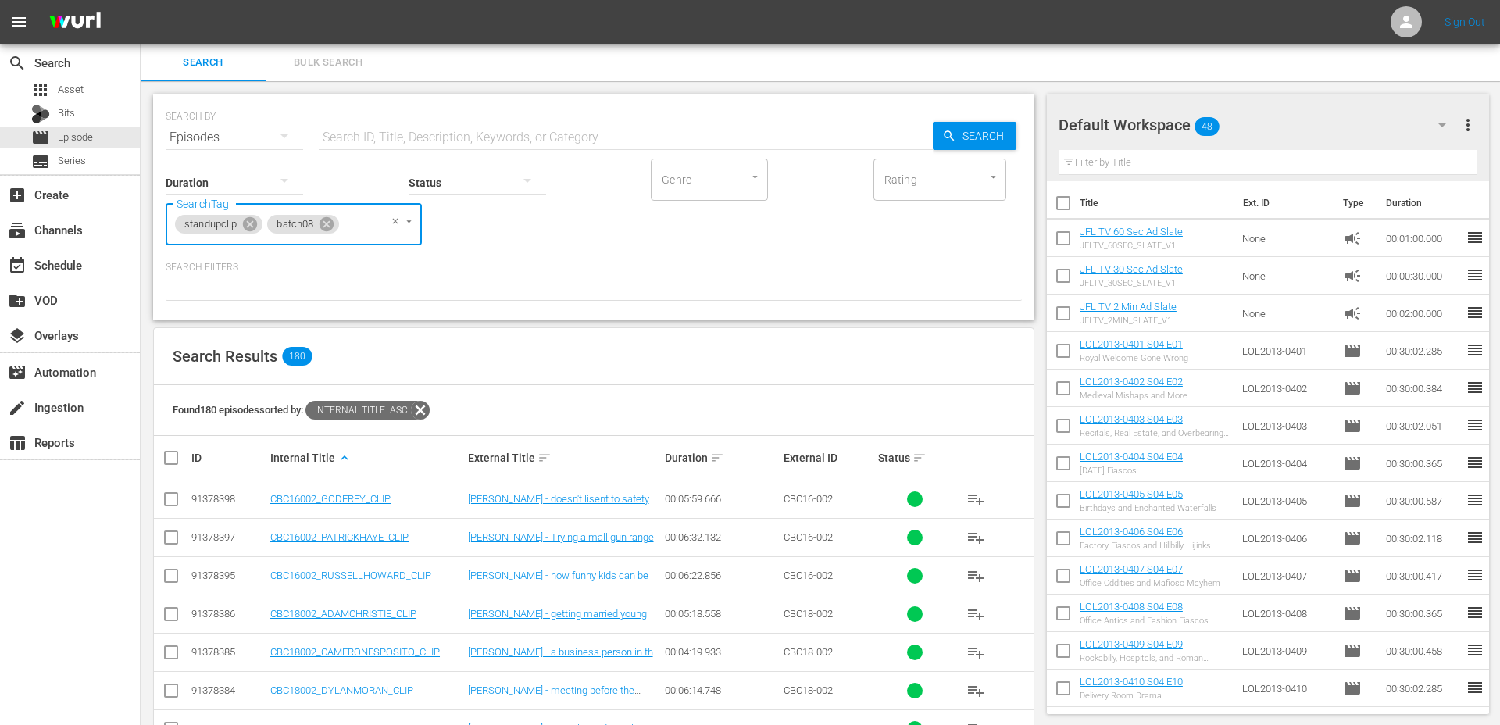
click at [171, 462] on input "checkbox" at bounding box center [177, 457] width 31 height 19
checkbox input "true"
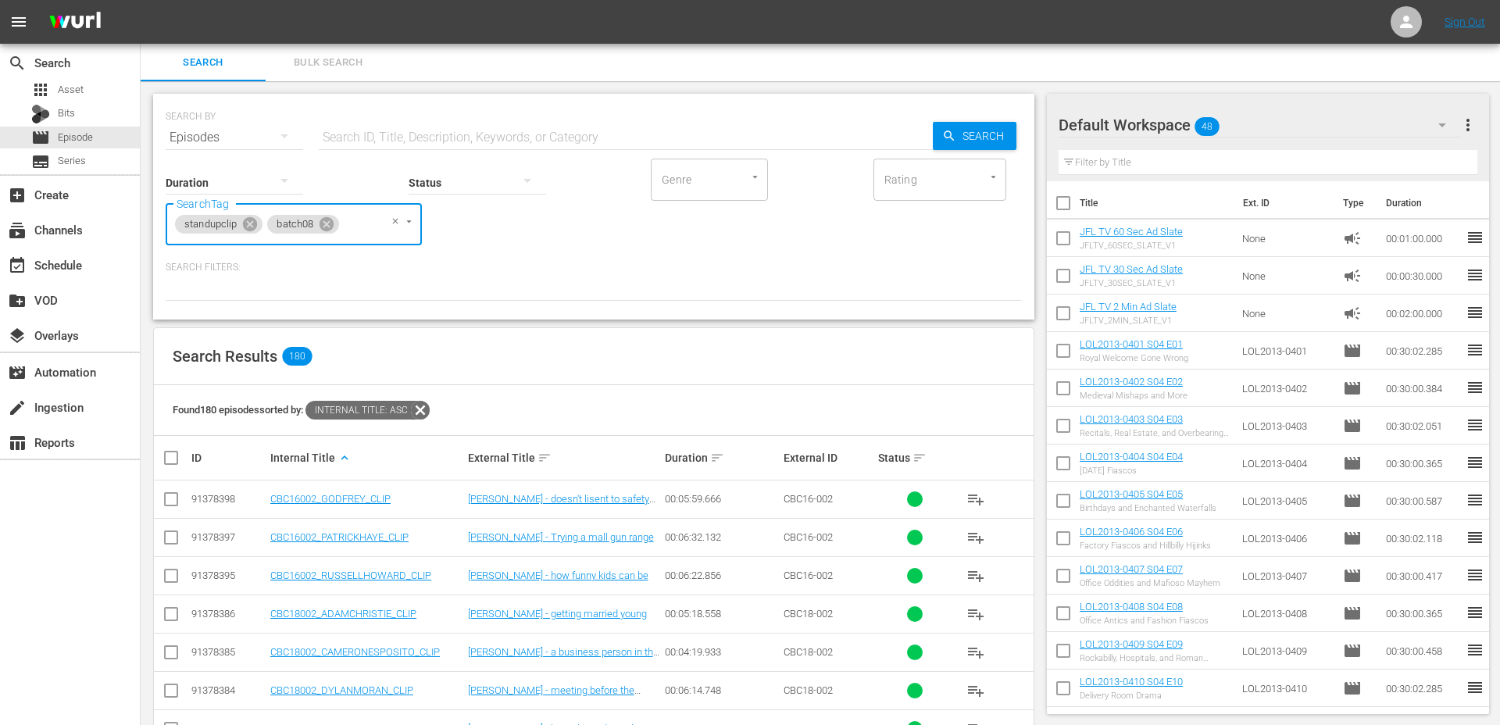
checkbox input "true"
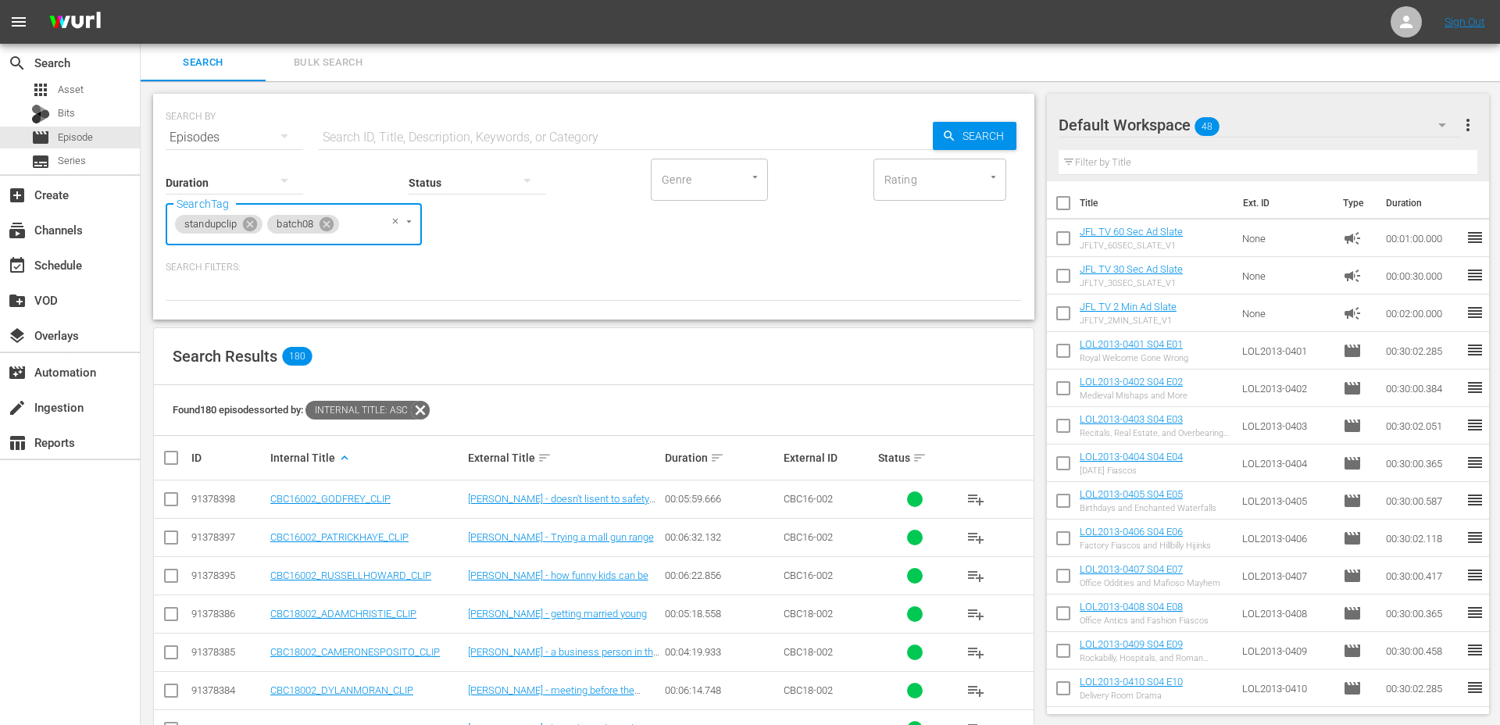
checkbox input "true"
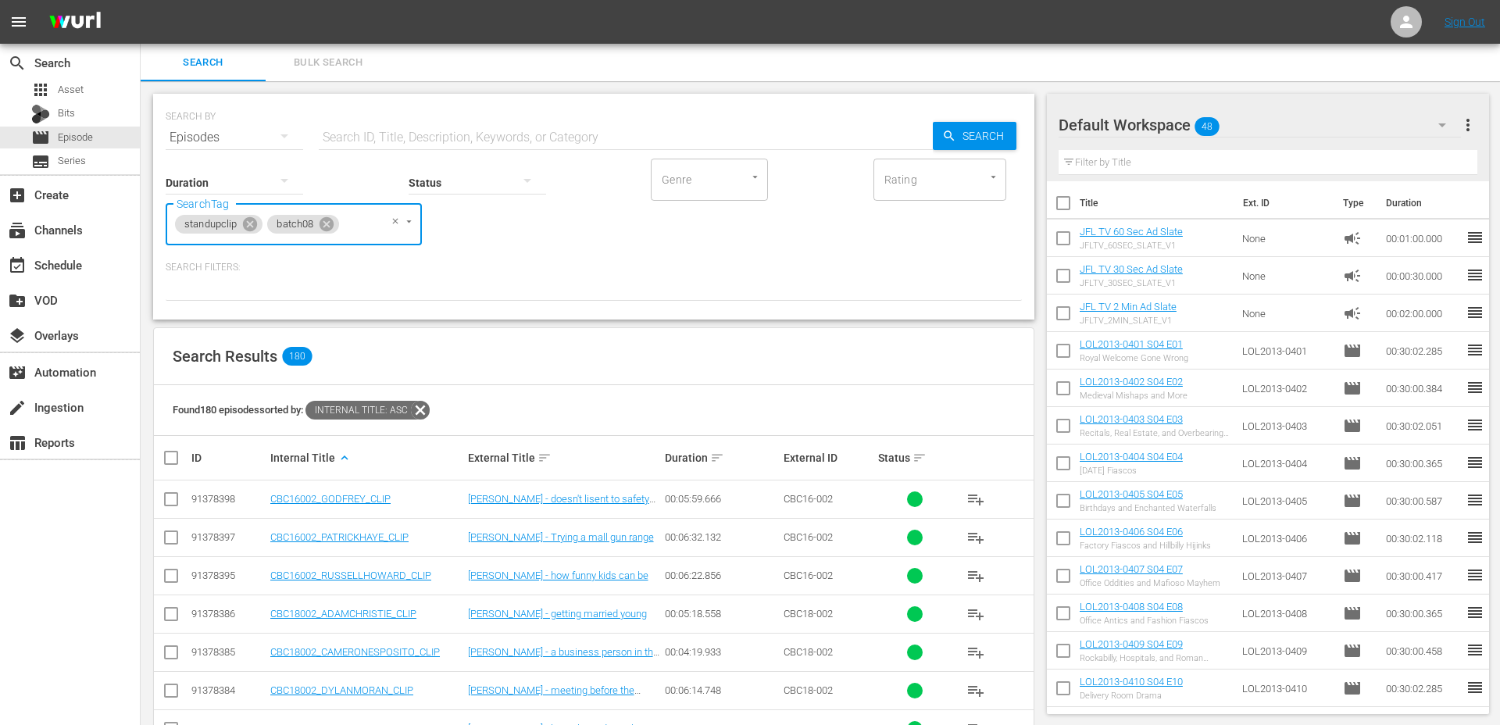
checkbox input "true"
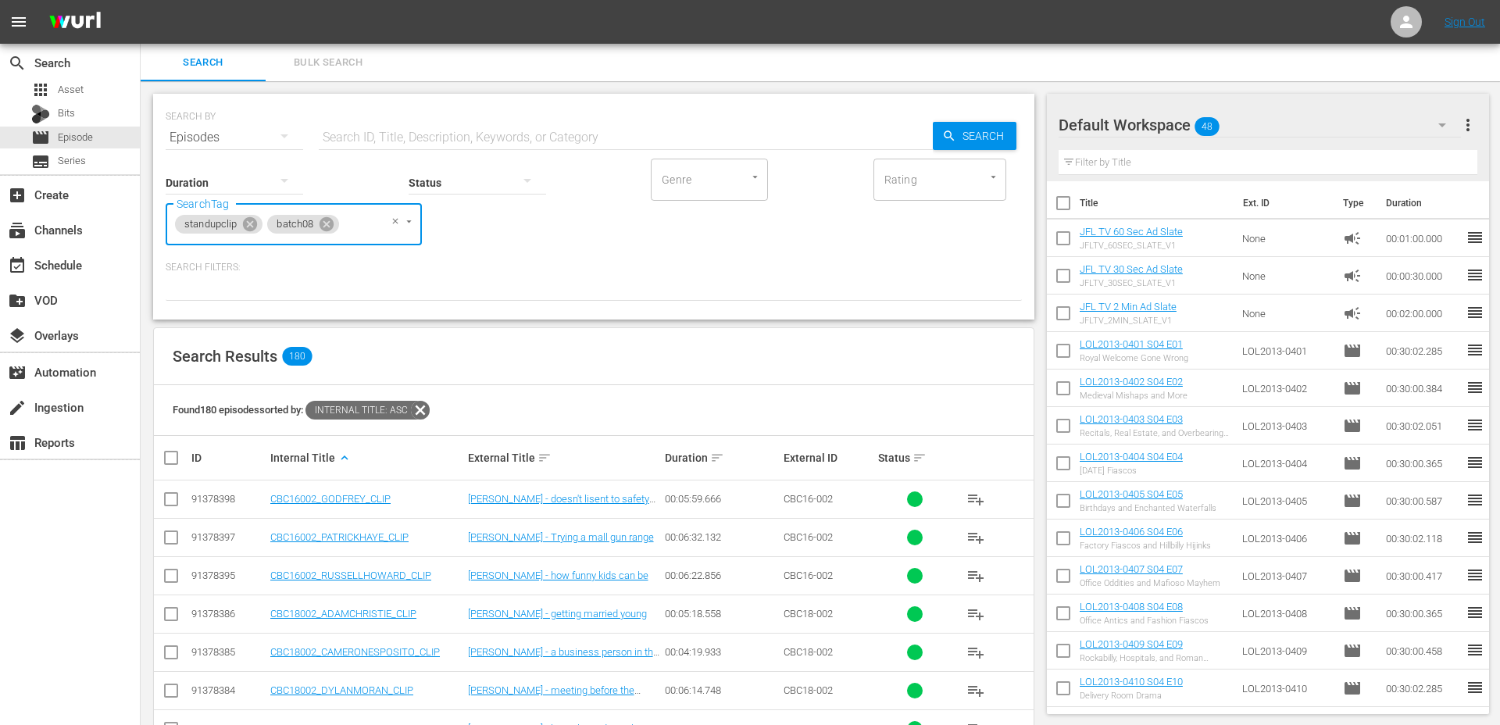
checkbox input "true"
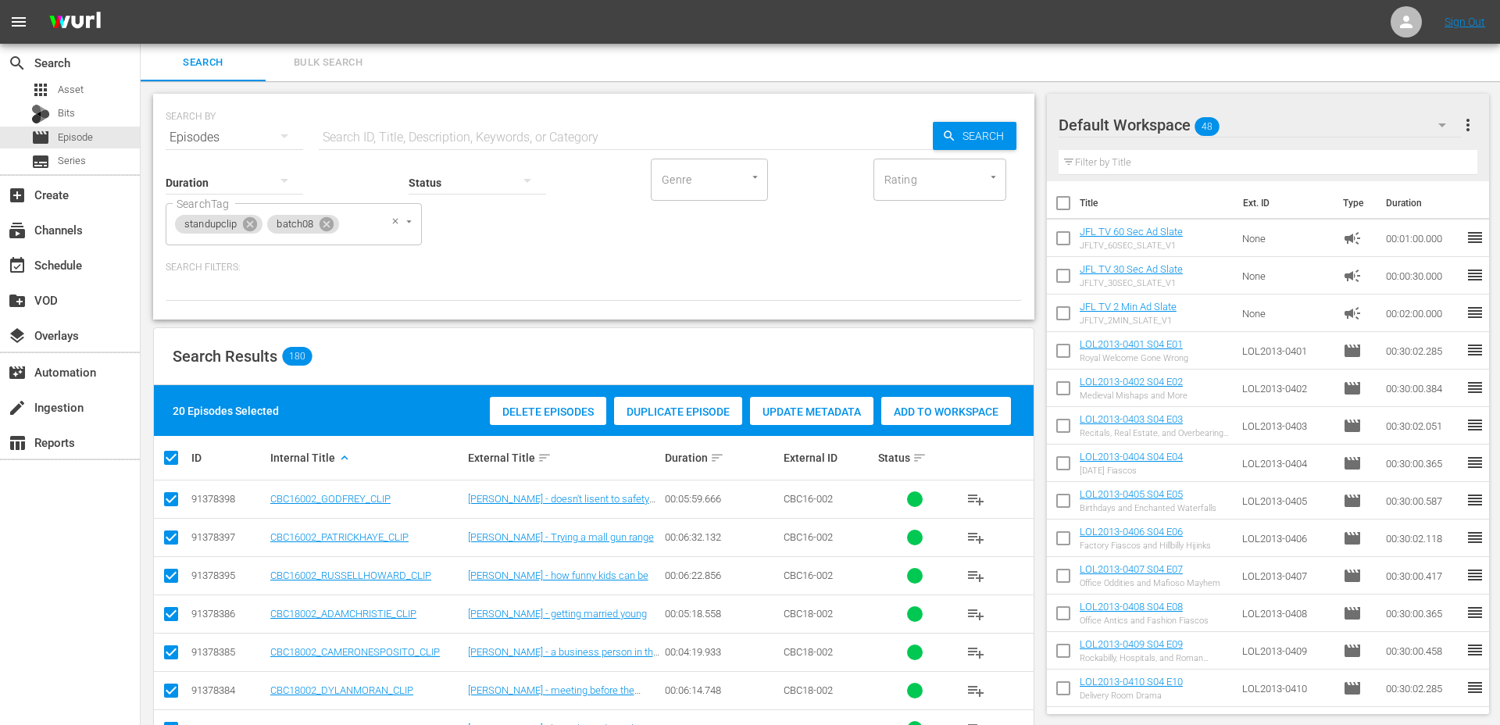
click at [171, 462] on input "checkbox" at bounding box center [177, 457] width 31 height 19
checkbox input "false"
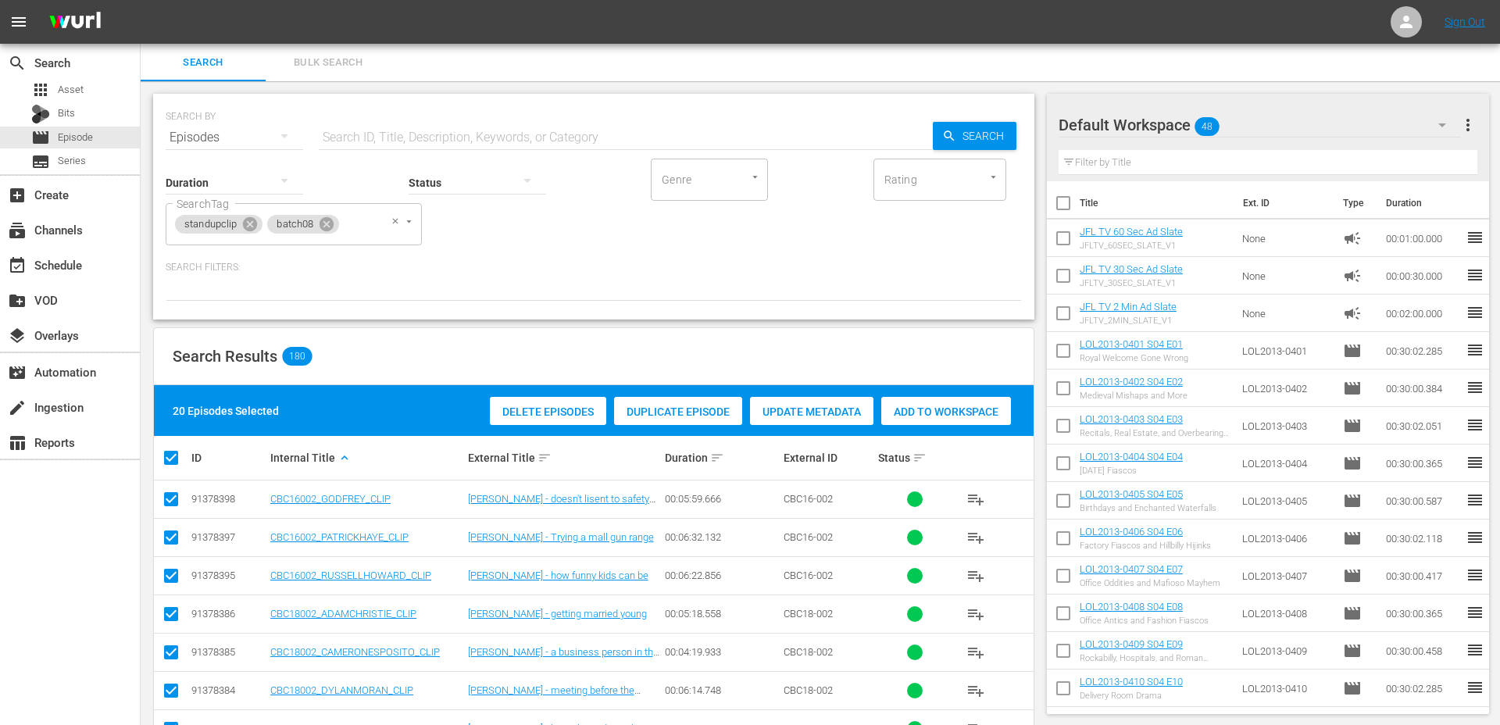
checkbox input "false"
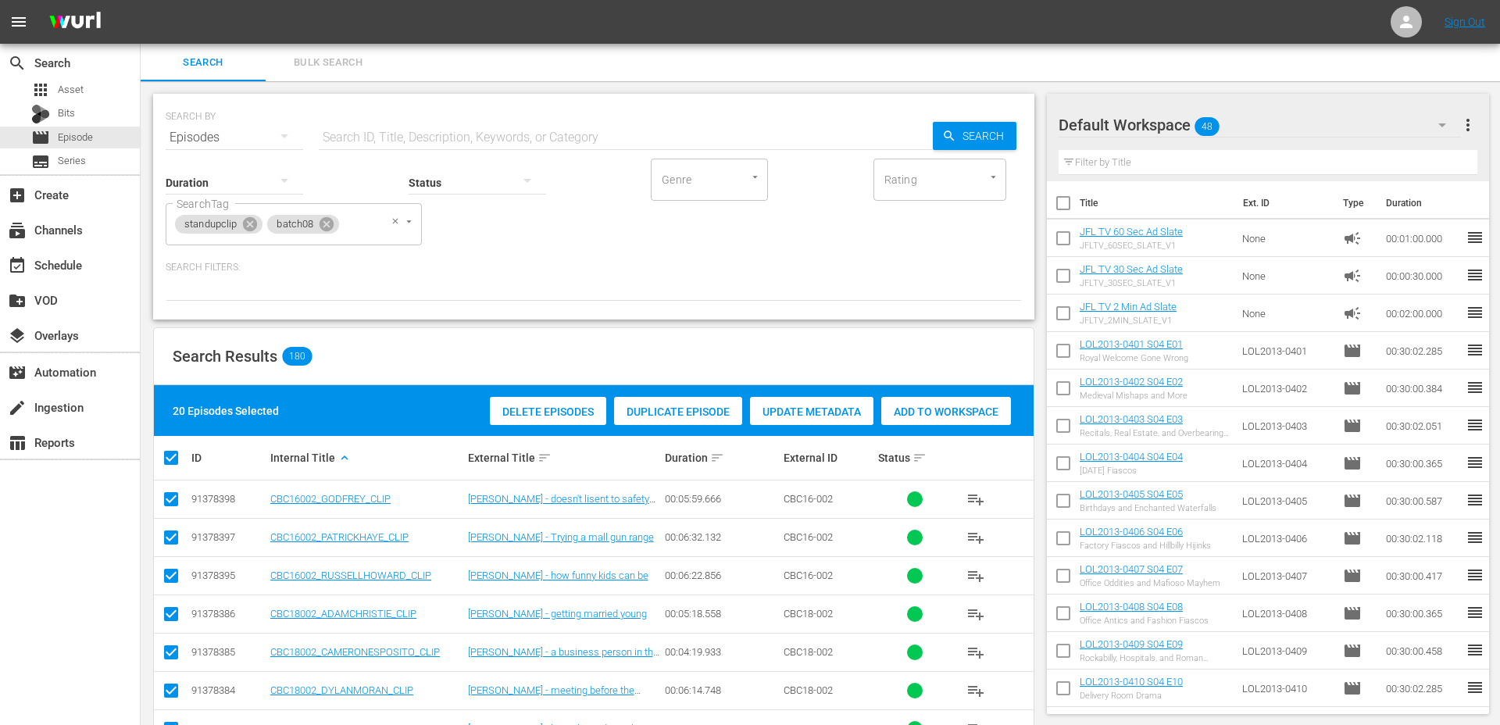
checkbox input "false"
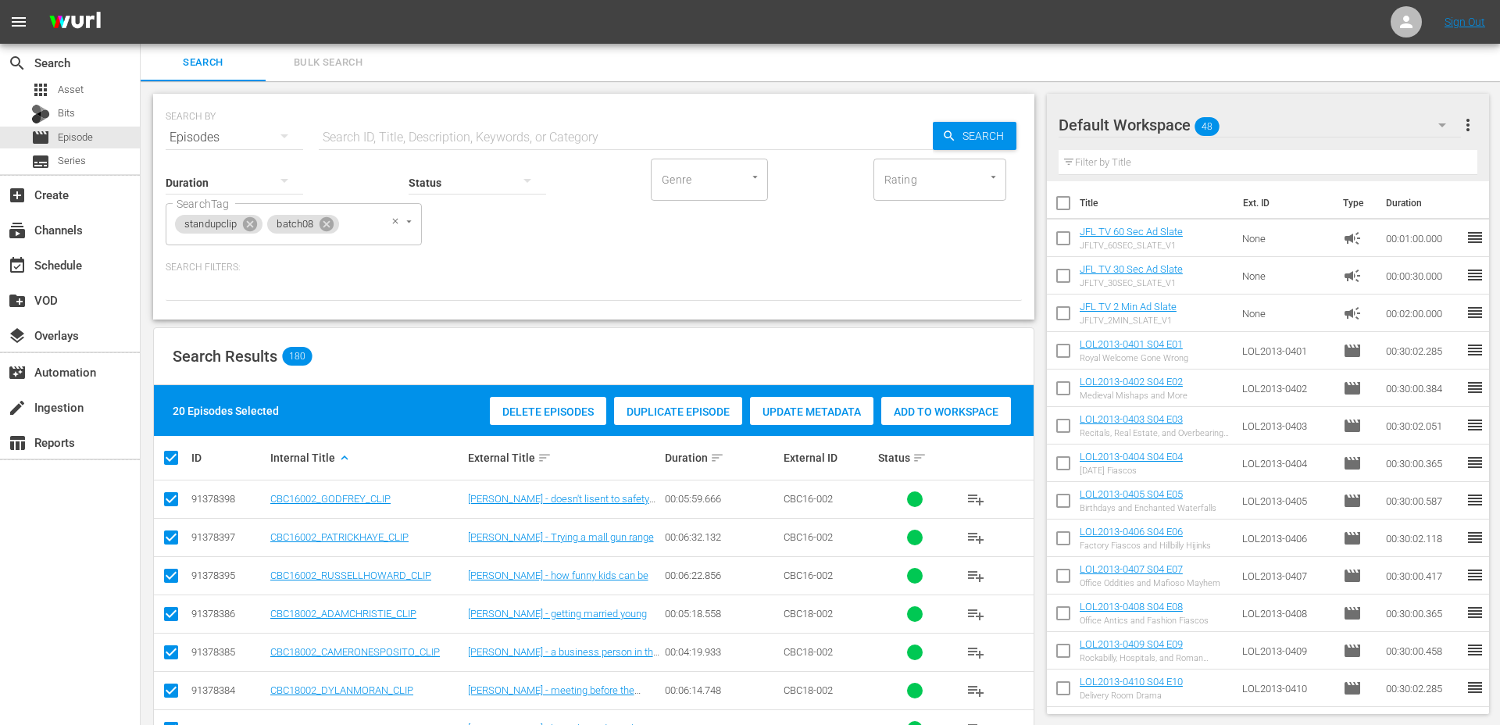
checkbox input "false"
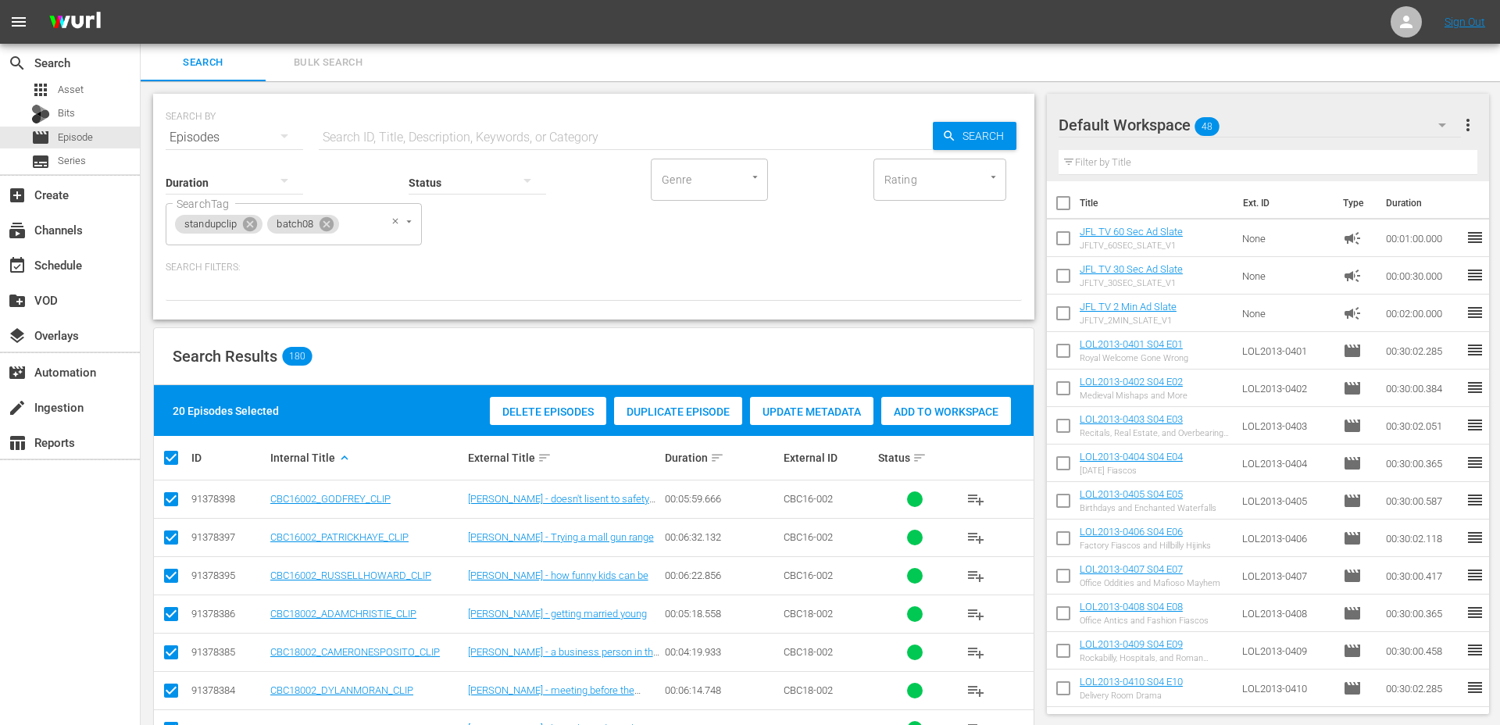
checkbox input "false"
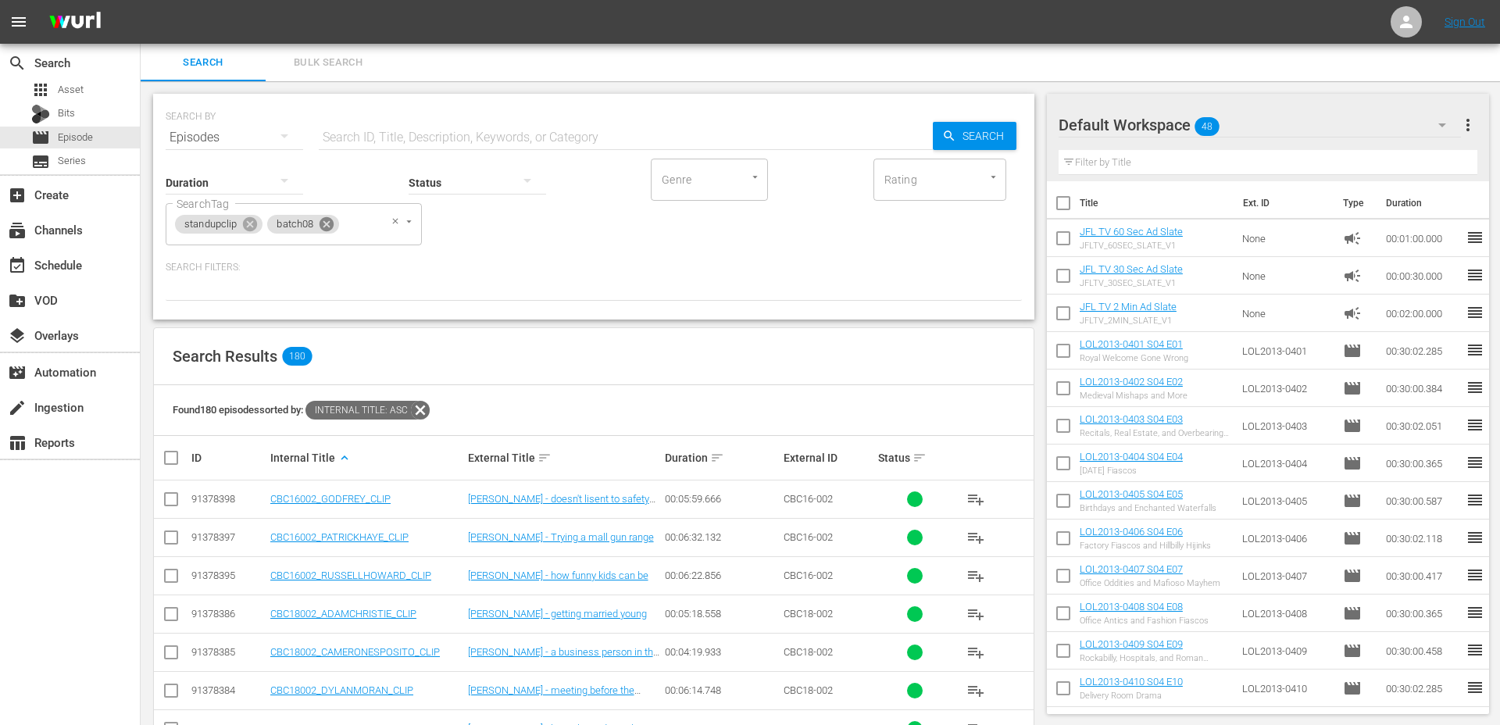
click at [326, 222] on icon at bounding box center [326, 224] width 17 height 17
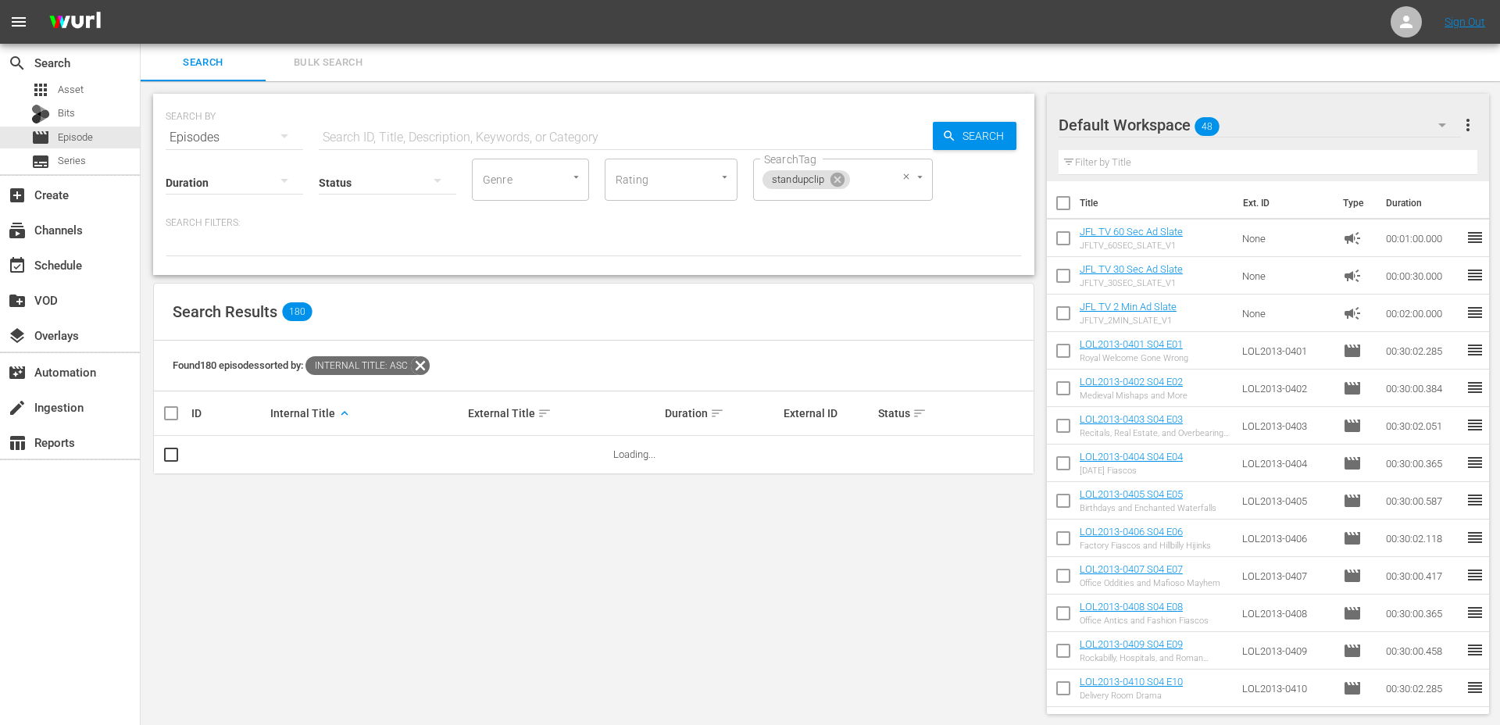
click at [877, 184] on input "SearchTag" at bounding box center [867, 180] width 30 height 28
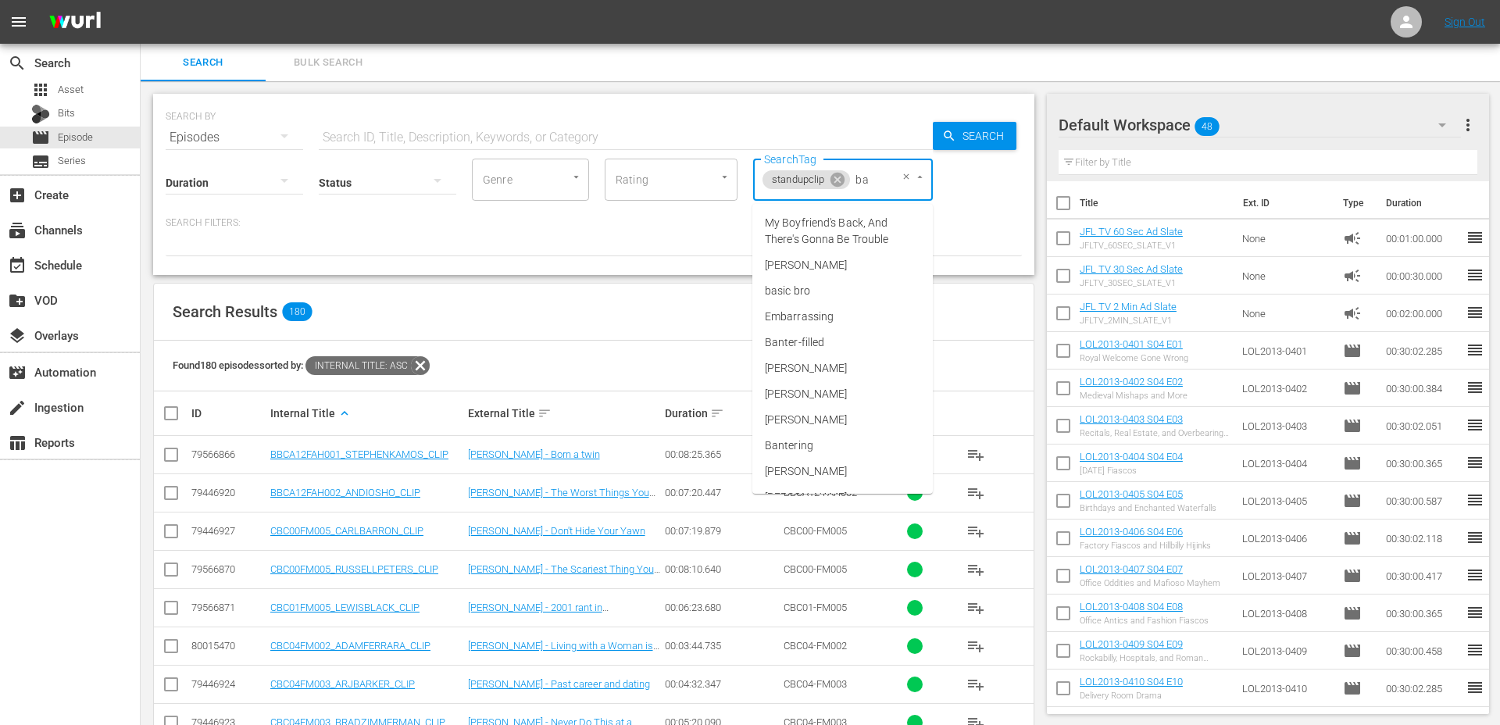
type input "bat"
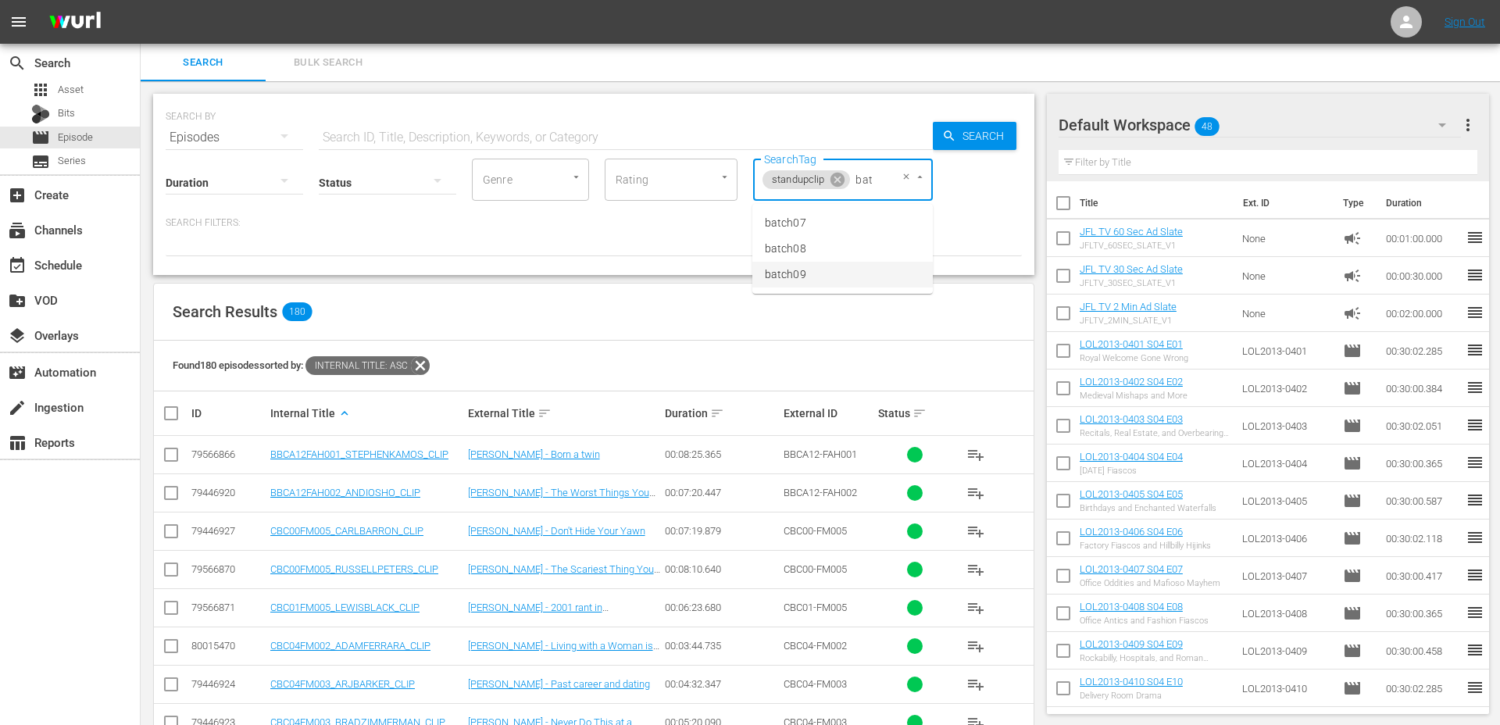
click at [831, 271] on li "batch09" at bounding box center [842, 275] width 180 height 26
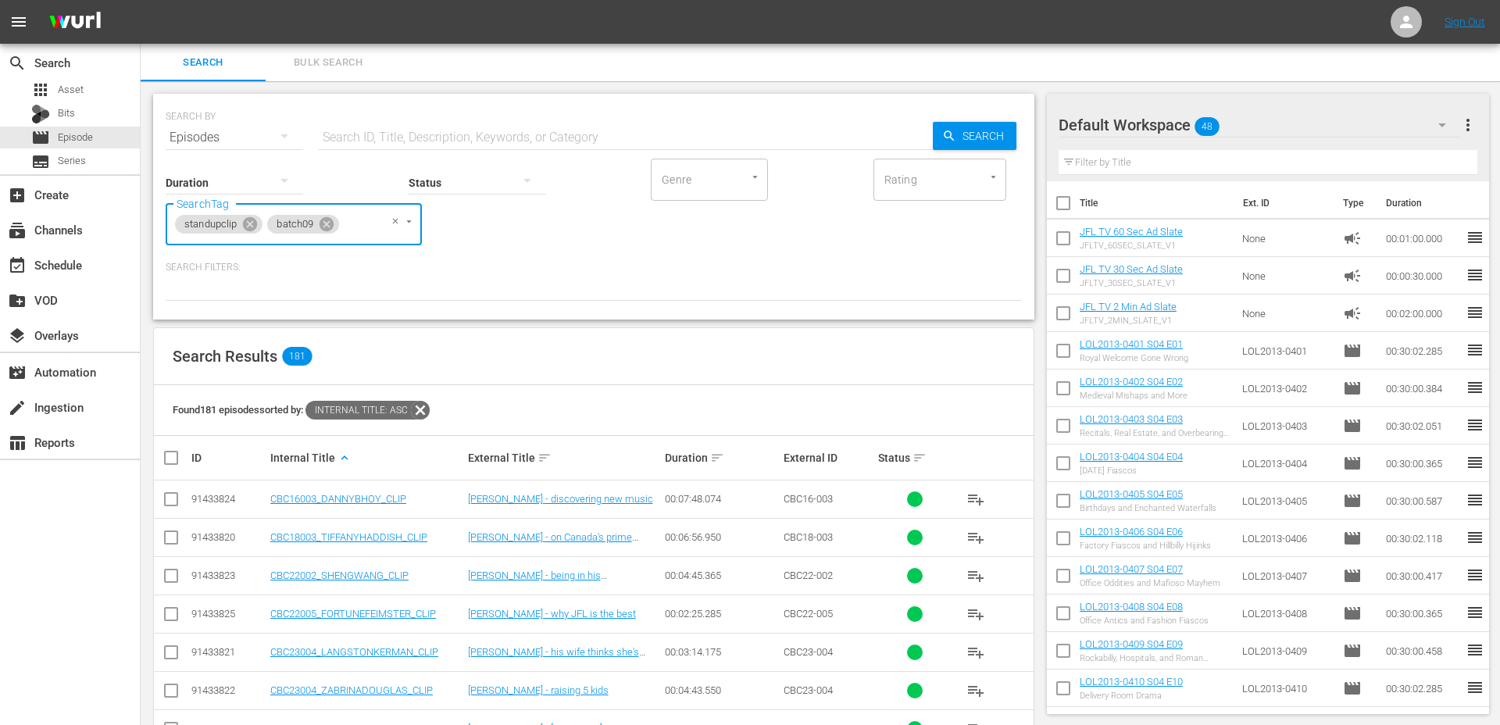
click at [173, 462] on input "checkbox" at bounding box center [177, 457] width 31 height 19
checkbox input "true"
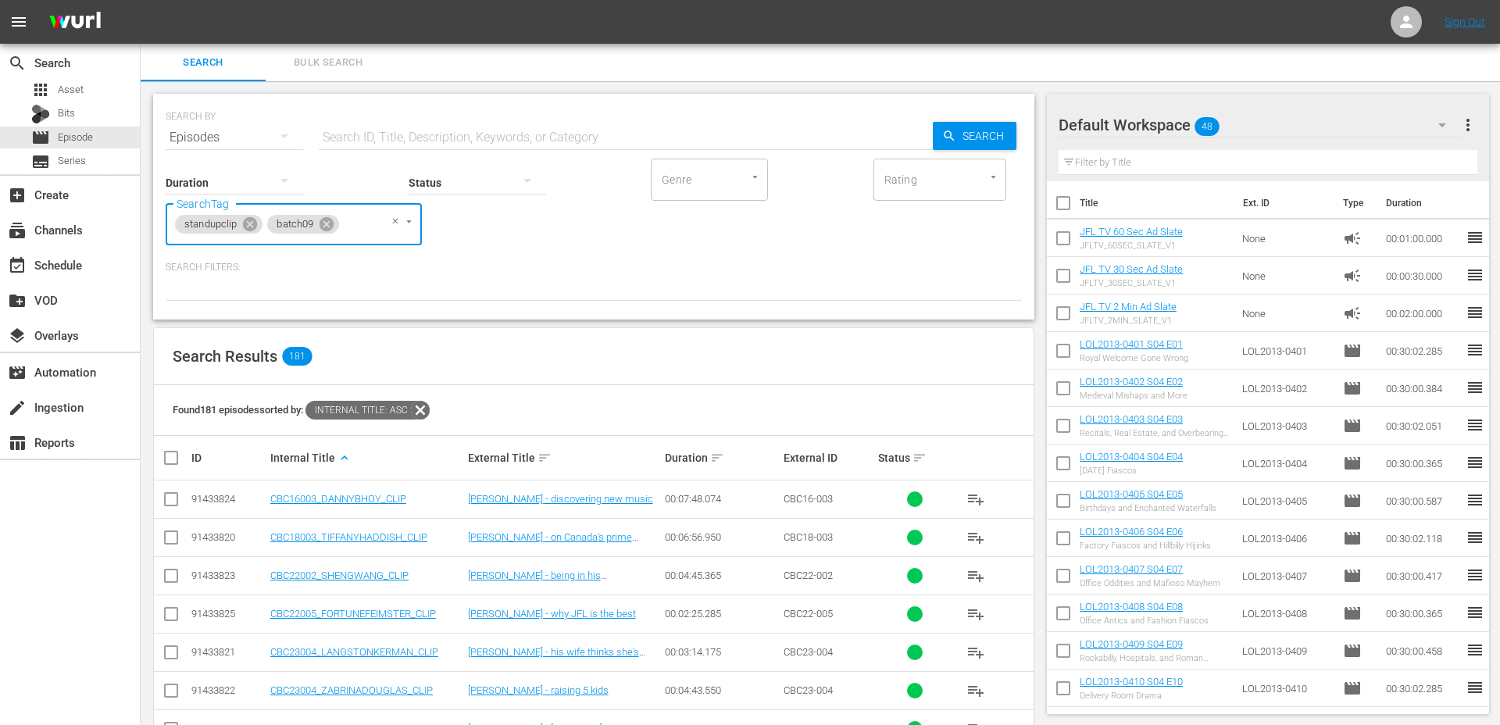
checkbox input "true"
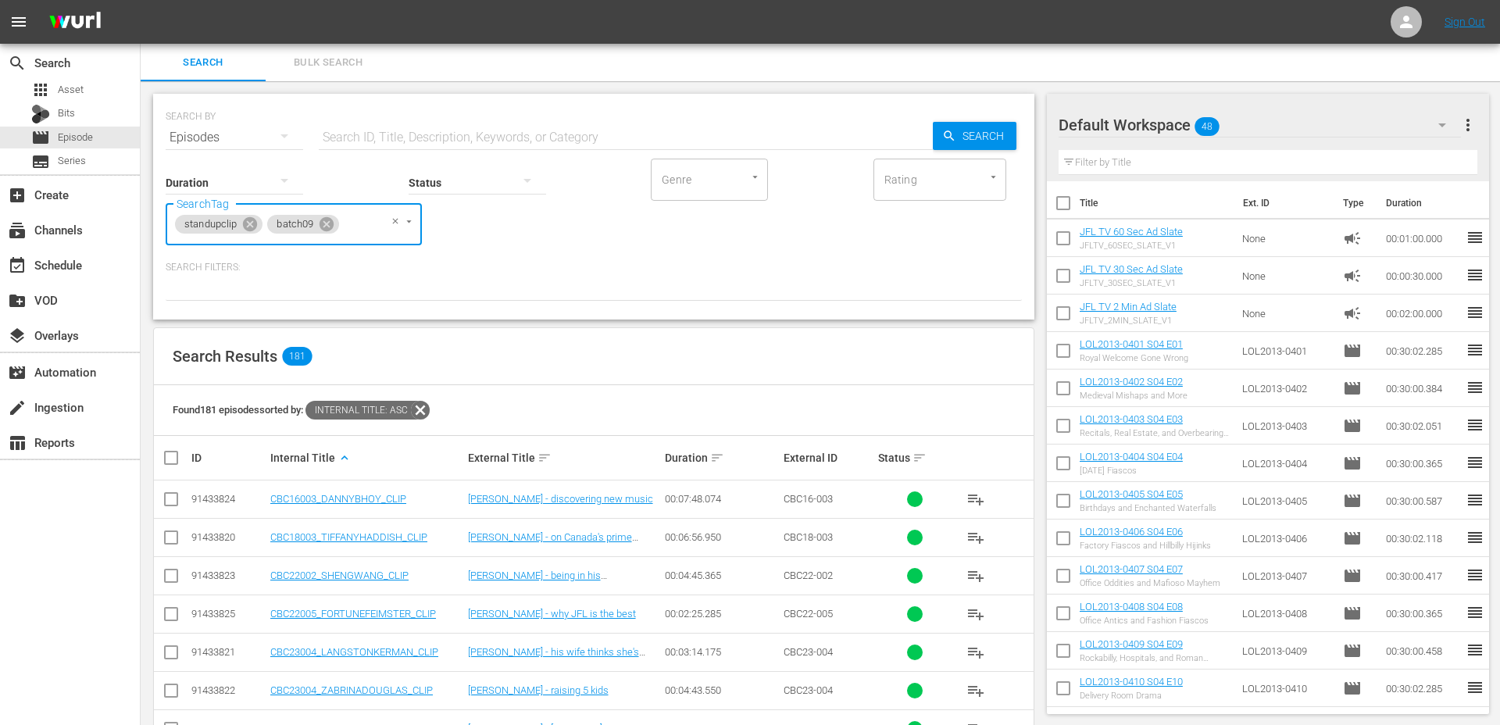
checkbox input "true"
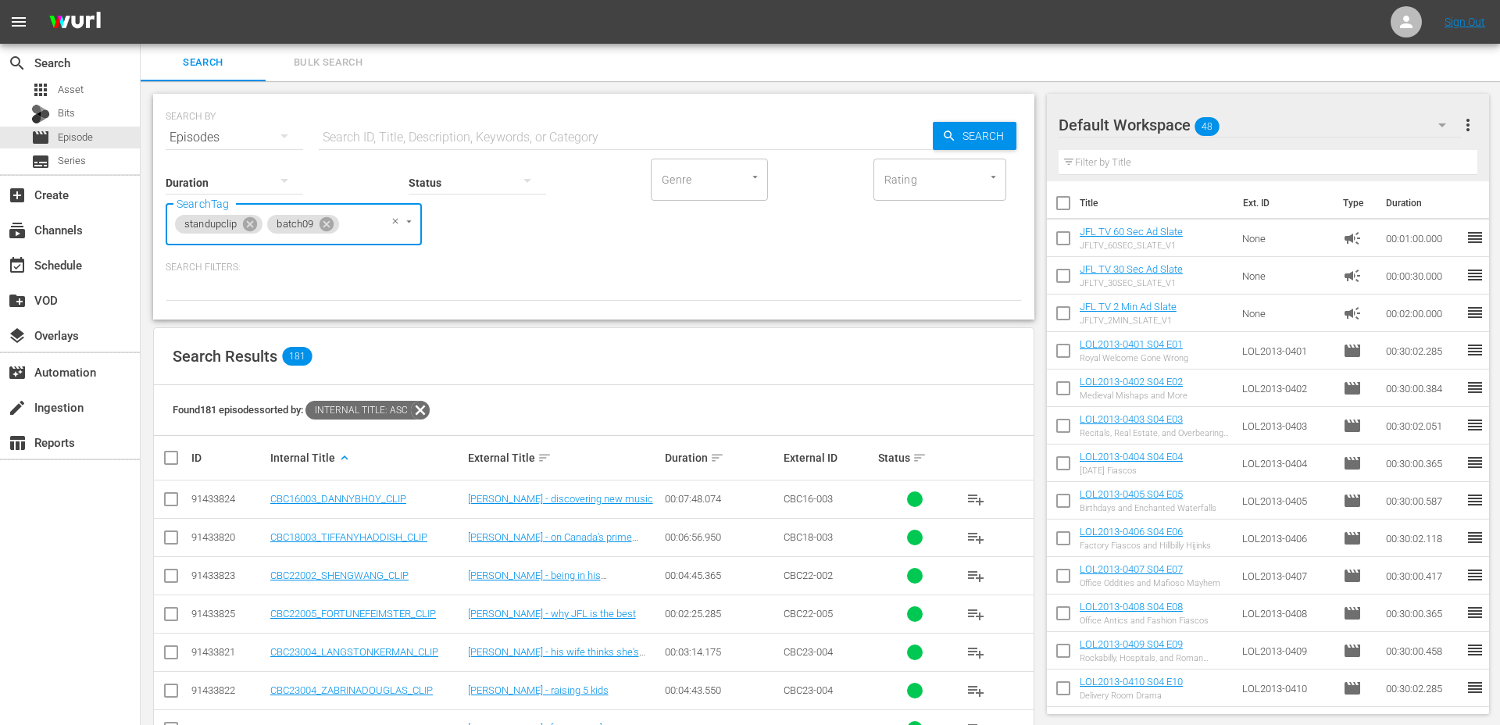
checkbox input "true"
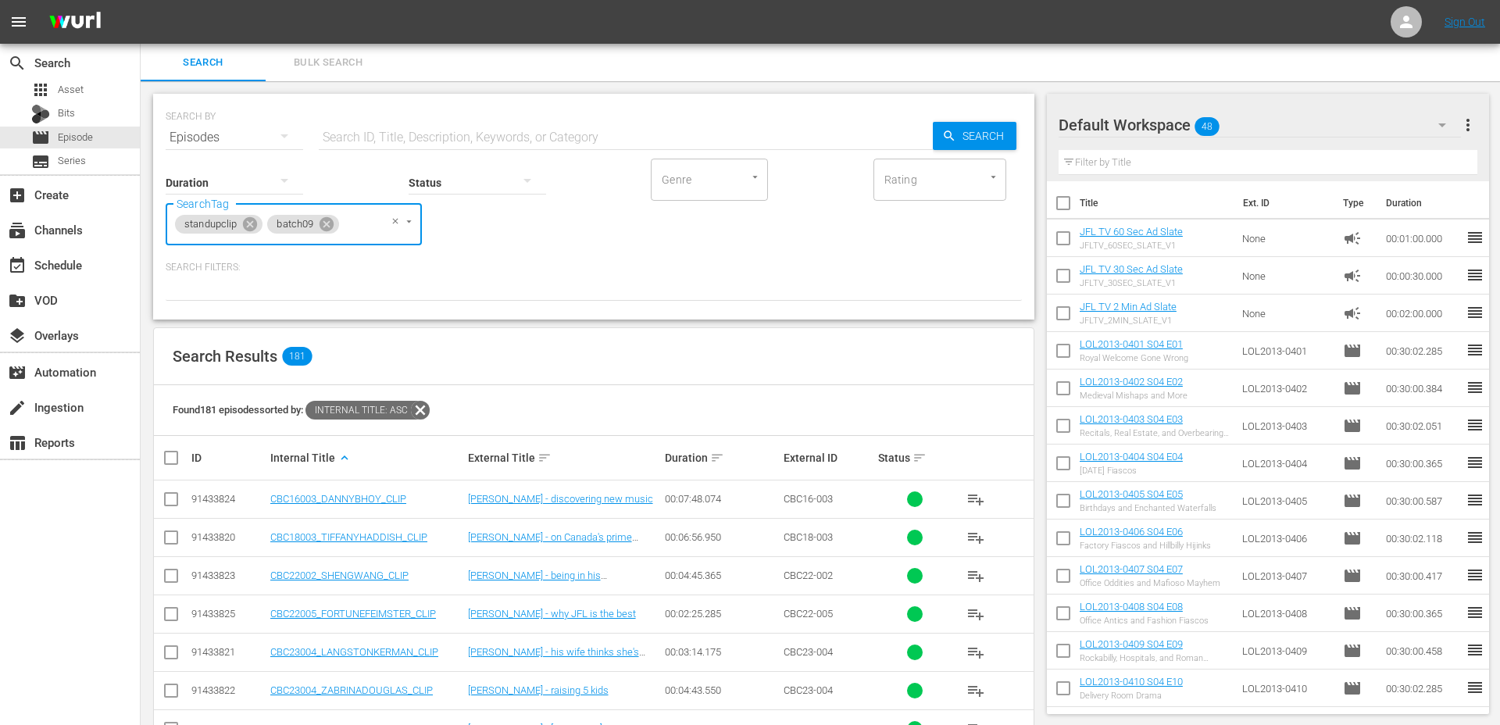
checkbox input "true"
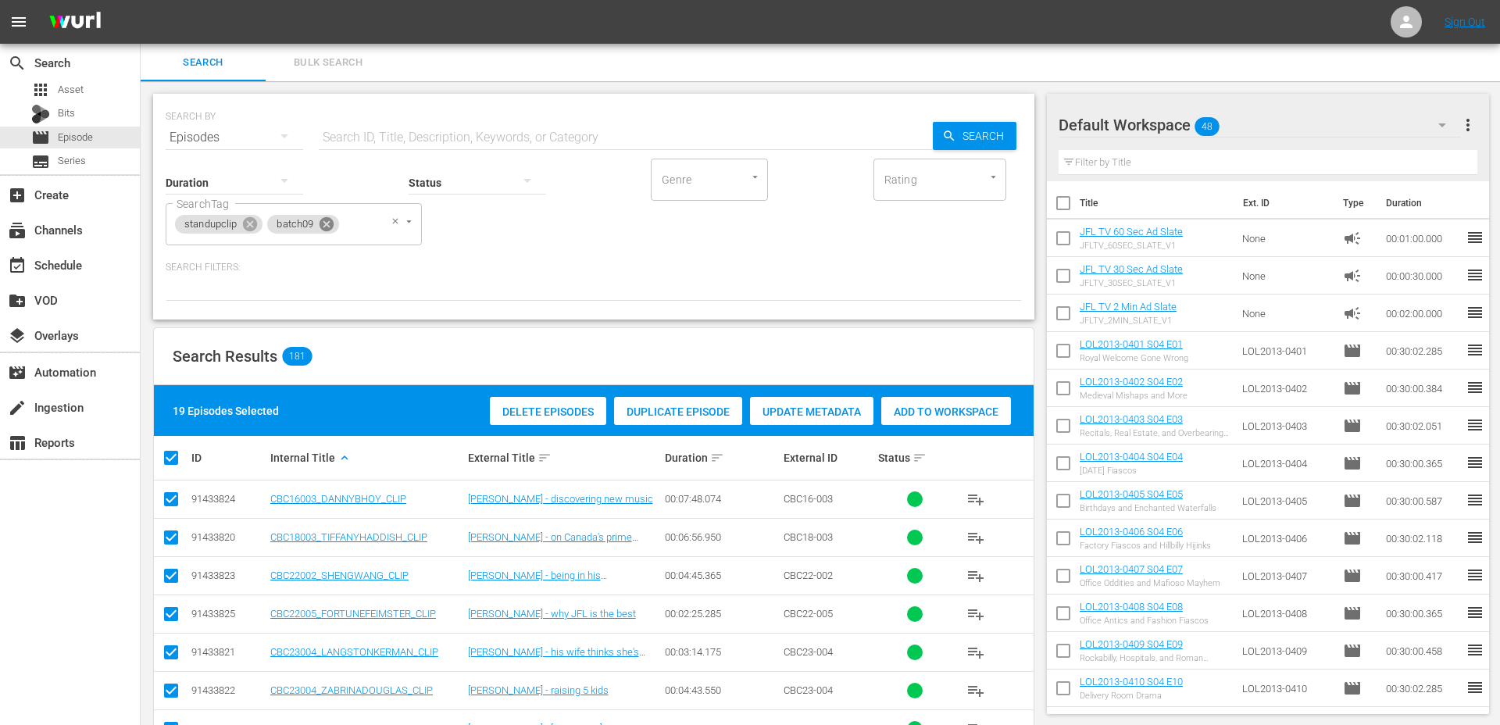
click at [330, 222] on icon at bounding box center [326, 224] width 17 height 17
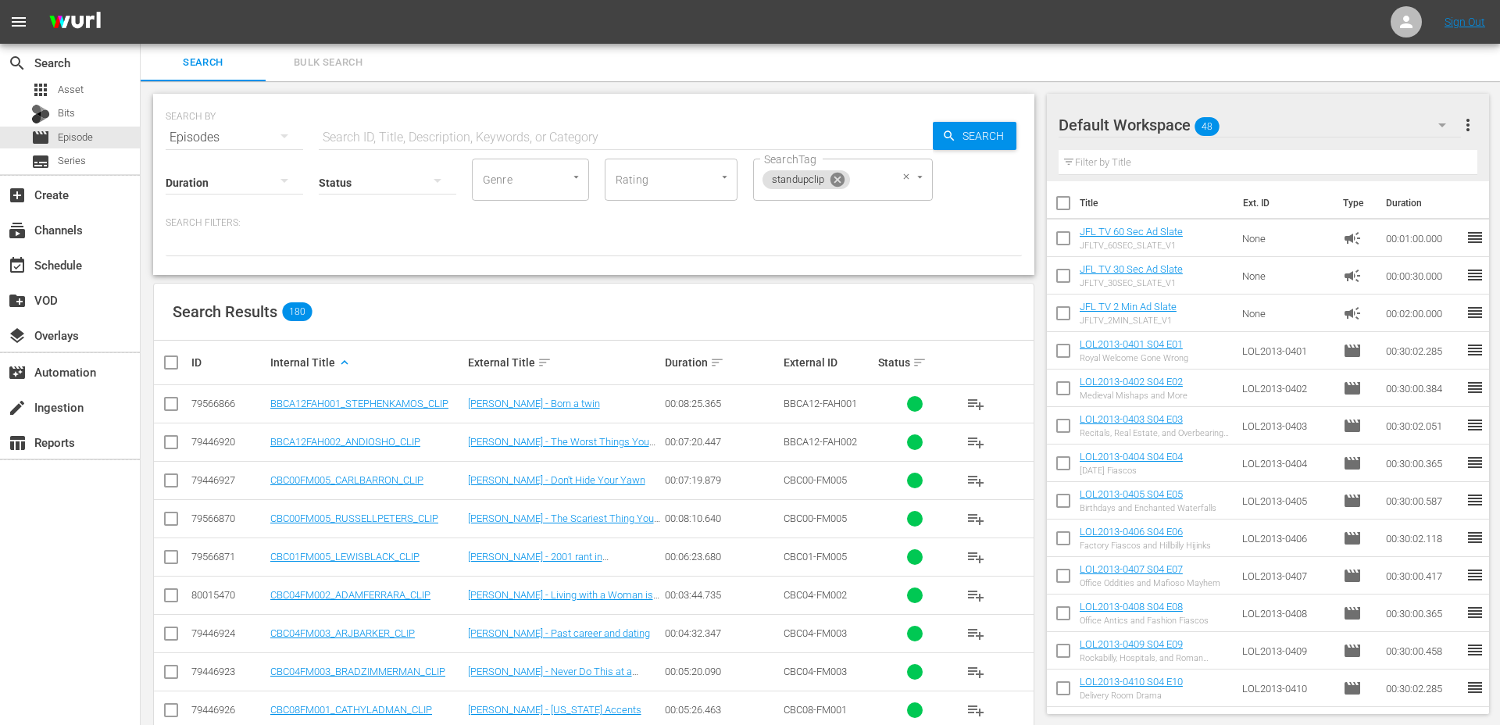
click at [841, 178] on icon at bounding box center [837, 180] width 14 height 14
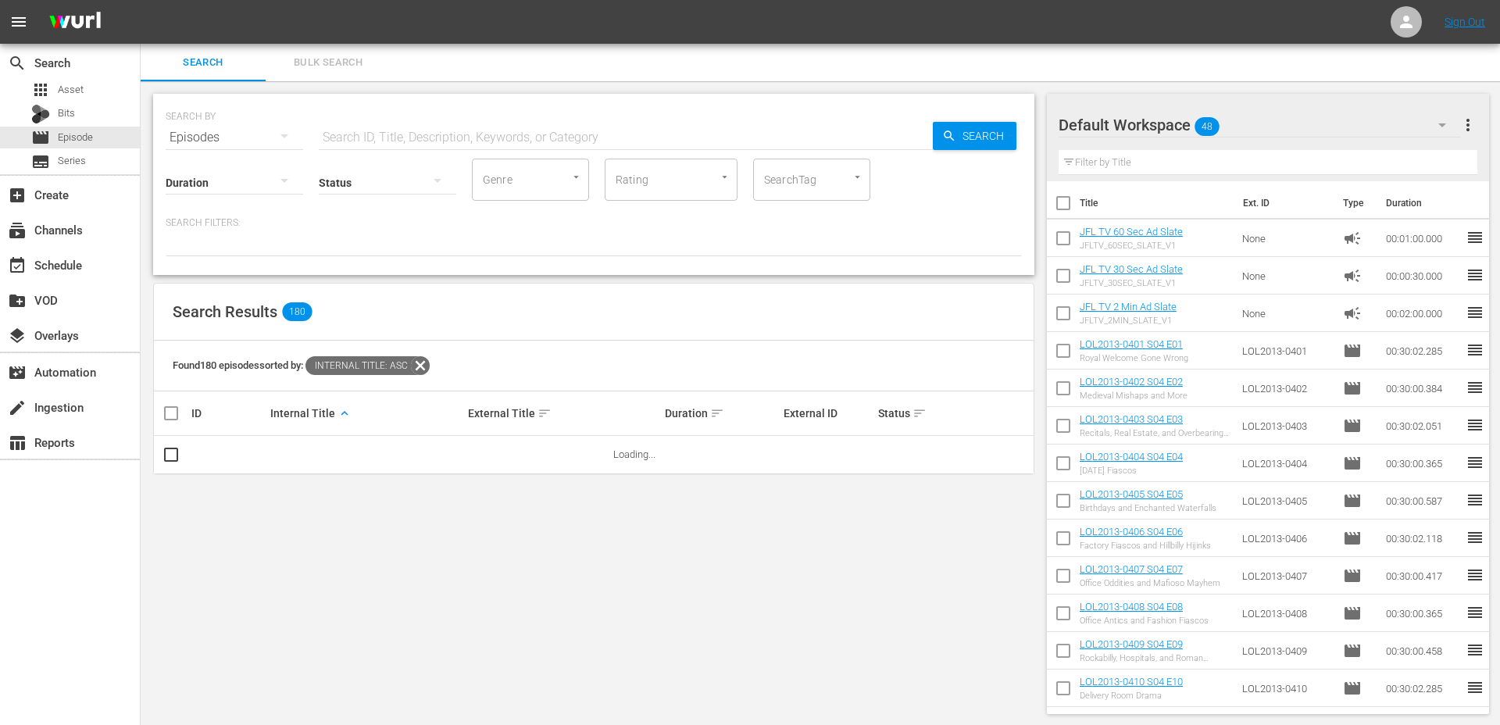
click at [759, 134] on input "text" at bounding box center [626, 137] width 614 height 37
paste input "CBC18003_GINAYASHERE_CLIP"
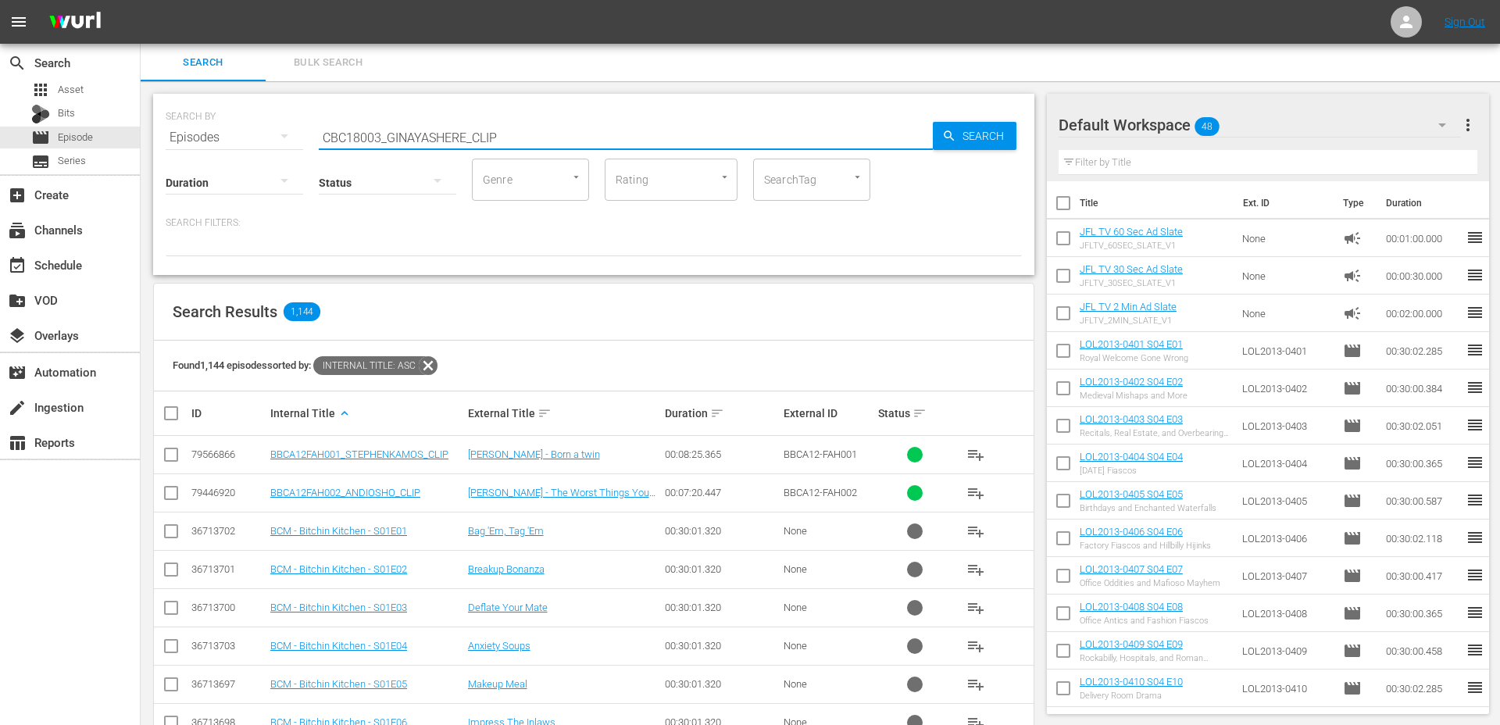
type input "CBC18003_GINAYASHERE_CLIP"
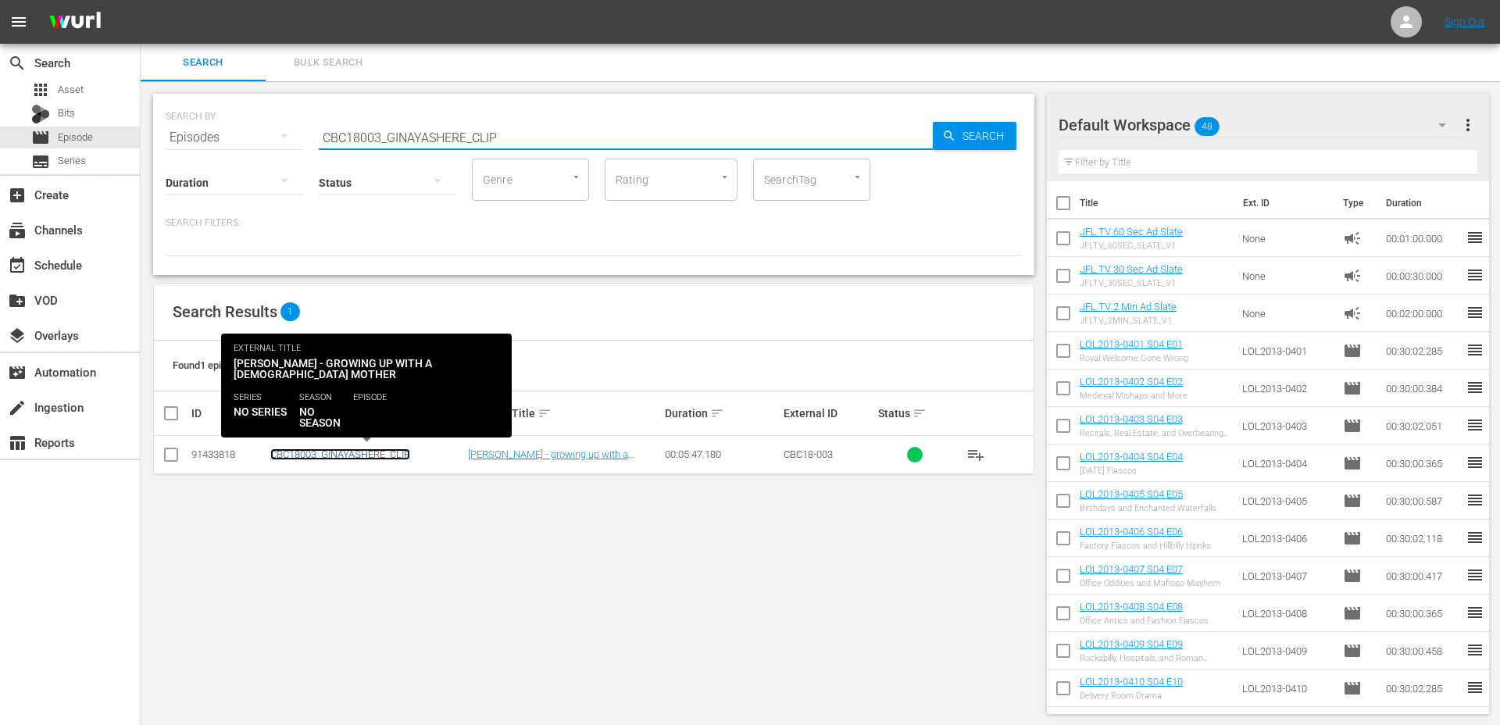
click at [342, 454] on link "CBC18003_GINAYASHERE_CLIP" at bounding box center [340, 454] width 140 height 12
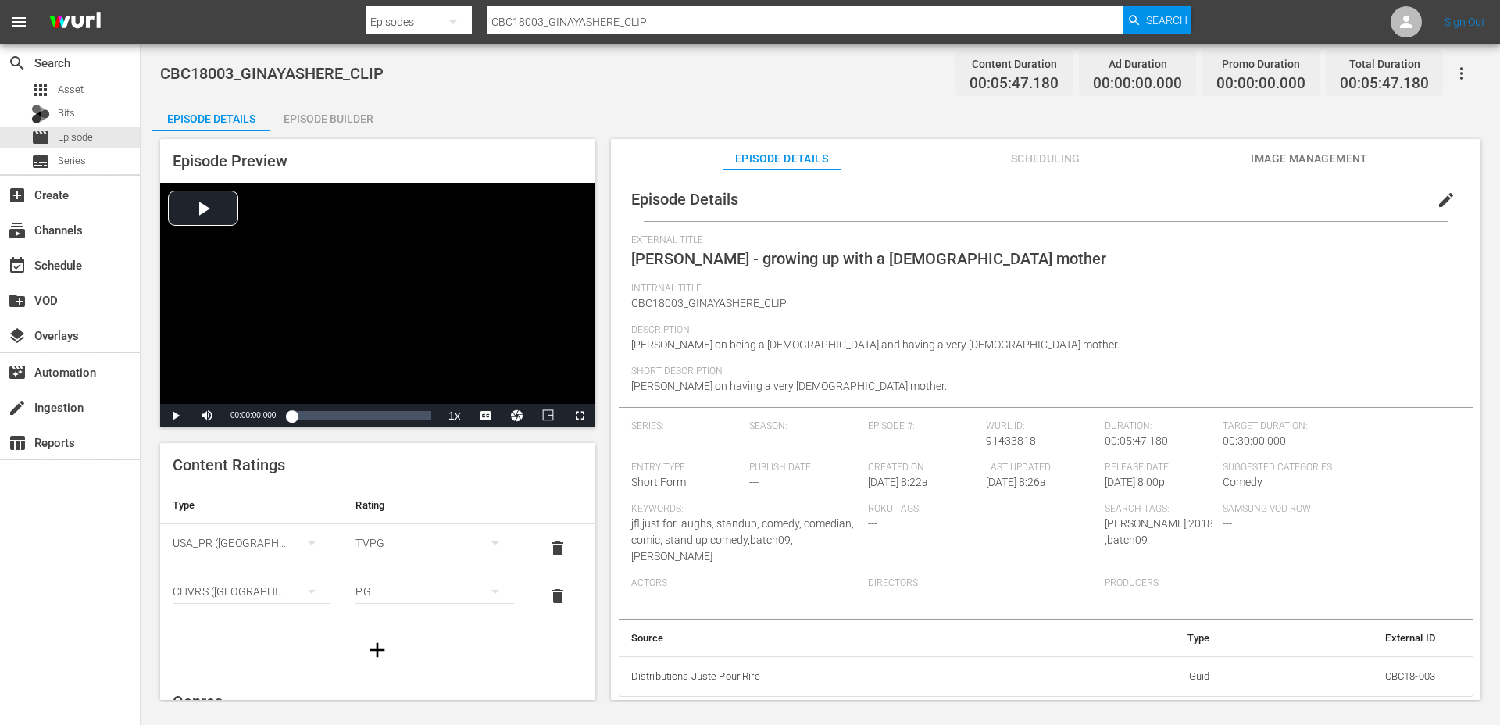
click at [1436, 203] on span "edit" at bounding box center [1445, 200] width 19 height 19
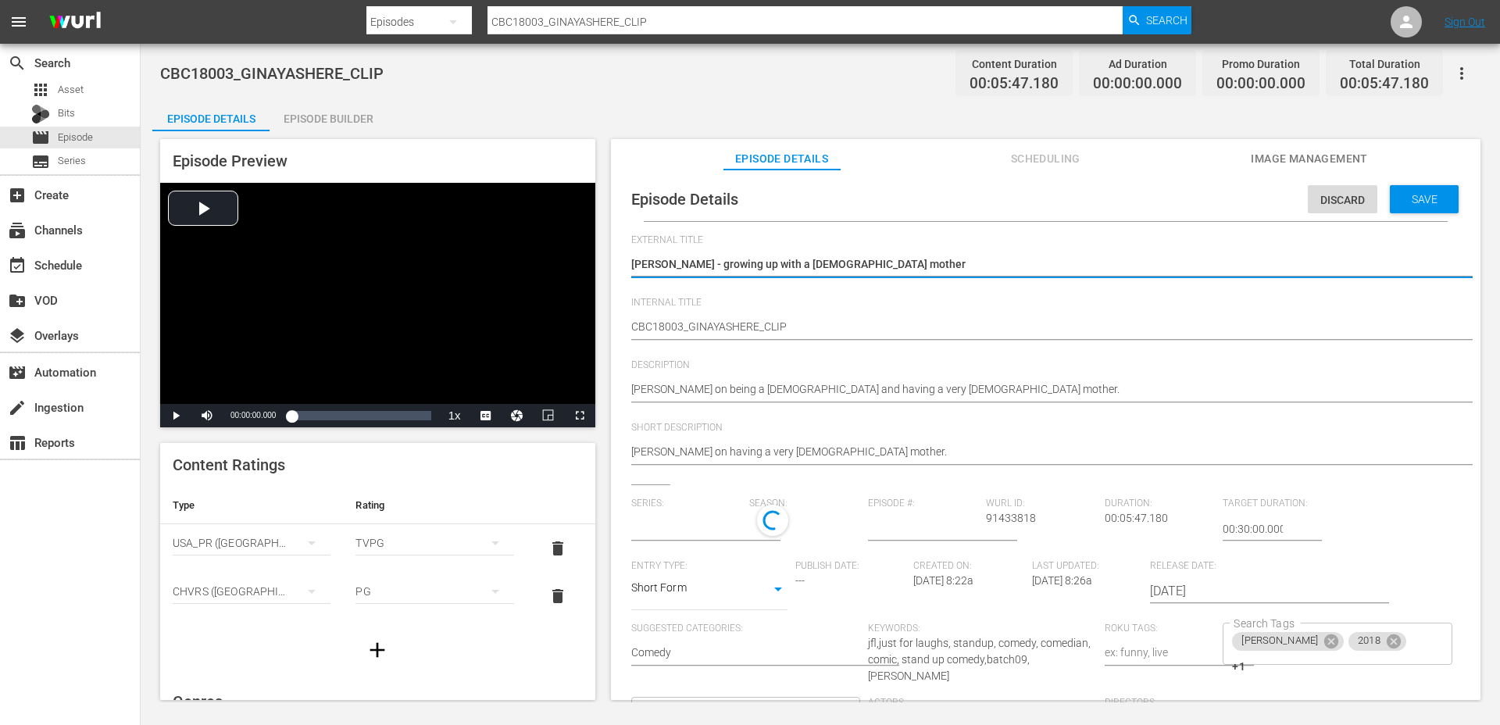
type input "No Series"
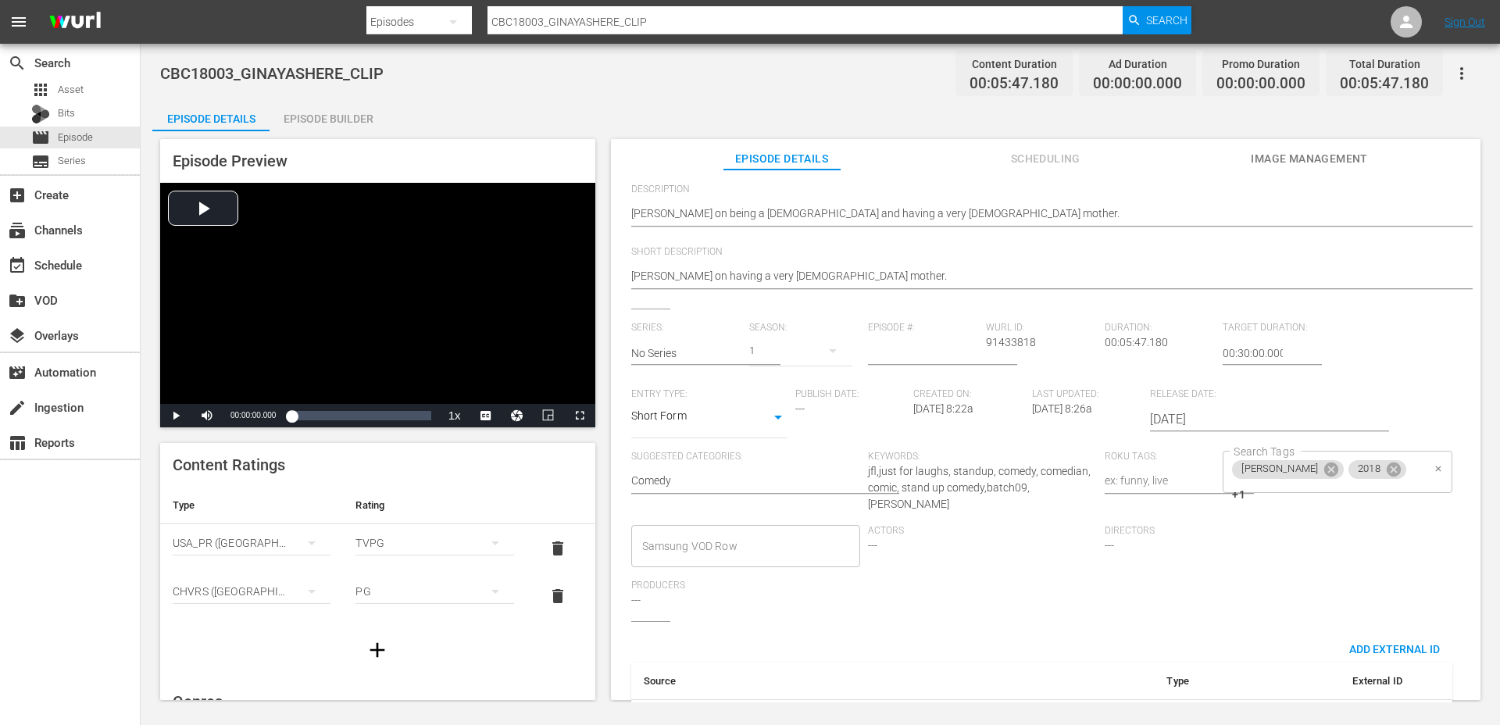
click at [1424, 476] on div "gina yashere 2018 +1 Search Tags" at bounding box center [1336, 472] width 229 height 42
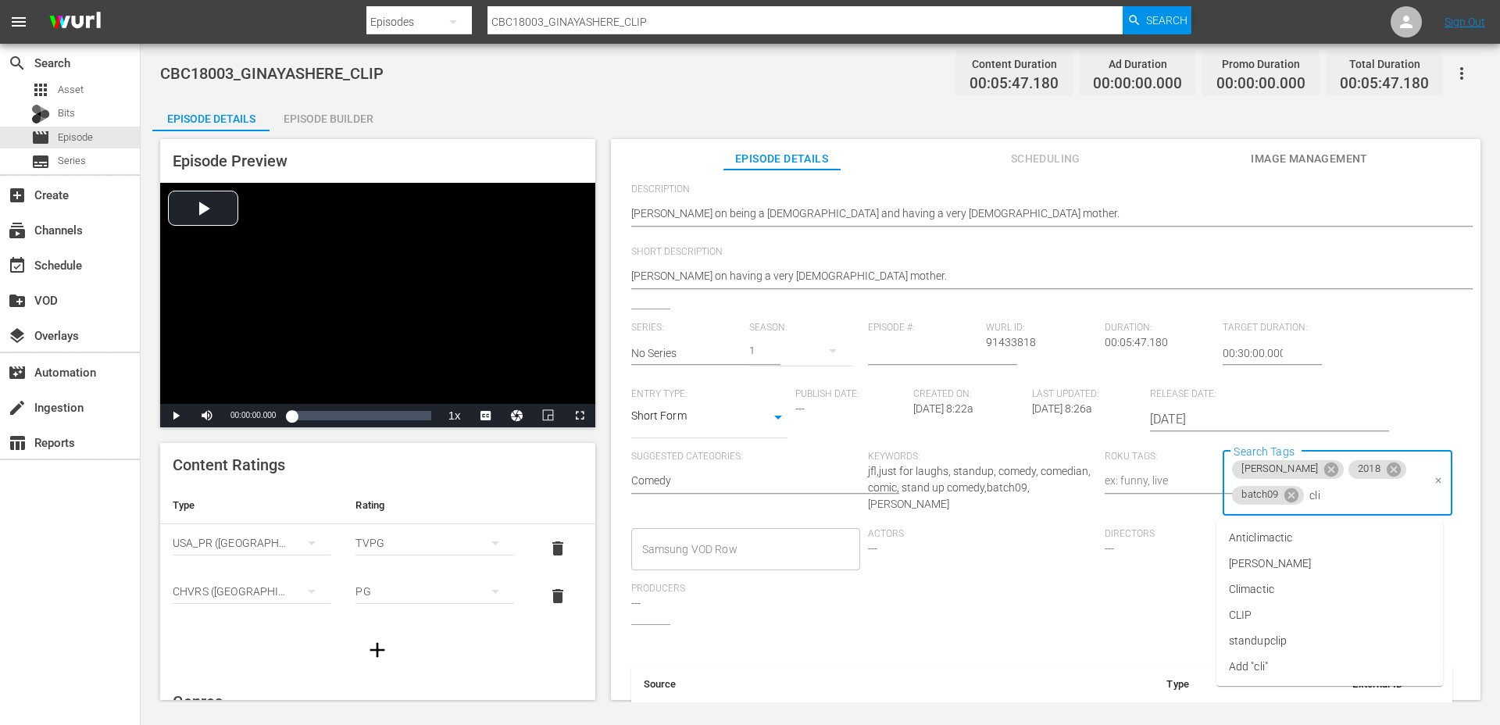
type input "clip"
click at [1325, 566] on li "standupclip" at bounding box center [1329, 564] width 226 height 26
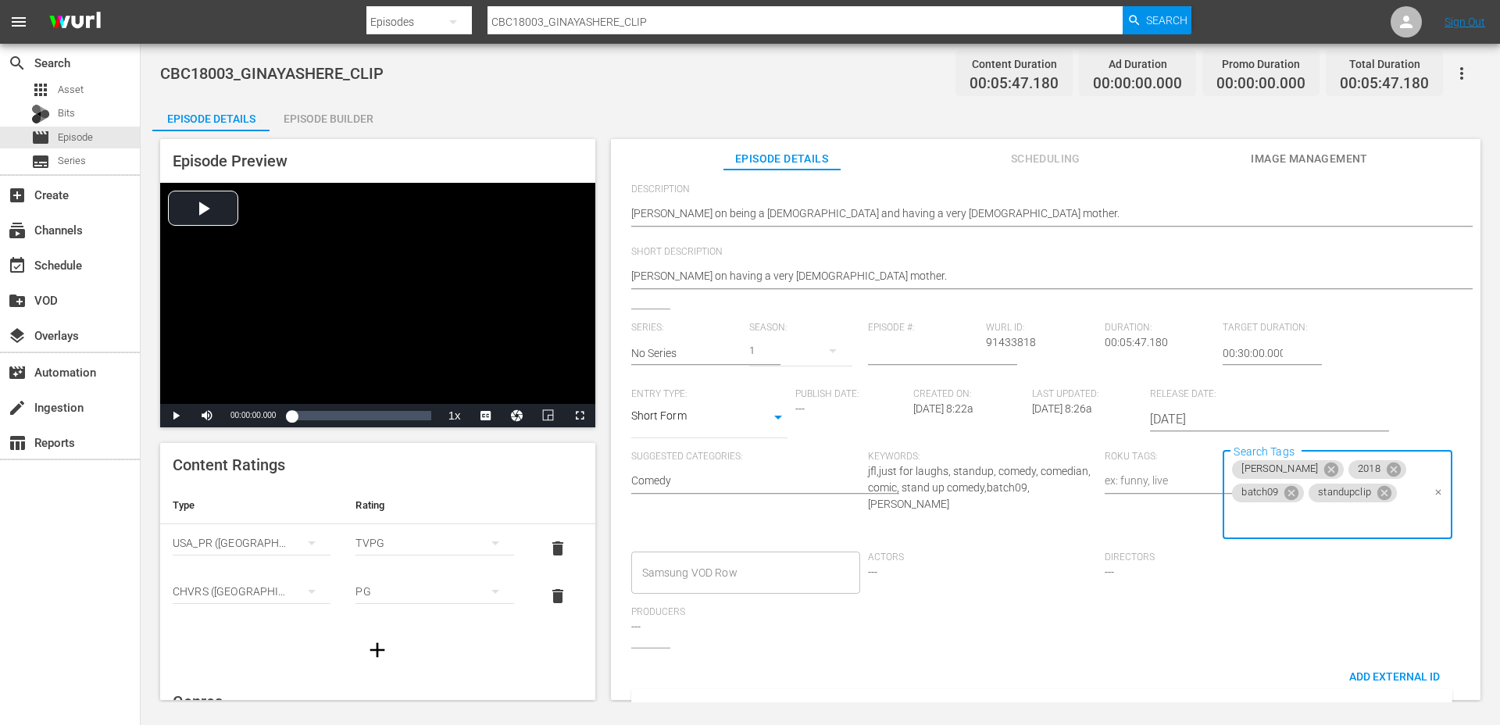
scroll to position [0, 0]
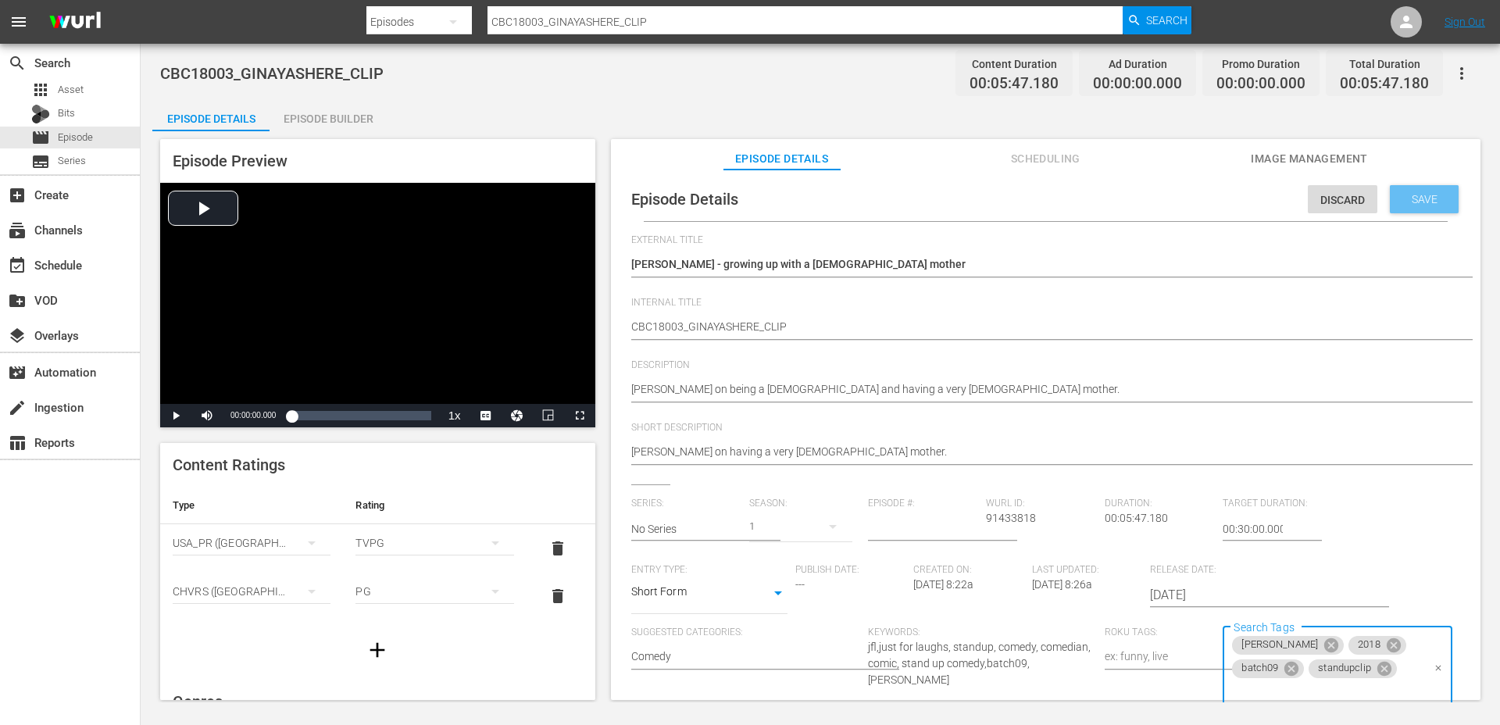
click at [1414, 196] on span "Save" at bounding box center [1424, 199] width 51 height 12
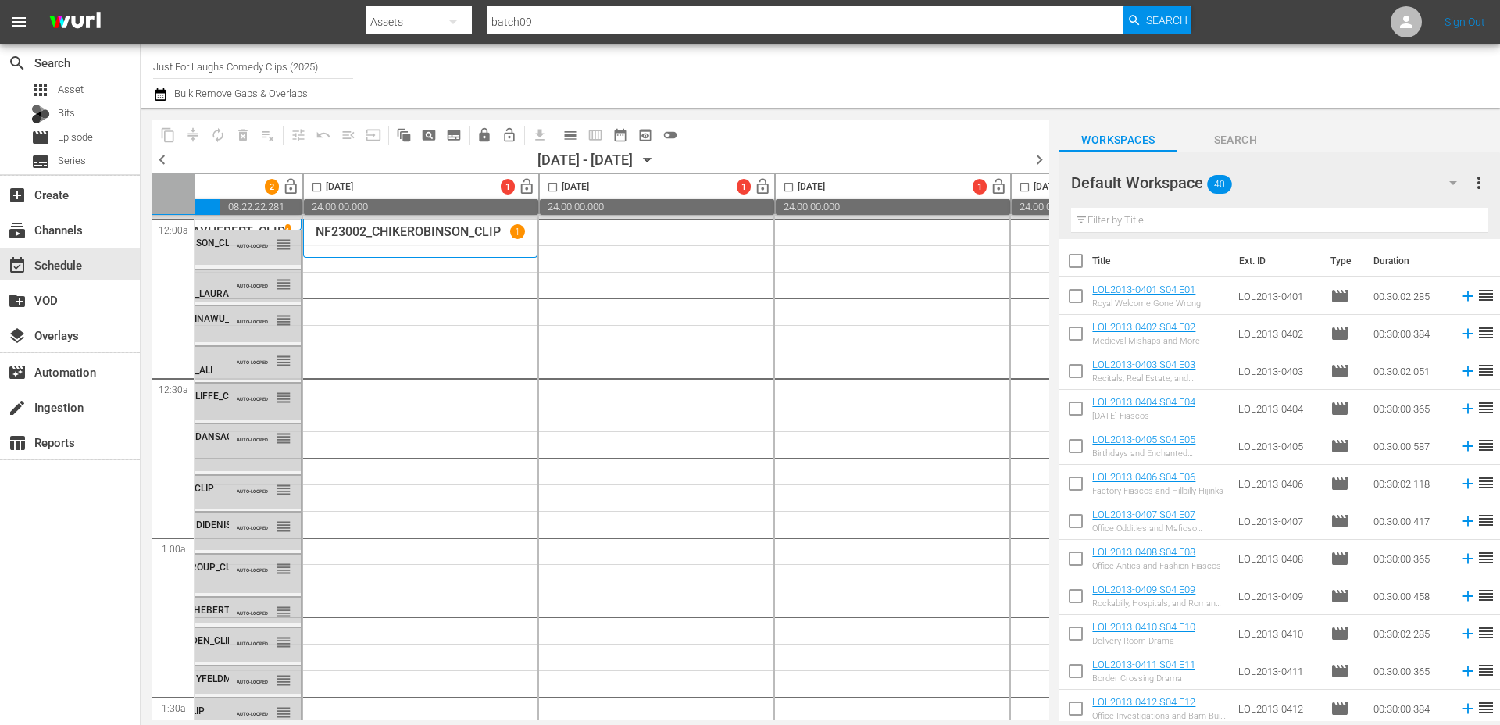
scroll to position [0, 374]
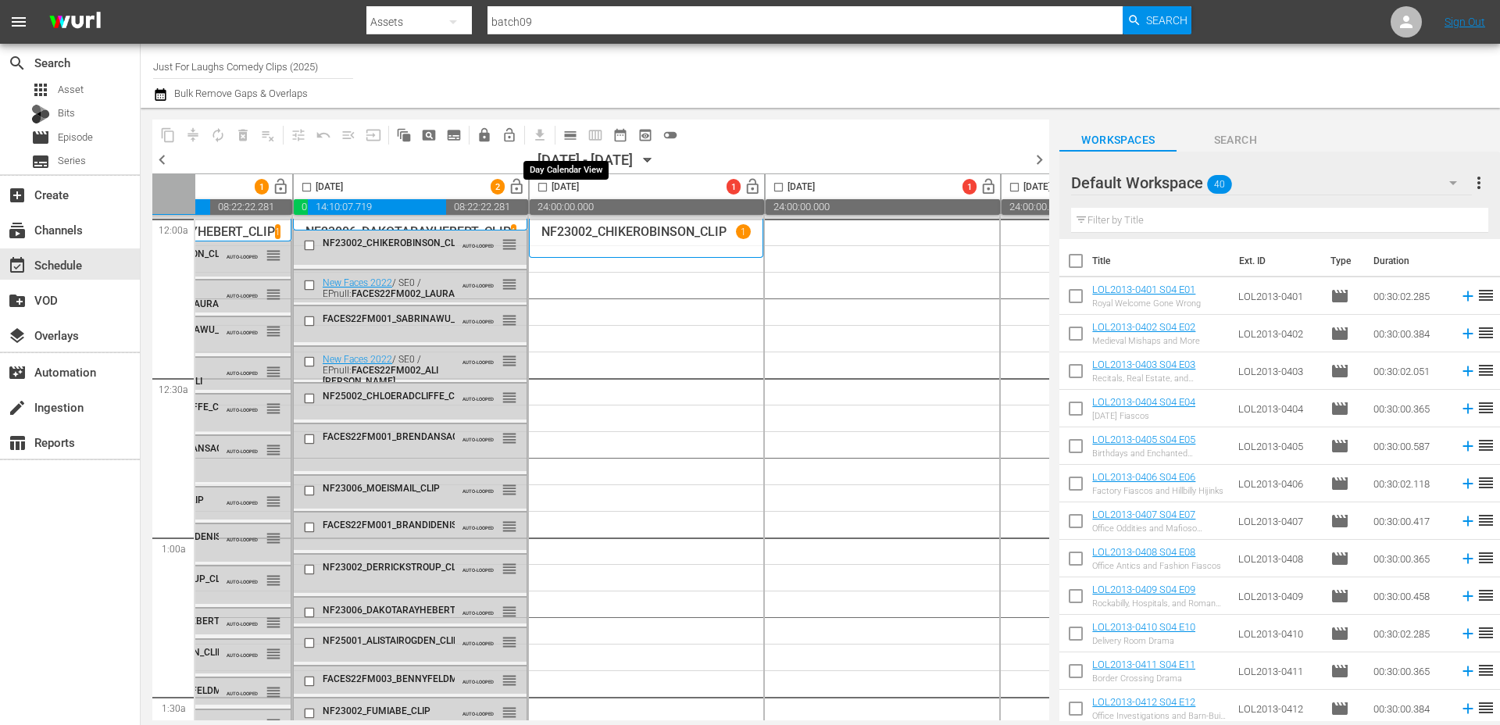
click at [565, 137] on span "calendar_view_day_outlined" at bounding box center [570, 135] width 16 height 16
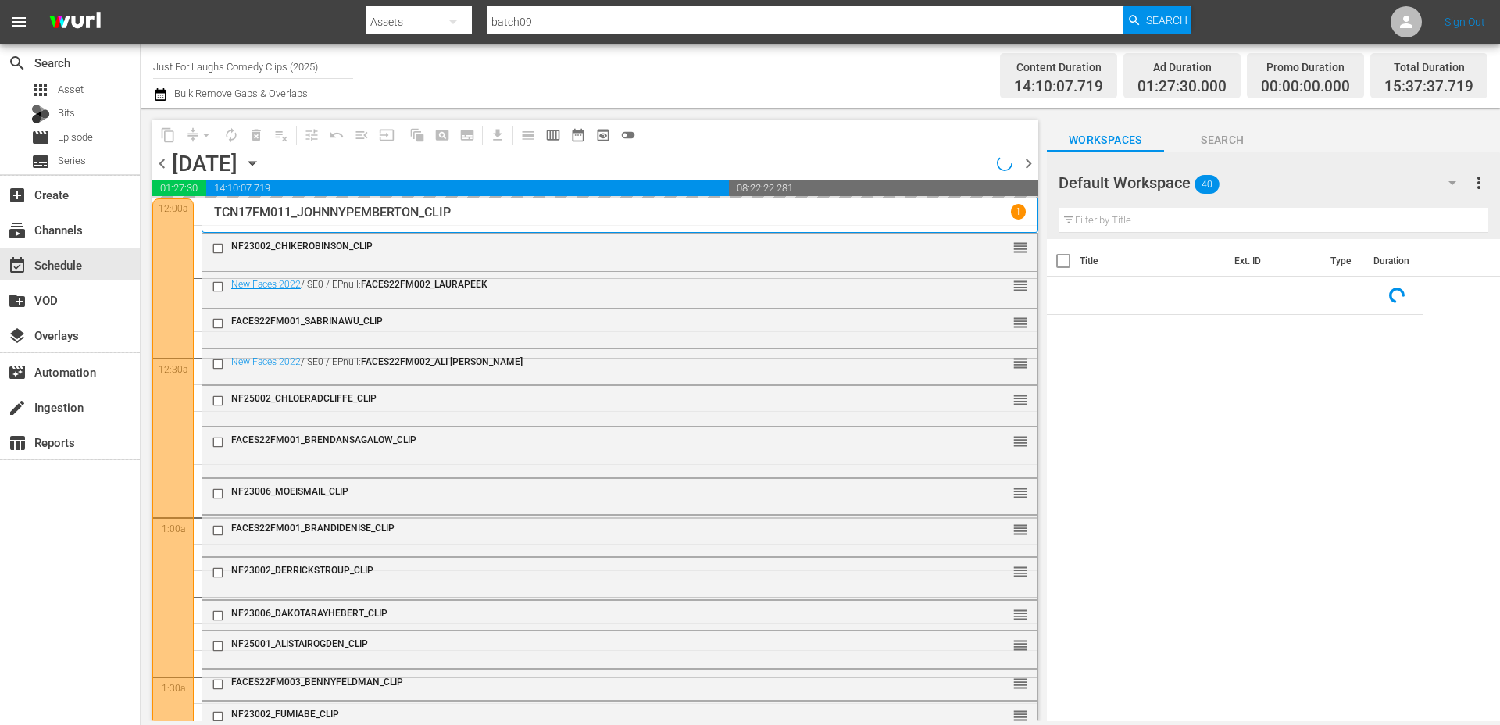
click at [255, 162] on icon "button" at bounding box center [251, 164] width 7 height 4
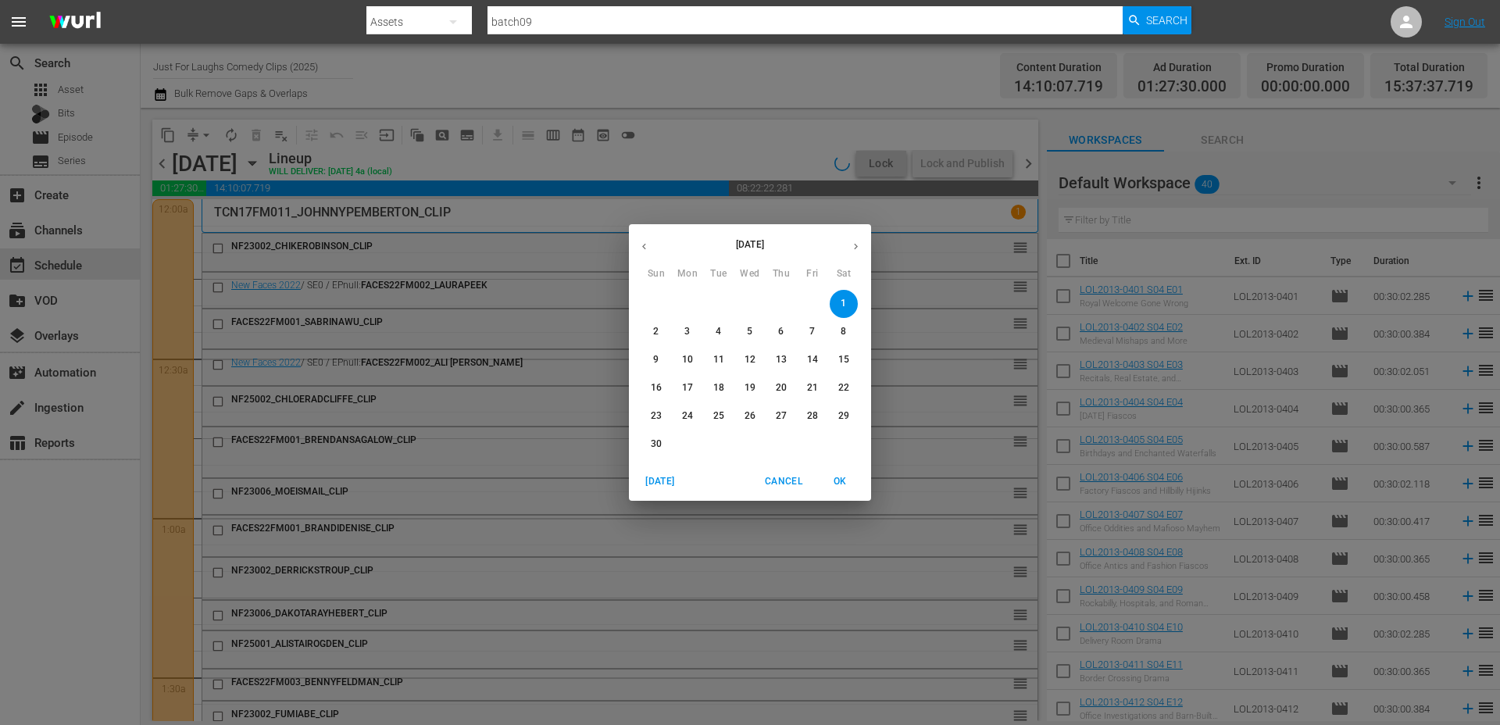
click at [718, 335] on p "4" at bounding box center [717, 331] width 5 height 13
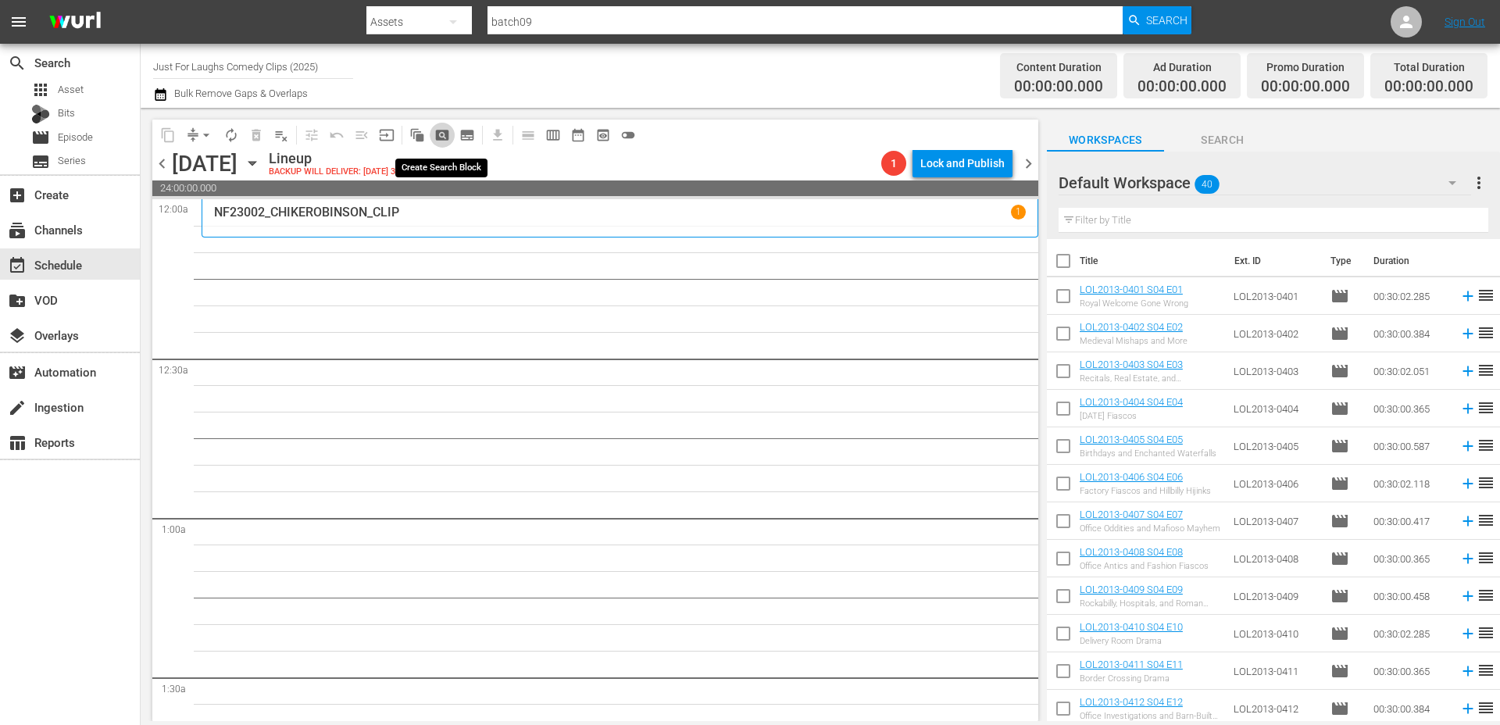
click at [442, 137] on span "pageview_outlined" at bounding box center [442, 135] width 16 height 16
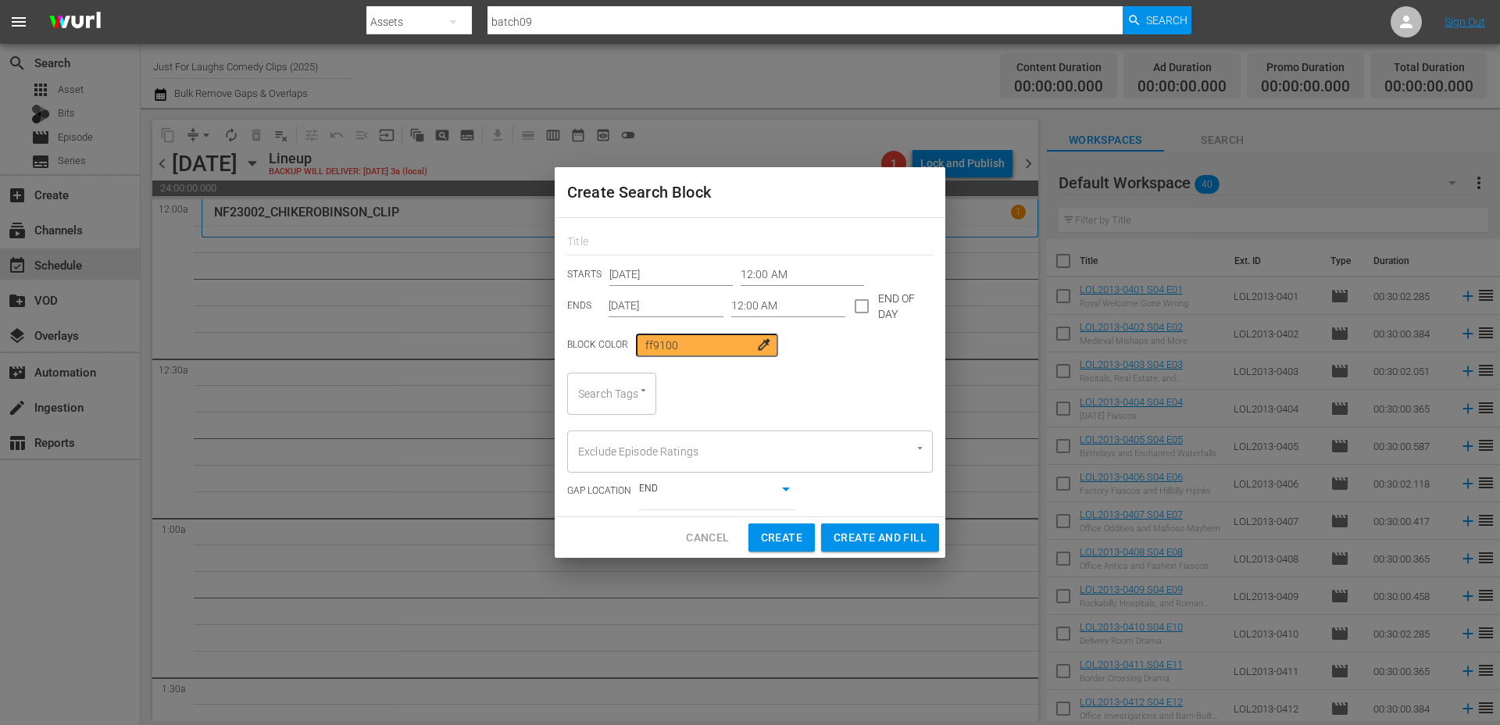
click at [612, 398] on div "Search Tags" at bounding box center [611, 394] width 89 height 42
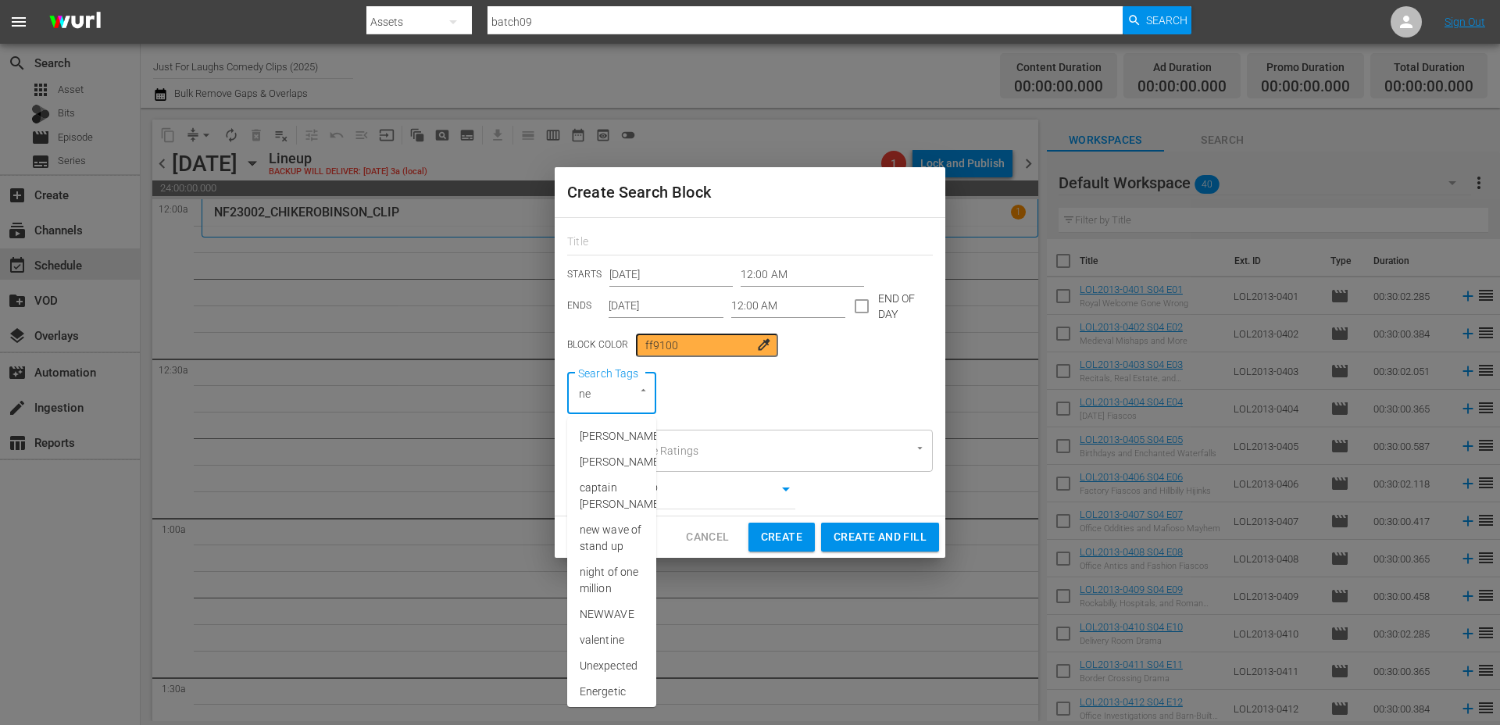
type input "new"
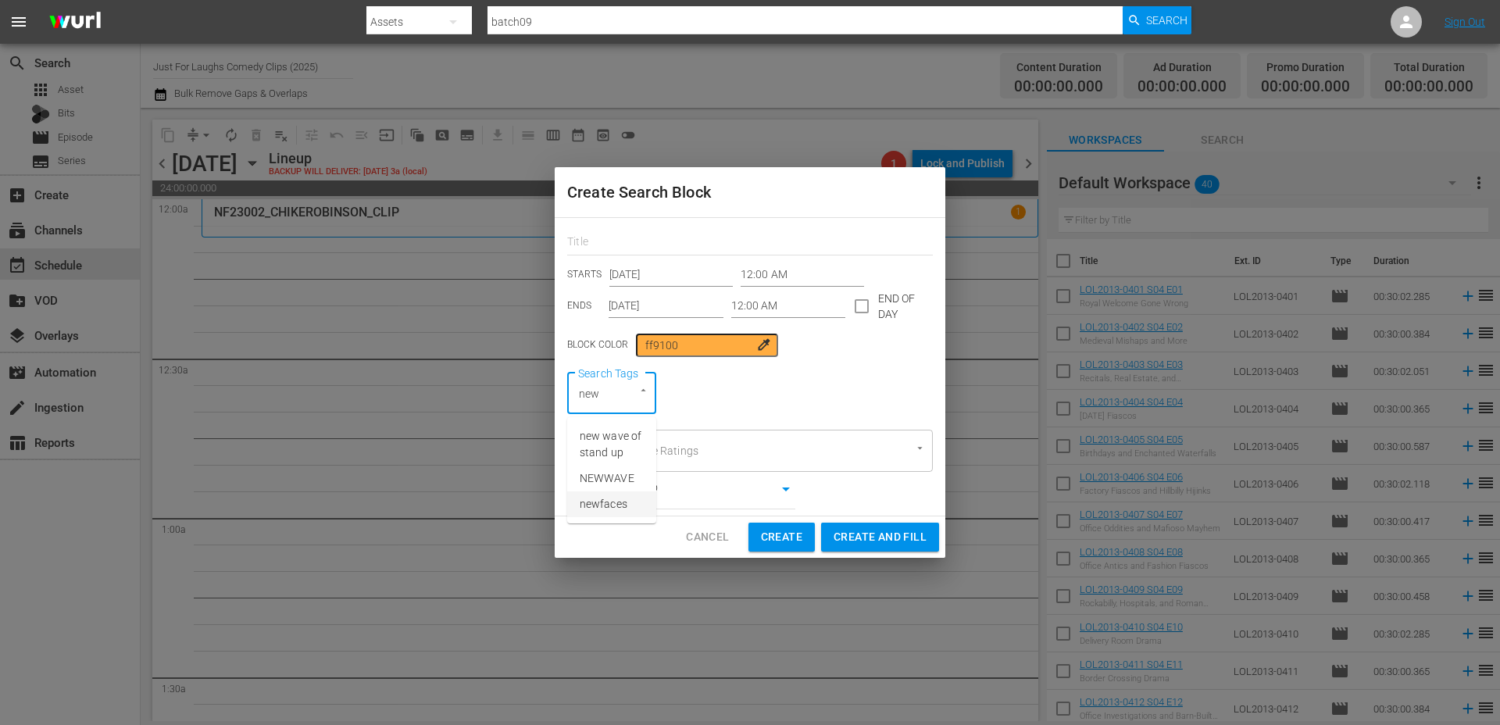
click at [604, 503] on span "newfaces" at bounding box center [603, 504] width 48 height 16
click at [779, 312] on input "12:00 AM" at bounding box center [788, 305] width 115 height 23
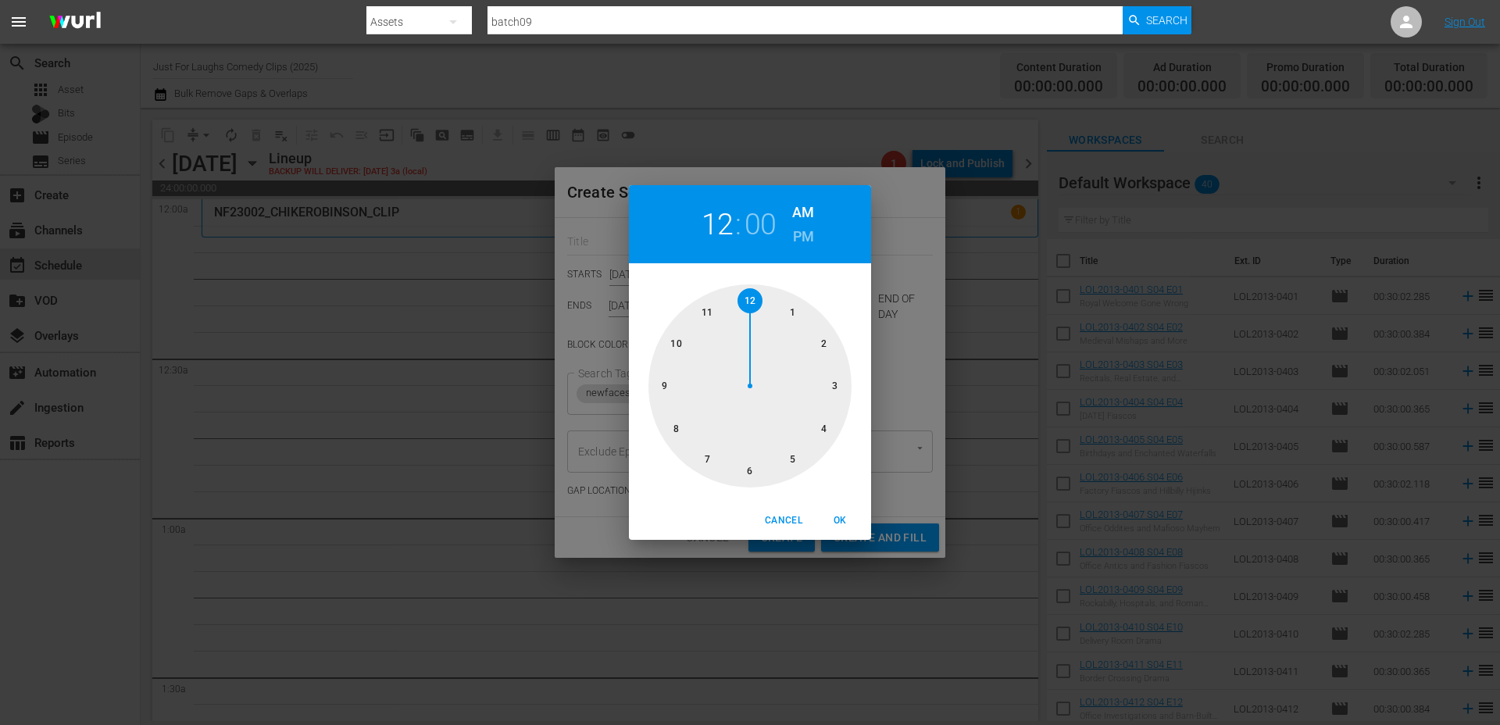
click at [833, 386] on div at bounding box center [749, 385] width 203 height 203
click at [751, 472] on div at bounding box center [749, 385] width 203 height 203
click at [846, 522] on span "OK" at bounding box center [839, 520] width 37 height 16
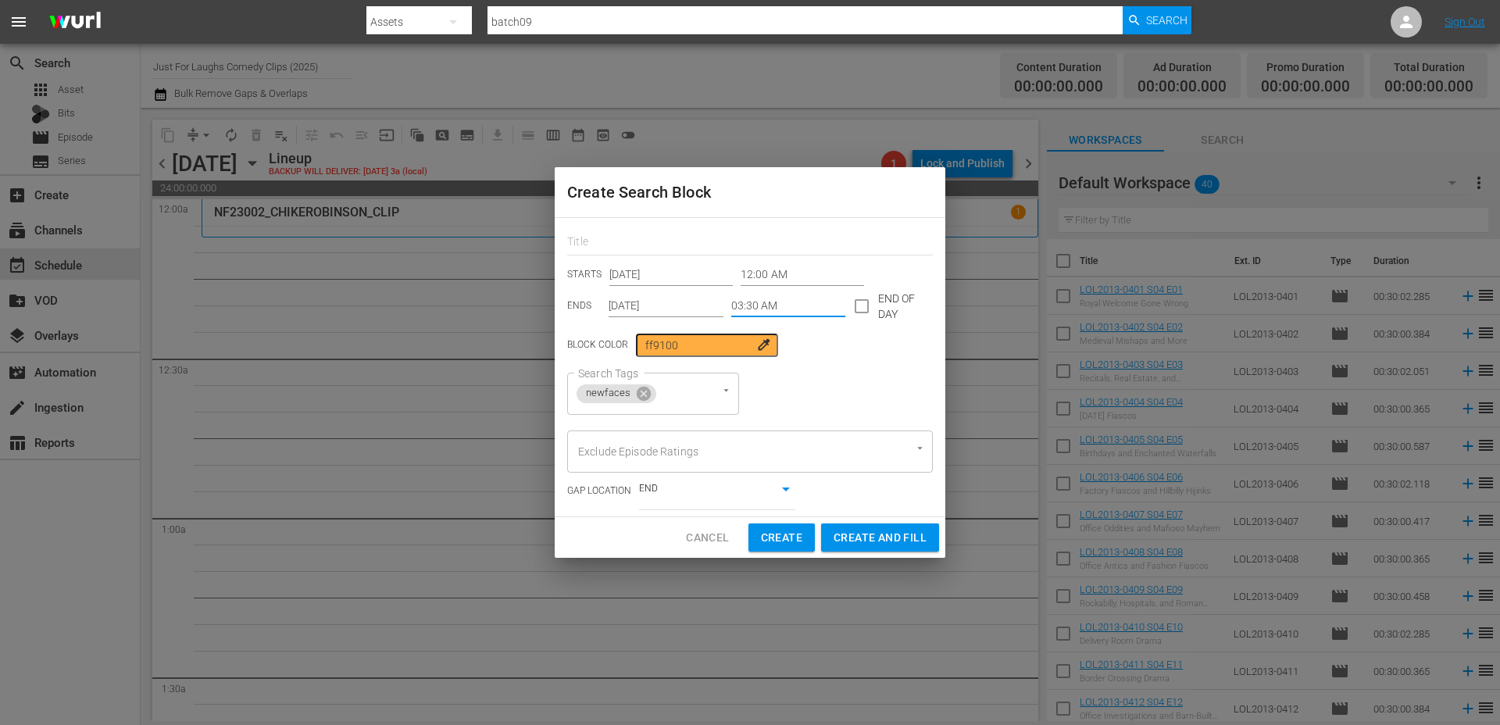
click at [849, 541] on span "Create and Fill" at bounding box center [879, 538] width 93 height 20
type input "12:00 AM"
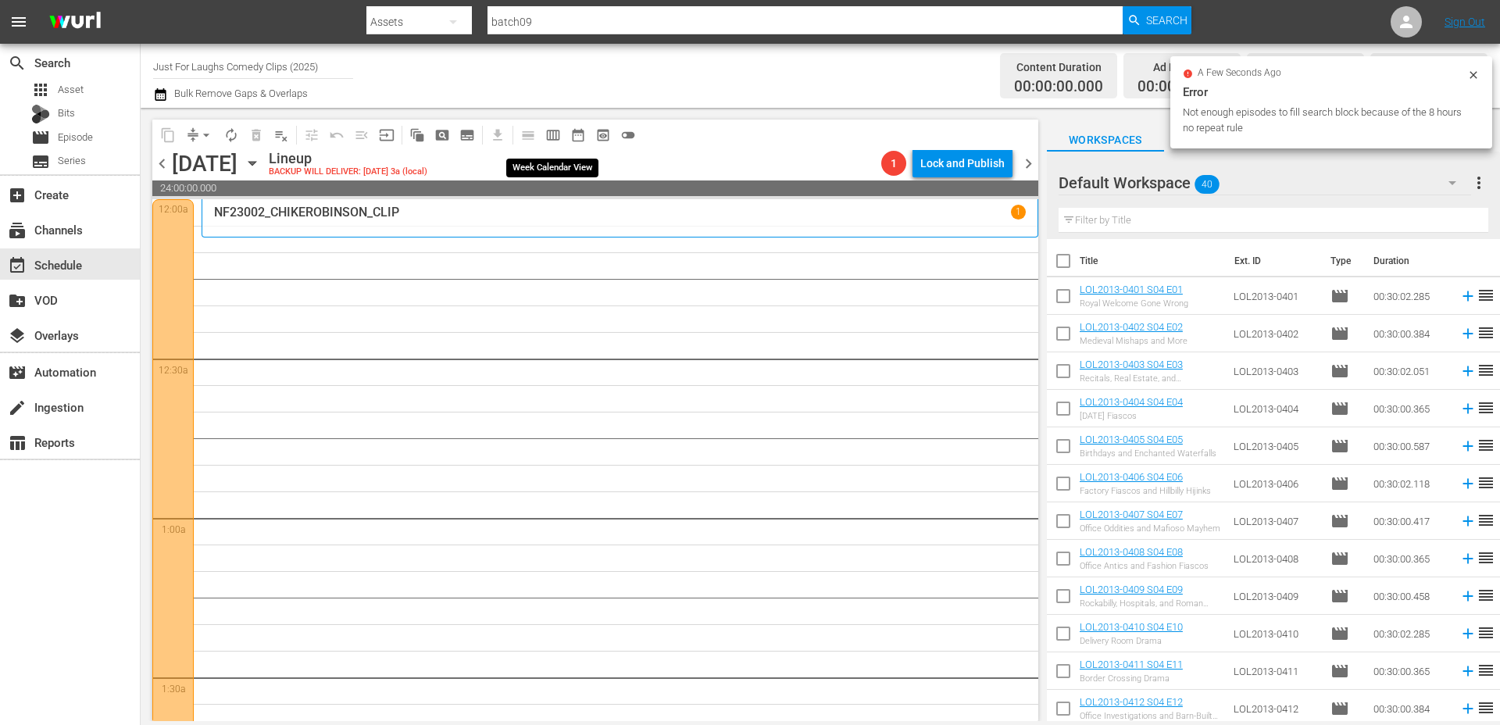
click at [551, 137] on span "calendar_view_week_outlined" at bounding box center [553, 135] width 16 height 16
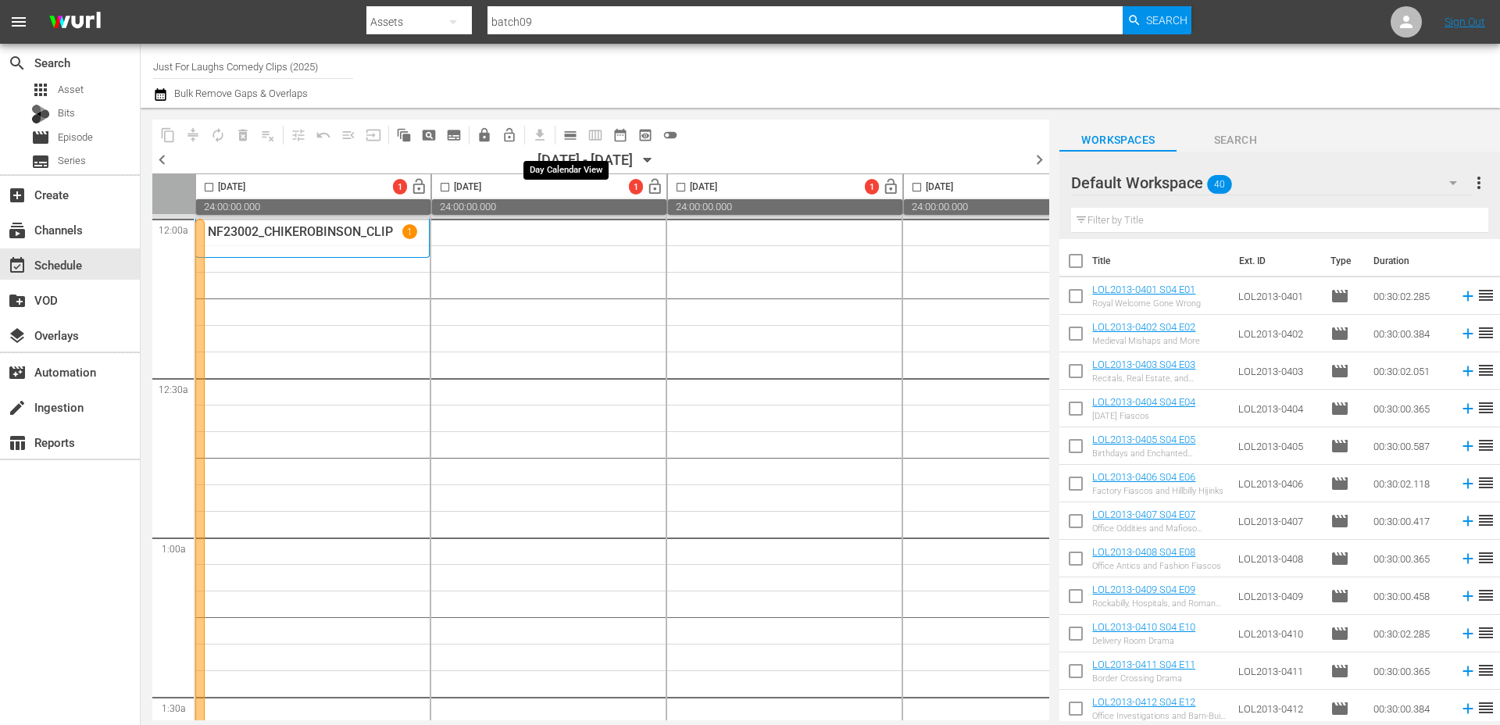
click at [569, 142] on button "calendar_view_day_outlined" at bounding box center [570, 135] width 25 height 25
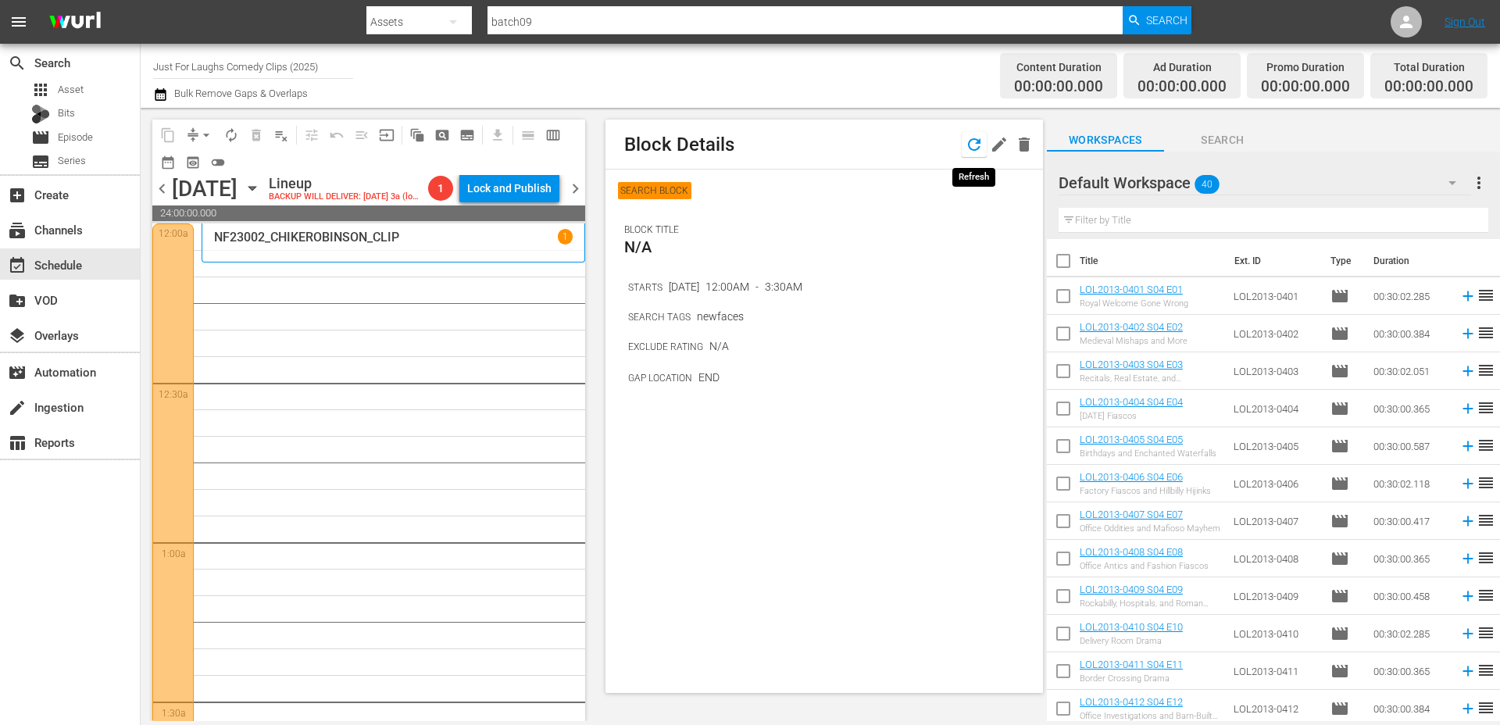
click at [967, 141] on icon "button" at bounding box center [974, 144] width 19 height 19
click at [555, 136] on span "calendar_view_week_outlined" at bounding box center [553, 135] width 16 height 16
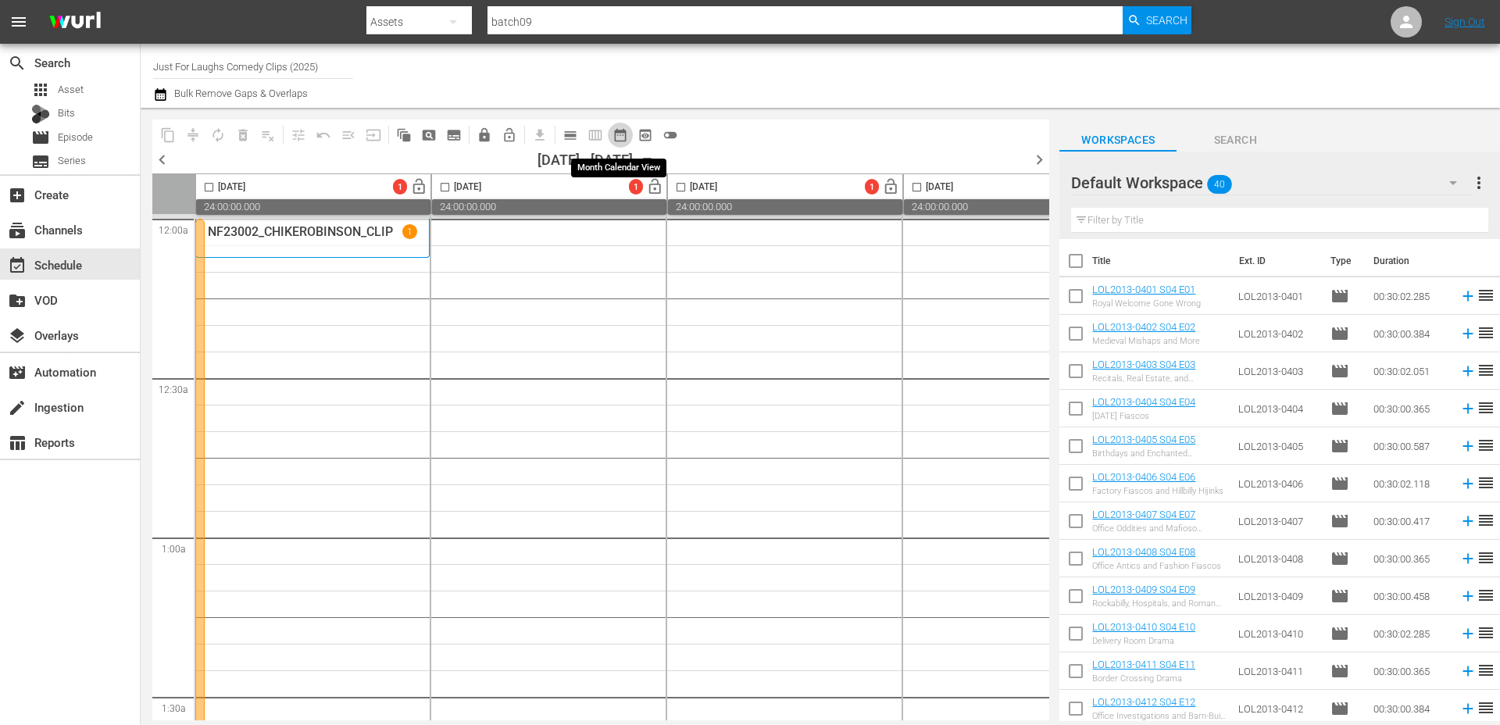
click at [625, 140] on span "date_range_outlined" at bounding box center [620, 135] width 16 height 16
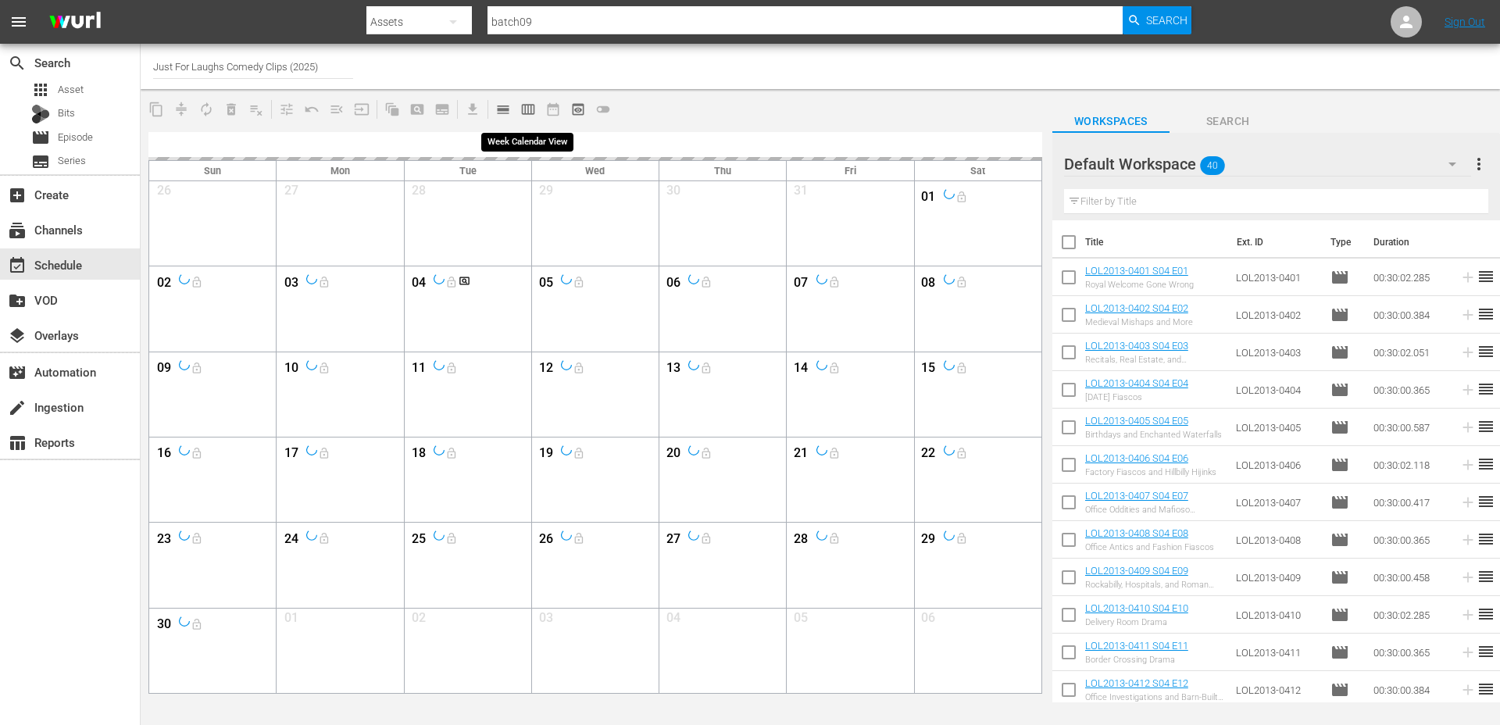
click at [528, 113] on span "calendar_view_week_outlined" at bounding box center [528, 110] width 16 height 16
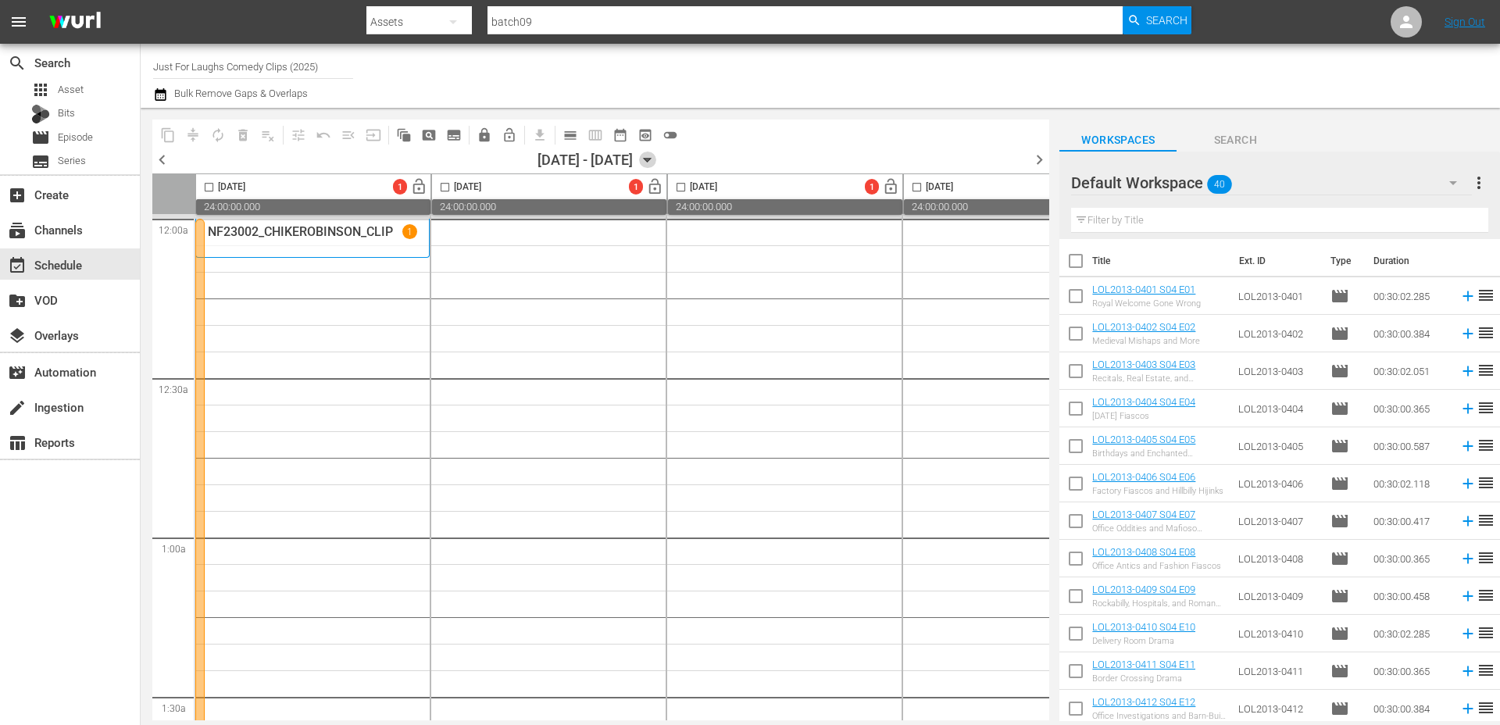
click at [656, 162] on icon "button" at bounding box center [647, 160] width 17 height 17
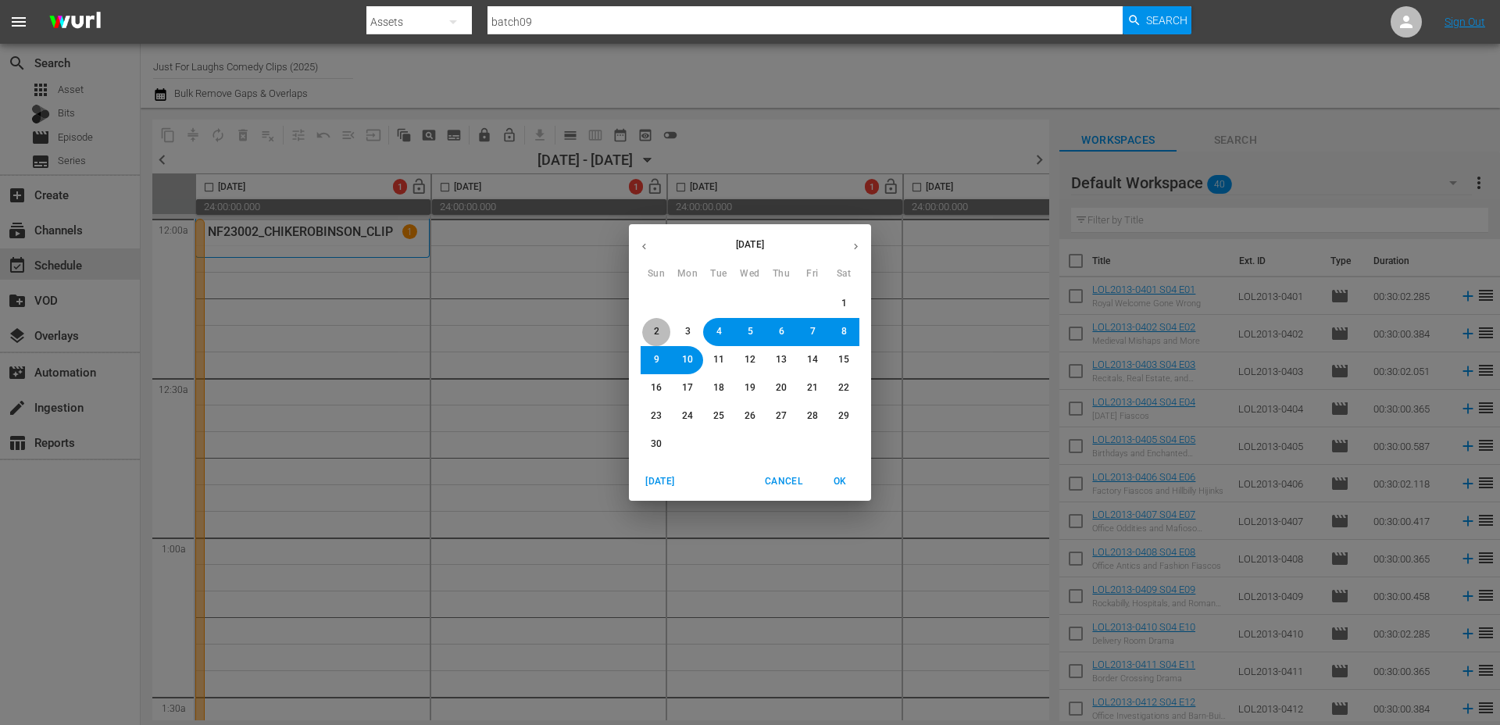
click at [649, 335] on button "2" at bounding box center [656, 332] width 28 height 28
click at [840, 476] on span "OK" at bounding box center [839, 481] width 37 height 16
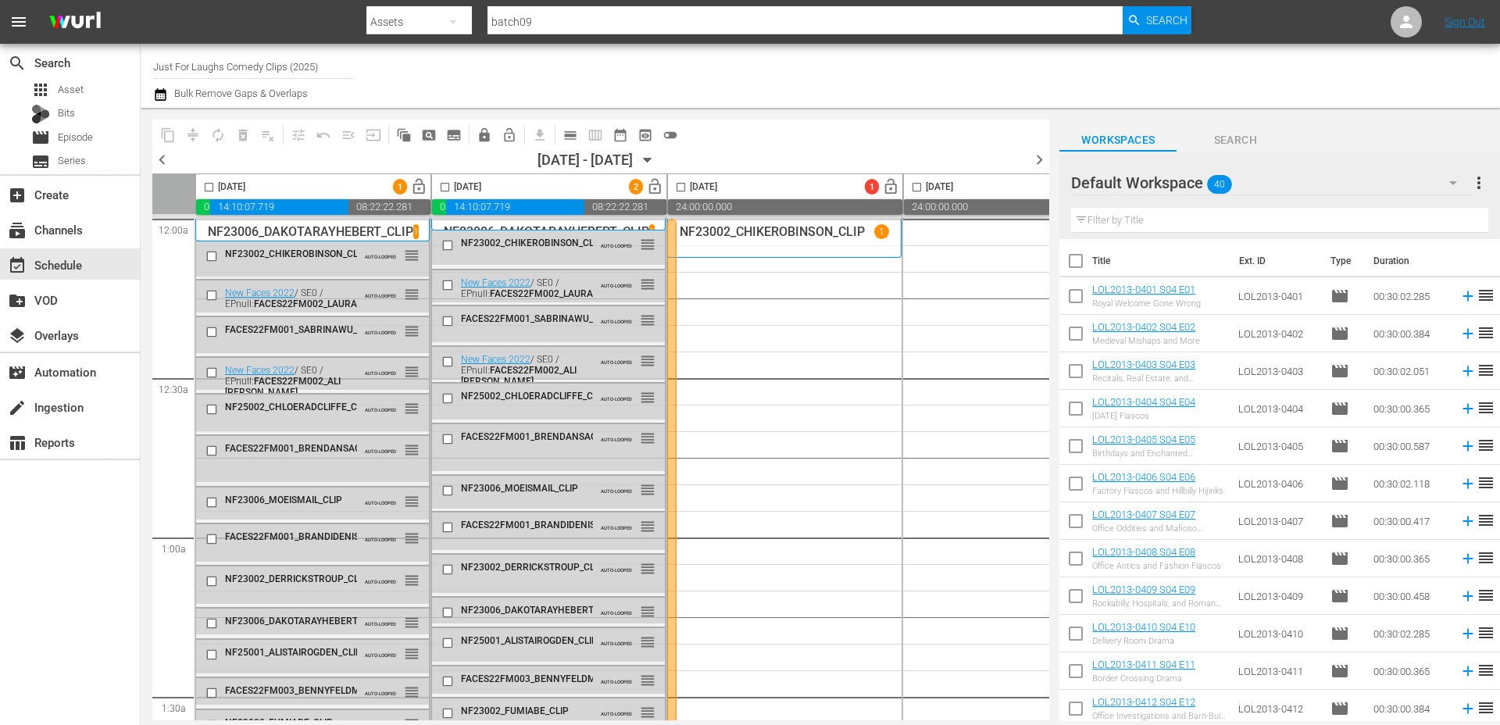
scroll to position [31, 0]
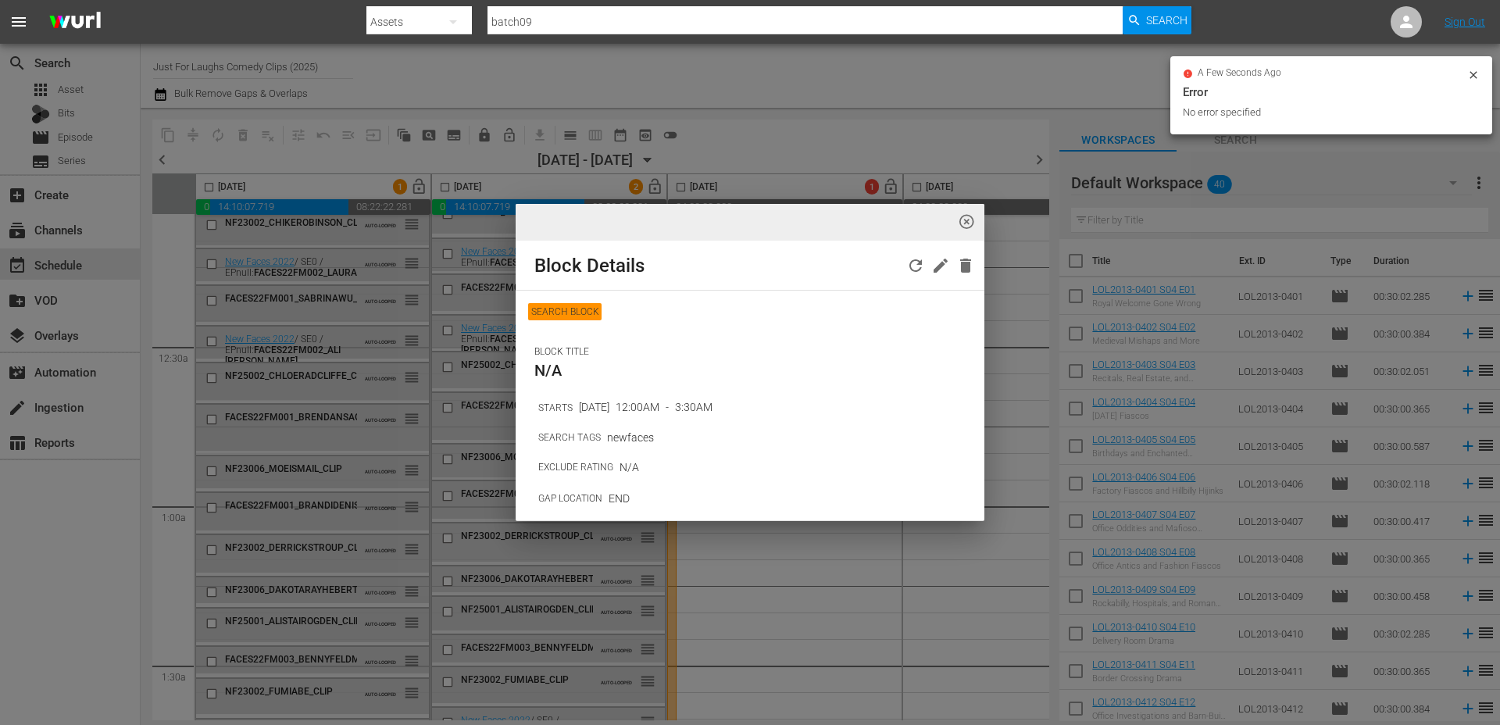
scroll to position [0, 0]
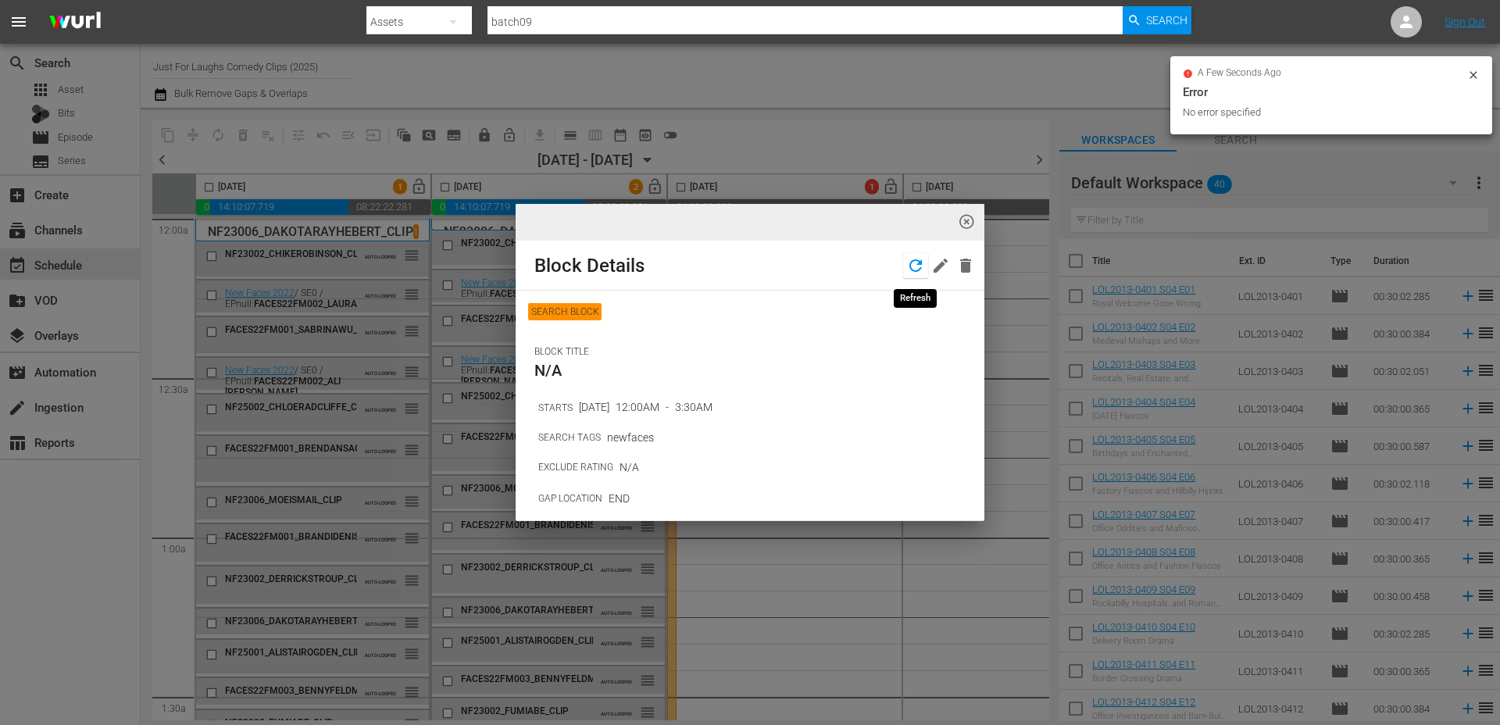
click at [918, 270] on icon "button" at bounding box center [915, 265] width 12 height 12
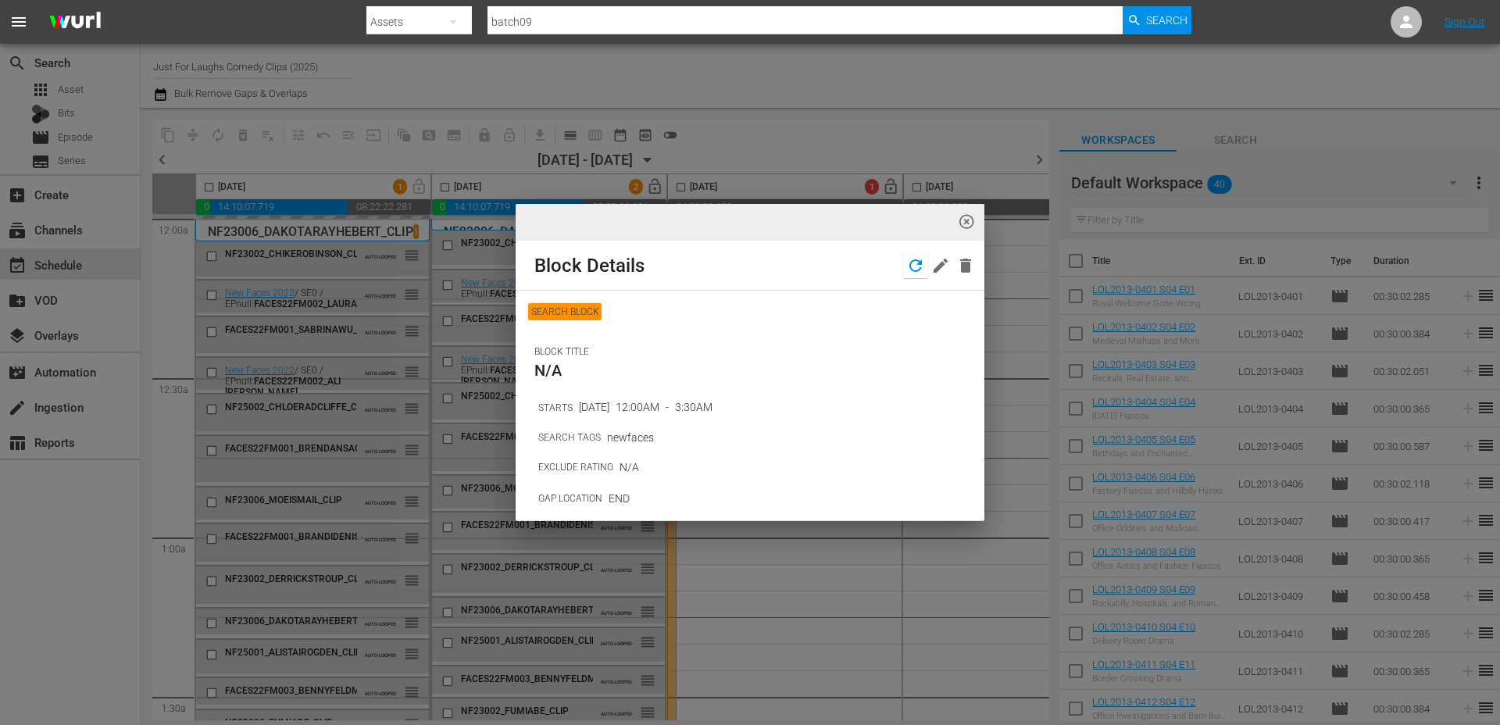
click at [909, 269] on icon "button" at bounding box center [915, 265] width 19 height 19
click at [965, 224] on div "highlight_off_icon Block Details SEARCH BLOCK BLOCK TITLE N/A STARTS [DATE] 12:…" at bounding box center [750, 362] width 1500 height 725
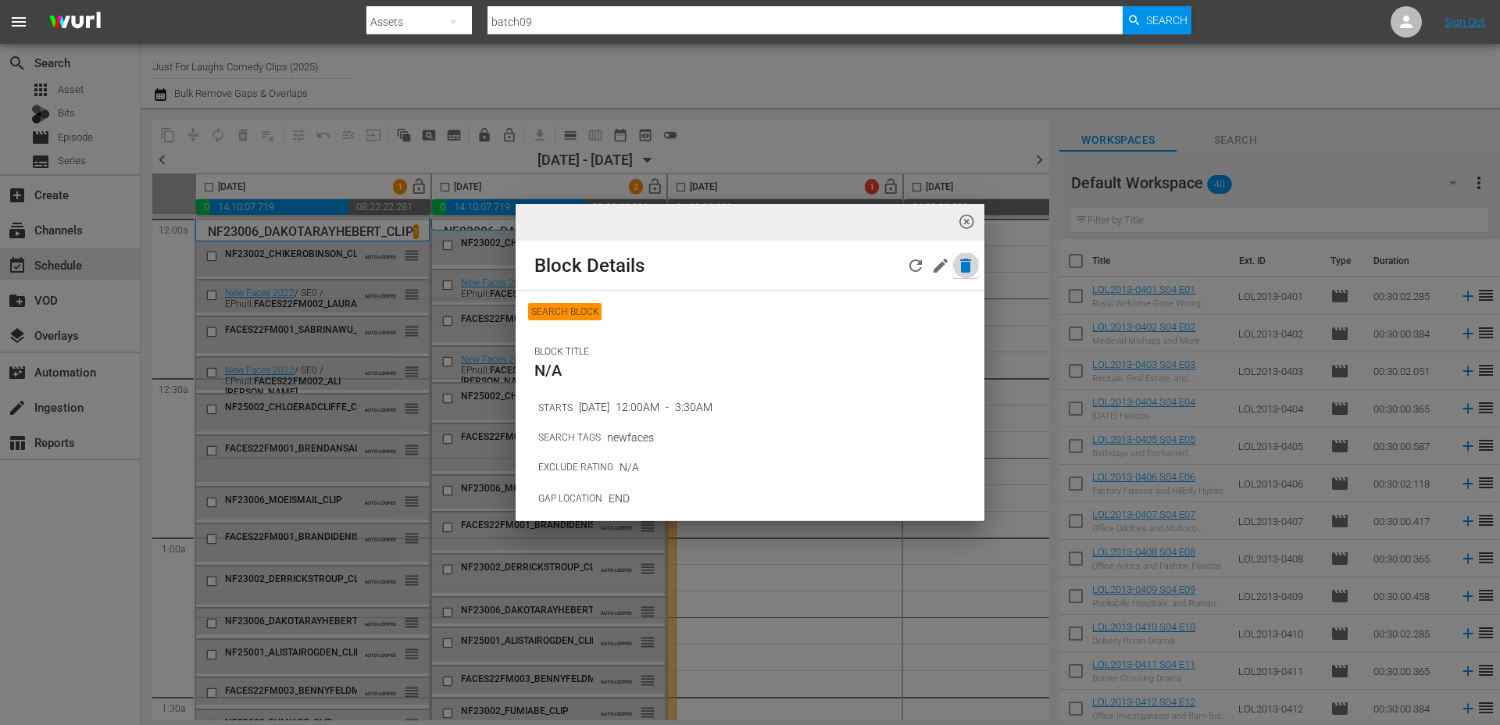
click at [965, 269] on icon "button" at bounding box center [965, 266] width 11 height 14
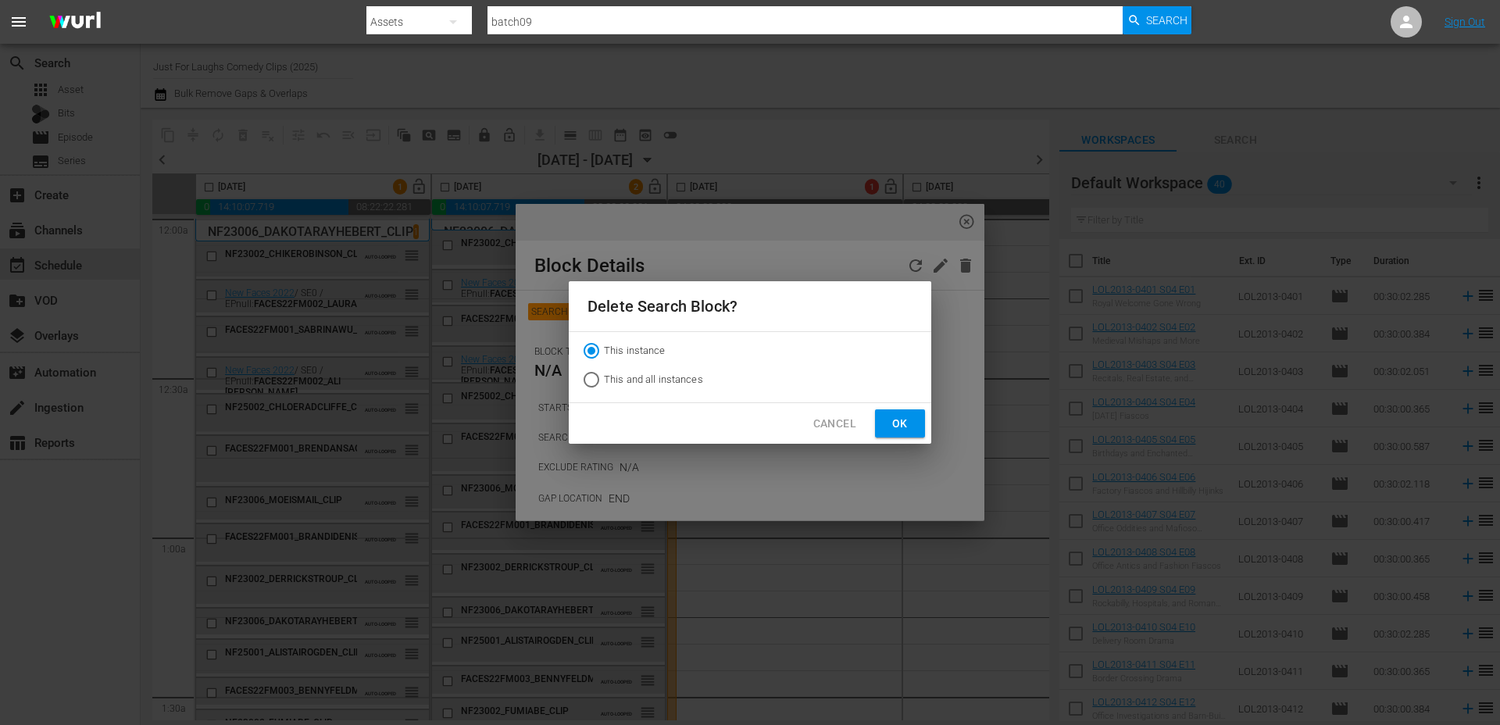
click at [888, 420] on span "Ok" at bounding box center [899, 424] width 25 height 20
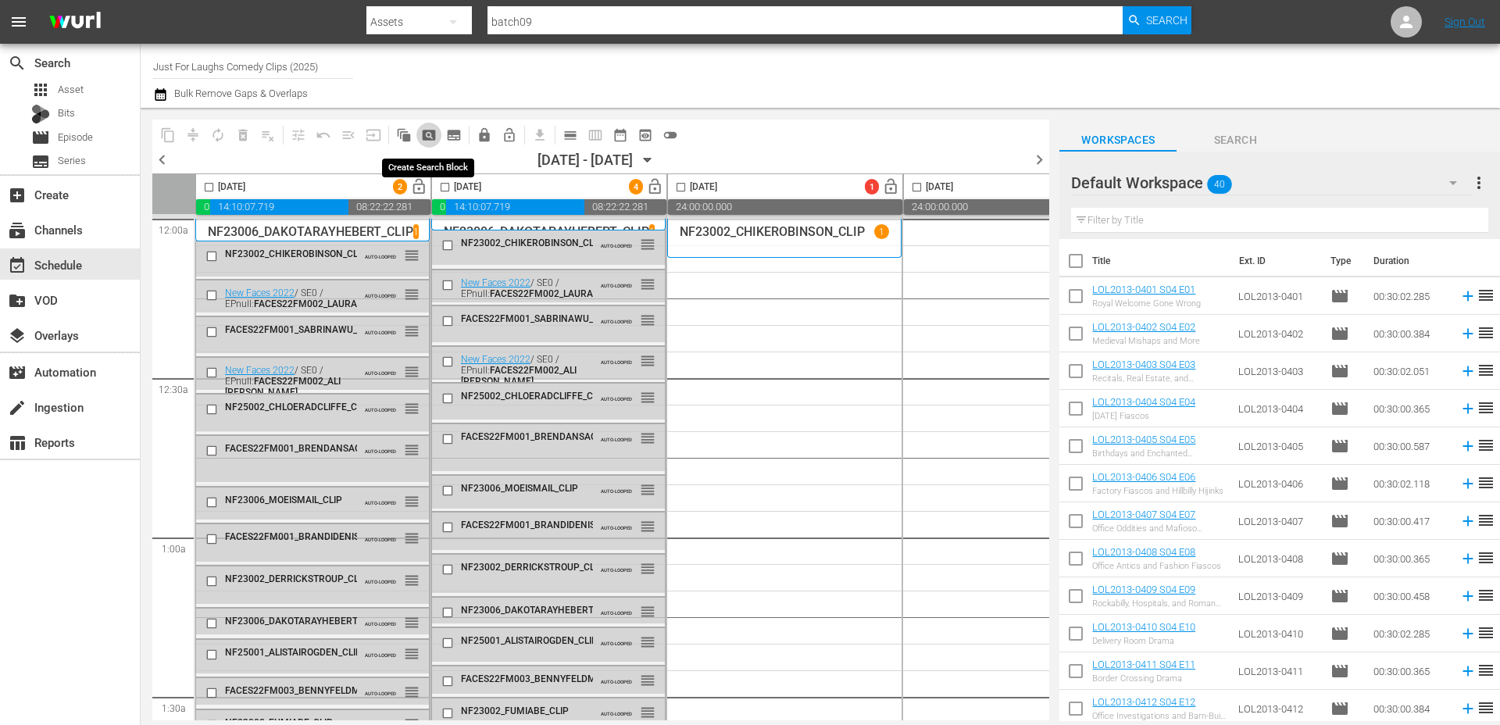
click at [428, 135] on span "pageview_outlined" at bounding box center [429, 135] width 16 height 16
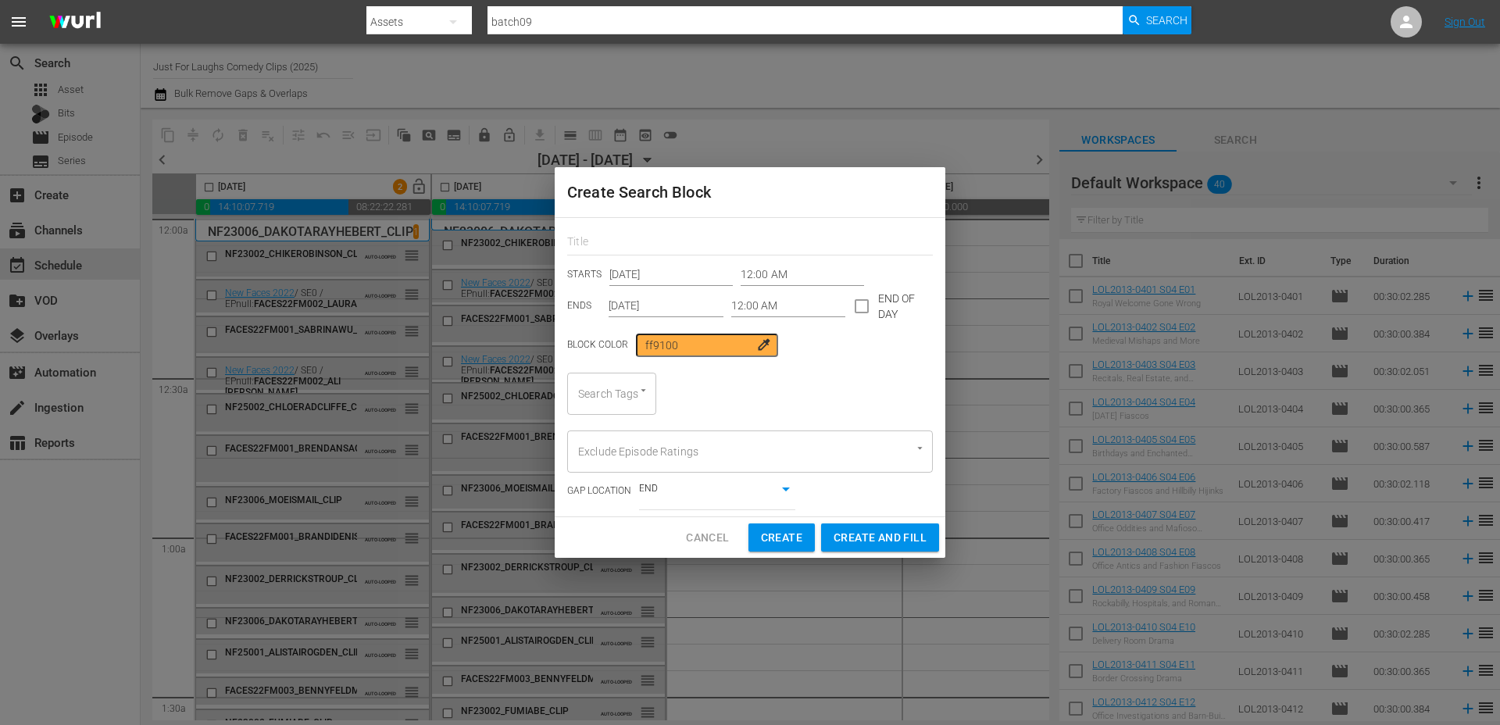
click at [656, 274] on input "[DATE]" at bounding box center [670, 274] width 123 height 23
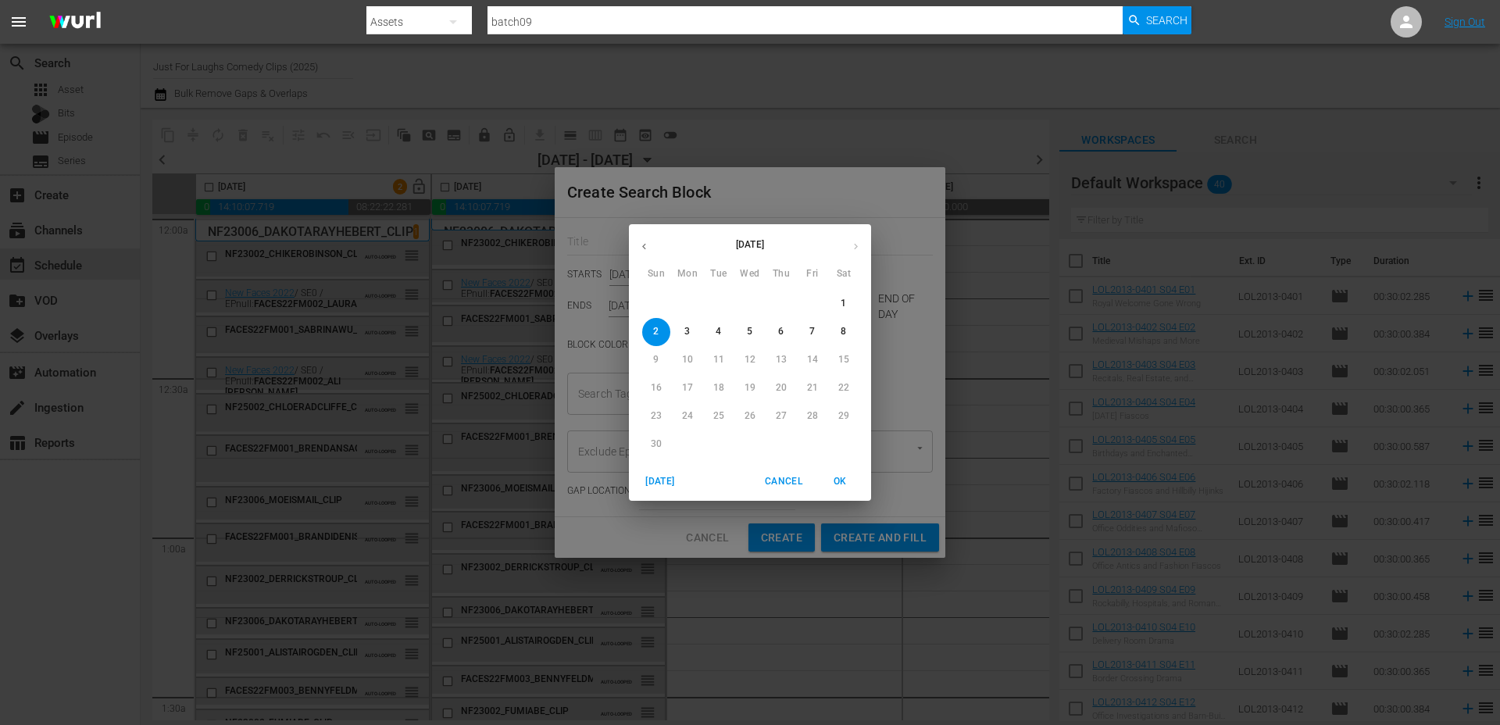
click at [716, 328] on p "4" at bounding box center [717, 331] width 5 height 13
type input "[DATE]"
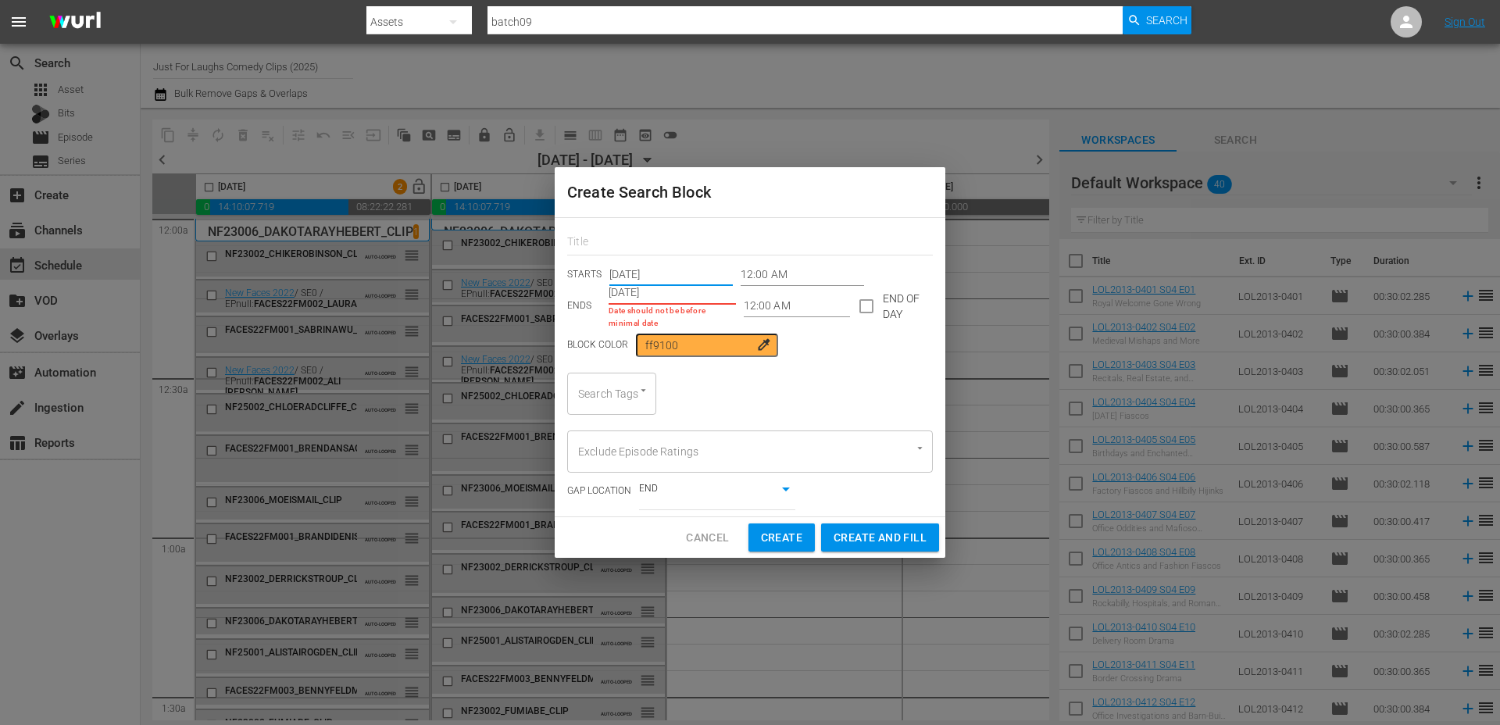
click at [697, 300] on input "[DATE]" at bounding box center [671, 292] width 127 height 23
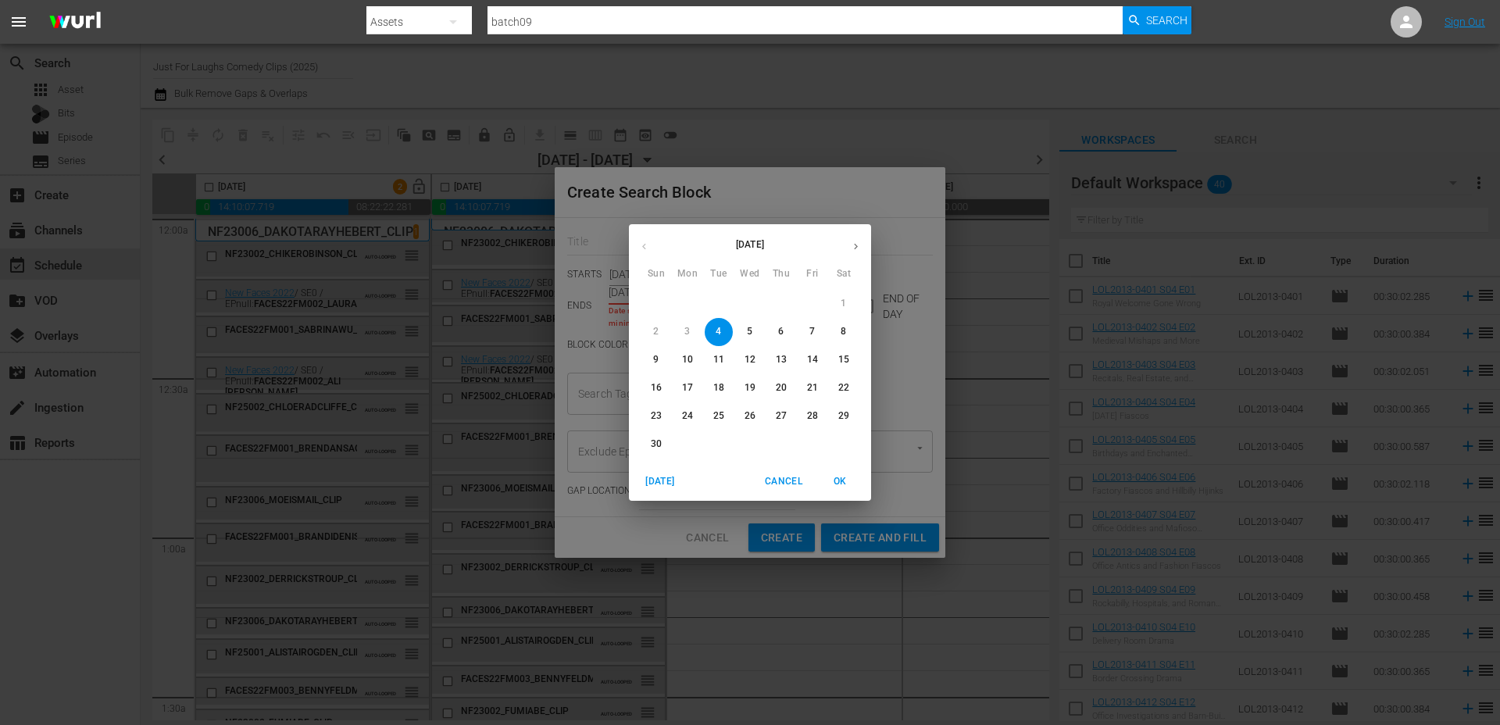
click at [715, 330] on p "4" at bounding box center [717, 331] width 5 height 13
type input "[DATE]"
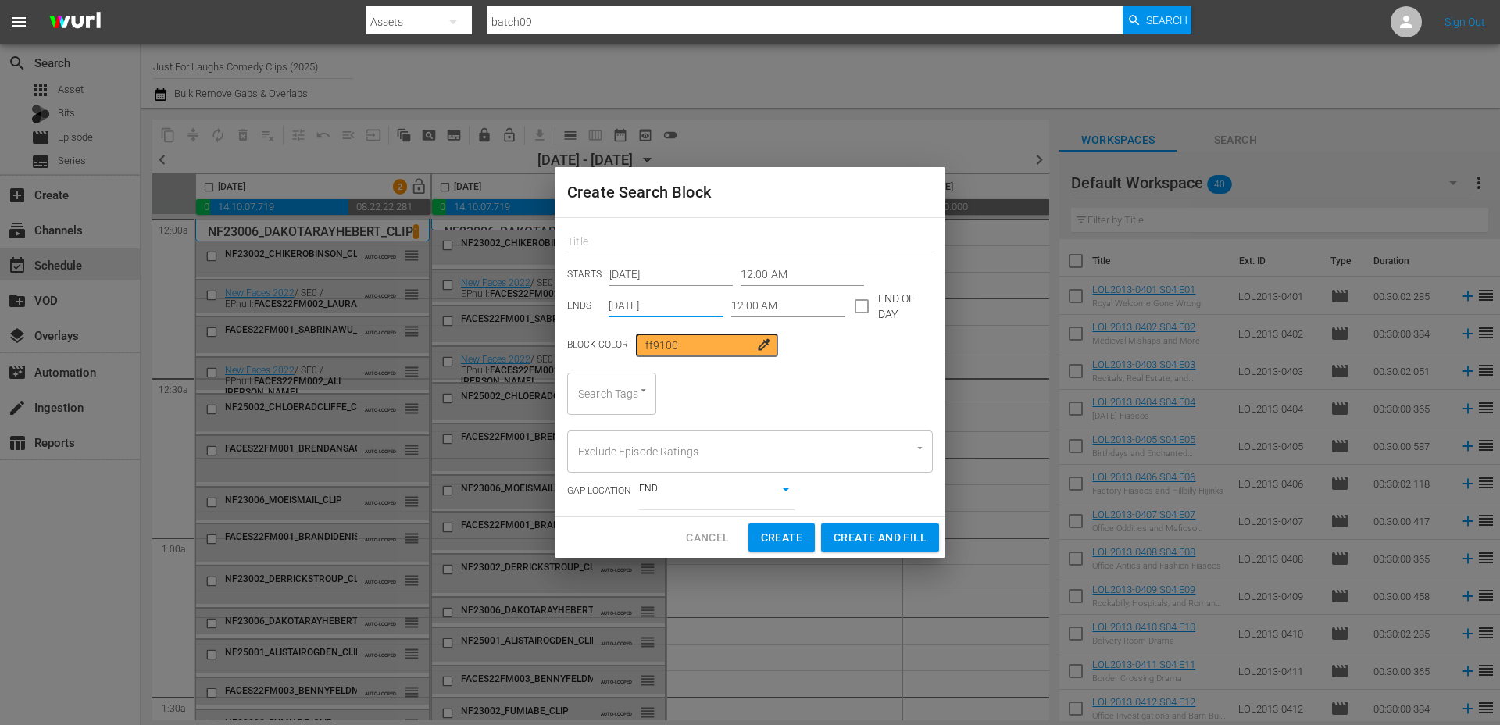
click at [775, 309] on input "12:00 AM" at bounding box center [788, 305] width 115 height 23
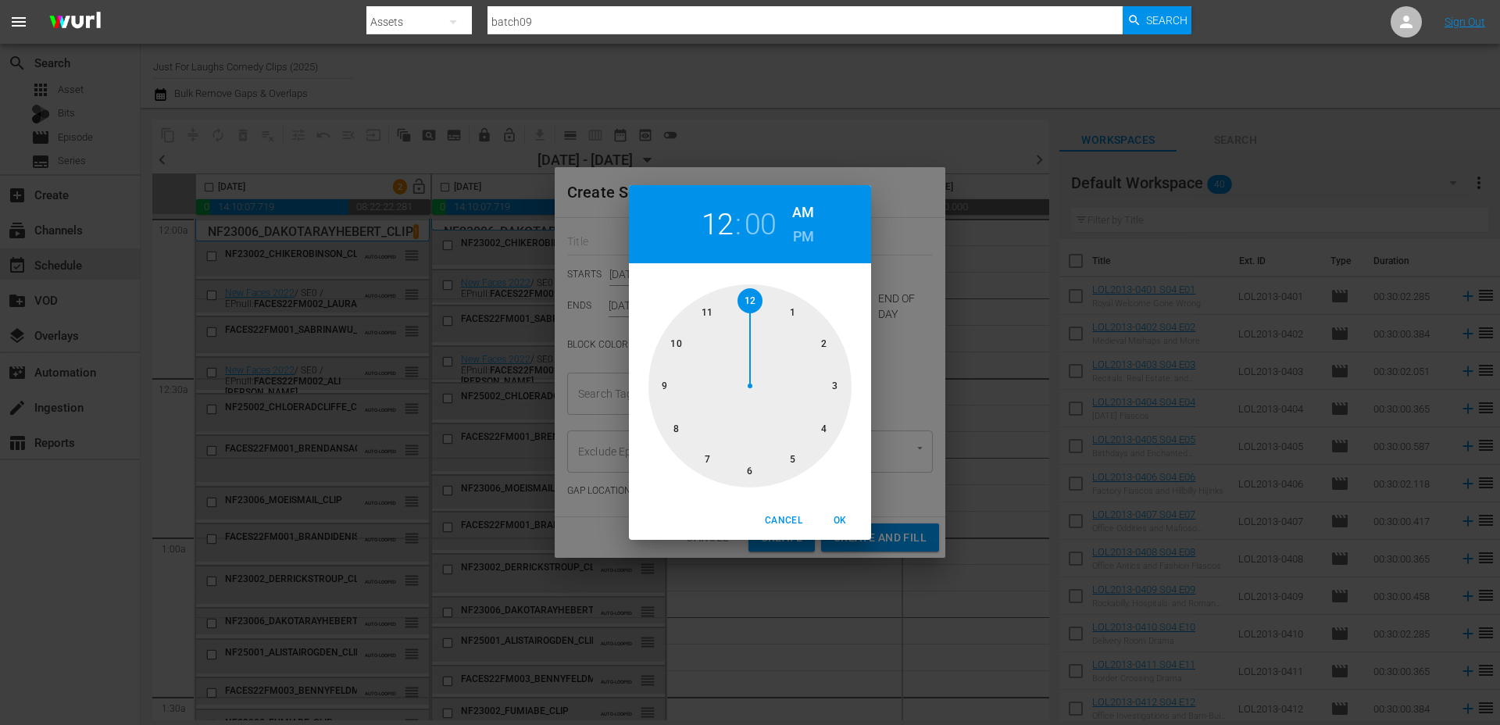
click at [832, 384] on div at bounding box center [749, 385] width 203 height 203
click at [754, 469] on div at bounding box center [749, 385] width 203 height 203
click at [847, 519] on span "OK" at bounding box center [839, 520] width 37 height 16
type input "03:30 AM"
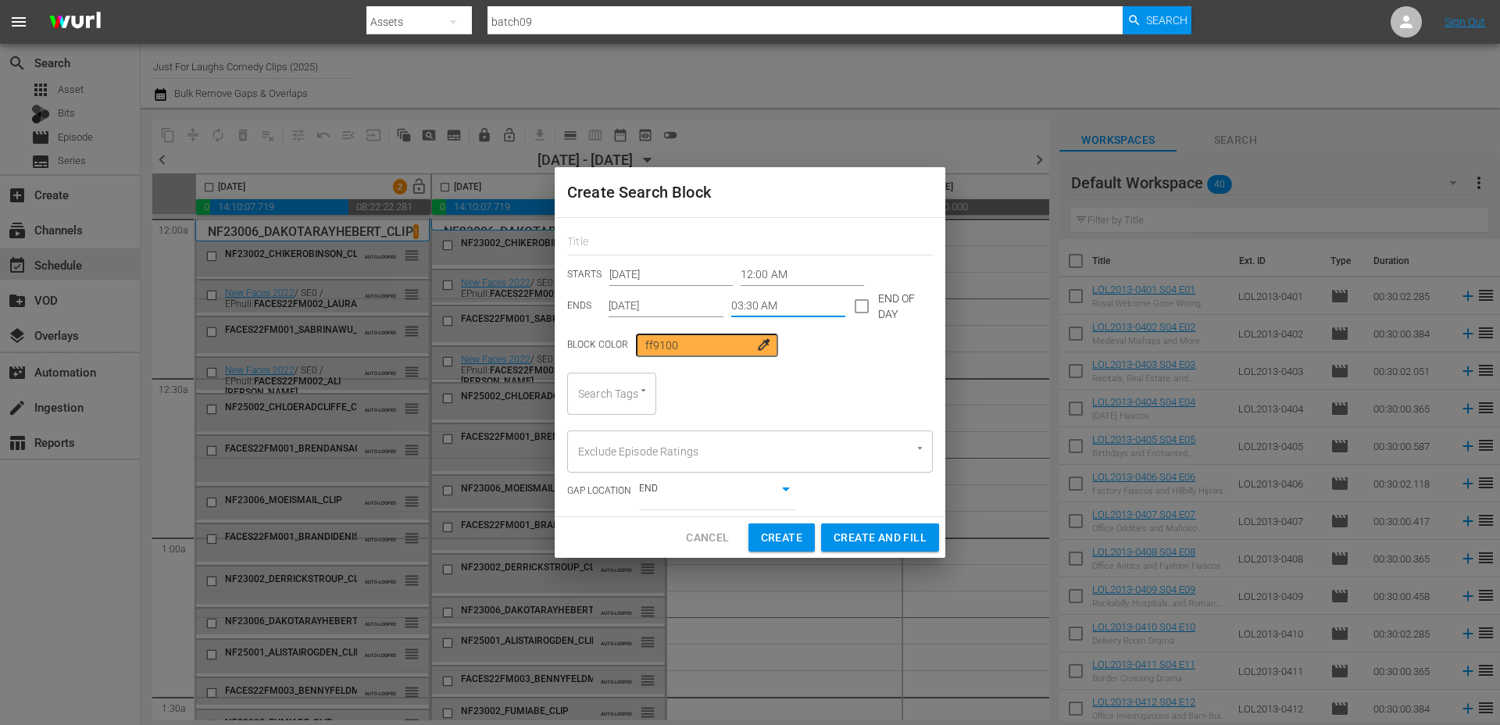
click at [599, 382] on input "Search Tags" at bounding box center [589, 394] width 31 height 28
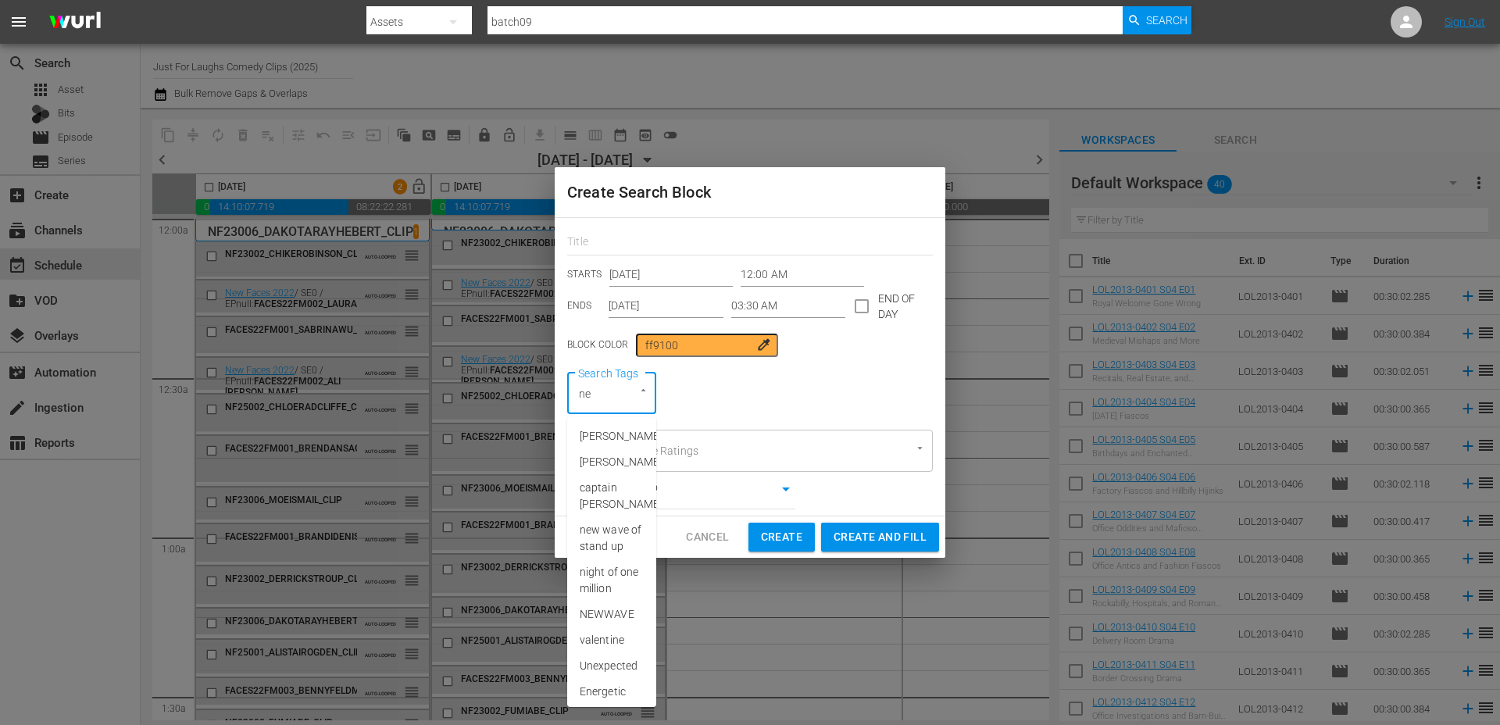
type input "new"
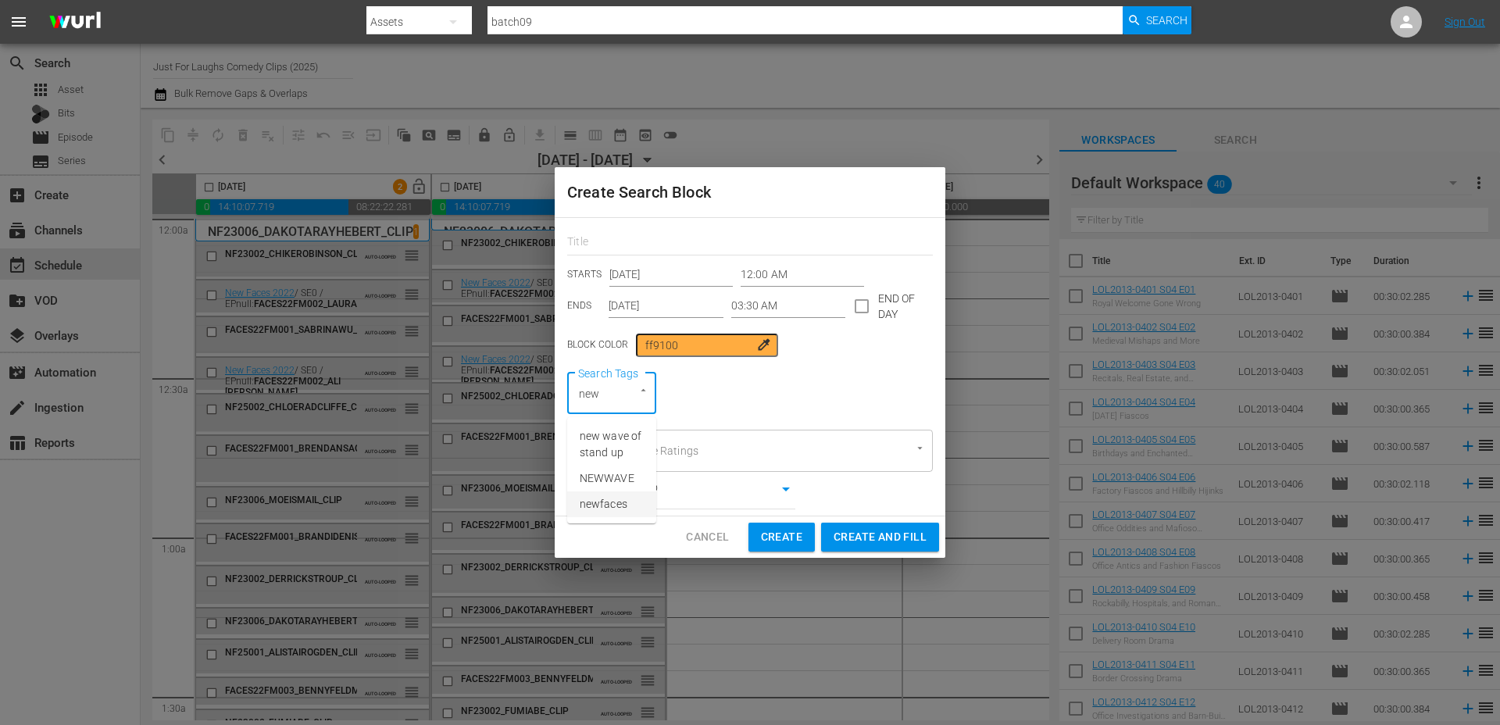
click at [598, 504] on span "newfaces" at bounding box center [603, 504] width 48 height 16
click at [867, 537] on span "Create and Fill" at bounding box center [879, 537] width 93 height 20
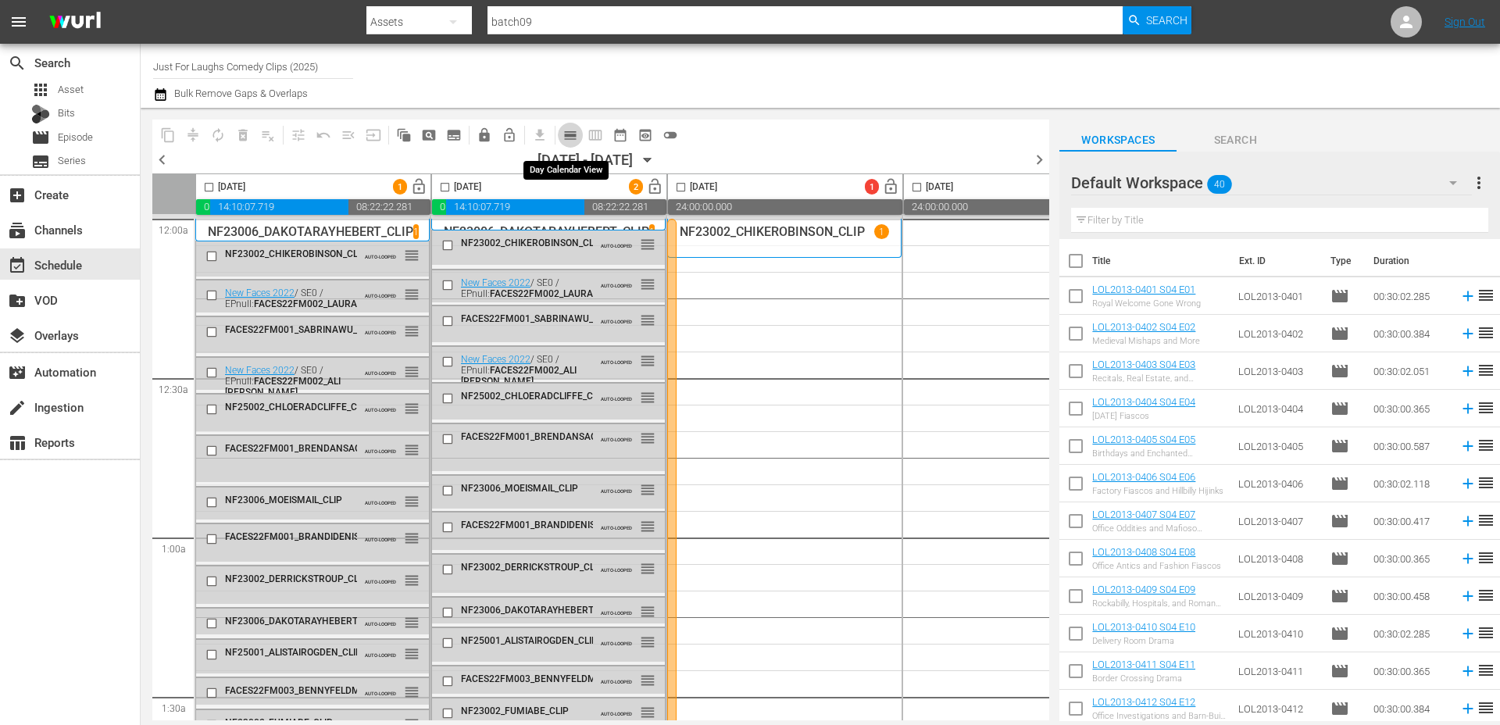
click at [571, 134] on span "calendar_view_day_outlined" at bounding box center [570, 135] width 16 height 16
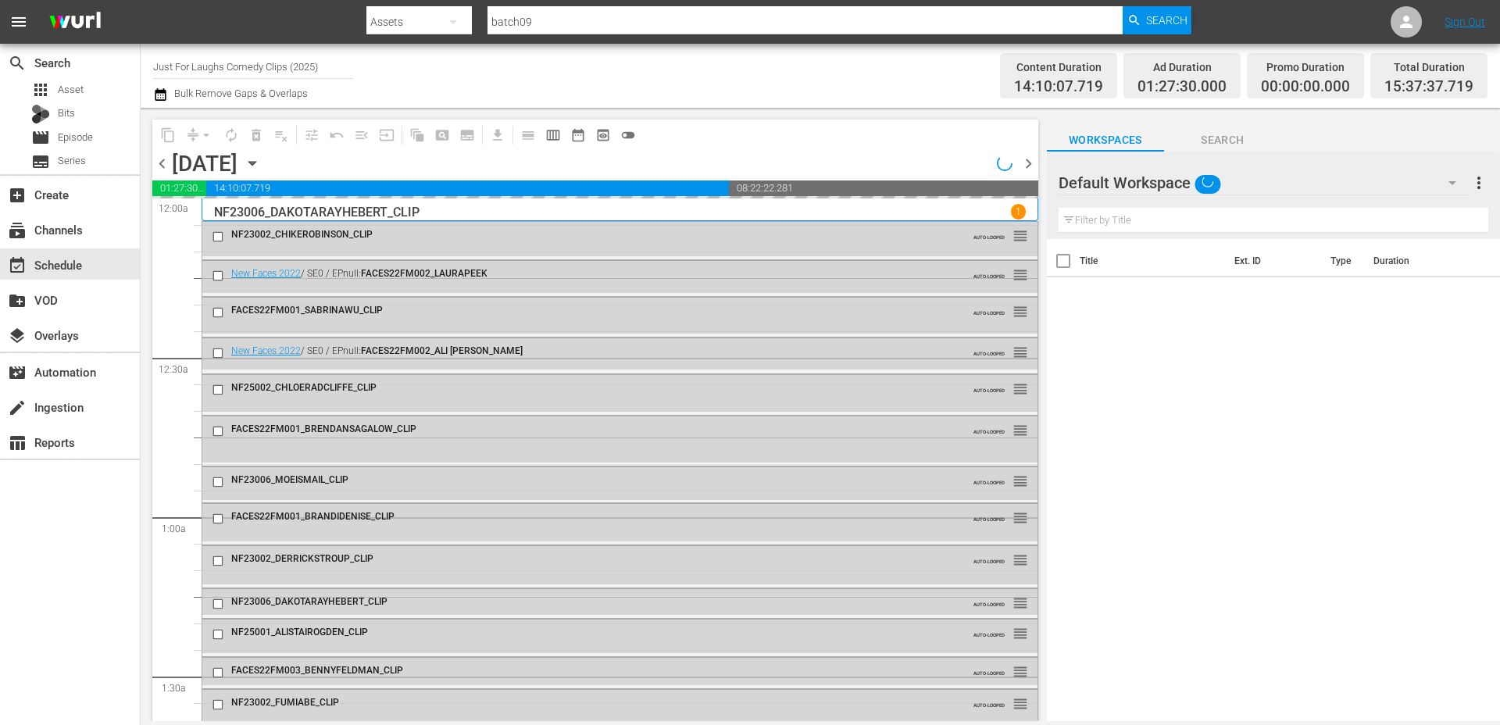
click at [261, 165] on icon "button" at bounding box center [252, 163] width 17 height 17
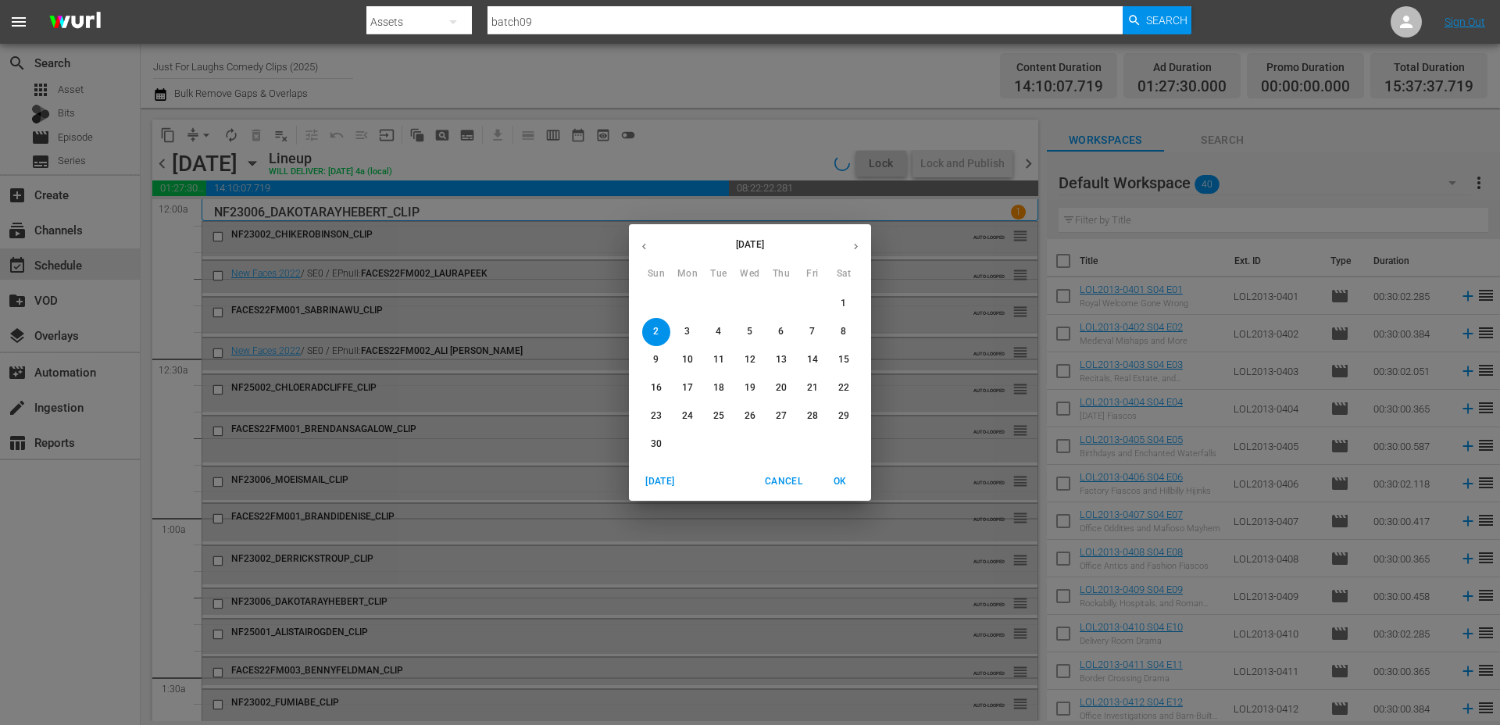
click at [723, 335] on span "4" at bounding box center [718, 331] width 28 height 13
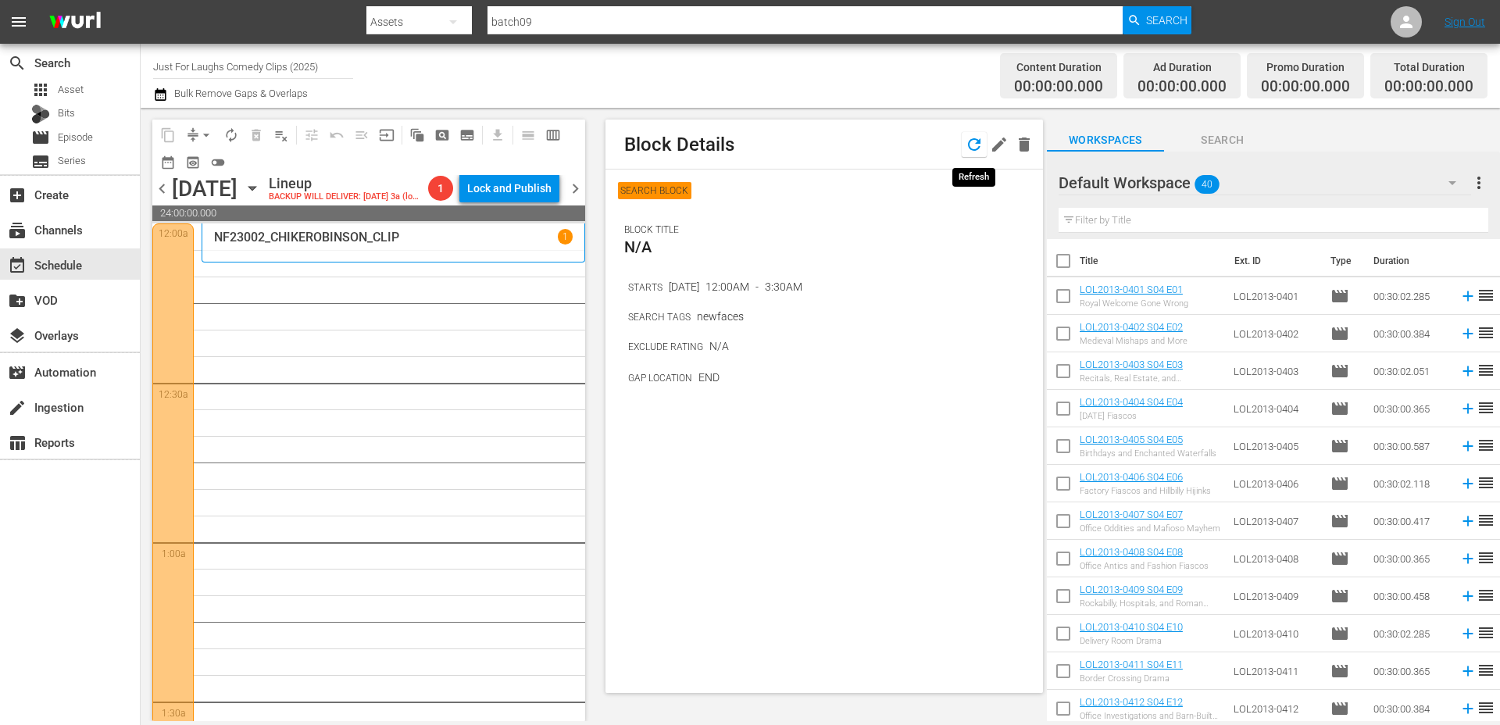
drag, startPoint x: 990, startPoint y: 144, endPoint x: 984, endPoint y: 151, distance: 9.4
click at [984, 151] on div at bounding box center [998, 144] width 75 height 25
click at [988, 150] on button "button" at bounding box center [998, 144] width 25 height 25
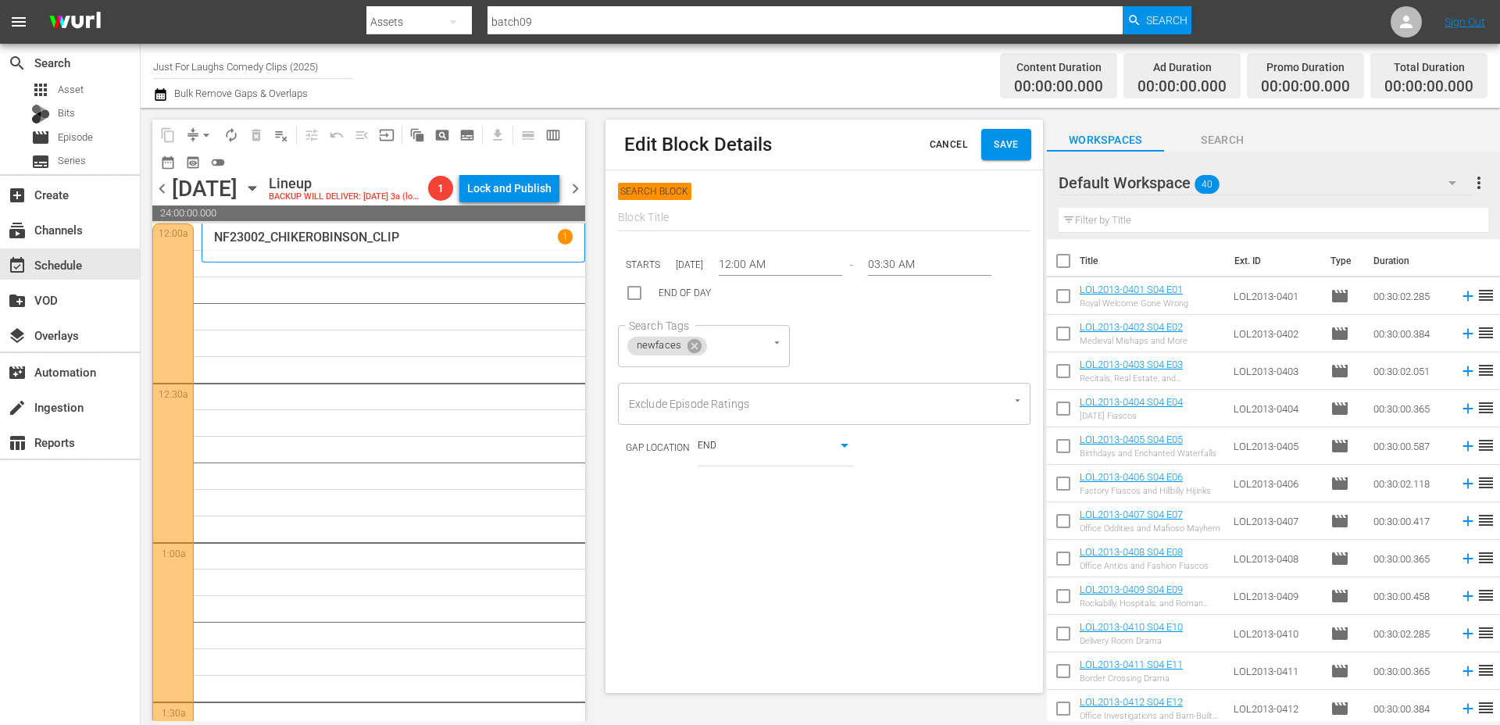
click at [932, 259] on input "03:30 AM" at bounding box center [929, 264] width 123 height 23
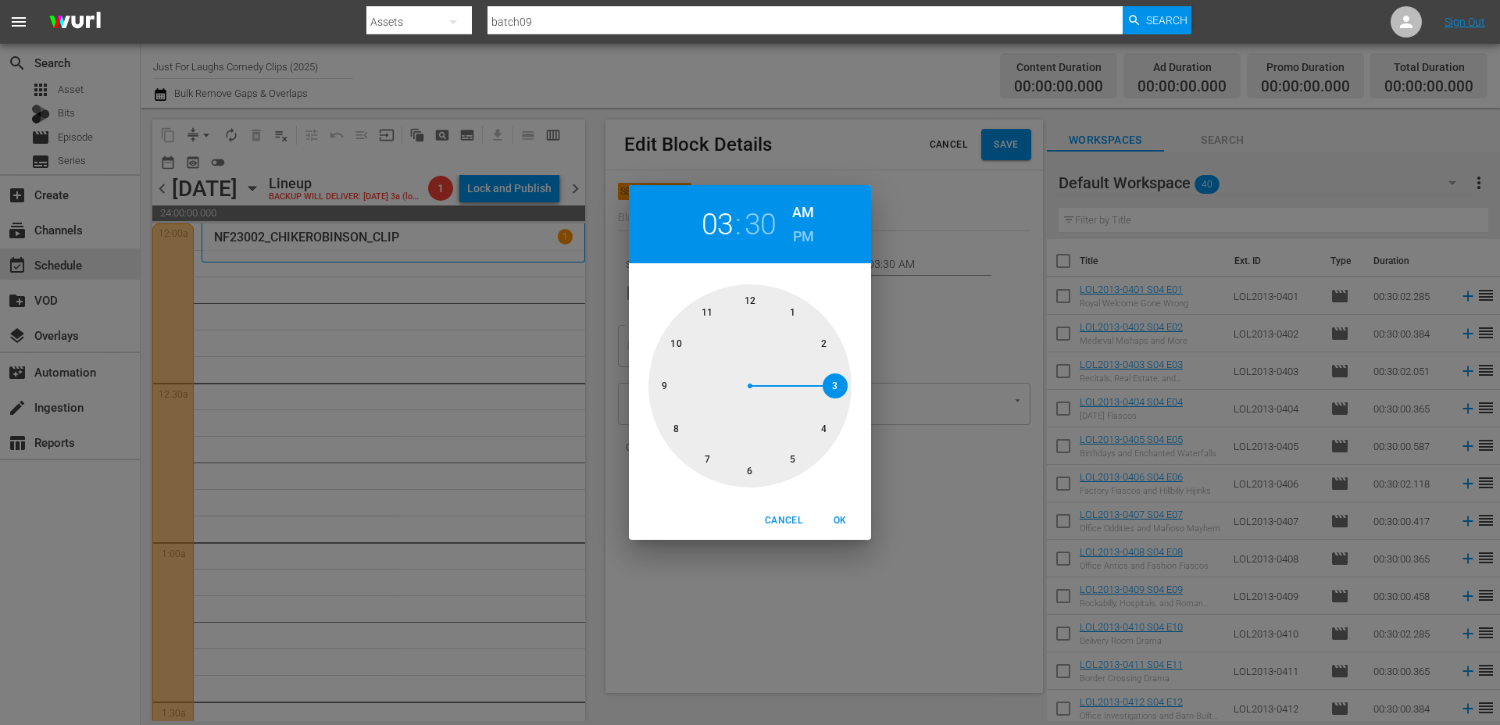
click at [837, 386] on div at bounding box center [749, 385] width 203 height 203
click at [752, 288] on div at bounding box center [749, 385] width 203 height 203
click at [843, 527] on span "OK" at bounding box center [839, 520] width 37 height 16
type input "03:00 AM"
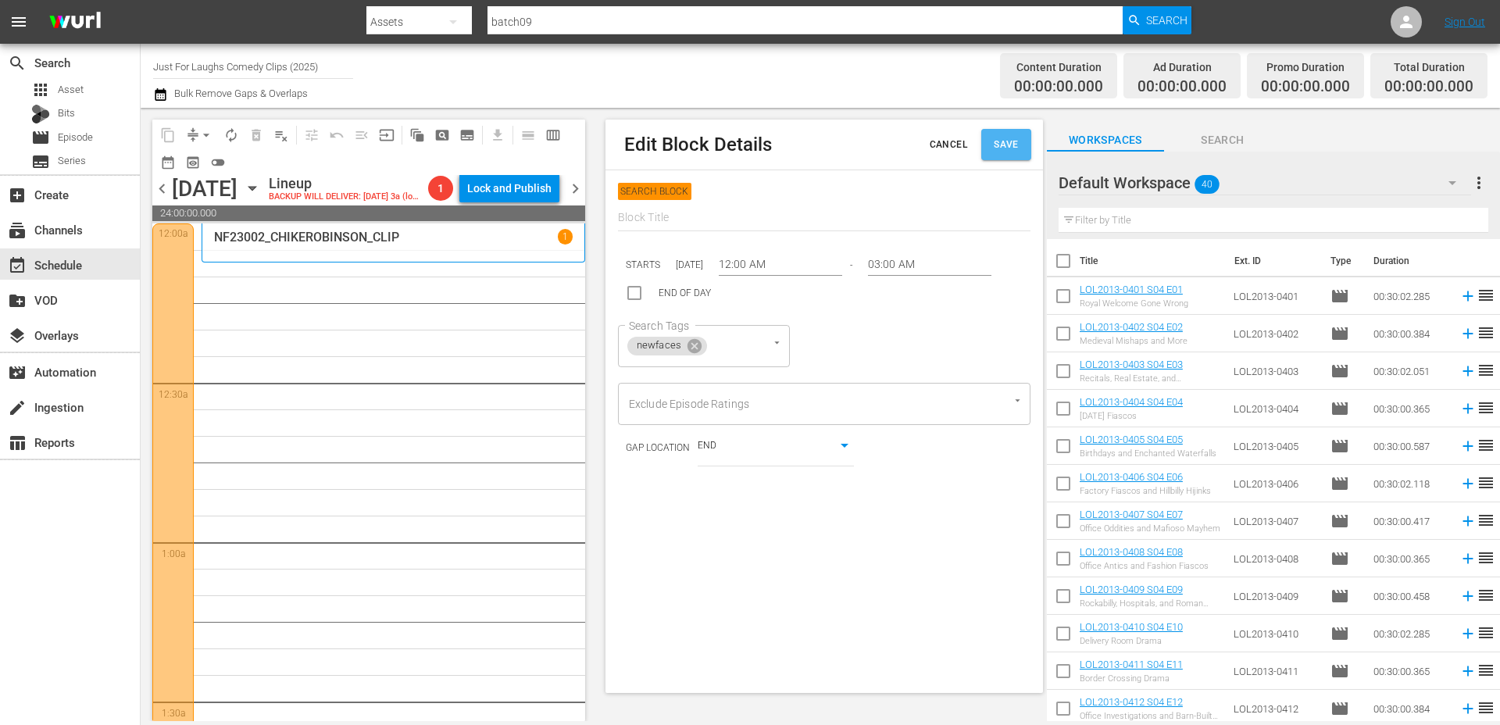
click at [1000, 147] on span "Save" at bounding box center [1005, 145] width 25 height 16
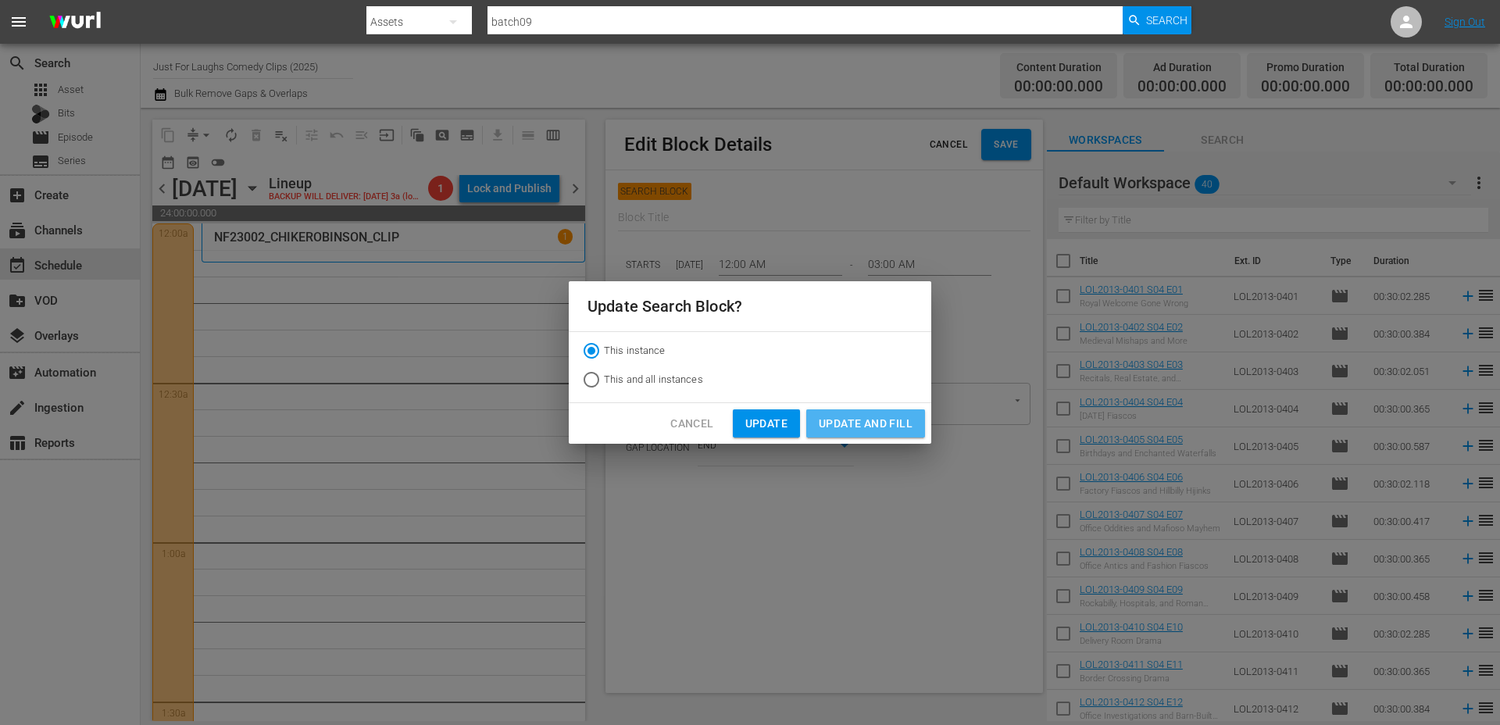
click at [861, 423] on span "Update and Fill" at bounding box center [865, 424] width 94 height 20
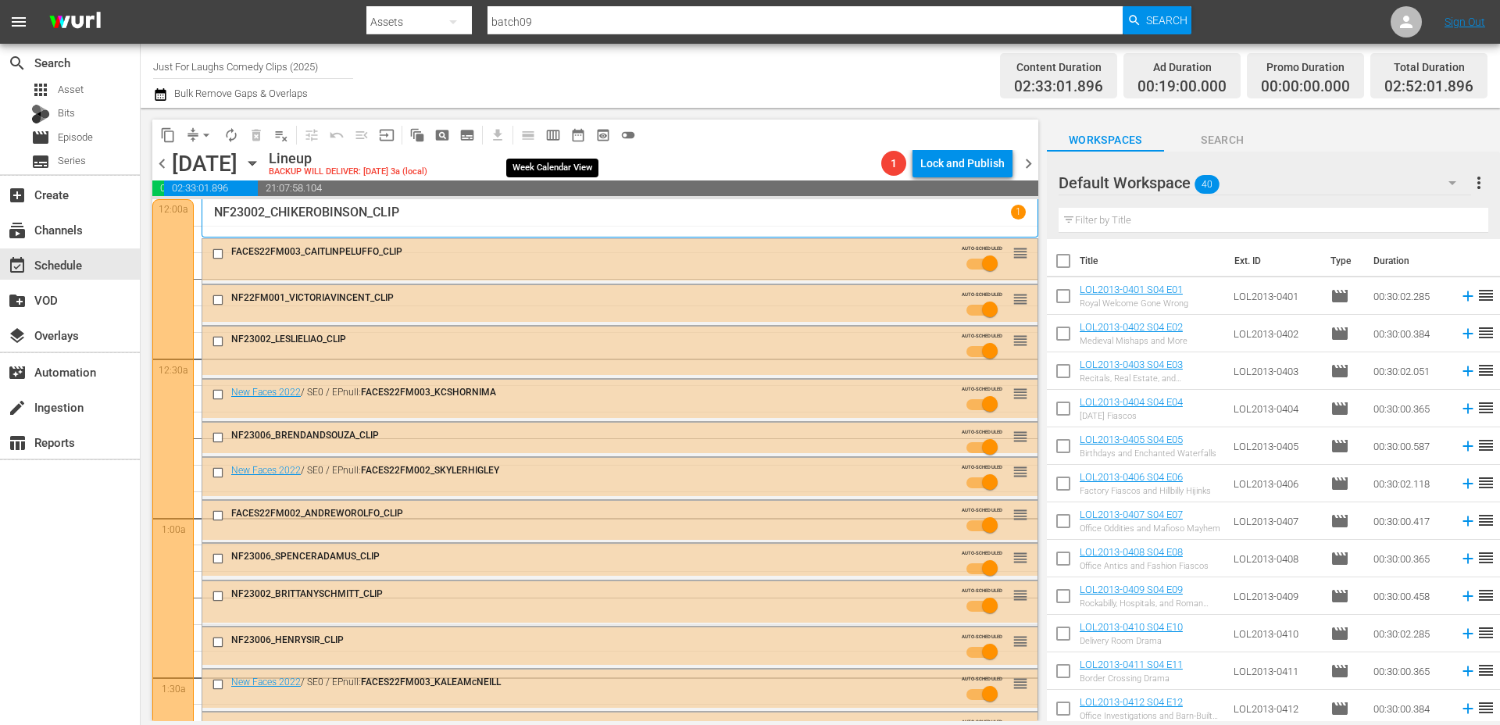
click at [553, 141] on span "calendar_view_week_outlined" at bounding box center [553, 135] width 16 height 16
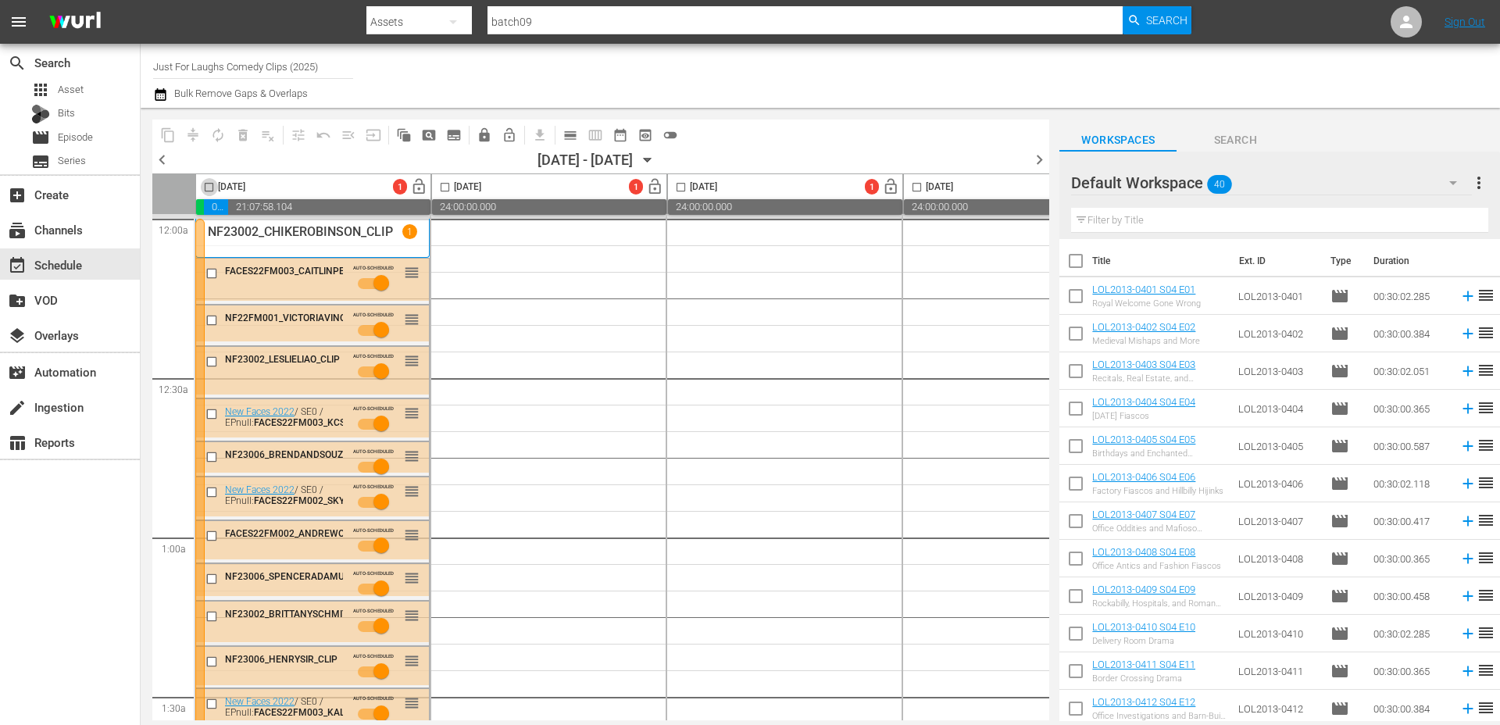
click at [209, 189] on input "checkbox" at bounding box center [209, 190] width 18 height 18
checkbox input "true"
click at [216, 134] on span "autorenew_outlined" at bounding box center [218, 135] width 16 height 16
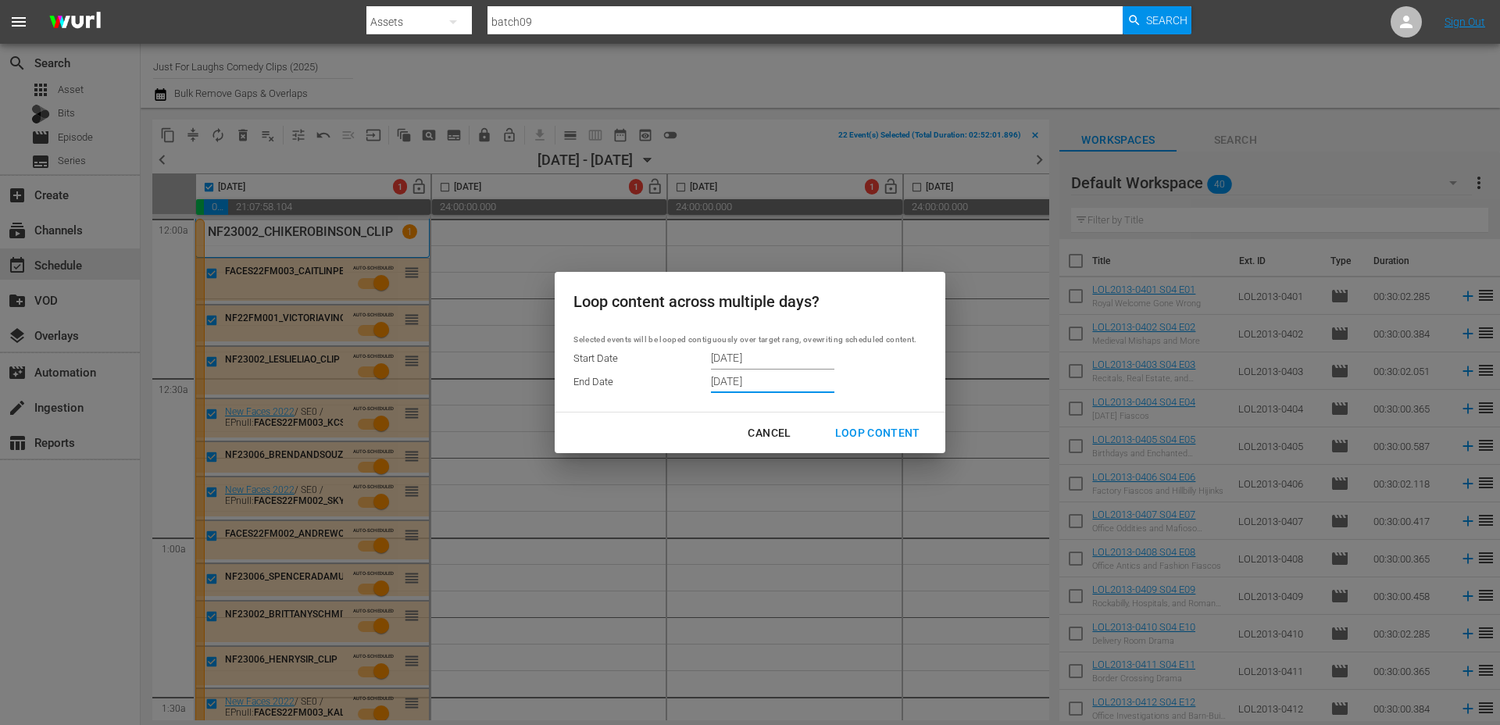
click at [808, 386] on input "[DATE]" at bounding box center [772, 380] width 123 height 23
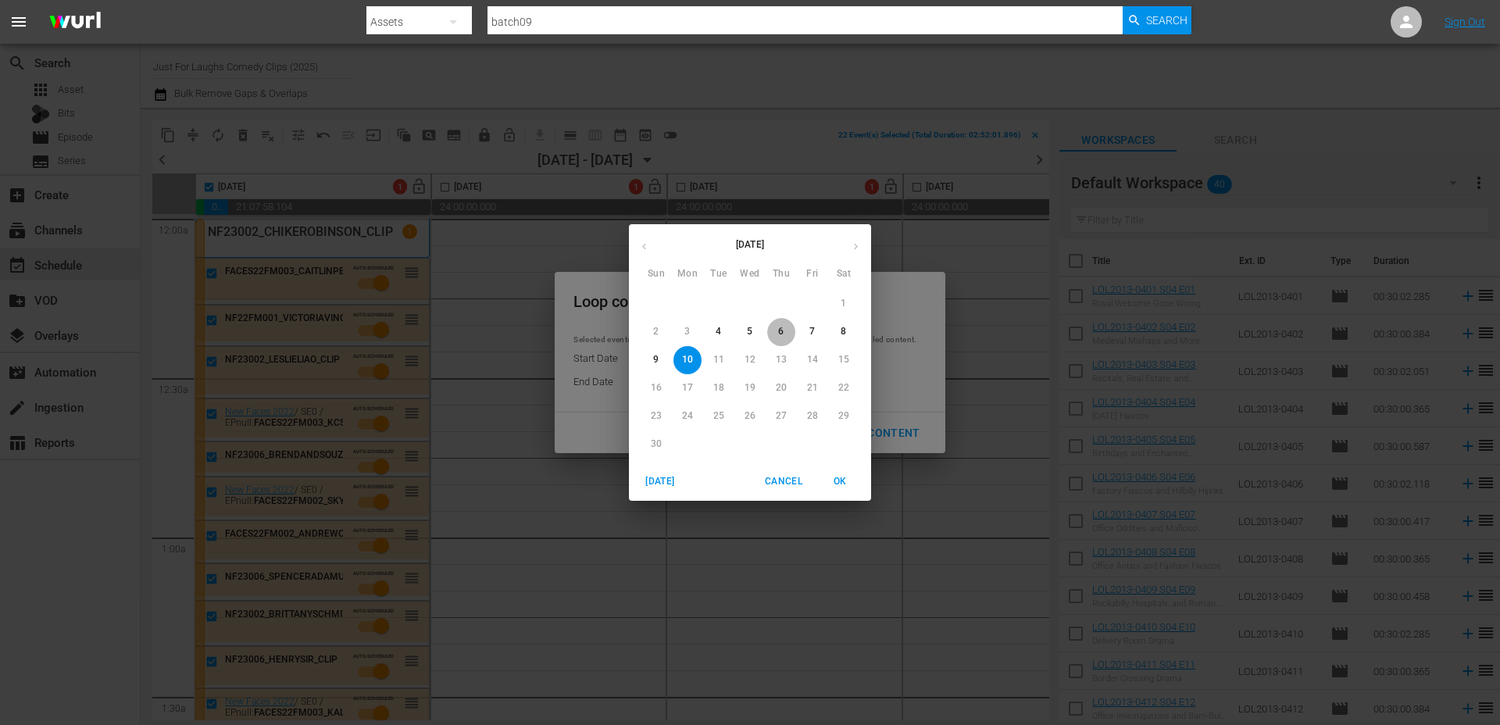
click at [771, 332] on span "6" at bounding box center [781, 331] width 28 height 13
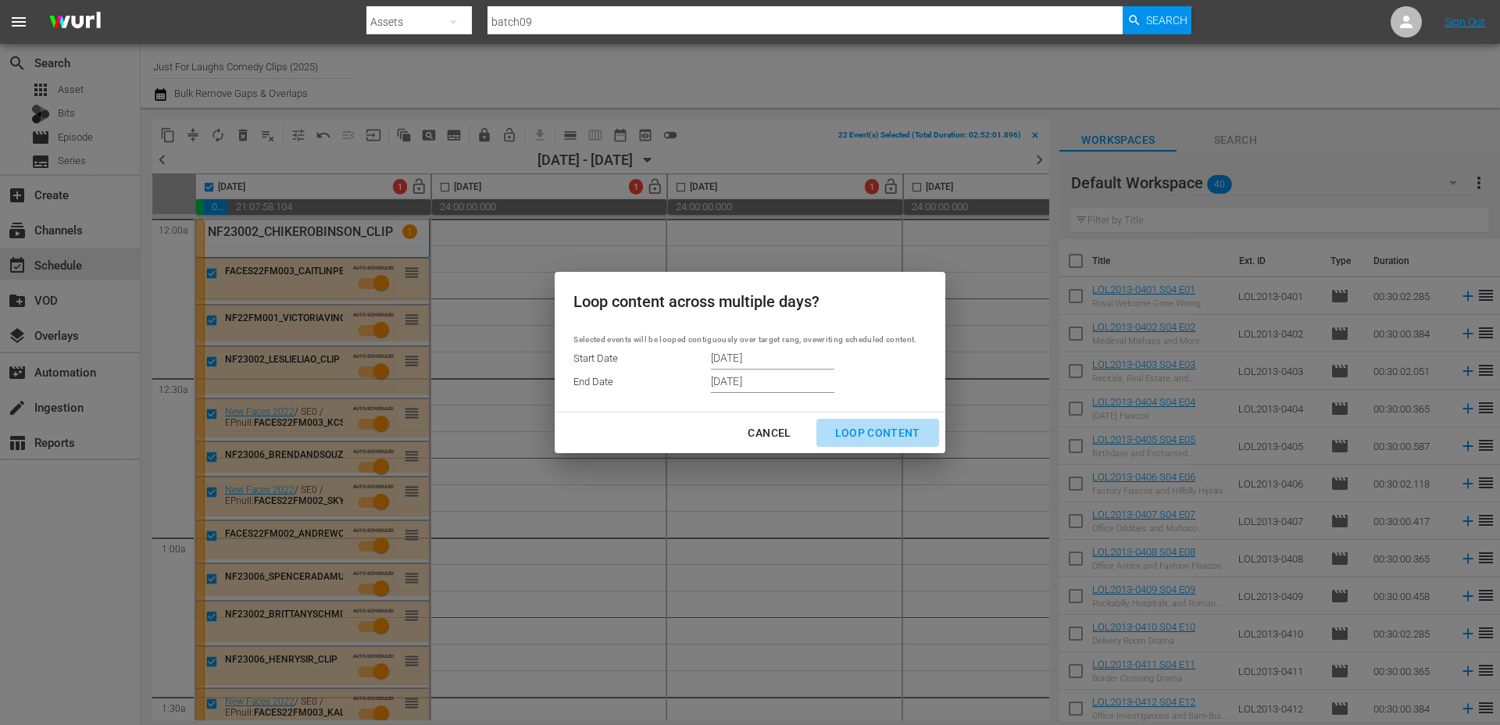
click at [885, 434] on div "Loop Content" at bounding box center [877, 433] width 110 height 20
type input "[DATE]"
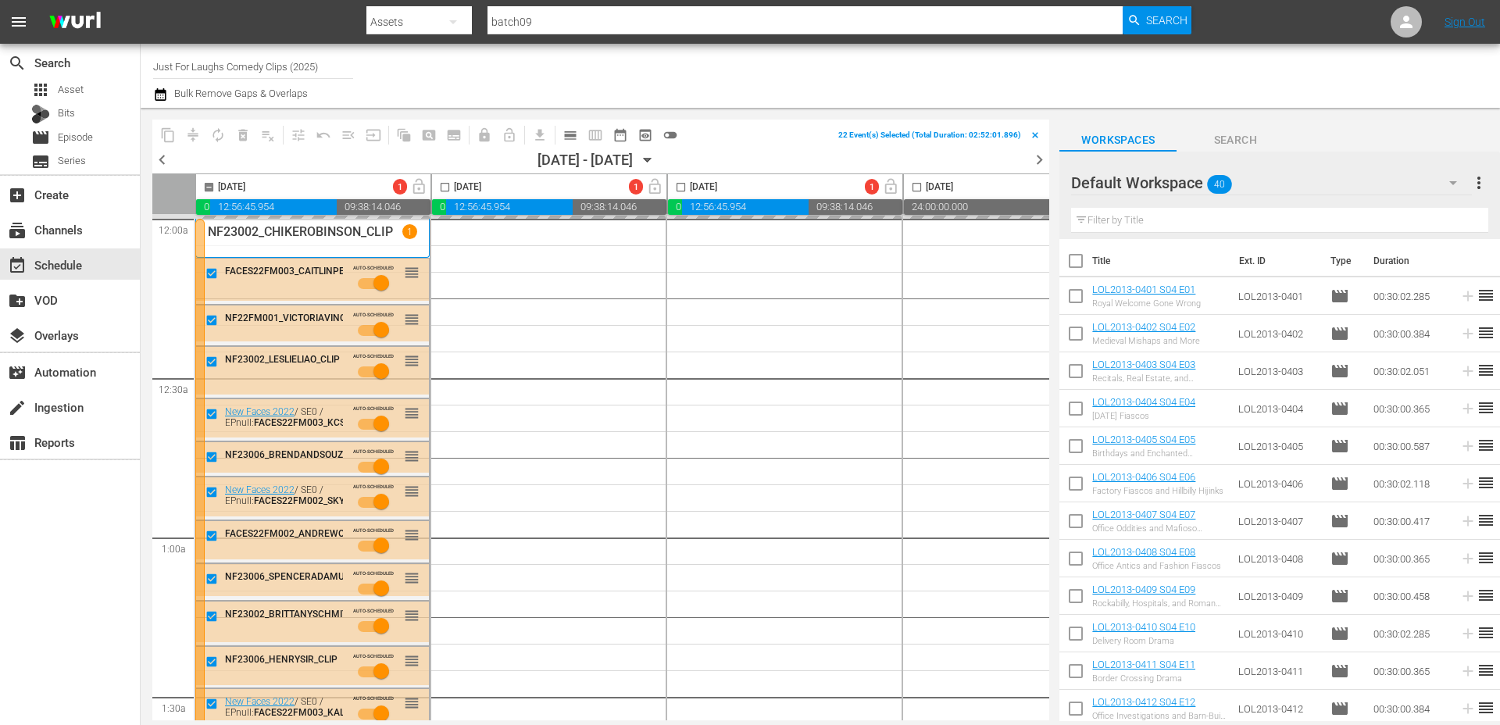
checkbox input "false"
